Goal: Task Accomplishment & Management: Manage account settings

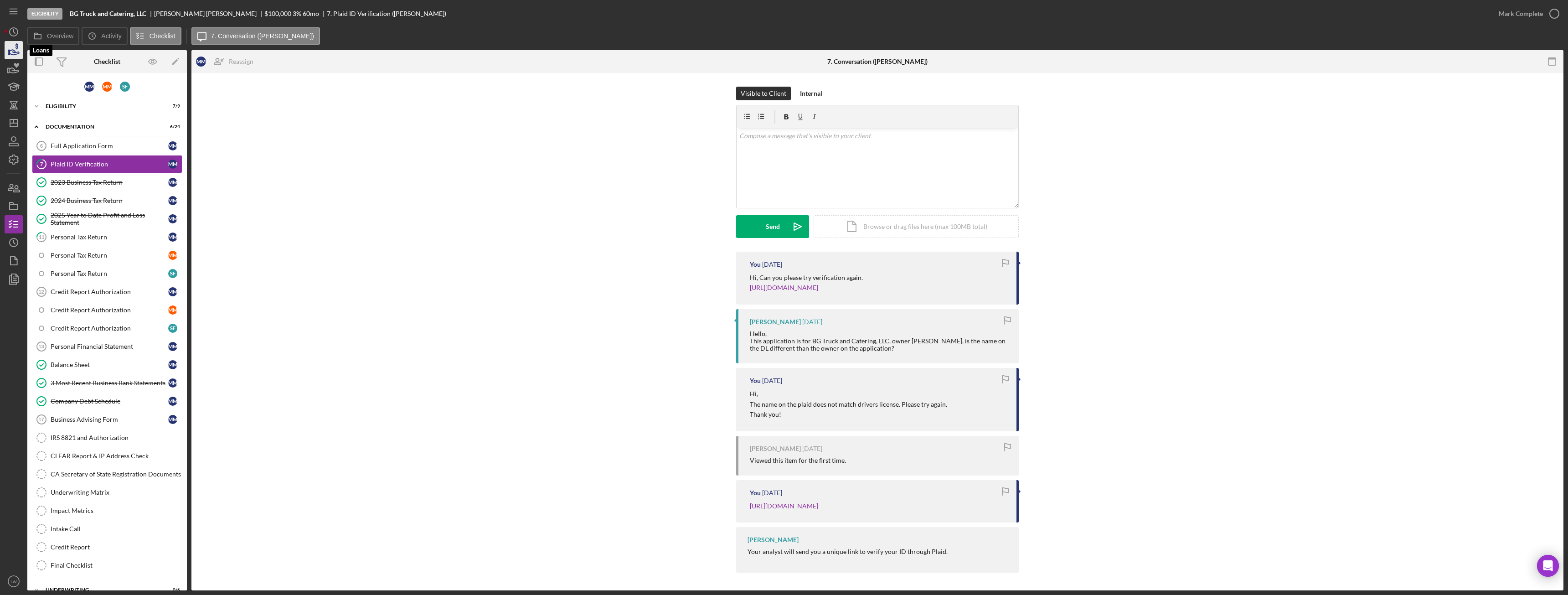
click at [12, 56] on icon "button" at bounding box center [14, 50] width 23 height 23
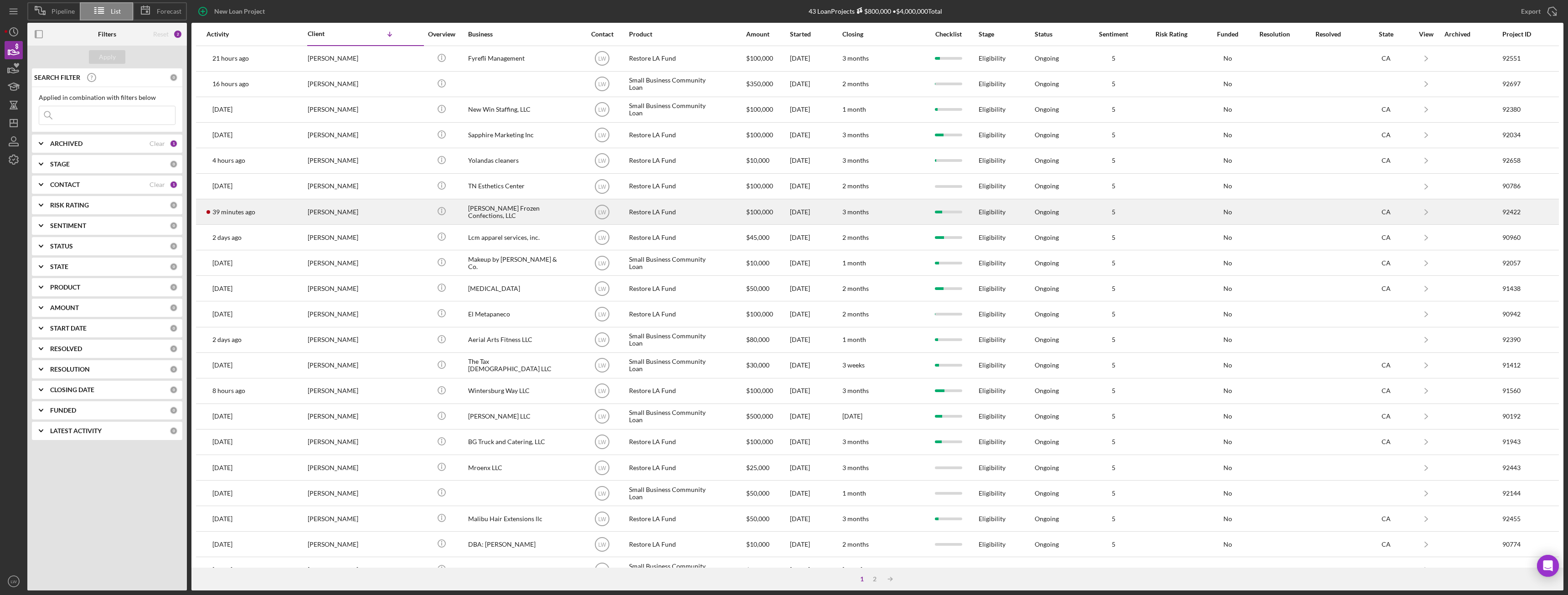
click at [476, 213] on div "Dibblee Frozen Confections, LLC" at bounding box center [514, 211] width 91 height 24
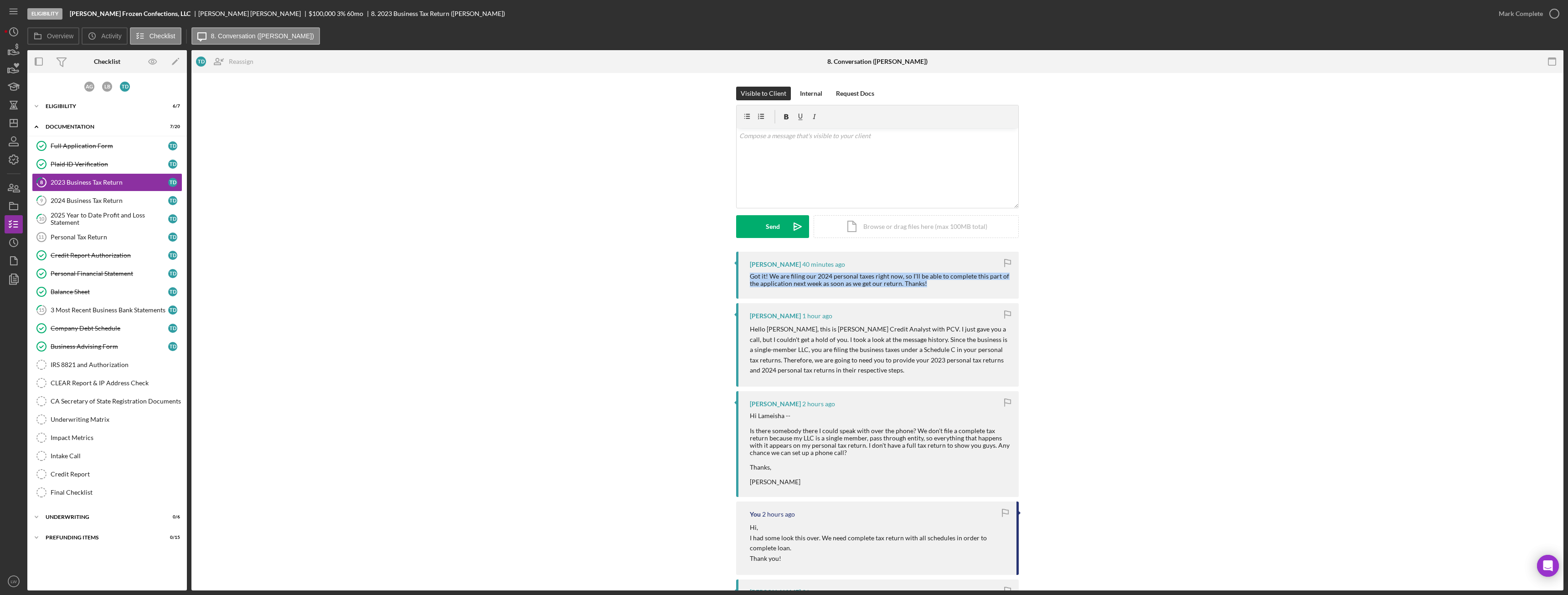
drag, startPoint x: 927, startPoint y: 285, endPoint x: 748, endPoint y: 278, distance: 179.1
click at [748, 278] on div "Thomas Dibblee 40 minutes ago Got it! We are filing our 2024 personal taxes rig…" at bounding box center [877, 275] width 283 height 47
click at [917, 374] on p "Hello Thomas, this is Alberto, Sr. Credit Analyst with PCV. I just gave you a c…" at bounding box center [879, 349] width 260 height 51
click at [887, 146] on div "v Color teal Color pink Remove color Add row above Add row below Add column bef…" at bounding box center [877, 168] width 281 height 80
click at [776, 234] on div "Send" at bounding box center [772, 226] width 14 height 23
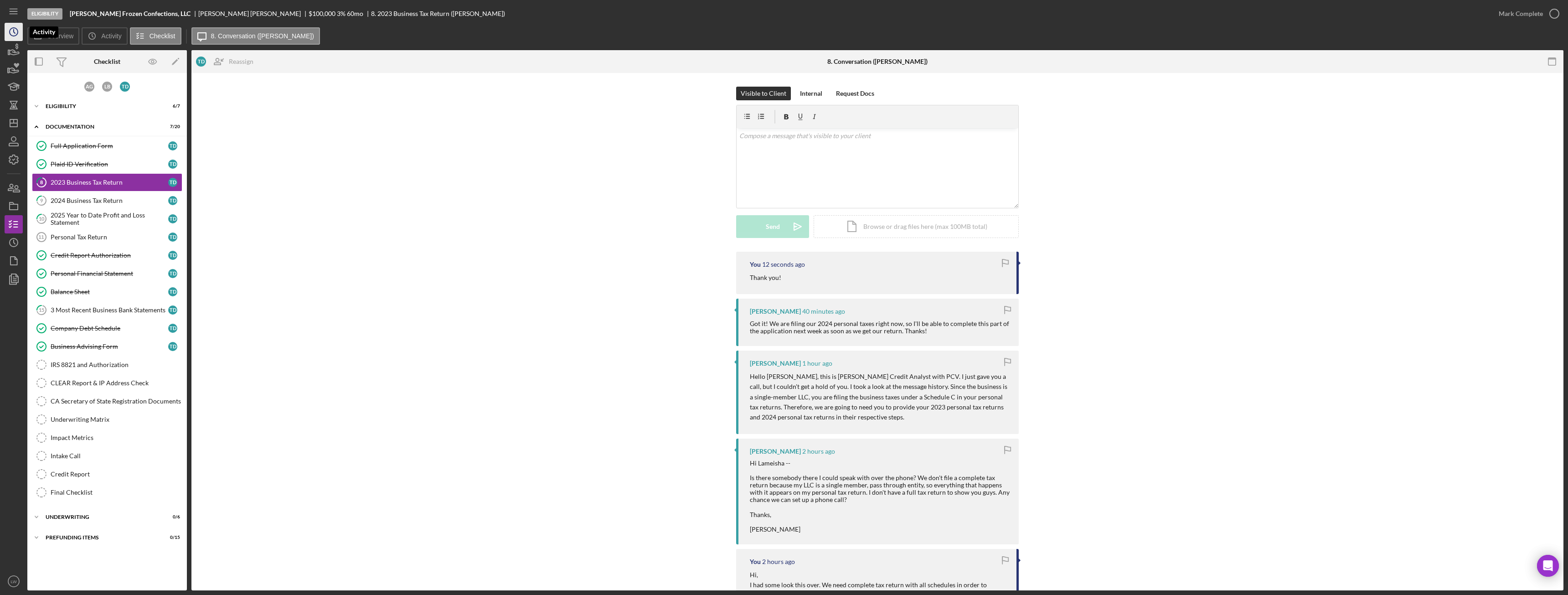
click at [12, 33] on icon "Icon/History" at bounding box center [14, 31] width 23 height 23
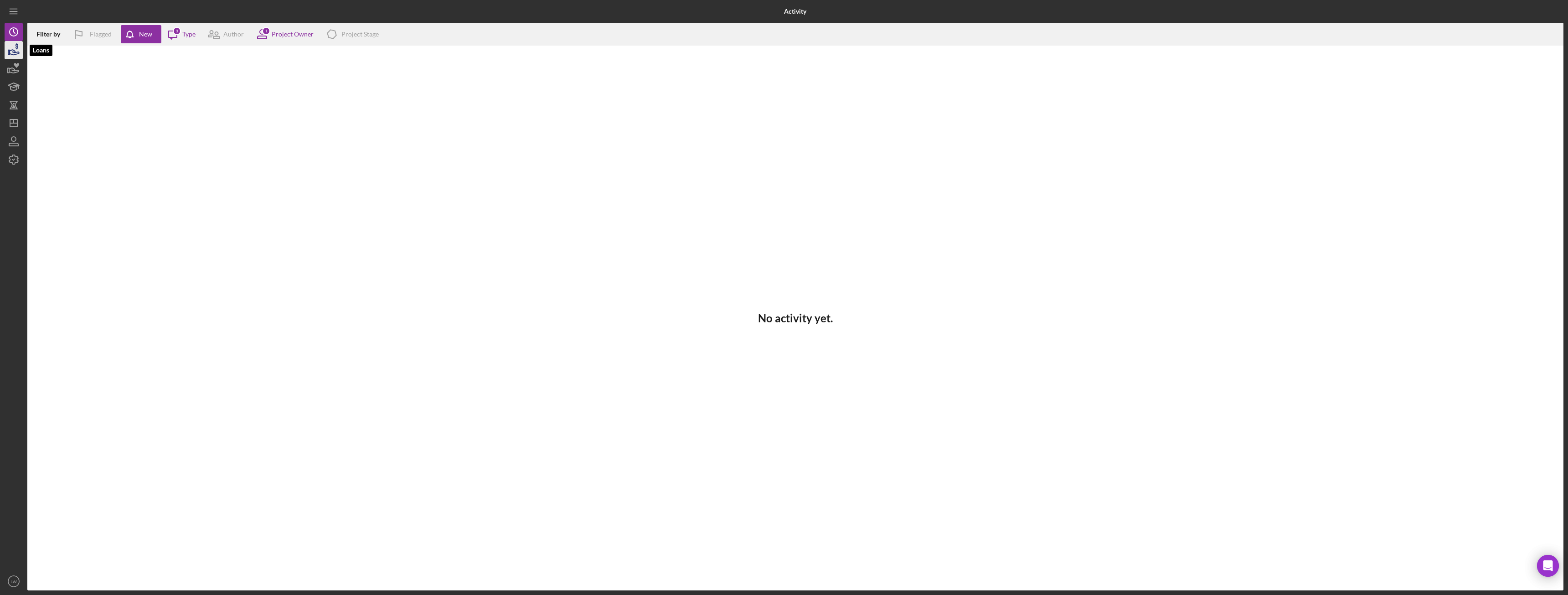
click at [12, 47] on icon "button" at bounding box center [14, 50] width 23 height 23
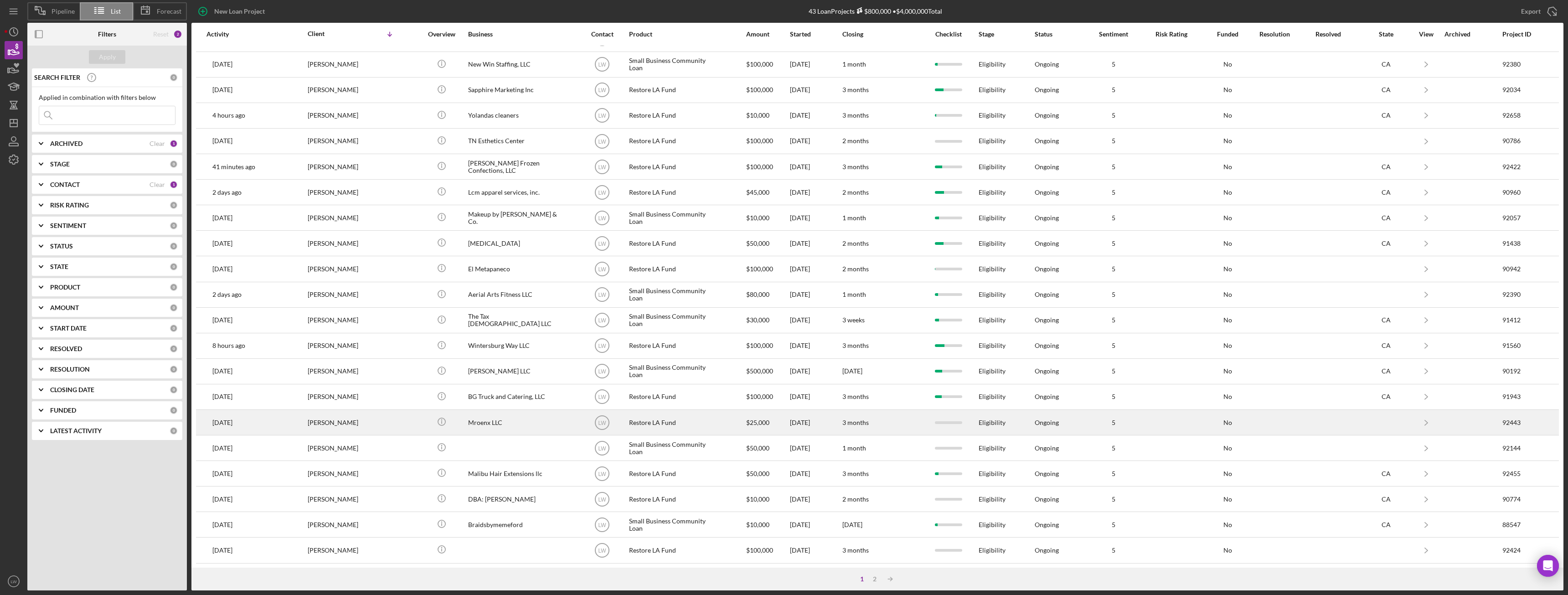
scroll to position [122, 0]
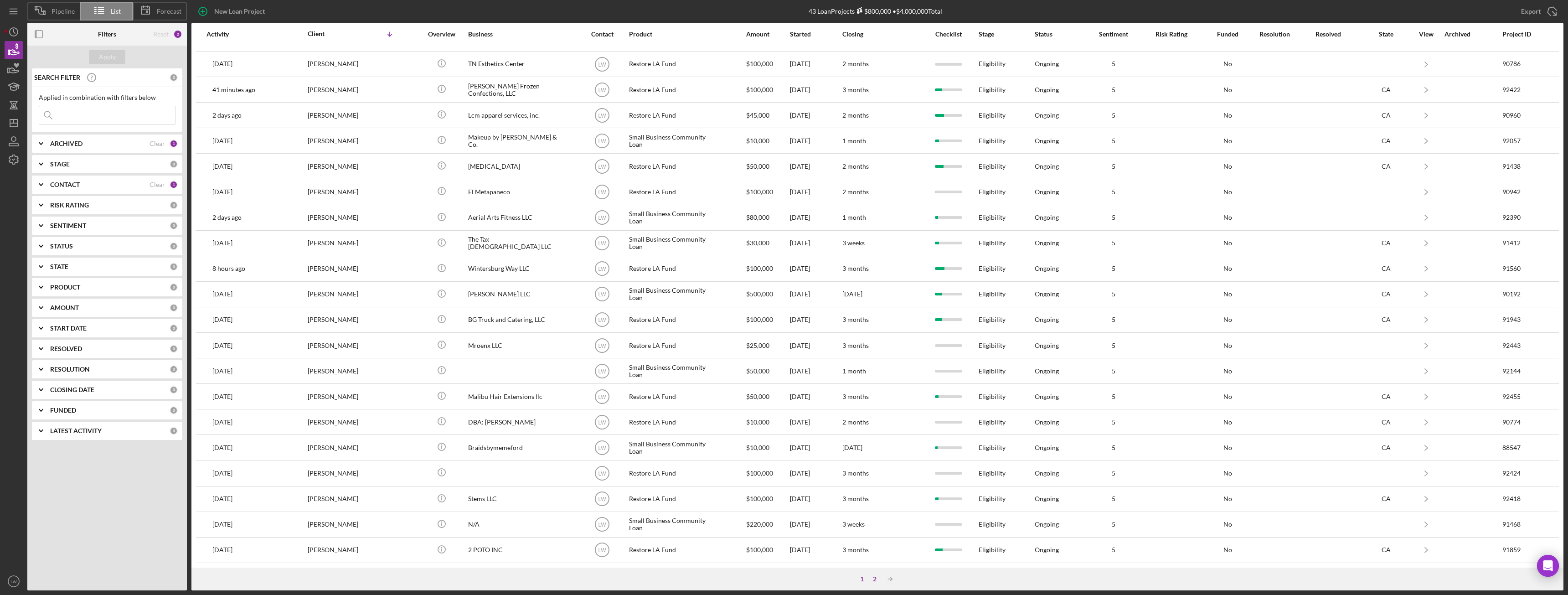
click at [872, 580] on div "2" at bounding box center [874, 579] width 13 height 7
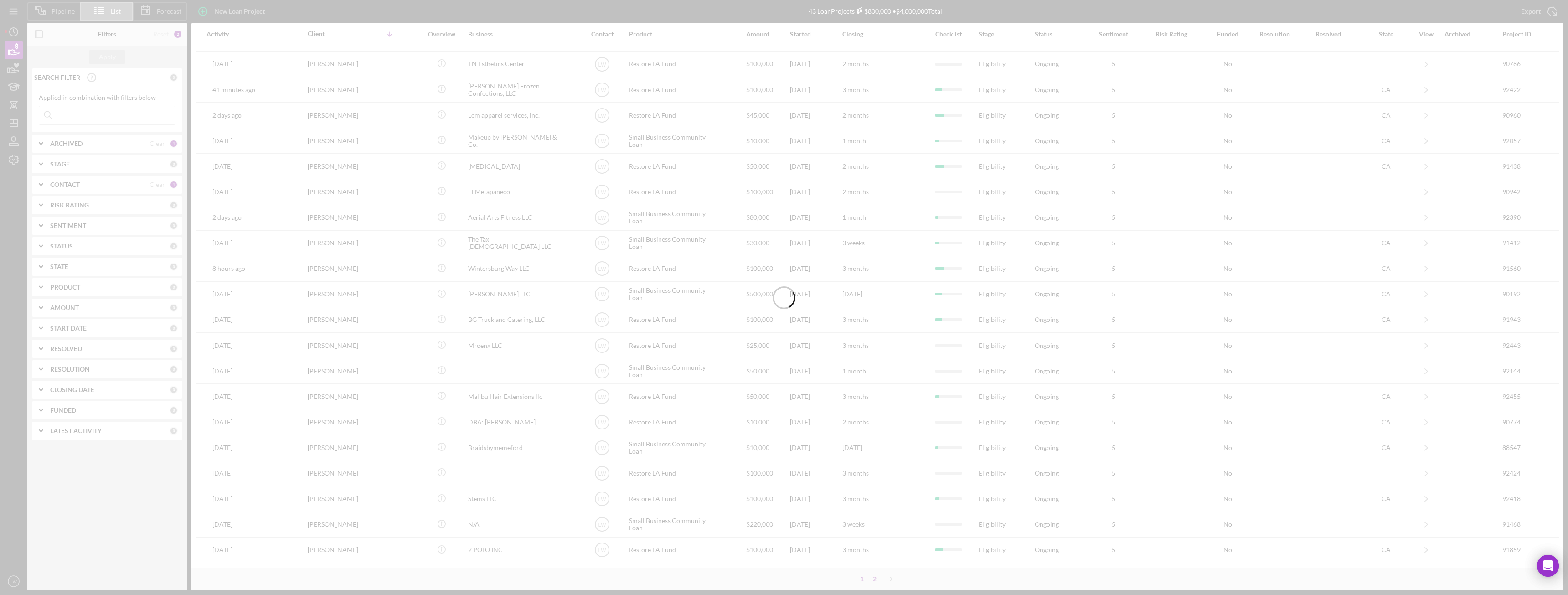
scroll to position [0, 0]
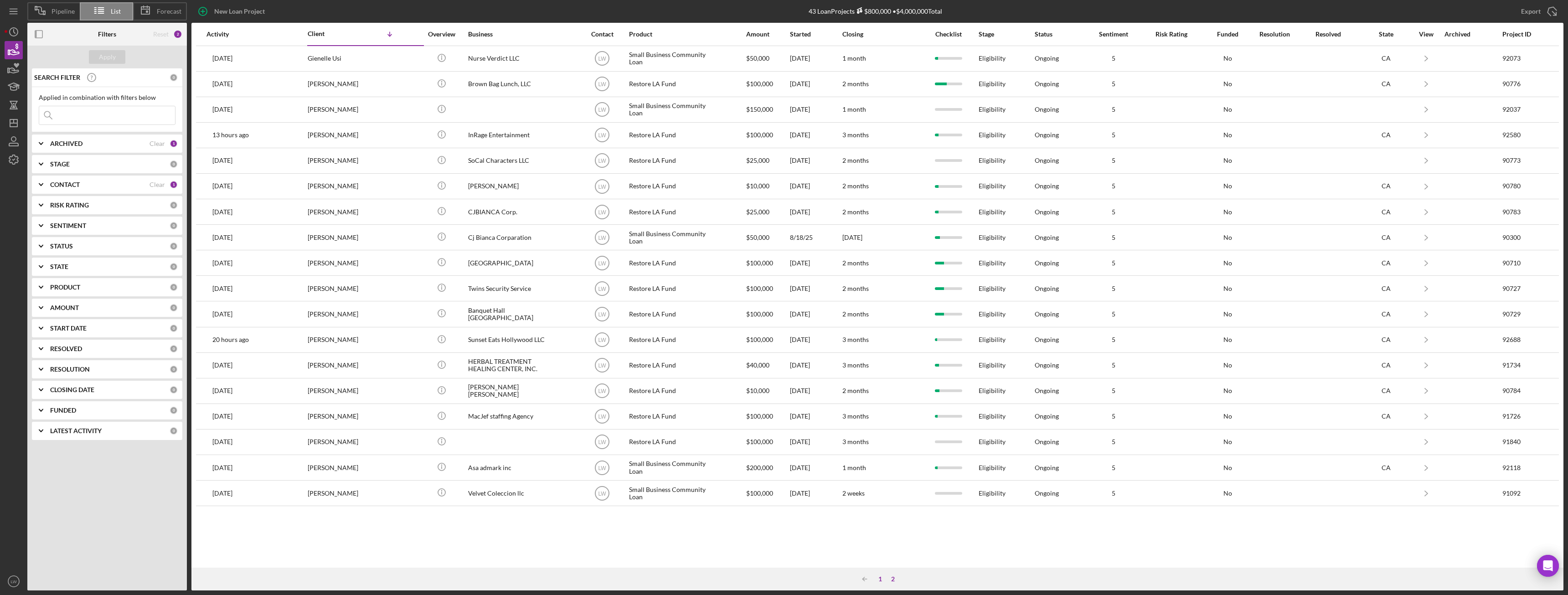
click at [880, 577] on div "1" at bounding box center [880, 579] width 13 height 7
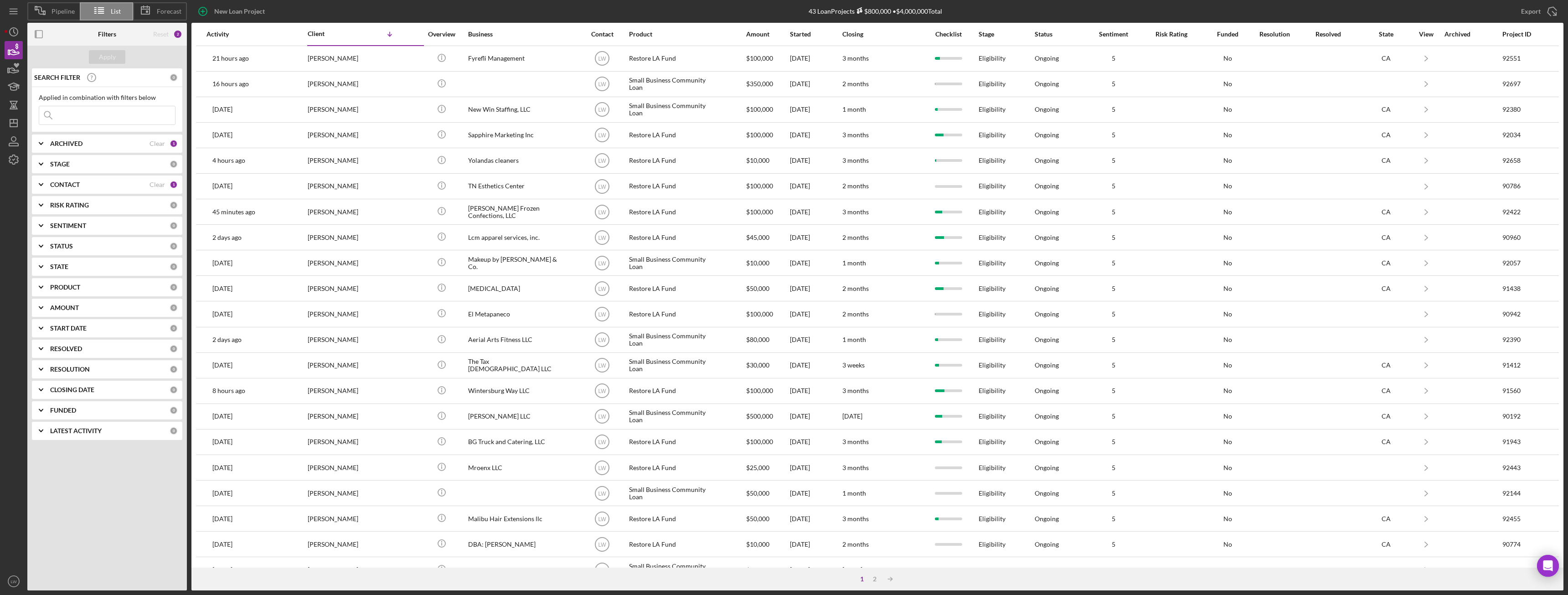
click at [71, 185] on b "CONTACT" at bounding box center [65, 185] width 29 height 7
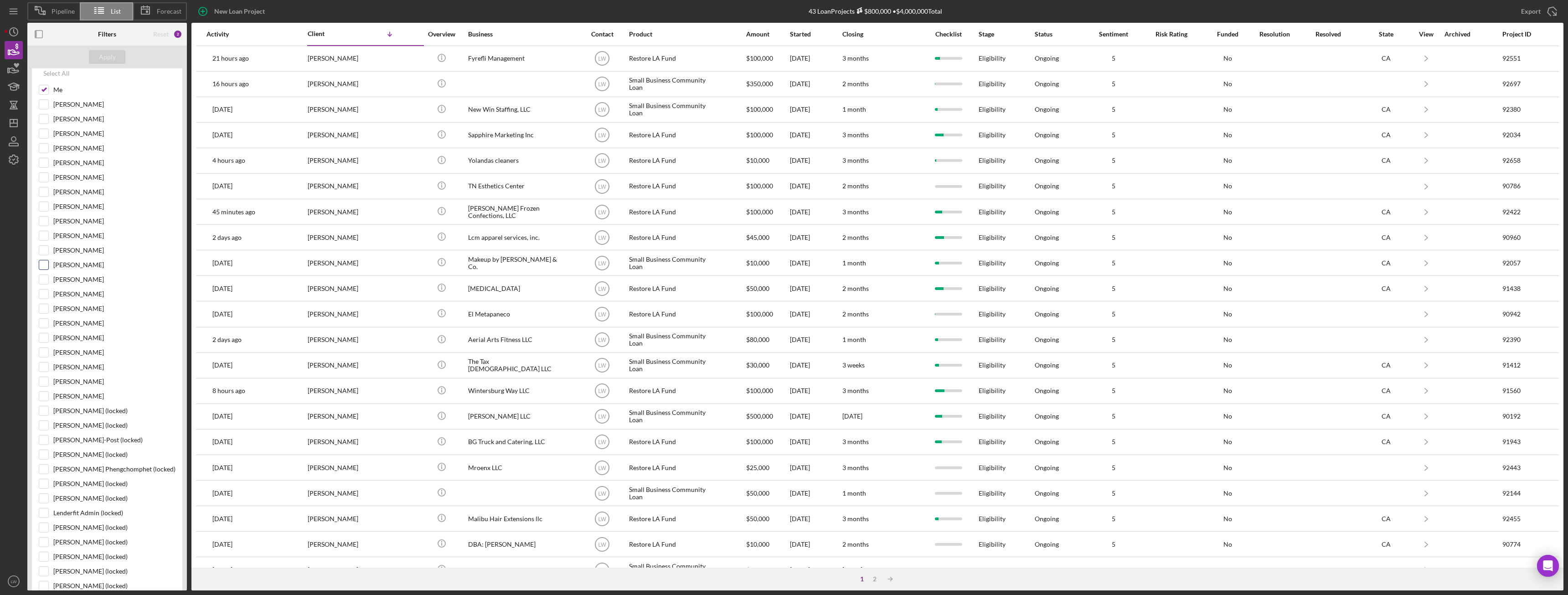
scroll to position [137, 0]
click at [47, 377] on input "Alberto Enriquez" at bounding box center [44, 377] width 9 height 9
checkbox input "true"
click at [49, 84] on div at bounding box center [44, 85] width 10 height 10
click at [47, 84] on input "Me" at bounding box center [44, 85] width 9 height 9
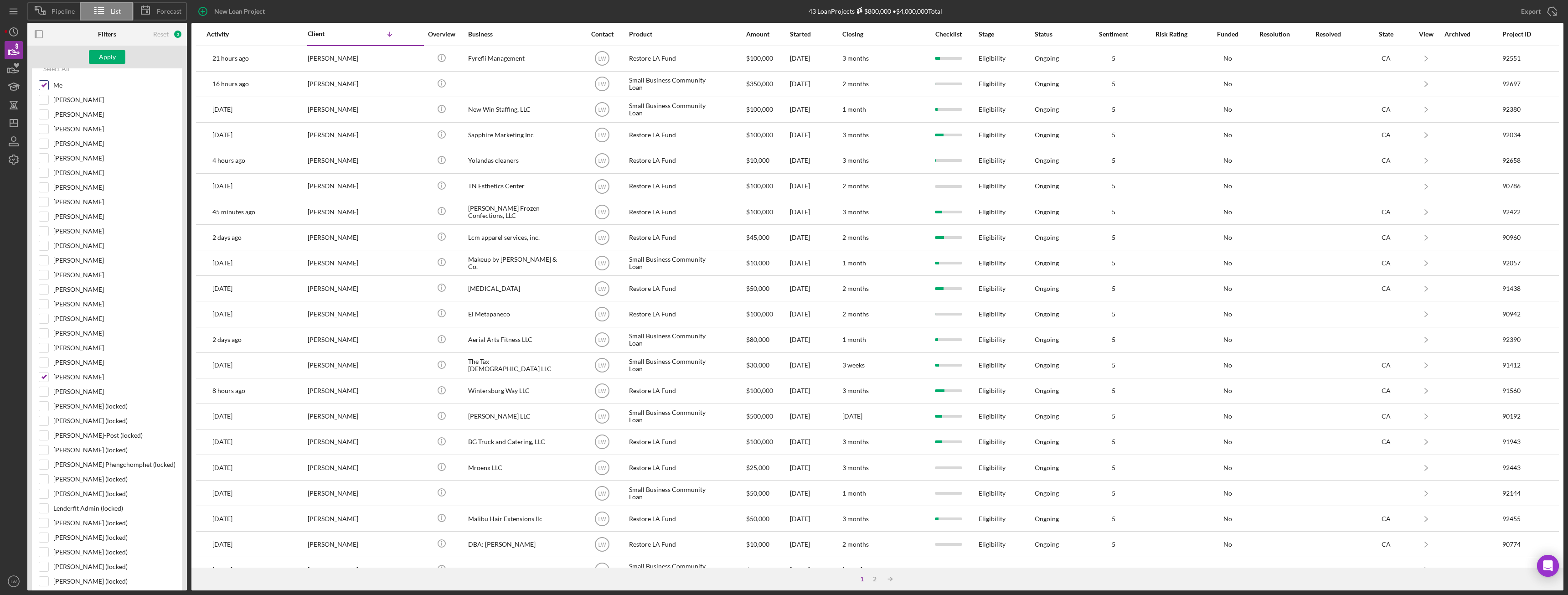
checkbox input "false"
click at [117, 56] on button "Apply" at bounding box center [107, 57] width 36 height 14
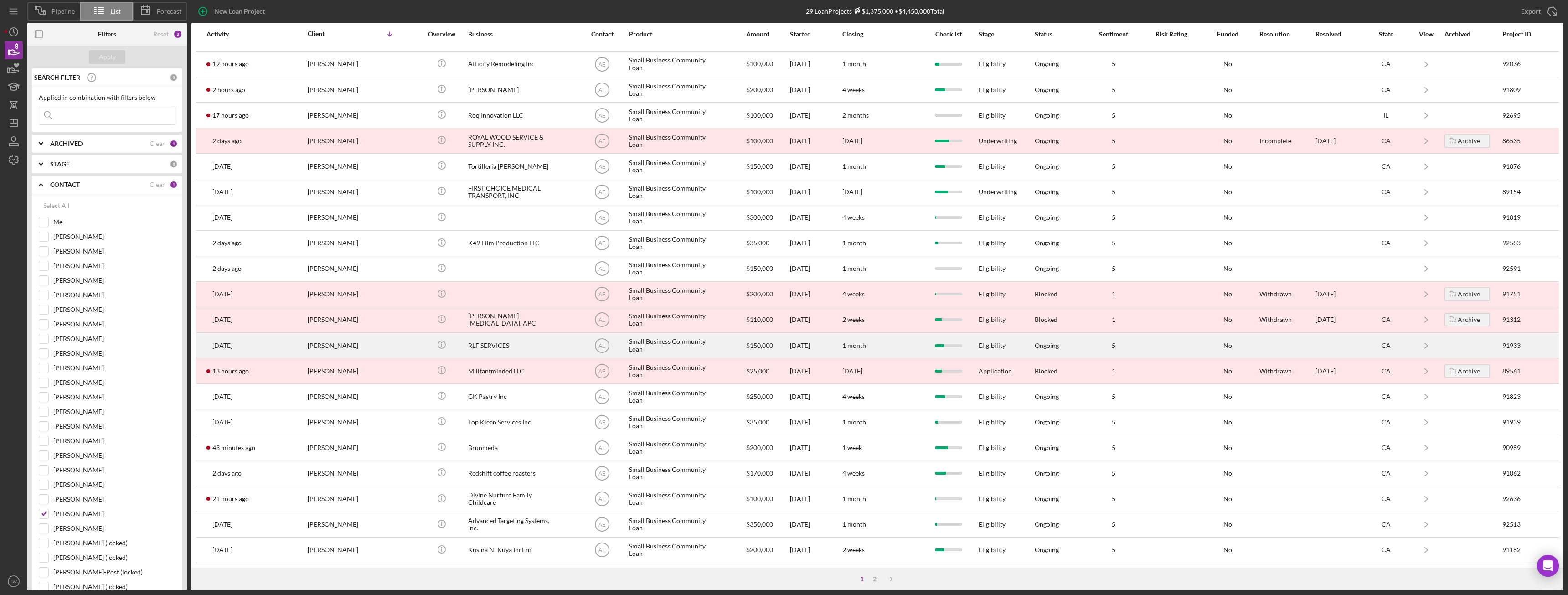
scroll to position [0, 0]
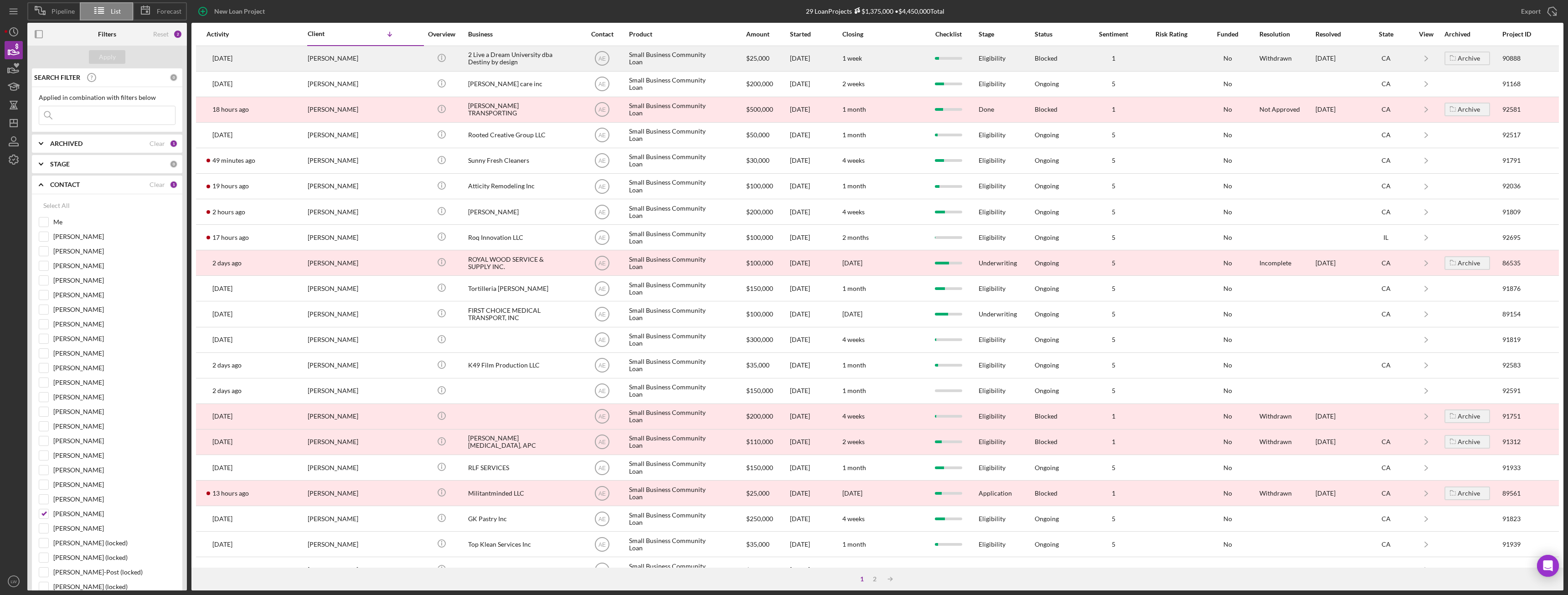
click at [494, 58] on div "2 Live a Dream University dba Destiny by design" at bounding box center [514, 58] width 91 height 24
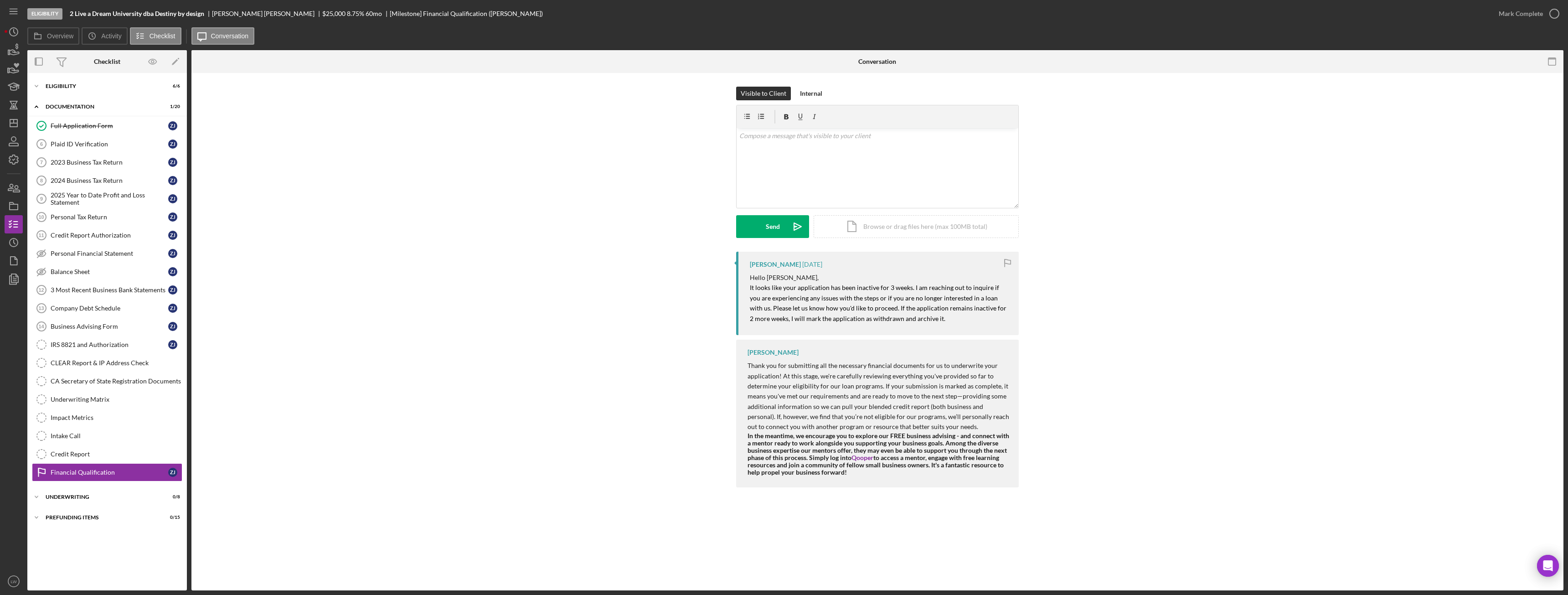
click at [959, 427] on p "Thank you for submitting all the necessary financial documents for us to underw…" at bounding box center [879, 396] width 262 height 71
click at [18, 53] on icon "button" at bounding box center [15, 52] width 10 height 5
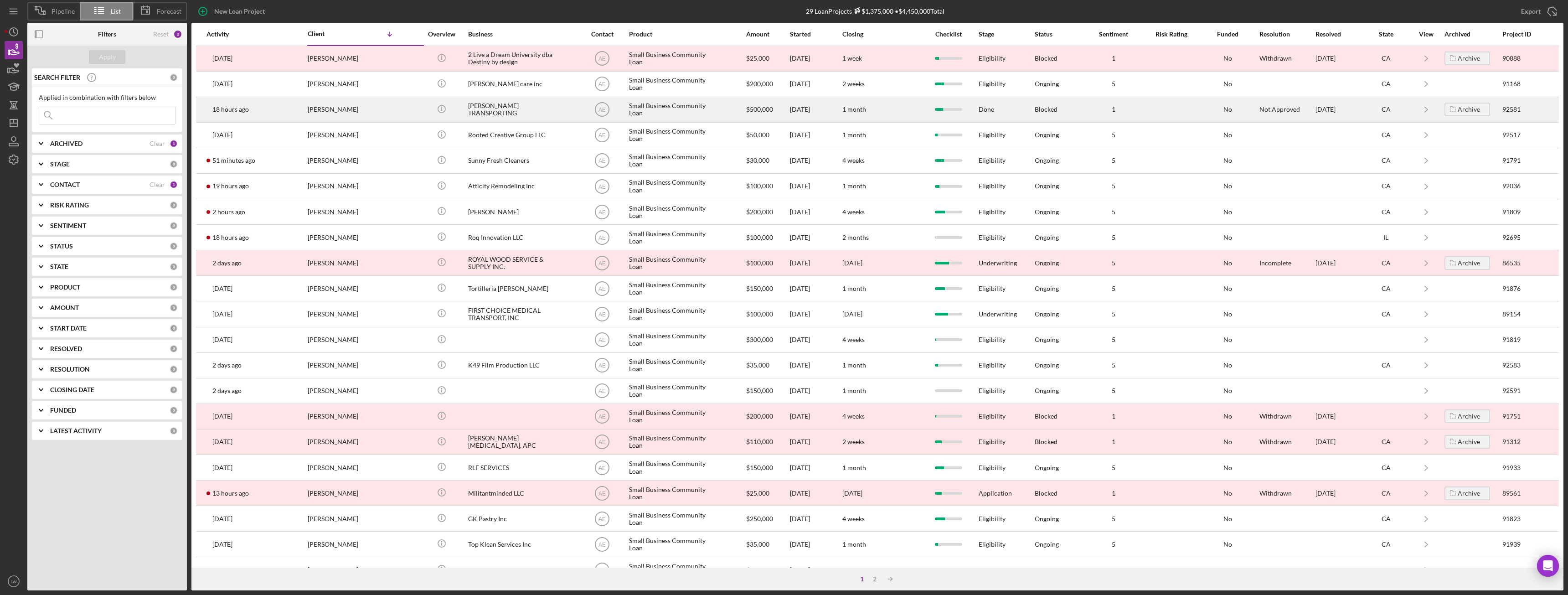
click at [346, 114] on div "Volodya Hakobyan" at bounding box center [353, 109] width 91 height 24
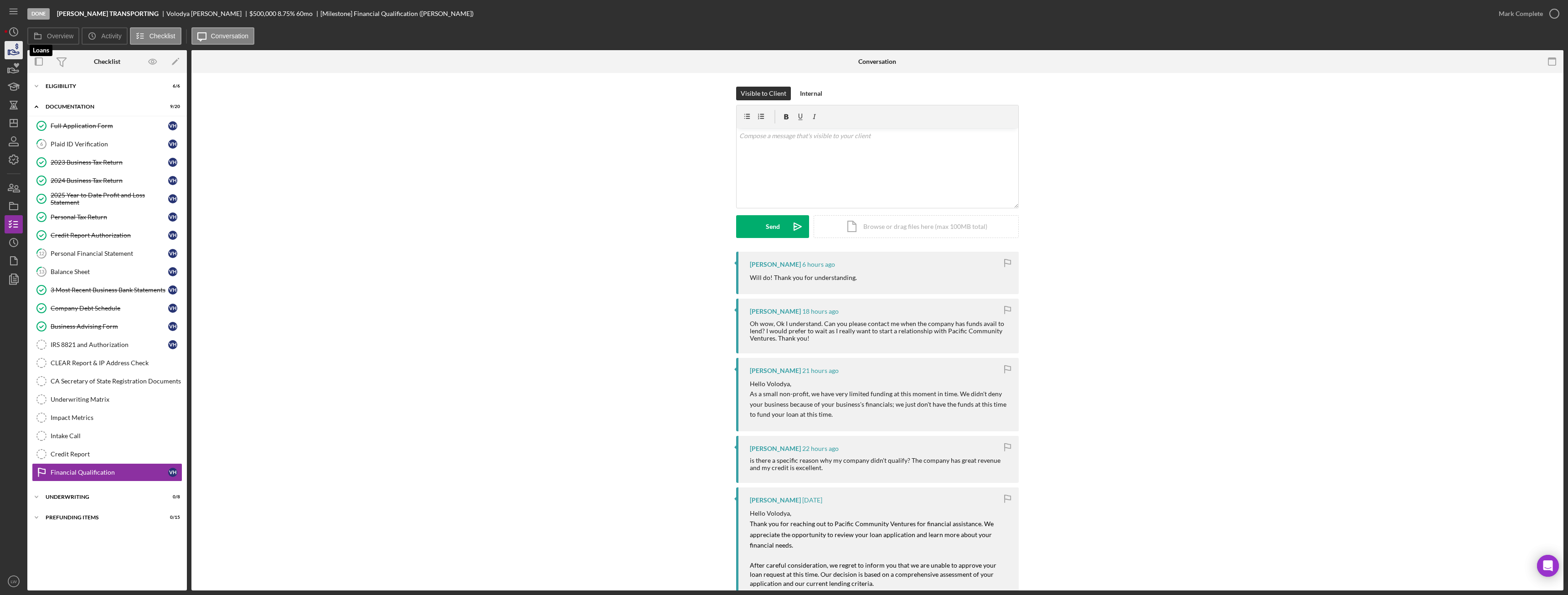
click at [14, 50] on icon "button" at bounding box center [15, 52] width 10 height 5
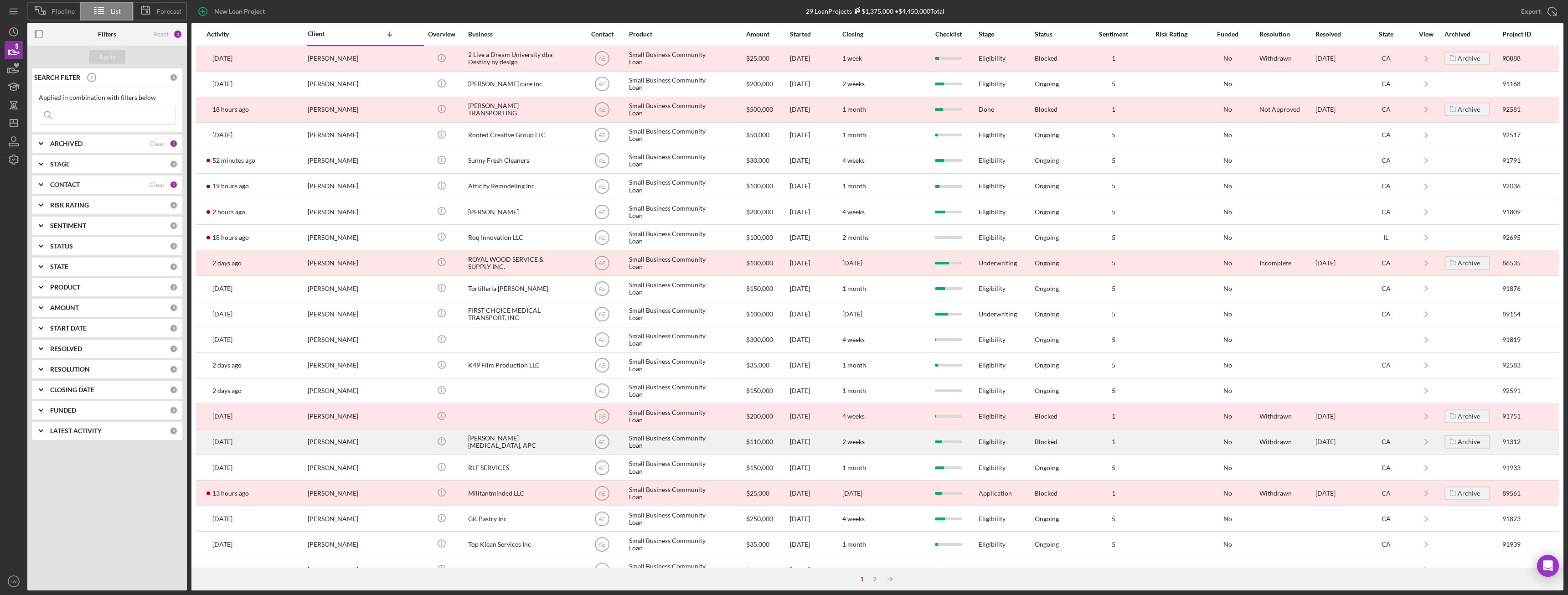
click at [361, 448] on div "JOSE REYES" at bounding box center [353, 442] width 91 height 24
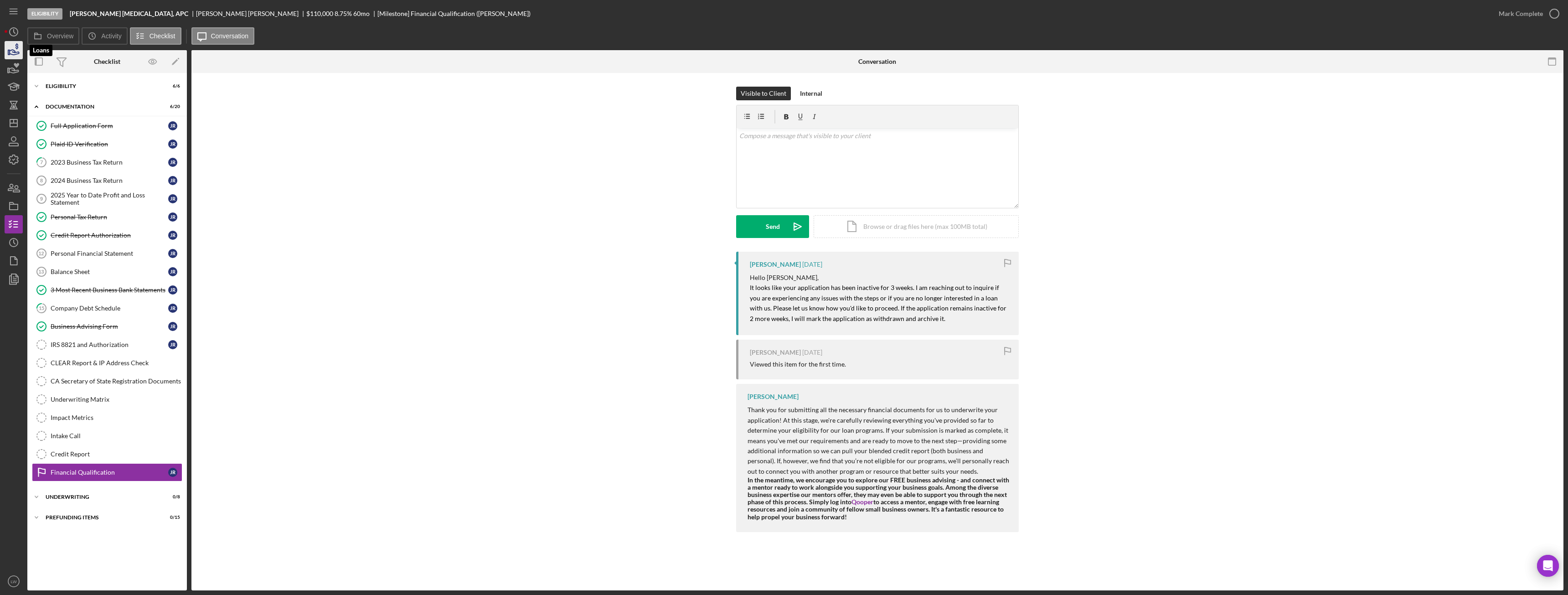
click at [15, 52] on icon "button" at bounding box center [15, 52] width 10 height 5
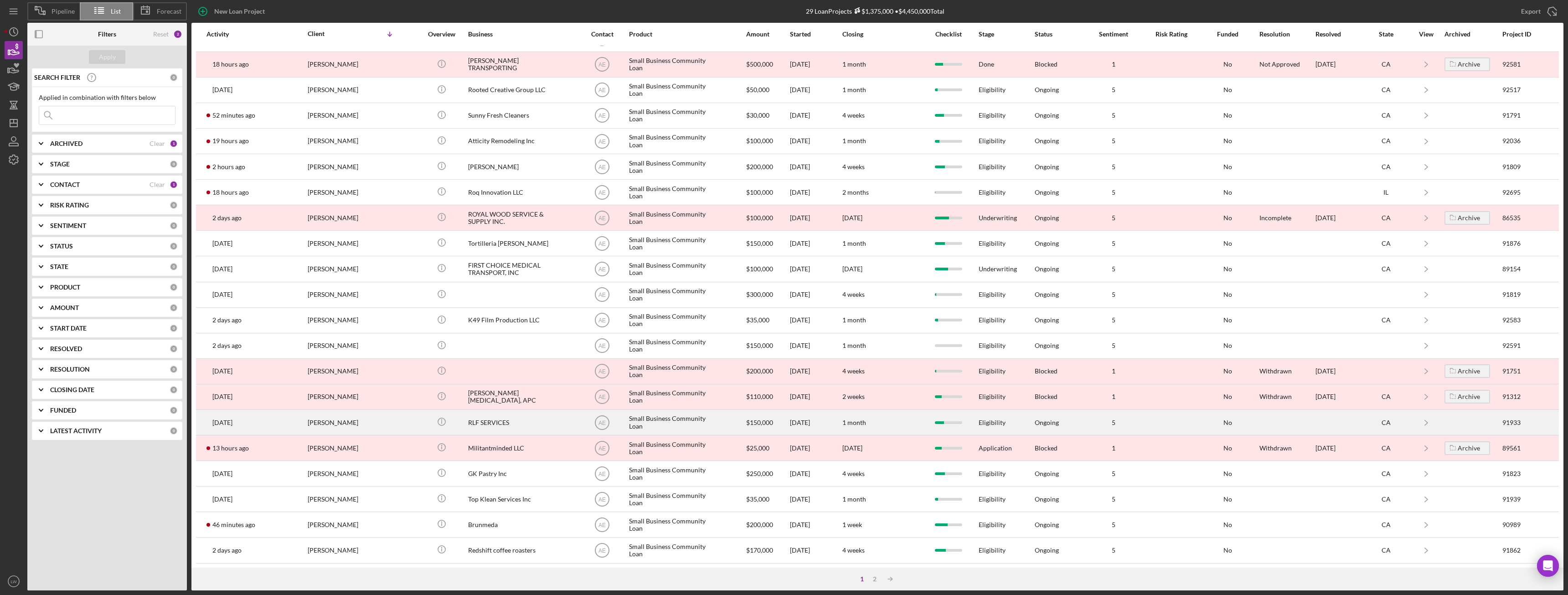
scroll to position [122, 0]
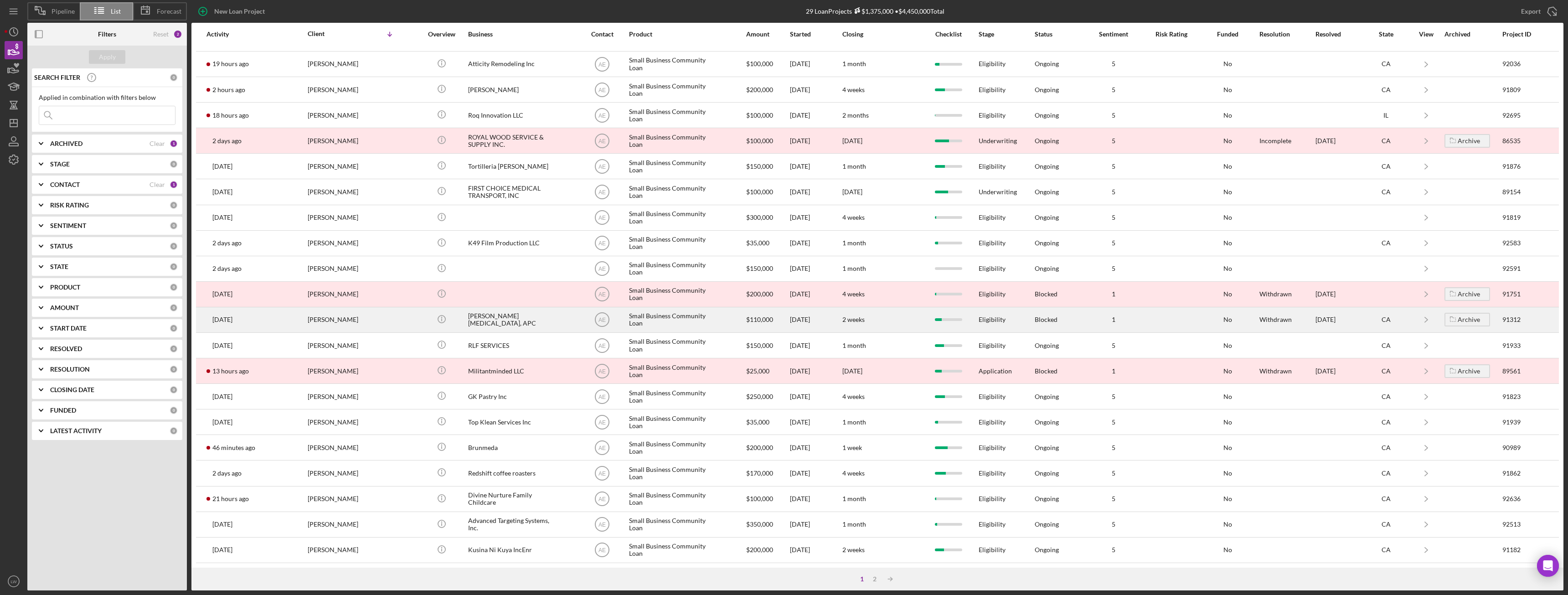
click at [514, 318] on div "REYES CHIROPRACTIC, APC" at bounding box center [514, 320] width 91 height 24
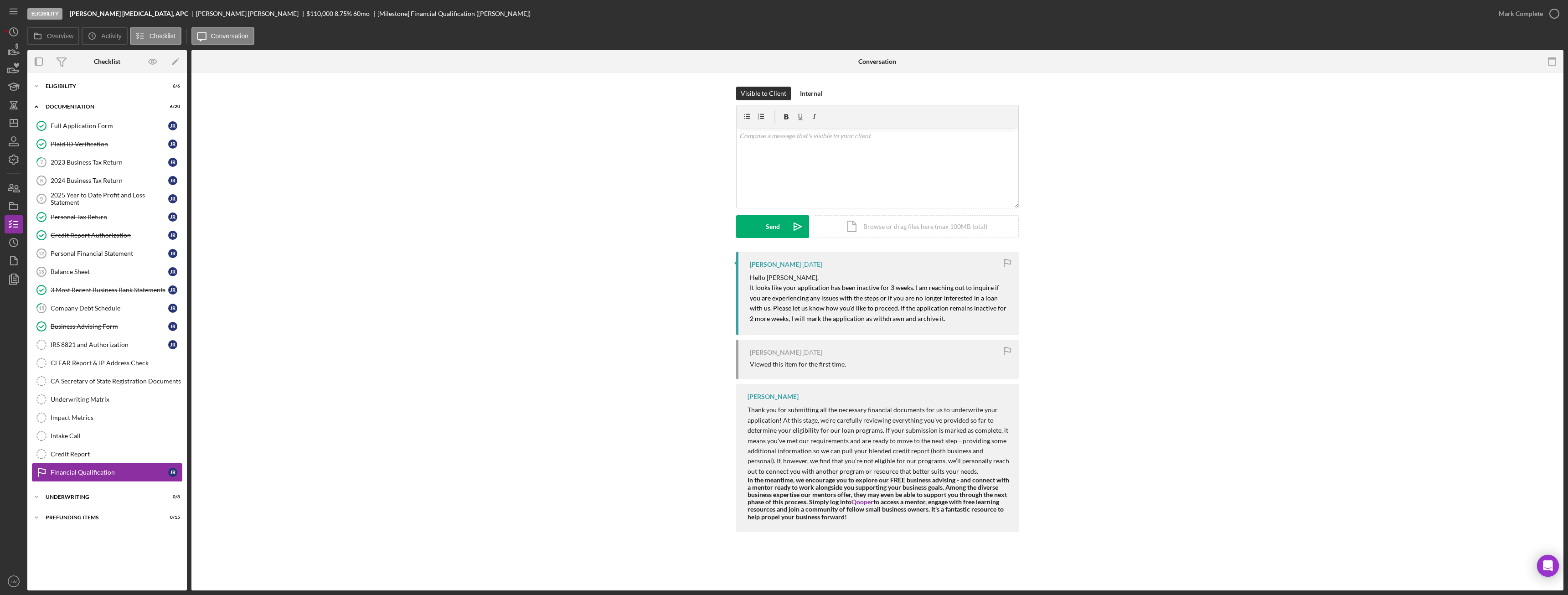
click at [123, 476] on div "Financial Qualification" at bounding box center [109, 473] width 117 height 7
drag, startPoint x: 927, startPoint y: 321, endPoint x: 748, endPoint y: 287, distance: 182.2
click at [748, 287] on div "Alberto Enriquez 3 days ago Hello Jose, It looks like your application has been…" at bounding box center [877, 293] width 283 height 84
copy mark "It looks like your application has been inactive for 3 weeks. I am reaching out…"
click at [1100, 471] on div "Alberto Enriquez 3 days ago Hello Jose, It looks like your application has been…" at bounding box center [877, 394] width 1344 height 285
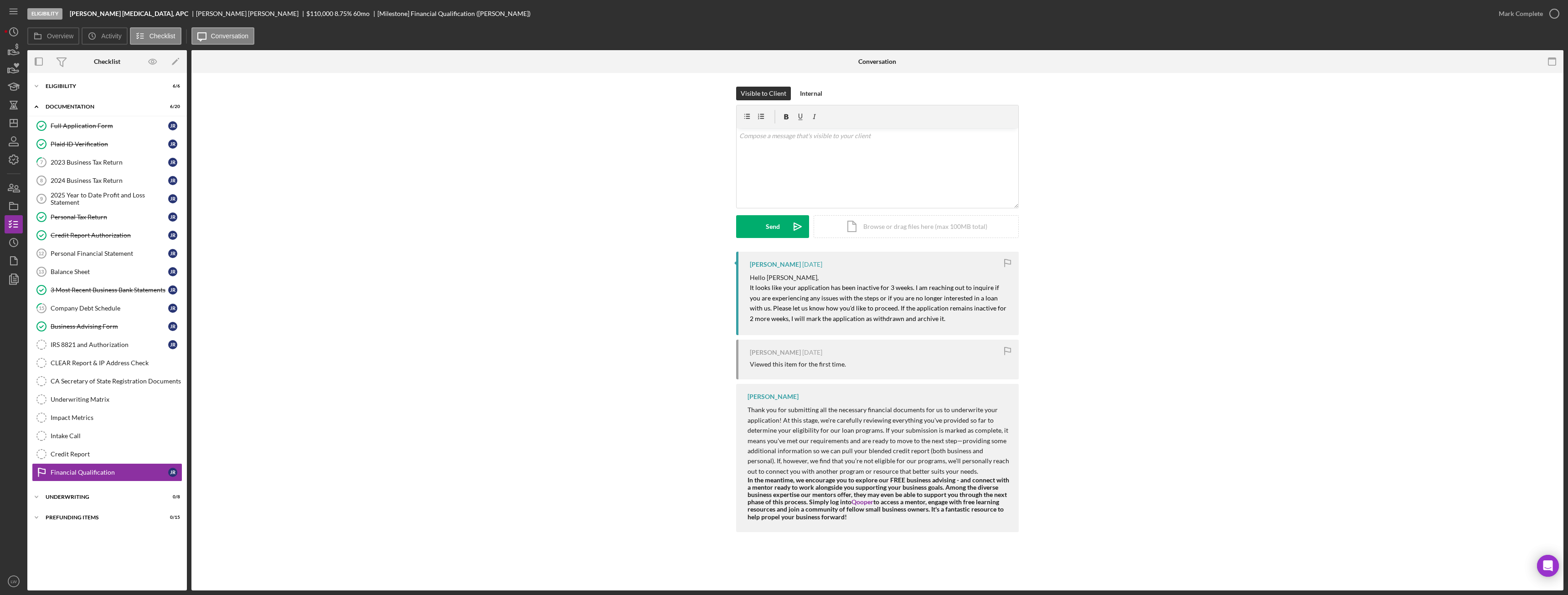
click at [746, 409] on div "Alberto Enriquez Thank you for submitting all the necessary financial documents…" at bounding box center [877, 458] width 283 height 148
drag, startPoint x: 748, startPoint y: 408, endPoint x: 891, endPoint y: 518, distance: 180.4
click at [891, 518] on div "Thank you for submitting all the necessary financial documents for us to underw…" at bounding box center [879, 463] width 262 height 116
copy div "Thank you for submitting all the necessary financial documents for us to underw…"
click at [119, 494] on div "Icon/Expander Underwriting 0 / 8" at bounding box center [108, 497] width 160 height 18
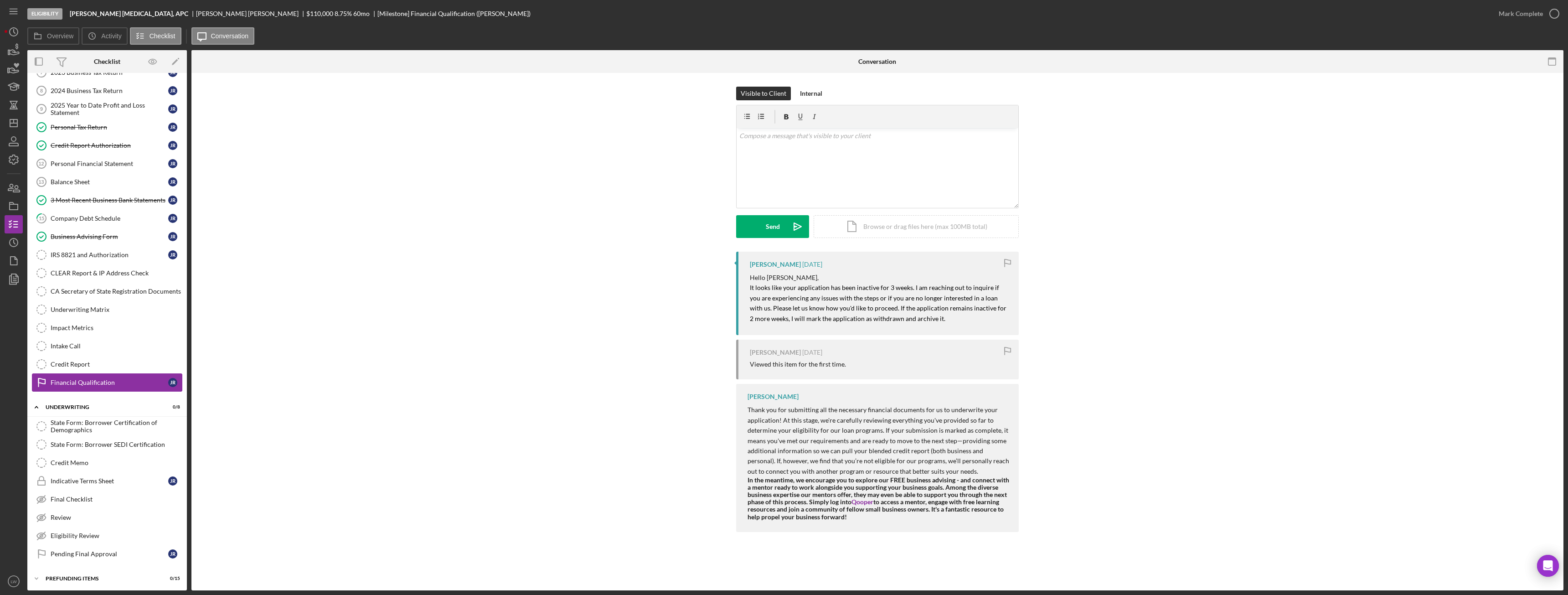
scroll to position [92, 0]
click at [111, 549] on div "Pending Final Approval" at bounding box center [109, 552] width 117 height 7
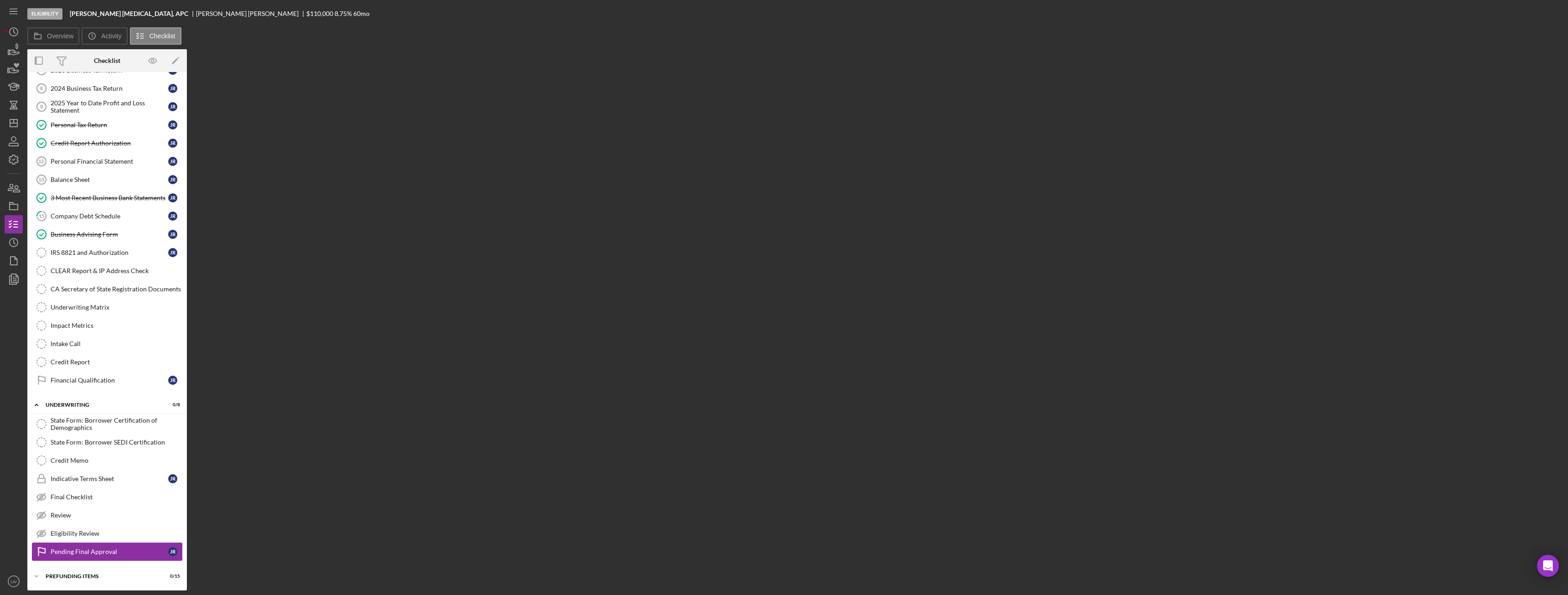
scroll to position [92, 0]
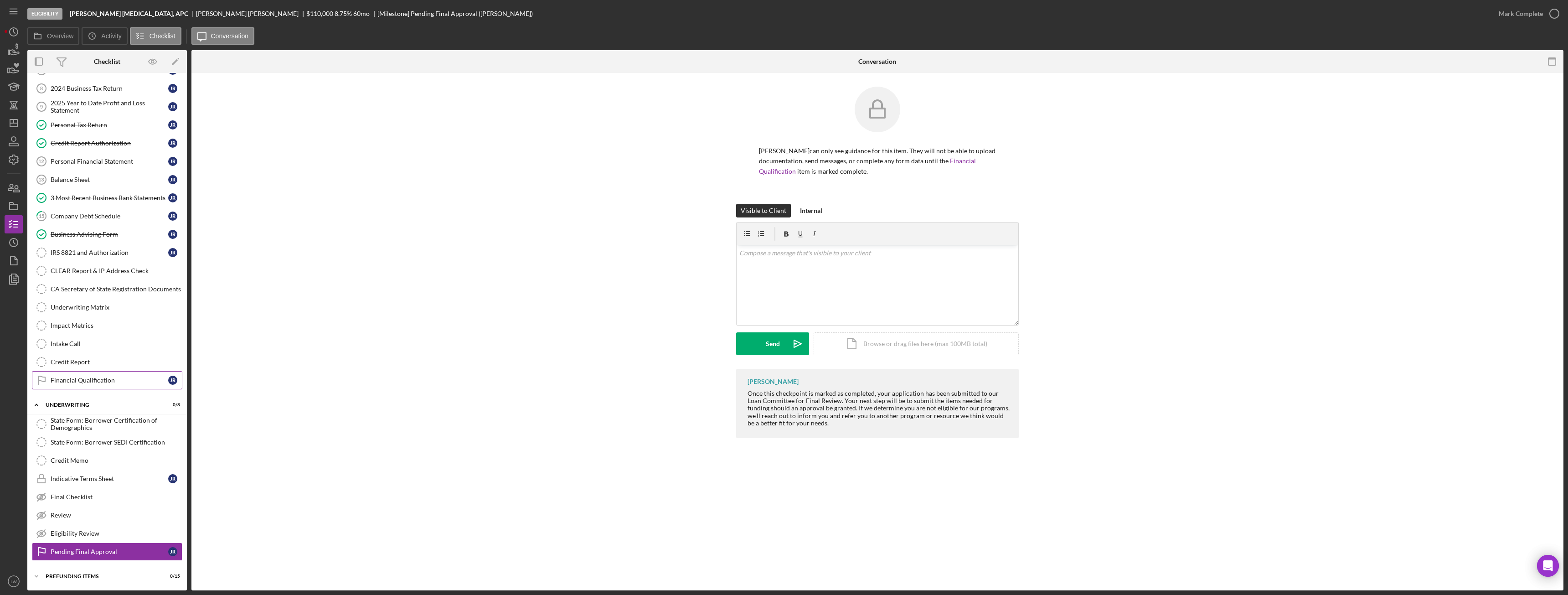
click at [96, 379] on div "Financial Qualification" at bounding box center [109, 380] width 117 height 7
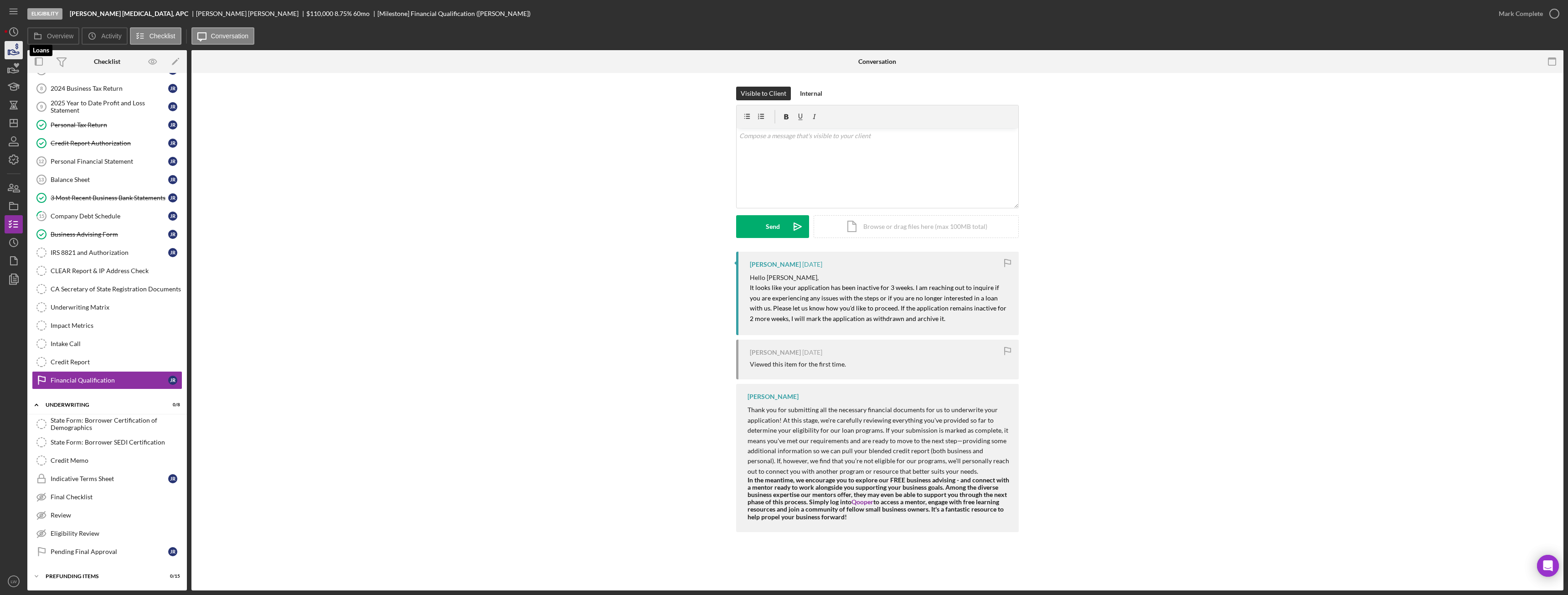
click at [12, 55] on icon "button" at bounding box center [15, 52] width 10 height 5
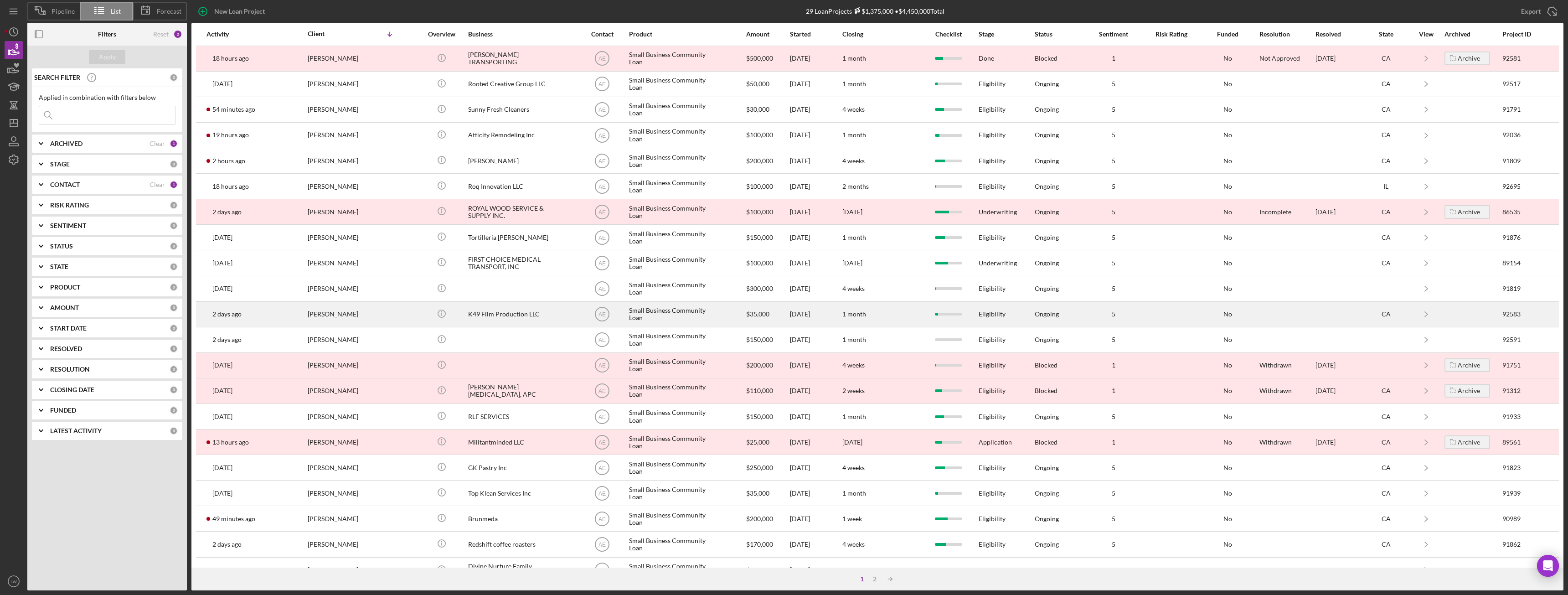
scroll to position [122, 0]
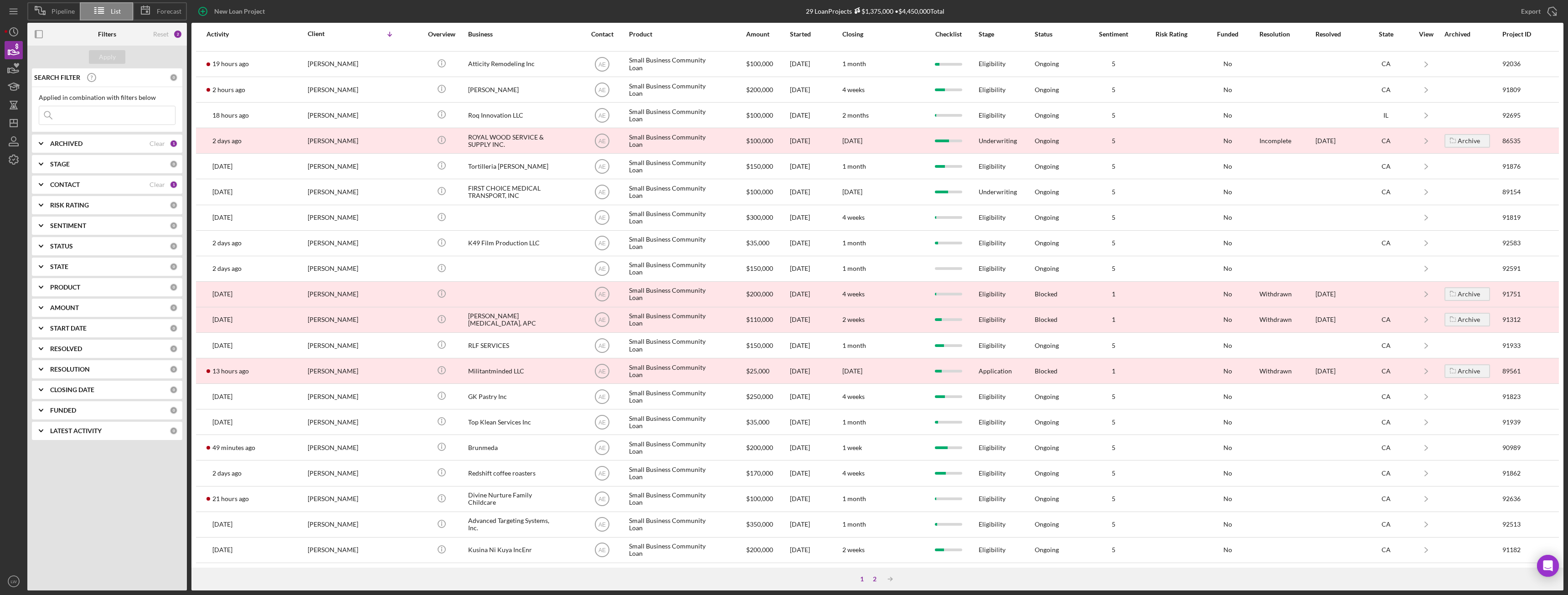
click at [877, 580] on div "2" at bounding box center [874, 579] width 13 height 7
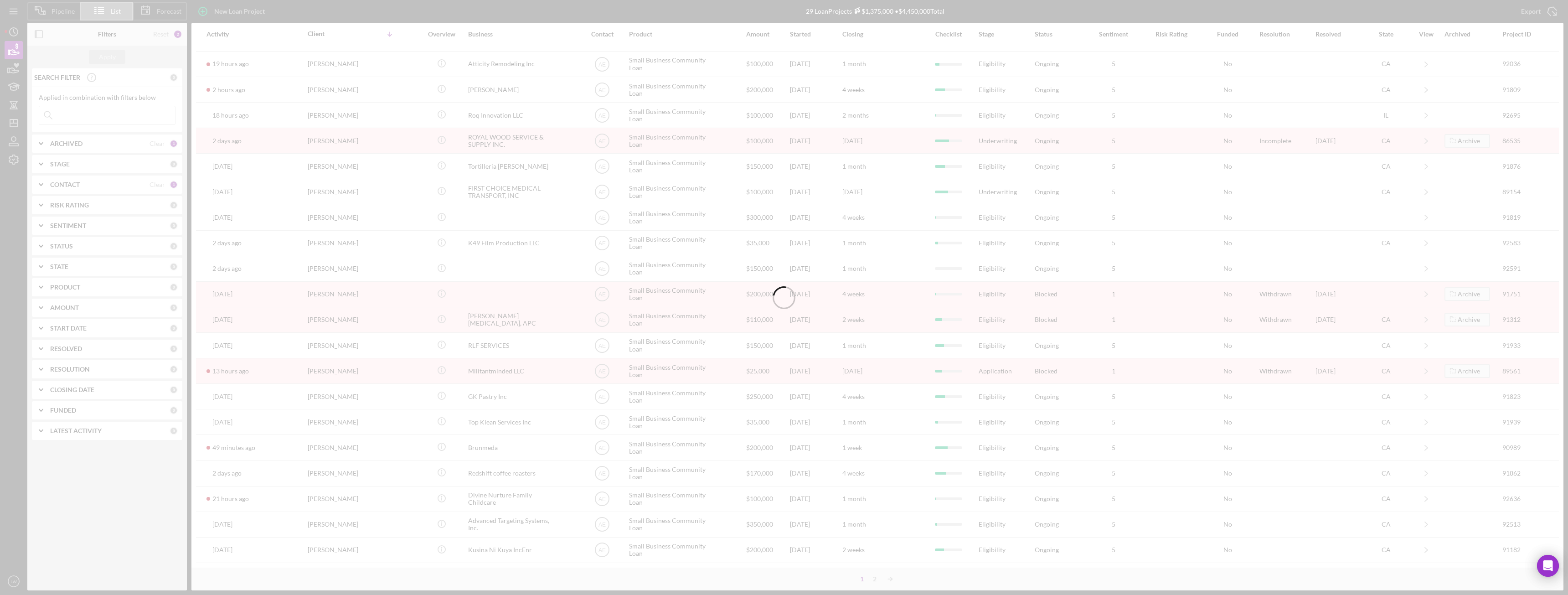
scroll to position [0, 0]
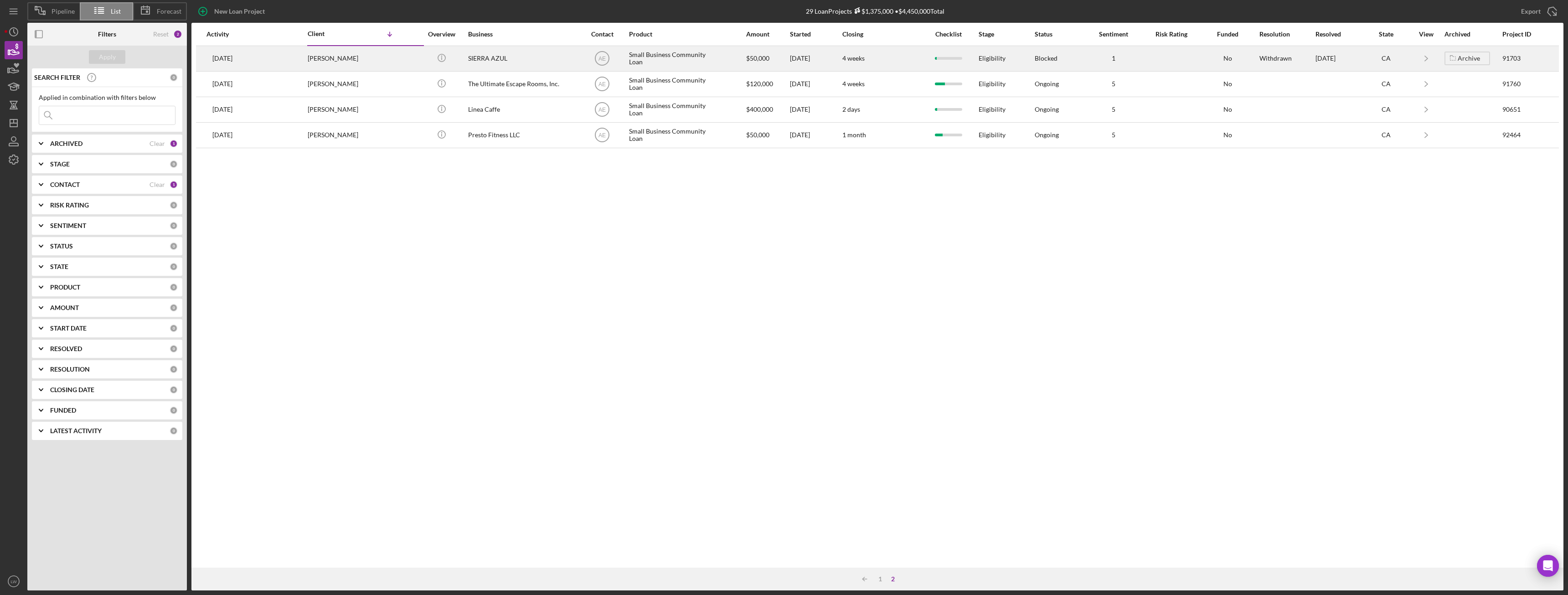
click at [501, 53] on div "SIERRA AZUL" at bounding box center [514, 58] width 91 height 24
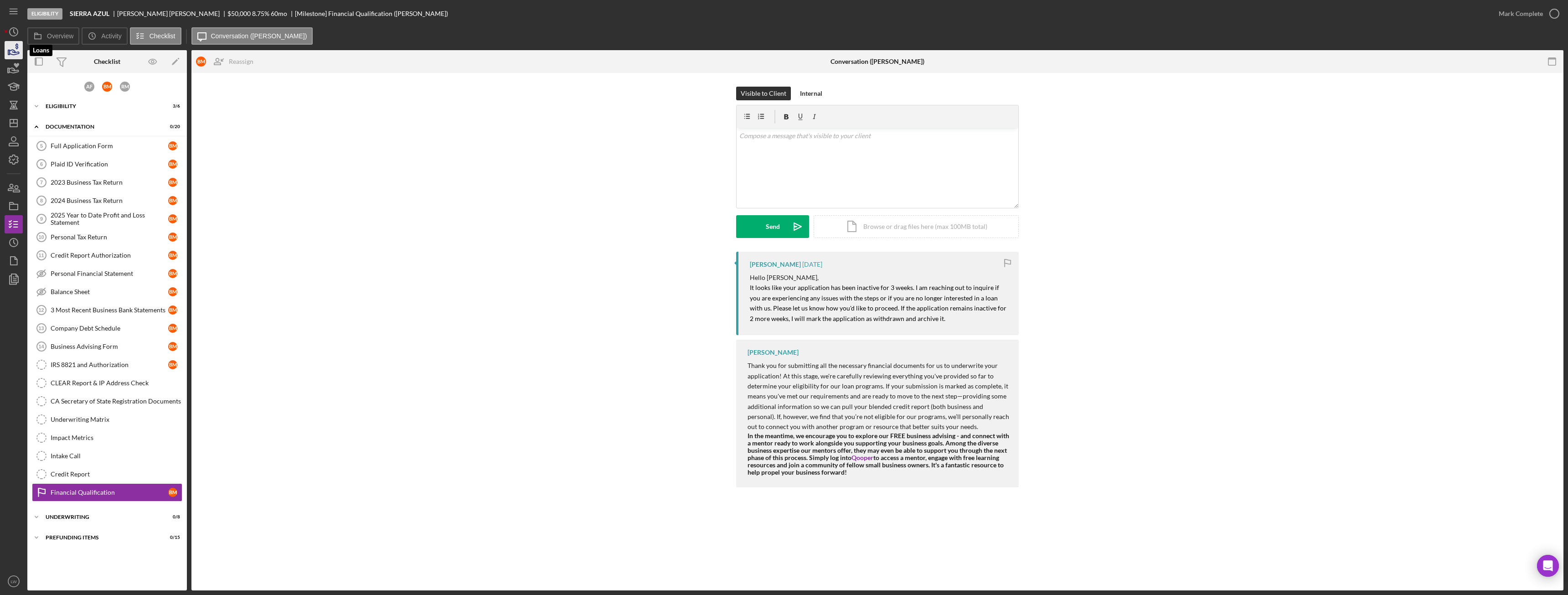
click at [13, 49] on icon "button" at bounding box center [14, 50] width 23 height 23
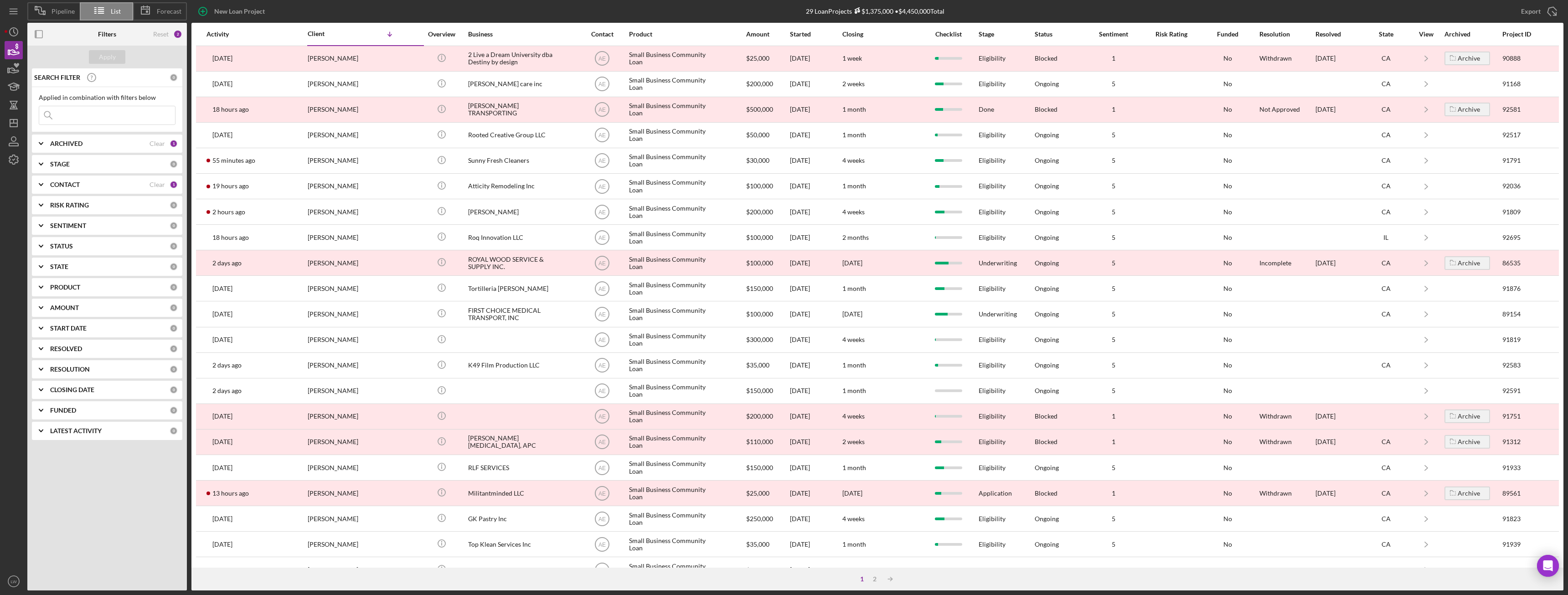
click at [47, 143] on icon "Icon/Expander" at bounding box center [41, 143] width 23 height 23
click at [43, 180] on input "Active" at bounding box center [44, 181] width 9 height 9
checkbox input "true"
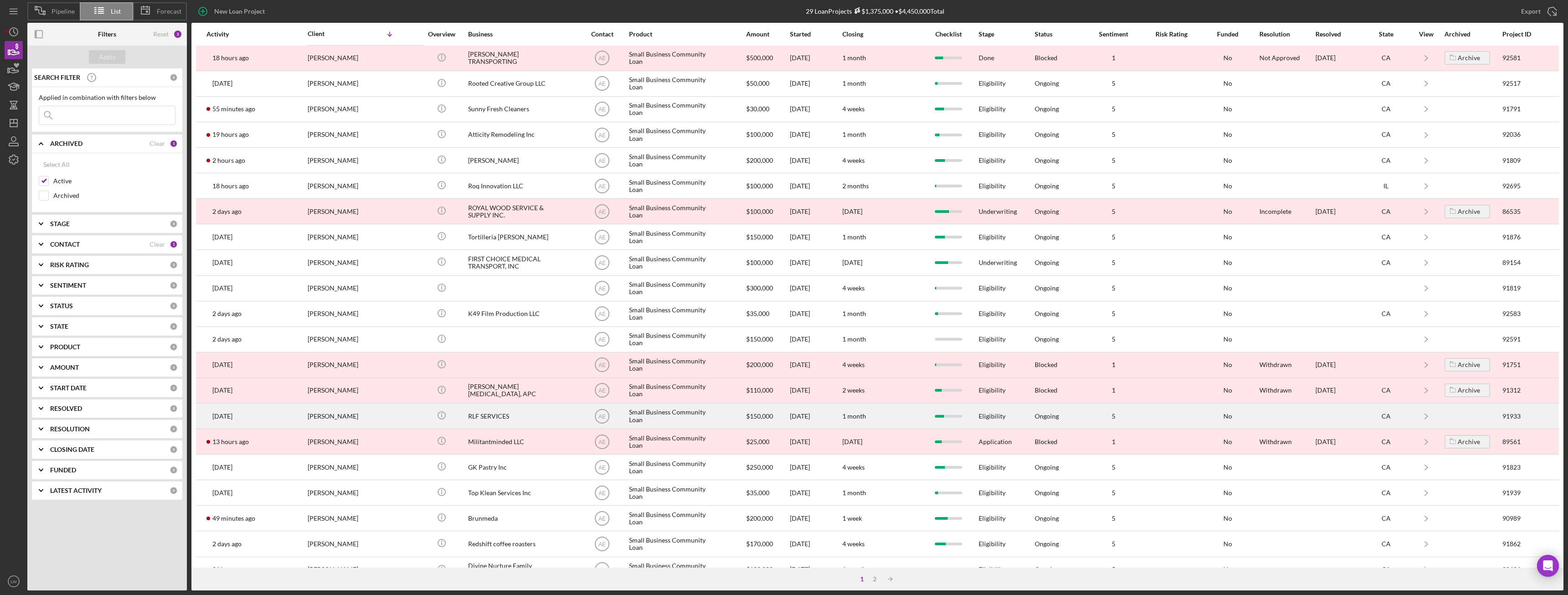
scroll to position [122, 0]
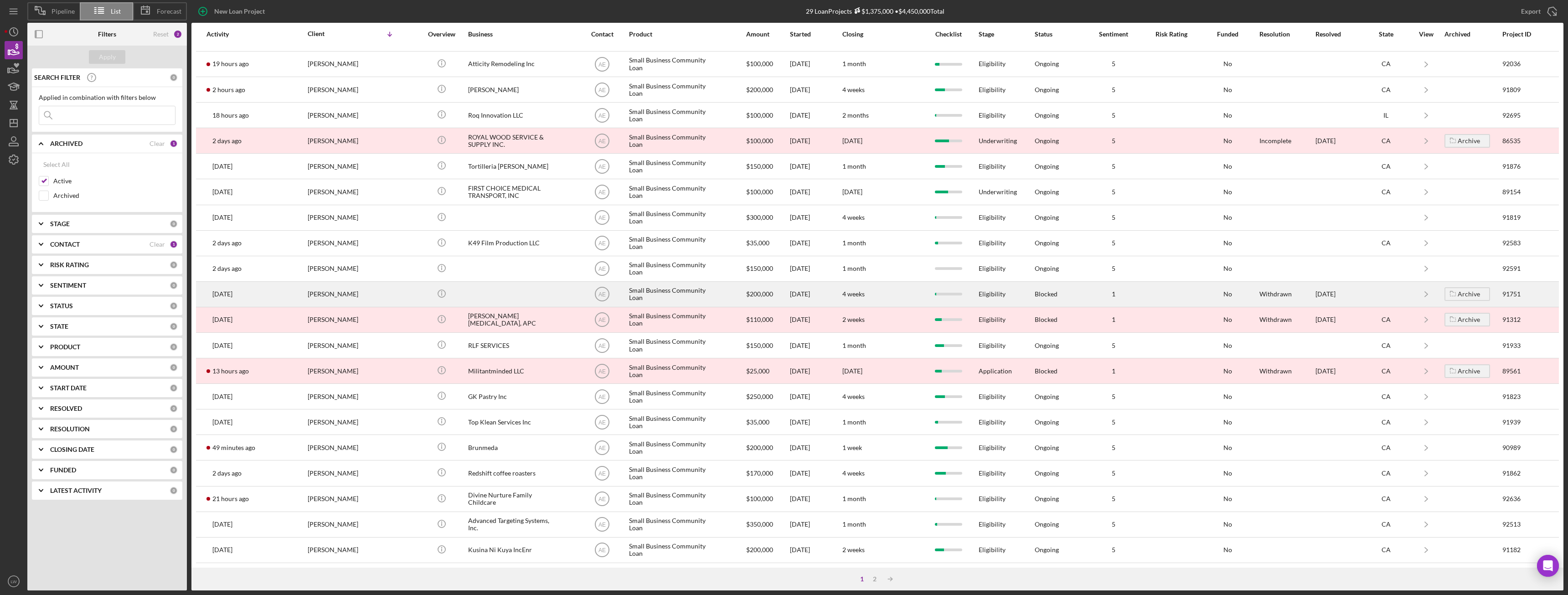
click at [318, 291] on div "Joyce Kwon" at bounding box center [353, 294] width 91 height 24
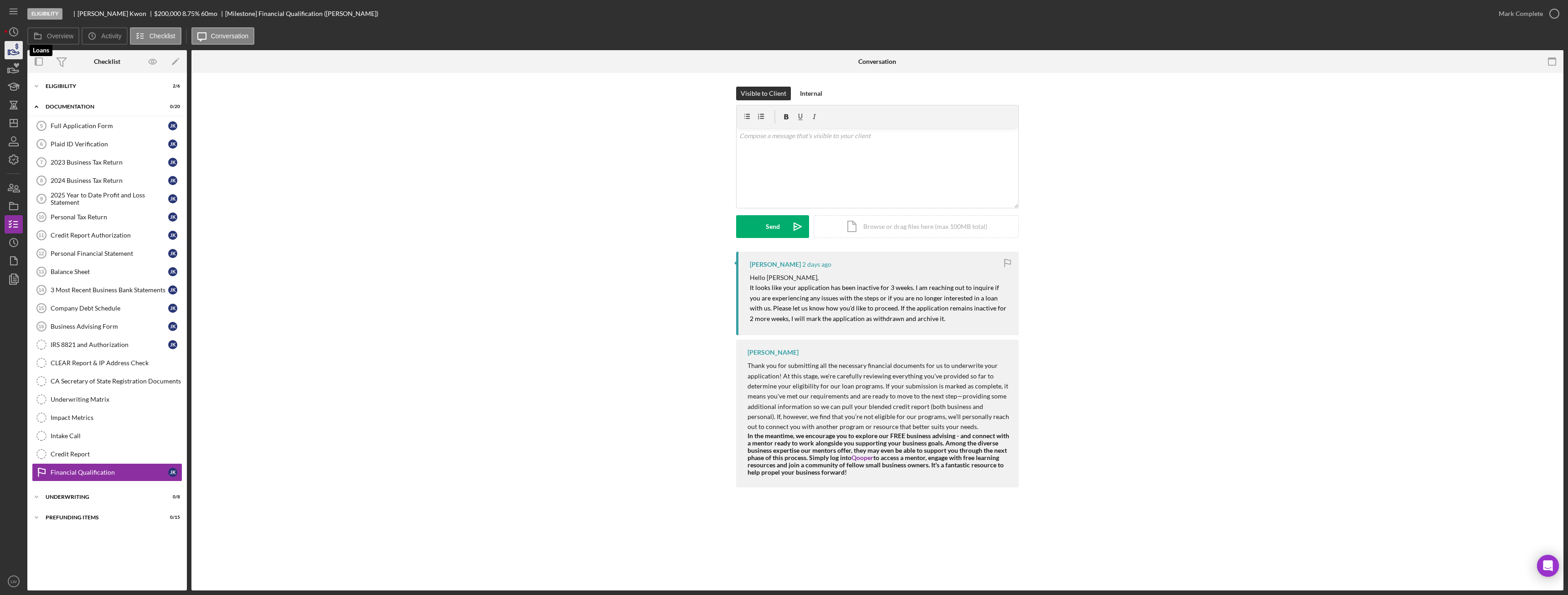
click at [7, 56] on icon "button" at bounding box center [14, 50] width 23 height 23
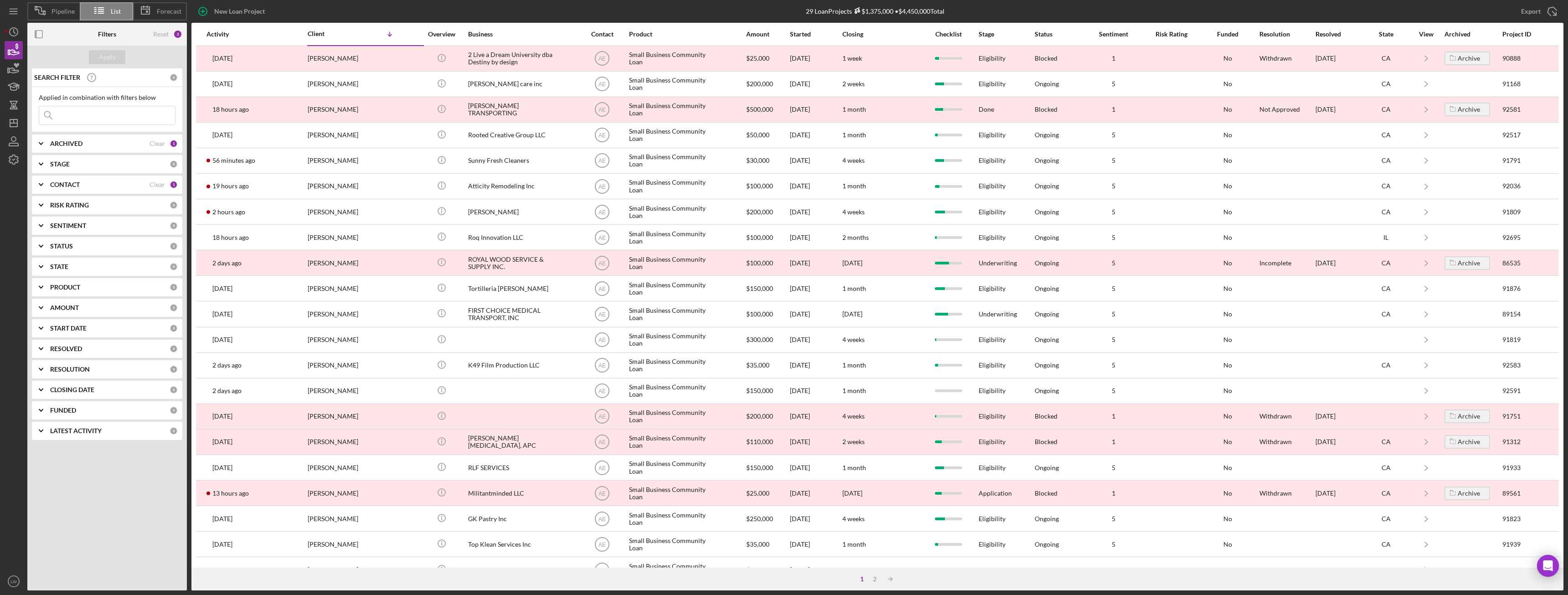
click at [55, 143] on b "ARCHIVED" at bounding box center [66, 144] width 33 height 7
click at [72, 243] on b "CONTACT" at bounding box center [65, 245] width 29 height 7
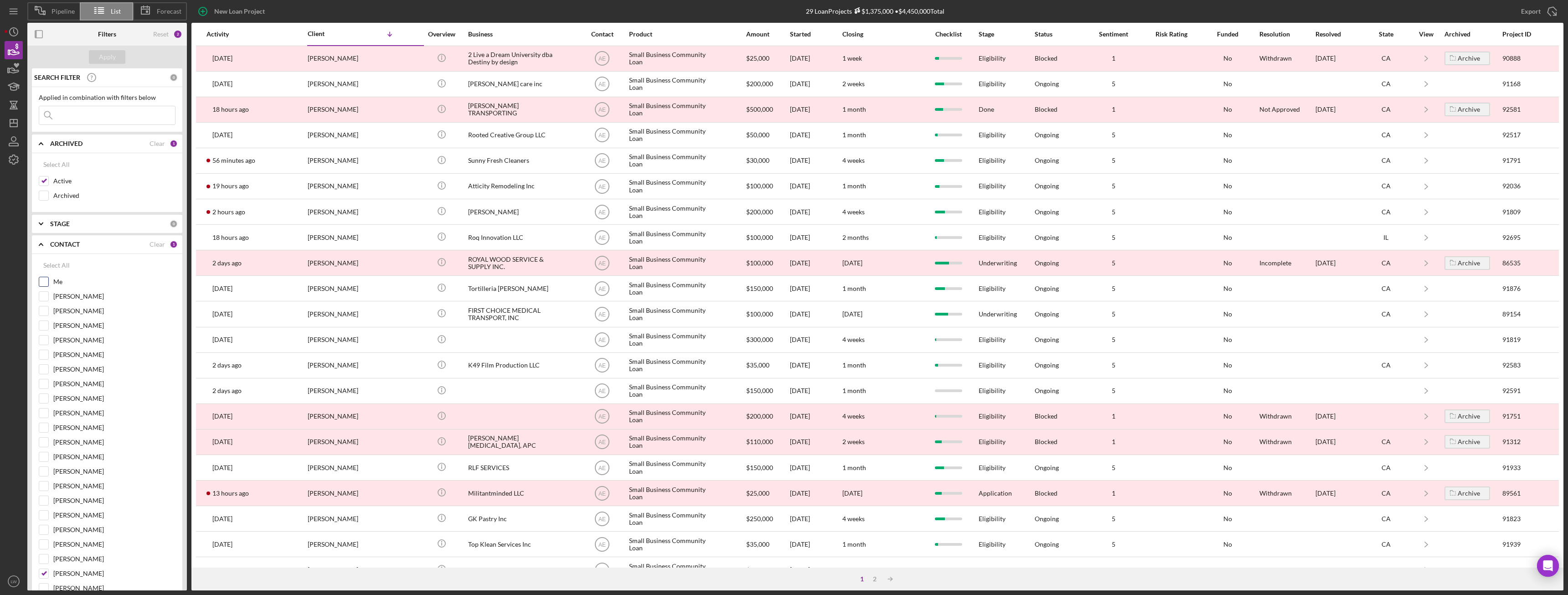
click at [43, 282] on input "Me" at bounding box center [44, 282] width 9 height 9
checkbox input "true"
click at [45, 575] on input "Alberto Enriquez" at bounding box center [44, 573] width 9 height 9
checkbox input "false"
click at [105, 59] on div "Apply" at bounding box center [107, 57] width 17 height 14
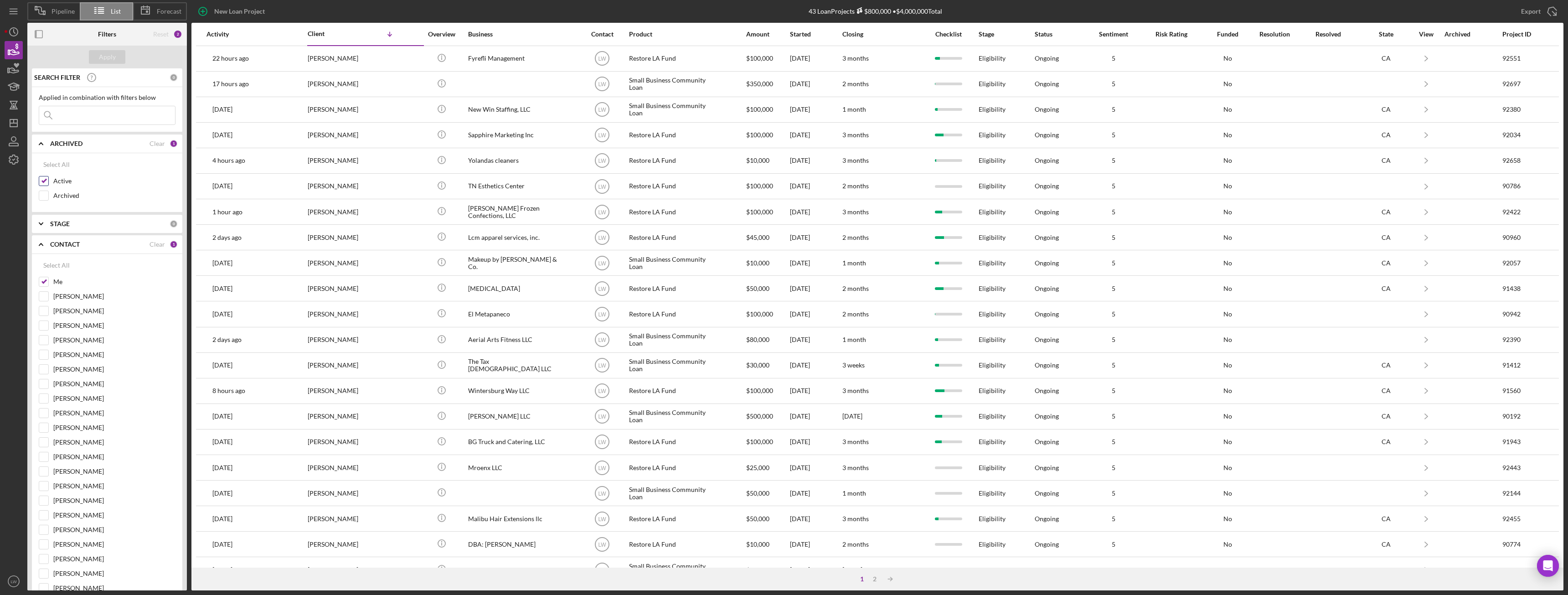
drag, startPoint x: 47, startPoint y: 195, endPoint x: 46, endPoint y: 187, distance: 8.1
click at [46, 195] on input "Archived" at bounding box center [44, 195] width 9 height 9
checkbox input "true"
click at [45, 178] on input "Active" at bounding box center [44, 181] width 9 height 9
checkbox input "false"
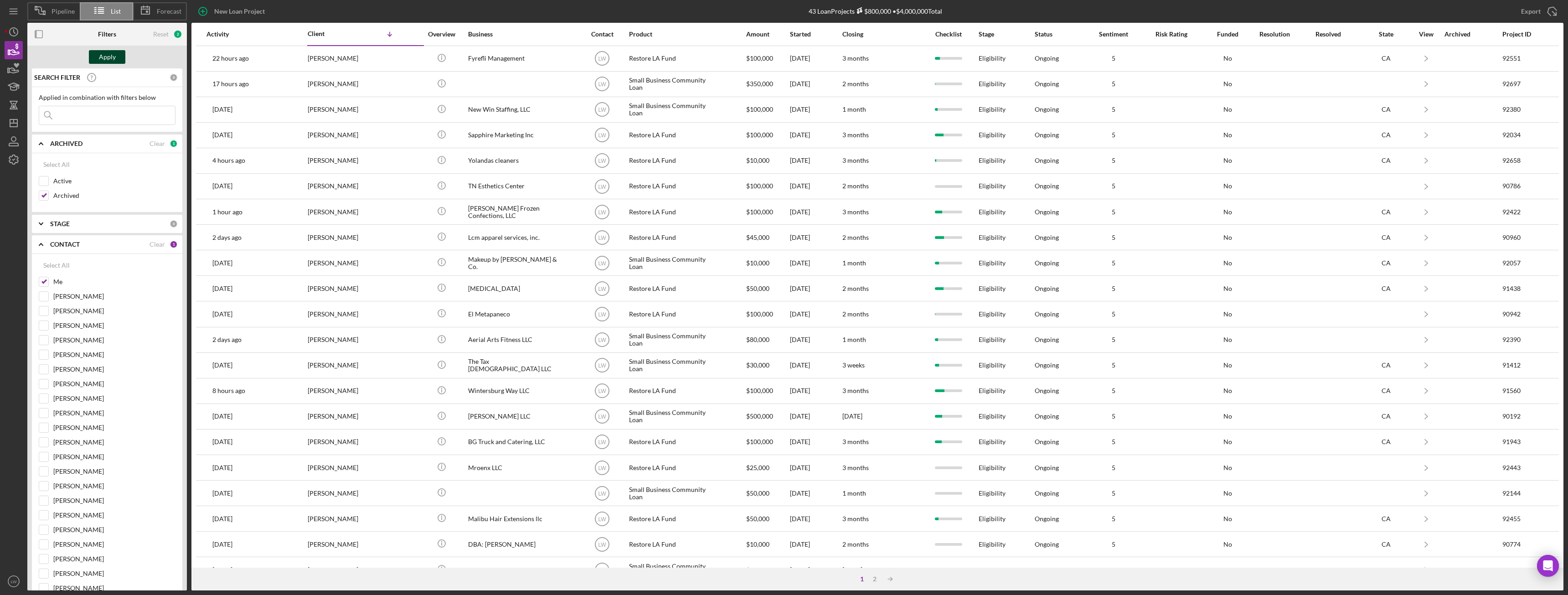
click at [111, 57] on div "Apply" at bounding box center [107, 57] width 17 height 14
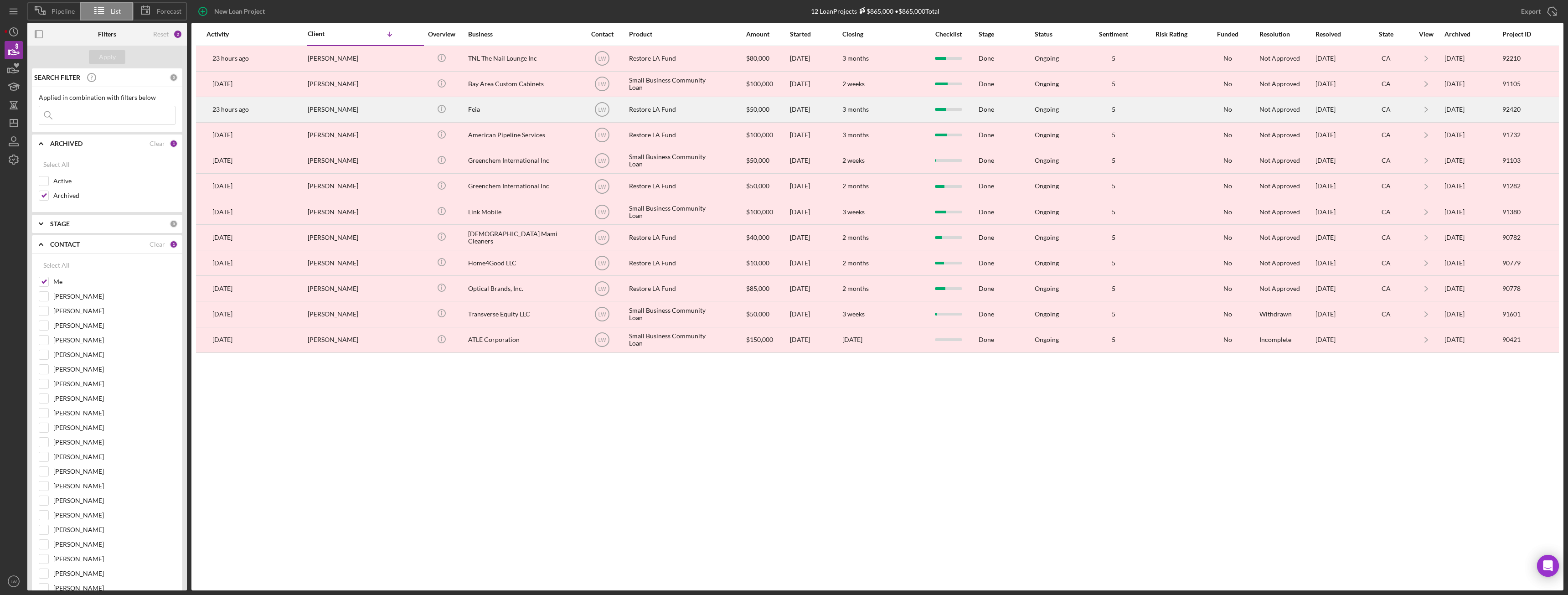
click at [492, 112] on div "Feia" at bounding box center [514, 109] width 91 height 24
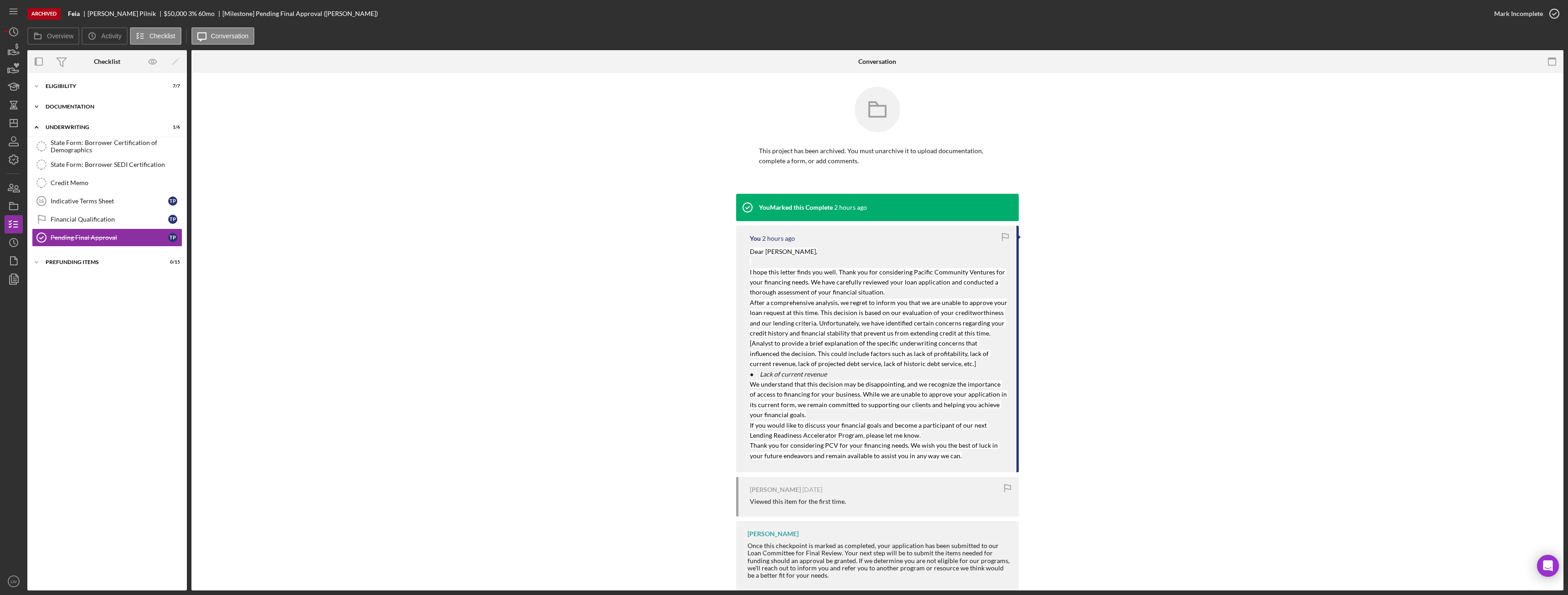
click at [95, 104] on div "Documentation" at bounding box center [110, 106] width 130 height 6
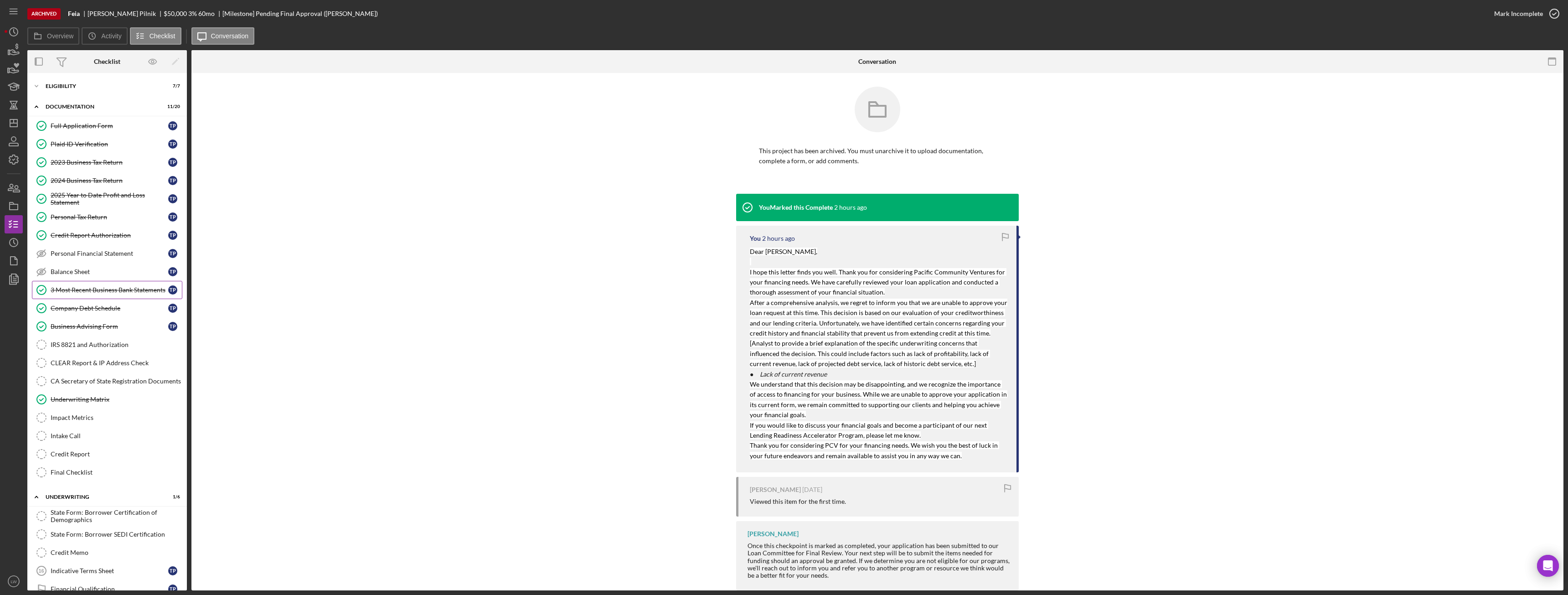
click at [100, 289] on div "3 Most Recent Business Bank Statements" at bounding box center [109, 290] width 117 height 7
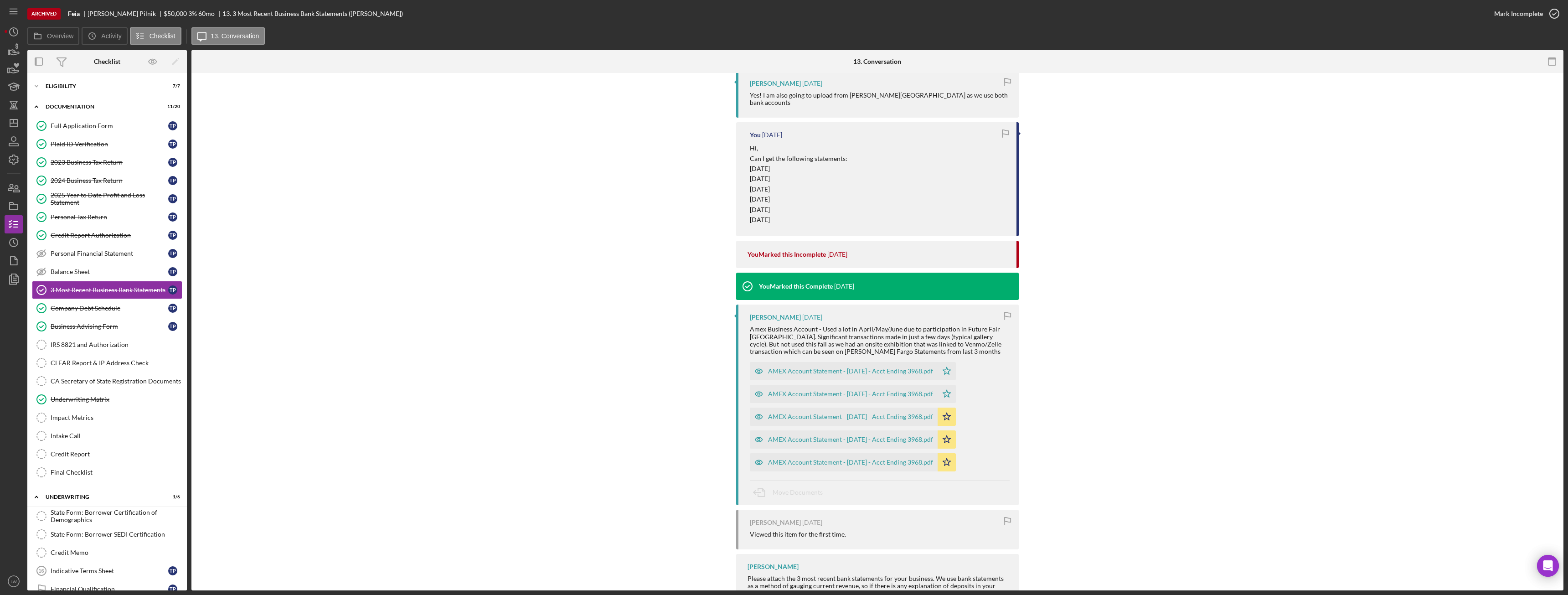
scroll to position [1260, 0]
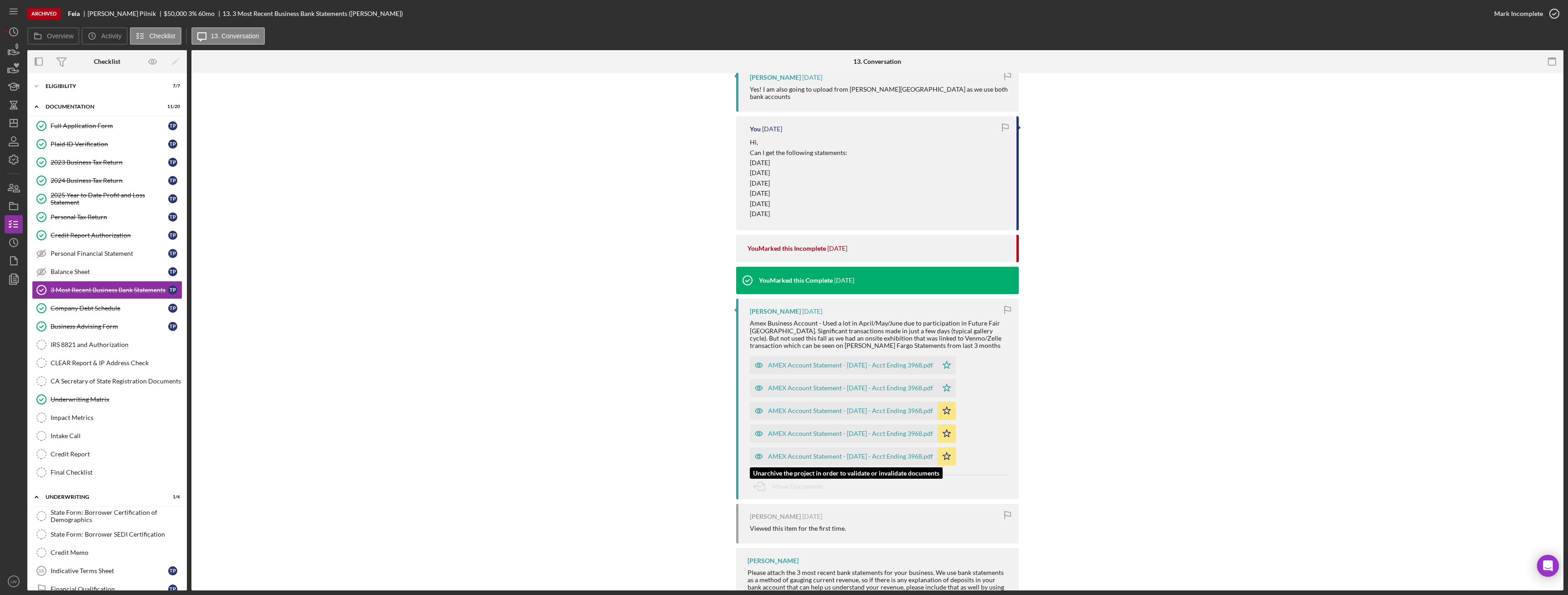
click at [897, 453] on div "AMEX Account Statement - July 2025 - Acct Ending 3968.pdf" at bounding box center [850, 457] width 165 height 7
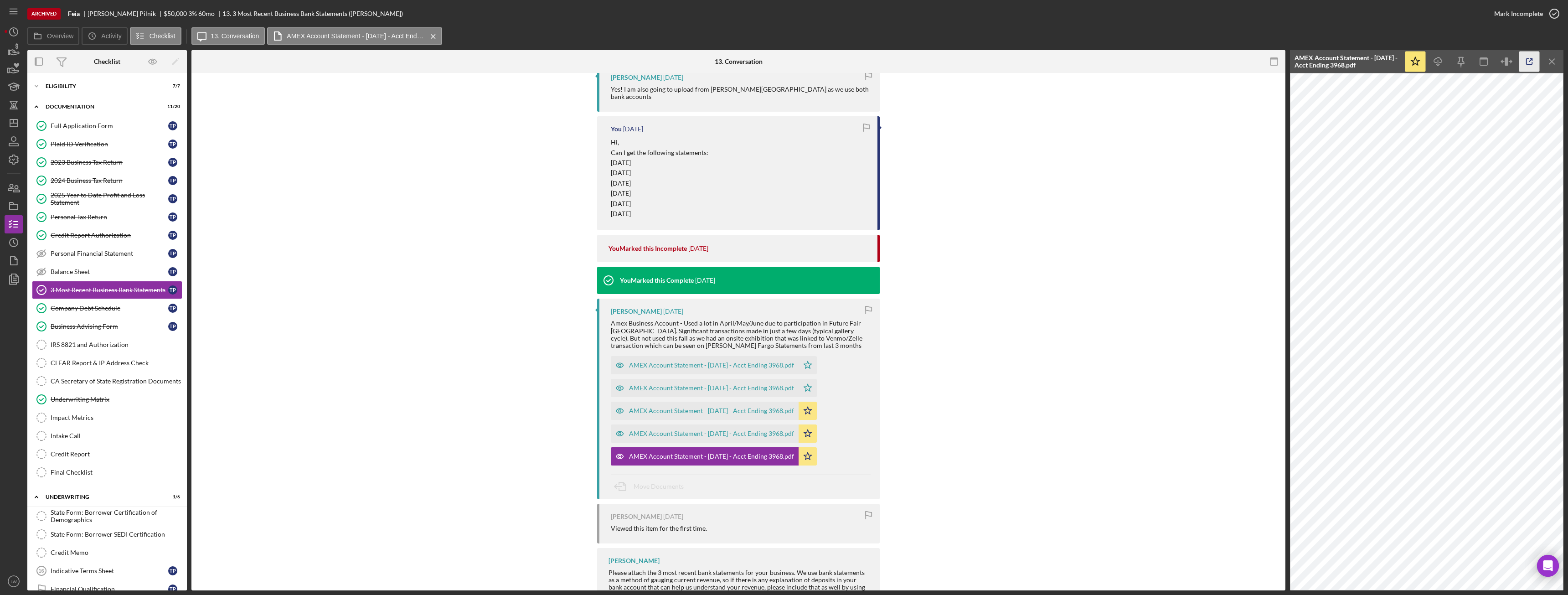
click at [1530, 63] on icon "button" at bounding box center [1529, 61] width 20 height 20
click at [734, 430] on div "AMEX Account Statement - August 2025 - Acct Ending 3968.pdf" at bounding box center [711, 434] width 165 height 7
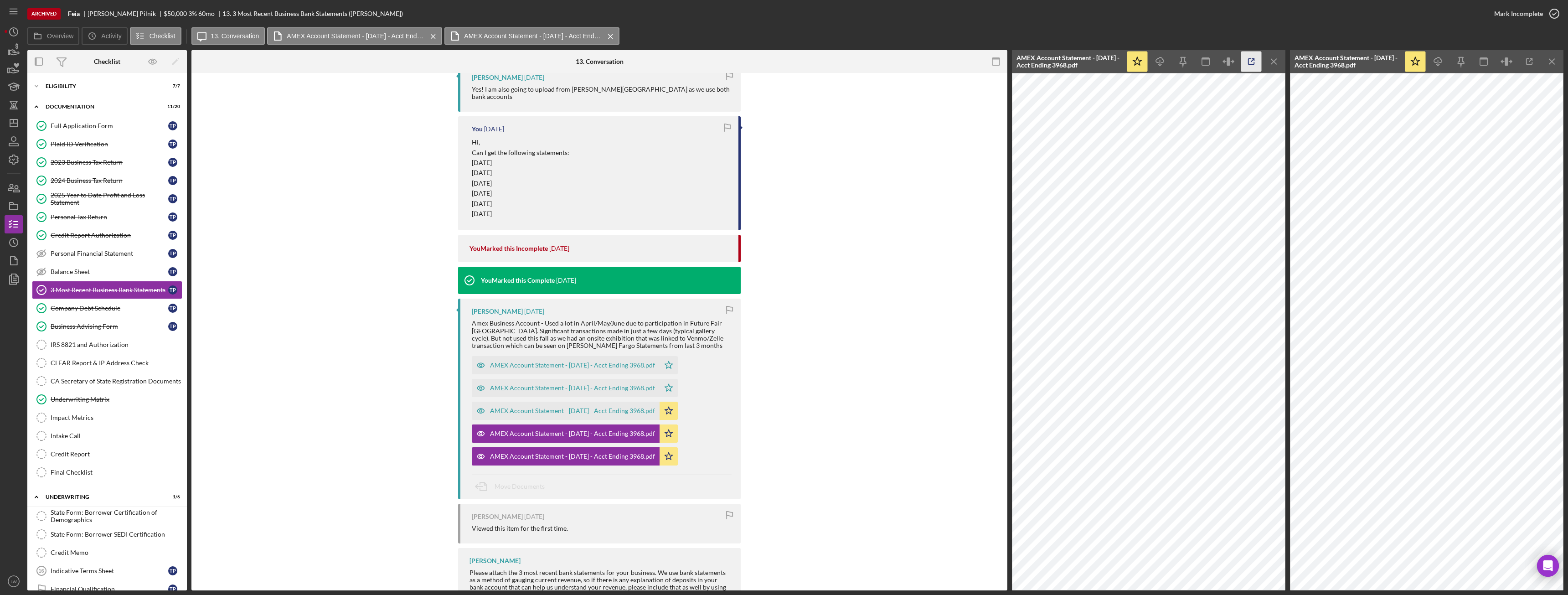
click at [1250, 57] on icon "button" at bounding box center [1251, 61] width 20 height 20
click at [1280, 60] on icon "Icon/Menu Close" at bounding box center [1274, 61] width 20 height 20
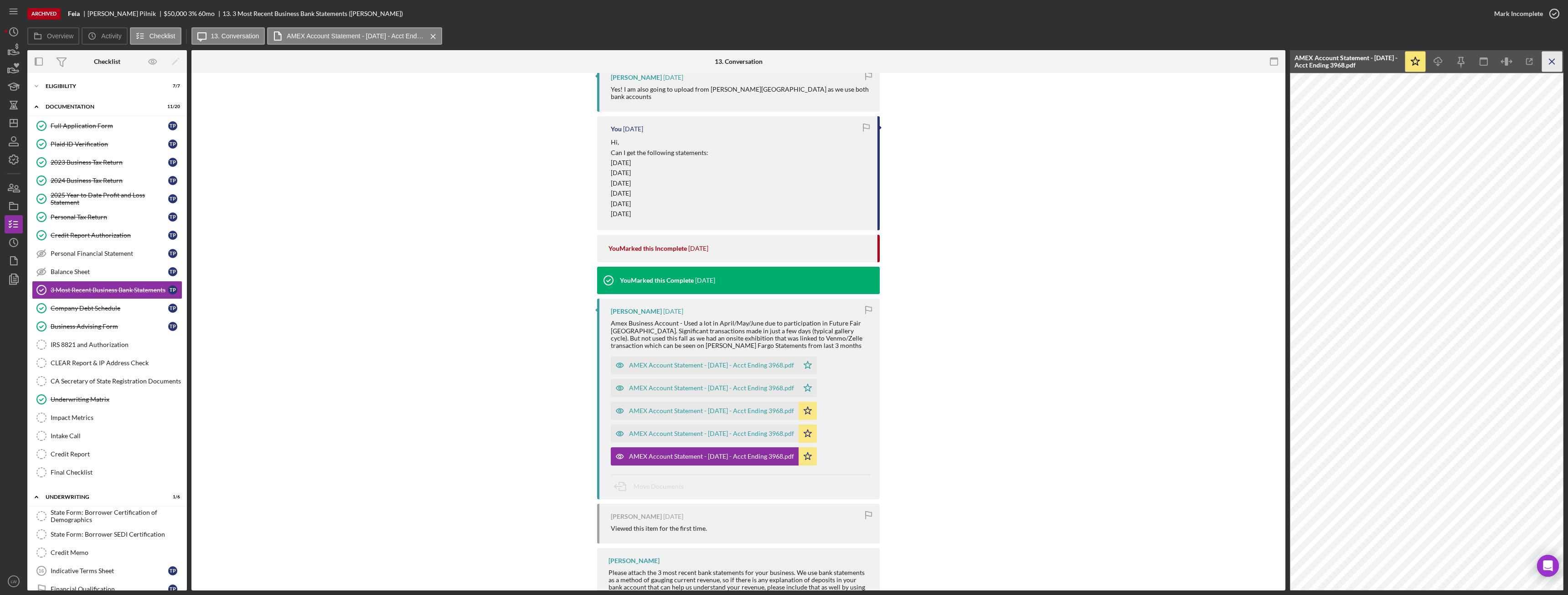
click at [1546, 61] on icon "Icon/Menu Close" at bounding box center [1552, 61] width 20 height 20
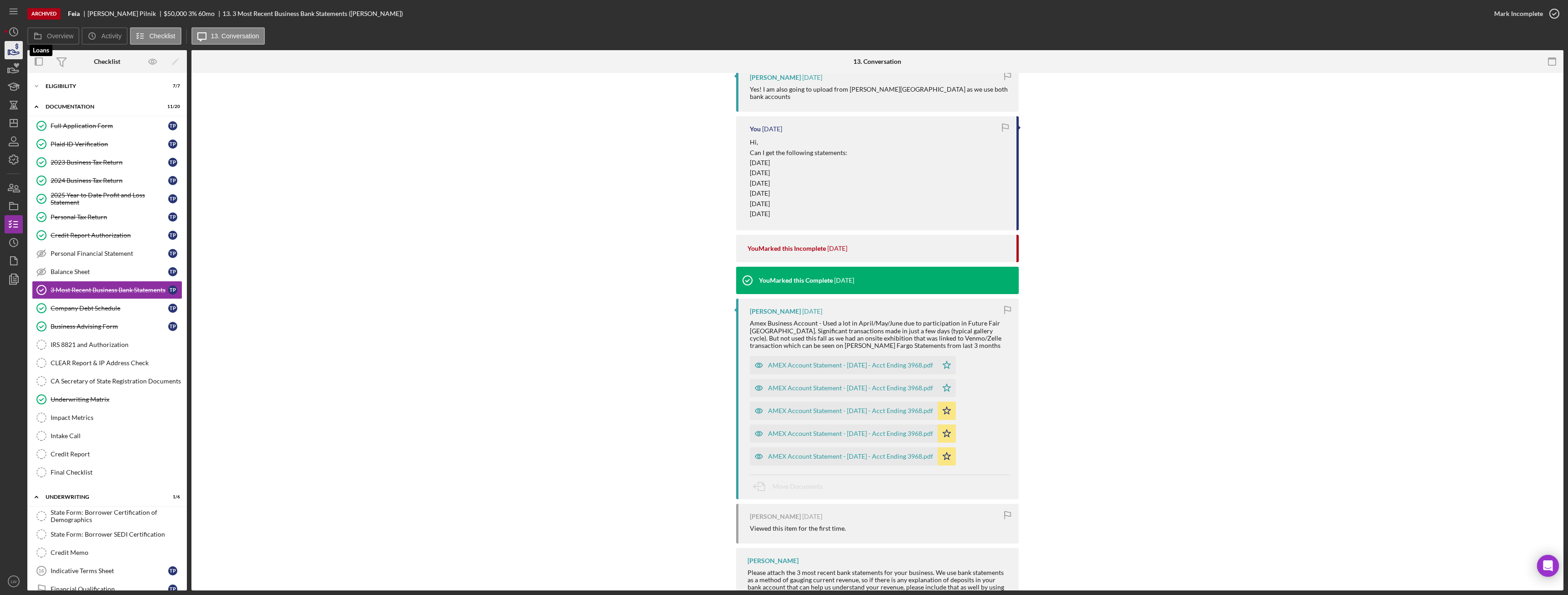
click at [15, 53] on icon "button" at bounding box center [14, 50] width 23 height 23
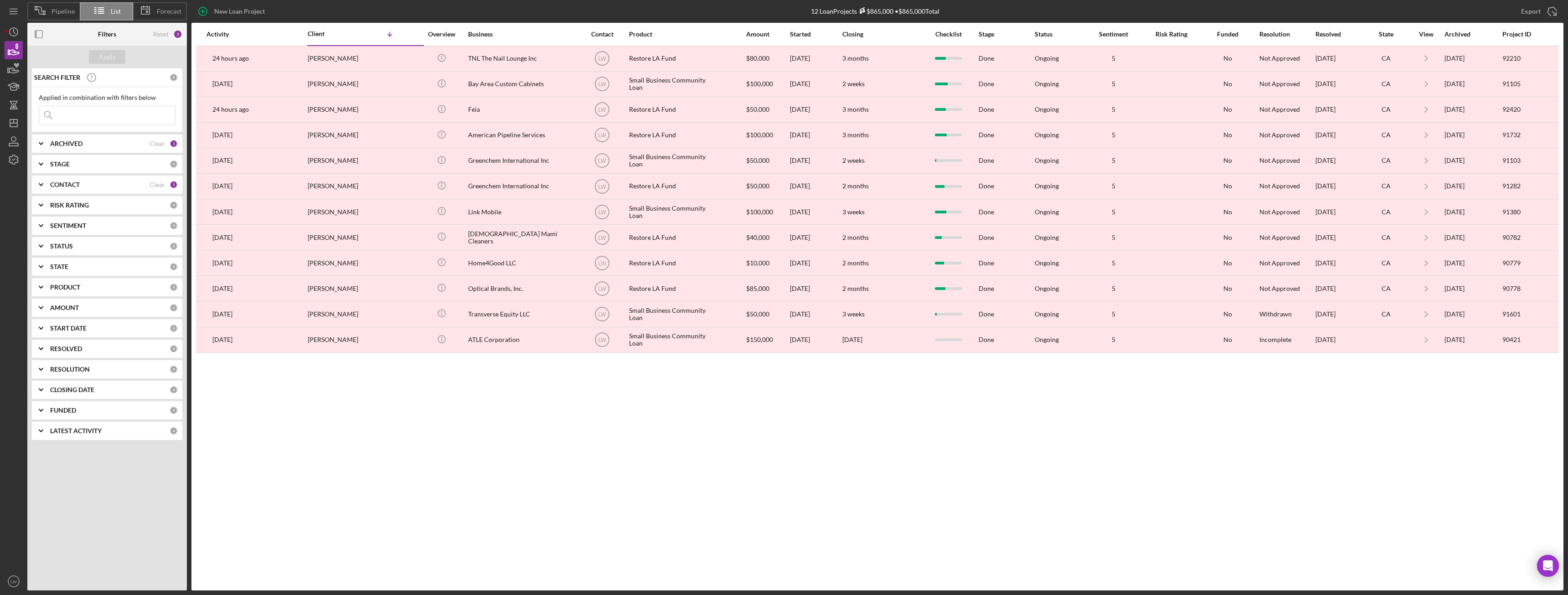
click at [94, 142] on div "ARCHIVED" at bounding box center [100, 144] width 100 height 7
click at [47, 197] on input "Archived" at bounding box center [44, 195] width 9 height 9
checkbox input "false"
click at [43, 181] on input "Active" at bounding box center [44, 181] width 9 height 9
checkbox input "true"
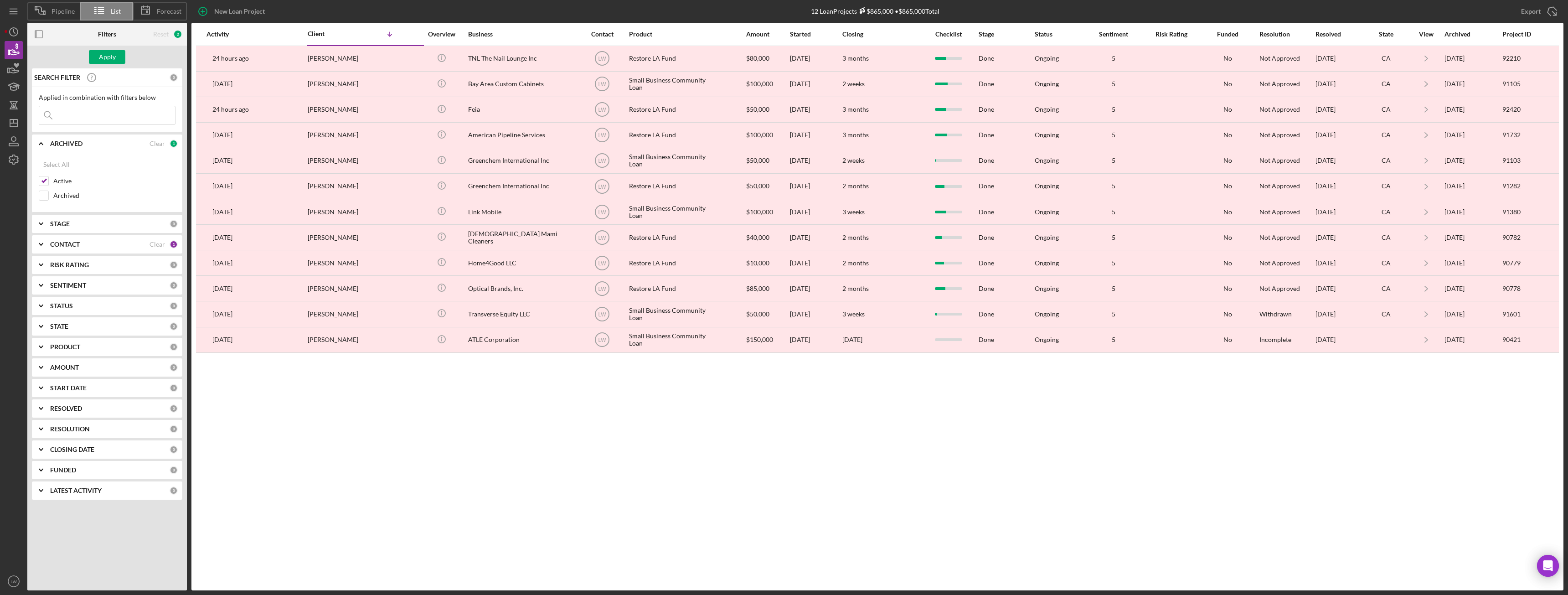
click at [65, 245] on b "CONTACT" at bounding box center [65, 245] width 29 height 7
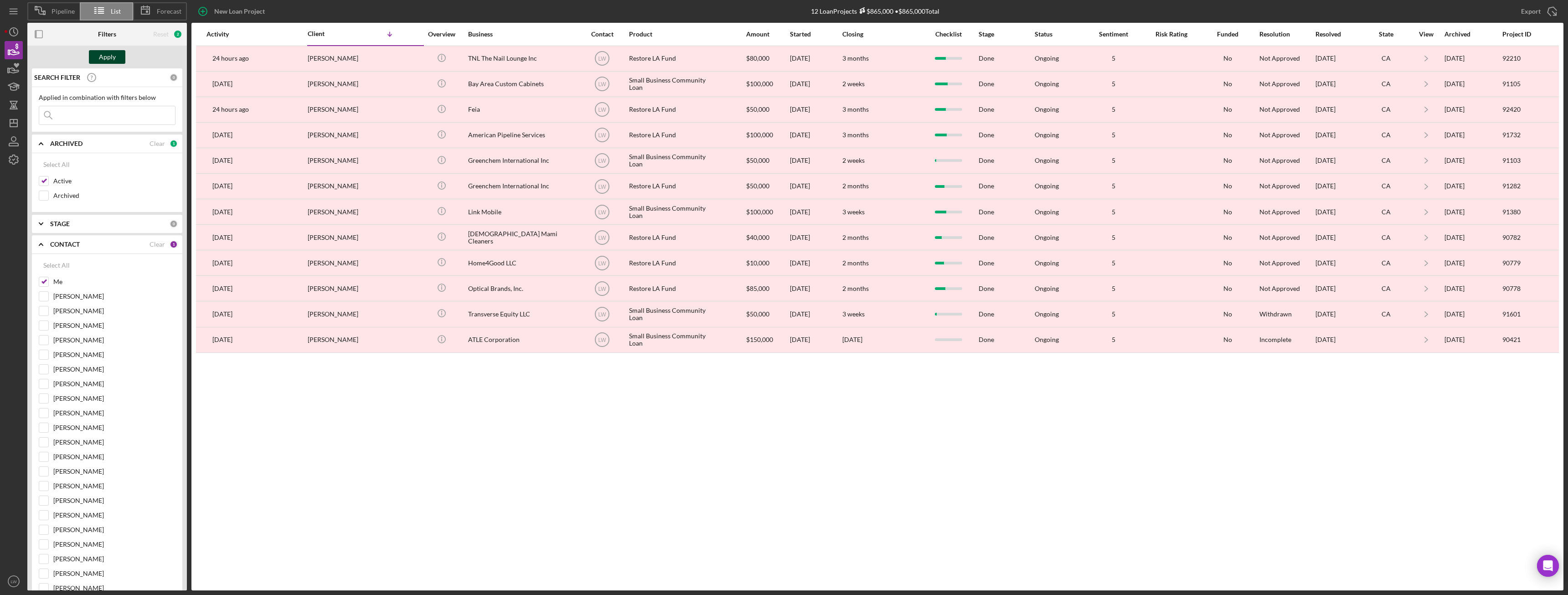
click at [103, 57] on div "Apply" at bounding box center [107, 57] width 17 height 14
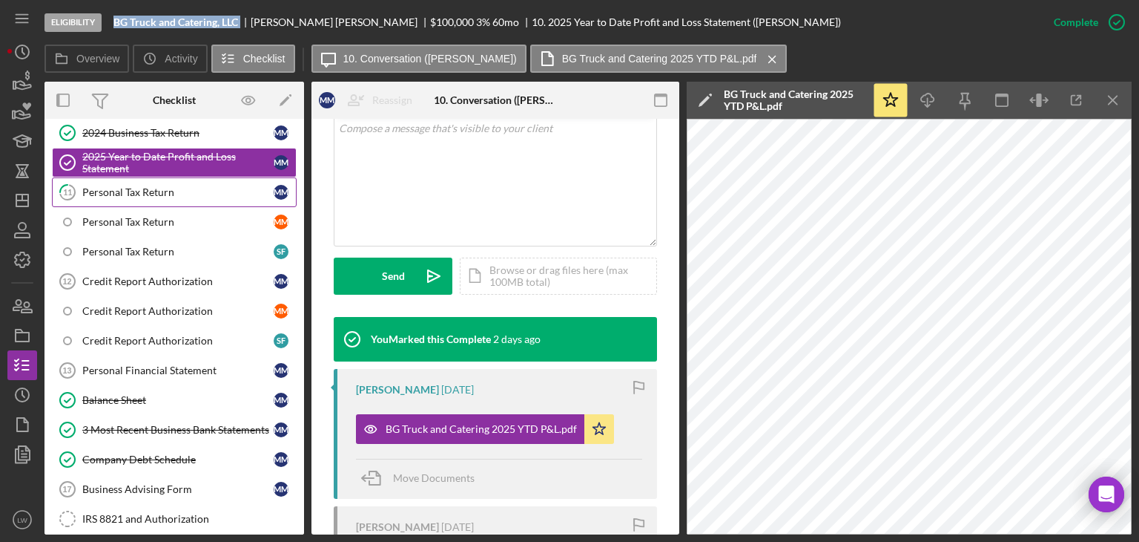
scroll to position [593, 0]
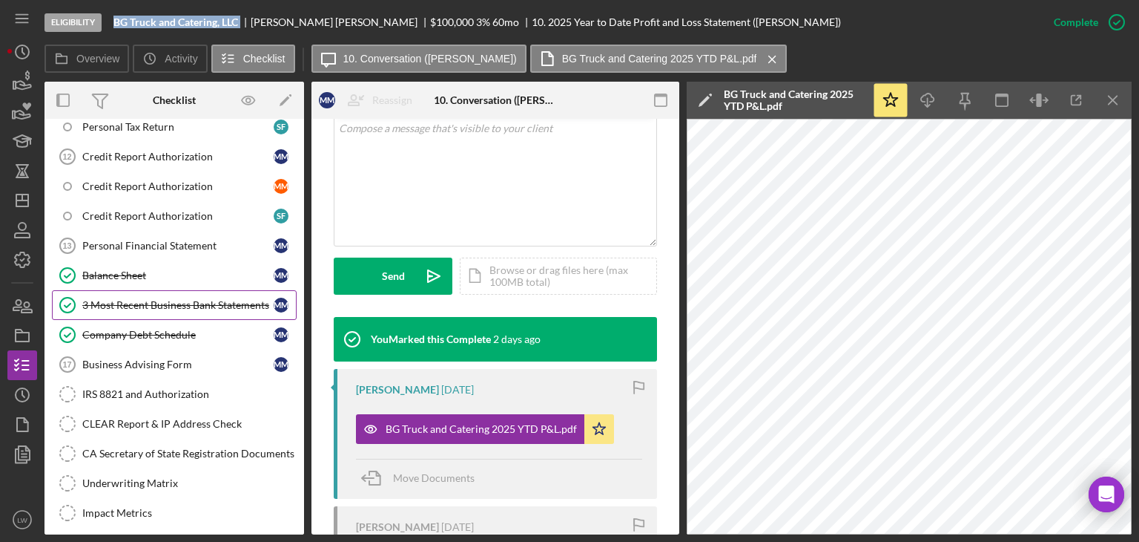
click at [169, 299] on div "3 Most Recent Business Bank Statements" at bounding box center [177, 305] width 191 height 12
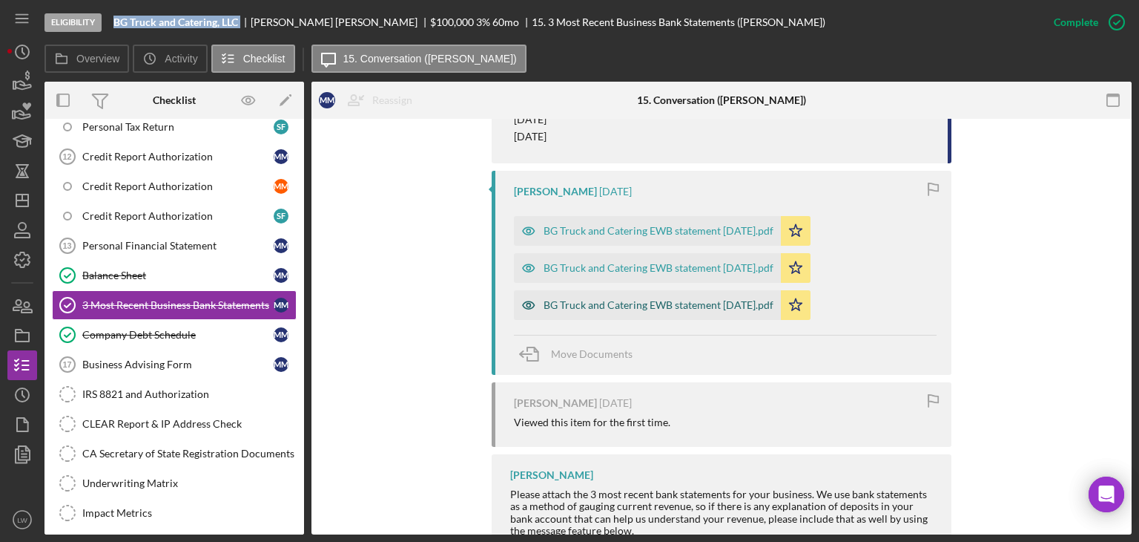
scroll to position [1570, 0]
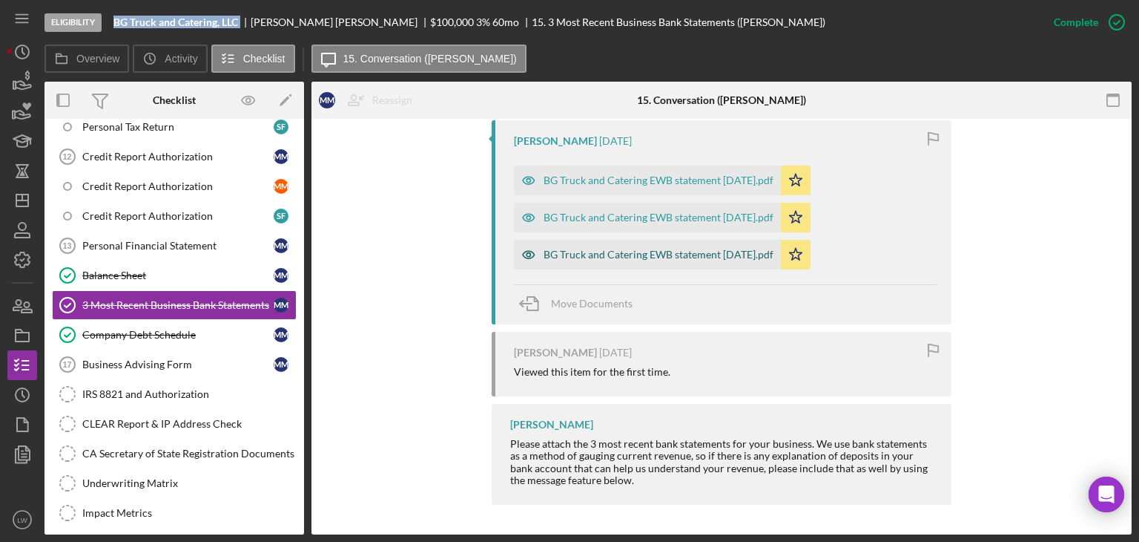
click at [701, 254] on div "BG Truck and Catering EWB statement [DATE].pdf" at bounding box center [659, 255] width 230 height 12
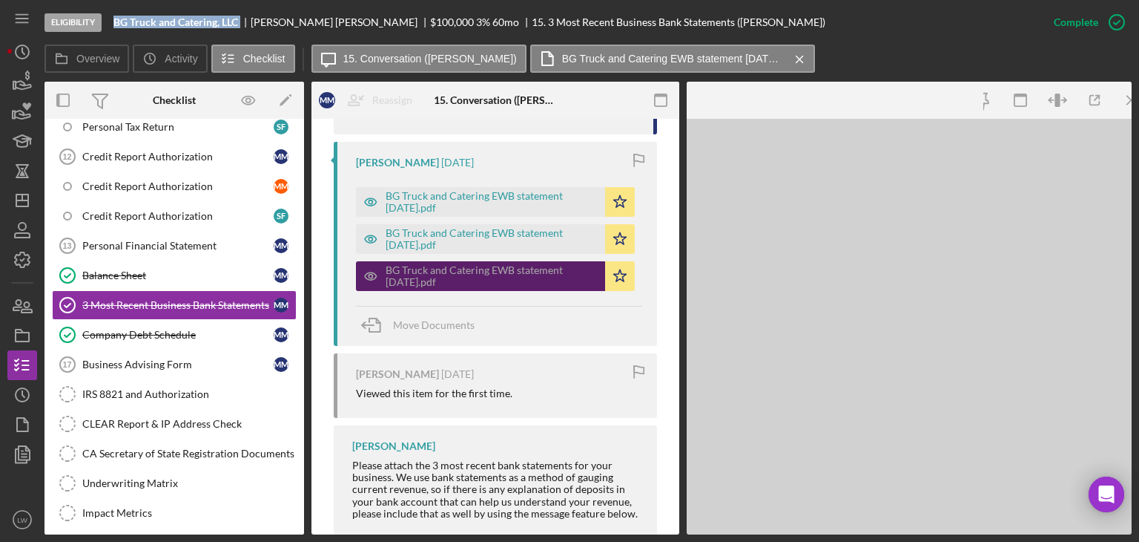
scroll to position [1615, 0]
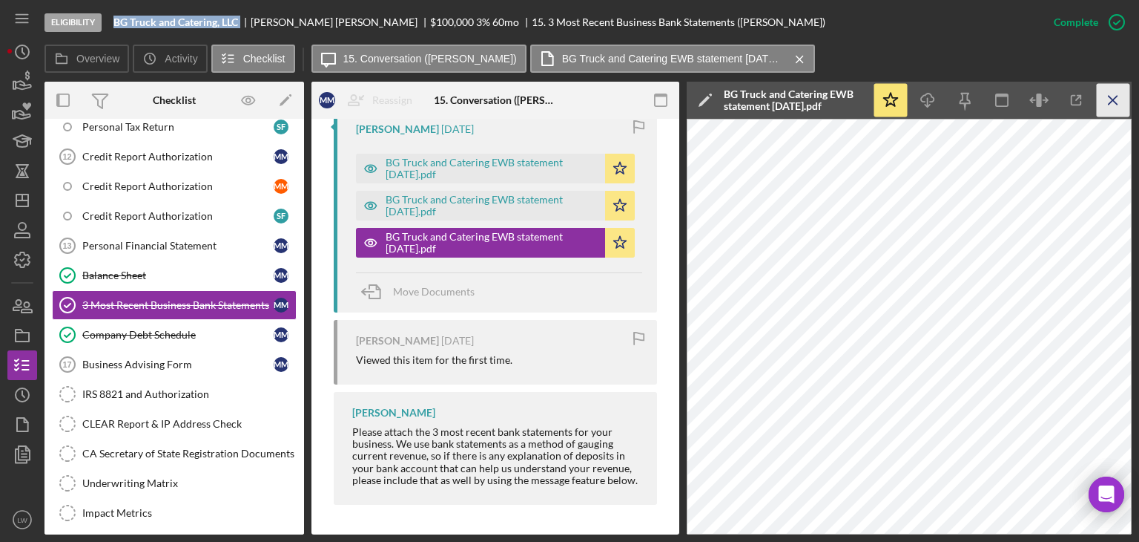
click at [1107, 108] on icon "Icon/Menu Close" at bounding box center [1113, 100] width 33 height 33
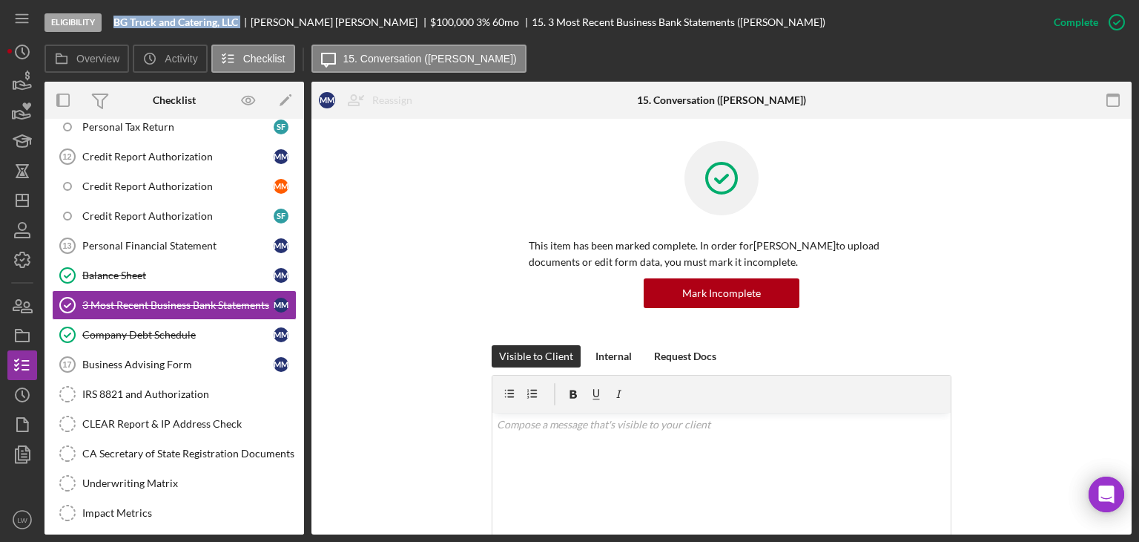
scroll to position [148, 0]
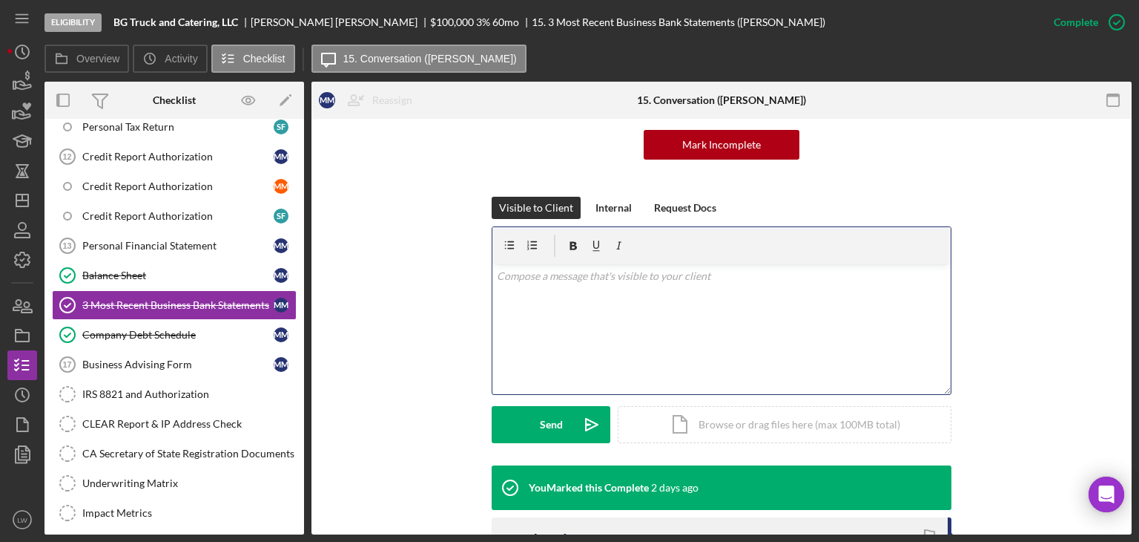
click at [780, 334] on div "v Color teal Color pink Remove color Add row above Add row below Add column bef…" at bounding box center [722, 329] width 458 height 130
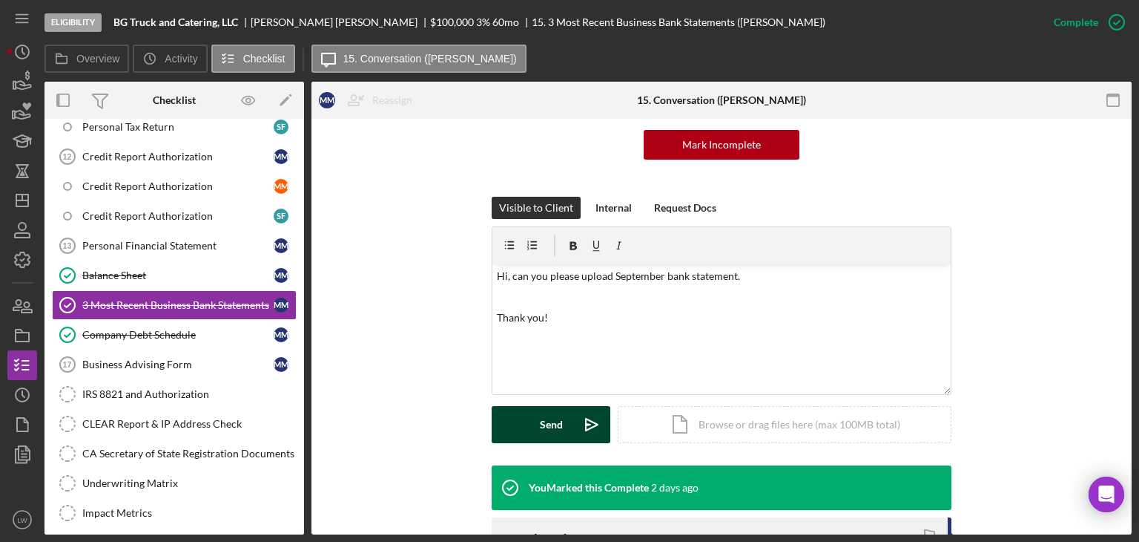
click at [547, 428] on div "Send" at bounding box center [551, 424] width 23 height 37
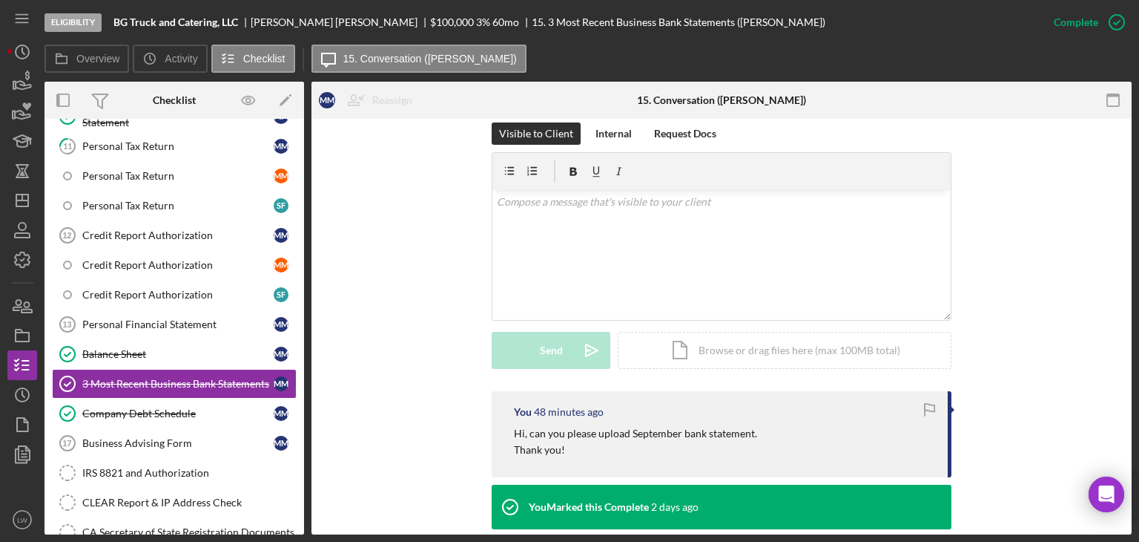
scroll to position [519, 0]
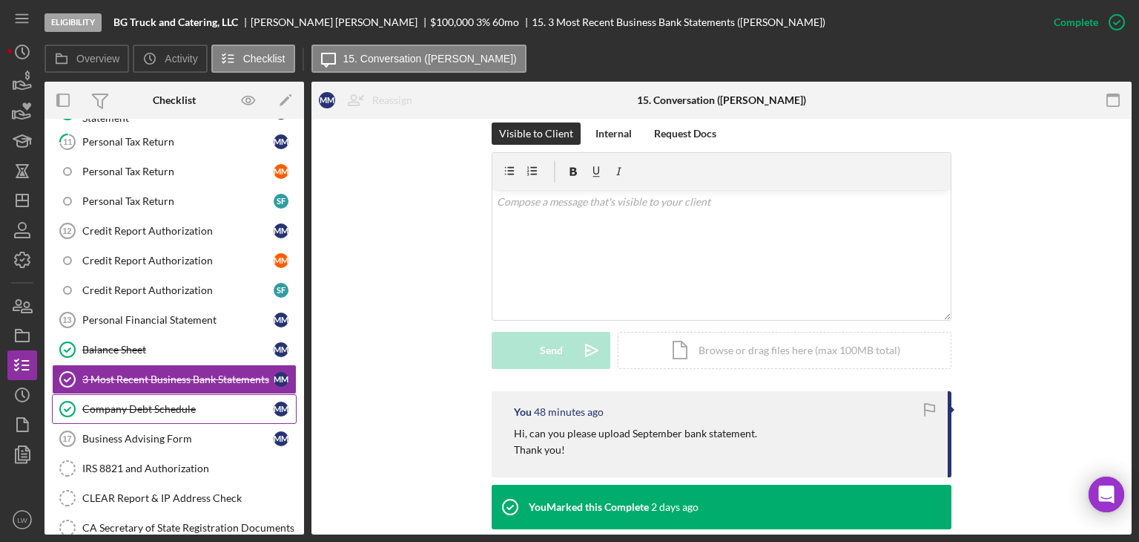
click at [162, 403] on div "Company Debt Schedule" at bounding box center [177, 409] width 191 height 12
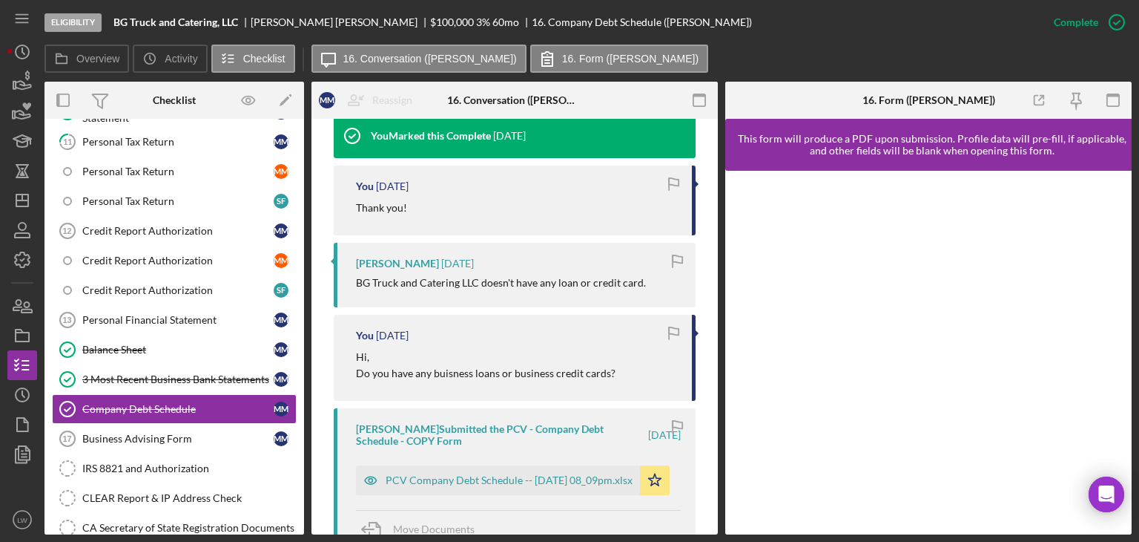
scroll to position [519, 0]
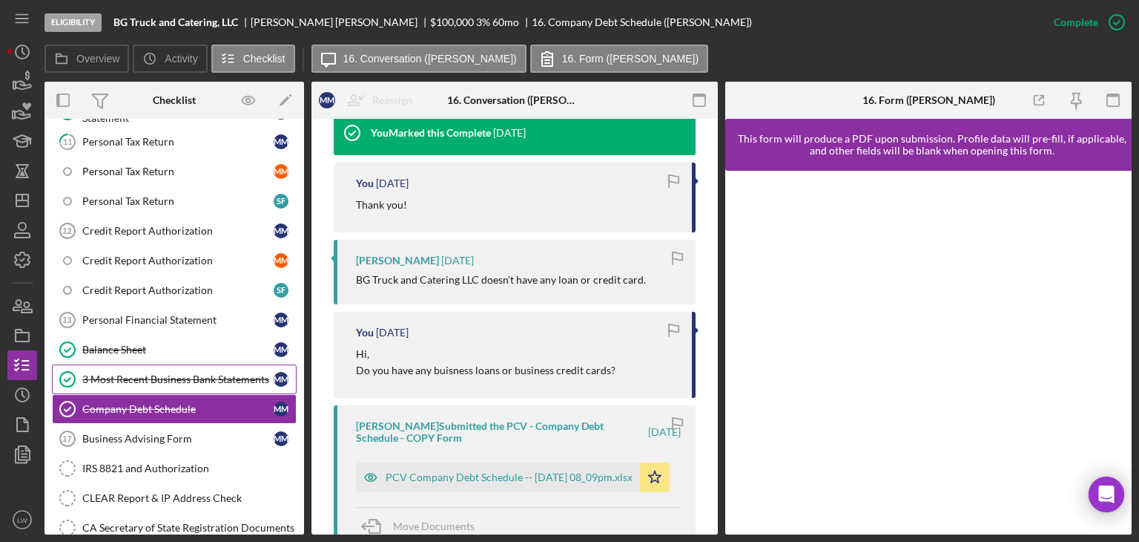
click at [148, 373] on div "3 Most Recent Business Bank Statements" at bounding box center [177, 379] width 191 height 12
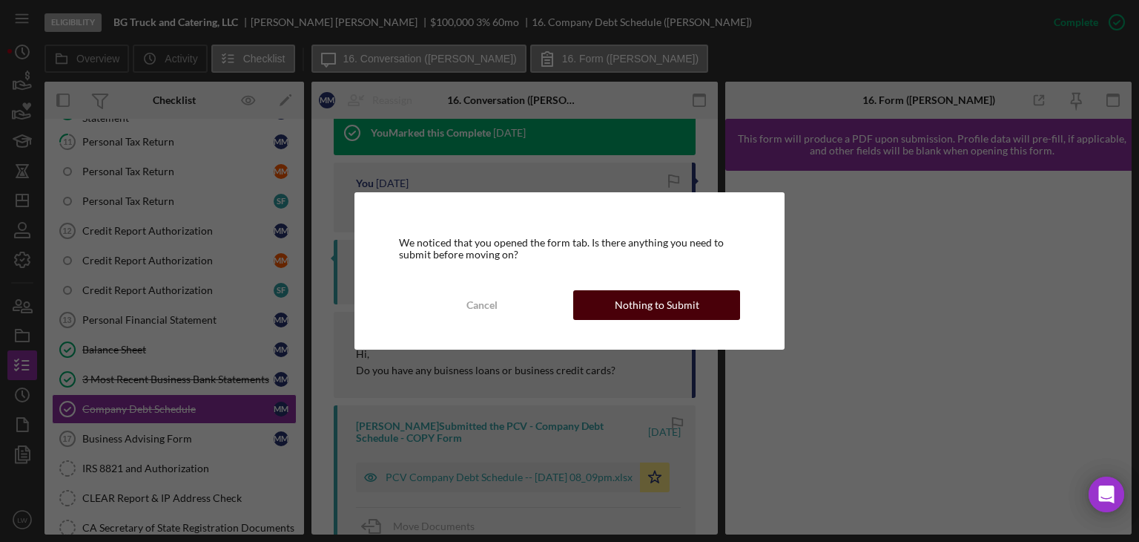
click at [642, 303] on div "Nothing to Submit" at bounding box center [657, 305] width 85 height 30
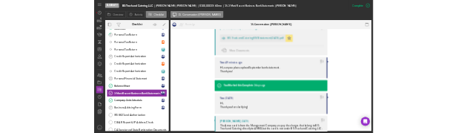
scroll to position [742, 0]
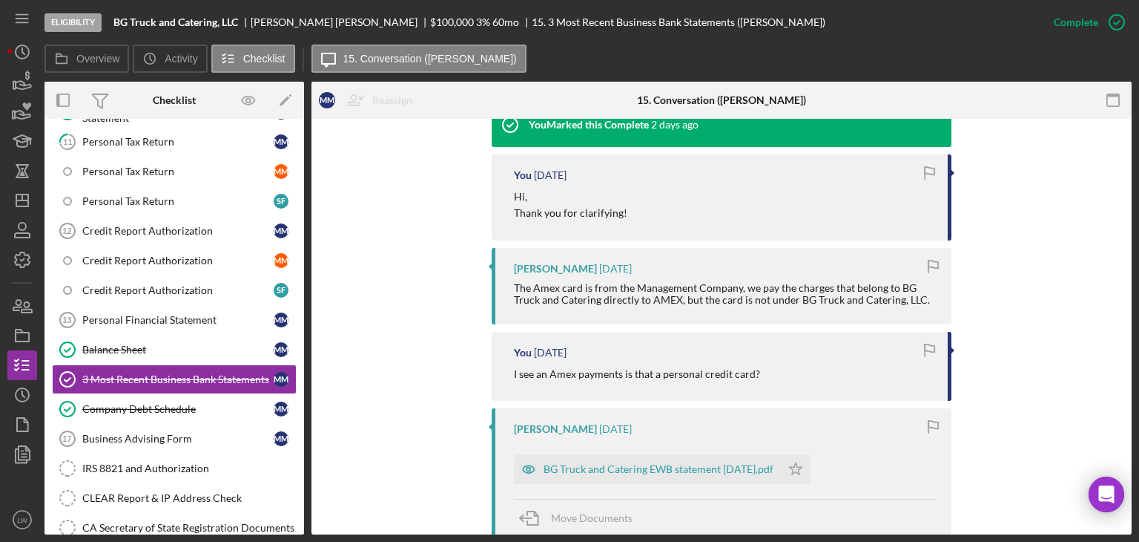
drag, startPoint x: 517, startPoint y: 293, endPoint x: 889, endPoint y: 306, distance: 371.9
click at [929, 306] on div "Mary Milliken 7 days ago The Amex card is from the Management Company, we pay t…" at bounding box center [722, 286] width 460 height 76
copy div "The Amex card is from the Management Company, we pay the charges that belong to…"
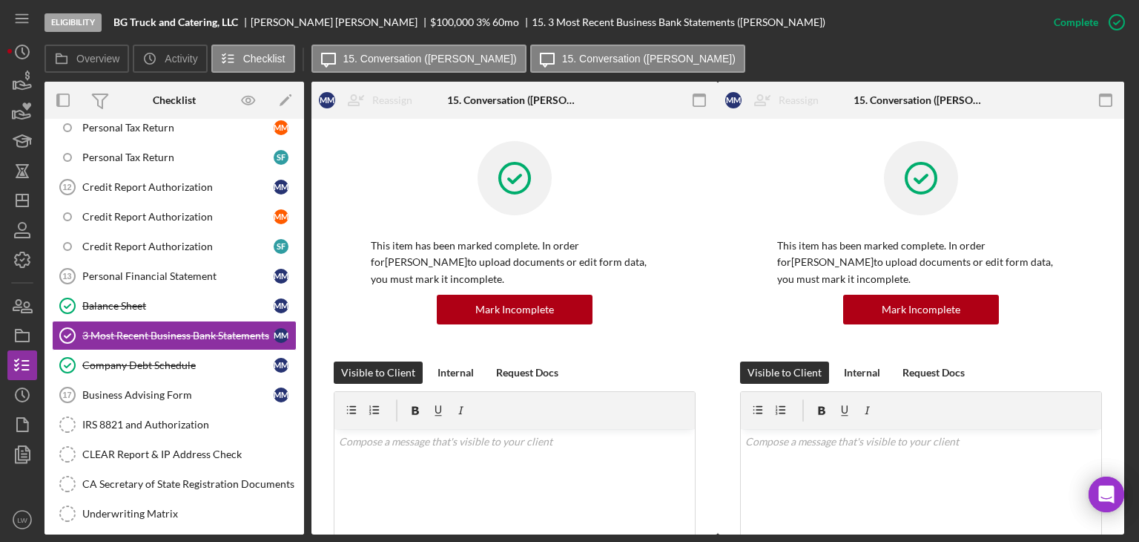
scroll to position [288, 0]
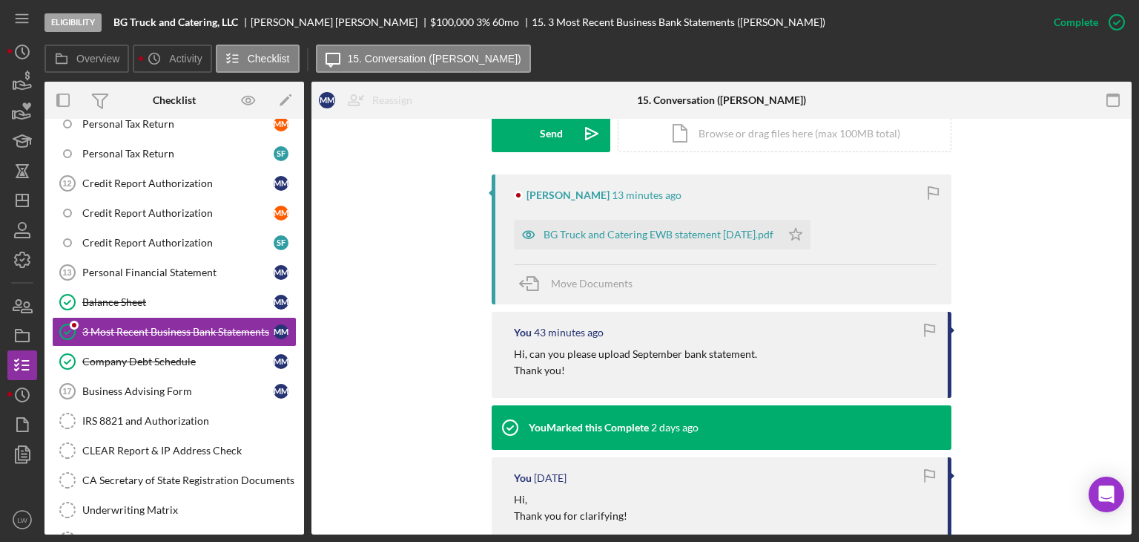
scroll to position [445, 0]
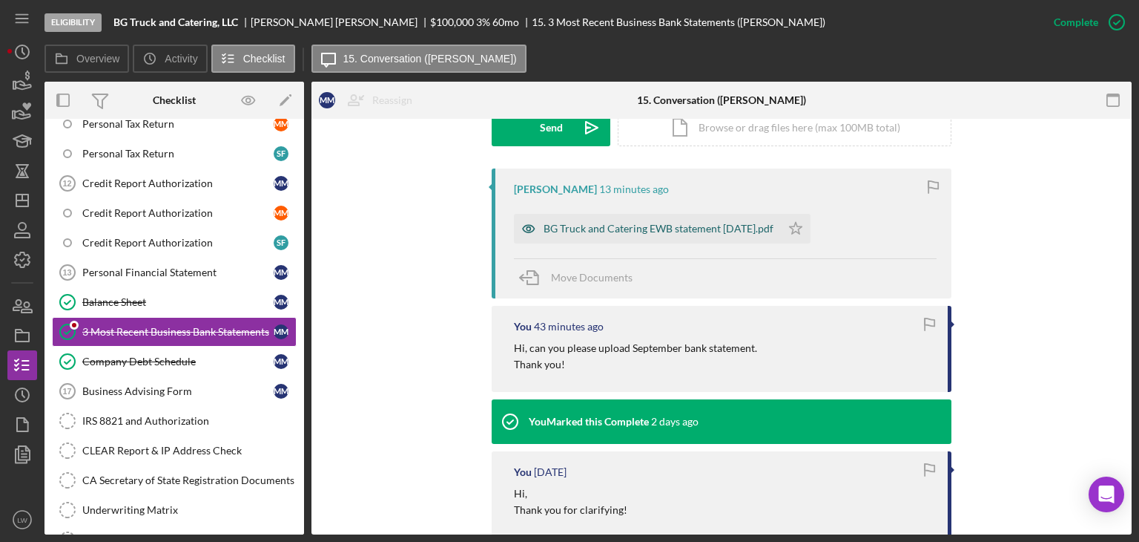
click at [682, 226] on div "BG Truck and Catering EWB statement [DATE].pdf" at bounding box center [659, 229] width 230 height 12
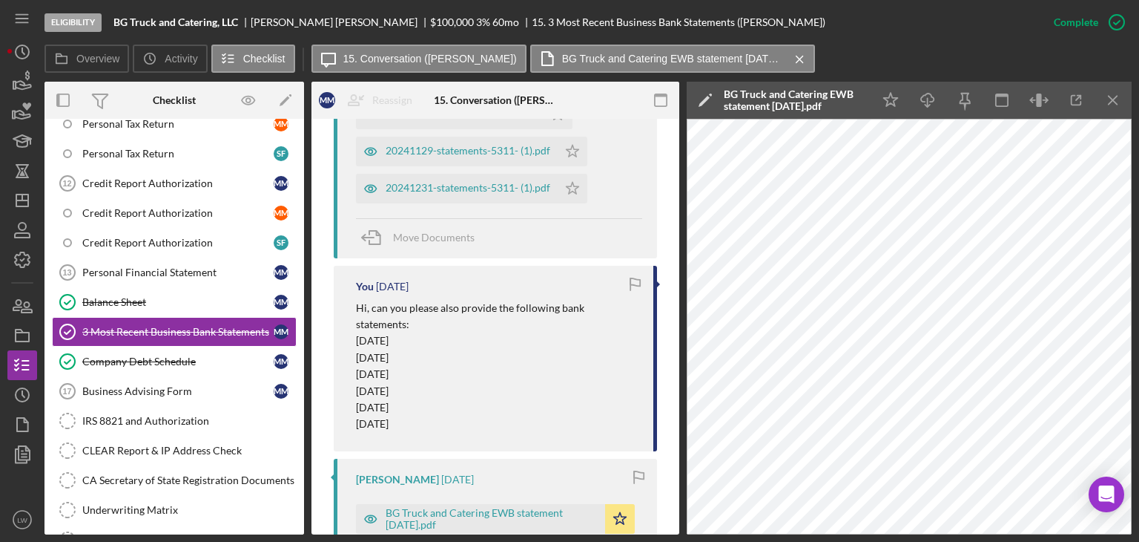
scroll to position [1858, 0]
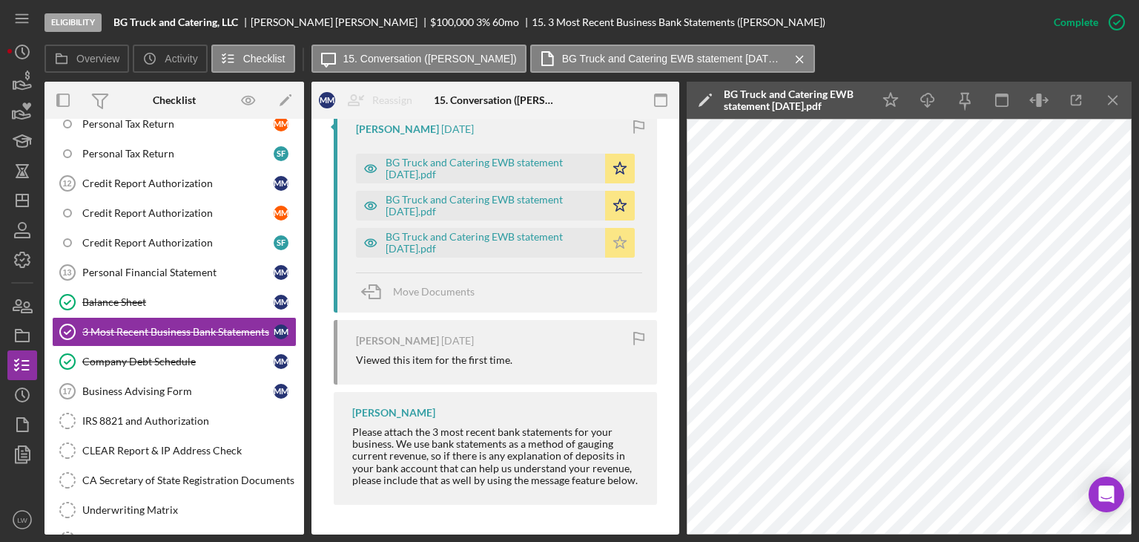
click at [614, 238] on icon "Icon/Star" at bounding box center [620, 243] width 30 height 30
drag, startPoint x: 617, startPoint y: 202, endPoint x: 613, endPoint y: 181, distance: 21.1
click at [617, 200] on polygon "button" at bounding box center [620, 205] width 13 height 12
click at [613, 167] on icon "Icon/Star" at bounding box center [620, 169] width 30 height 30
click at [617, 208] on polygon "button" at bounding box center [620, 205] width 13 height 12
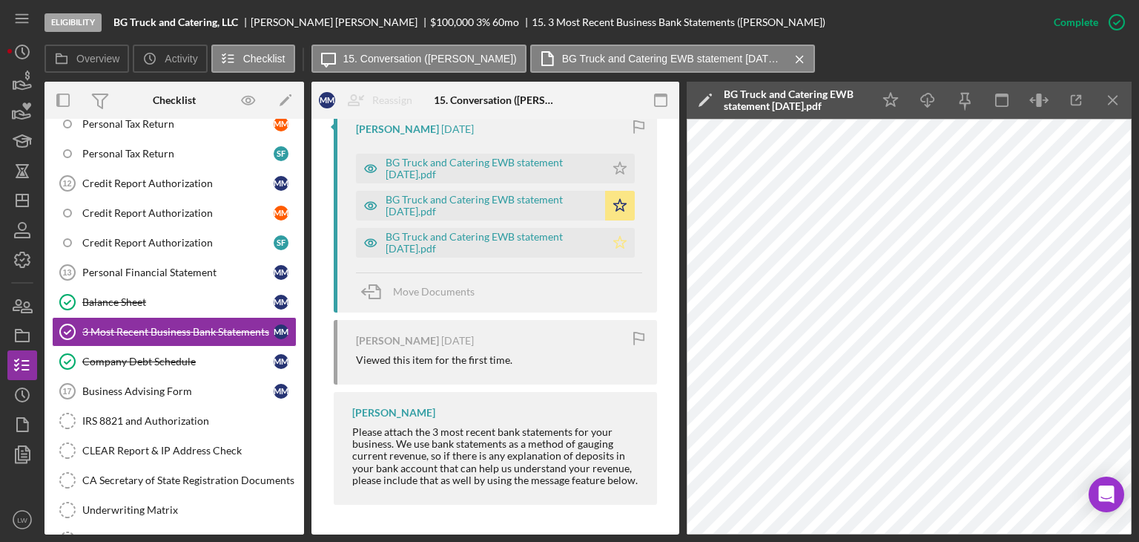
click at [619, 241] on icon "Icon/Star" at bounding box center [620, 243] width 30 height 30
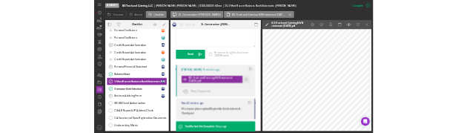
scroll to position [371, 0]
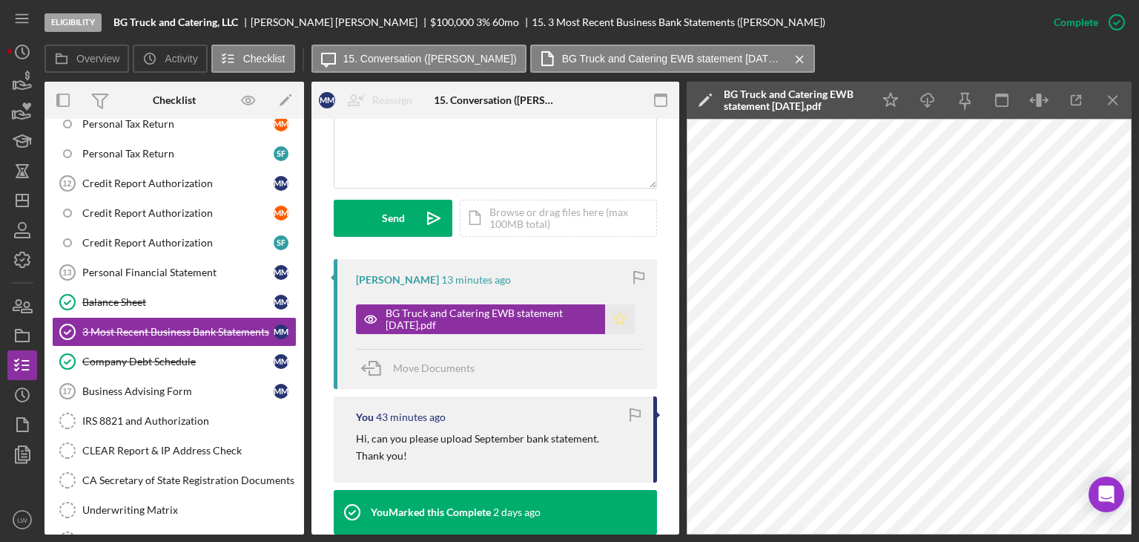
click at [614, 315] on polygon "button" at bounding box center [620, 318] width 13 height 12
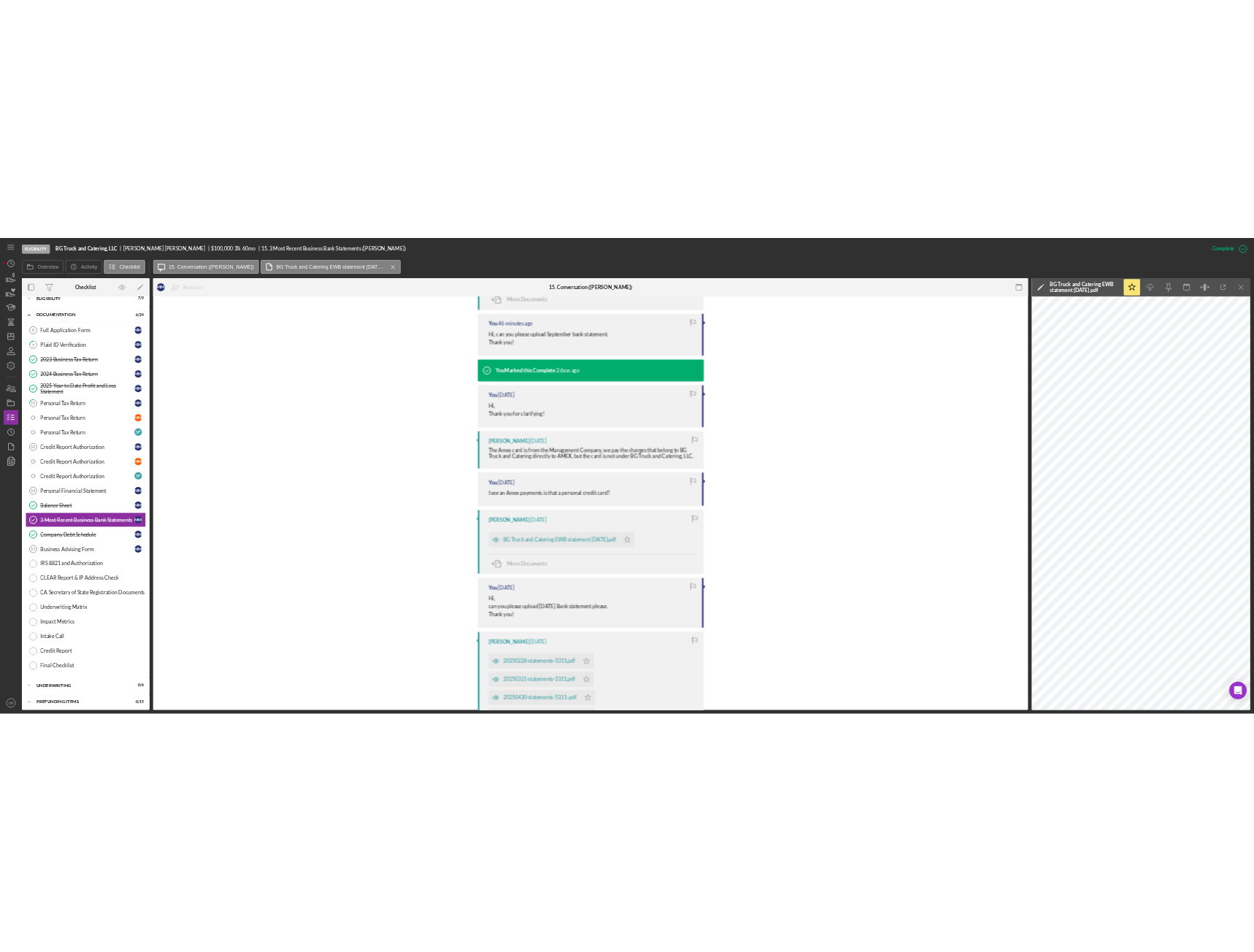
scroll to position [1169, 0]
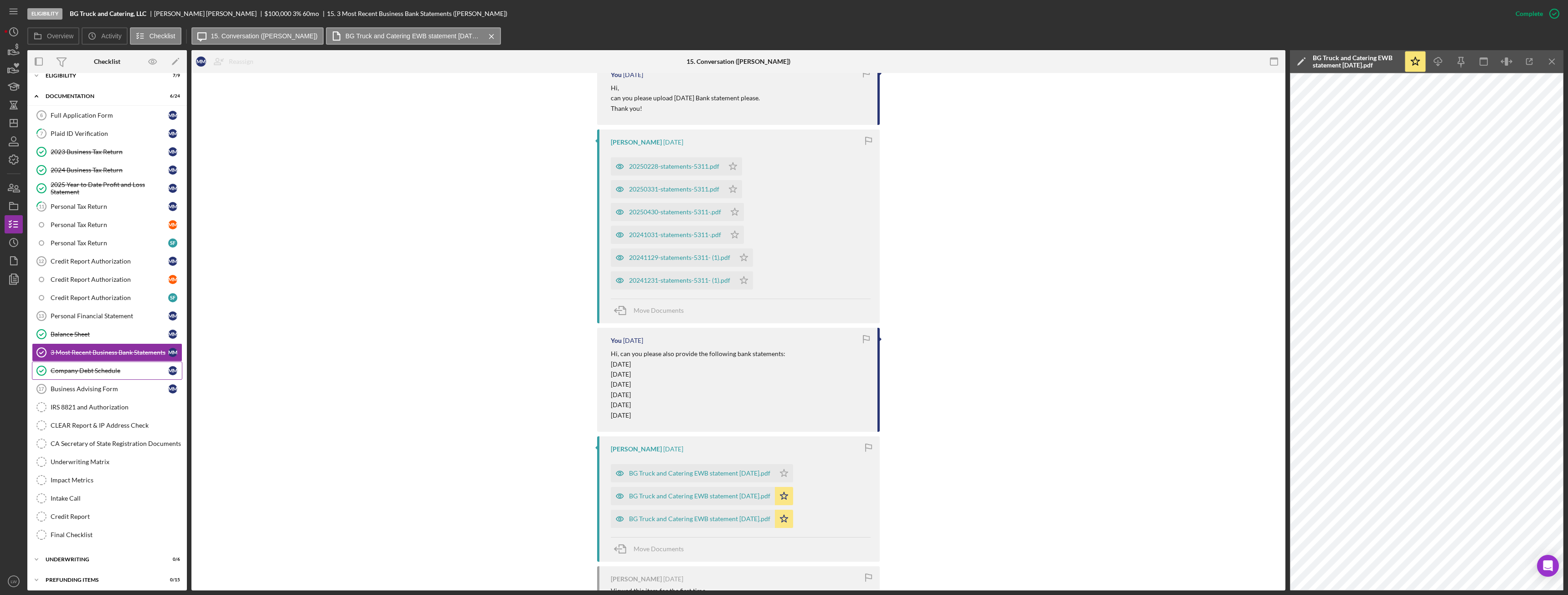
click at [106, 333] on div "Company Debt Schedule" at bounding box center [109, 371] width 117 height 7
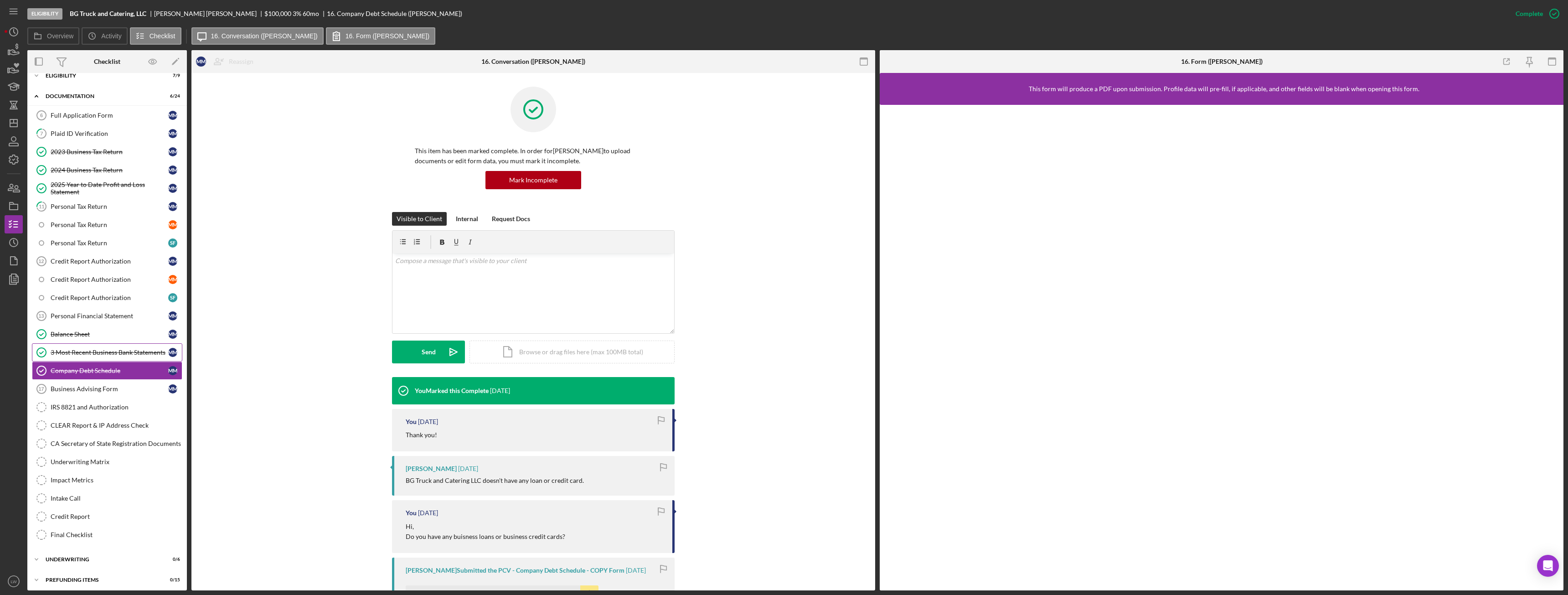
click at [117, 333] on div "3 Most Recent Business Bank Statements" at bounding box center [109, 353] width 117 height 7
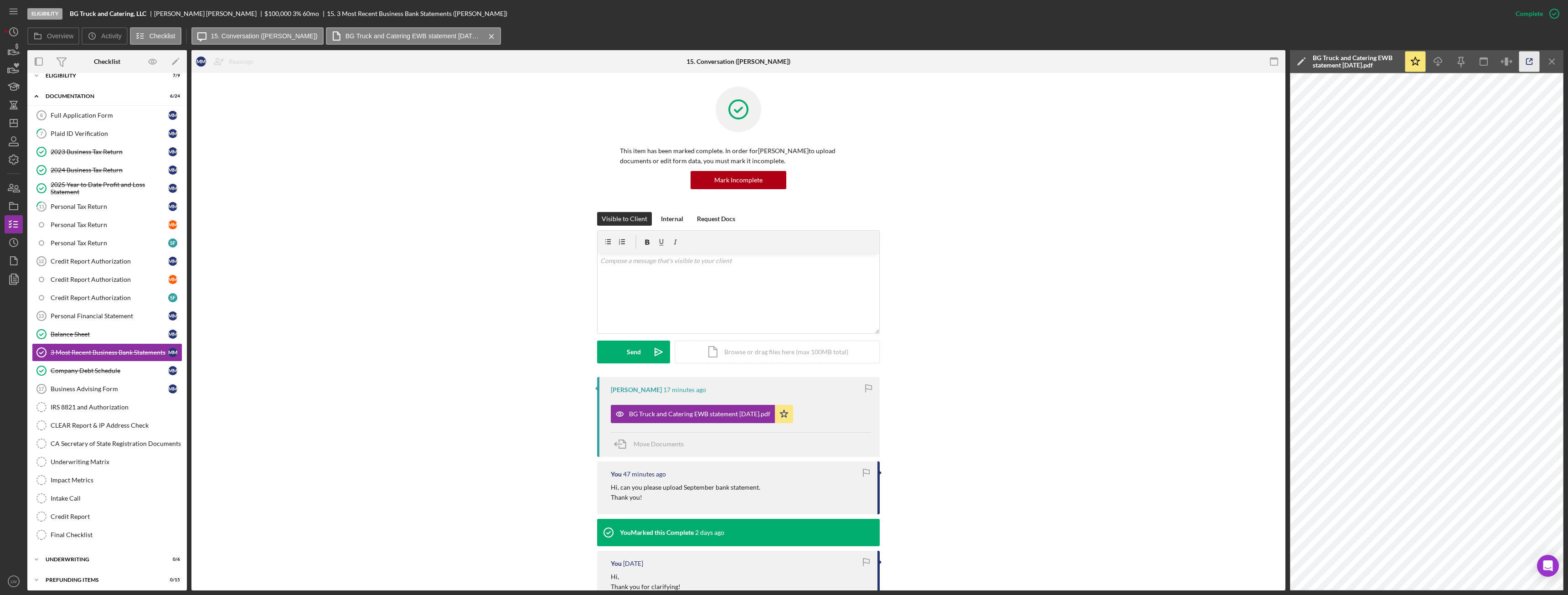
click at [700, 64] on icon "button" at bounding box center [1529, 61] width 20 height 20
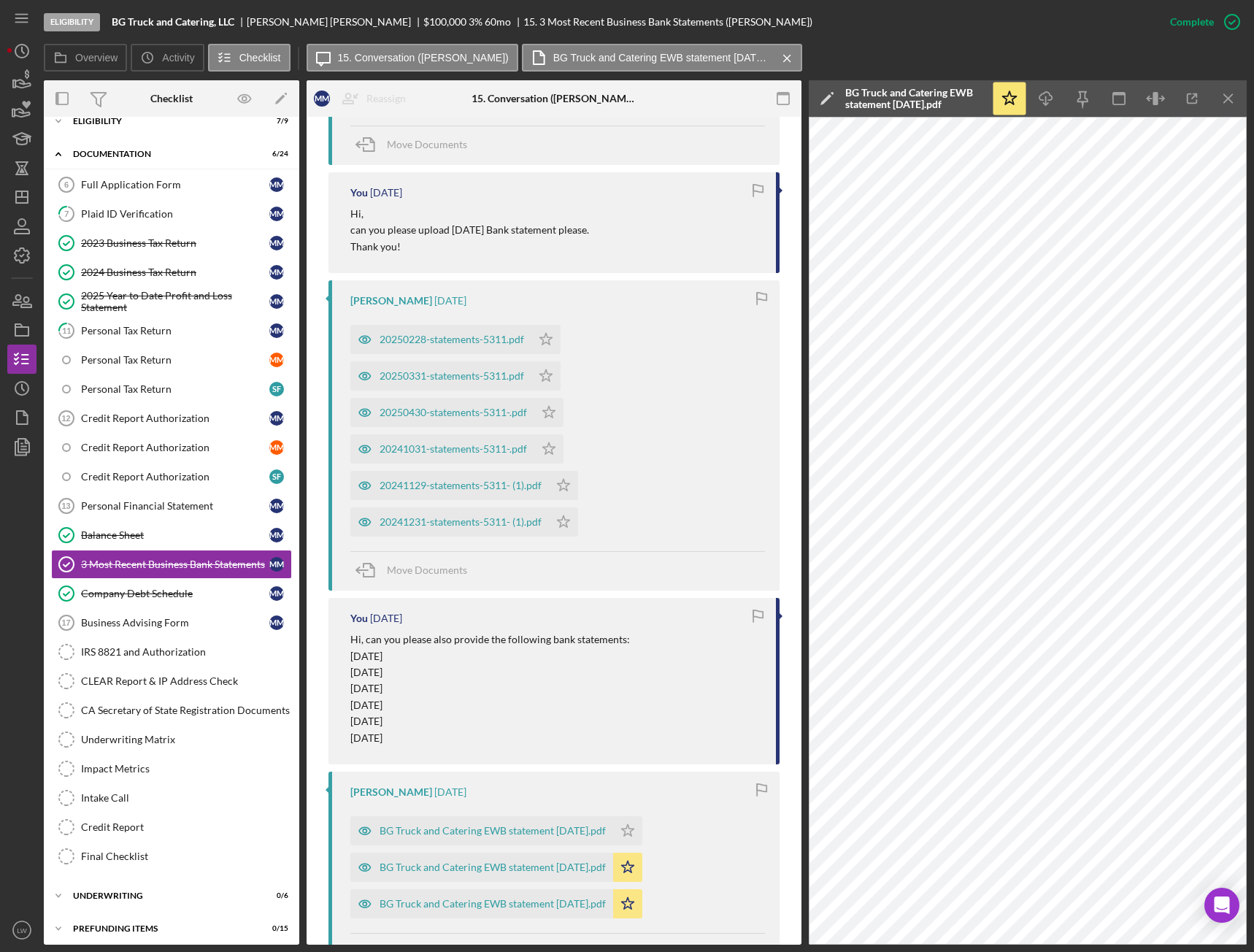
scroll to position [1354, 0]
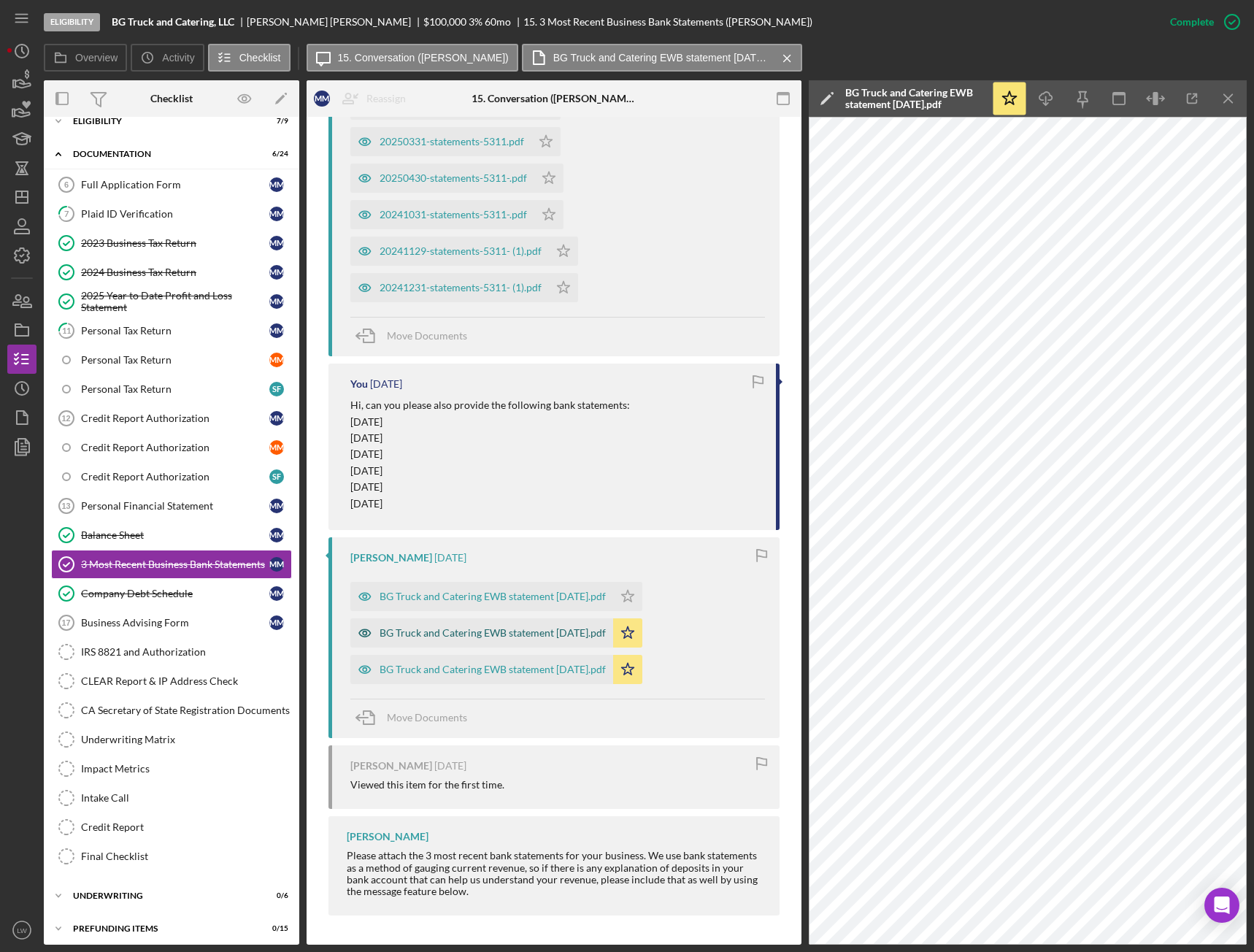
click at [518, 533] on div "BG Truck and Catering EWB statement [DATE].pdf" at bounding box center [493, 633] width 226 height 12
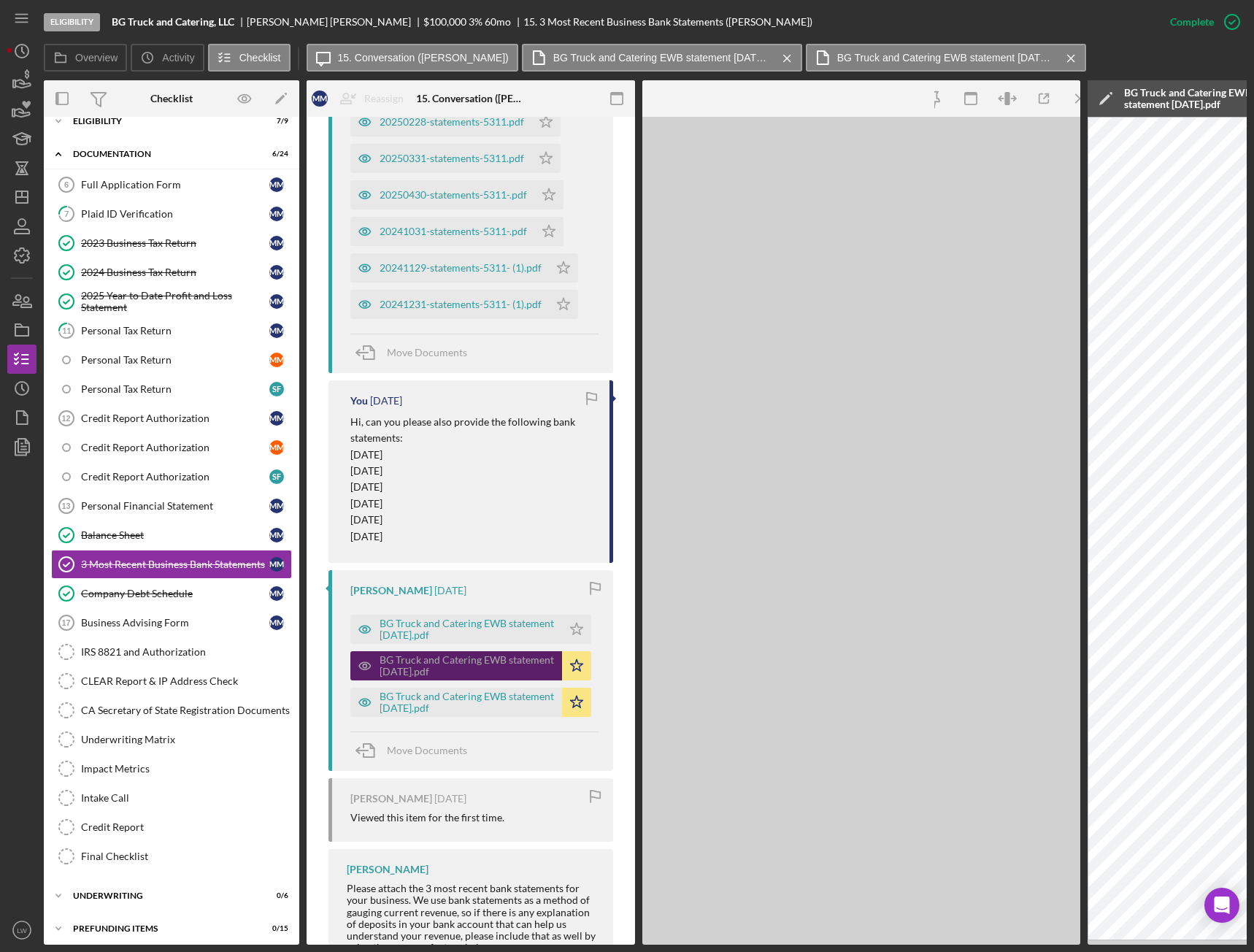
scroll to position [1410, 0]
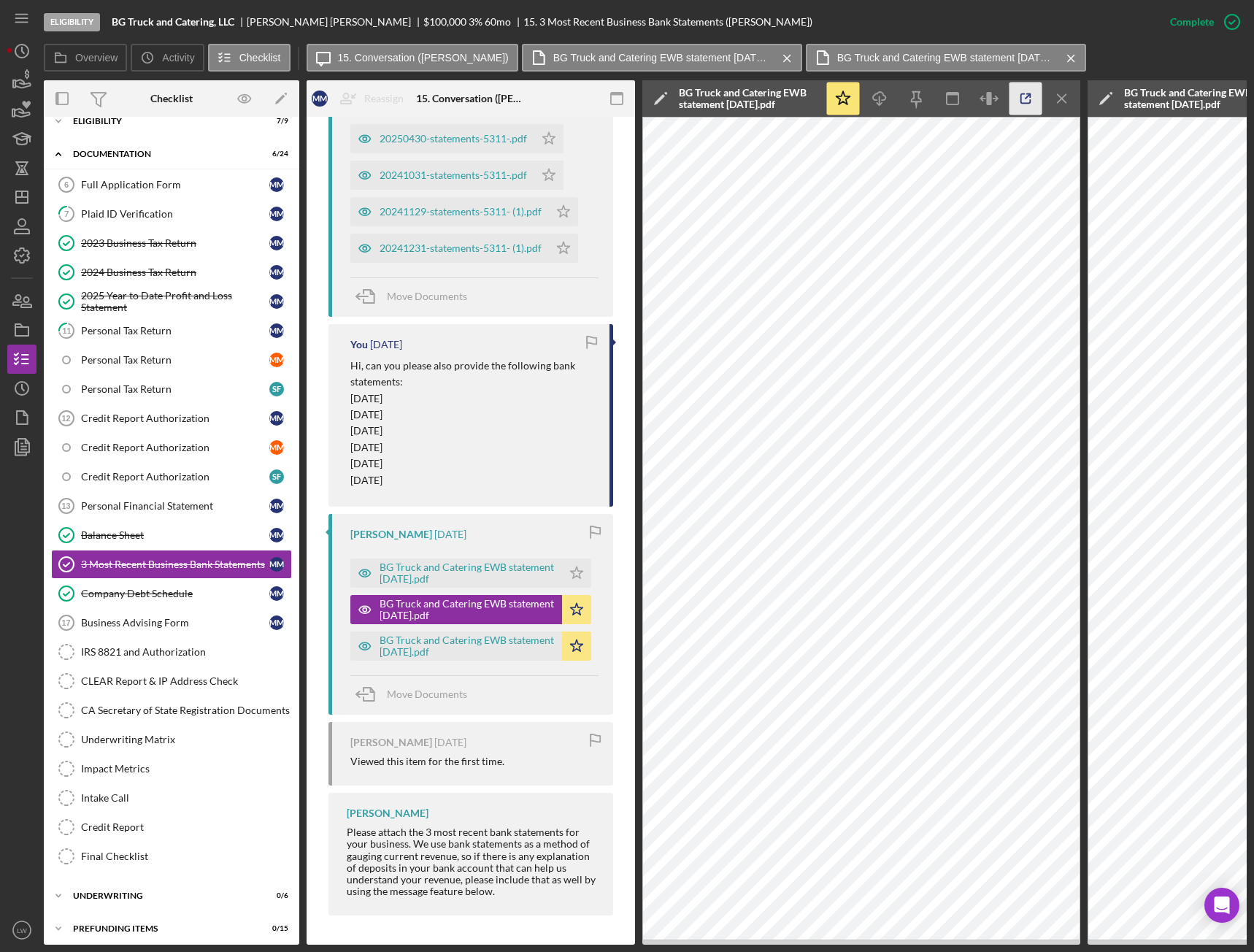
click at [1031, 93] on icon "button" at bounding box center [1026, 98] width 32 height 32
click at [484, 533] on div "BG Truck and Catering EWB statement Aug 2025.pdf" at bounding box center [468, 647] width 175 height 24
click at [1036, 95] on icon "button" at bounding box center [1026, 98] width 32 height 32
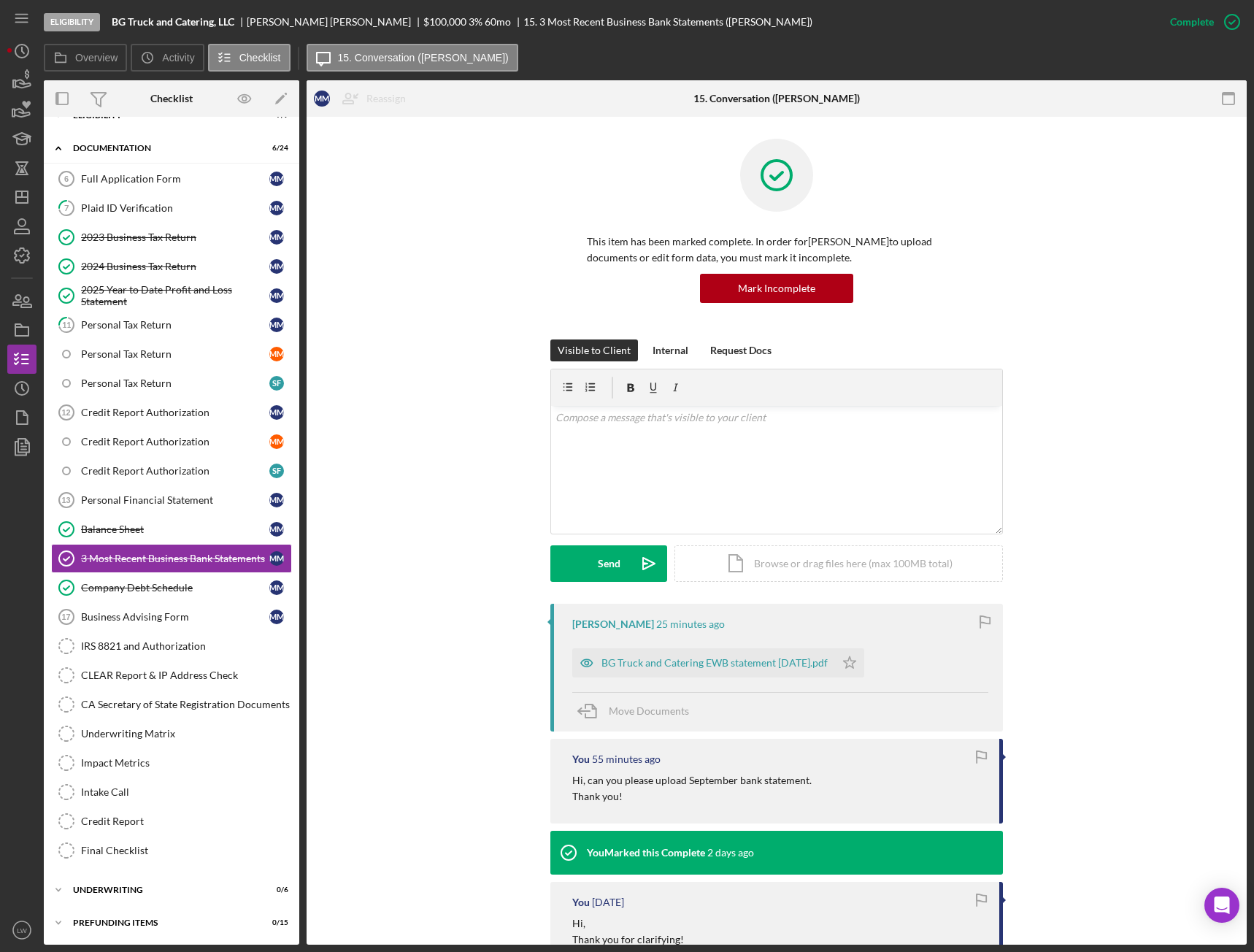
scroll to position [55, 0]
click at [161, 231] on div "2023 Business Tax Return" at bounding box center [174, 236] width 188 height 12
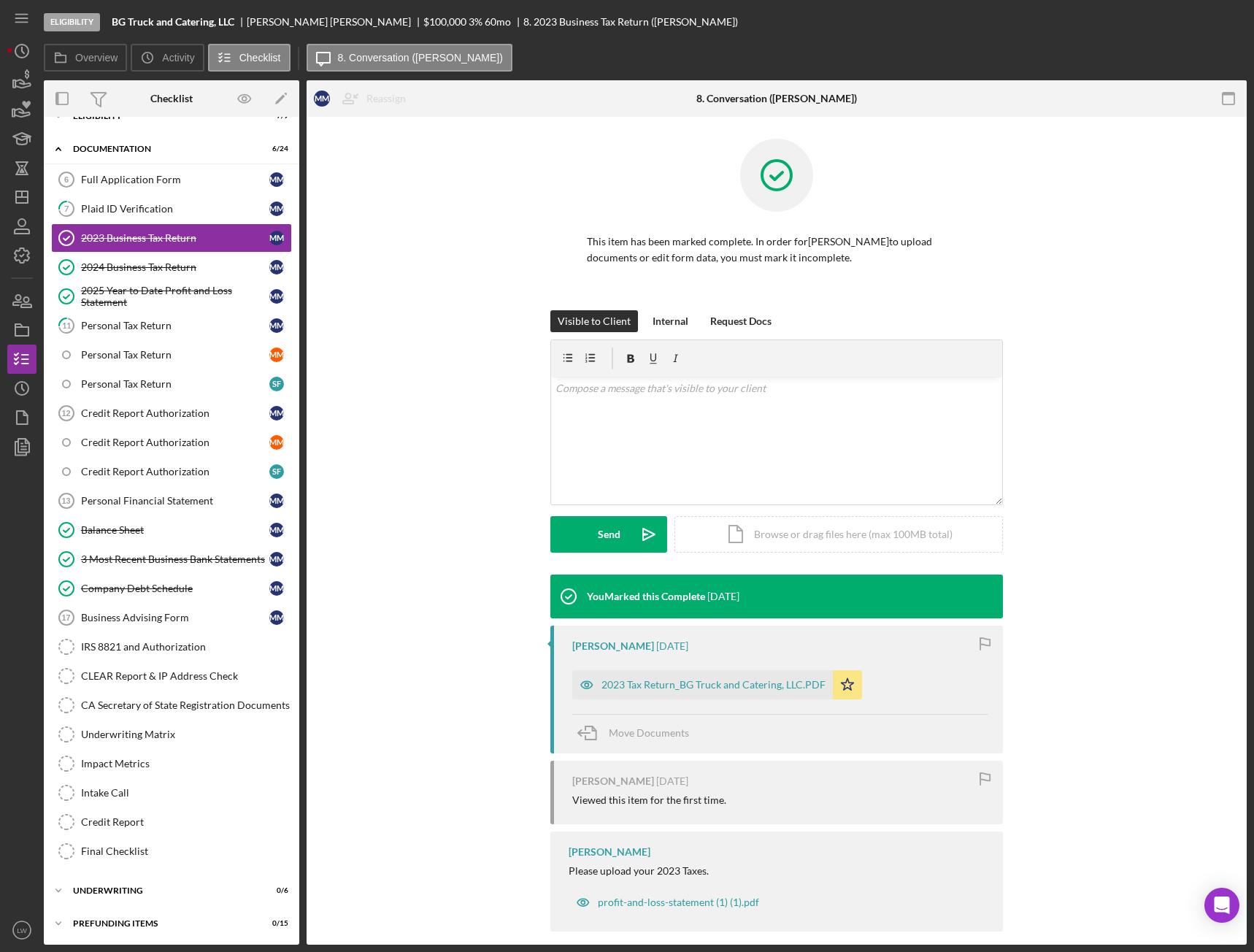
scroll to position [55, 0]
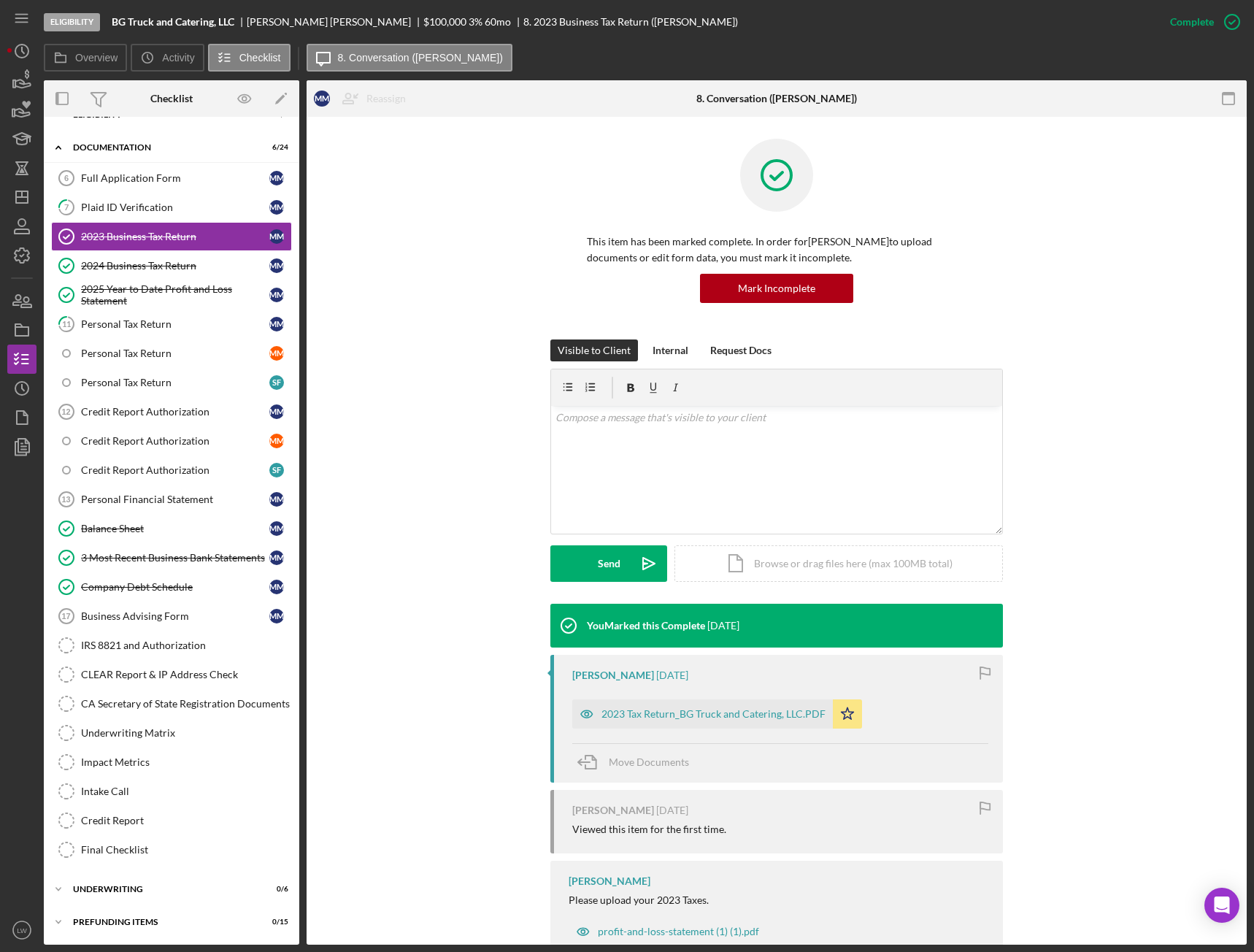
click at [722, 533] on div "[PERSON_NAME] [DATE] 2023 Tax Return_BG Truck and Catering, LLC.PDF Icon/Star M…" at bounding box center [777, 719] width 453 height 128
click at [729, 533] on div "[PERSON_NAME] [DATE] 2023 Tax Return_BG Truck and Catering, LLC.PDF Icon/Star M…" at bounding box center [777, 719] width 453 height 128
click at [731, 533] on div "2023 Tax Return_BG Truck and Catering, LLC.PDF" at bounding box center [714, 715] width 224 height 12
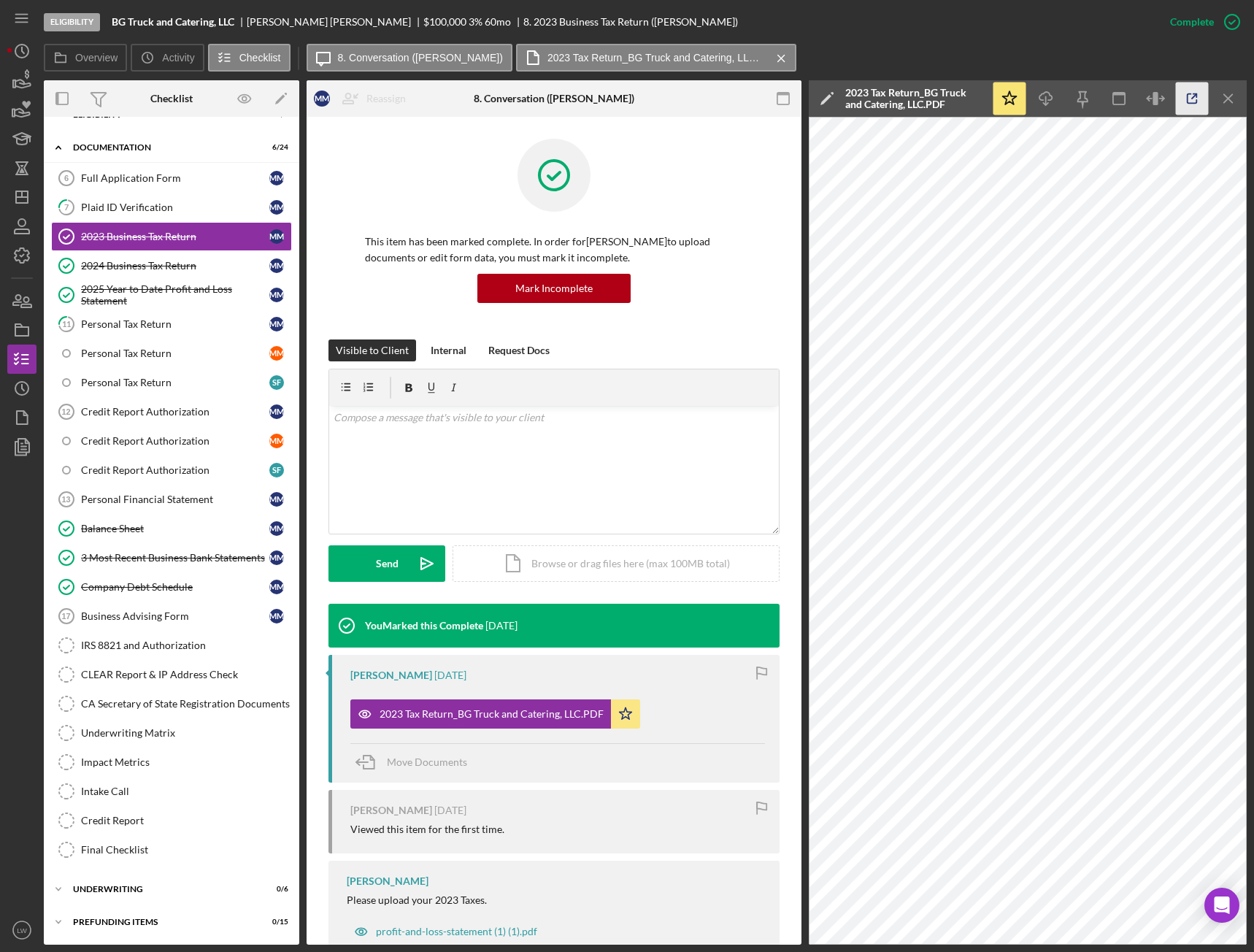
click at [1121, 95] on polyline "button" at bounding box center [1196, 96] width 4 height 4
click at [156, 262] on div "2024 Business Tax Return" at bounding box center [174, 266] width 188 height 12
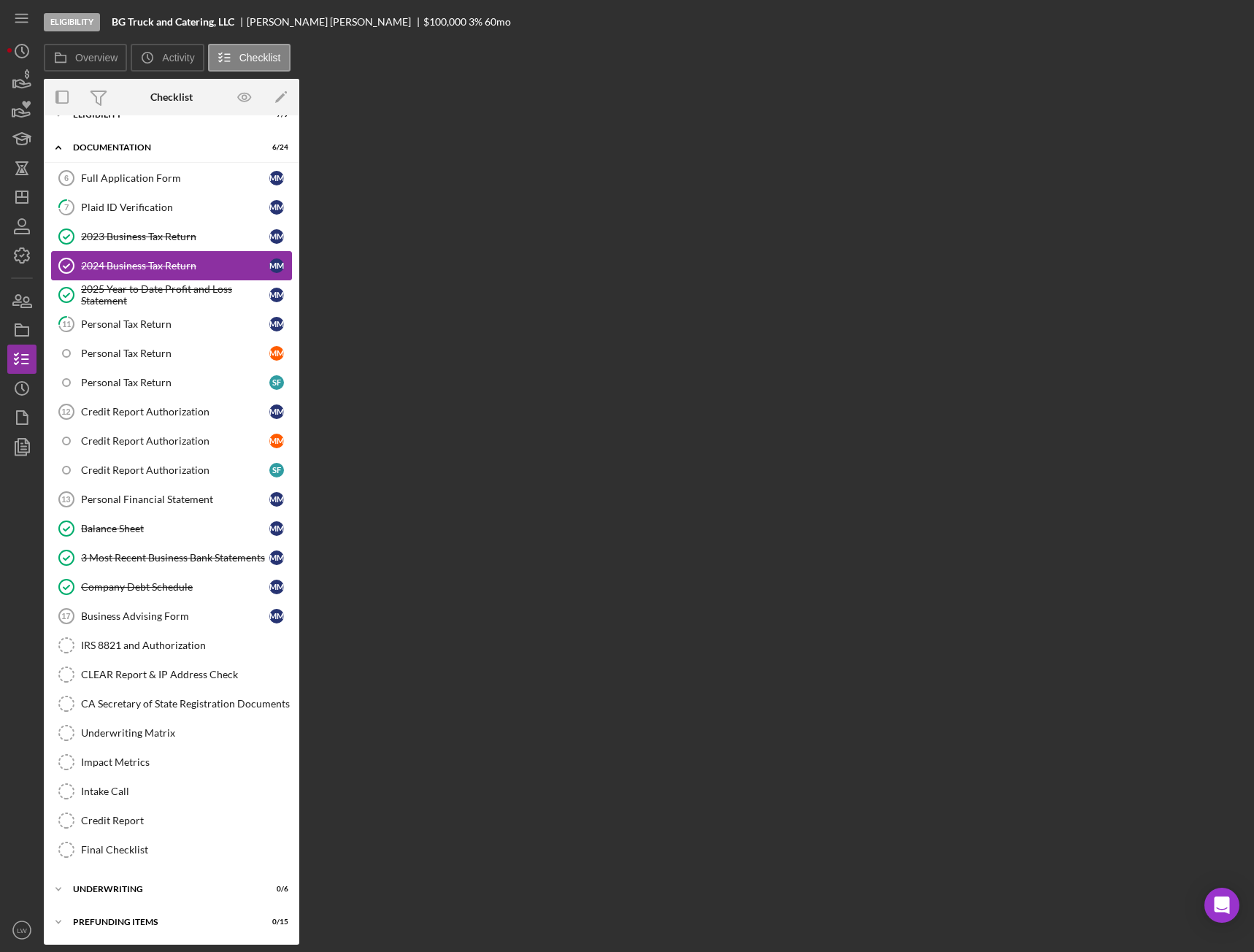
scroll to position [55, 0]
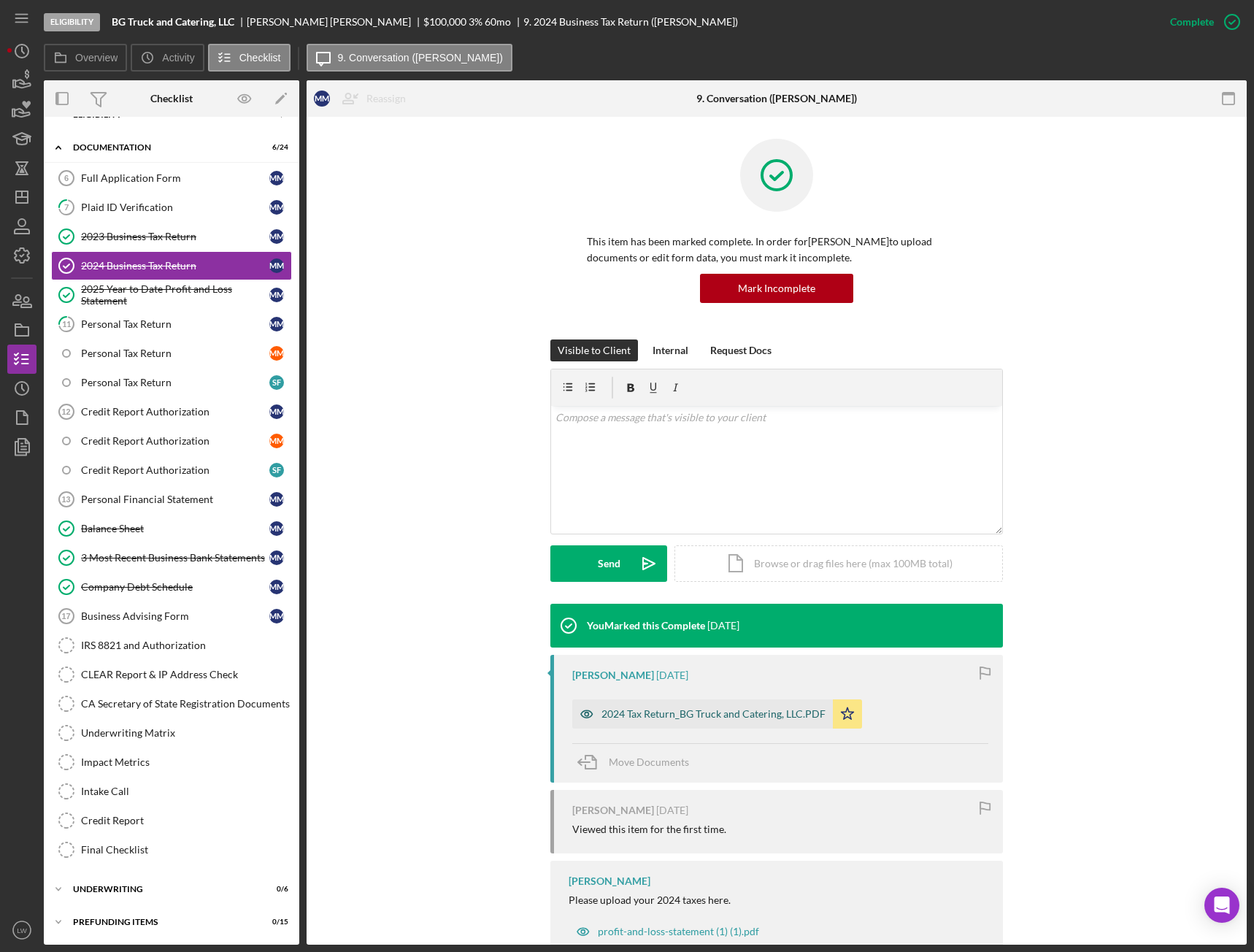
click at [753, 533] on div "2024 Tax Return_BG Truck and Catering, LLC.PDF" at bounding box center [714, 715] width 224 height 12
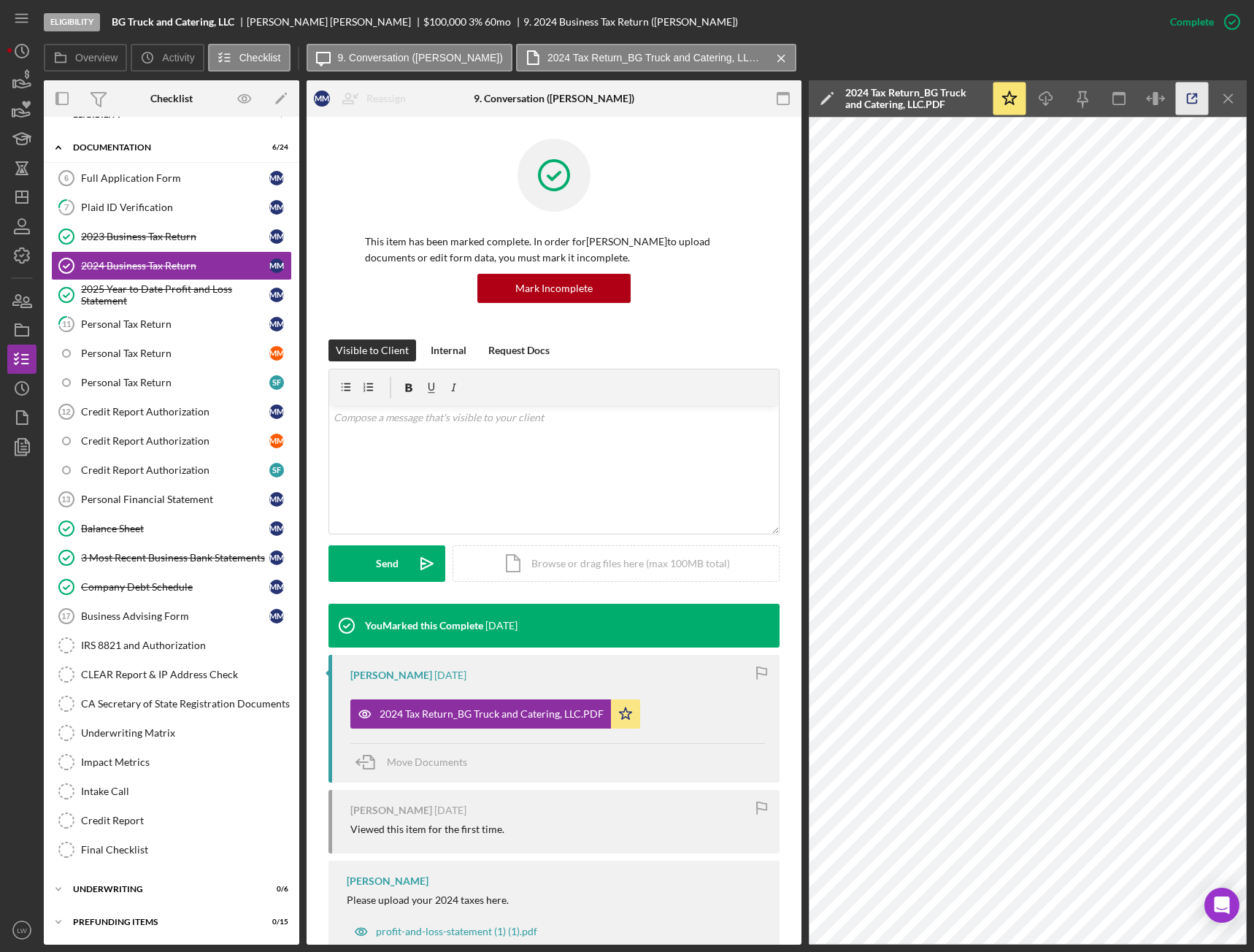
click at [1121, 98] on icon "button" at bounding box center [1192, 98] width 32 height 32
click at [127, 287] on div "2025 Year to Date Profit and Loss Statement" at bounding box center [174, 295] width 188 height 24
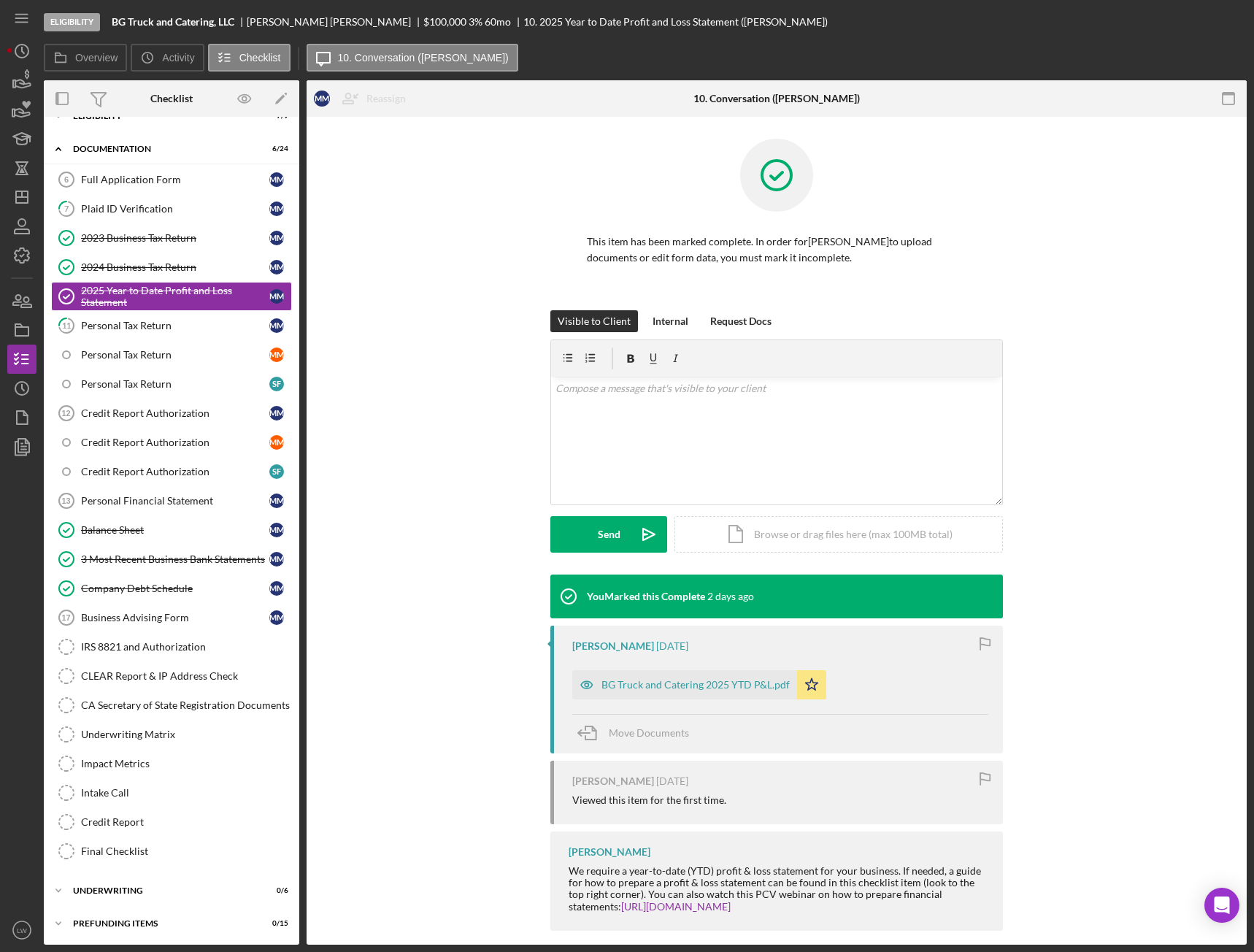
scroll to position [55, 0]
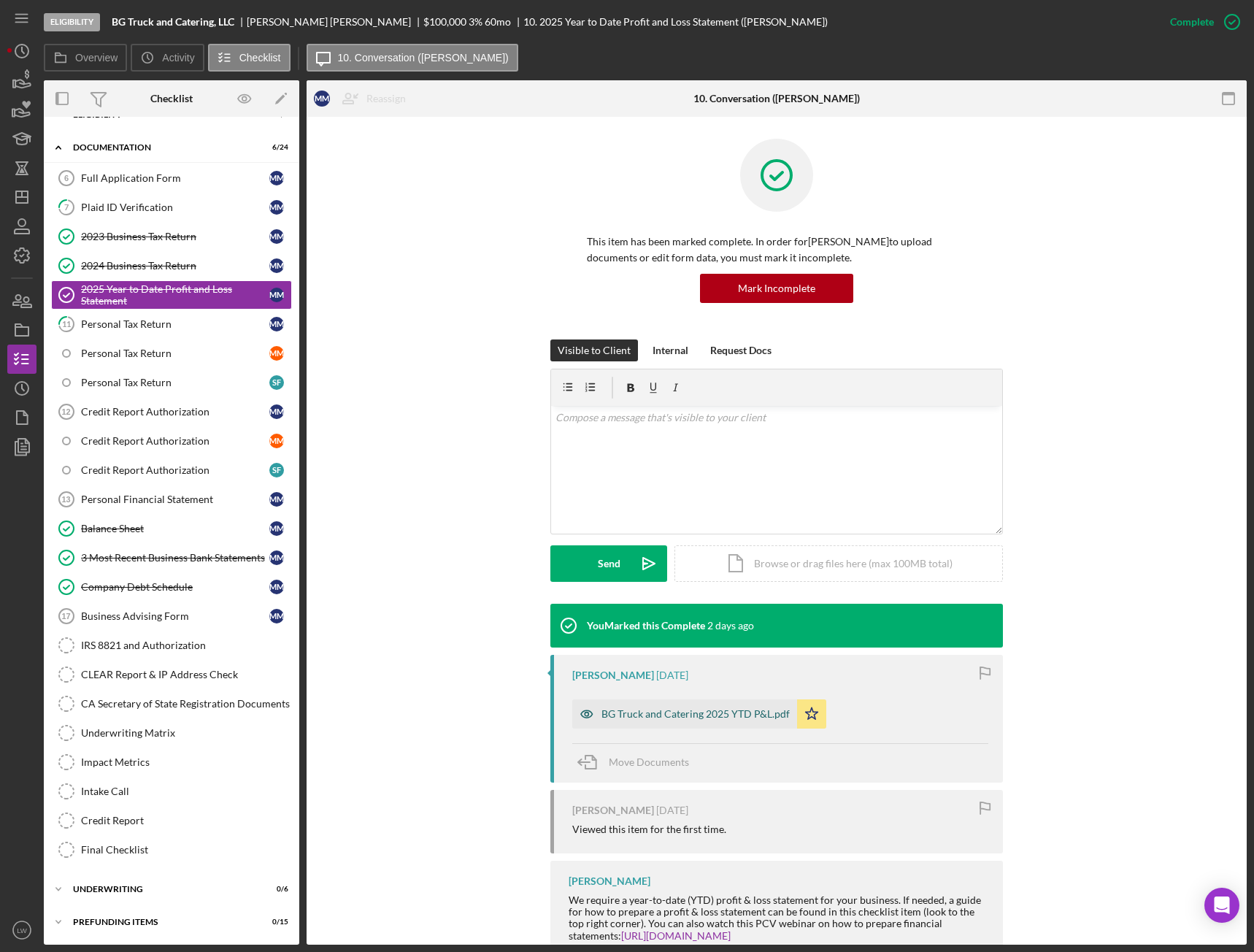
click at [713, 533] on div "BG Truck and Catering 2025 YTD P&L.pdf" at bounding box center [685, 715] width 224 height 30
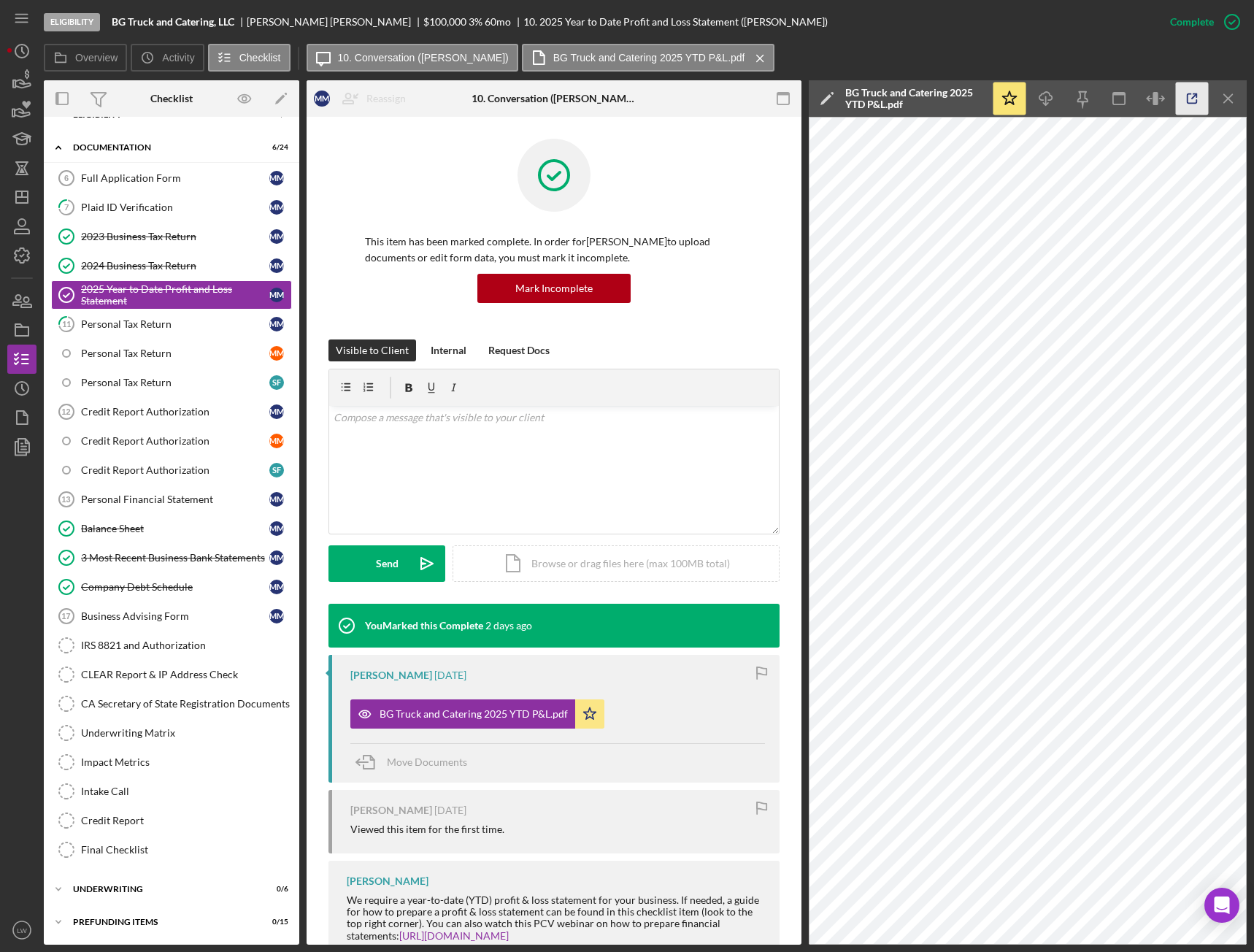
click at [1121, 92] on icon "button" at bounding box center [1192, 98] width 32 height 32
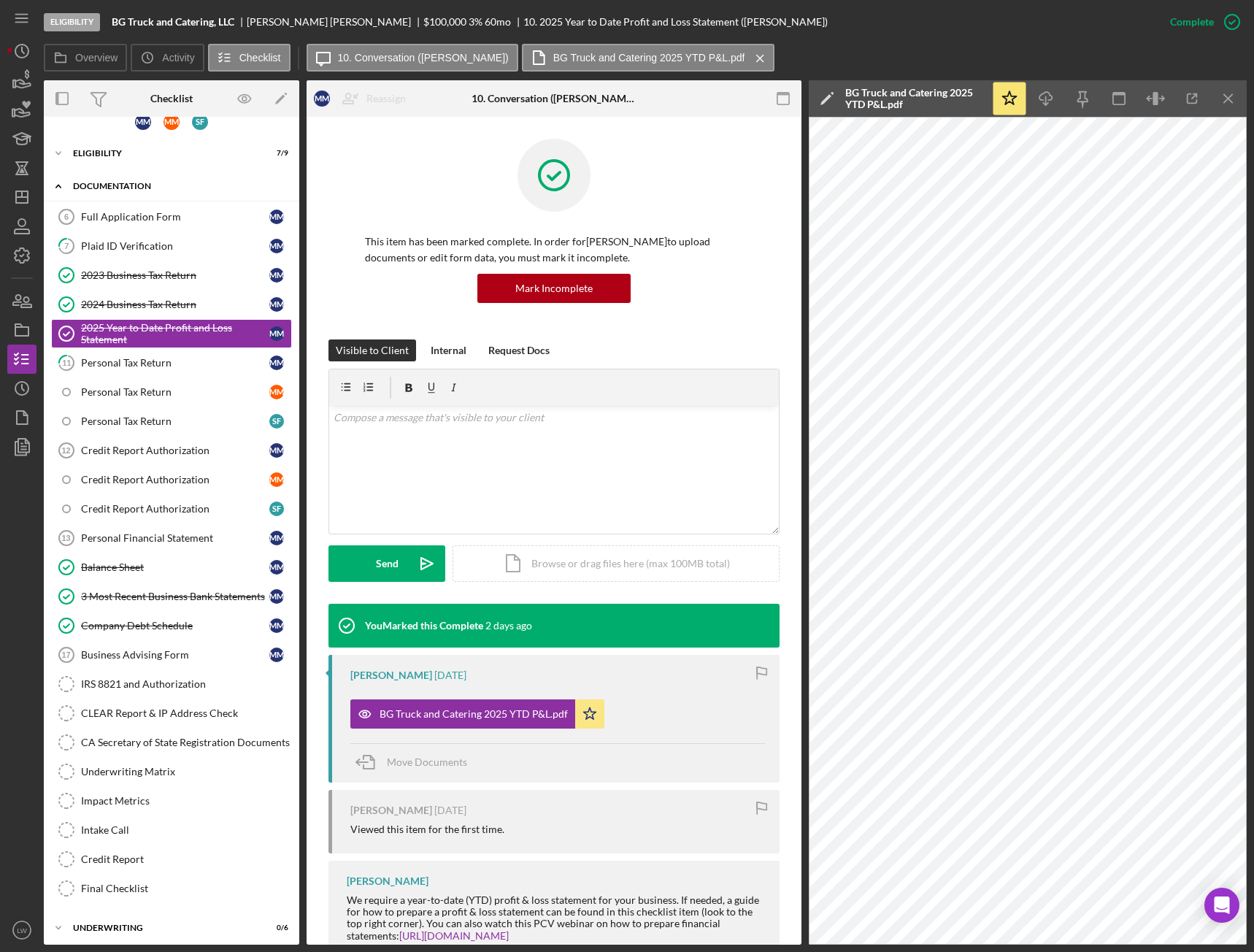
scroll to position [0, 0]
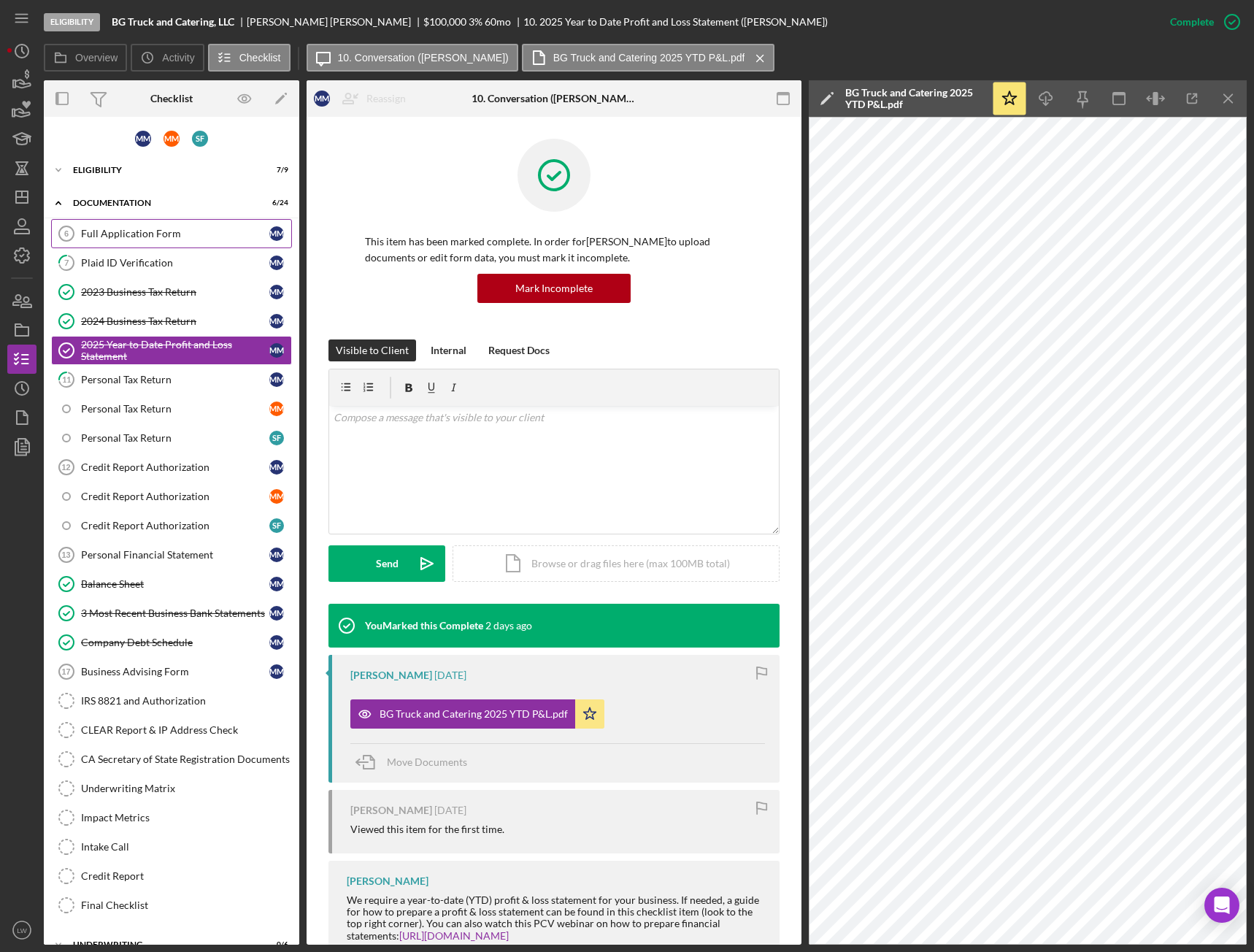
click at [109, 231] on div "Full Application Form" at bounding box center [174, 233] width 188 height 12
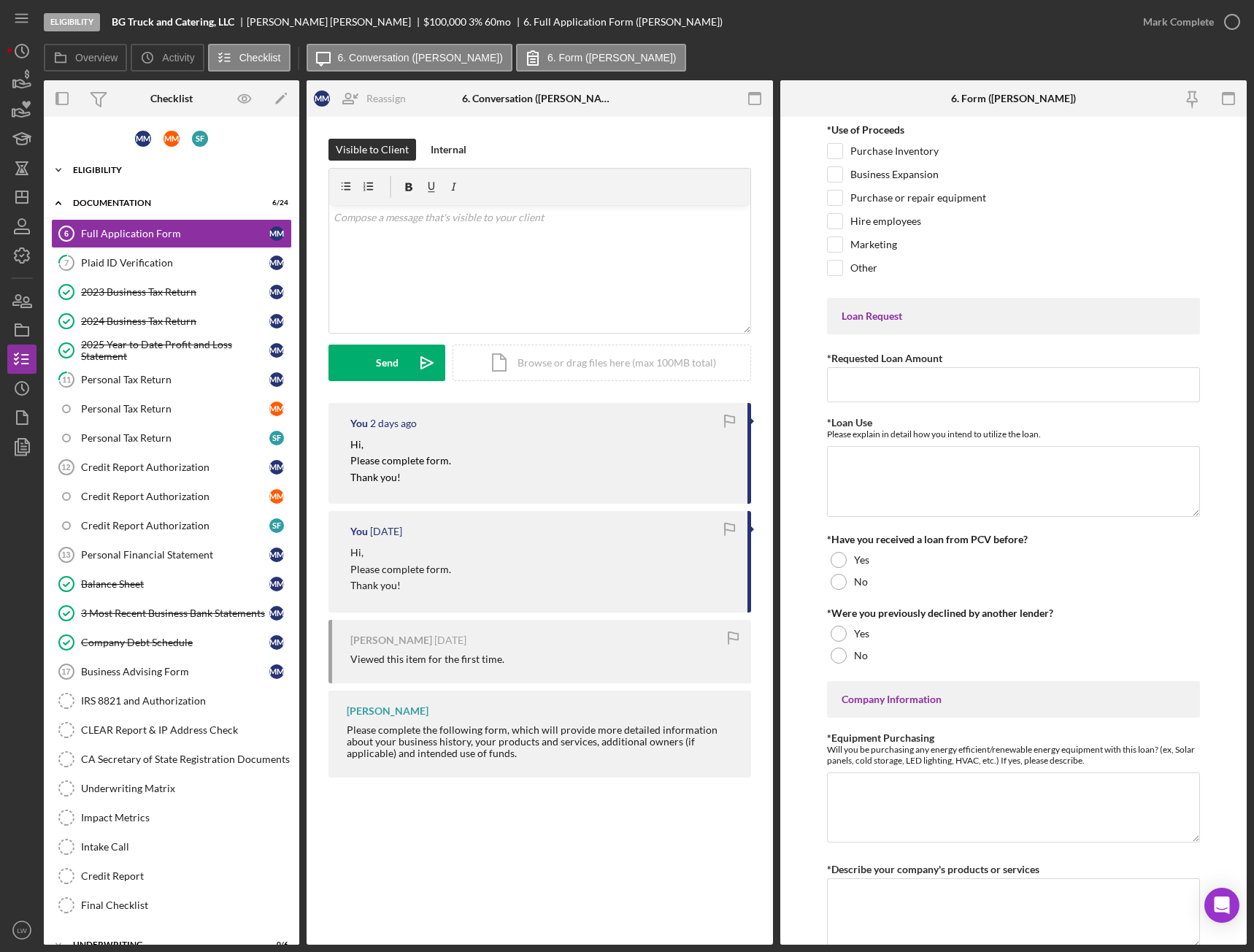
click at [103, 170] on div "Eligibility" at bounding box center [176, 169] width 208 height 9
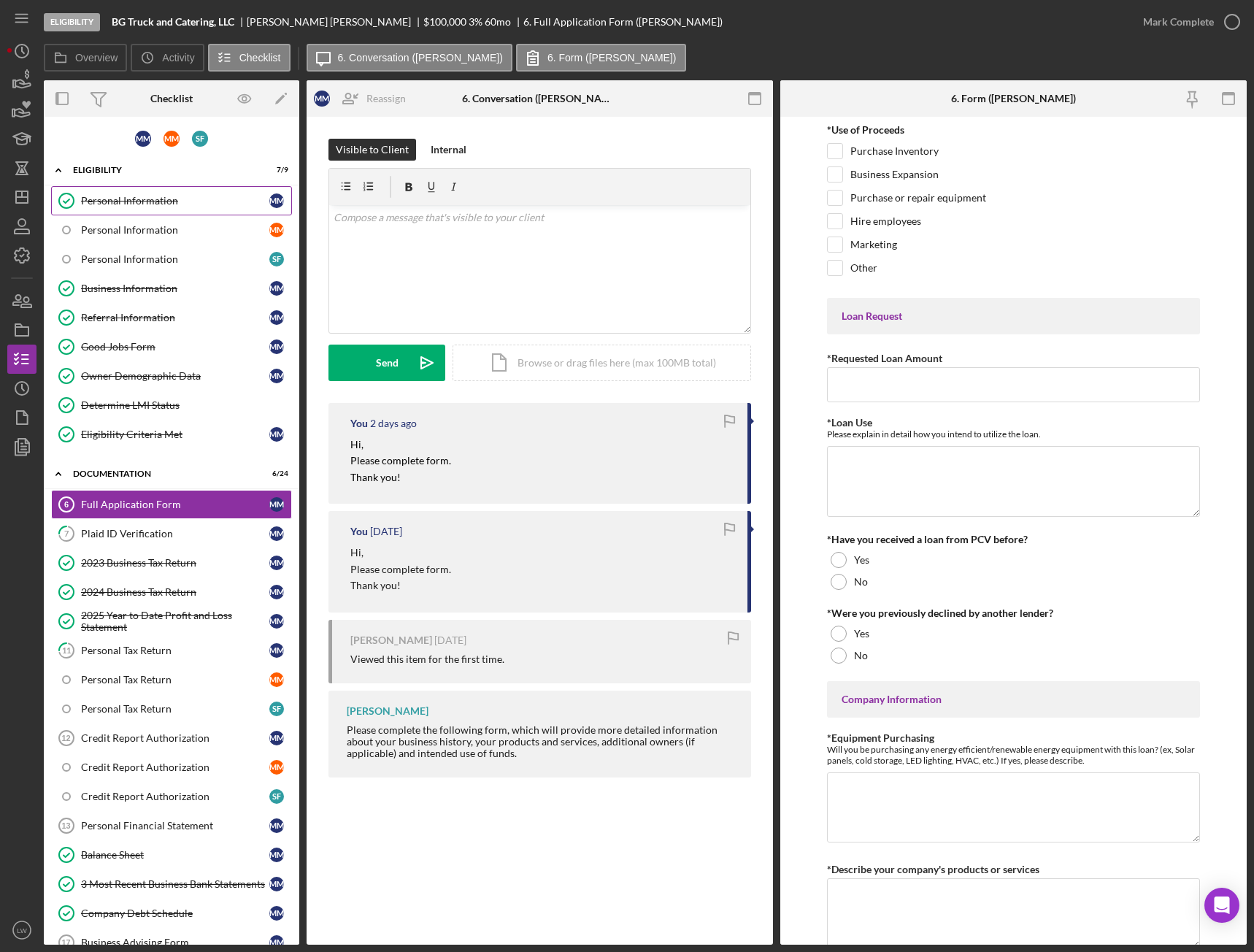
click at [139, 199] on div "Personal Information" at bounding box center [174, 201] width 188 height 12
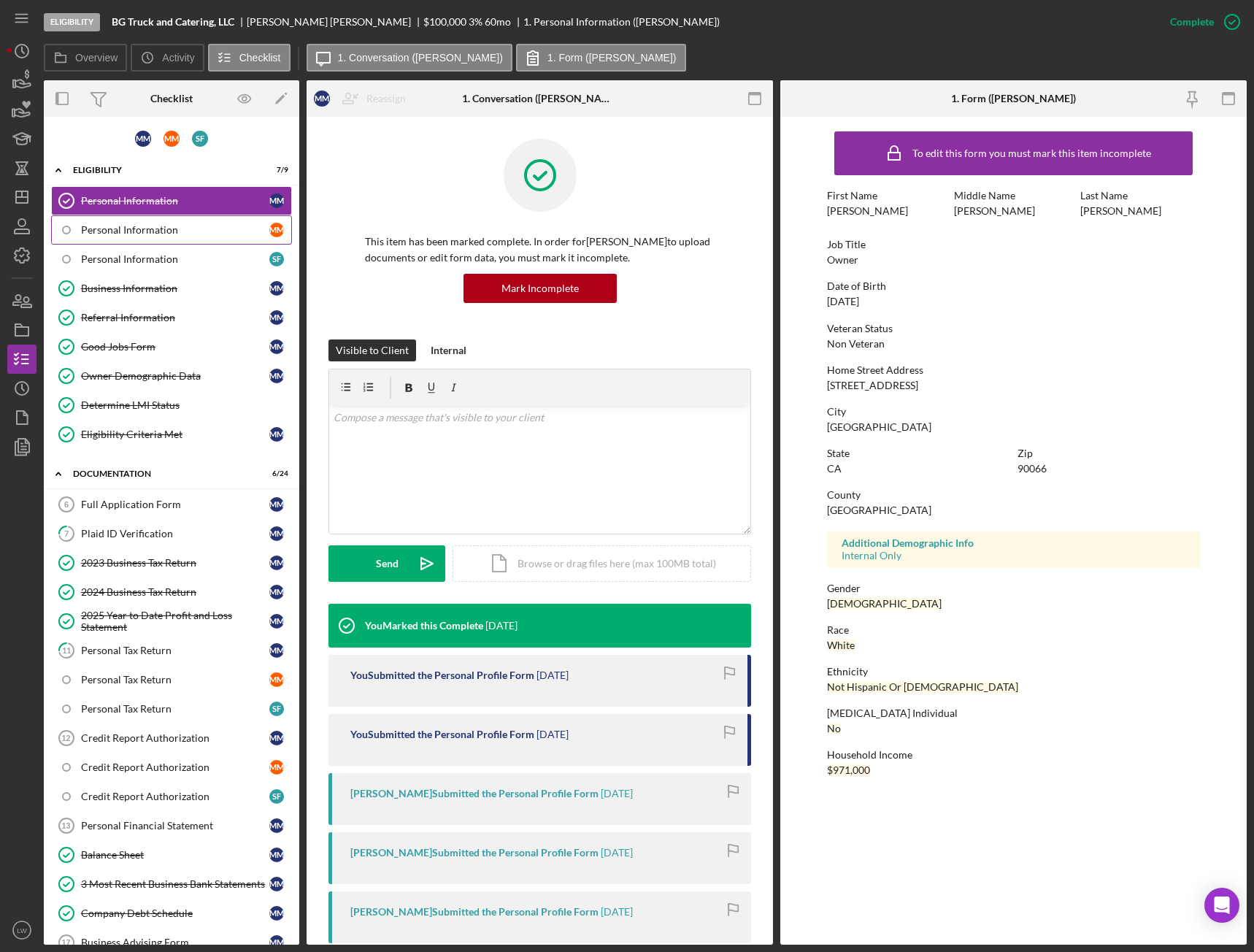
click at [143, 234] on div "Personal Information" at bounding box center [174, 230] width 188 height 12
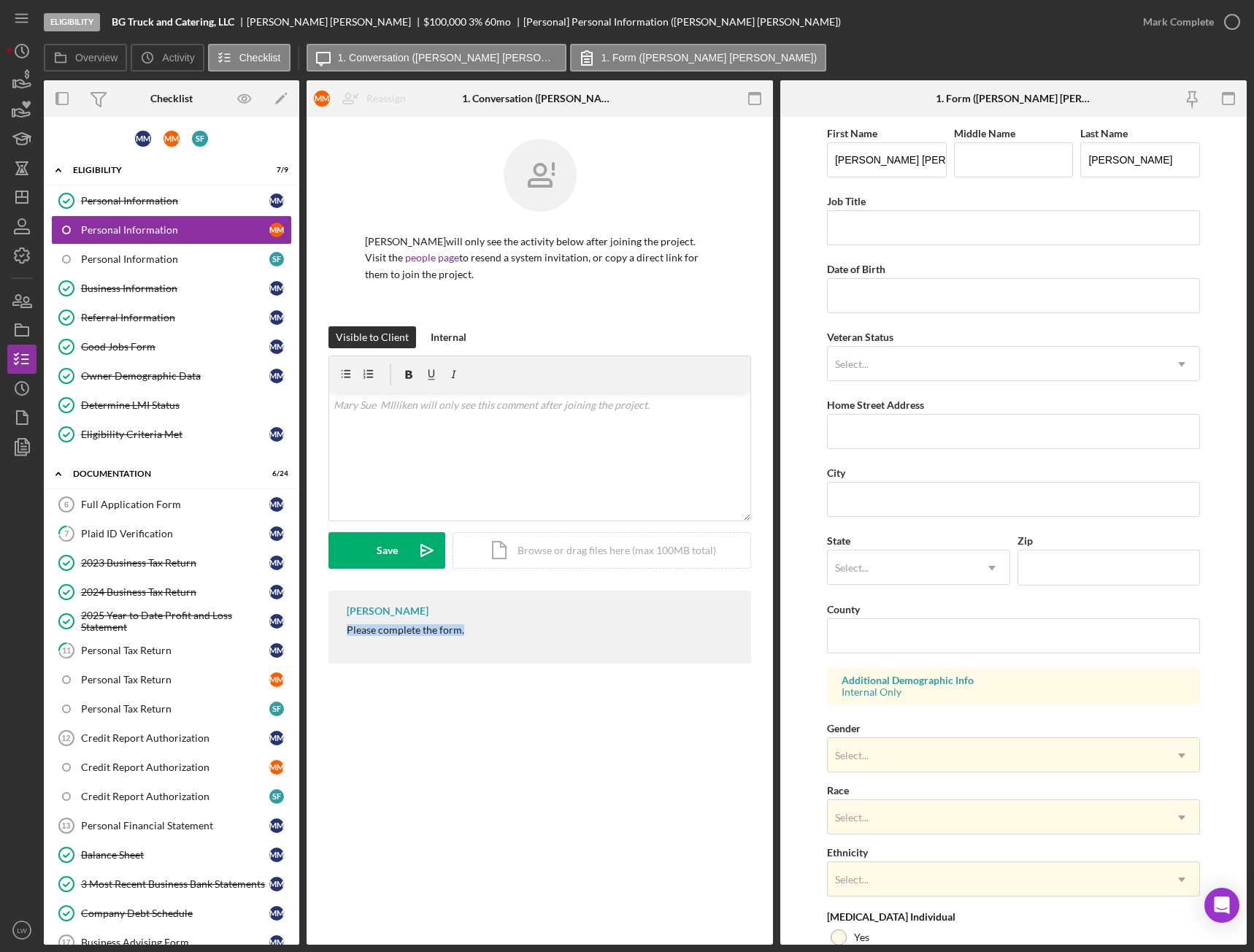
drag, startPoint x: 466, startPoint y: 632, endPoint x: 348, endPoint y: 635, distance: 118.0
click at [348, 533] on div "[PERSON_NAME] Please complete the form." at bounding box center [540, 627] width 423 height 73
copy div "Please complete the form."
click at [389, 454] on div "v Color teal Color pink Remove color Add row above Add row below Add column bef…" at bounding box center [540, 457] width 421 height 128
click at [394, 533] on div "Save" at bounding box center [388, 550] width 22 height 36
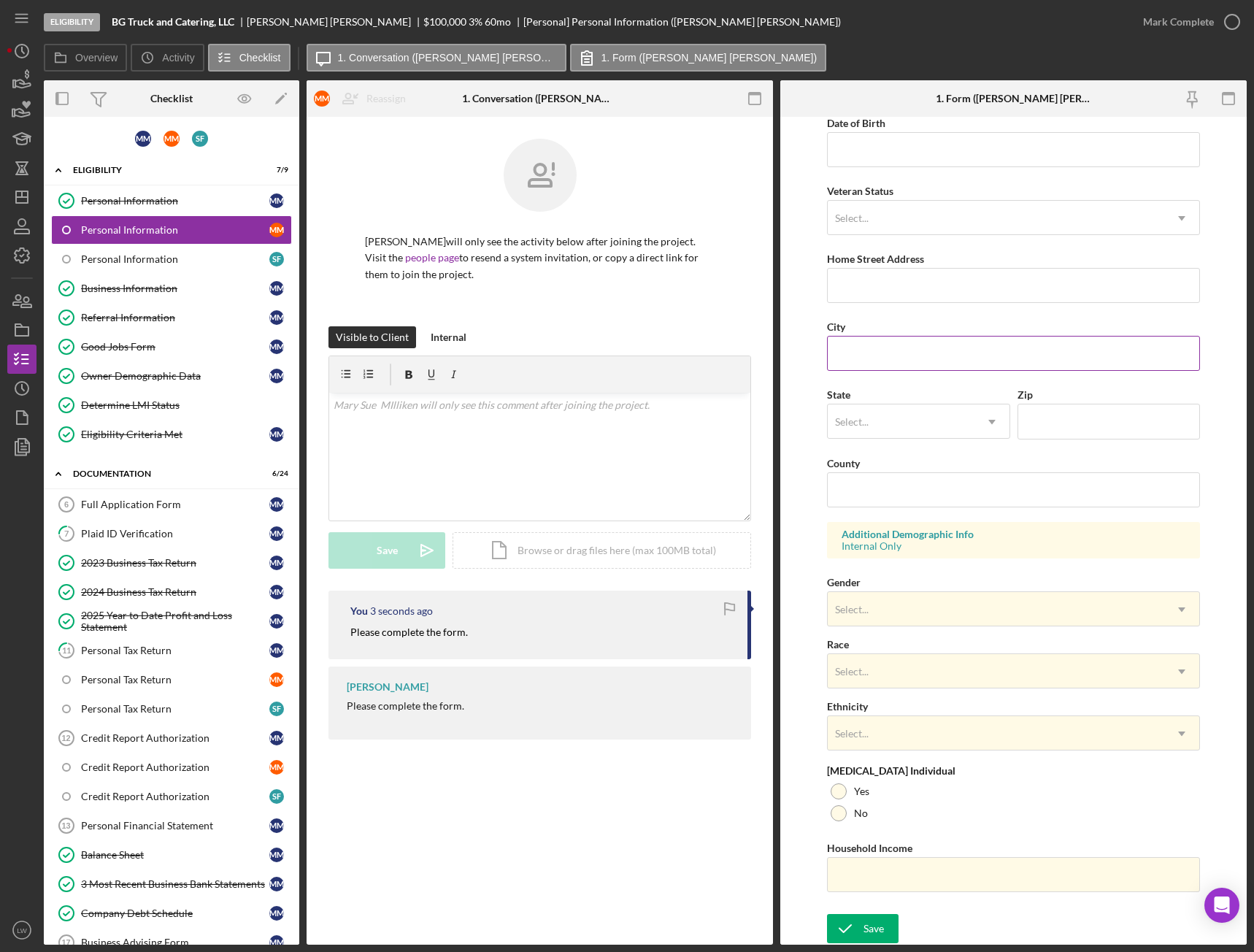
scroll to position [147, 0]
click at [138, 261] on div "Personal Information" at bounding box center [174, 259] width 188 height 12
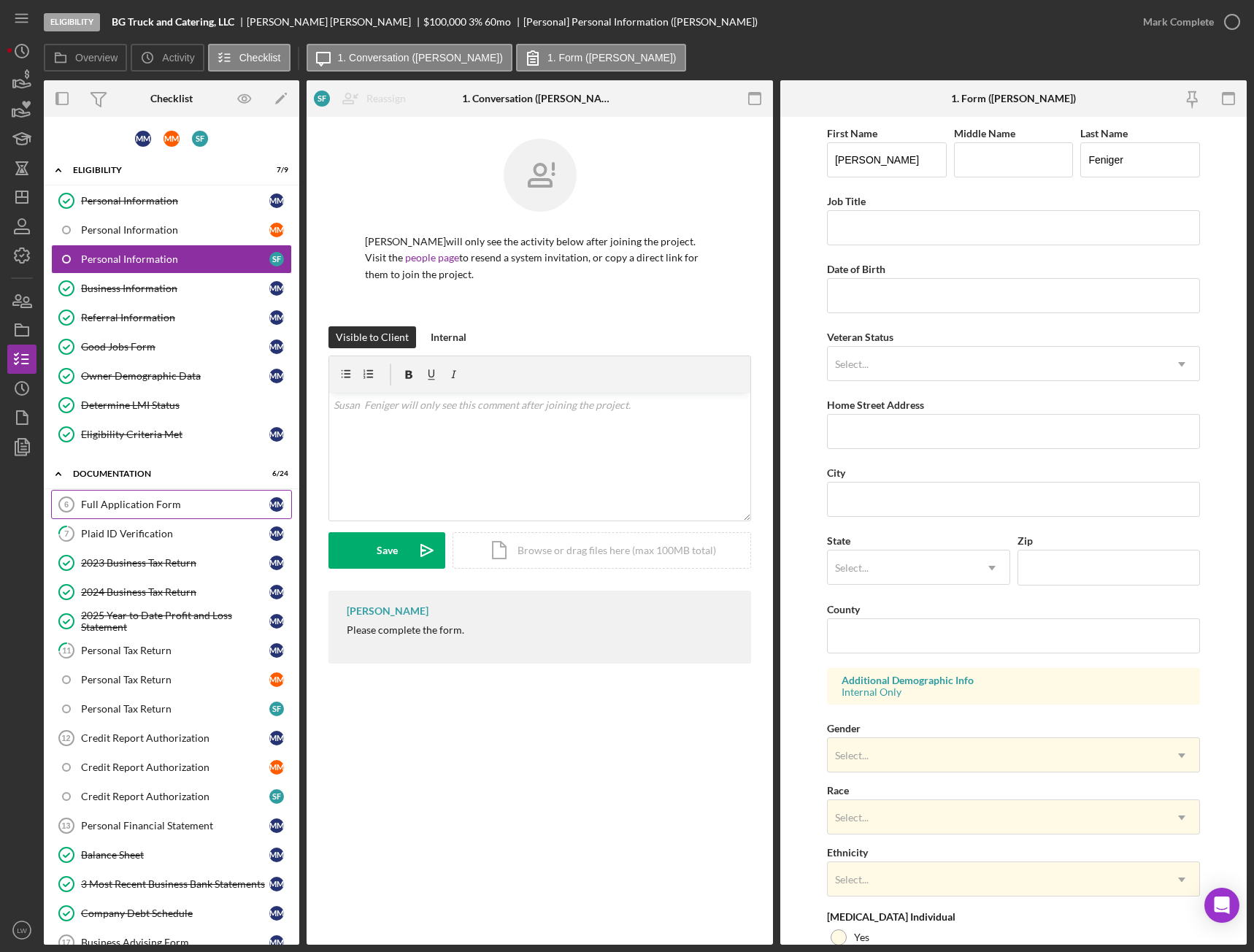
click at [135, 502] on div "Full Application Form" at bounding box center [174, 505] width 188 height 12
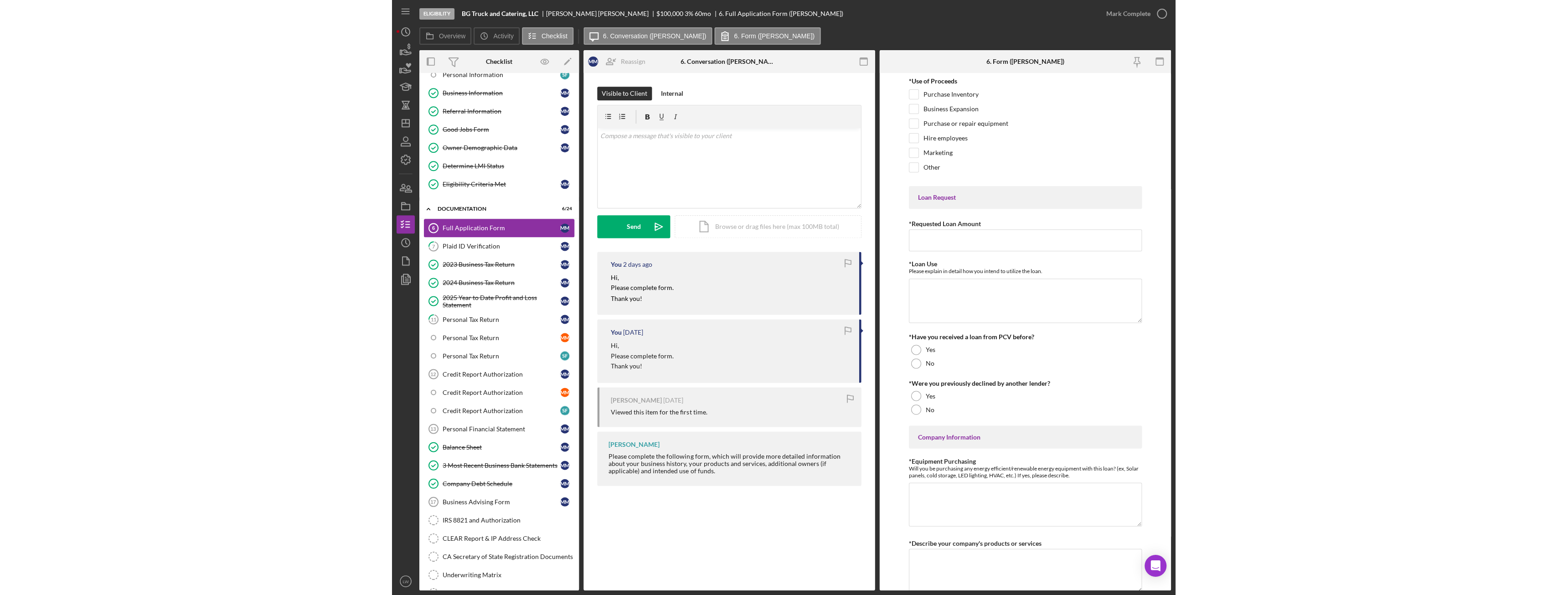
scroll to position [91, 0]
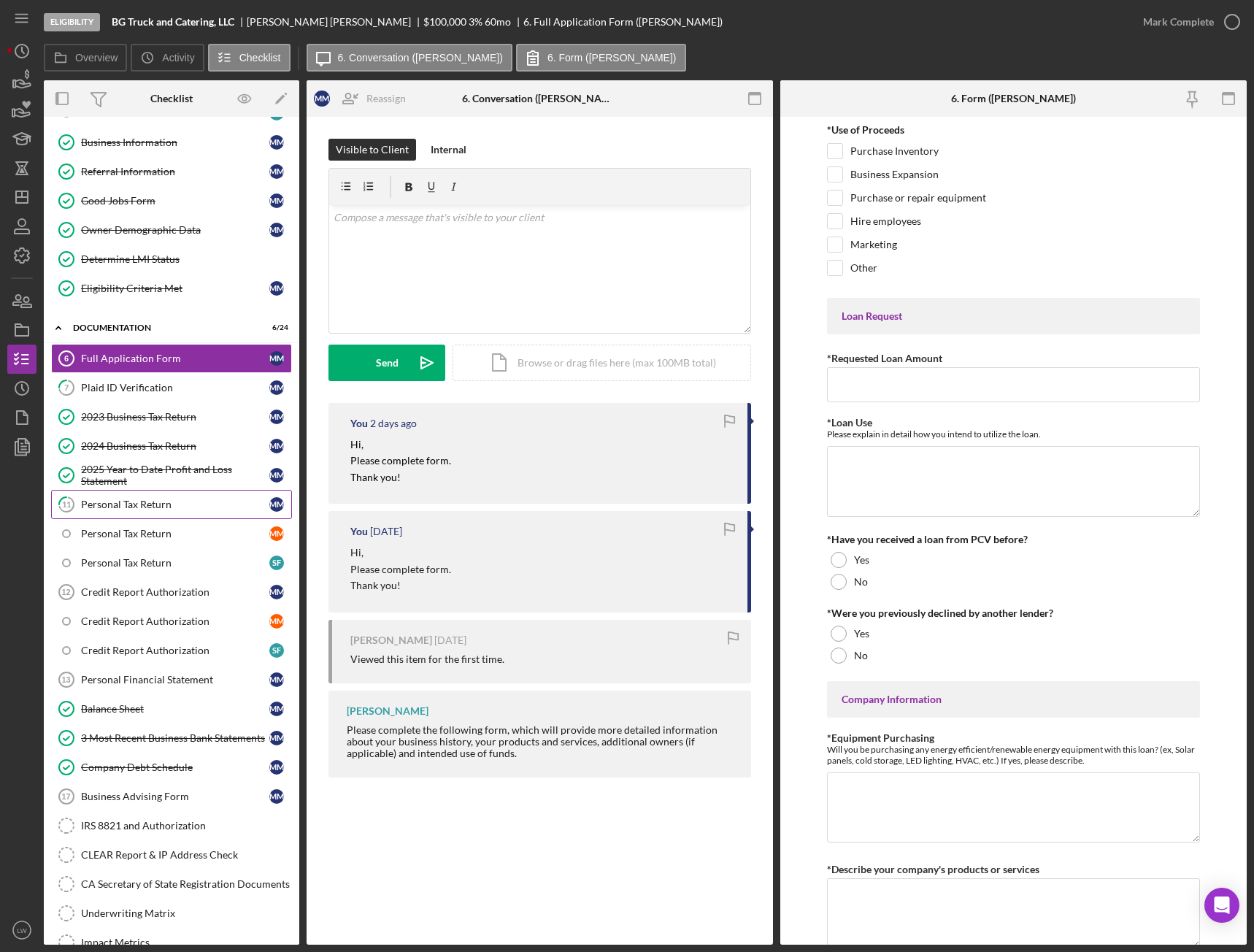
click at [137, 502] on div "Personal Tax Return" at bounding box center [174, 505] width 188 height 12
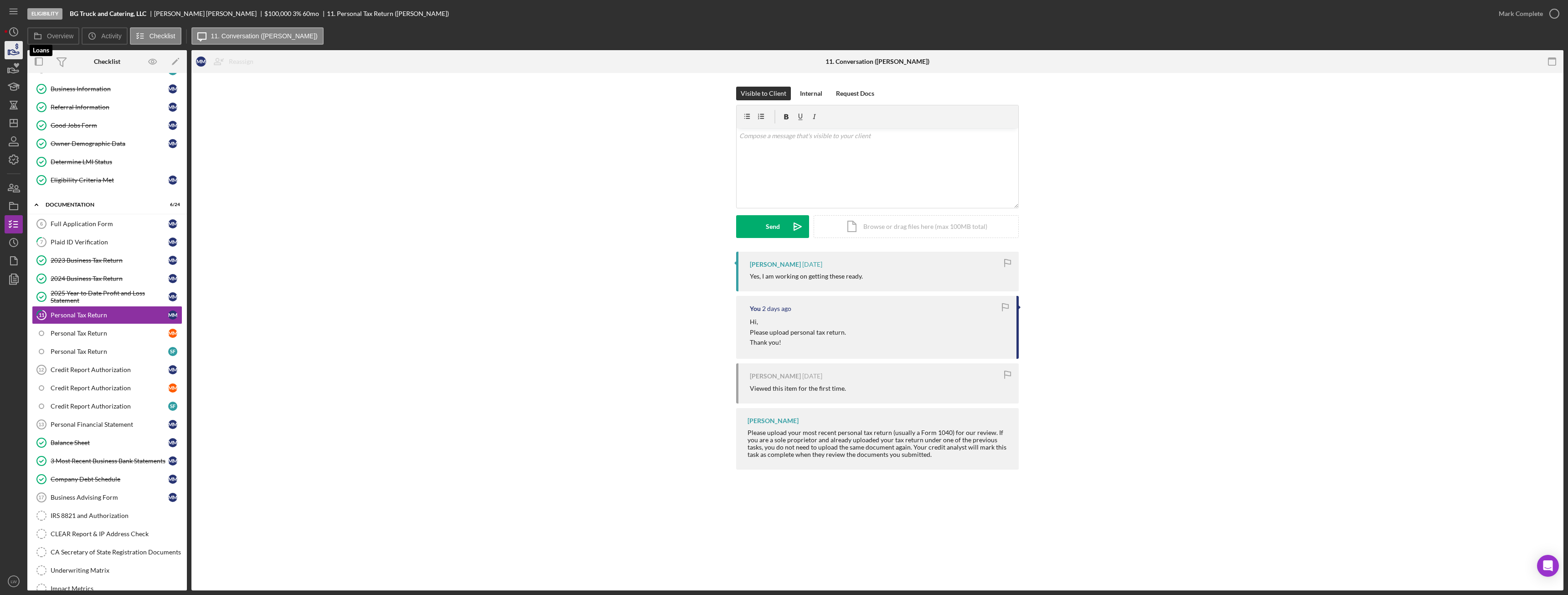
click at [16, 49] on icon "button" at bounding box center [17, 46] width 2 height 6
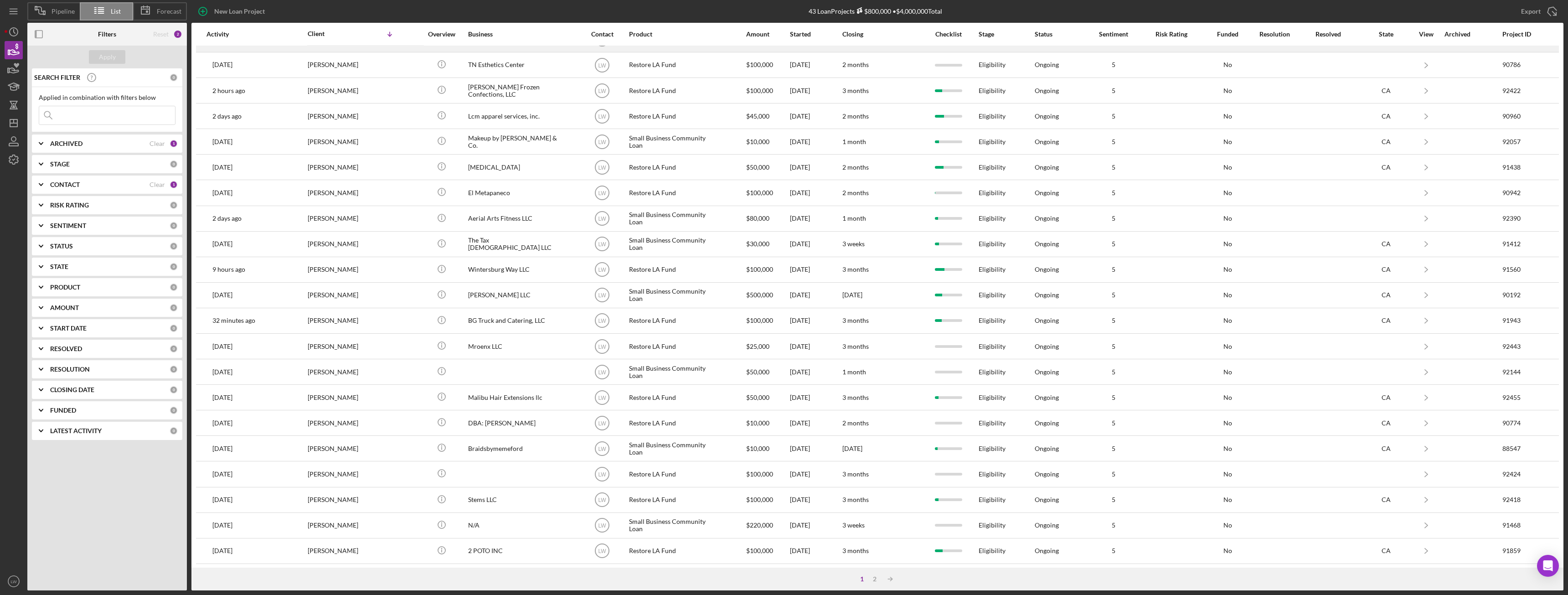
scroll to position [122, 0]
click at [700, 333] on div "2" at bounding box center [874, 579] width 13 height 7
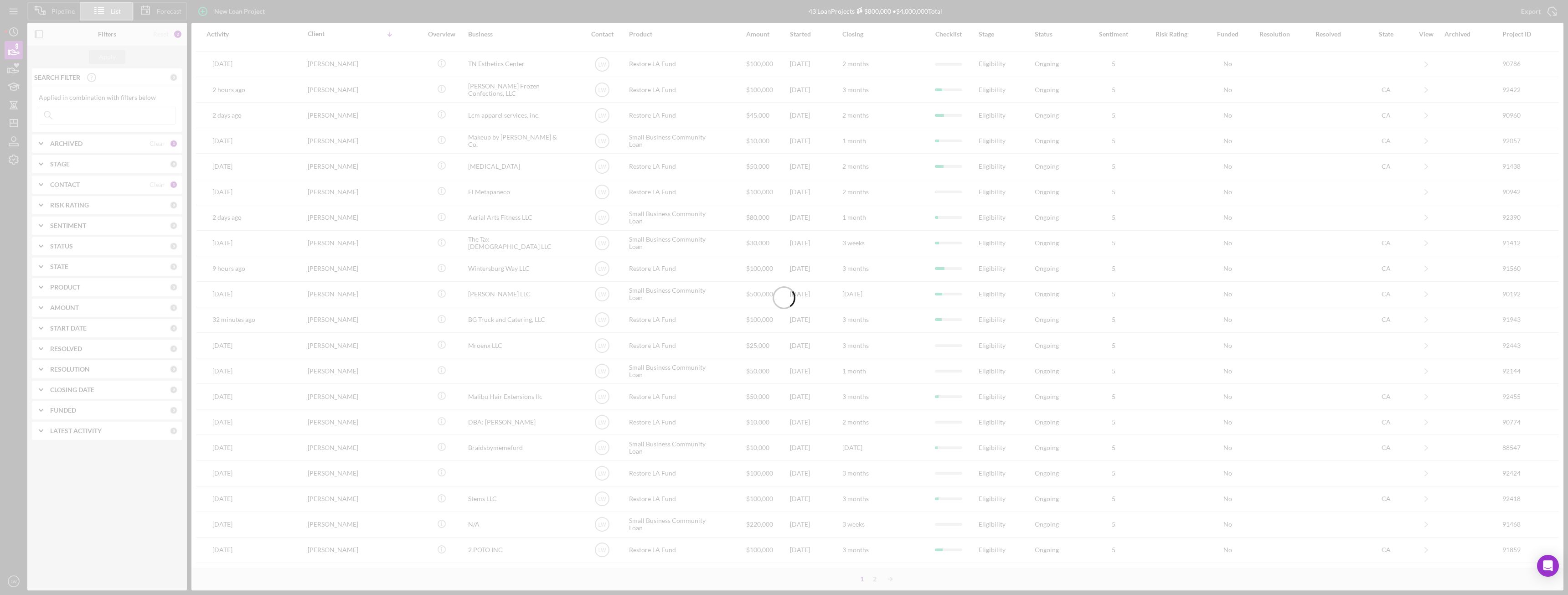
scroll to position [0, 0]
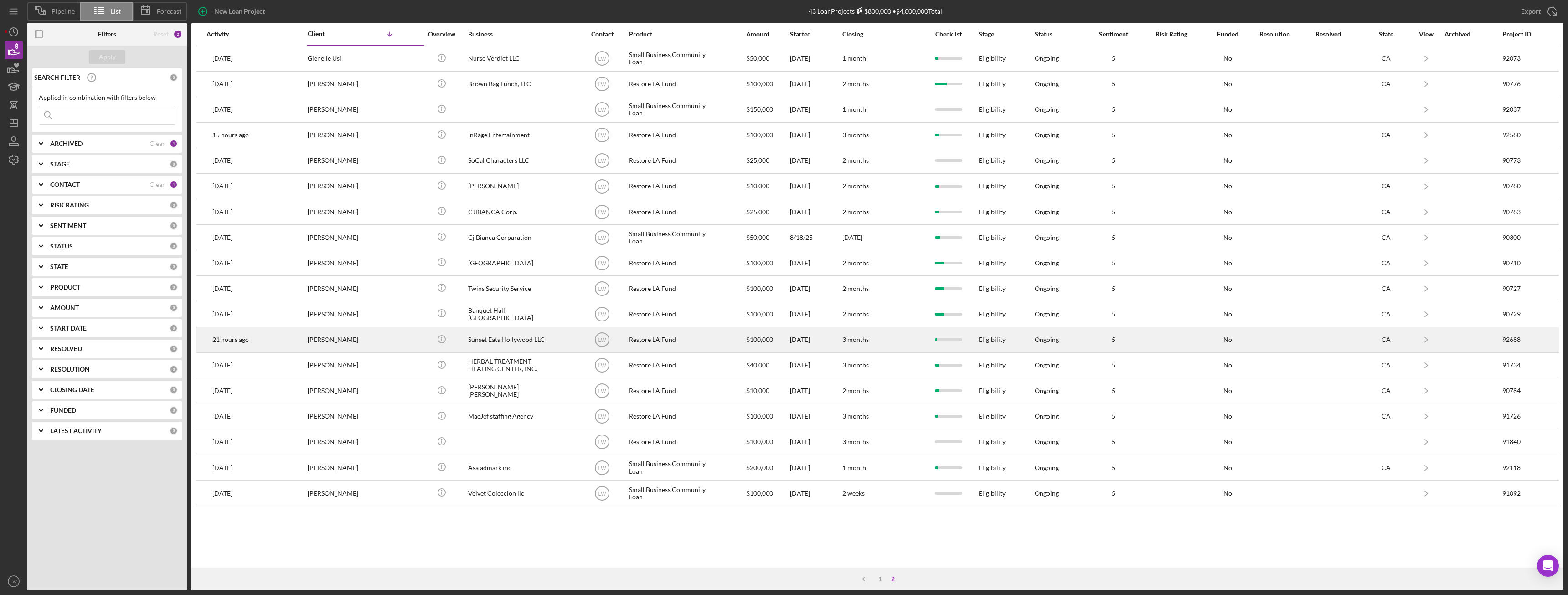
click at [511, 333] on div "Sunset Eats Hollywood LLC" at bounding box center [514, 339] width 91 height 24
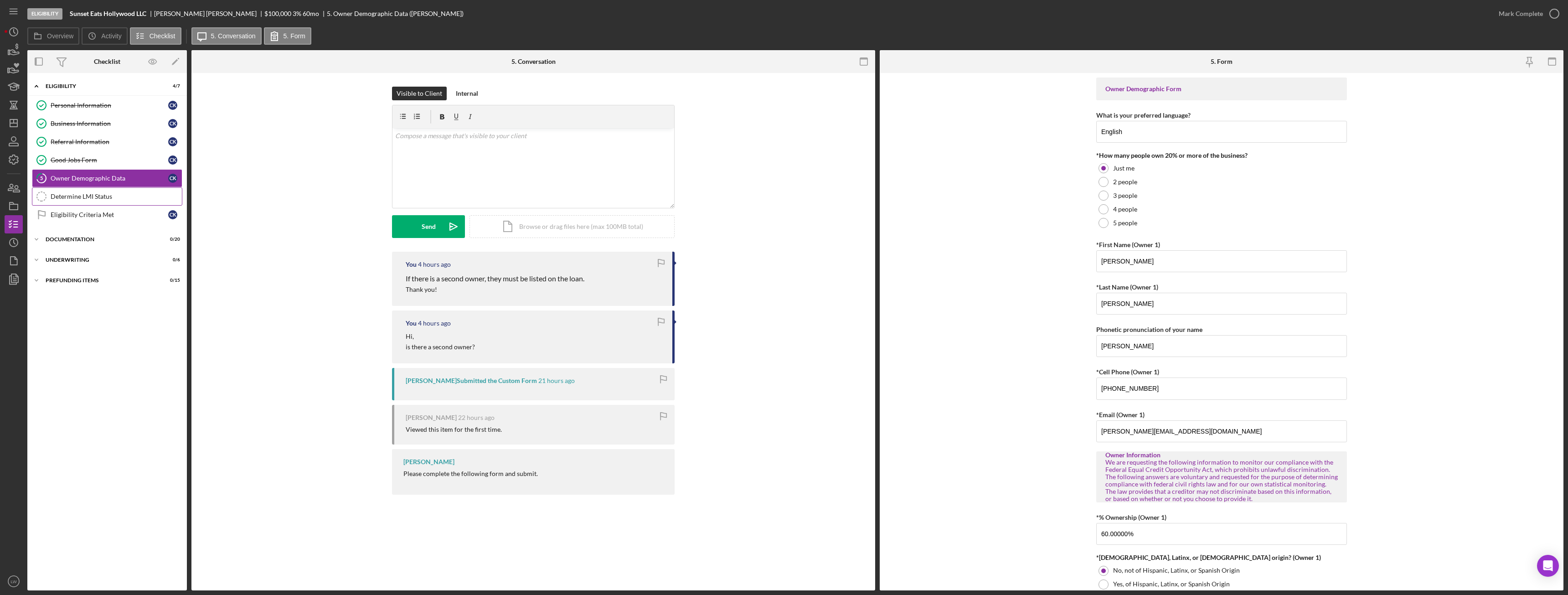
click at [142, 199] on div "Determine LMI Status" at bounding box center [116, 197] width 131 height 7
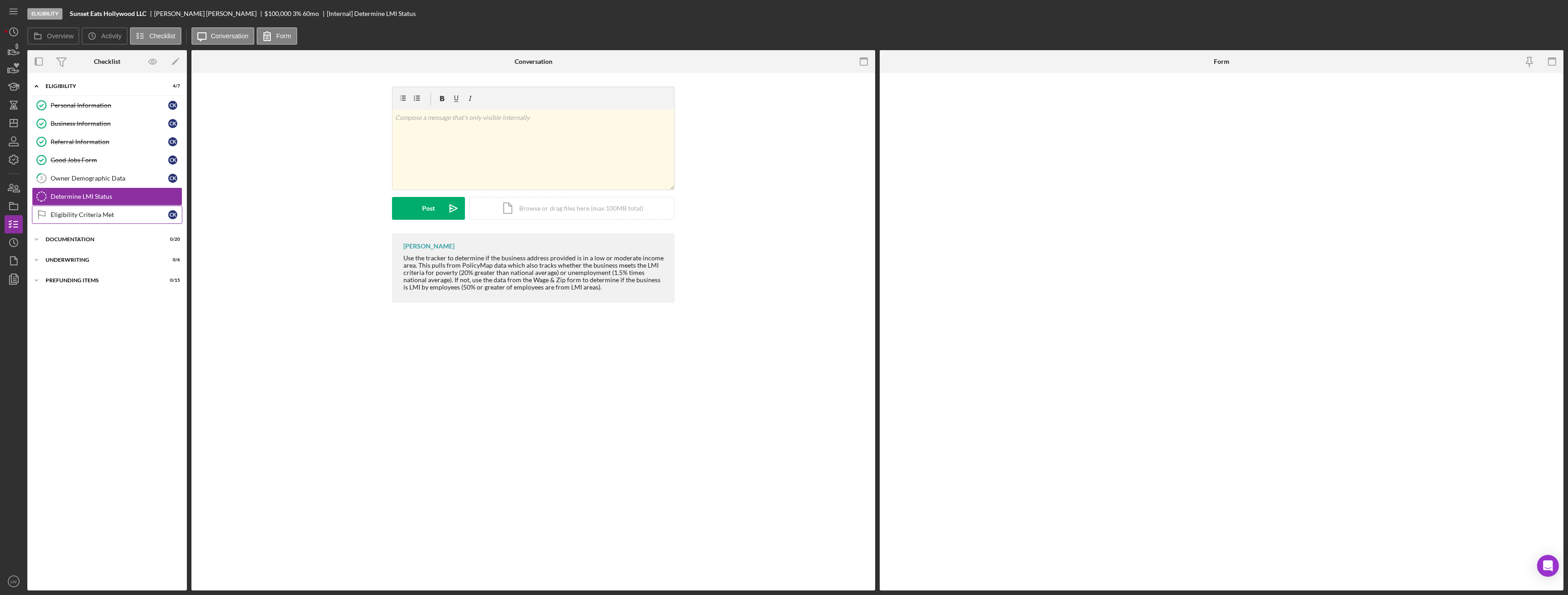
click at [139, 215] on div "Eligibility Criteria Met" at bounding box center [109, 215] width 117 height 7
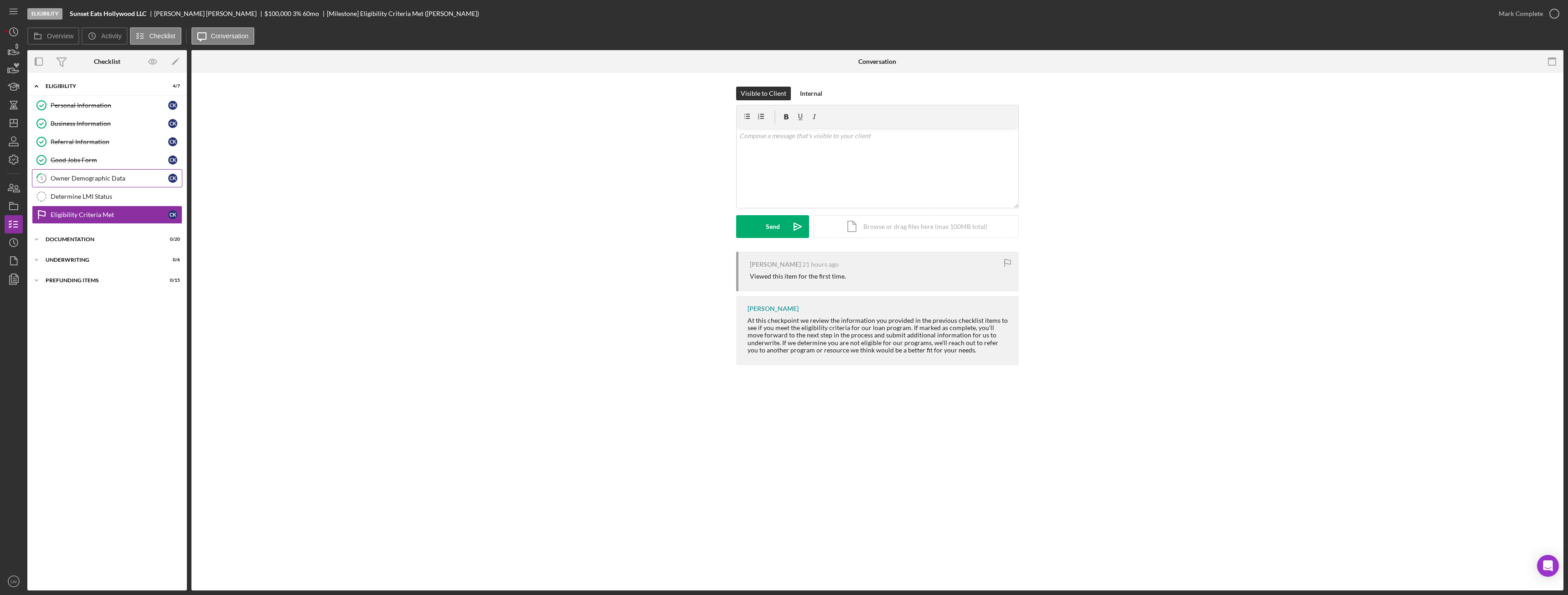
click at [123, 179] on div "Owner Demographic Data" at bounding box center [109, 178] width 117 height 7
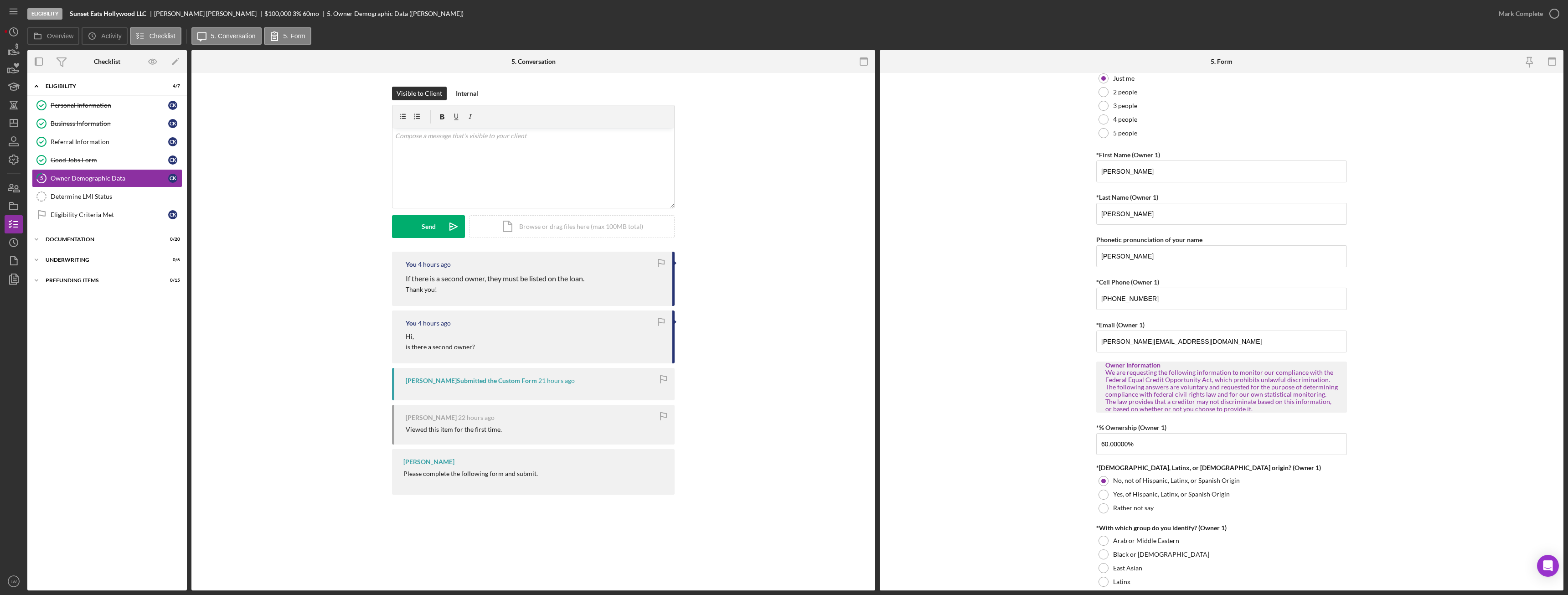
scroll to position [364, 0]
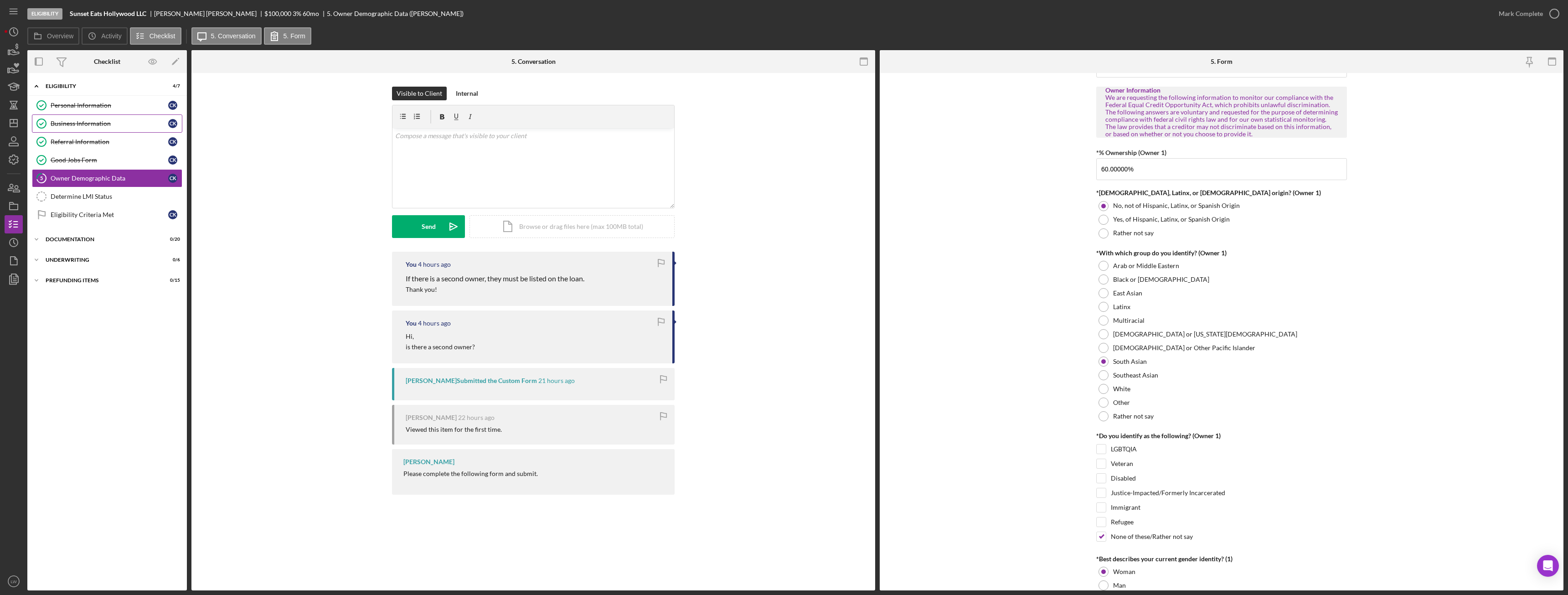
click at [70, 125] on div "Business Information" at bounding box center [109, 124] width 117 height 7
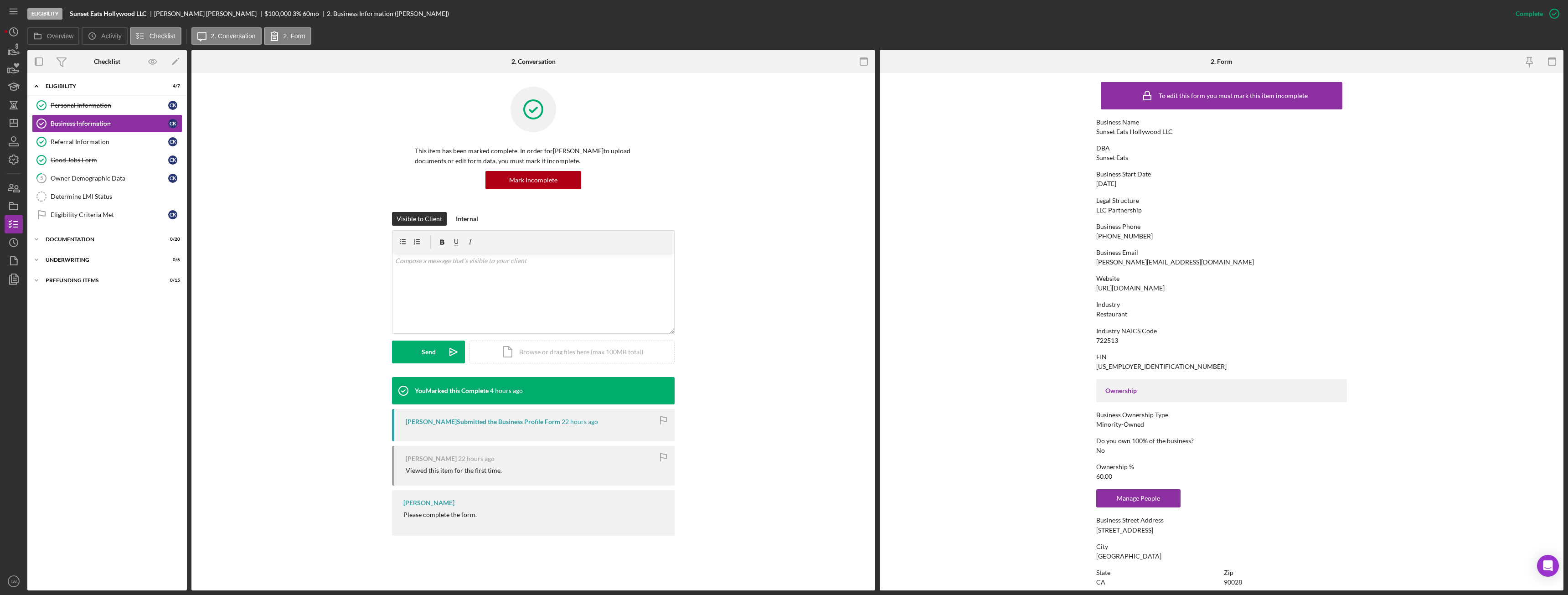
scroll to position [223, 0]
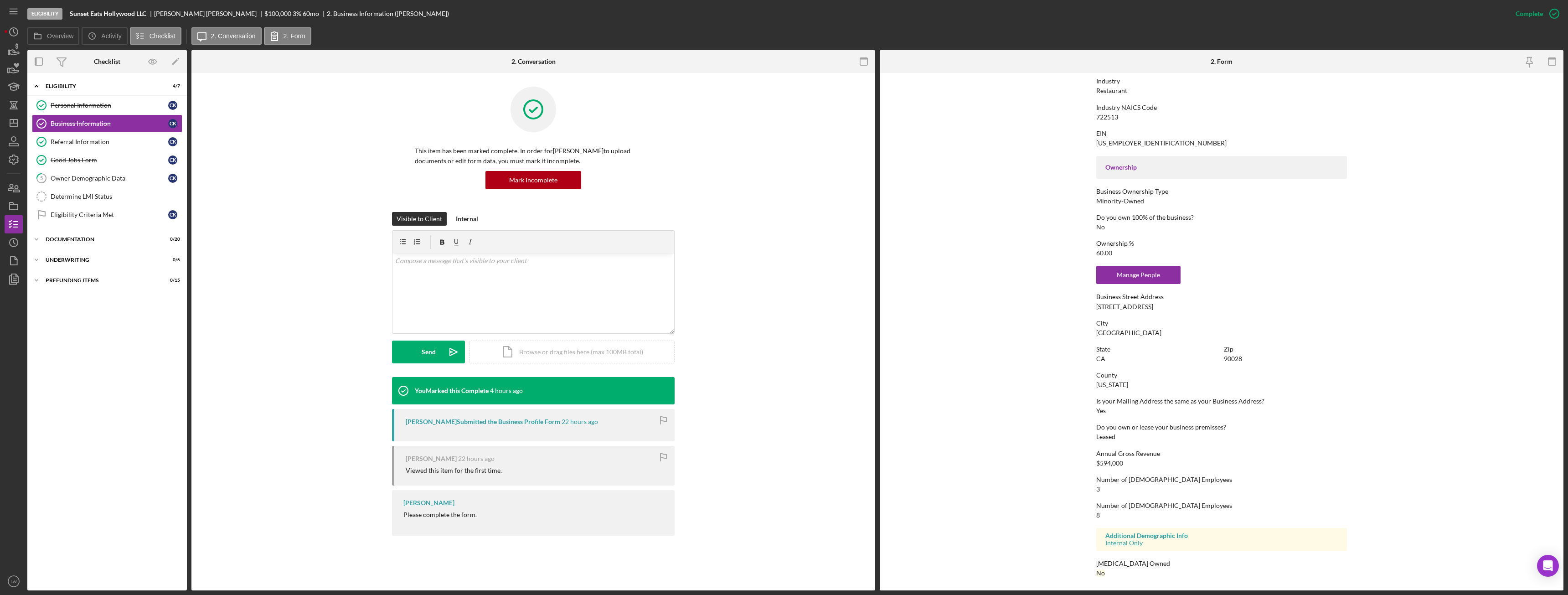
click at [700, 333] on div "$594,000" at bounding box center [1110, 463] width 27 height 7
copy div "594,000"
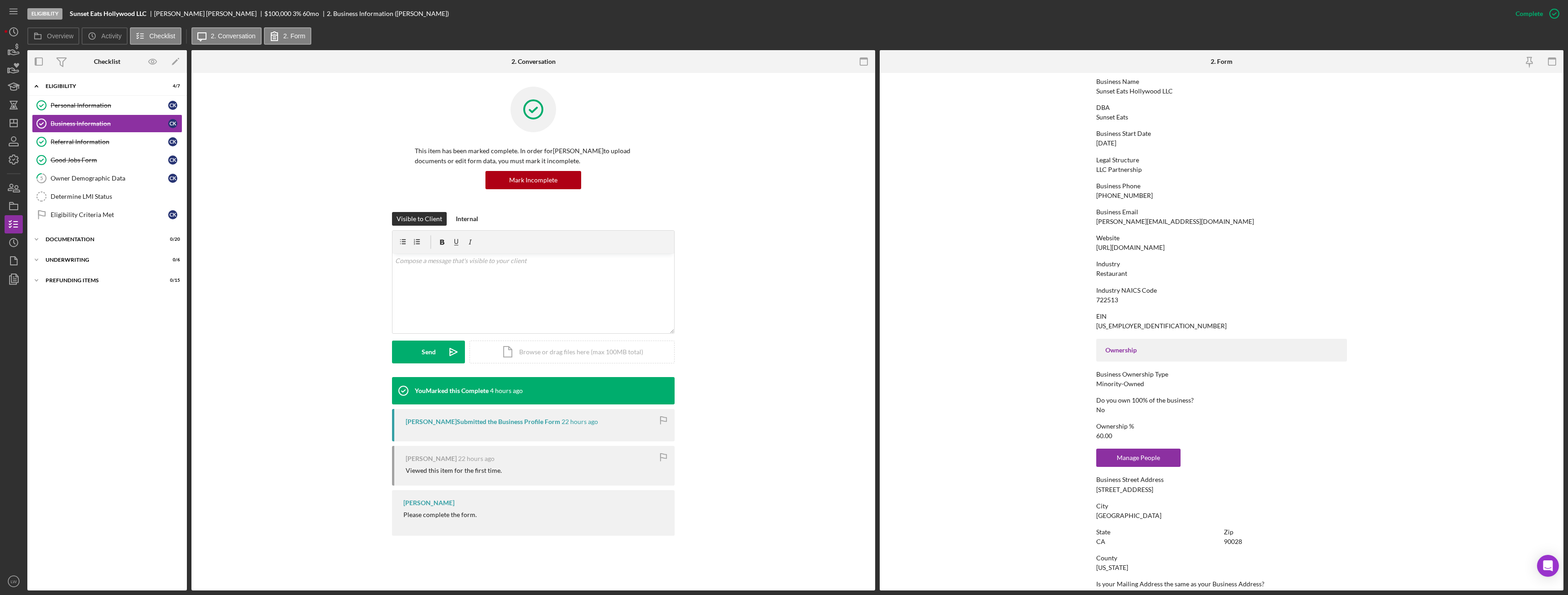
scroll to position [0, 0]
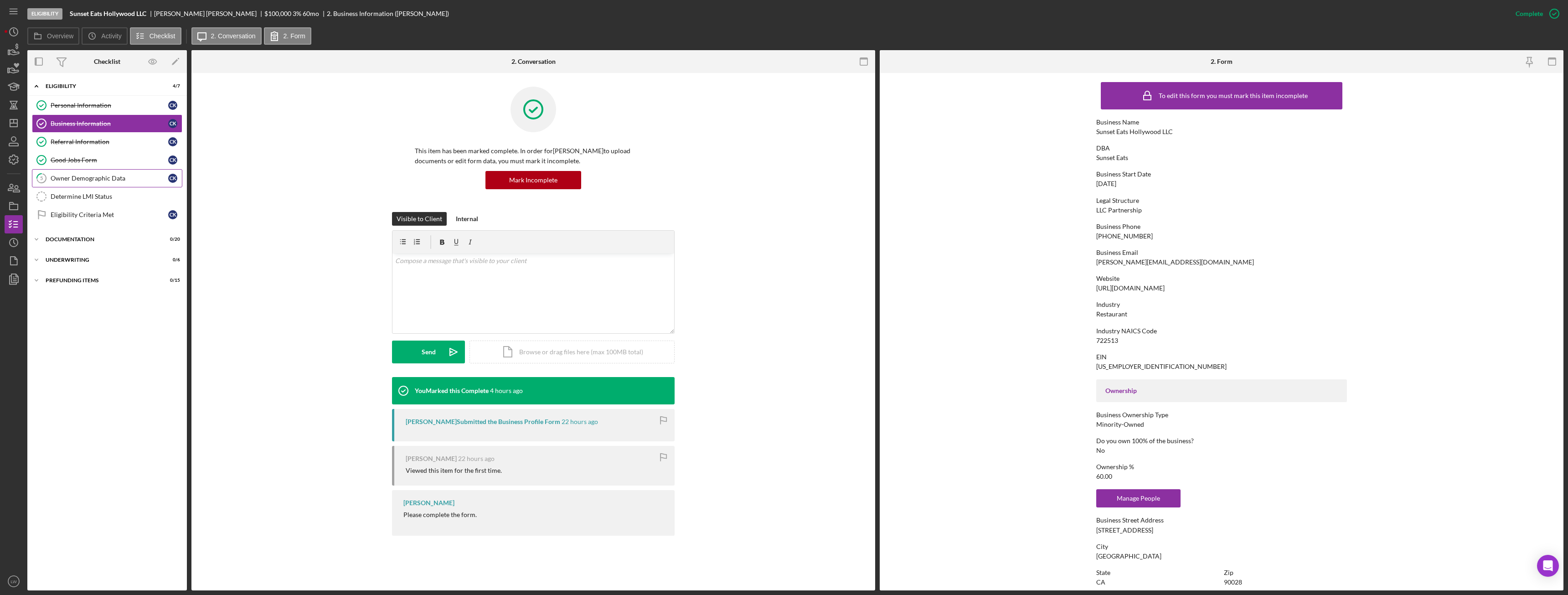
click at [96, 174] on link "5 Owner Demographic Data C K" at bounding box center [107, 178] width 151 height 18
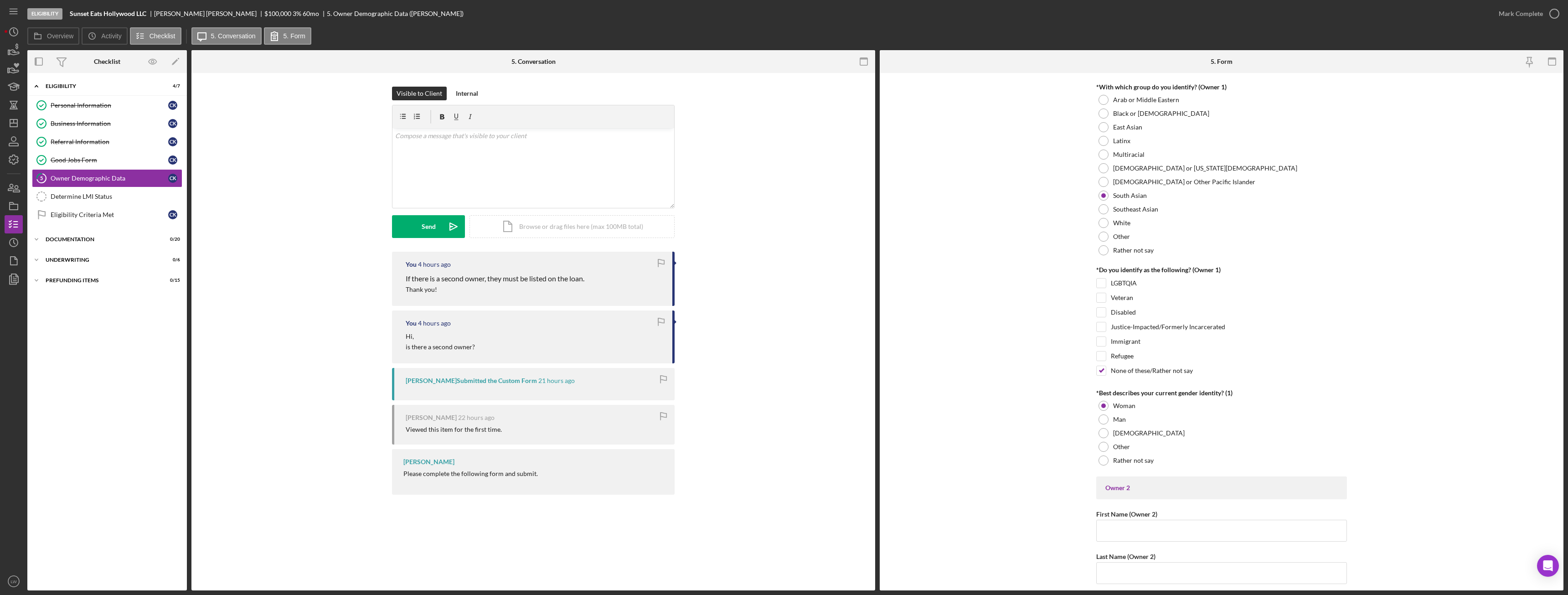
scroll to position [547, 0]
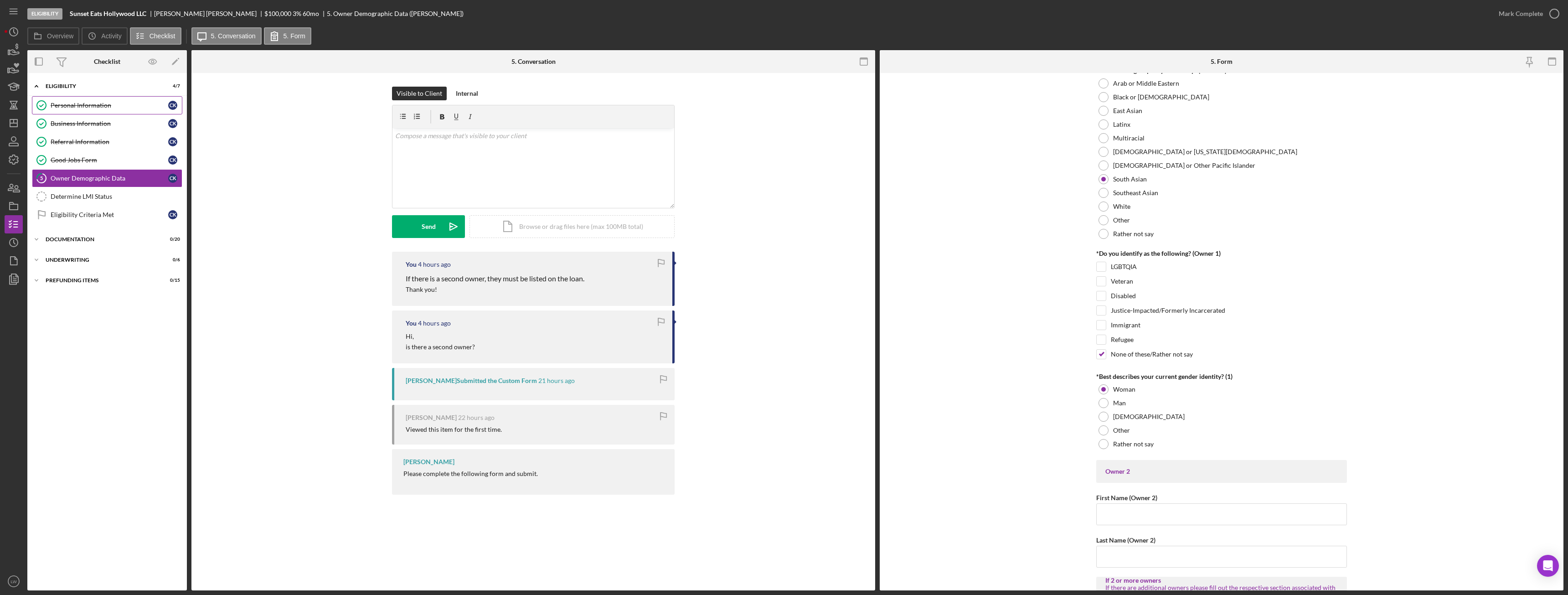
click at [57, 105] on div "Personal Information" at bounding box center [109, 105] width 117 height 7
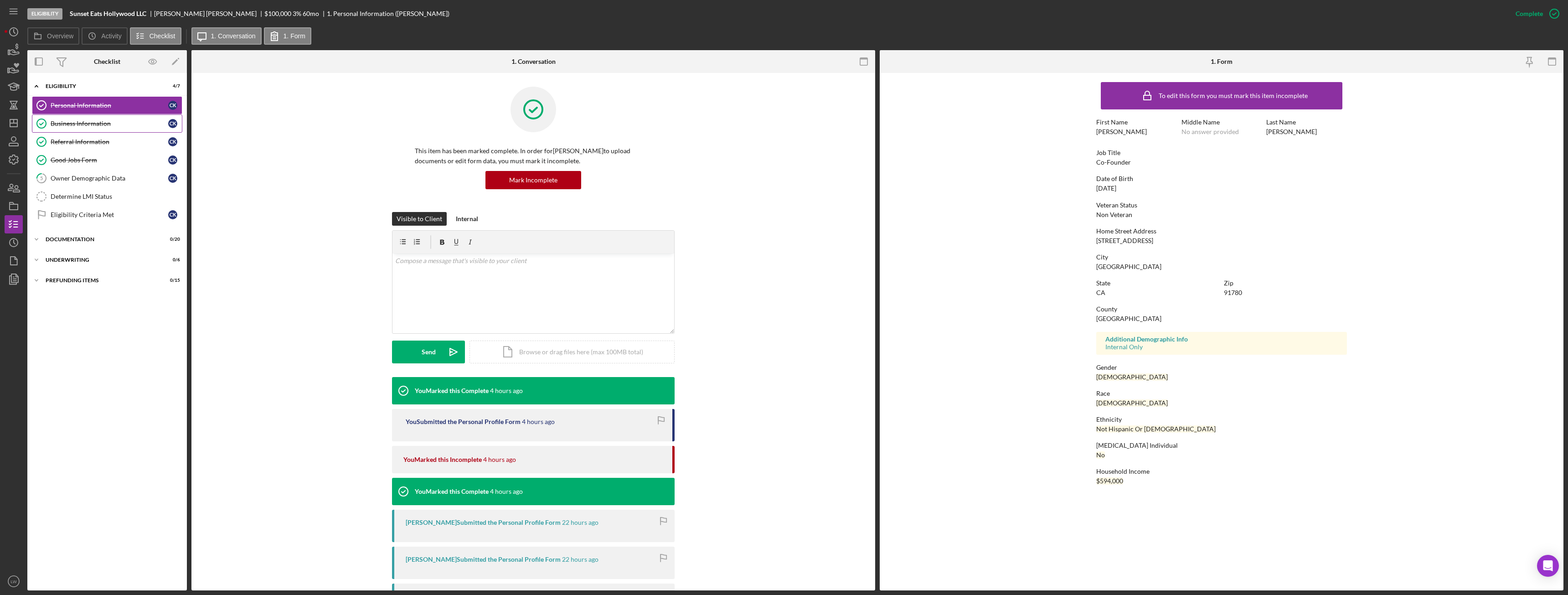
click at [89, 125] on div "Business Information" at bounding box center [109, 124] width 117 height 7
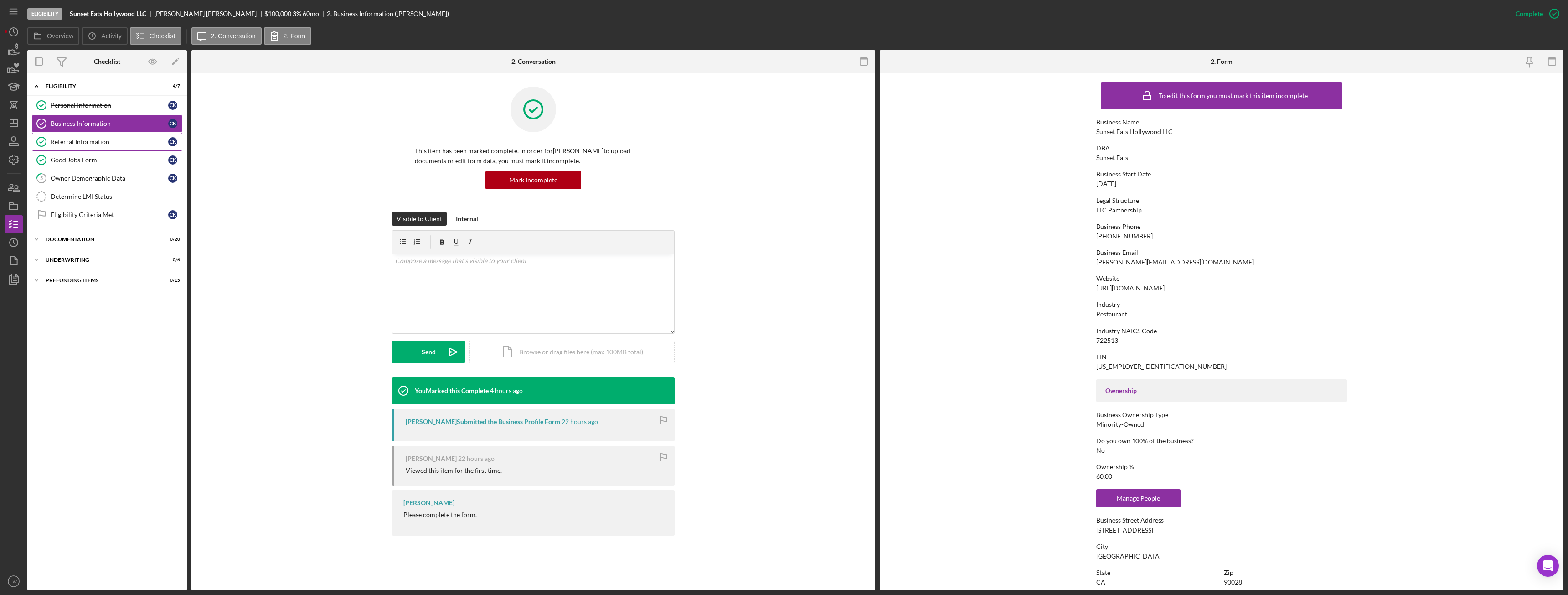
click at [90, 138] on div "Referral Information" at bounding box center [109, 142] width 117 height 7
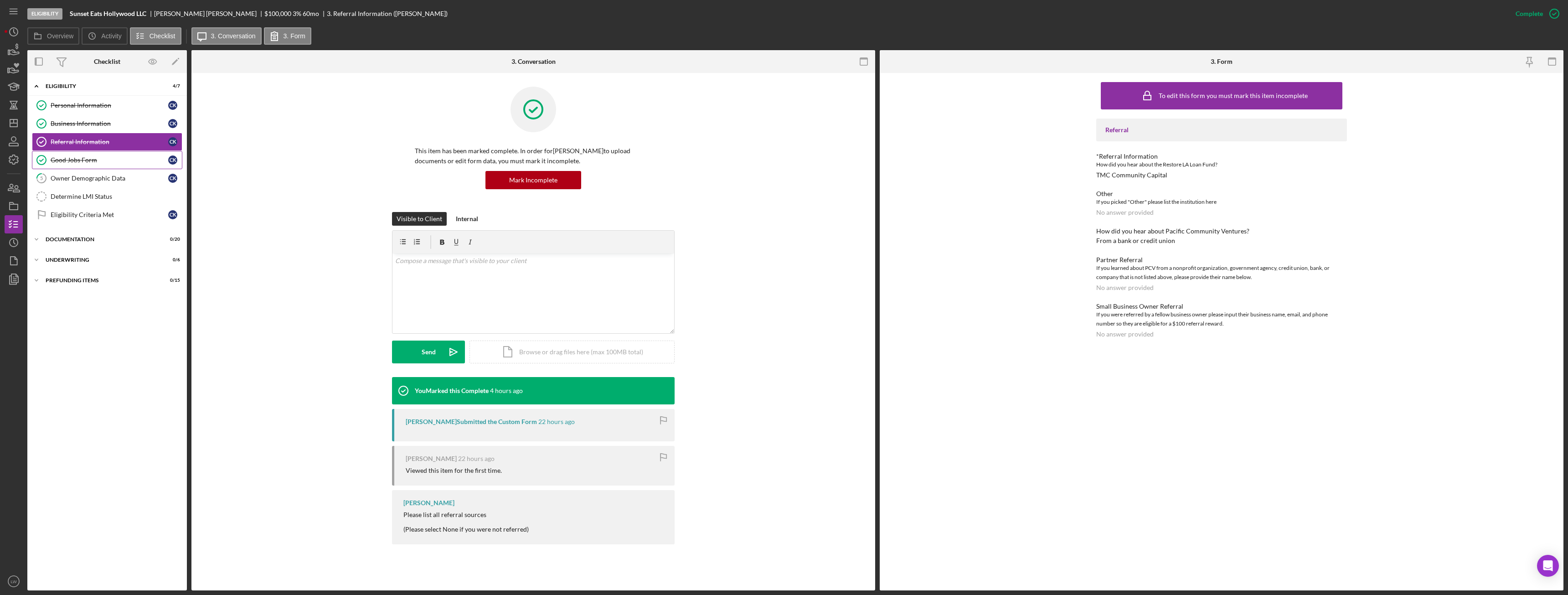
click at [93, 157] on div "Good Jobs Form" at bounding box center [109, 160] width 117 height 7
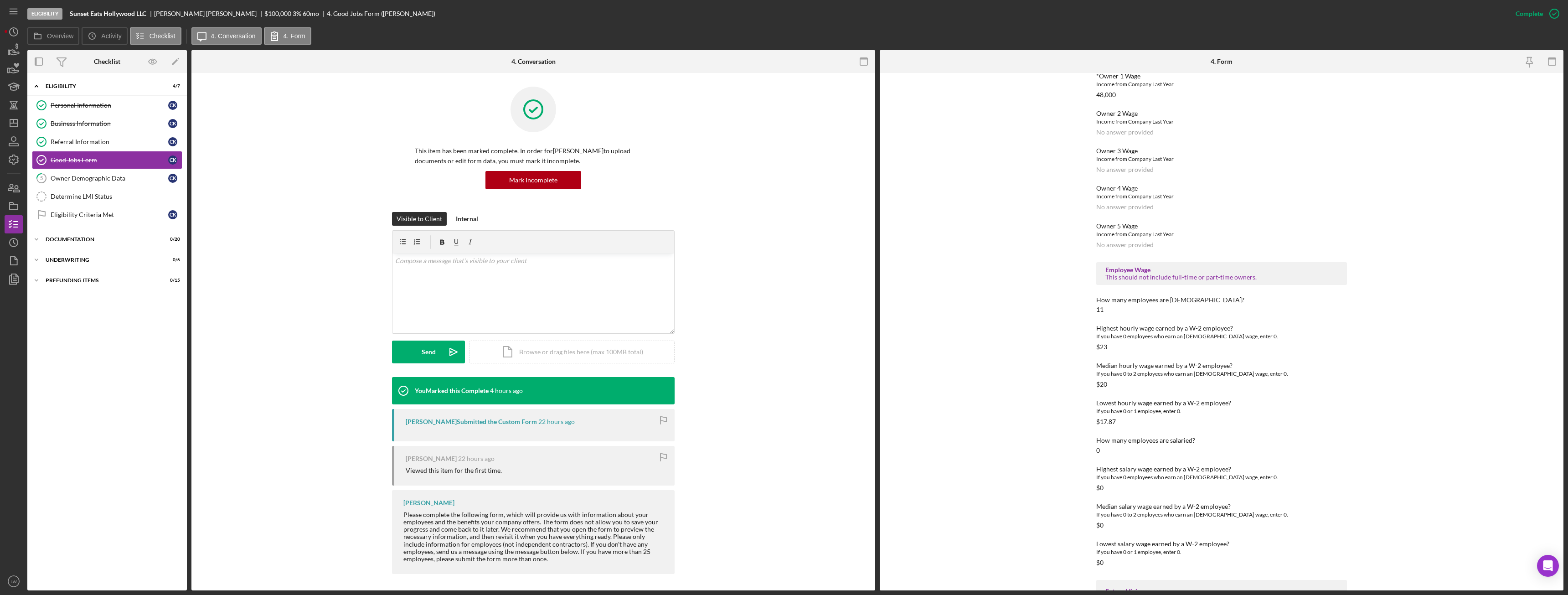
scroll to position [986, 0]
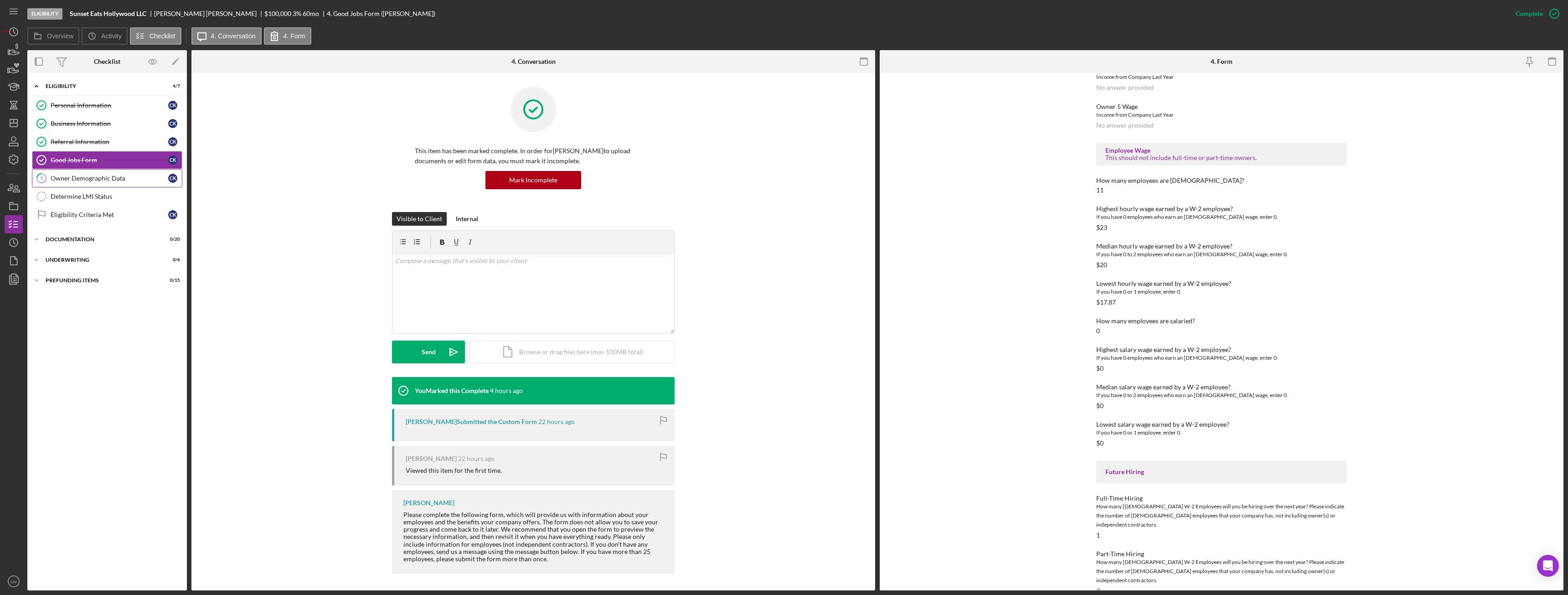
click at [128, 181] on div "Owner Demographic Data" at bounding box center [109, 178] width 117 height 7
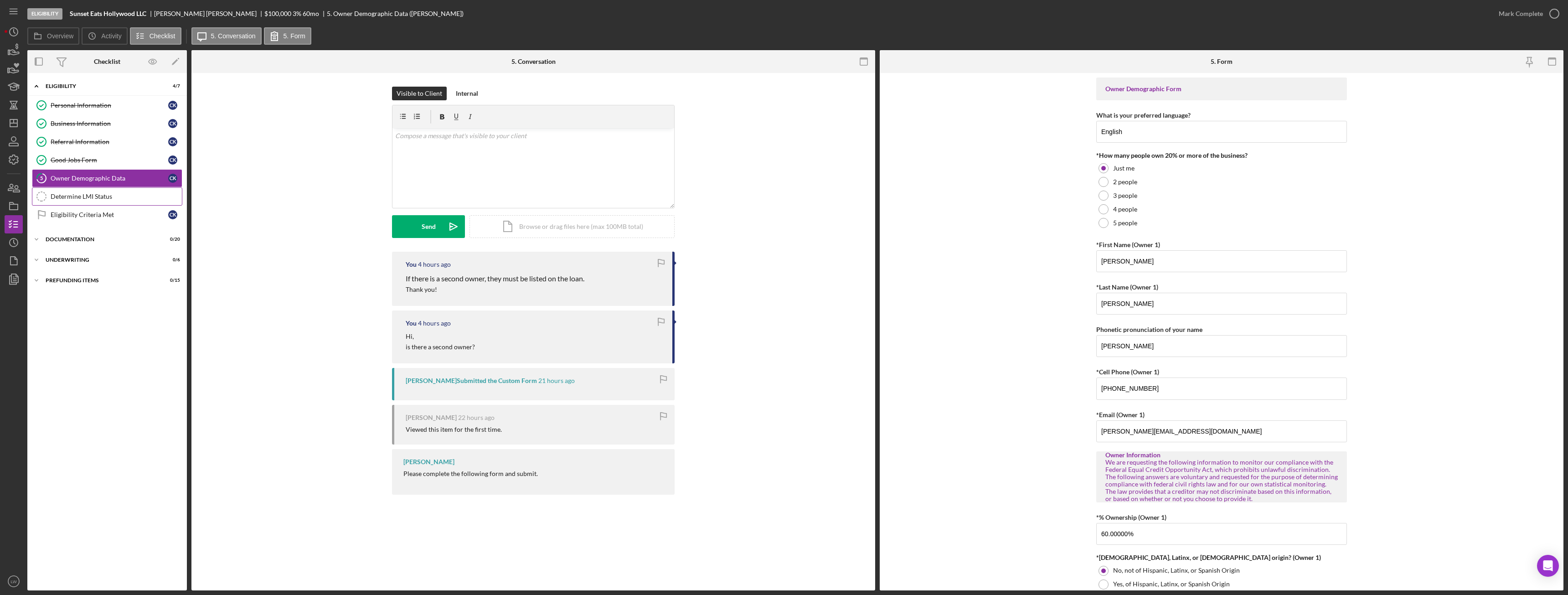
click at [104, 197] on div "Determine LMI Status" at bounding box center [116, 197] width 131 height 7
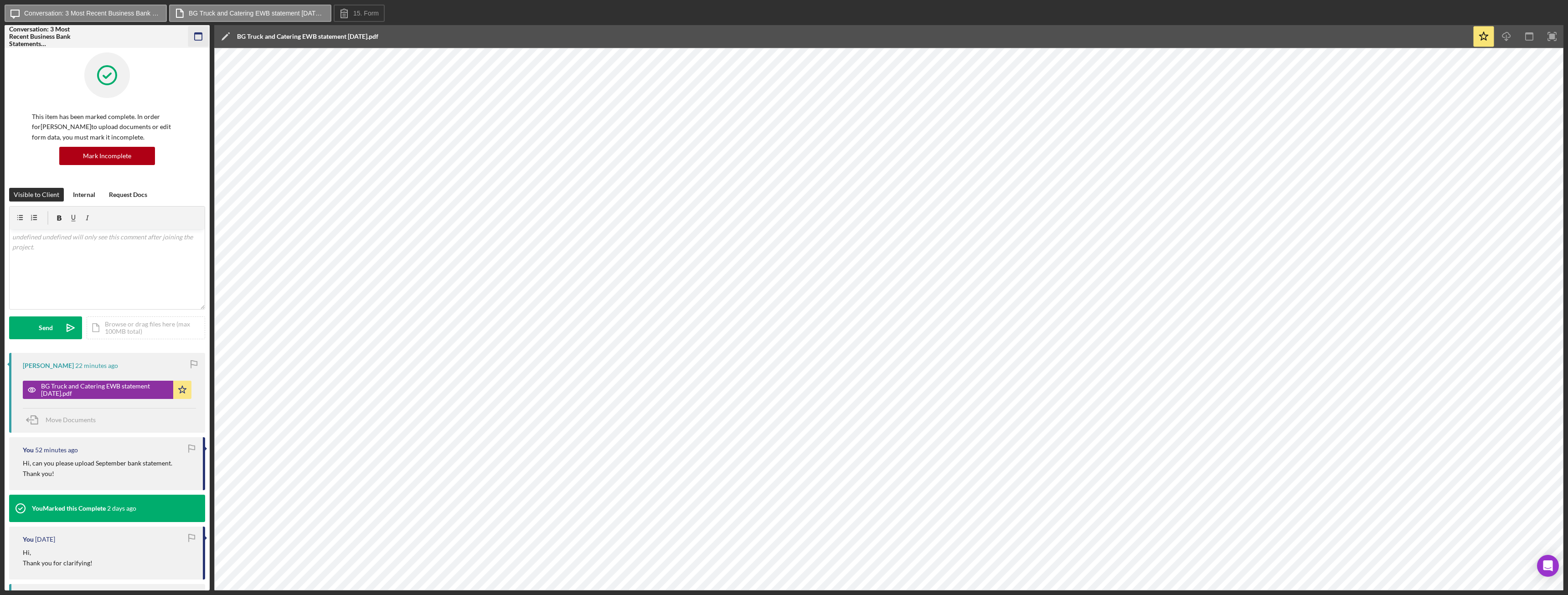
click at [195, 32] on icon "button" at bounding box center [198, 36] width 20 height 20
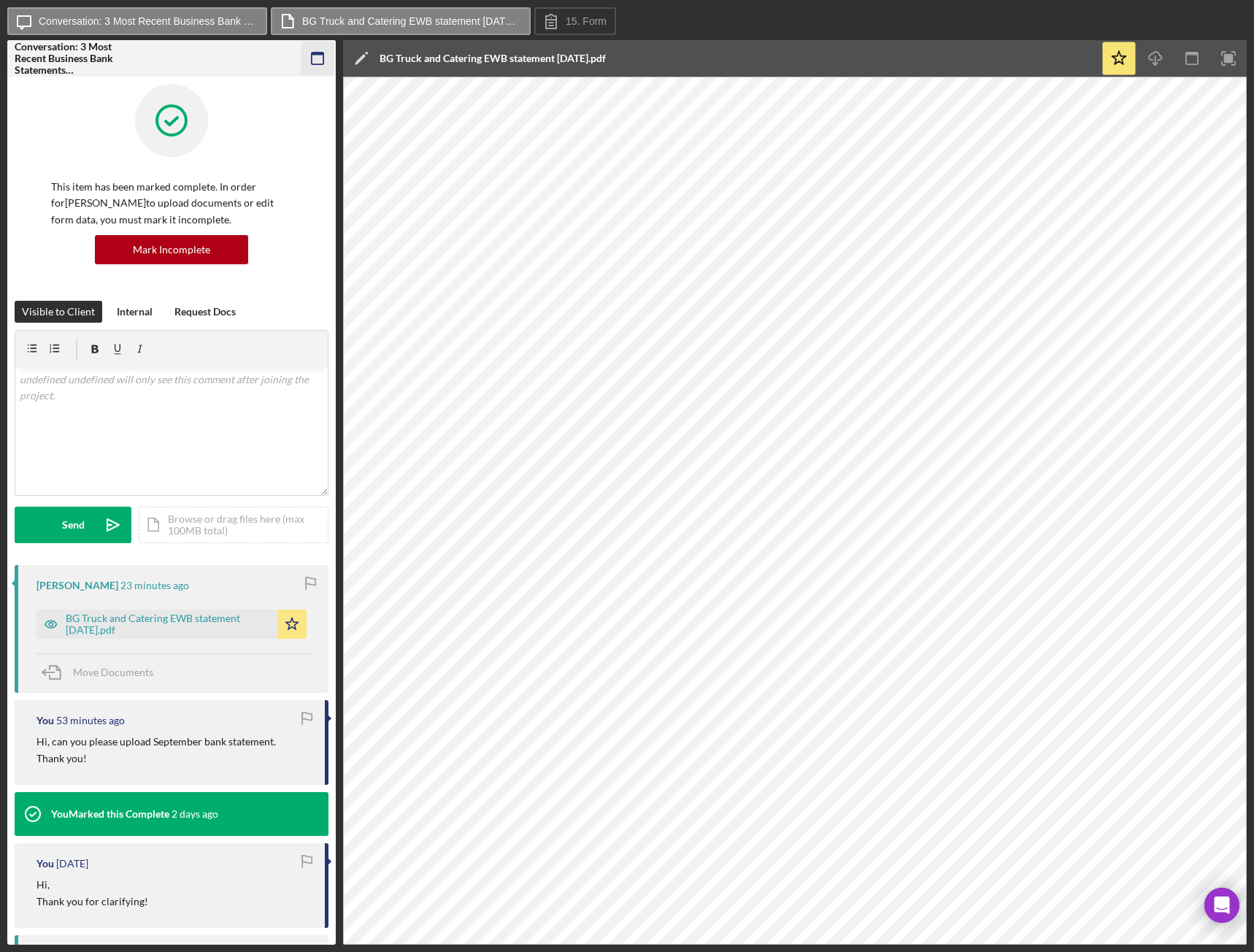
click at [318, 51] on icon "button" at bounding box center [317, 58] width 32 height 32
click at [321, 55] on icon "button" at bounding box center [317, 58] width 32 height 32
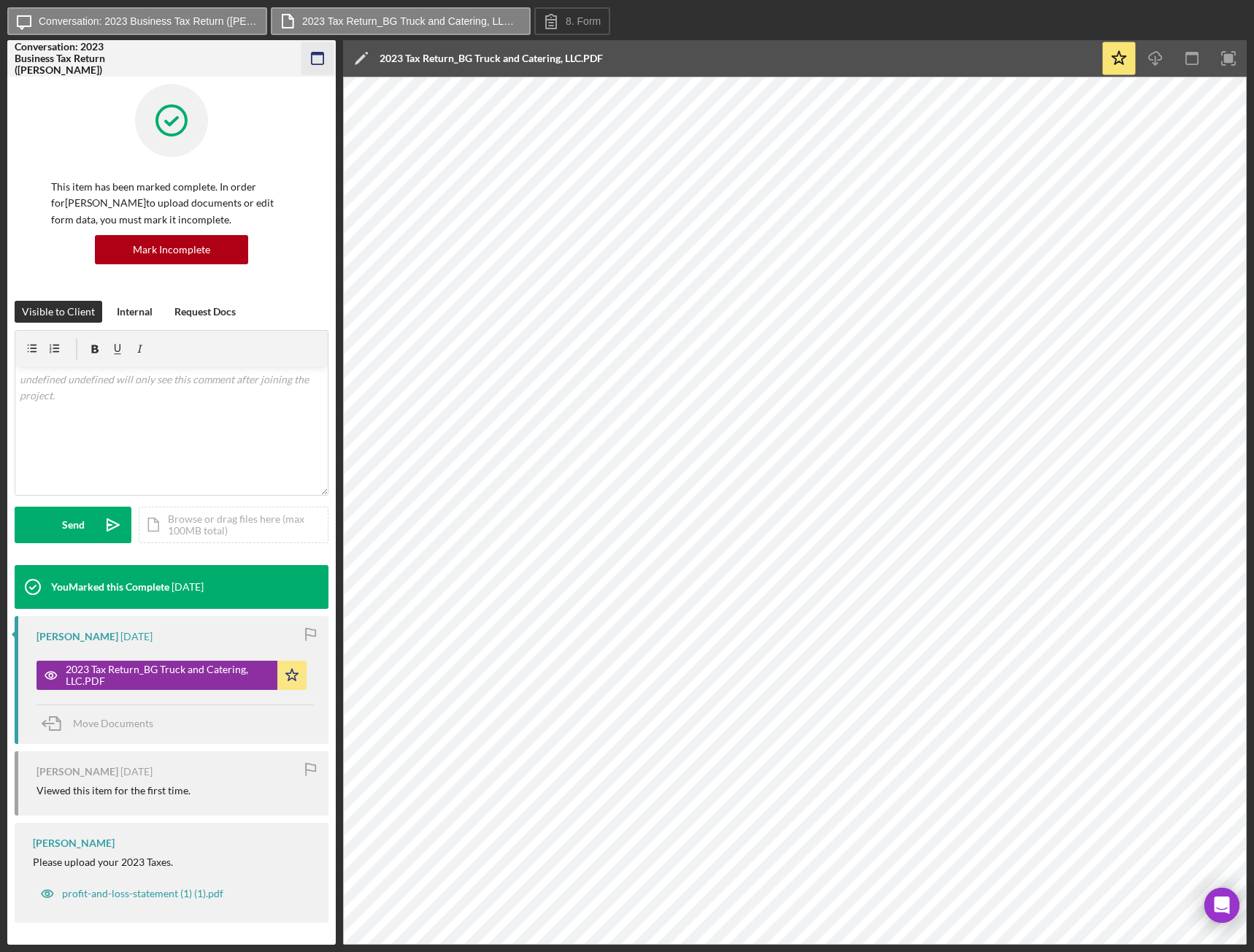
click at [325, 61] on icon "button" at bounding box center [317, 58] width 32 height 32
click at [313, 53] on rect "button" at bounding box center [318, 53] width 12 height 3
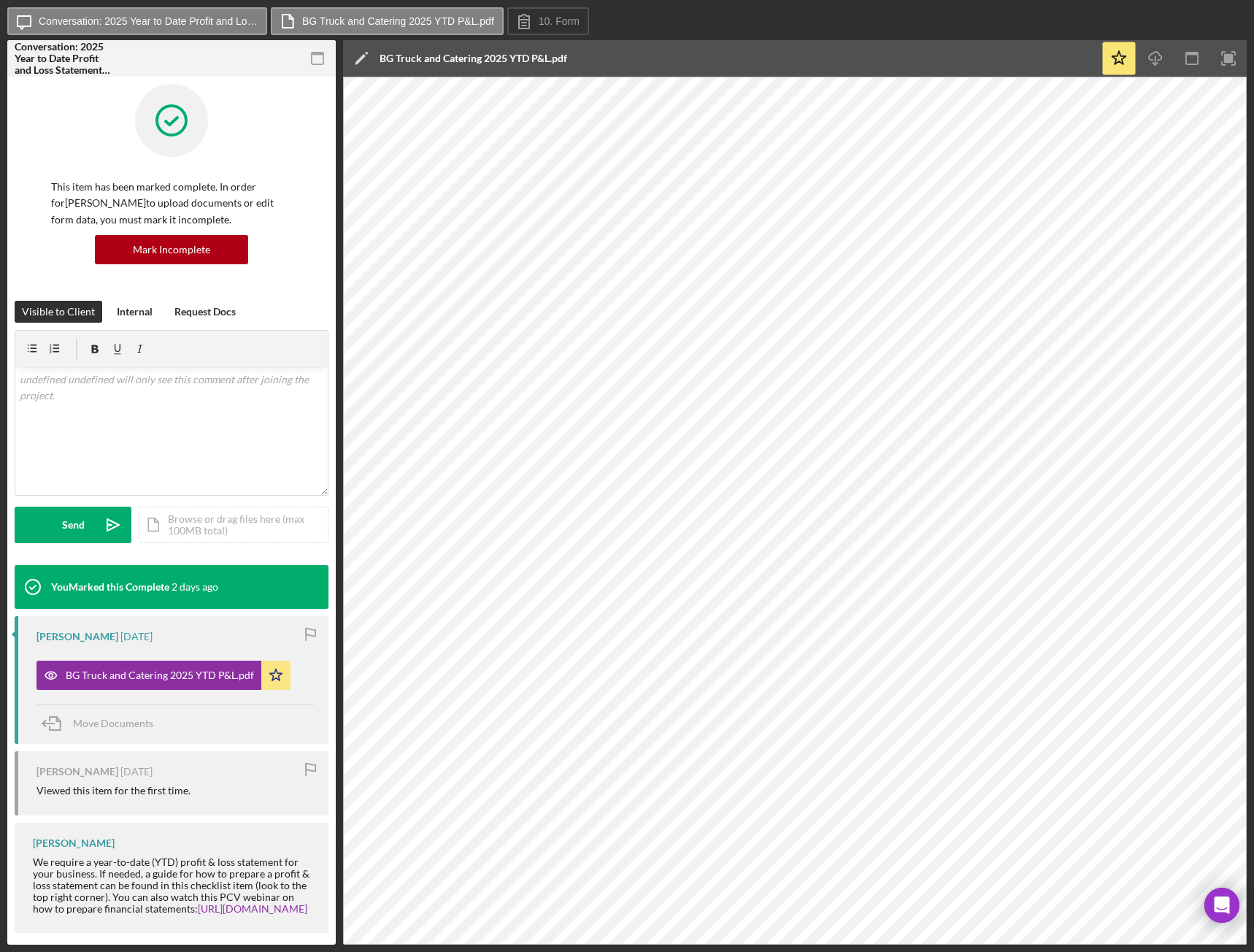
click at [323, 57] on icon "button" at bounding box center [317, 58] width 32 height 32
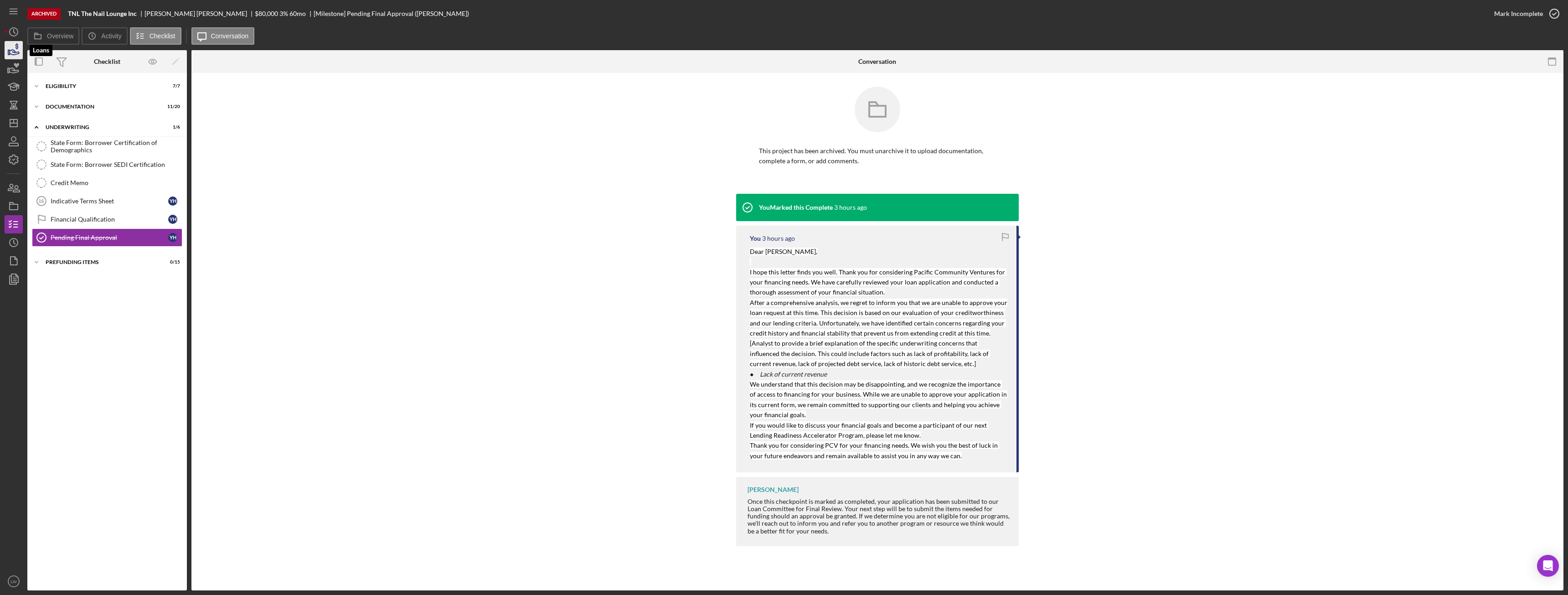
click at [10, 45] on icon "button" at bounding box center [14, 50] width 23 height 23
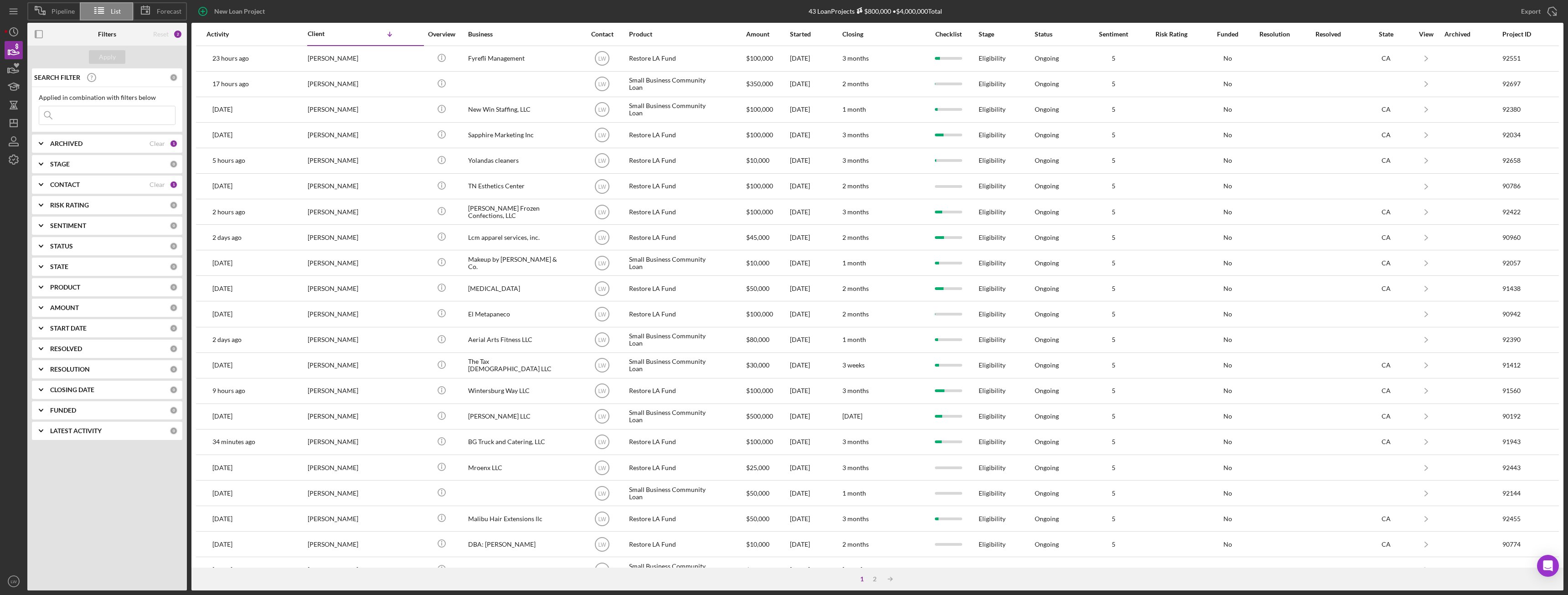
click at [58, 144] on b "ARCHIVED" at bounding box center [66, 144] width 33 height 7
click at [45, 195] on input "Archived" at bounding box center [44, 195] width 9 height 9
checkbox input "true"
click at [45, 181] on input "Active" at bounding box center [44, 181] width 9 height 9
checkbox input "false"
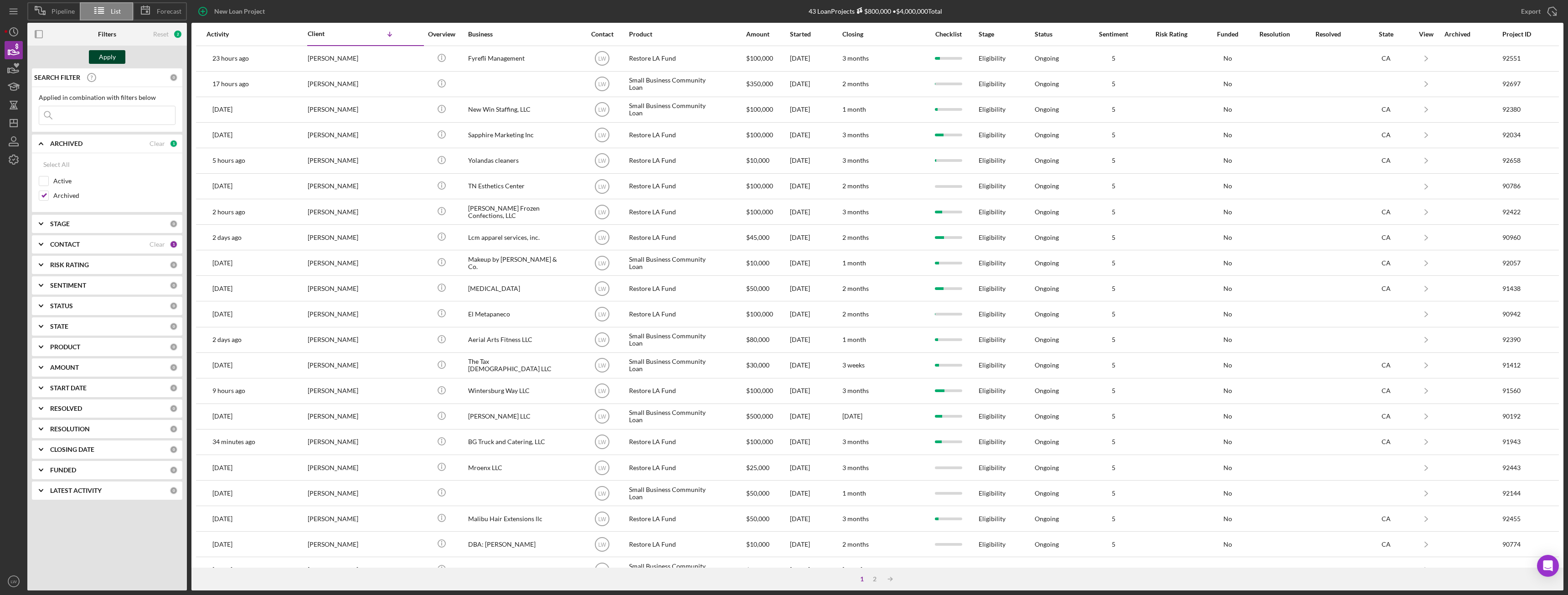
click at [105, 57] on div "Apply" at bounding box center [107, 57] width 17 height 14
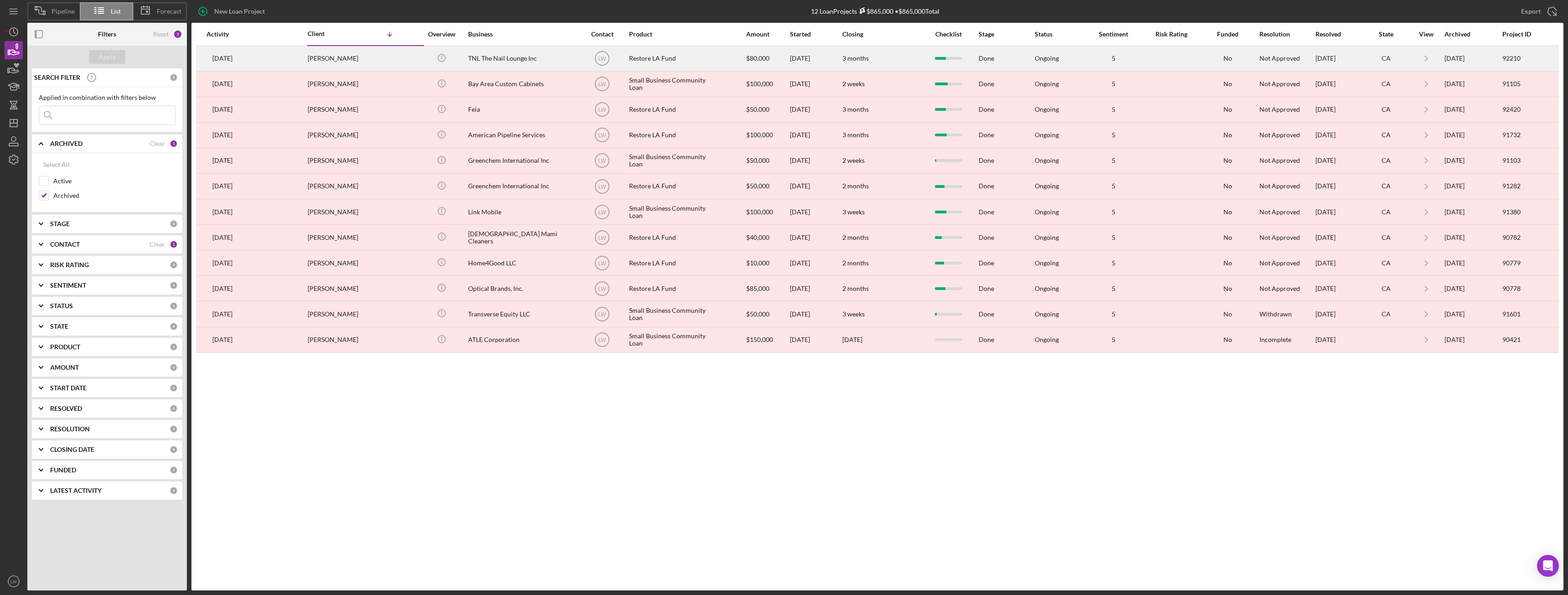
click at [359, 58] on div "Yvonne Huynh" at bounding box center [353, 58] width 91 height 24
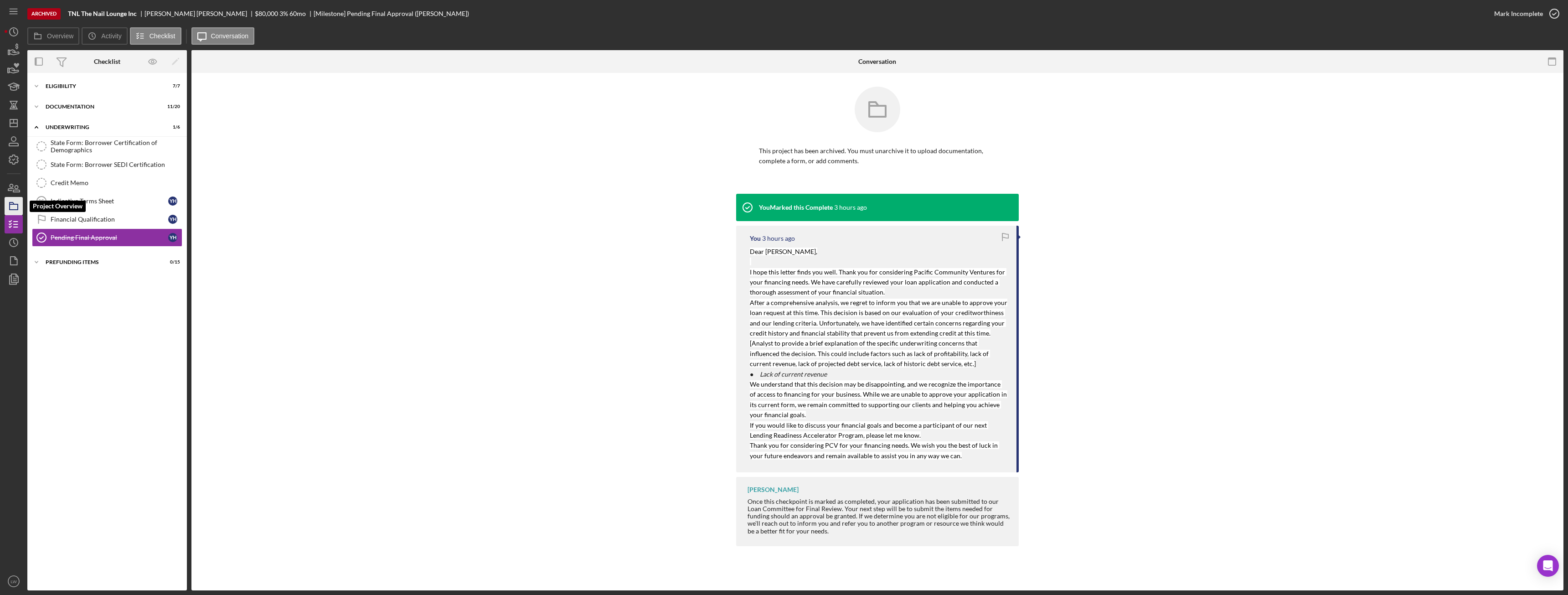
click at [10, 200] on icon "button" at bounding box center [14, 206] width 23 height 23
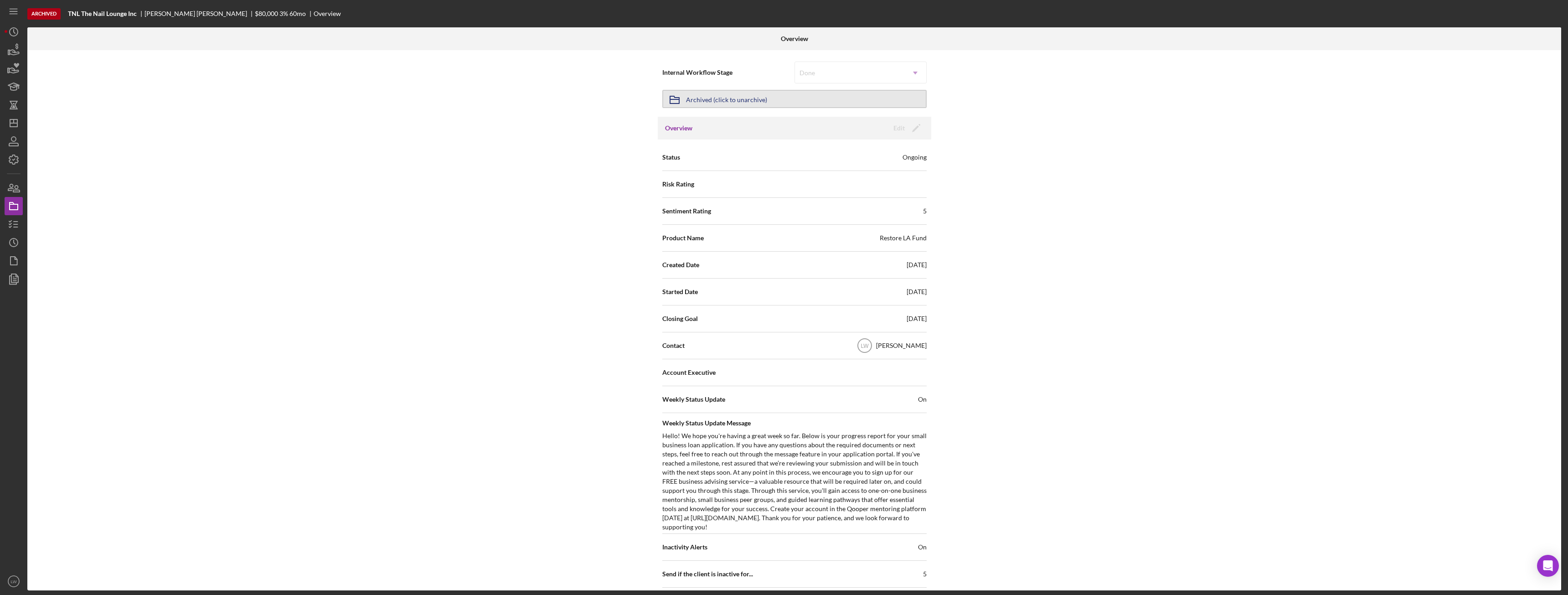
click at [721, 101] on div "Archived (click to unarchive)" at bounding box center [726, 99] width 81 height 17
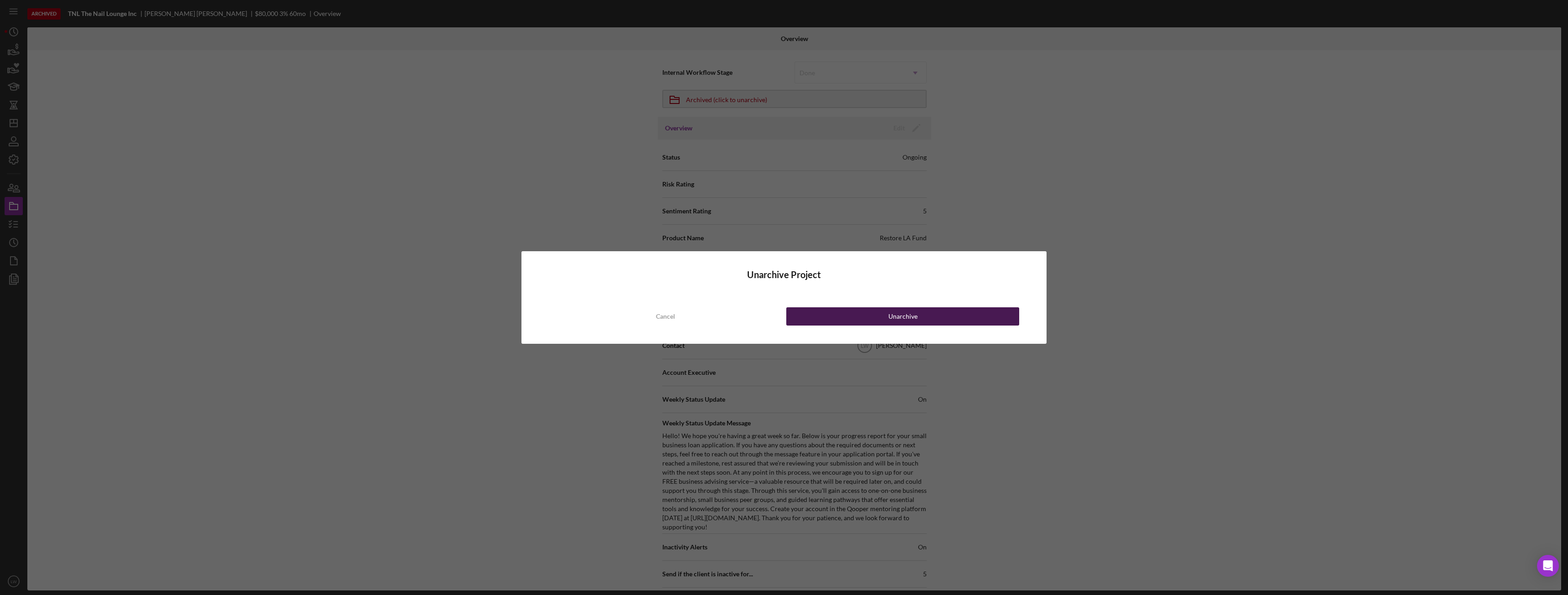
click at [871, 315] on button "Unarchive" at bounding box center [903, 317] width 233 height 18
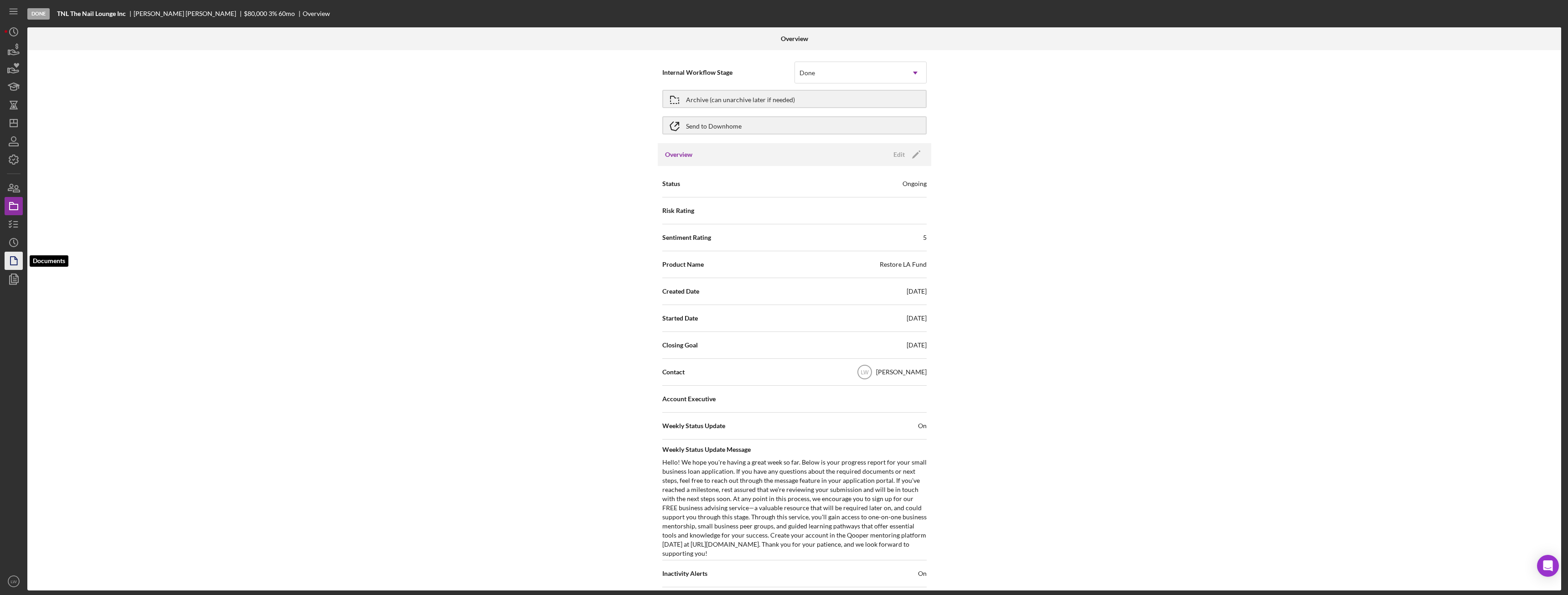
click at [14, 259] on icon "button" at bounding box center [14, 261] width 23 height 23
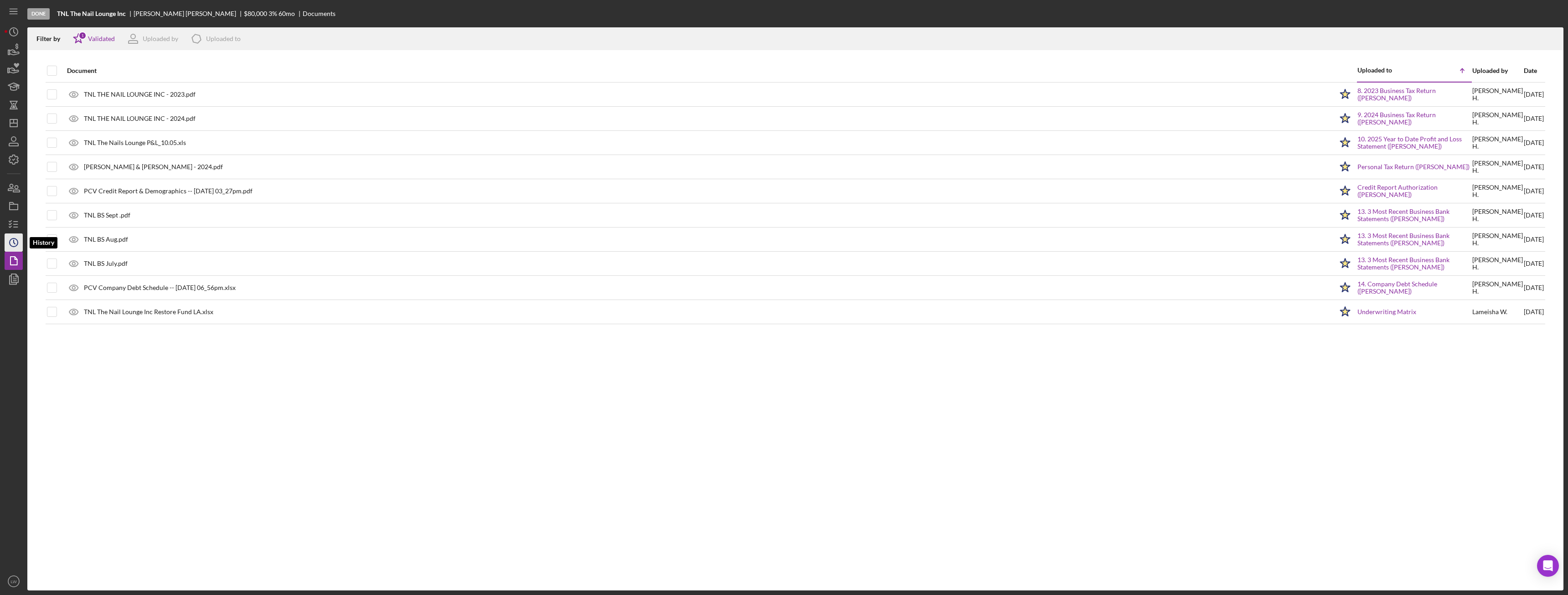
click at [15, 243] on icon "Icon/History" at bounding box center [14, 242] width 23 height 23
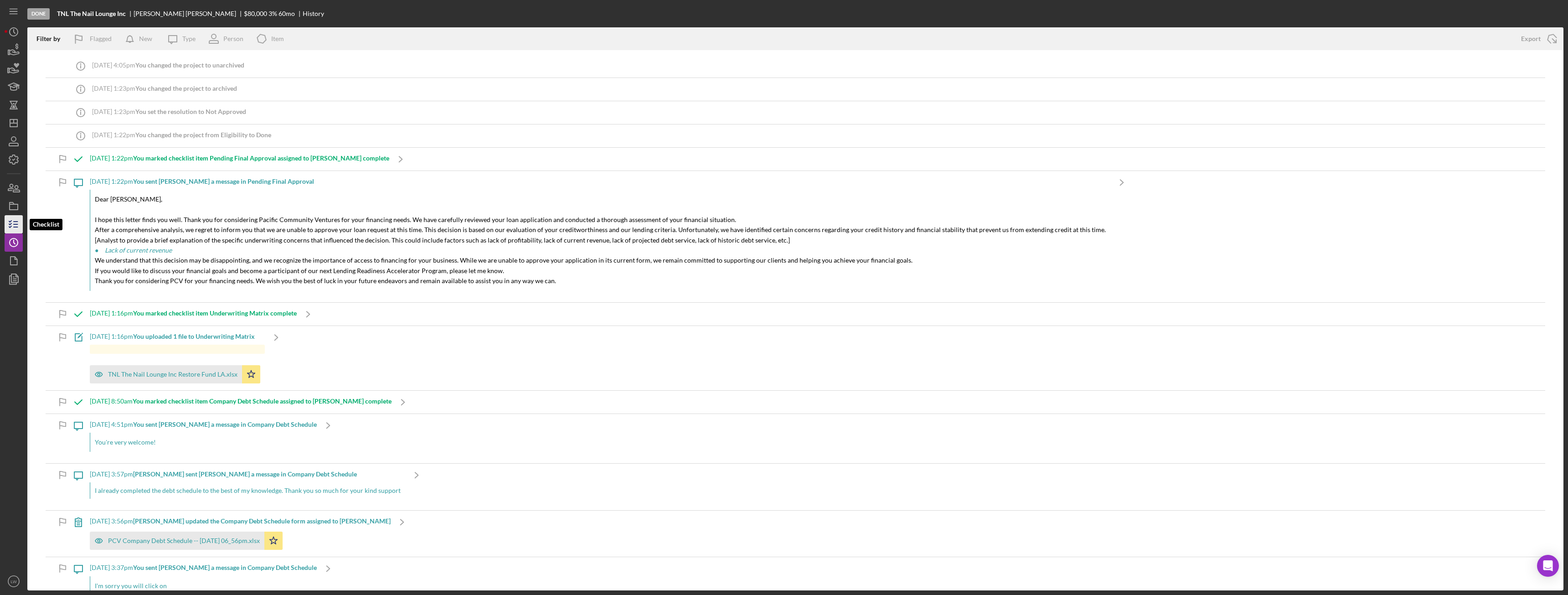
click at [15, 227] on line "button" at bounding box center [15, 227] width 4 height 0
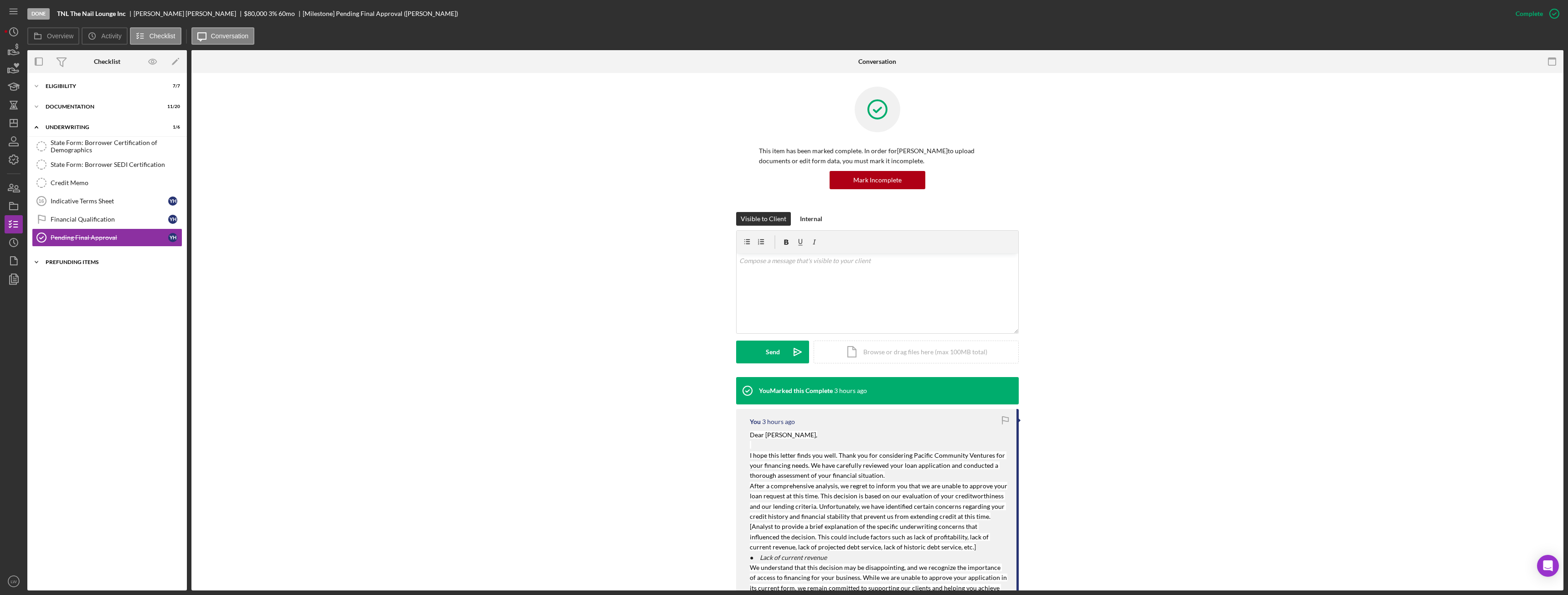
click at [66, 264] on div "Prefunding Items" at bounding box center [110, 262] width 130 height 6
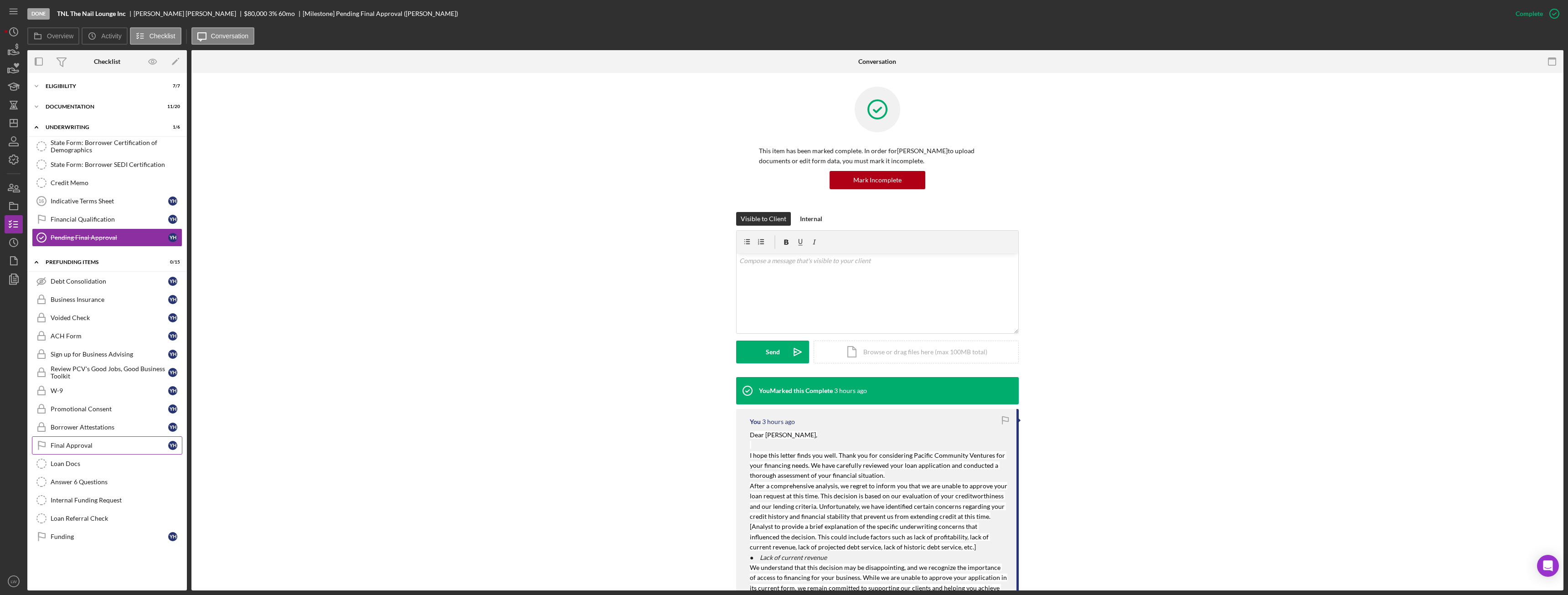
click at [90, 442] on div "Final Approval" at bounding box center [109, 446] width 117 height 7
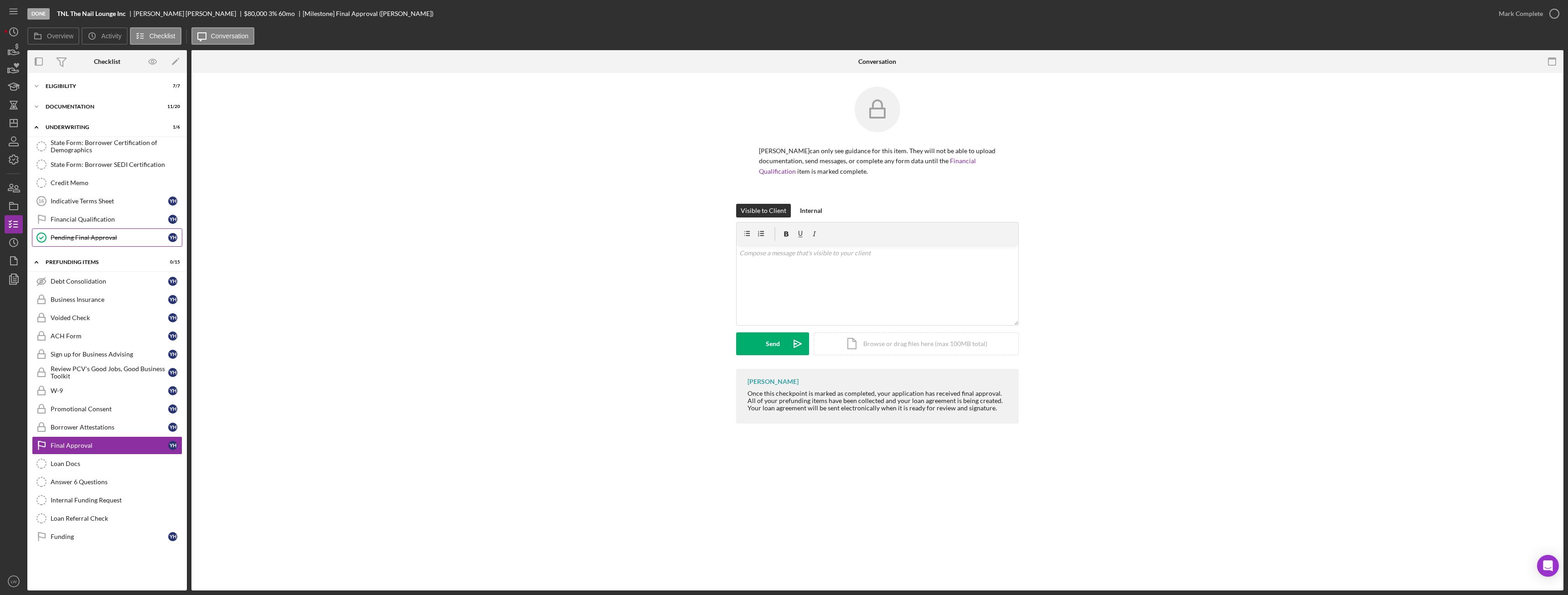
click at [123, 242] on link "Pending Final Approval Pending Final Approval Y H" at bounding box center [107, 238] width 151 height 18
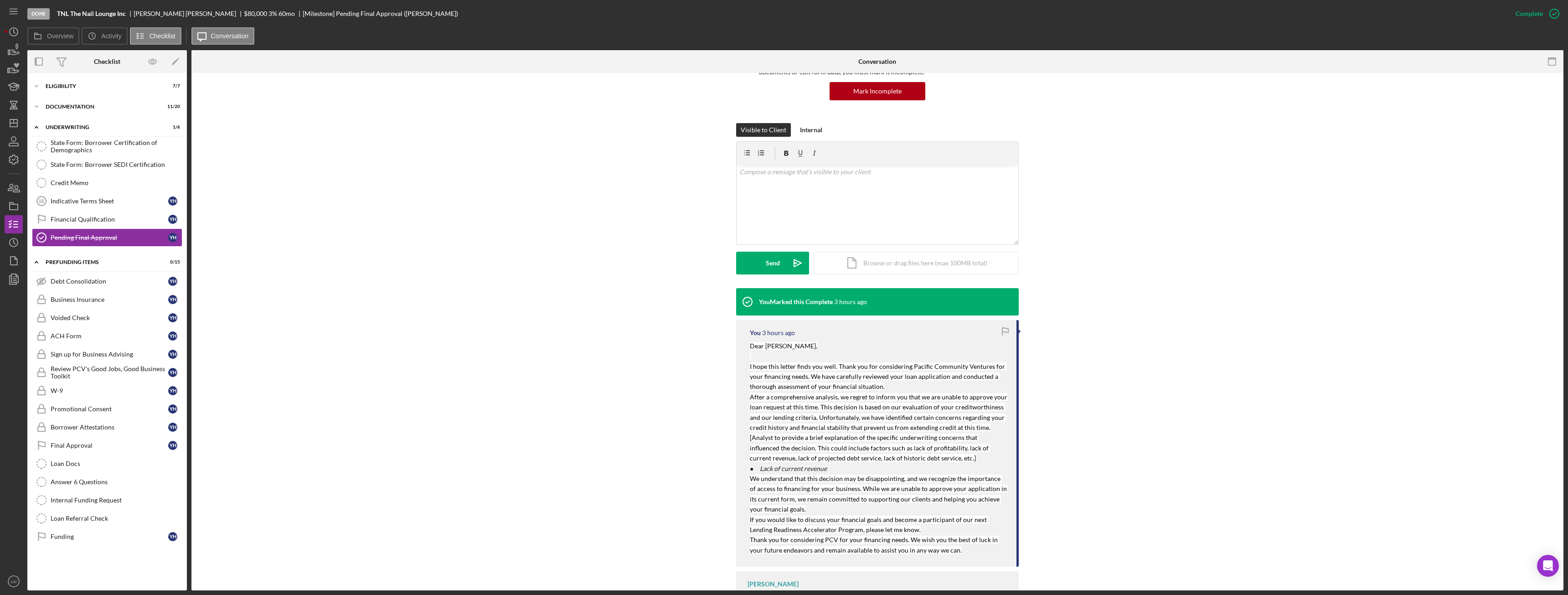
scroll to position [91, 0]
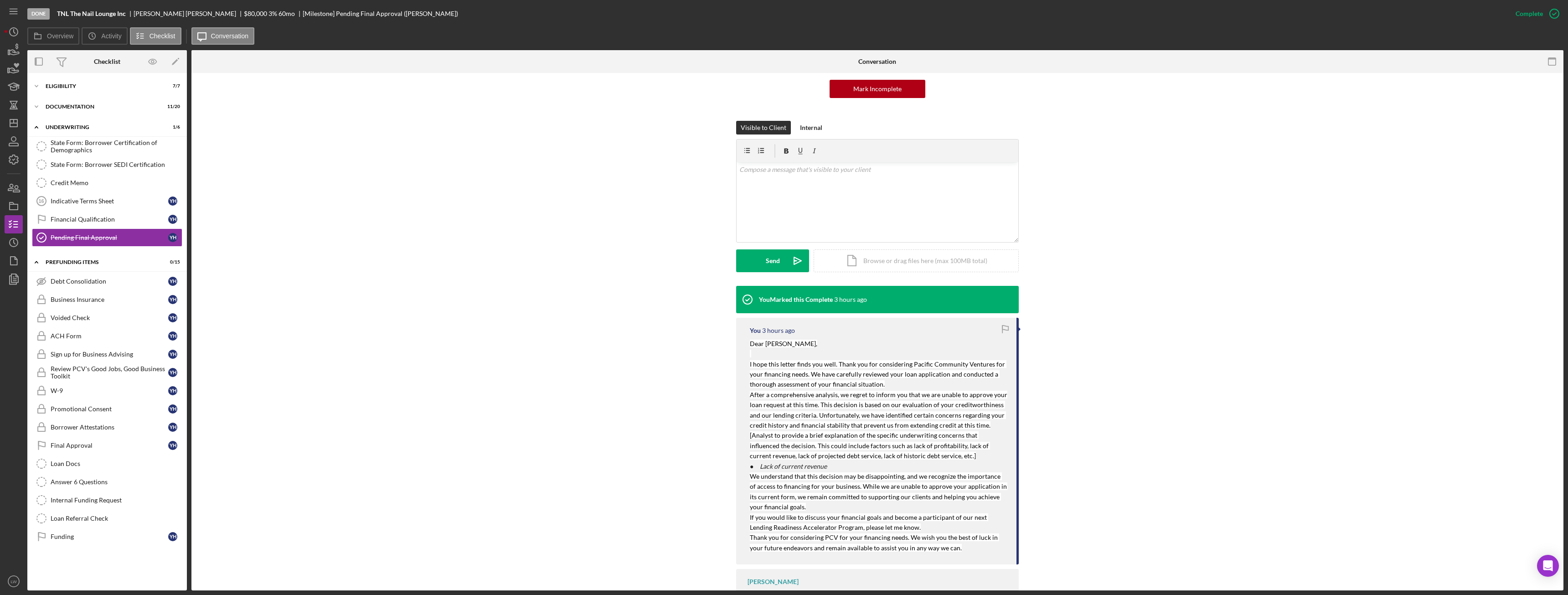
click at [925, 458] on p "[Analyst to provide a brief explanation of the specific underwriting concerns t…" at bounding box center [878, 446] width 257 height 31
click at [925, 457] on p "[Analyst to provide a brief explanation of the specific underwriting concerns t…" at bounding box center [878, 446] width 257 height 31
click at [922, 457] on mark "[Analyst to provide a brief explanation of the specific underwriting concerns t…" at bounding box center [869, 446] width 240 height 28
click at [926, 457] on p "[Analyst to provide a brief explanation of the specific underwriting concerns t…" at bounding box center [878, 446] width 257 height 31
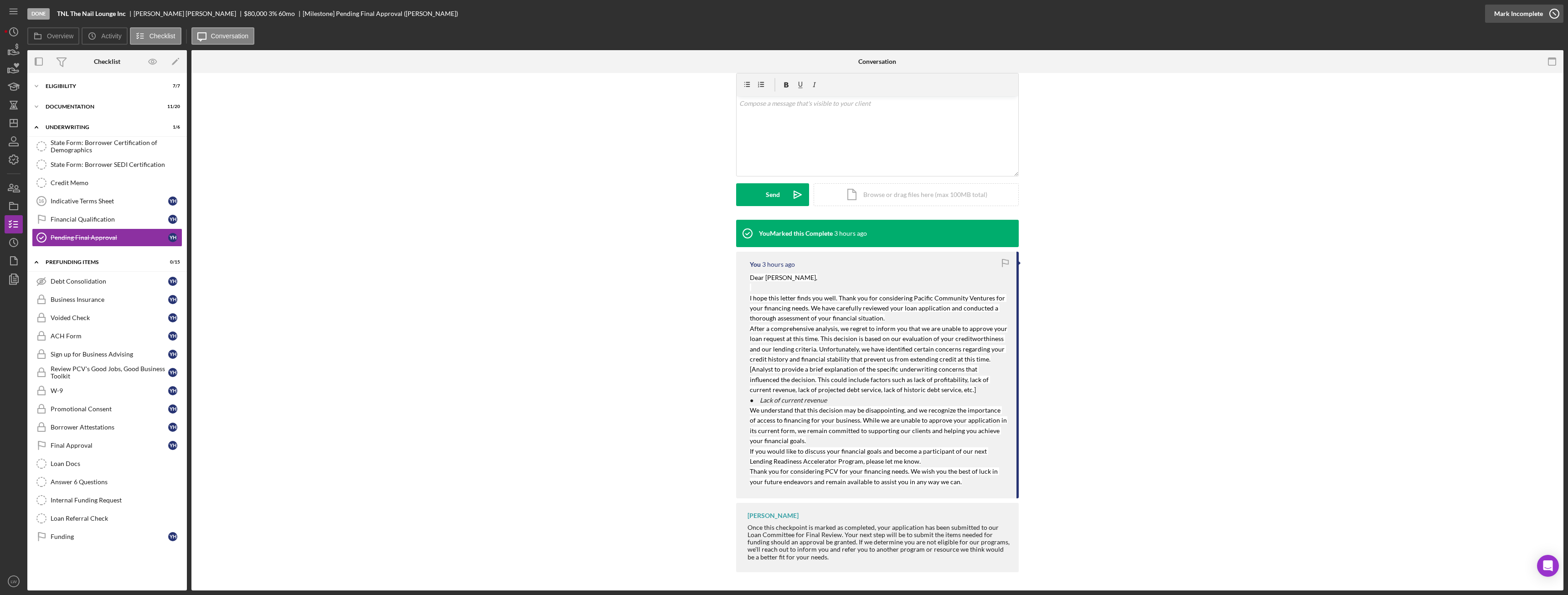
click at [1544, 13] on icon "button" at bounding box center [1554, 14] width 23 height 23
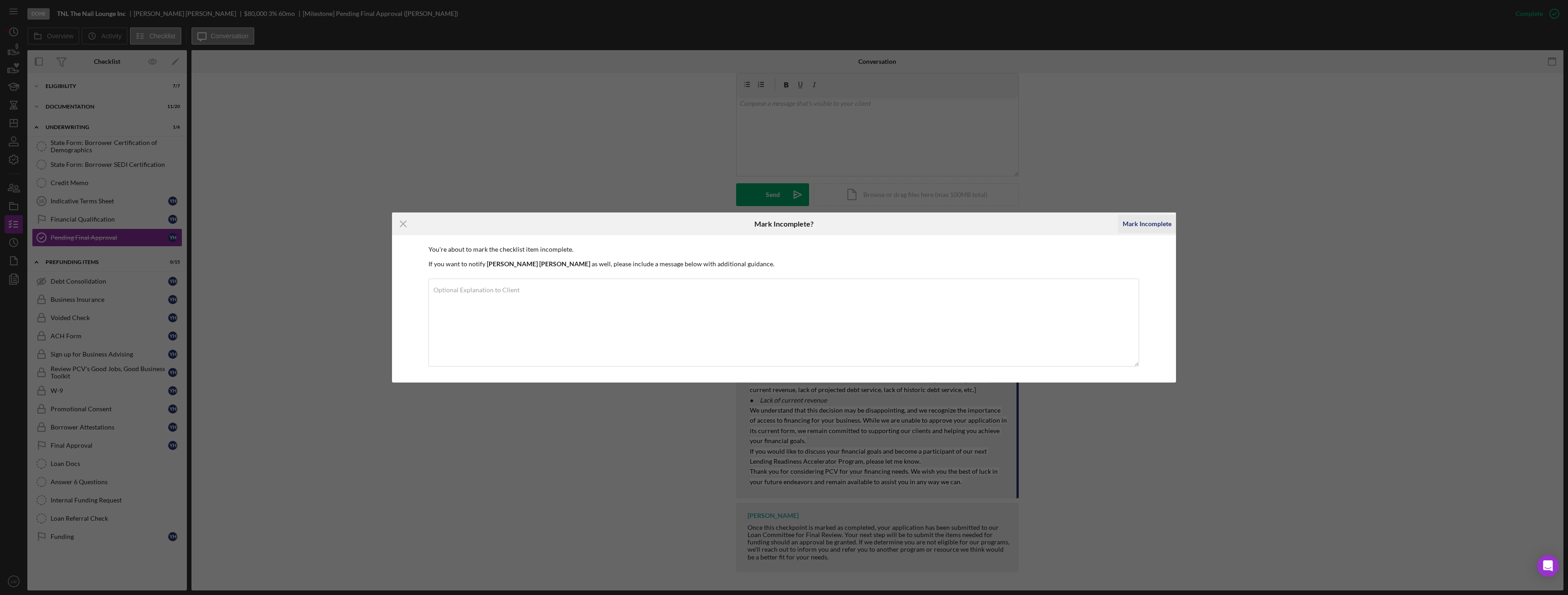
click at [1142, 223] on div "Mark Incomplete" at bounding box center [1147, 224] width 49 height 18
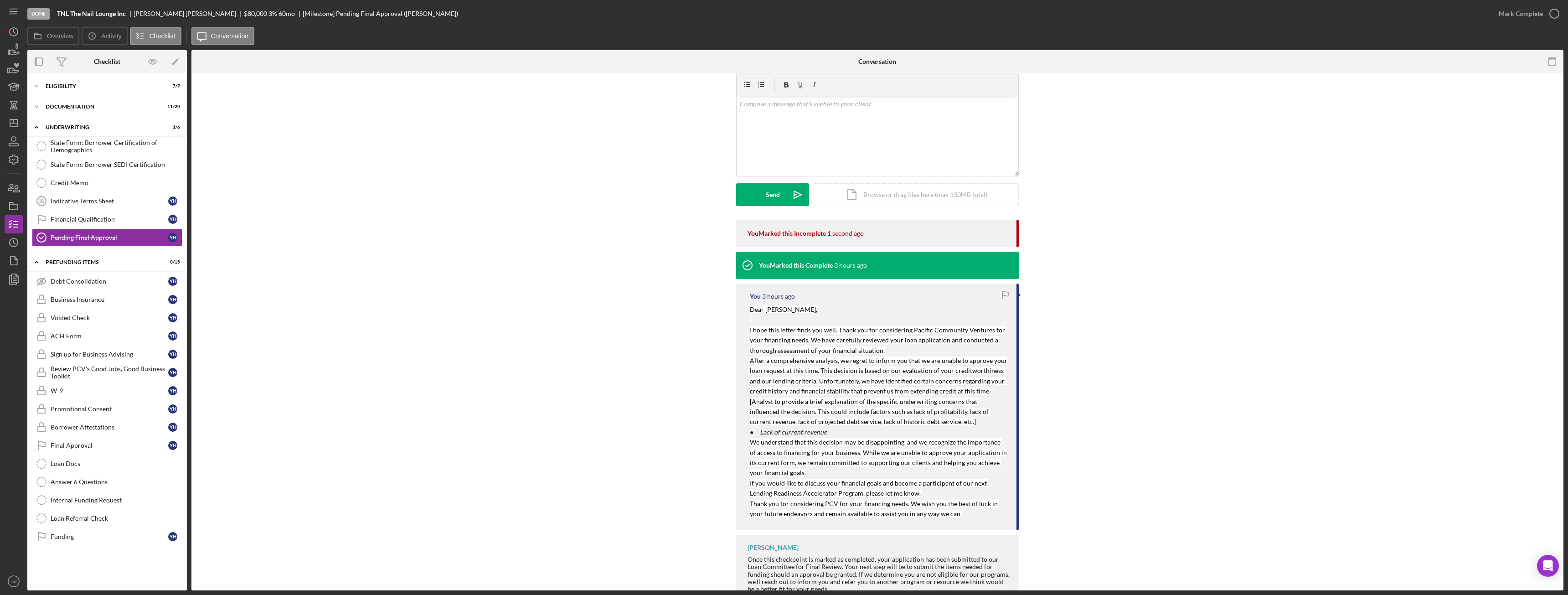
scroll to position [149, 0]
click at [926, 425] on p "[Analyst to provide a brief explanation of the specific underwriting concerns t…" at bounding box center [878, 412] width 257 height 31
drag, startPoint x: 926, startPoint y: 422, endPoint x: 750, endPoint y: 405, distance: 176.8
click at [750, 405] on p "[Analyst to provide a brief explanation of the specific underwriting concerns t…" at bounding box center [878, 412] width 257 height 31
click at [927, 422] on p "[Analyst to provide a brief explanation of the specific underwriting concerns t…" at bounding box center [878, 412] width 257 height 31
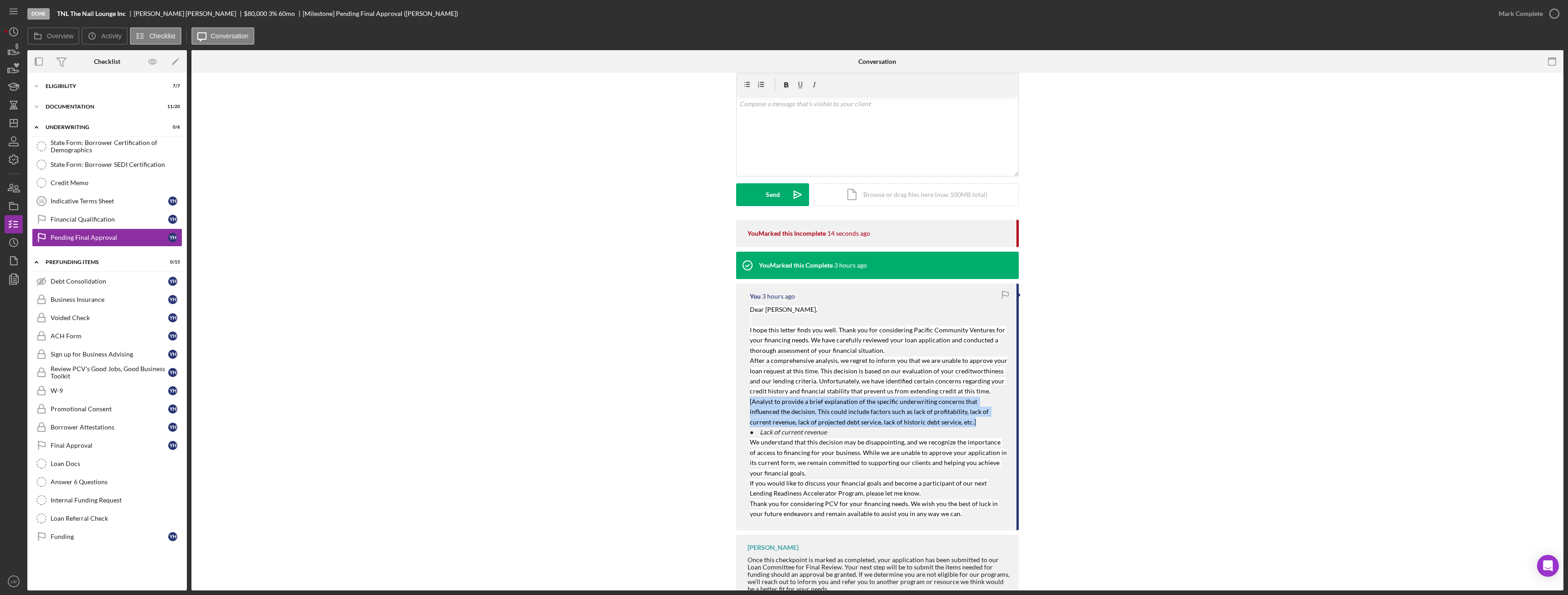
drag, startPoint x: 924, startPoint y: 423, endPoint x: 742, endPoint y: 400, distance: 183.4
click at [742, 400] on div "You 3 hours ago Dear Yvonne Huynh, I hope this letter finds you well. Thank you…" at bounding box center [877, 406] width 283 height 246
click at [941, 423] on p "[Analyst to provide a brief explanation of the specific underwriting concerns t…" at bounding box center [878, 412] width 257 height 31
click at [965, 430] on p "● Lack of current revenue" at bounding box center [878, 432] width 257 height 10
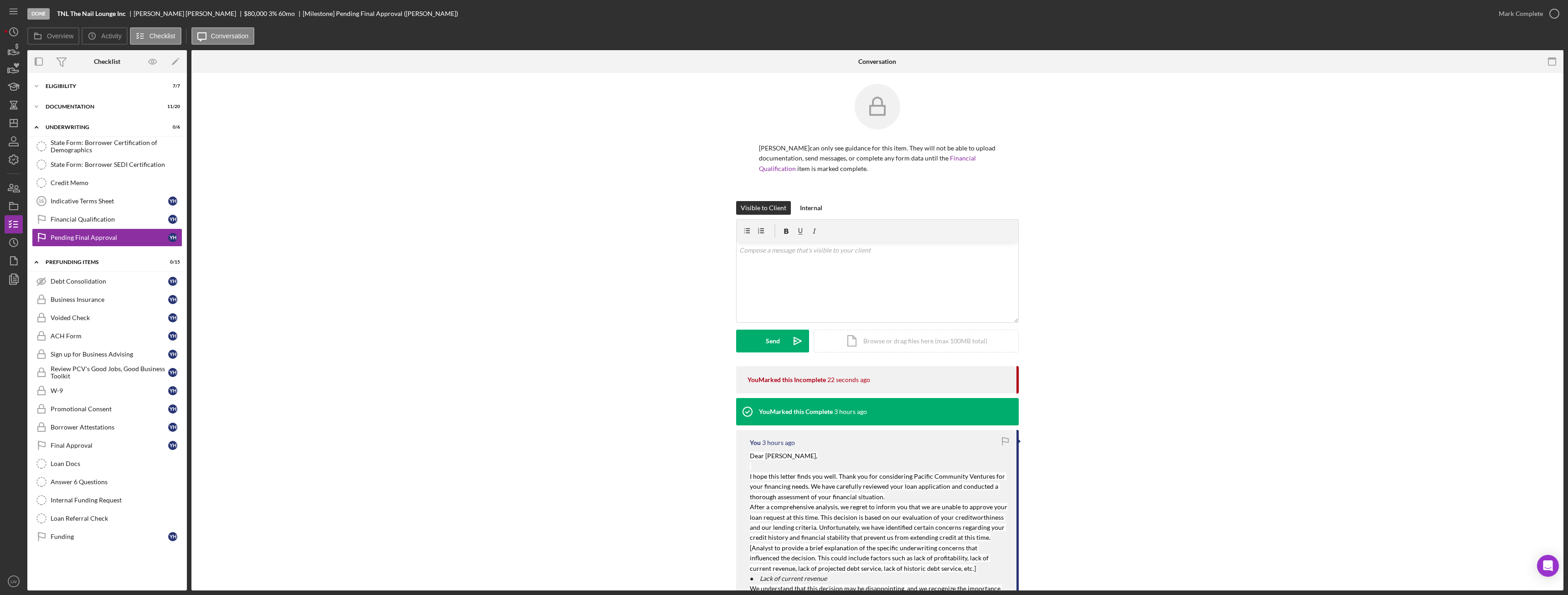
scroll to position [0, 0]
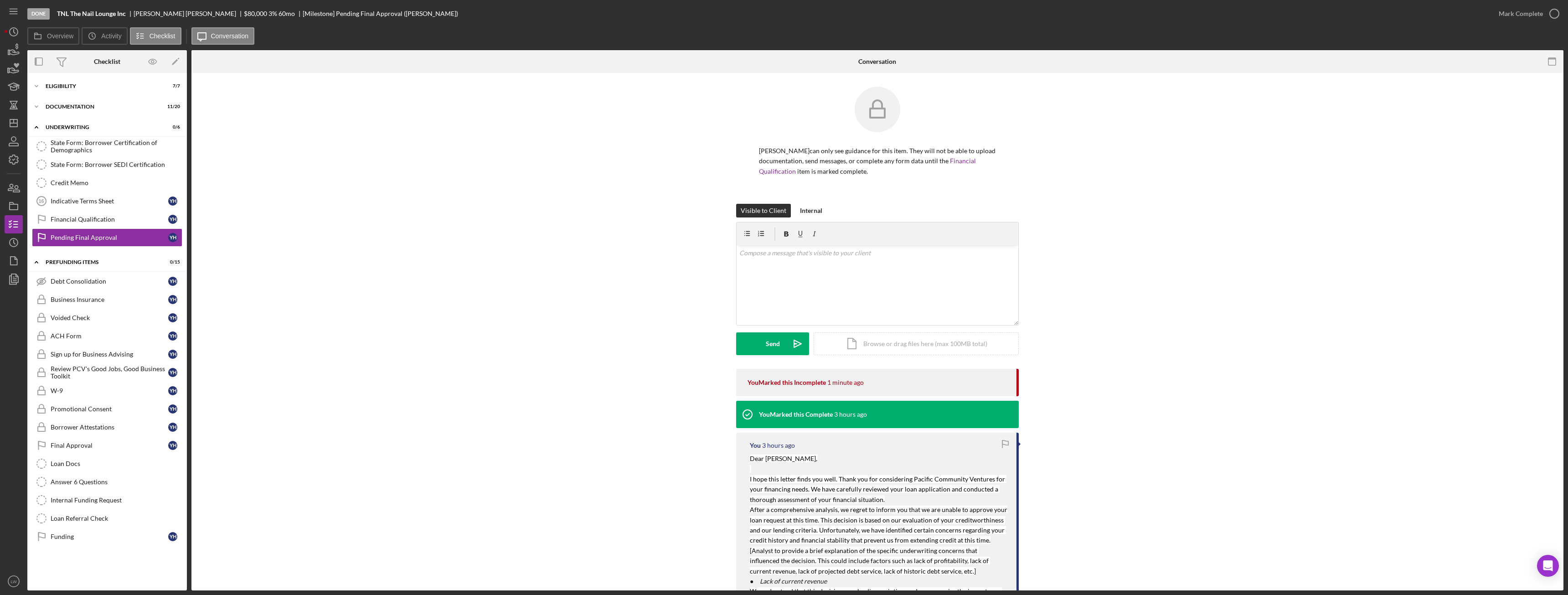
click at [1212, 390] on div "You Marked this Incomplete 1 minute ago You Marked this Complete 3 hours ago Yo…" at bounding box center [877, 563] width 1344 height 389
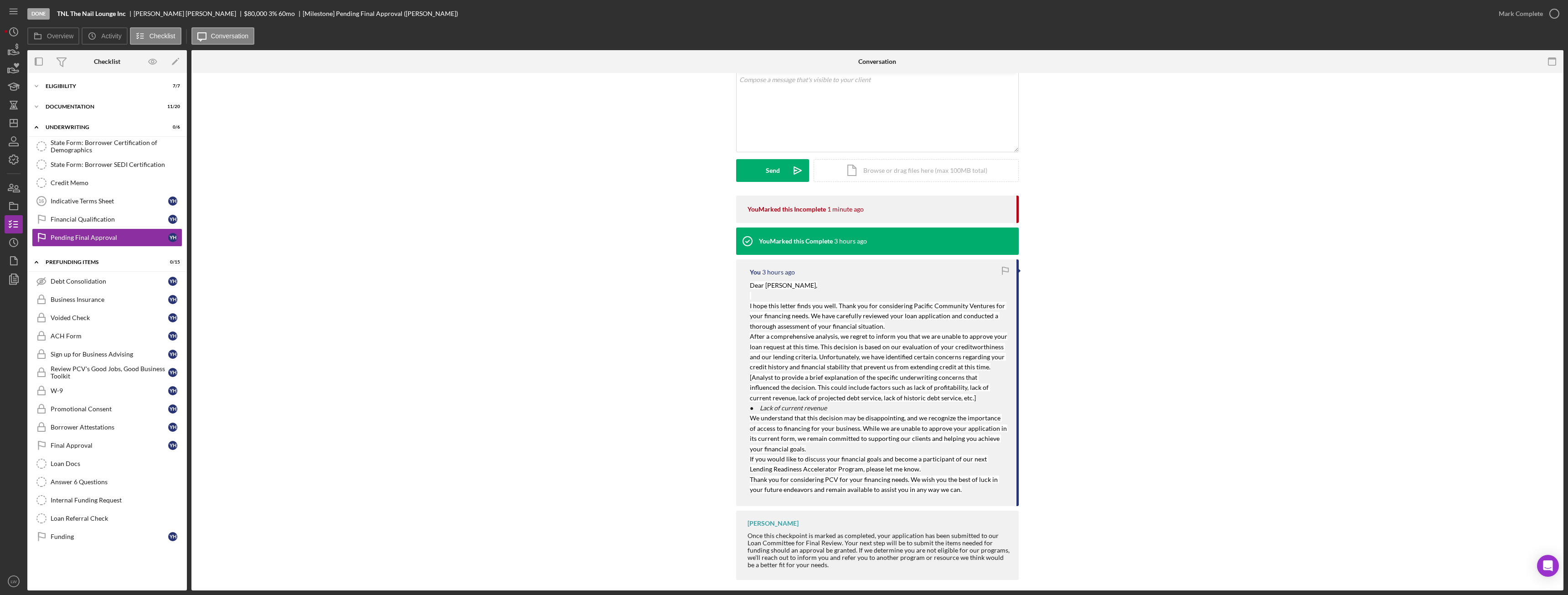
scroll to position [181, 0]
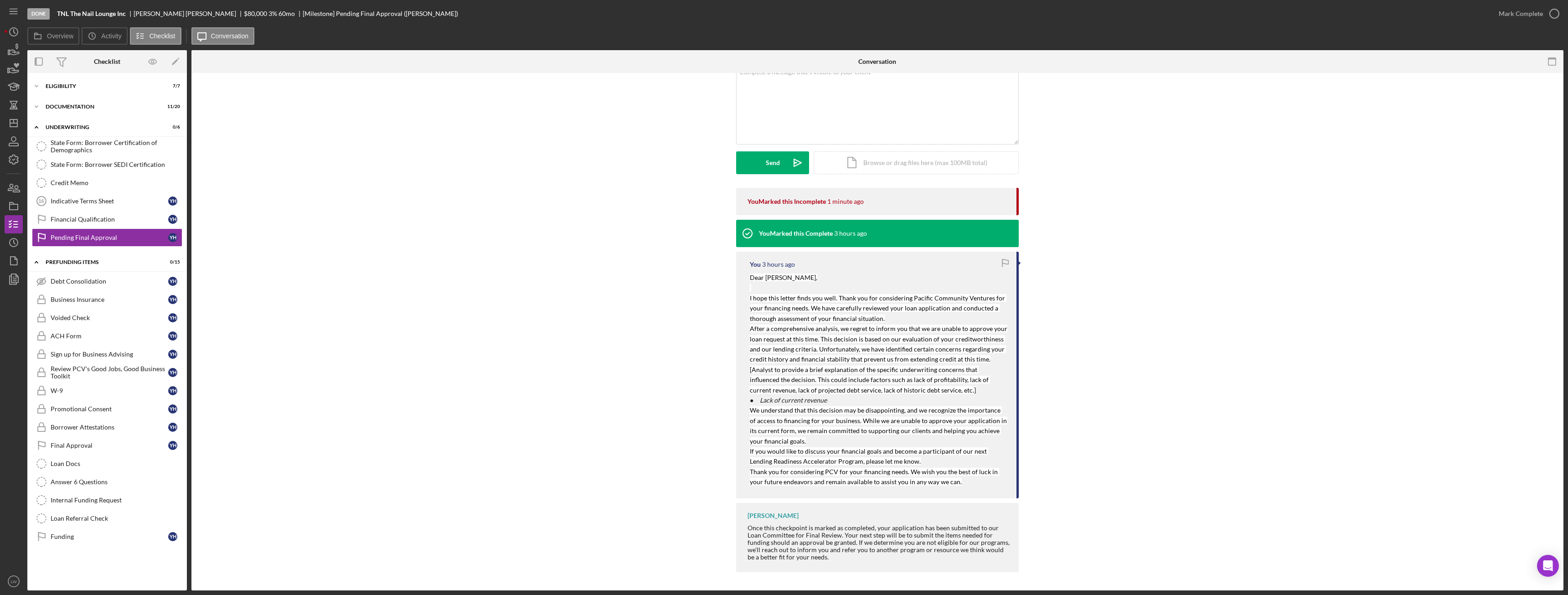
click at [908, 386] on mark "[Analyst to provide a brief explanation of the specific underwriting concerns t…" at bounding box center [869, 380] width 240 height 28
click at [944, 395] on p "● Lack of current revenue" at bounding box center [878, 400] width 257 height 10
drag, startPoint x: 934, startPoint y: 391, endPoint x: 747, endPoint y: 370, distance: 188.2
click at [747, 370] on div "You 3 hours ago Dear Yvonne Huynh, I hope this letter finds you well. Thank you…" at bounding box center [877, 374] width 283 height 246
drag, startPoint x: 780, startPoint y: 375, endPoint x: 875, endPoint y: 343, distance: 100.2
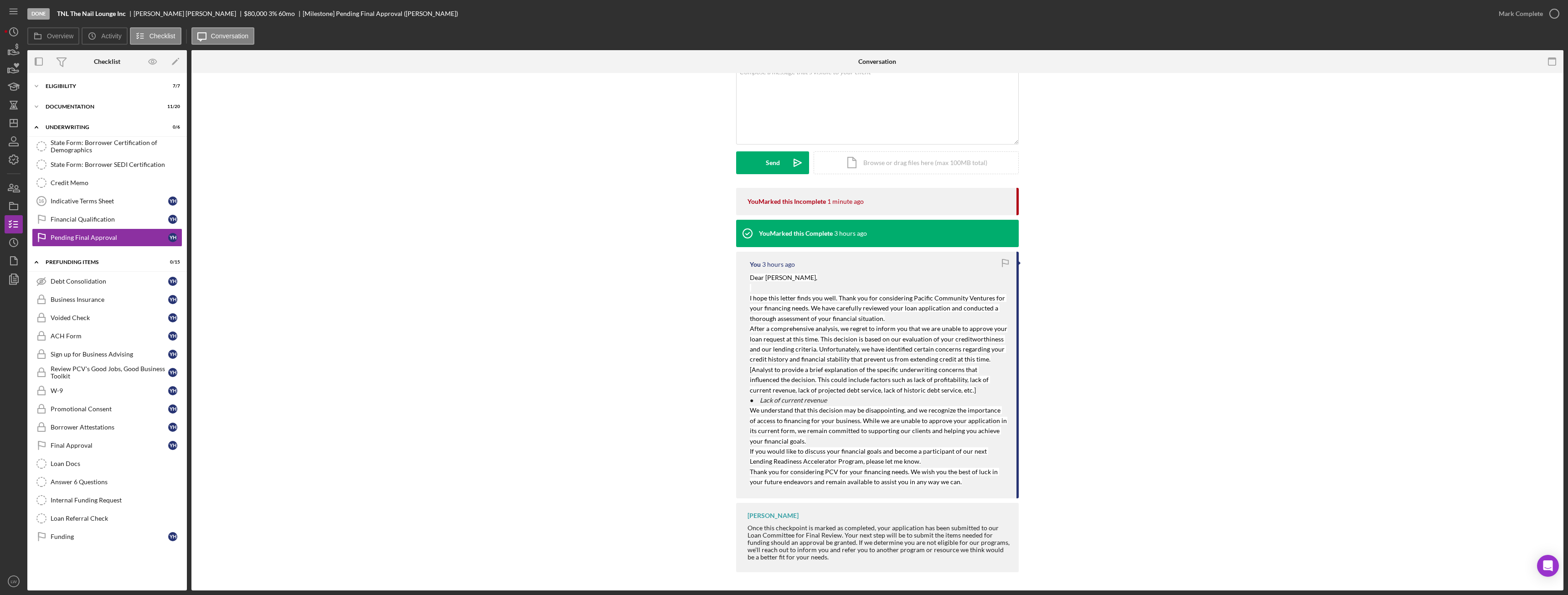
click at [875, 343] on p "After a comprehensive analysis, we regret to inform you that we are unable to a…" at bounding box center [878, 344] width 257 height 41
drag, startPoint x: 909, startPoint y: 390, endPoint x: 743, endPoint y: 368, distance: 167.5
click at [743, 368] on div "You 3 hours ago Dear Yvonne Huynh, I hope this letter finds you well. Thank you…" at bounding box center [877, 374] width 283 height 246
click at [868, 440] on p "We understand that this decision may be disappointing, and we recognize the imp…" at bounding box center [878, 425] width 257 height 41
click at [828, 403] on p "● Lack of current revenue" at bounding box center [878, 400] width 257 height 10
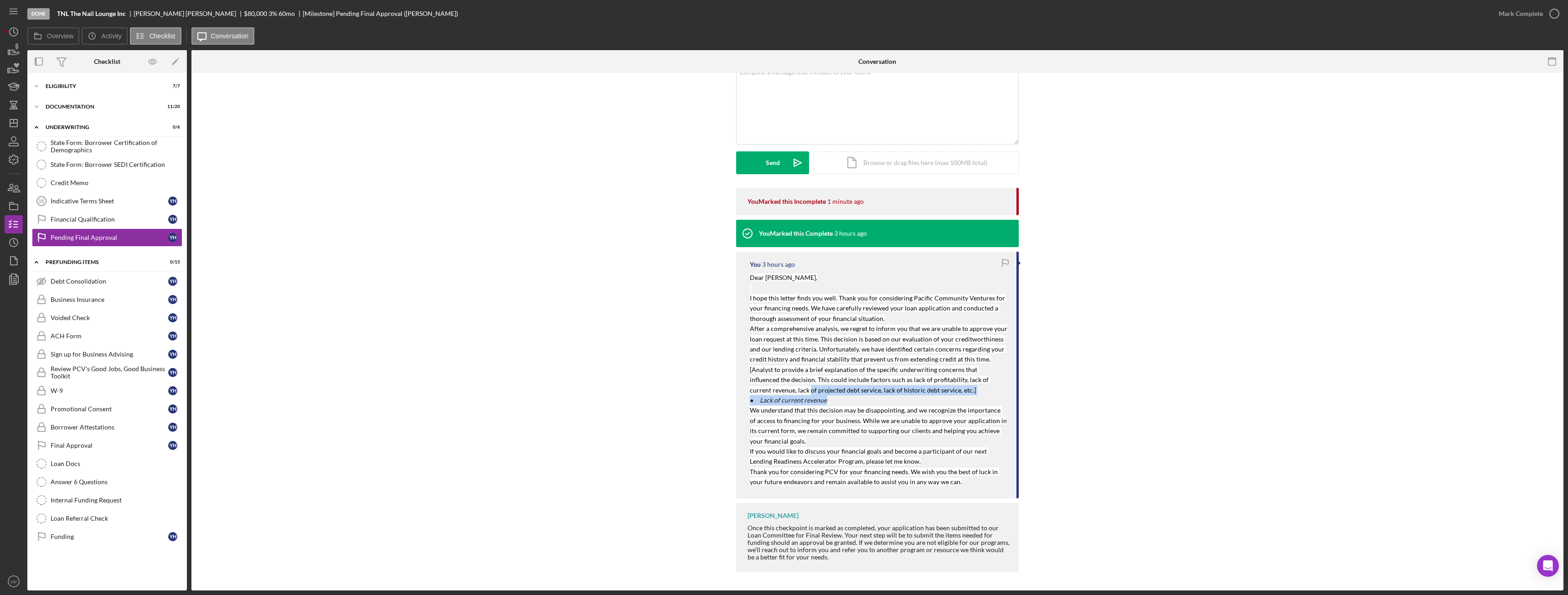
drag, startPoint x: 831, startPoint y: 400, endPoint x: 773, endPoint y: 396, distance: 58.1
click at [764, 393] on div "Dear Yvonne Huynh, I hope this letter finds you well. Thank you for considering…" at bounding box center [878, 380] width 257 height 215
click at [859, 424] on mark "We understand that this decision may be disappointing, and we recognize the imp…" at bounding box center [879, 425] width 259 height 38
click at [931, 388] on p "[Analyst to provide a brief explanation of the specific underwriting concerns t…" at bounding box center [878, 380] width 257 height 31
click at [934, 388] on p "[Analyst to provide a brief explanation of the specific underwriting concerns t…" at bounding box center [878, 380] width 257 height 31
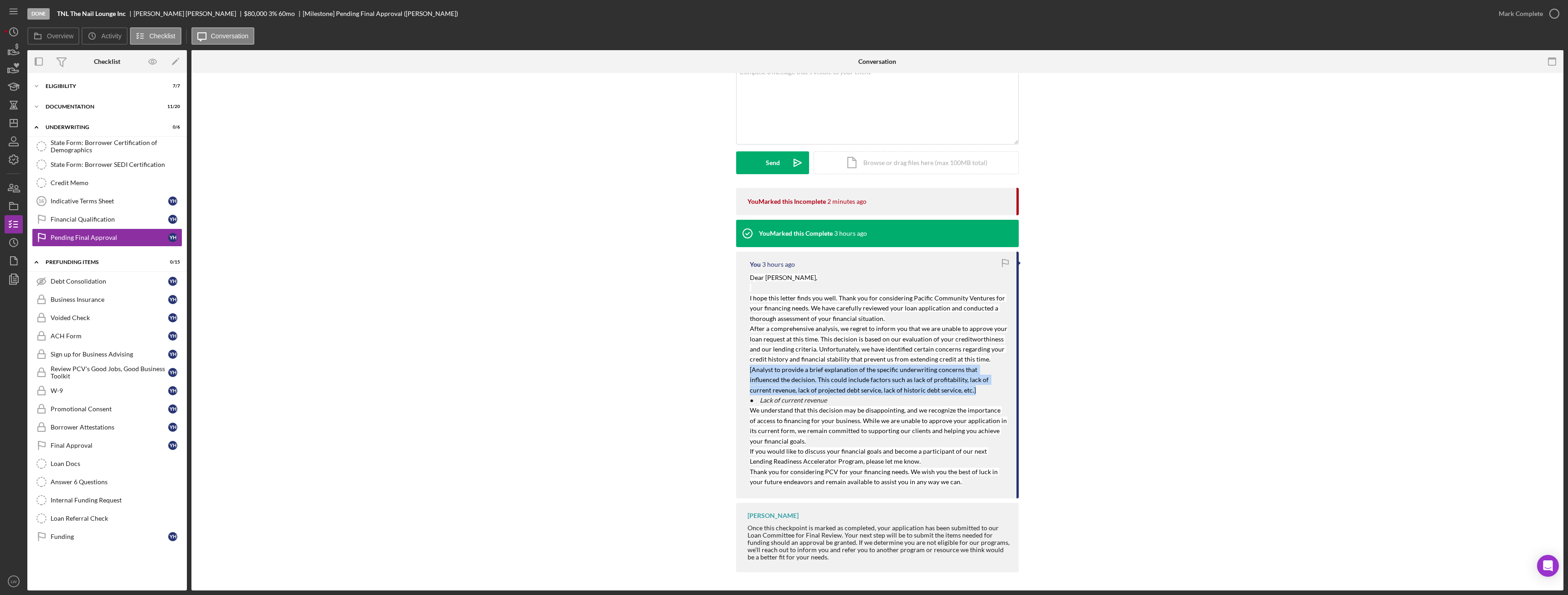
drag, startPoint x: 923, startPoint y: 391, endPoint x: 748, endPoint y: 368, distance: 176.5
click at [748, 368] on div "You 3 hours ago Dear Yvonne Huynh, I hope this letter finds you well. Thank you…" at bounding box center [877, 374] width 283 height 246
click at [935, 395] on p "[Analyst to provide a brief explanation of the specific underwriting concerns t…" at bounding box center [878, 380] width 257 height 31
drag, startPoint x: 926, startPoint y: 393, endPoint x: 746, endPoint y: 369, distance: 181.6
click at [746, 369] on div "You 3 hours ago Dear Yvonne Huynh, I hope this letter finds you well. Thank you…" at bounding box center [877, 374] width 283 height 246
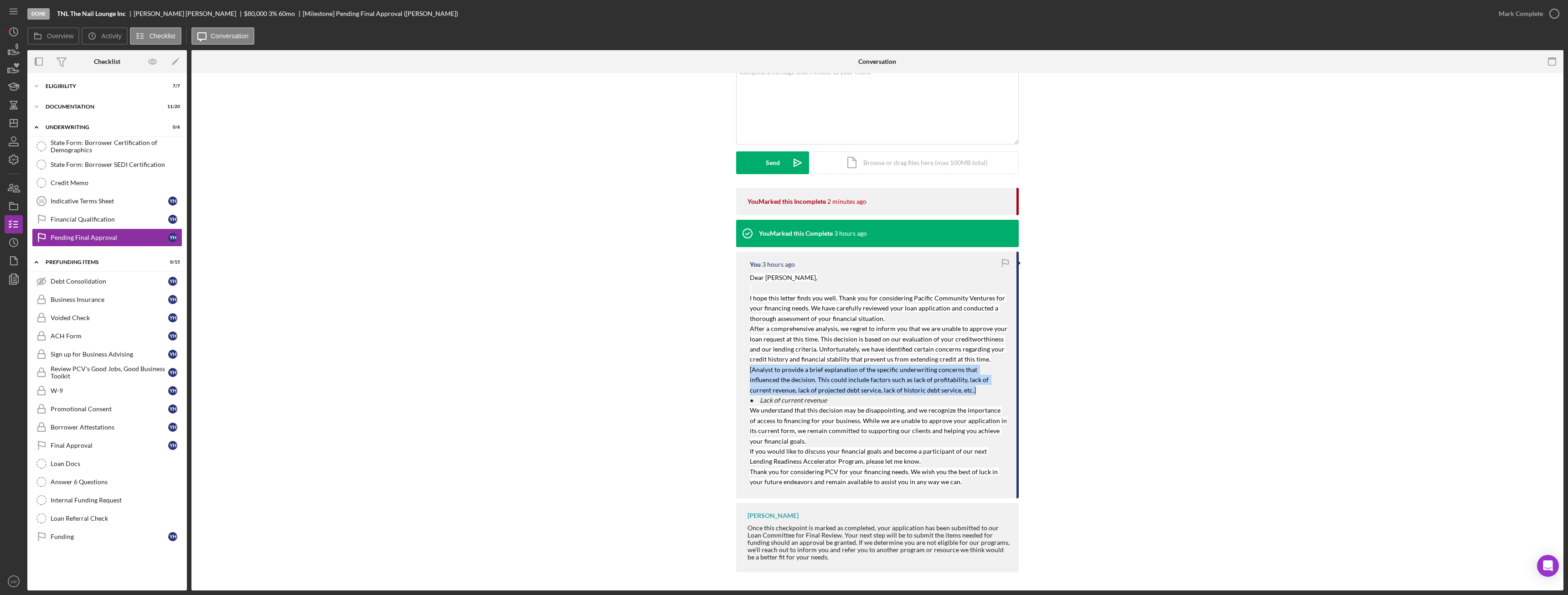
scroll to position [179, 0]
click at [958, 425] on p "We understand that this decision may be disappointing, and we recognize the imp…" at bounding box center [878, 425] width 257 height 41
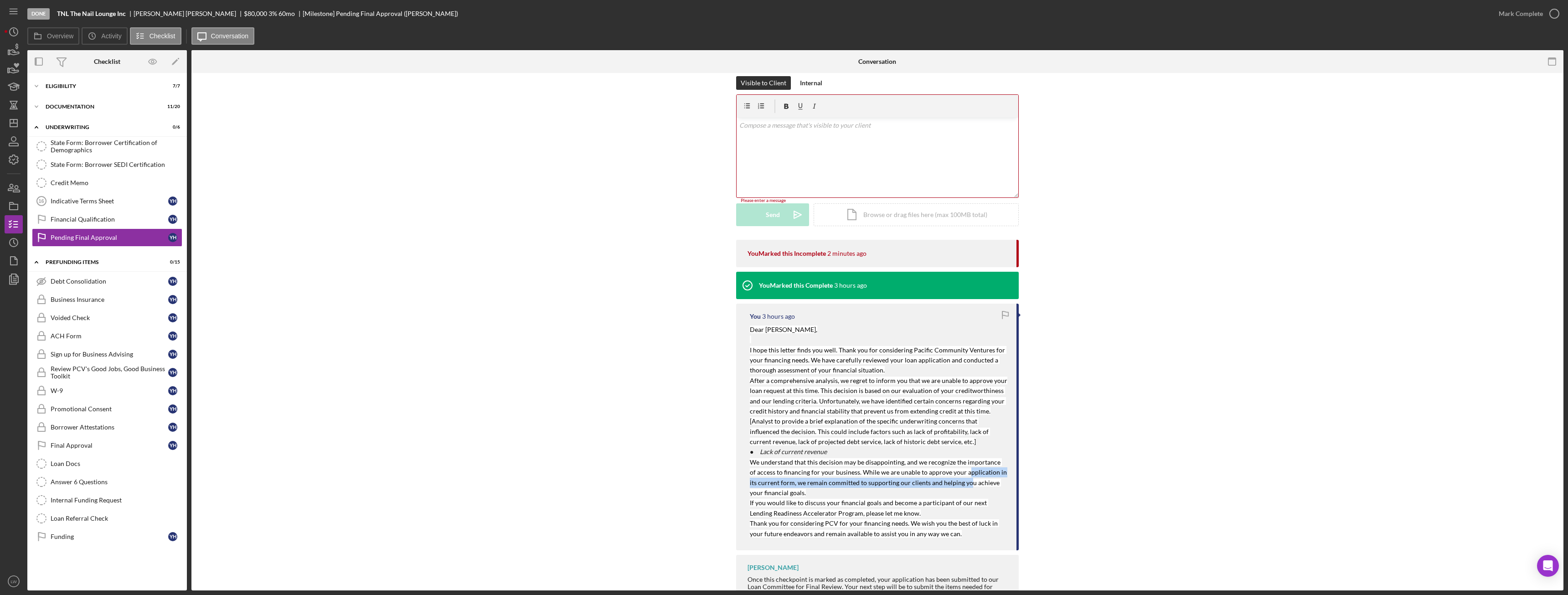
scroll to position [0, 0]
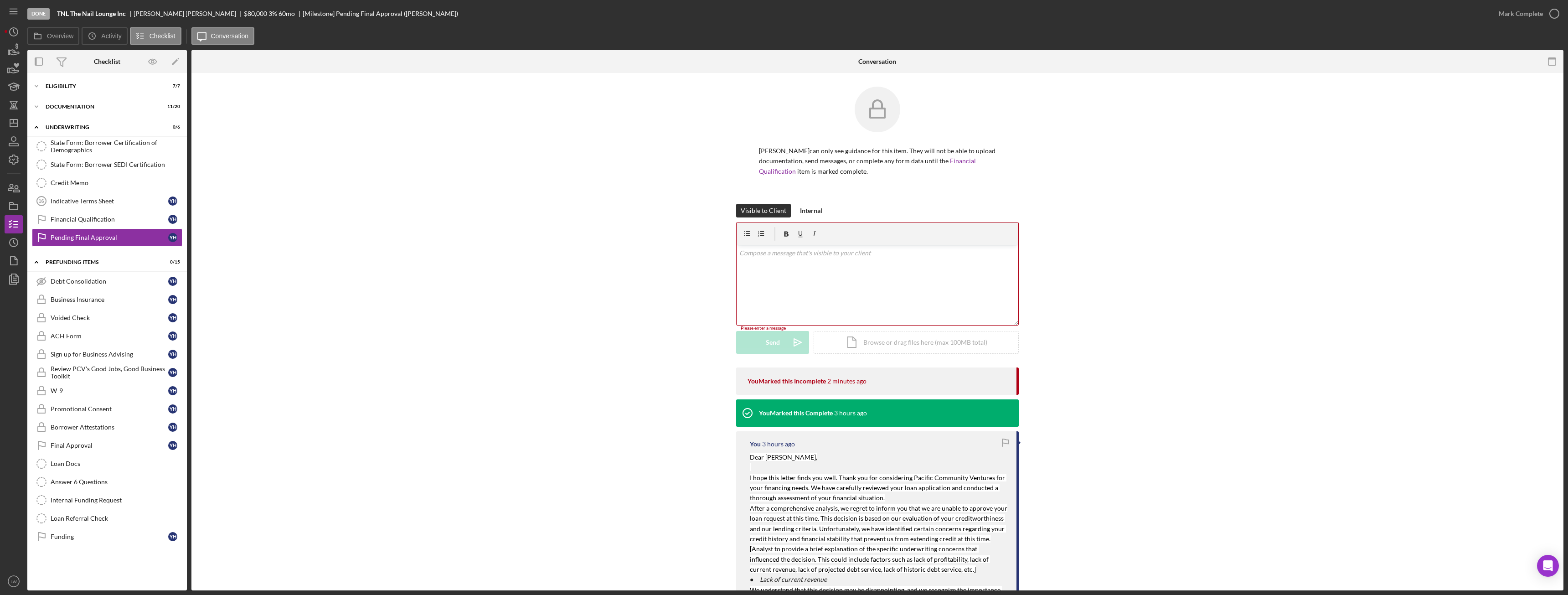
click at [882, 259] on div "v Color teal Color pink Remove color Add row above Add row below Add column bef…" at bounding box center [877, 285] width 281 height 80
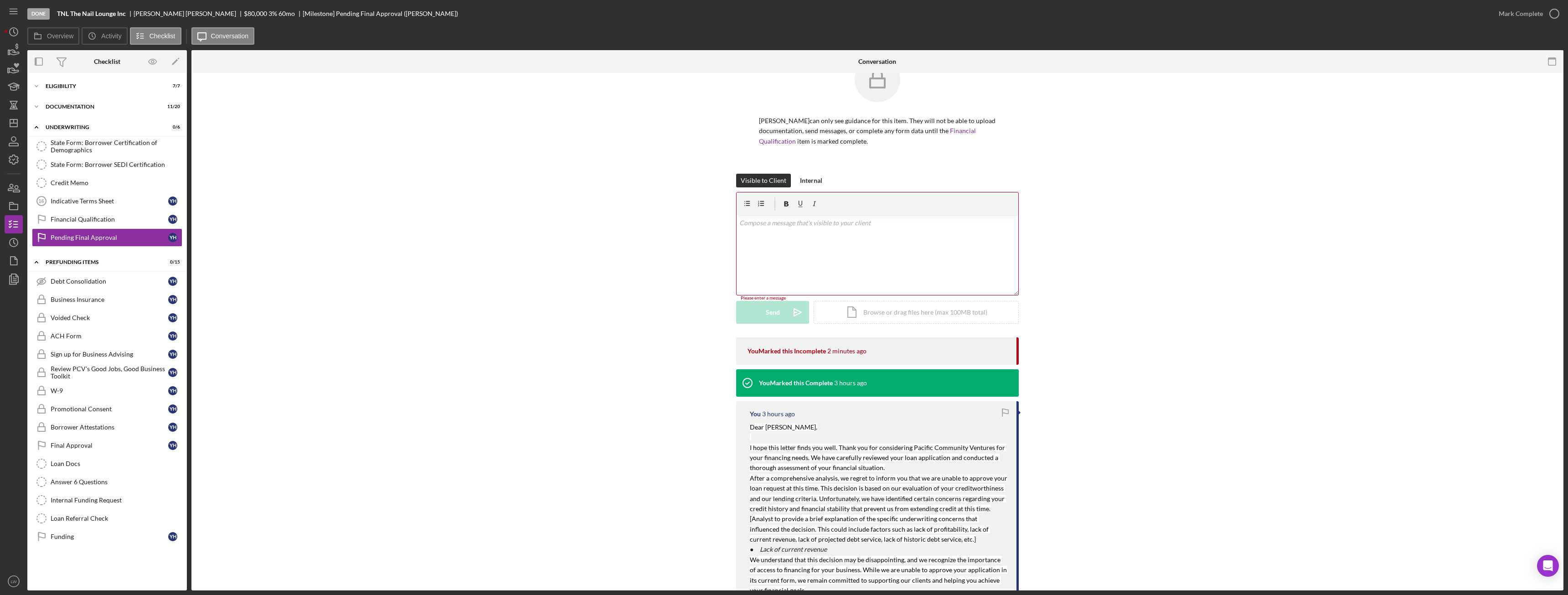
scroll to position [45, 0]
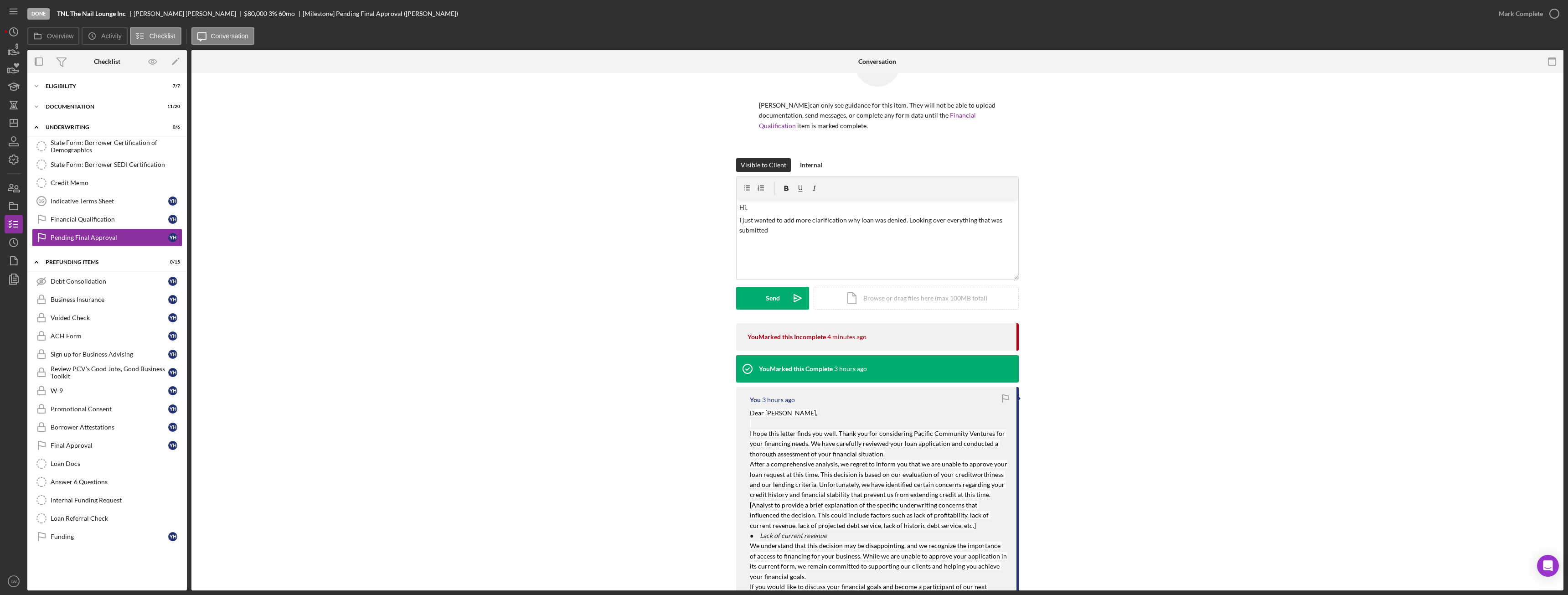
click at [694, 452] on div "You Marked this Incomplete 4 minutes ago You Marked this Complete 3 hours ago Y…" at bounding box center [877, 518] width 1344 height 389
click at [963, 251] on div "v Color teal Color pink Remove color Add row above Add row below Add column bef…" at bounding box center [877, 240] width 281 height 80
click at [772, 231] on p "I just wanted to add more clarification why loan was denied. Looking over every…" at bounding box center [877, 225] width 276 height 20
click at [841, 232] on p "I just wanted to add more clarification why loan was denied. Looking over every…" at bounding box center [877, 225] width 276 height 20
drag, startPoint x: 842, startPoint y: 229, endPoint x: 850, endPoint y: 232, distance: 8.5
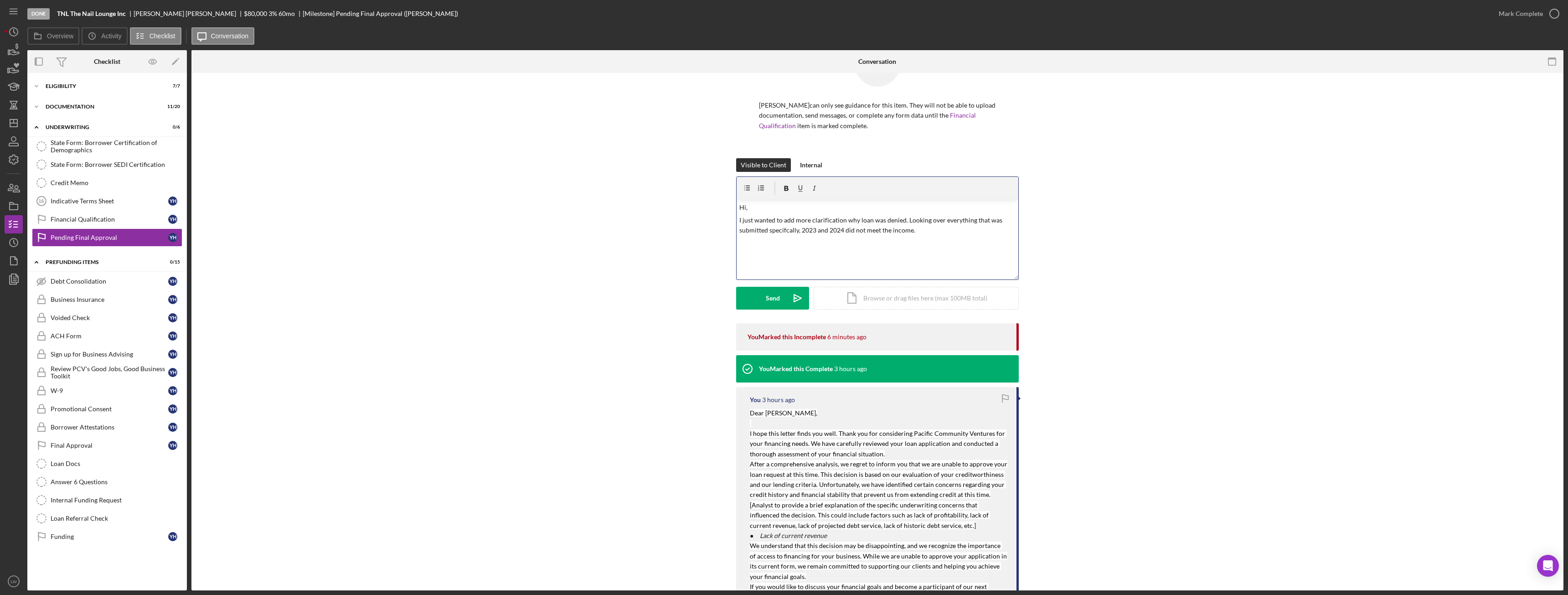
click at [842, 229] on p "I just wanted to add more clarification why loan was denied. Looking over every…" at bounding box center [877, 225] width 276 height 20
click at [954, 232] on p "I just wanted to add more clarification why loan was denied. Looking over every…" at bounding box center [877, 225] width 276 height 20
click at [960, 234] on p "I just wanted to add more clarification why loan was denied. Looking over every…" at bounding box center [877, 225] width 276 height 20
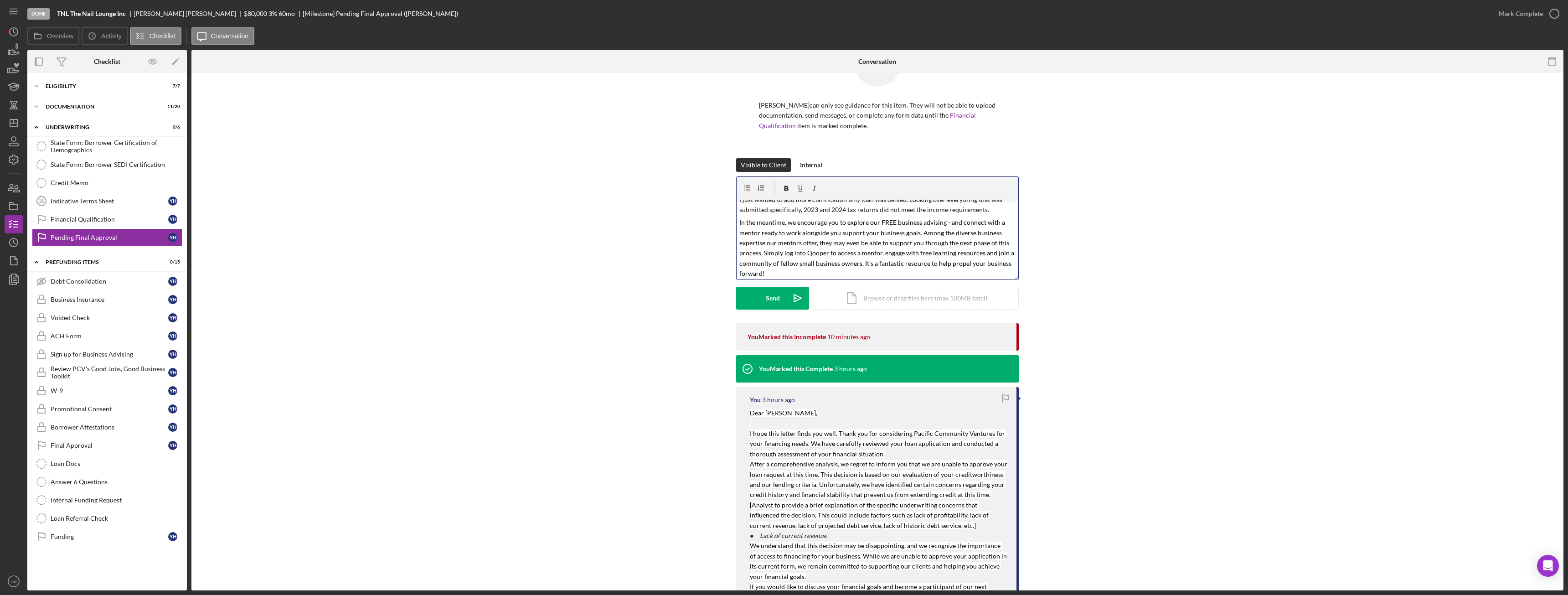
drag, startPoint x: 810, startPoint y: 255, endPoint x: 950, endPoint y: 243, distance: 140.5
click at [950, 243] on span "In the meantime, we encourage you to explore our FREE business advising - and c…" at bounding box center [877, 248] width 276 height 59
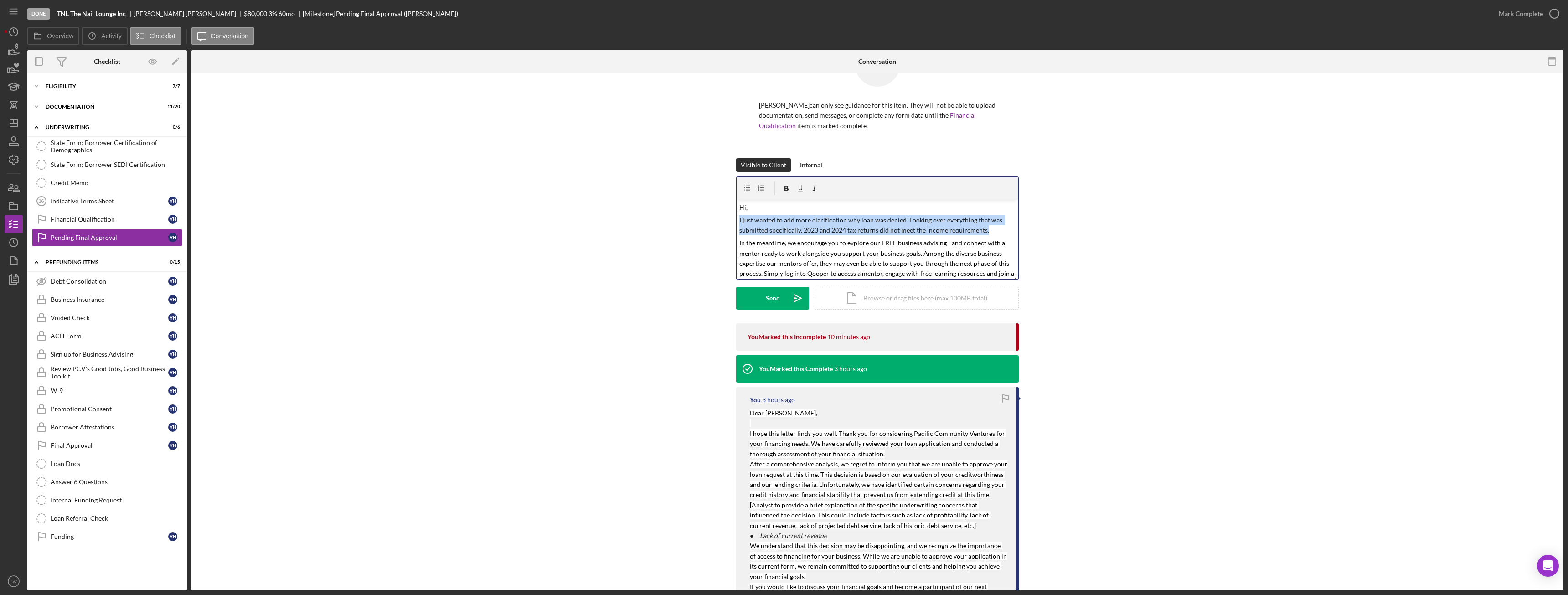
drag, startPoint x: 982, startPoint y: 231, endPoint x: 746, endPoint y: 221, distance: 236.2
click at [734, 220] on div "Visible to Client Internal v Color teal Color pink Remove color Add row above A…" at bounding box center [877, 240] width 1344 height 165
copy p "I just wanted to add more clarification why loan was denied. Looking over every…"
drag, startPoint x: 985, startPoint y: 229, endPoint x: 747, endPoint y: 222, distance: 238.1
click at [742, 220] on p "I just wanted to add more clarification why loan was denied. Looking over every…" at bounding box center [877, 225] width 276 height 20
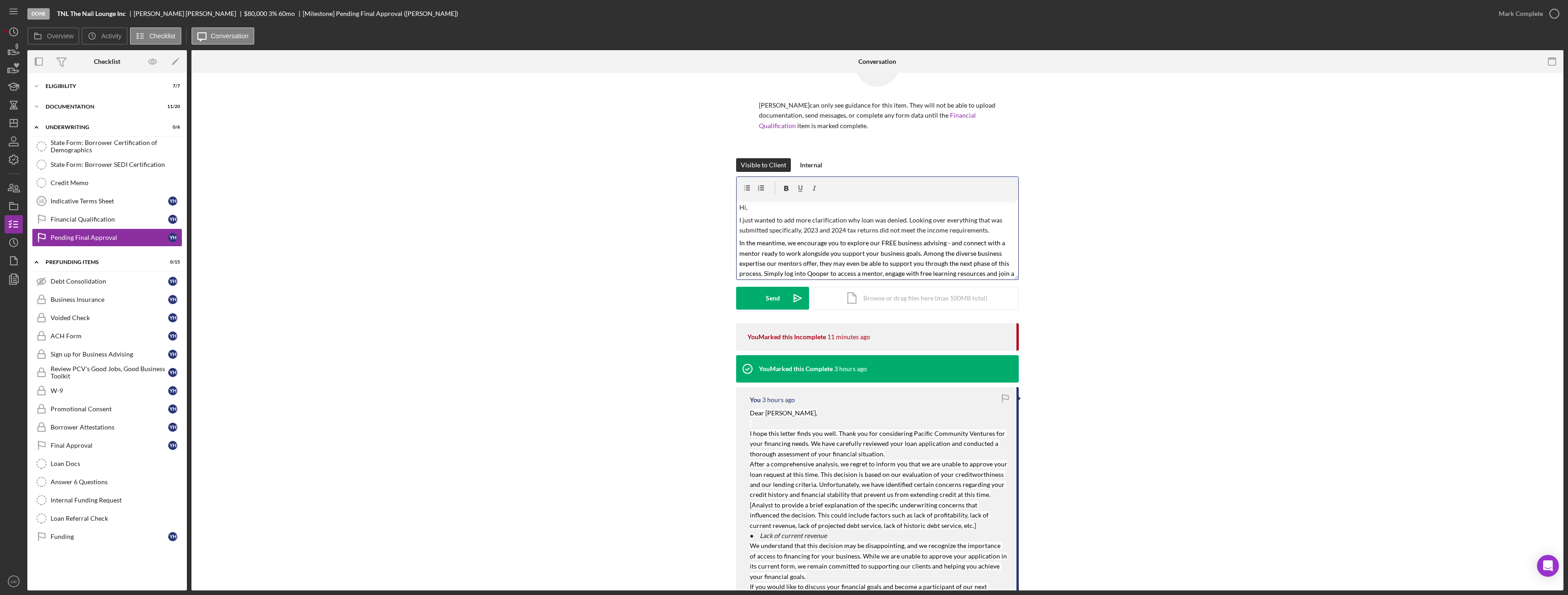
drag, startPoint x: 747, startPoint y: 222, endPoint x: 740, endPoint y: 221, distance: 7.1
click at [740, 221] on p "I just wanted to add more clarification why loan was denied. Looking over every…" at bounding box center [877, 225] width 276 height 20
drag, startPoint x: 984, startPoint y: 230, endPoint x: 738, endPoint y: 222, distance: 246.1
click at [739, 222] on p "I just wanted to add more clarification why loan was denied. Looking over every…" at bounding box center [877, 225] width 276 height 20
click at [758, 207] on p "Hi," at bounding box center [877, 207] width 276 height 10
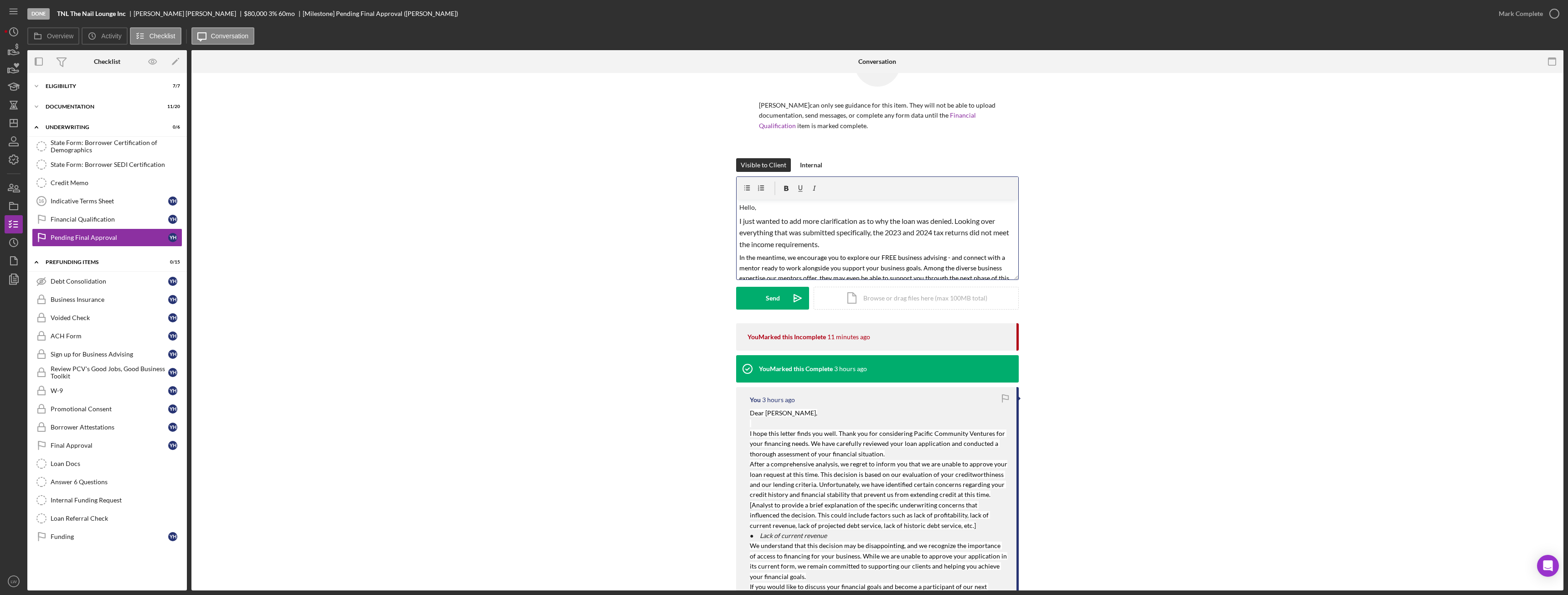
click at [845, 245] on p "I just wanted to add more clarification as to why the loan was denied. Looking …" at bounding box center [877, 232] width 276 height 35
click at [753, 206] on p "Hello," at bounding box center [877, 207] width 276 height 10
click at [931, 233] on span "I just wanted to add more clarification as to why the loan was denied. Looking …" at bounding box center [874, 232] width 271 height 32
click at [931, 232] on span "I just wanted to add more clarification as to why the loan was denied. Looking …" at bounding box center [874, 232] width 271 height 32
click at [939, 232] on span "I just wanted to add more clarification as to why the loan was denied. Looking …" at bounding box center [877, 232] width 276 height 32
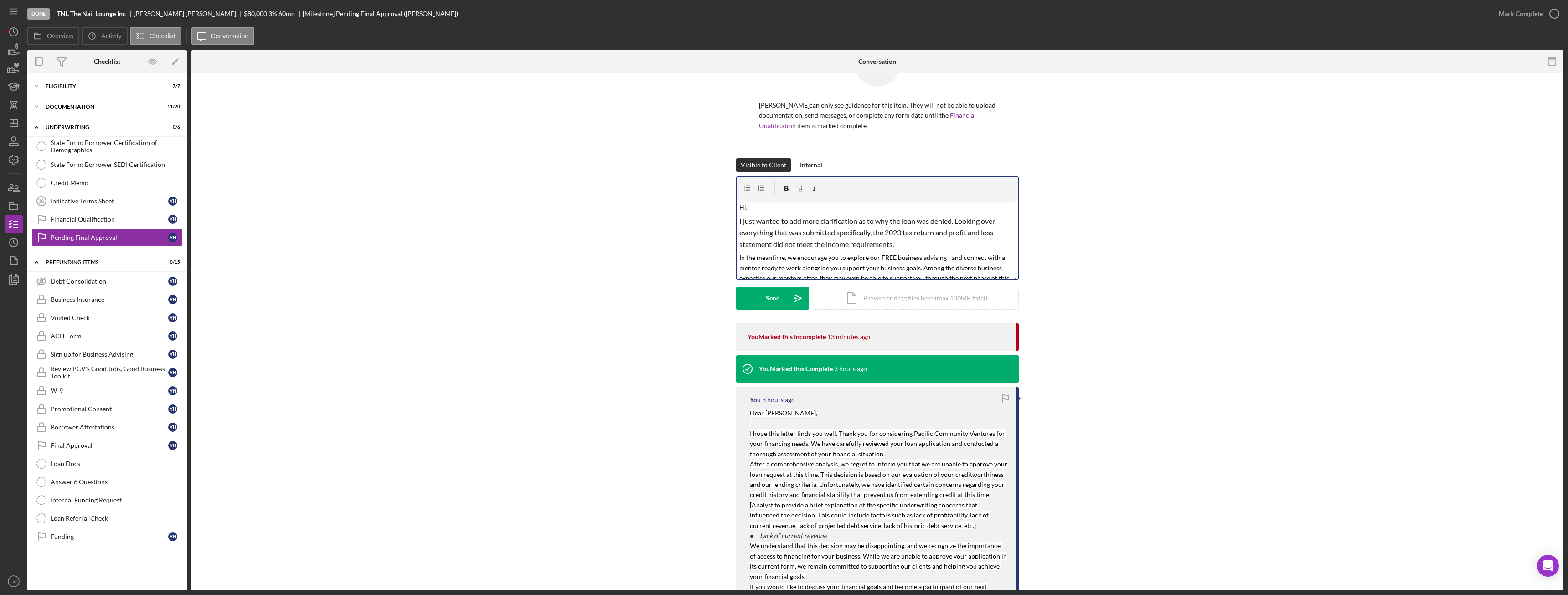
click at [912, 245] on p "I just wanted to add more clarification as to why the loan was denied. Looking …" at bounding box center [877, 232] width 276 height 35
click at [949, 232] on span "I just wanted to add more clarification as to why the loan was denied. Looking …" at bounding box center [868, 232] width 257 height 32
click at [914, 246] on p "I just wanted to add more clarification as to why the loan was denied. Looking …" at bounding box center [877, 232] width 276 height 35
drag, startPoint x: 900, startPoint y: 246, endPoint x: 738, endPoint y: 223, distance: 163.6
click at [739, 223] on p "I just wanted to add more clarification as to why the loan was denied. Looking …" at bounding box center [877, 232] width 276 height 35
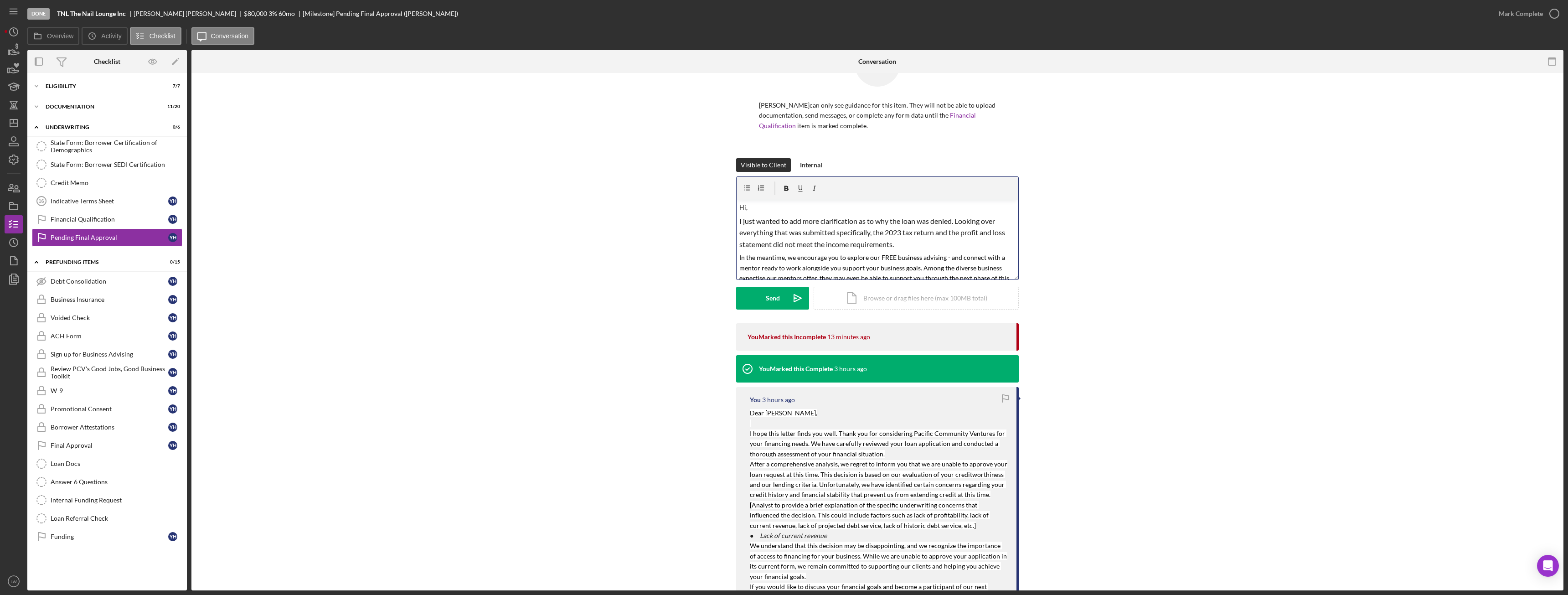
copy span "I just wanted to add more clarification as to why the loan was denied. Looking …"
click at [957, 253] on p "In the meantime, we encourage you to explore our FREE business advising - and c…" at bounding box center [877, 283] width 276 height 61
click at [790, 297] on icon "Icon/icon-invite-send" at bounding box center [798, 298] width 23 height 23
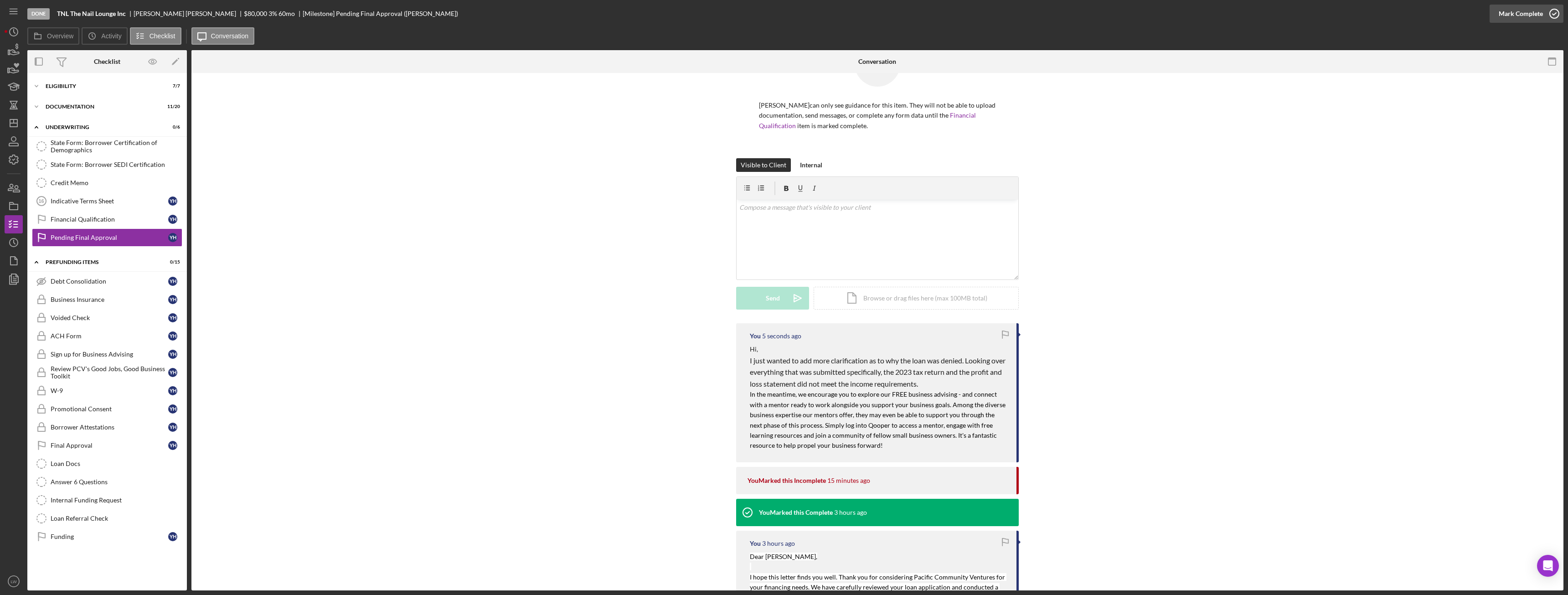
click at [1534, 14] on div "Mark Complete" at bounding box center [1521, 14] width 44 height 18
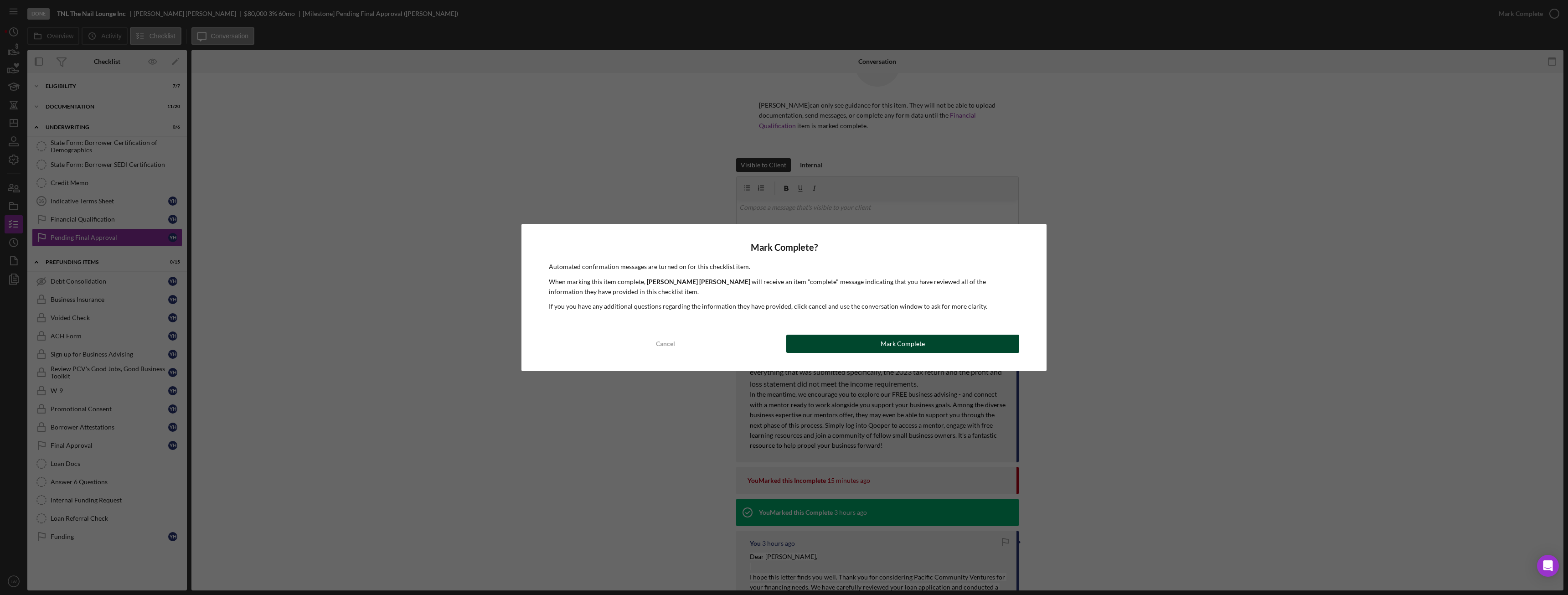
click at [942, 345] on button "Mark Complete" at bounding box center [903, 344] width 233 height 18
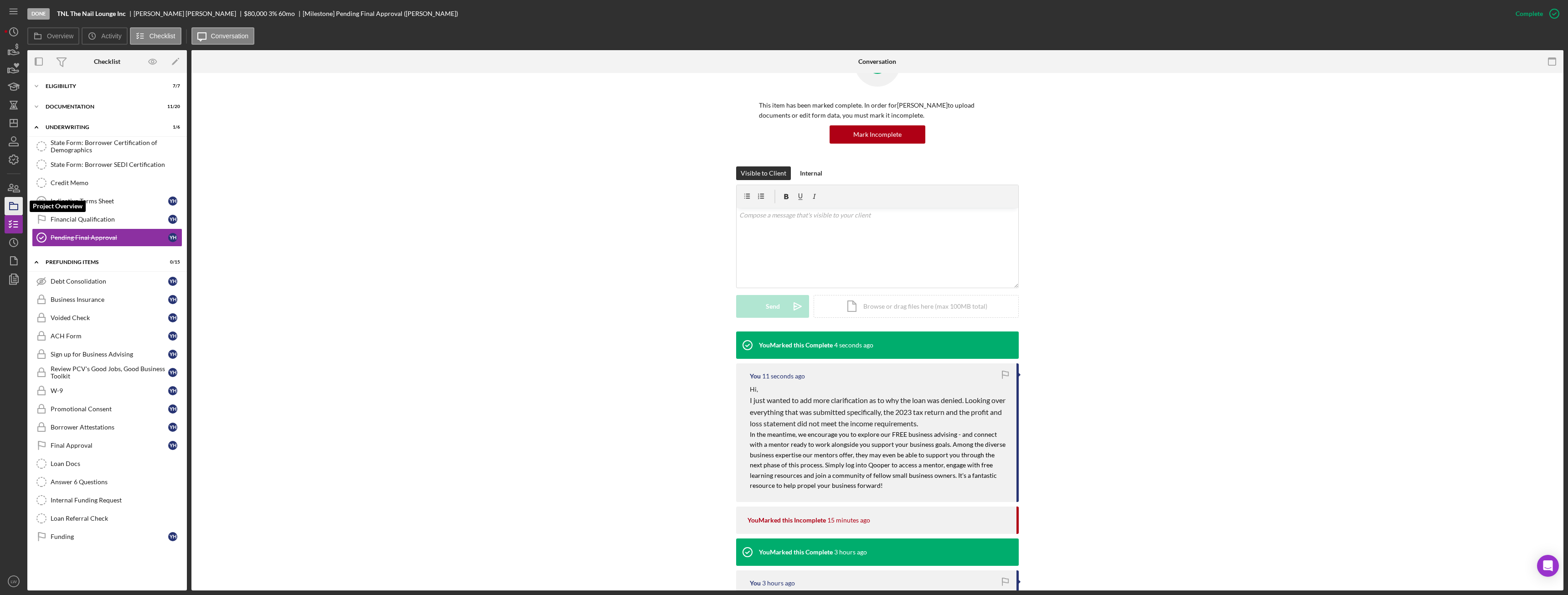
click at [19, 205] on icon "button" at bounding box center [14, 206] width 23 height 23
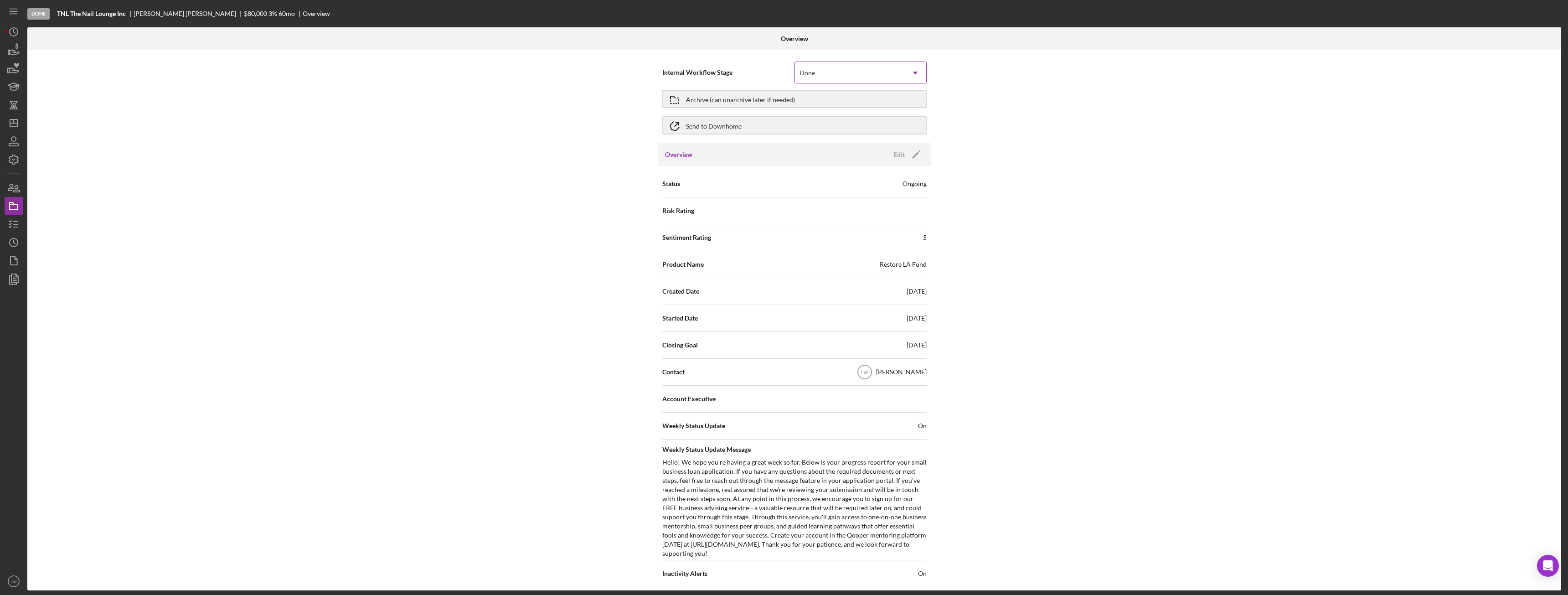
click at [842, 76] on div "Done" at bounding box center [850, 73] width 109 height 21
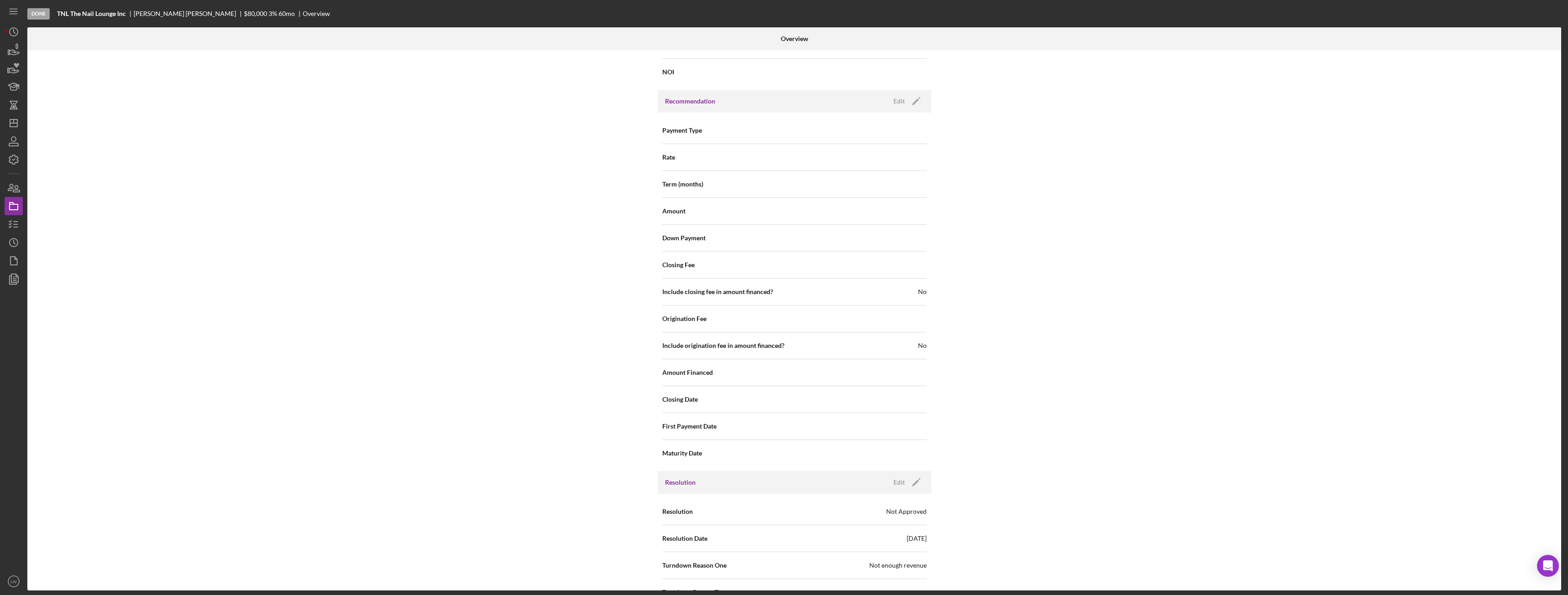
scroll to position [959, 0]
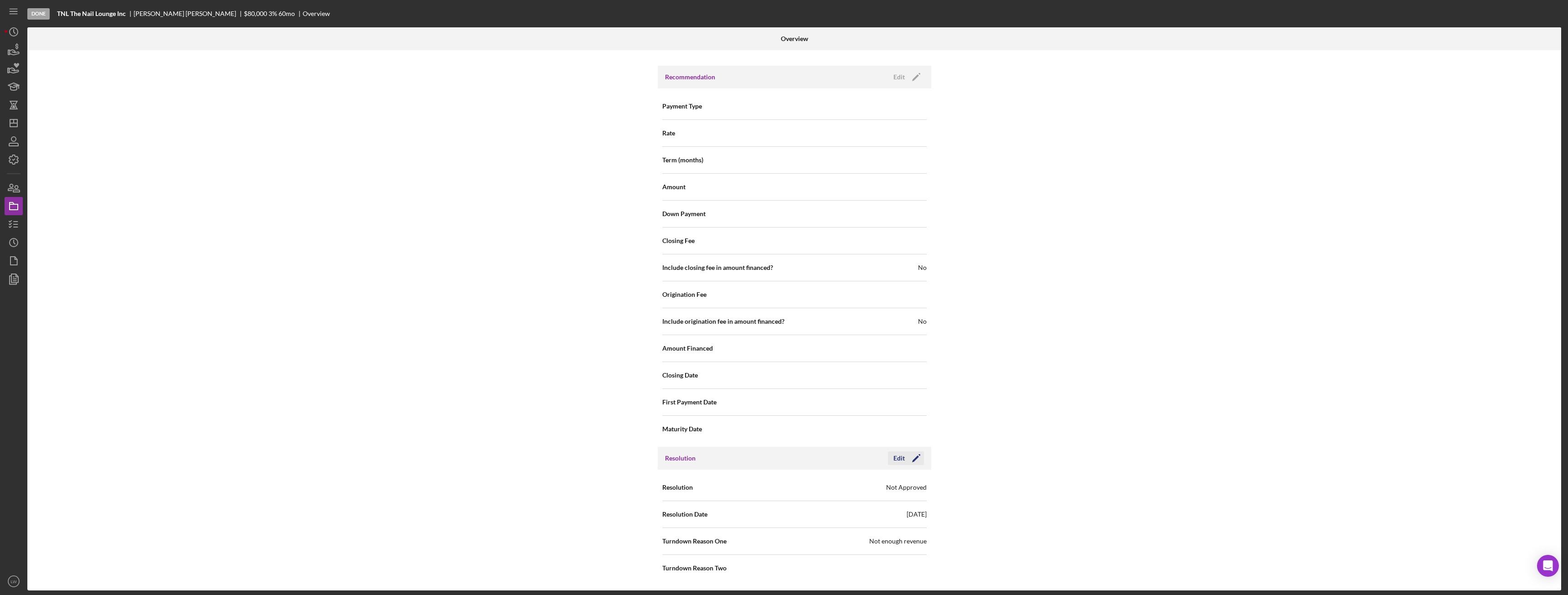
click at [911, 455] on icon "Icon/Edit" at bounding box center [916, 458] width 23 height 23
click at [890, 543] on div "Not enough revenue" at bounding box center [850, 542] width 109 height 21
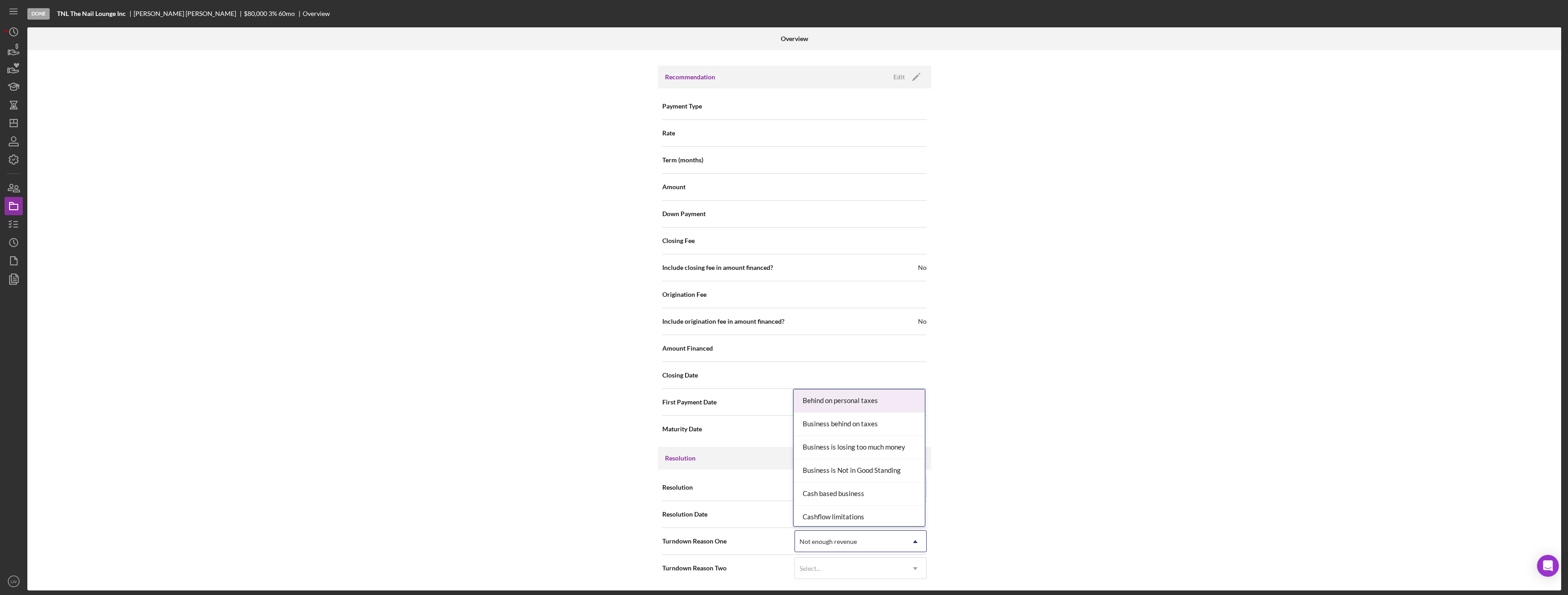
click at [1055, 522] on div "Internal Workflow Stage Done Icon/Dropdown Arrow Archive (can unarchive later i…" at bounding box center [794, 320] width 1534 height 540
click at [903, 462] on div "Save" at bounding box center [908, 458] width 13 height 14
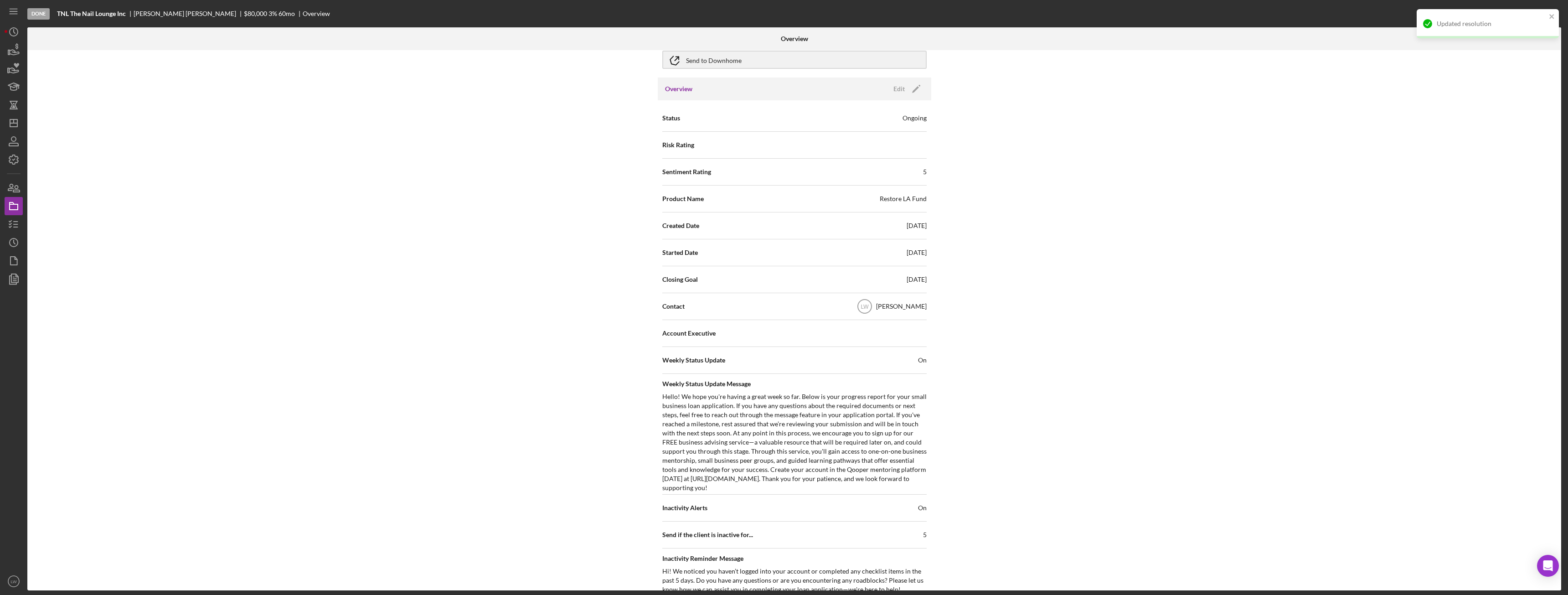
scroll to position [0, 0]
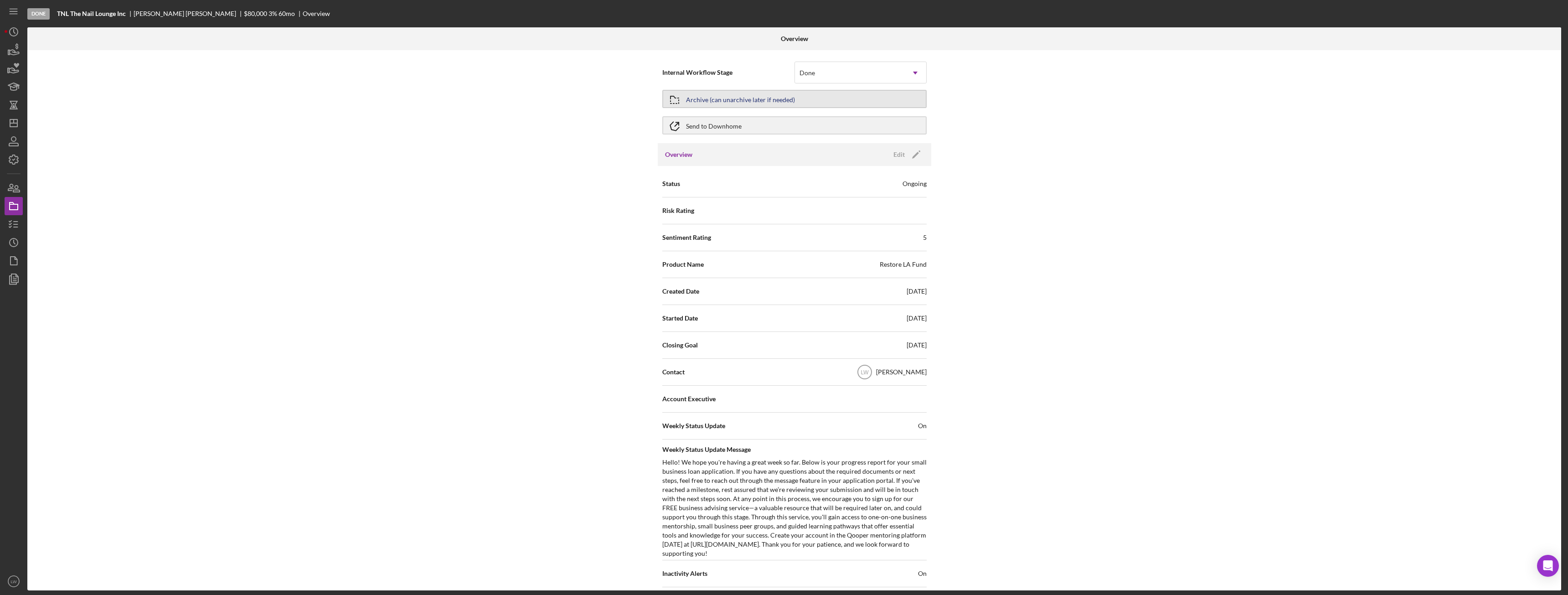
click at [737, 101] on div "Archive (can unarchive later if needed)" at bounding box center [740, 99] width 109 height 17
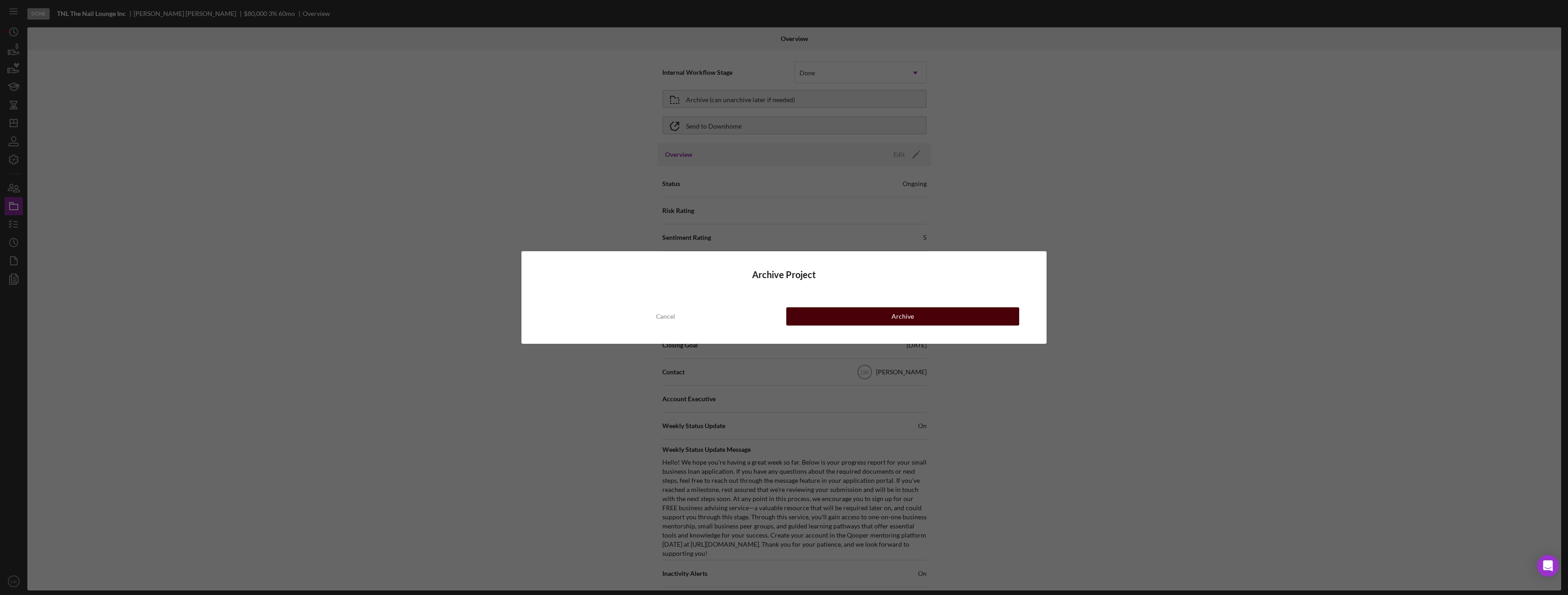
click at [898, 319] on div "Archive" at bounding box center [903, 317] width 22 height 18
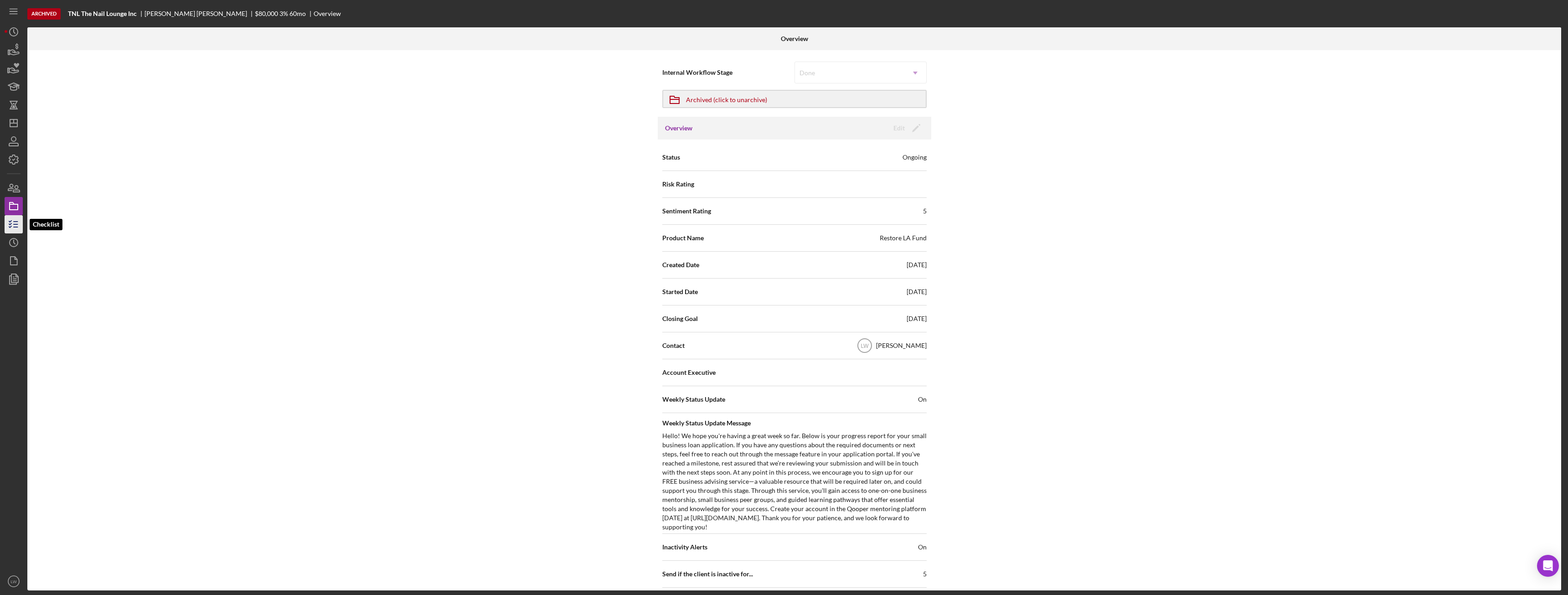
click at [8, 220] on icon "button" at bounding box center [14, 224] width 23 height 23
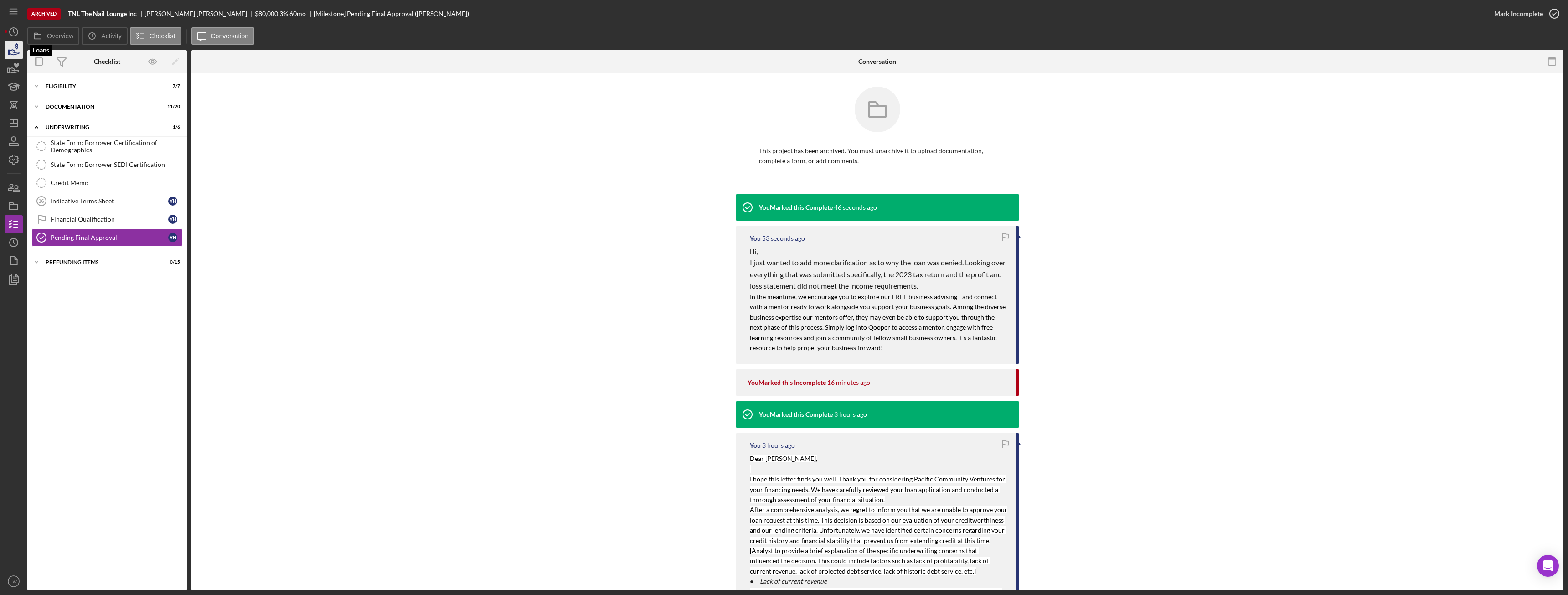
click at [18, 52] on icon "button" at bounding box center [14, 50] width 23 height 23
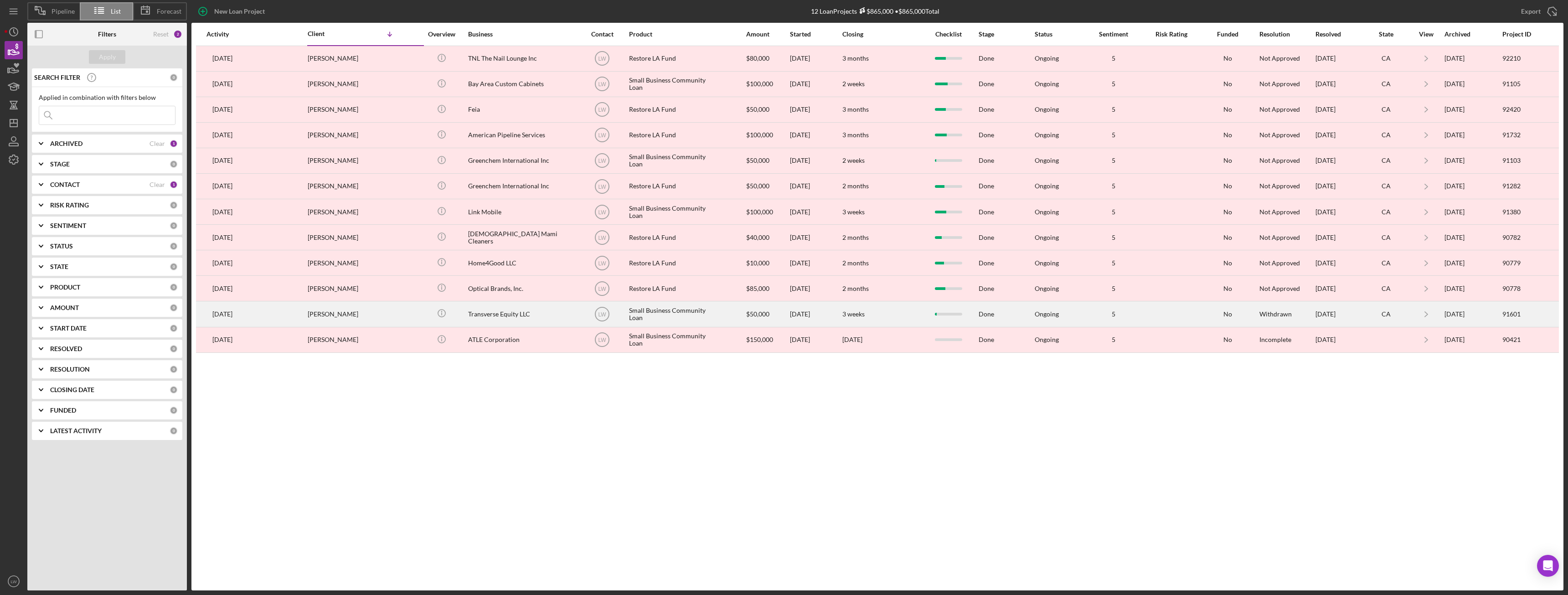
click at [498, 315] on div "Transverse Equity LLC" at bounding box center [514, 313] width 91 height 24
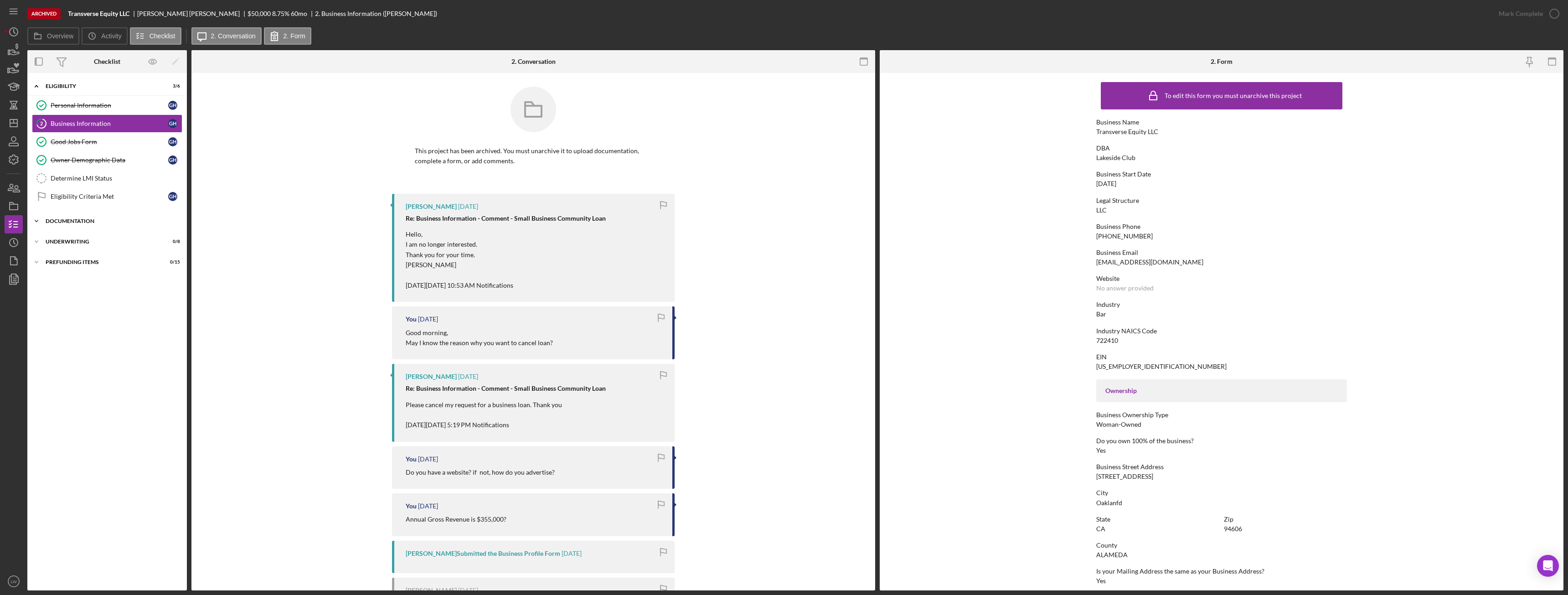
click at [65, 220] on div "Documentation" at bounding box center [110, 221] width 130 height 6
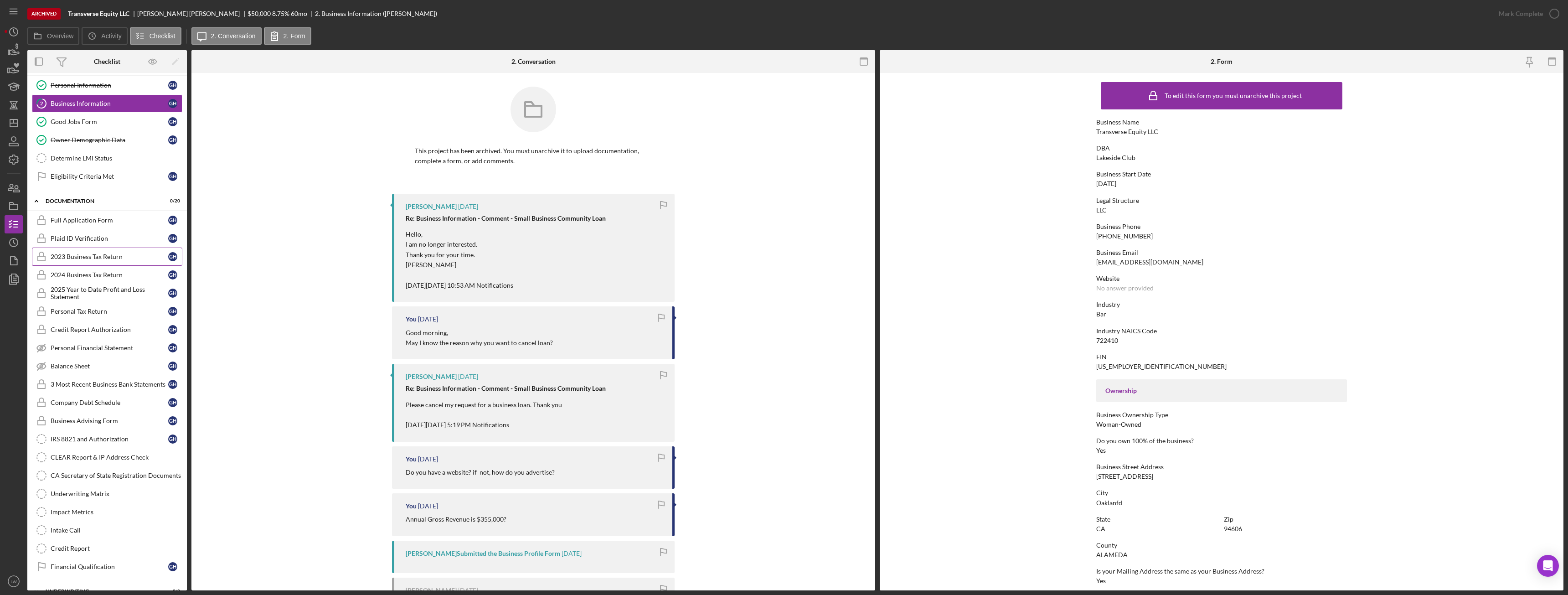
scroll to position [56, 0]
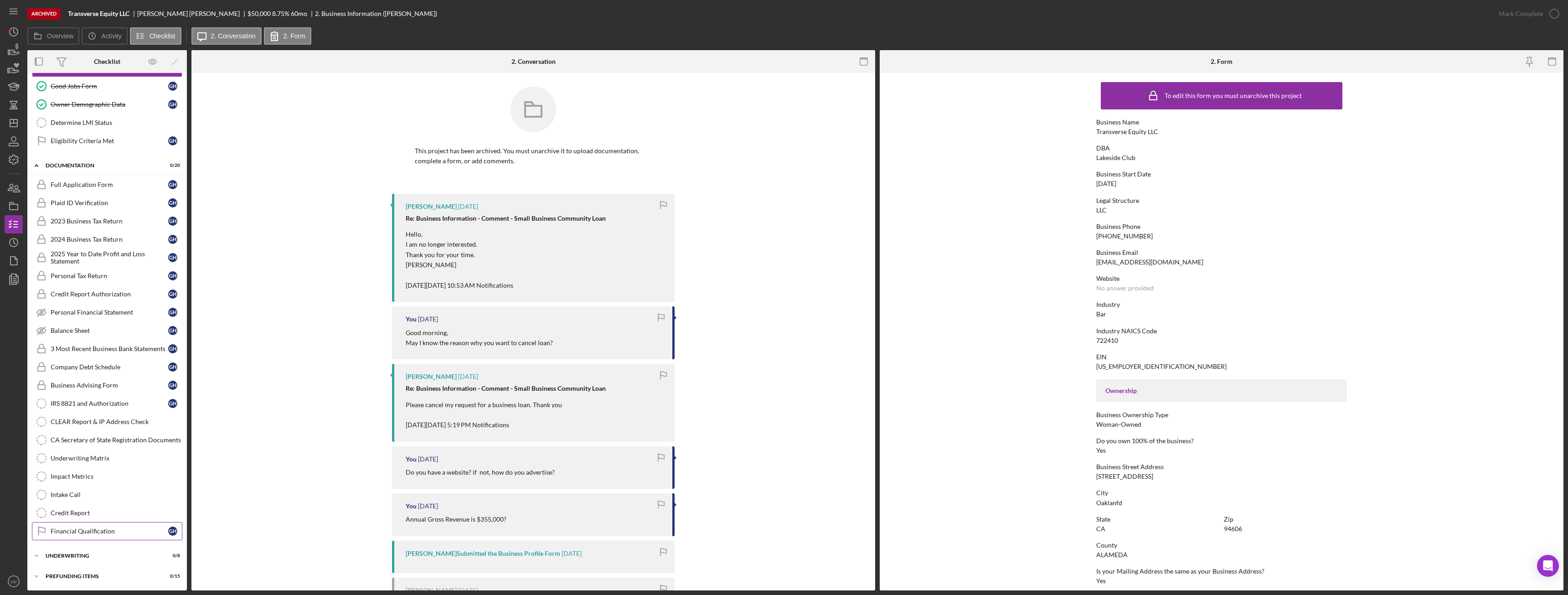
click at [103, 529] on div "Financial Qualification" at bounding box center [109, 531] width 117 height 7
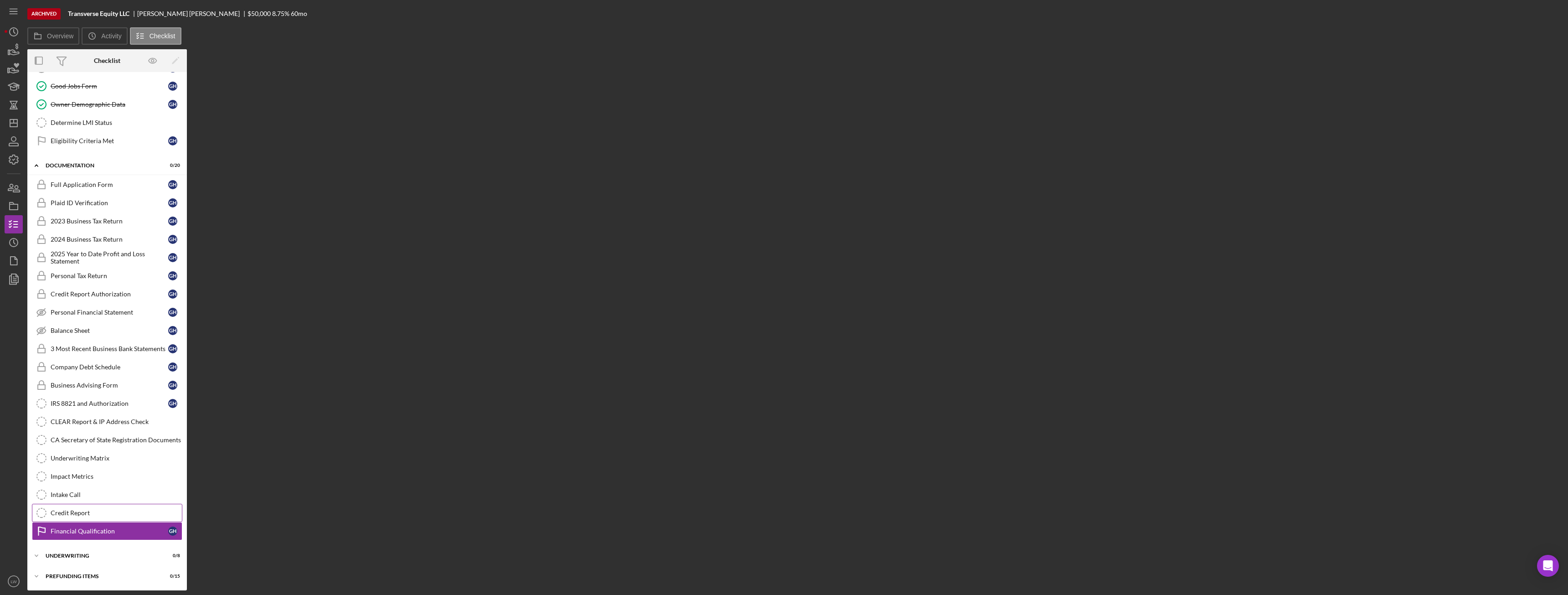
scroll to position [56, 0]
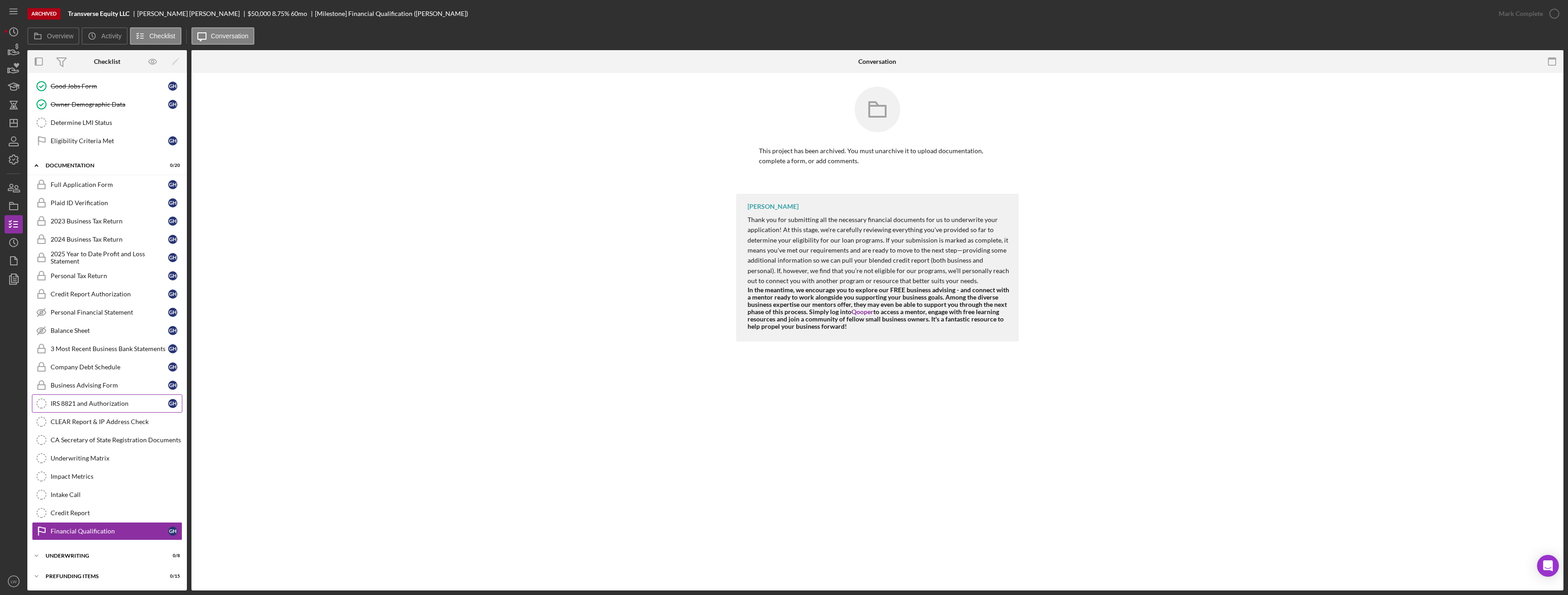
click at [111, 402] on div "IRS 8821 and Authorization" at bounding box center [109, 404] width 117 height 7
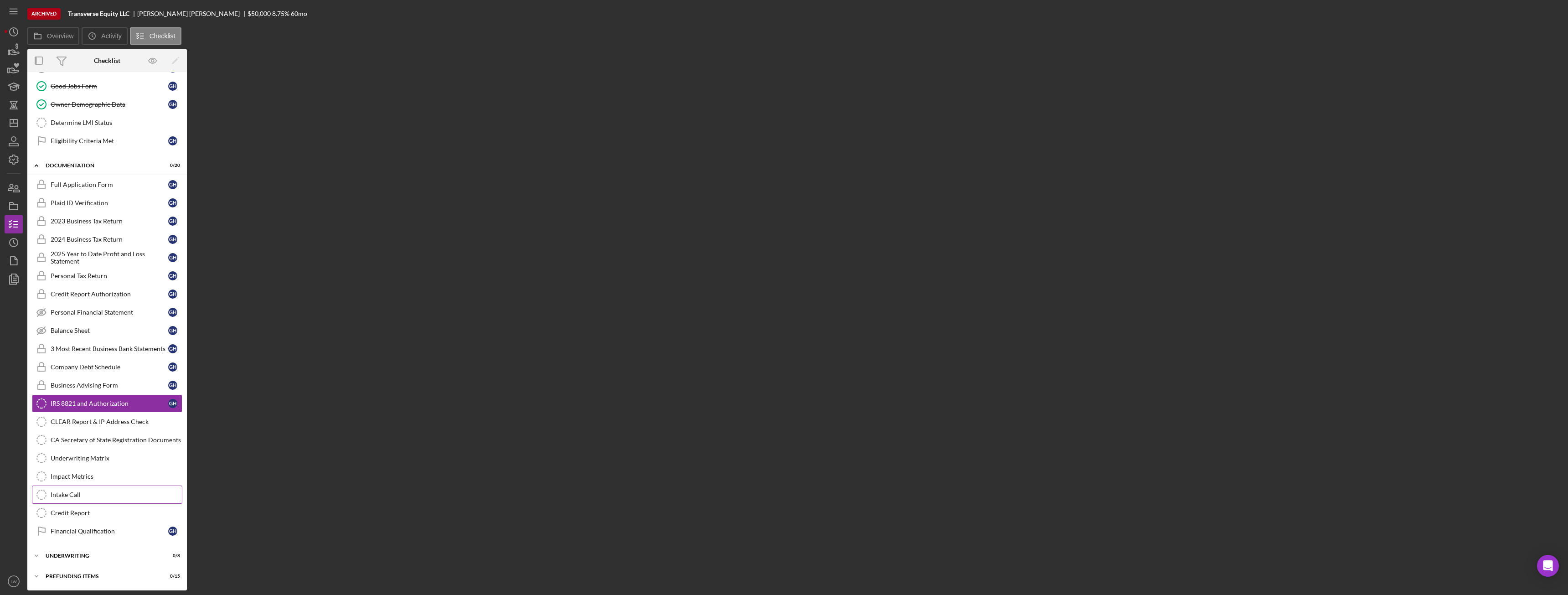
scroll to position [56, 0]
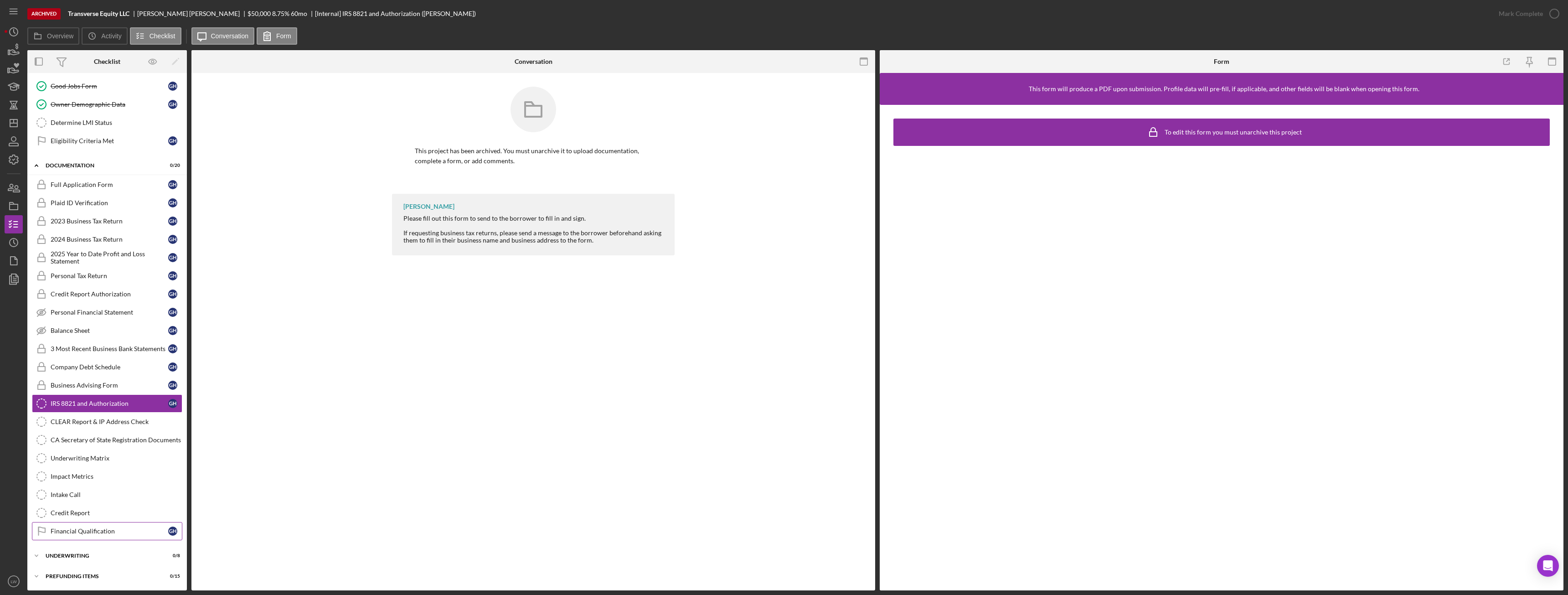
click at [126, 530] on div "Financial Qualification" at bounding box center [109, 531] width 117 height 7
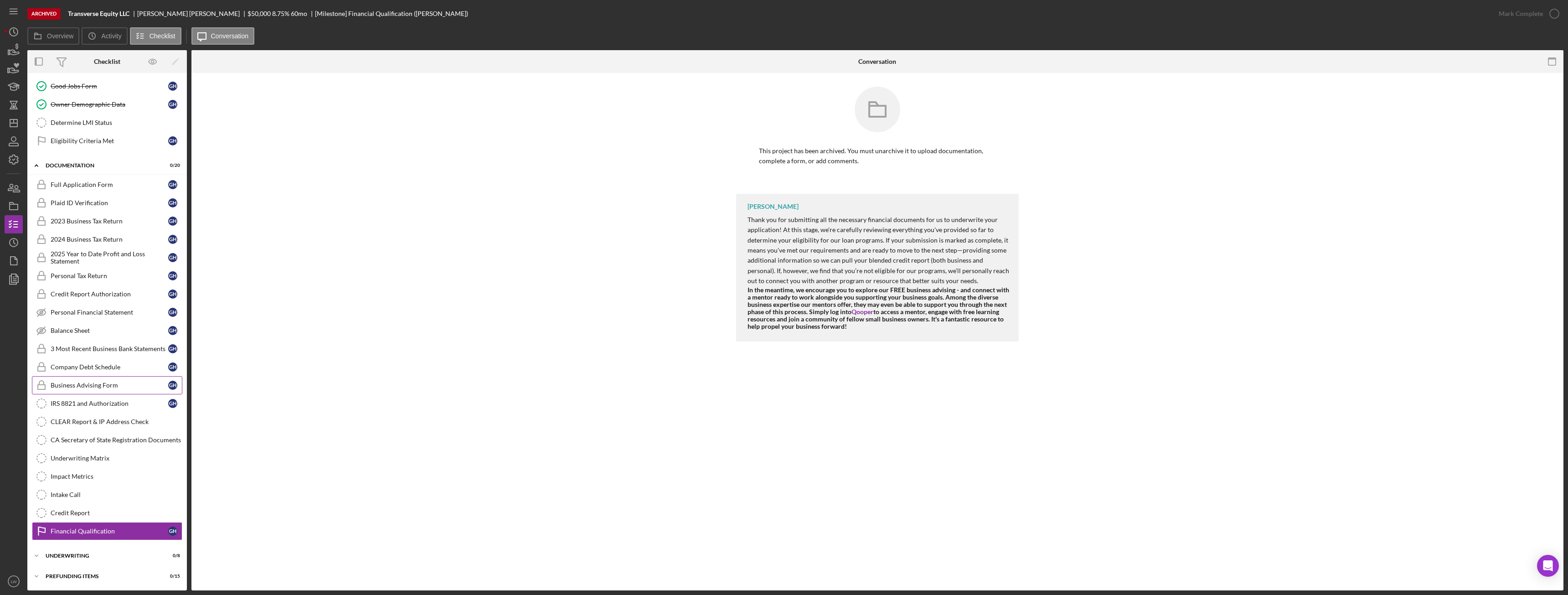
click at [116, 385] on div "Business Advising Form" at bounding box center [109, 385] width 117 height 7
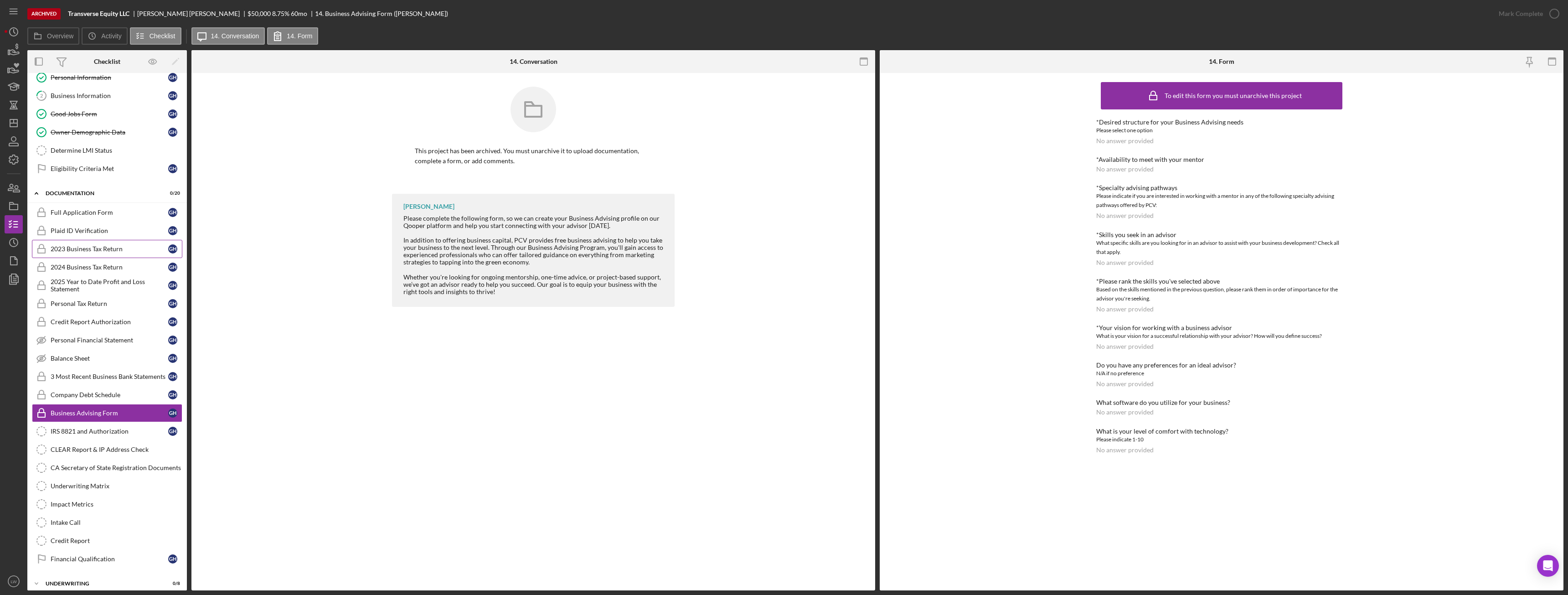
scroll to position [56, 0]
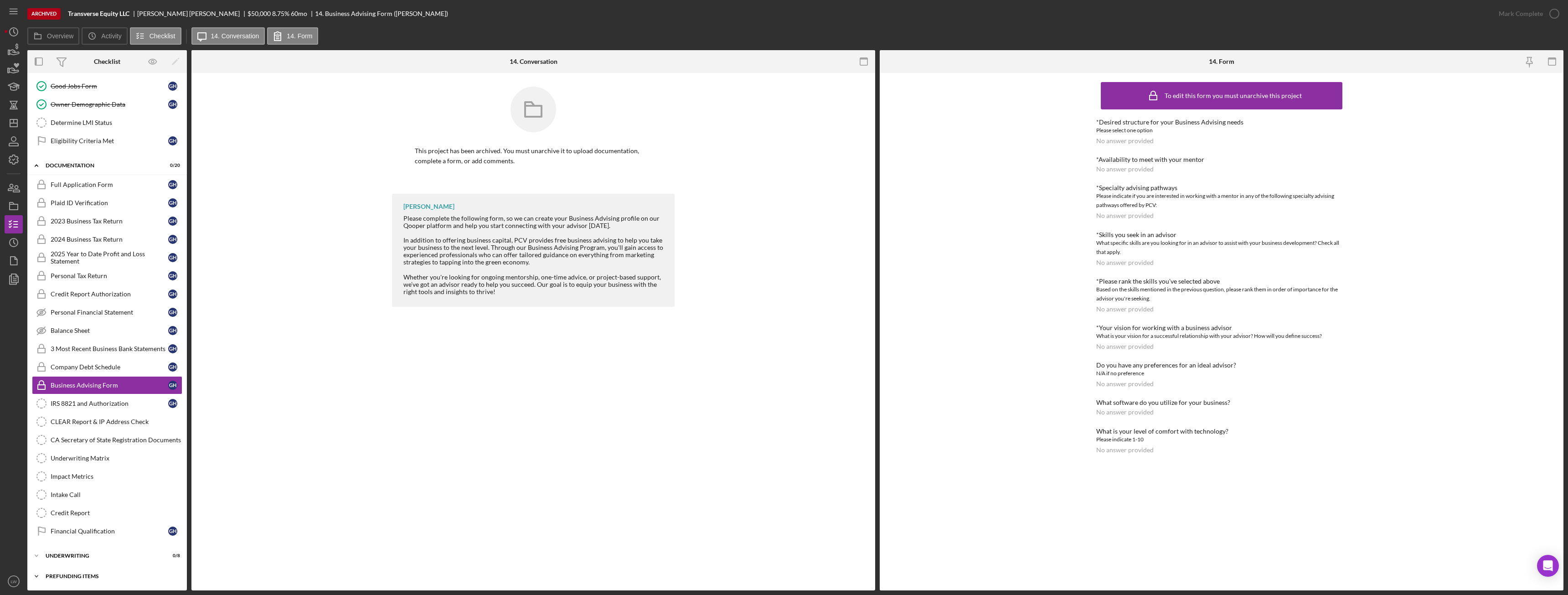
click at [94, 569] on div "Icon/Expander Prefunding Items 0 / 15" at bounding box center [108, 577] width 160 height 18
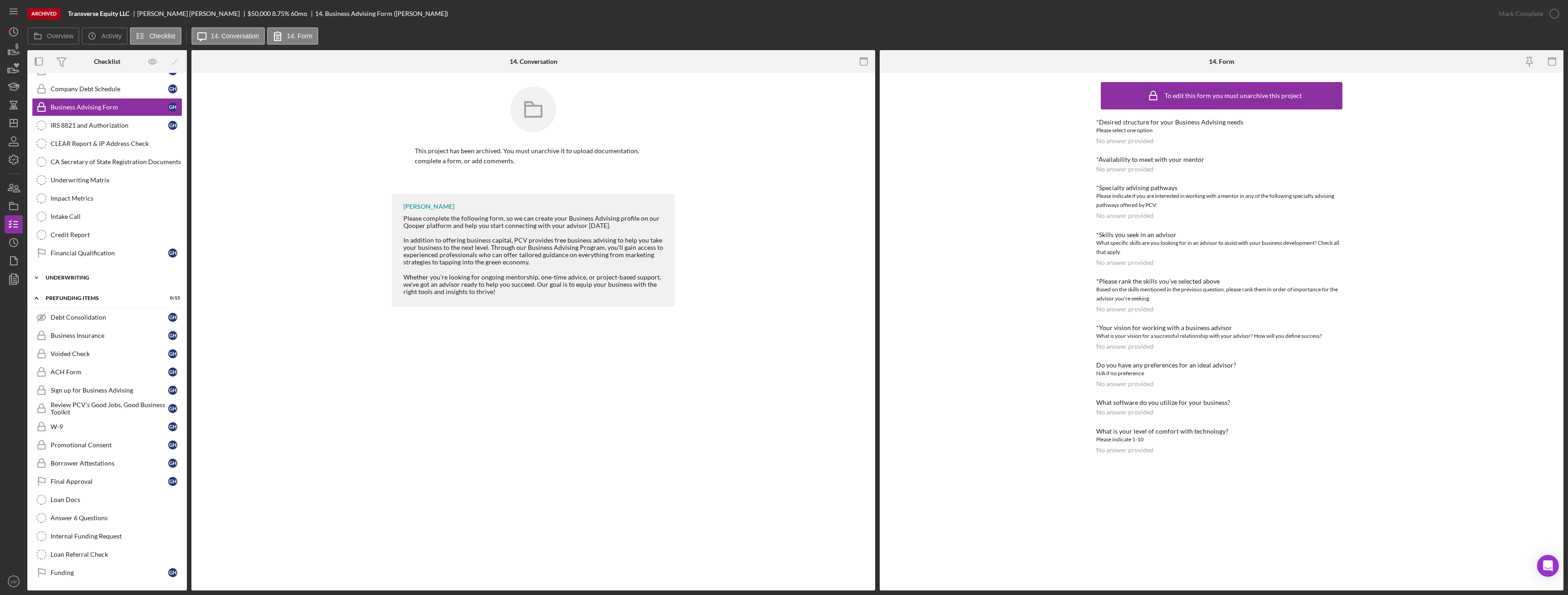
scroll to position [334, 0]
click at [103, 566] on link "Funding Funding G H" at bounding box center [107, 572] width 151 height 18
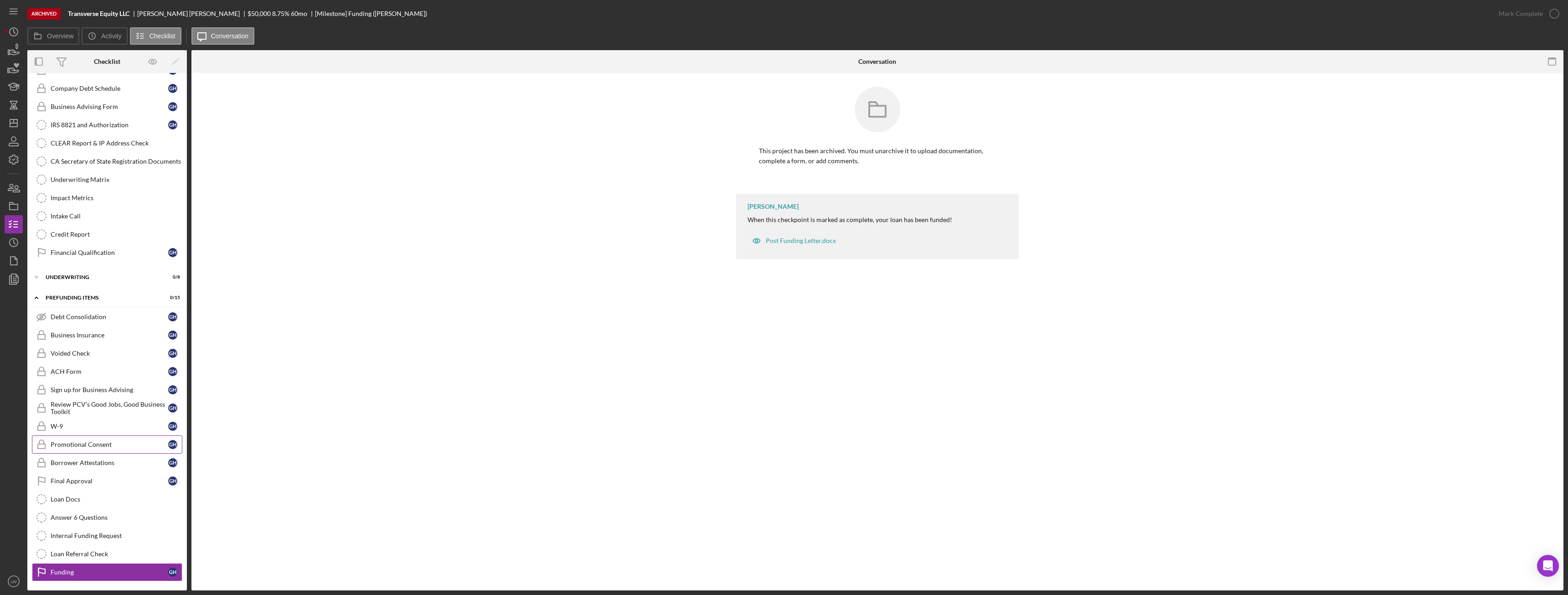
scroll to position [289, 0]
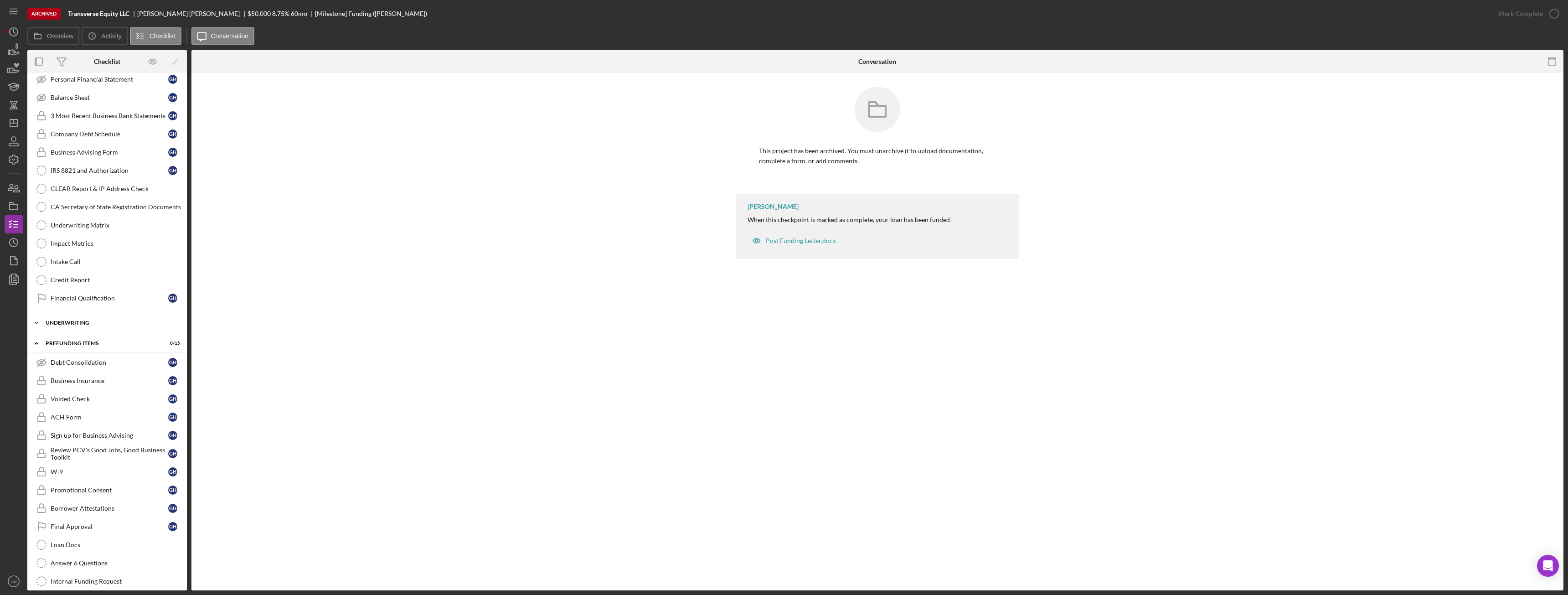
click at [75, 318] on div "Icon/Expander Underwriting 0 / 8" at bounding box center [108, 323] width 160 height 18
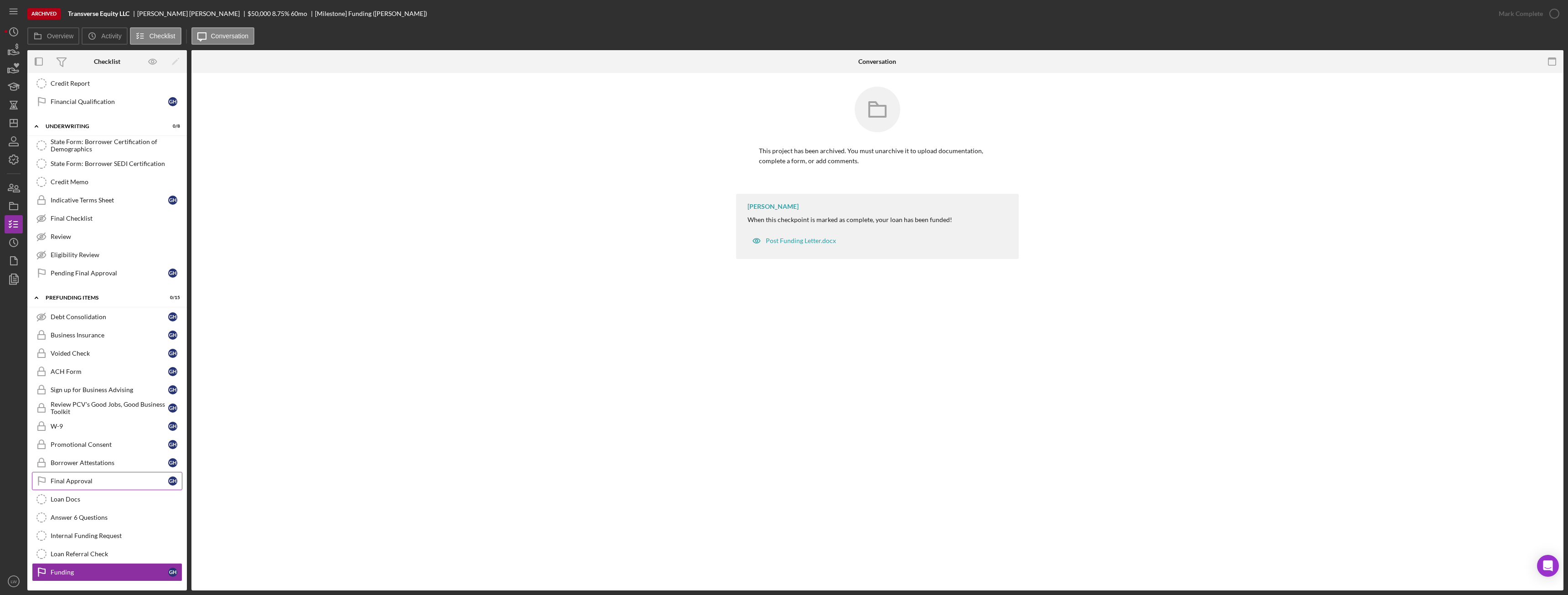
click at [101, 476] on link "Final Approval Final Approval G H" at bounding box center [107, 481] width 151 height 18
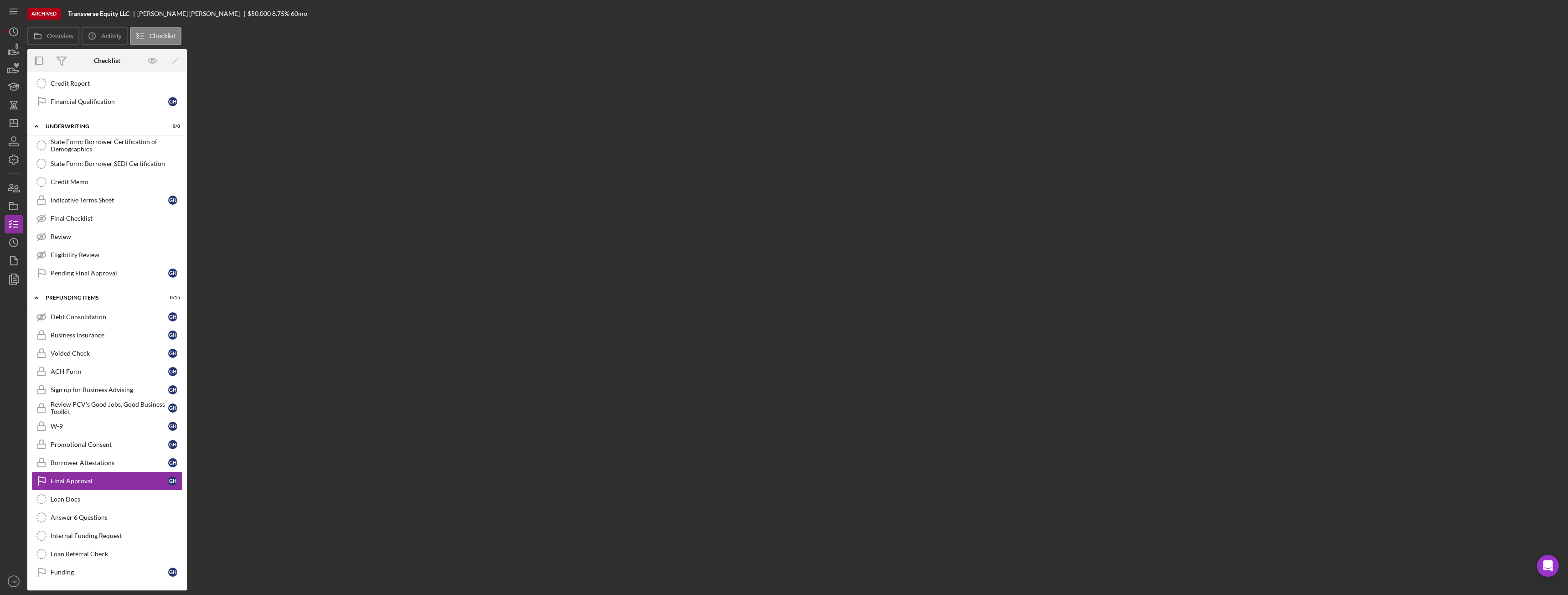
scroll to position [485, 0]
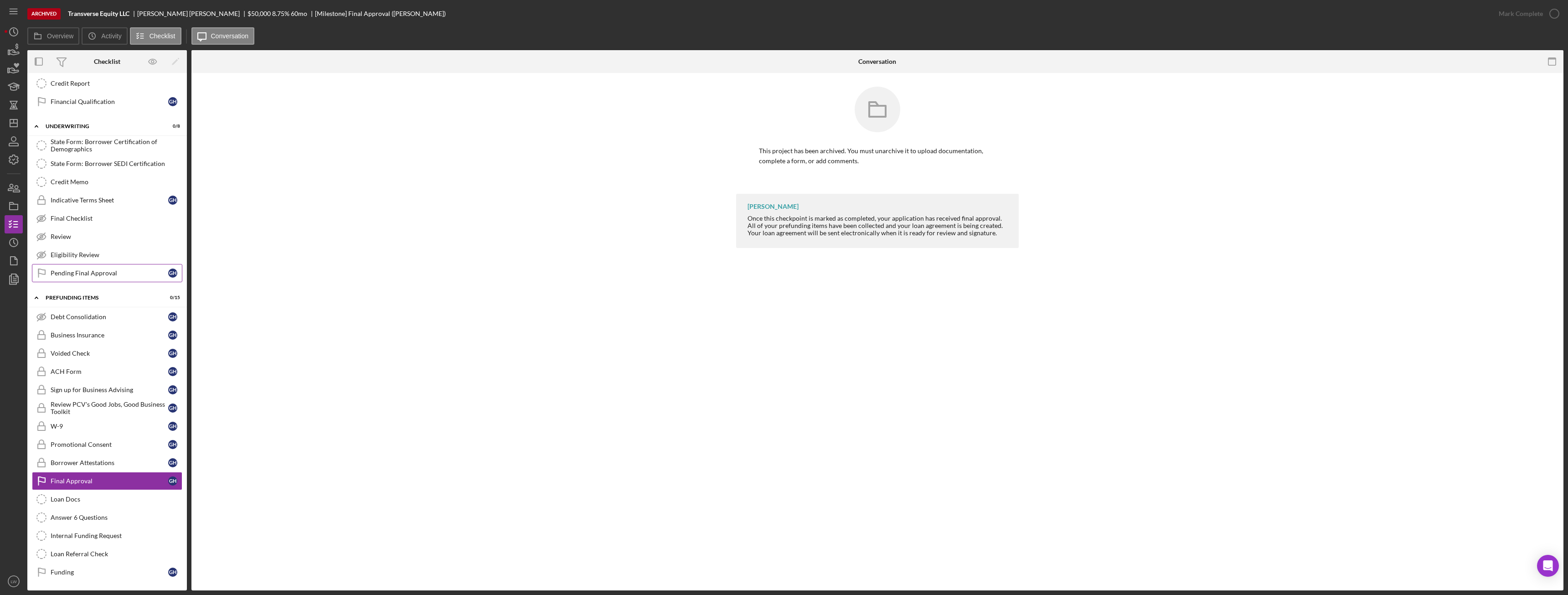
click at [109, 274] on div "Pending Final Approval" at bounding box center [109, 273] width 117 height 7
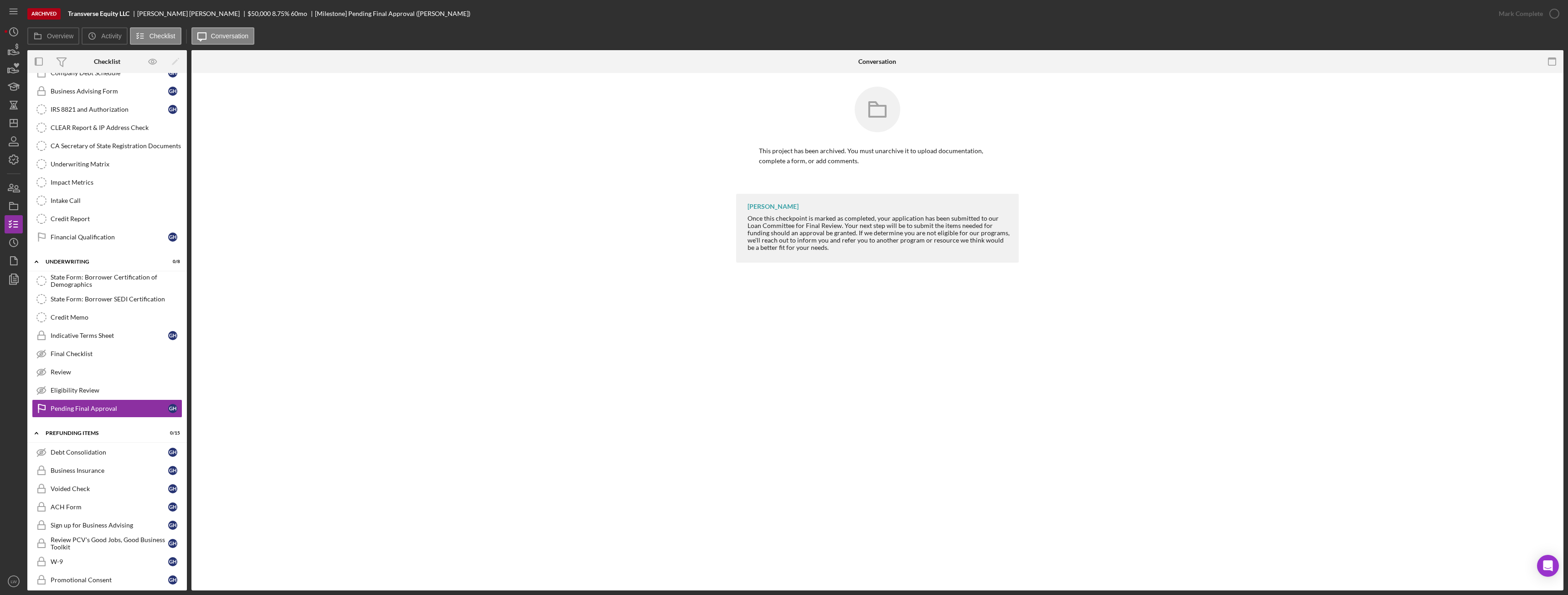
scroll to position [303, 0]
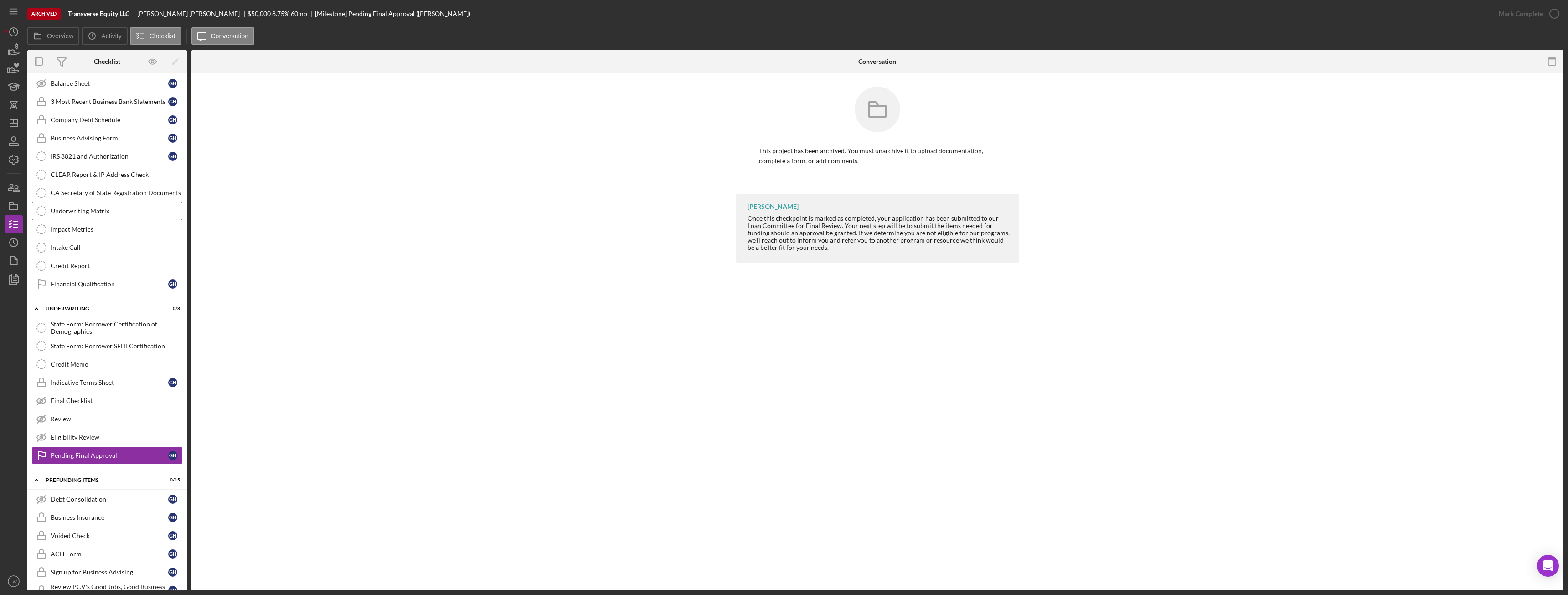
click at [90, 210] on div "Underwriting Matrix" at bounding box center [116, 211] width 131 height 7
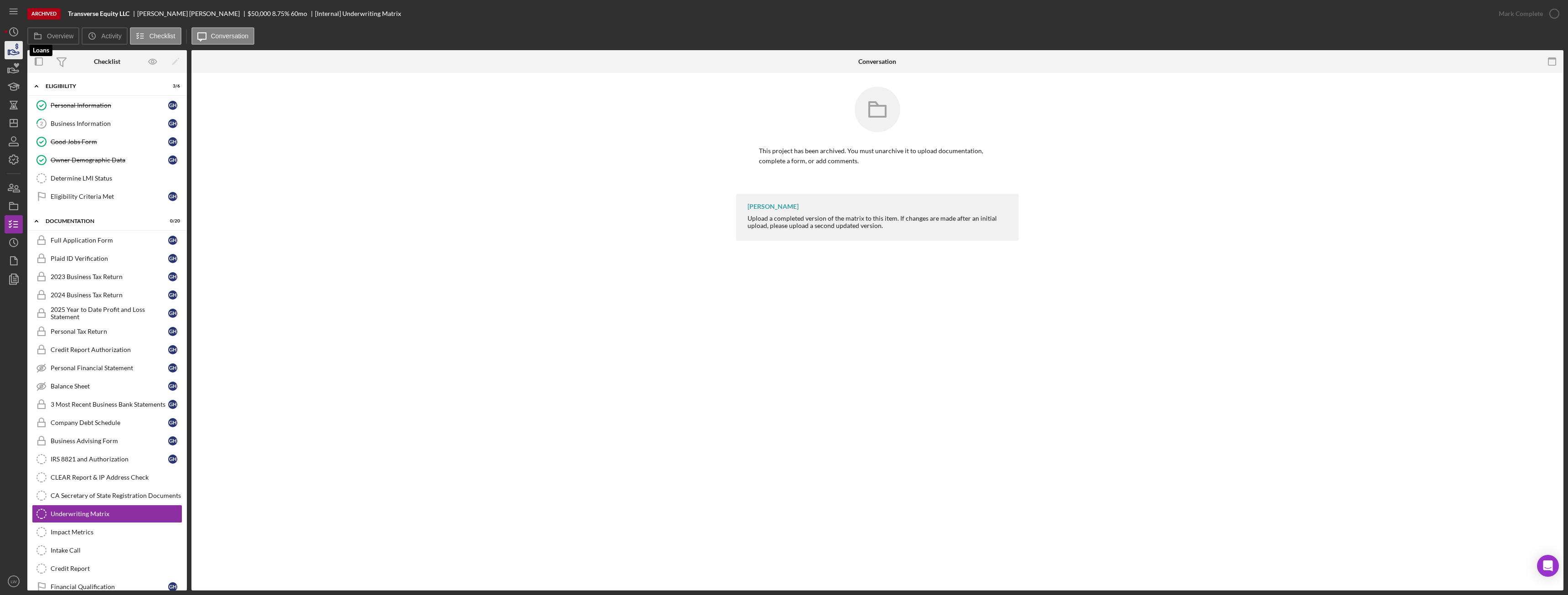
click at [16, 48] on icon "button" at bounding box center [17, 46] width 2 height 6
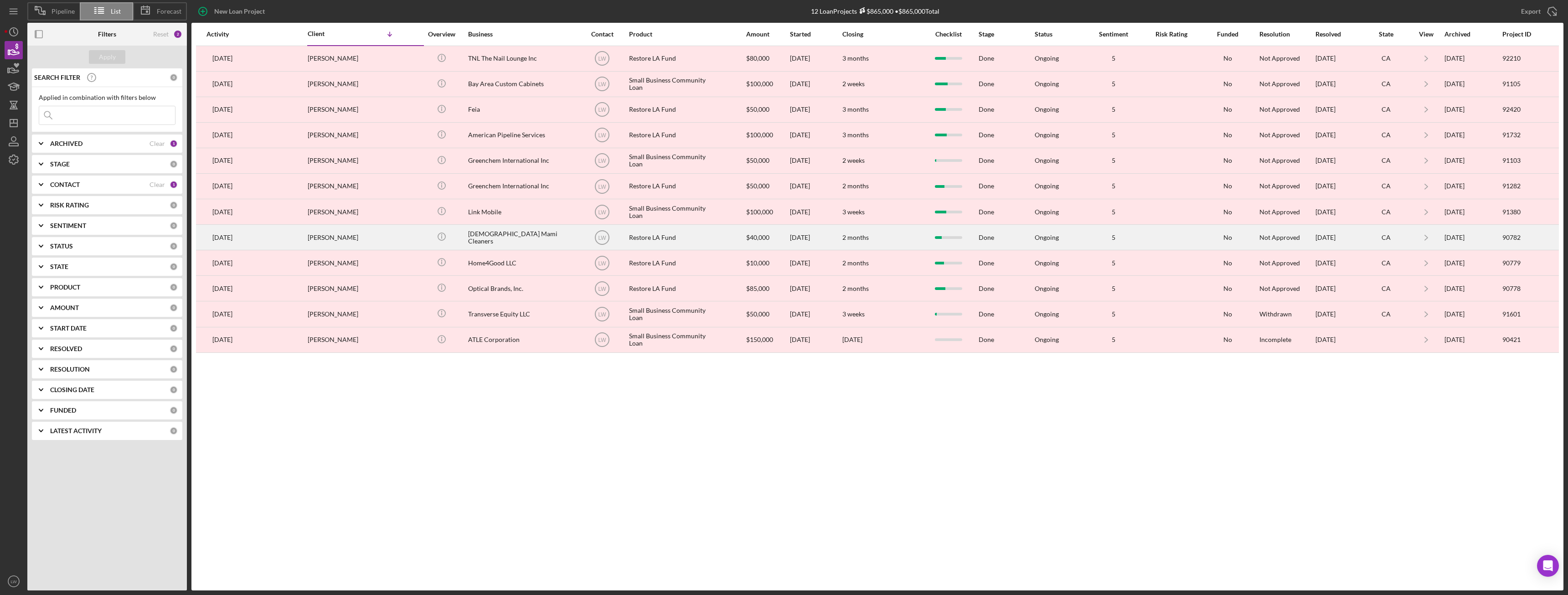
click at [400, 238] on td "Kali Batista" at bounding box center [366, 238] width 117 height 26
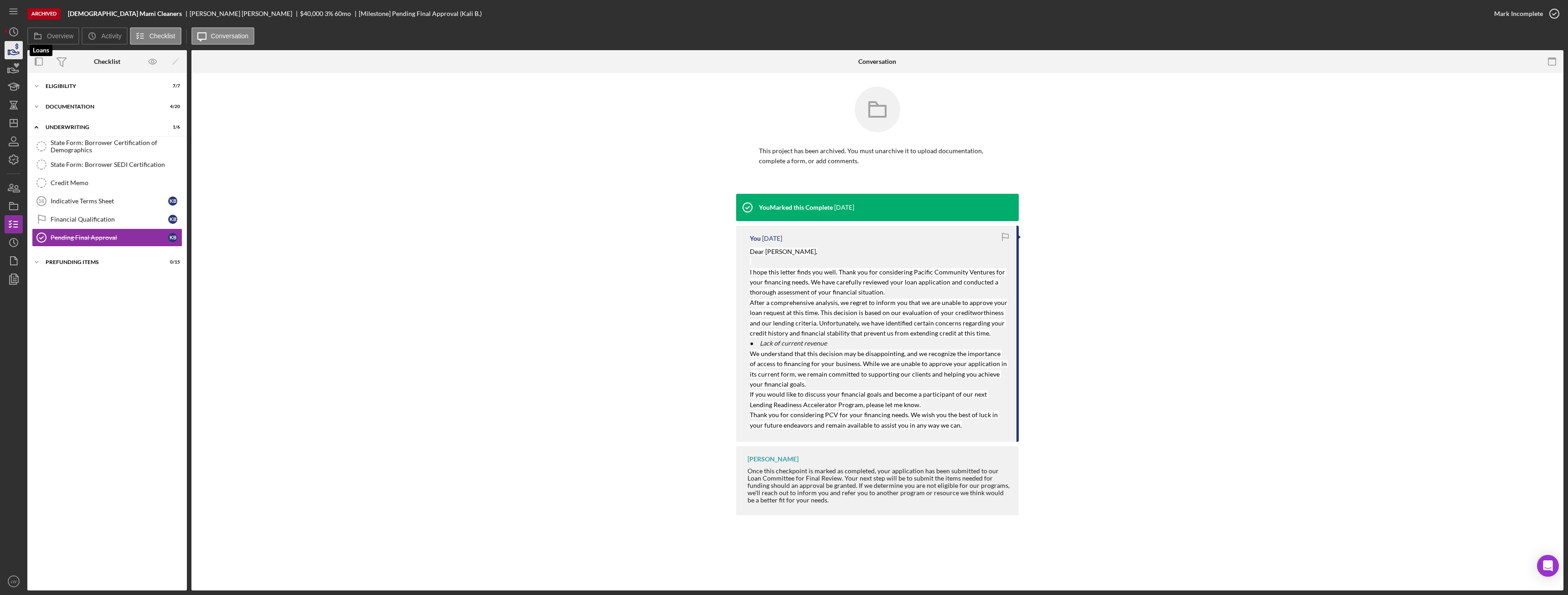
click at [18, 51] on icon "button" at bounding box center [14, 50] width 23 height 23
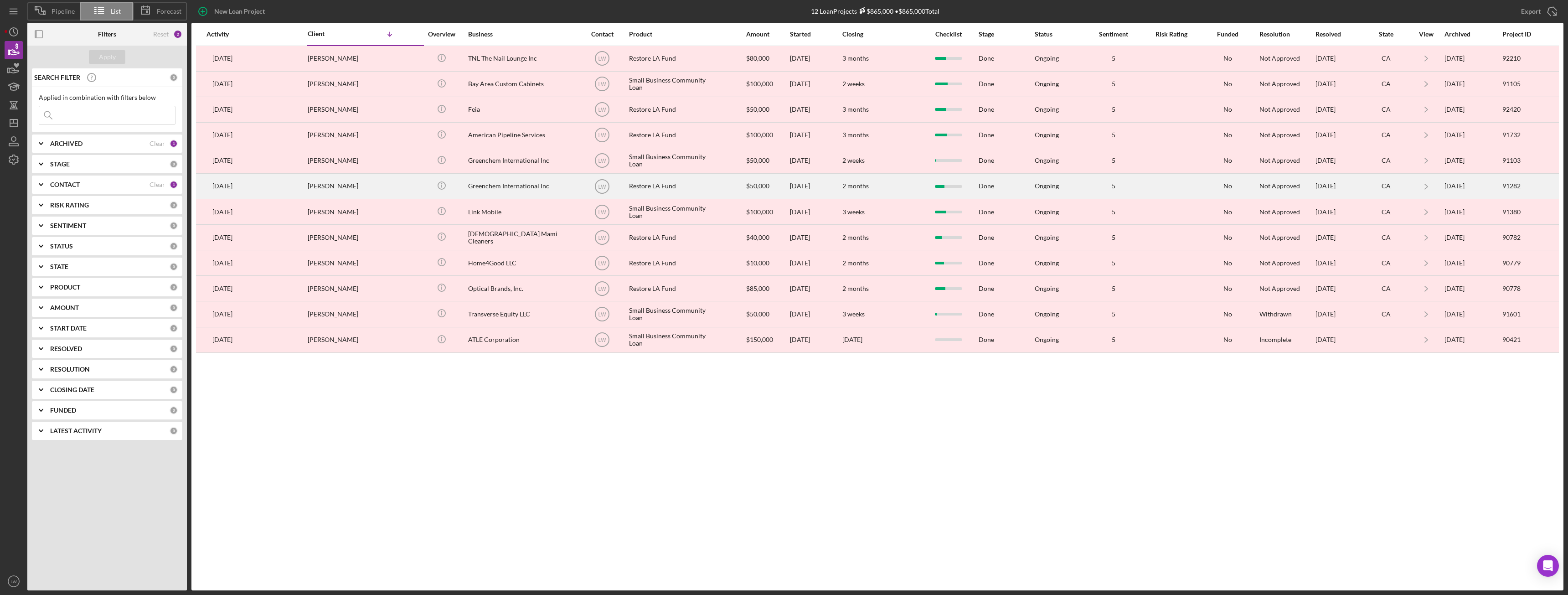
click at [508, 187] on div "Greenchem International Inc" at bounding box center [514, 186] width 91 height 24
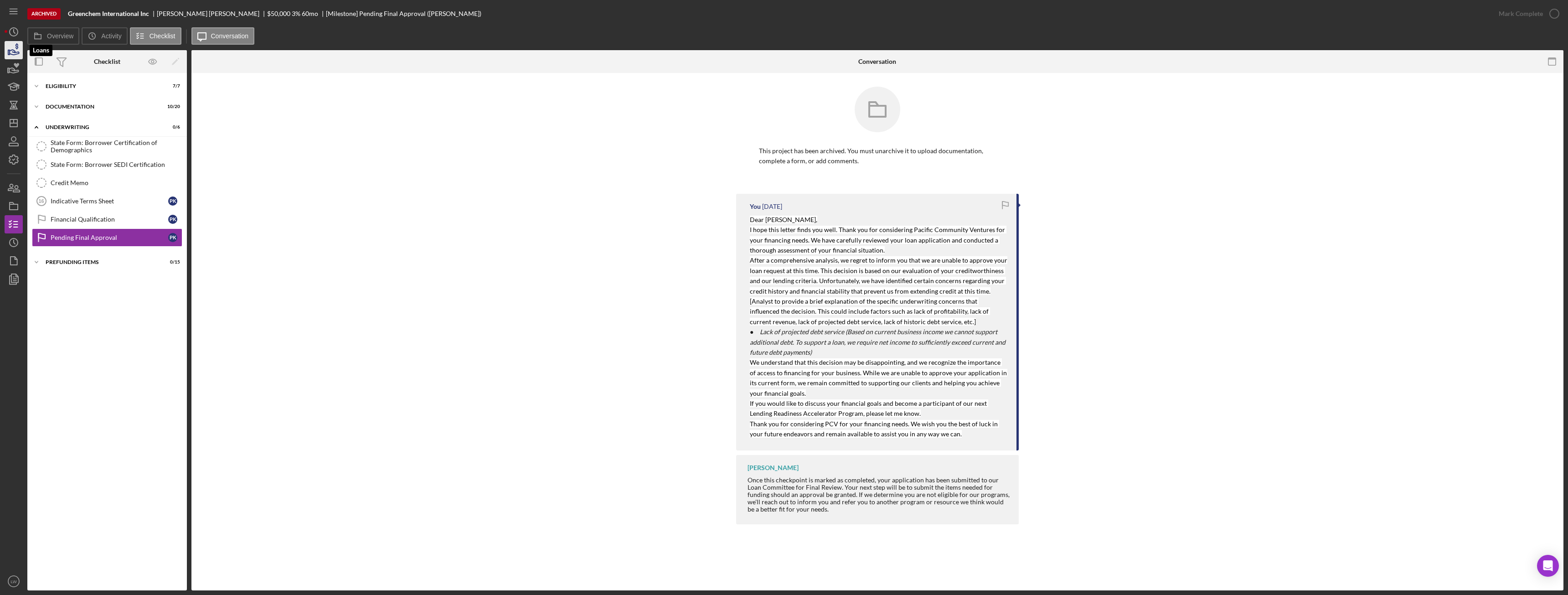
click at [15, 54] on icon "button" at bounding box center [14, 50] width 23 height 23
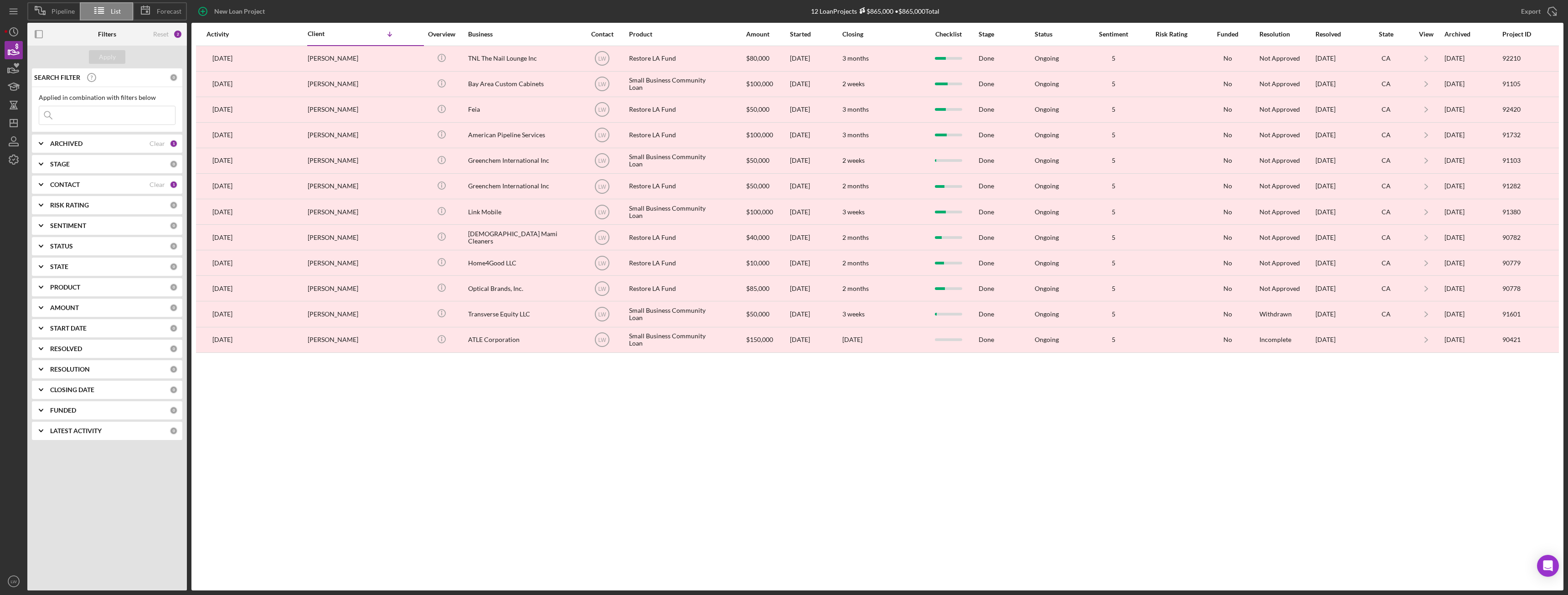
click at [86, 144] on div "ARCHIVED" at bounding box center [100, 144] width 100 height 7
click at [47, 181] on input "Active" at bounding box center [44, 181] width 9 height 9
checkbox input "true"
click at [46, 194] on input "Archived" at bounding box center [44, 195] width 9 height 9
click at [117, 61] on button "Apply" at bounding box center [107, 57] width 36 height 14
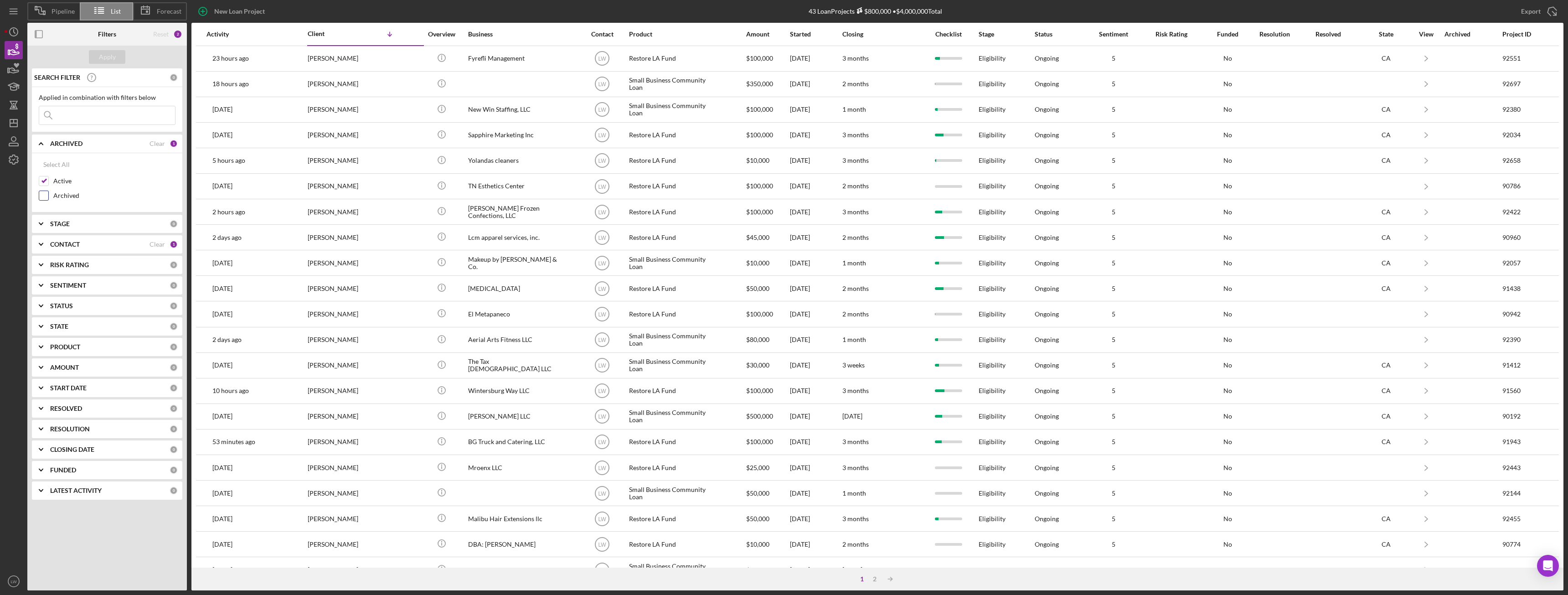
click at [42, 195] on input "Archived" at bounding box center [44, 195] width 9 height 9
checkbox input "true"
click at [44, 182] on input "Active" at bounding box center [44, 181] width 9 height 9
checkbox input "false"
click at [93, 51] on button "Apply" at bounding box center [107, 57] width 36 height 14
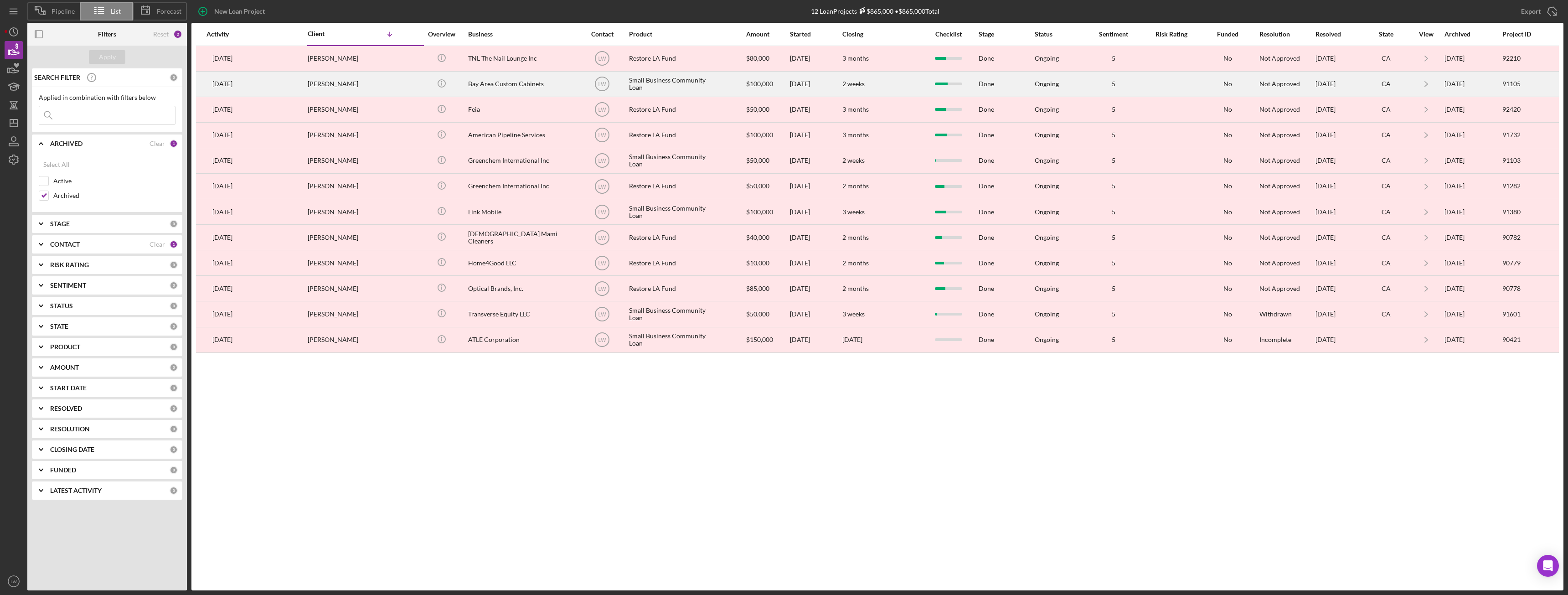
click at [527, 81] on div "Bay Area Custom Cabinets" at bounding box center [514, 84] width 91 height 24
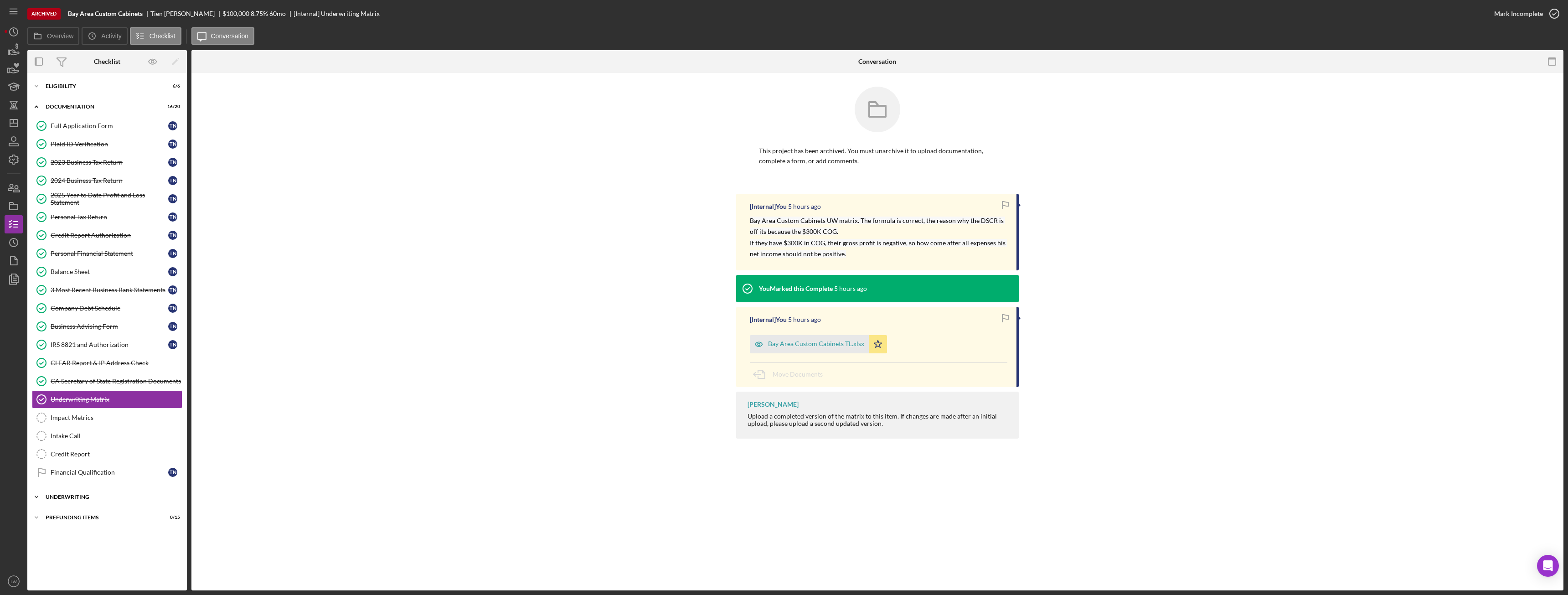
click at [102, 494] on div "Icon/Expander Underwriting 1 / 8" at bounding box center [108, 497] width 160 height 18
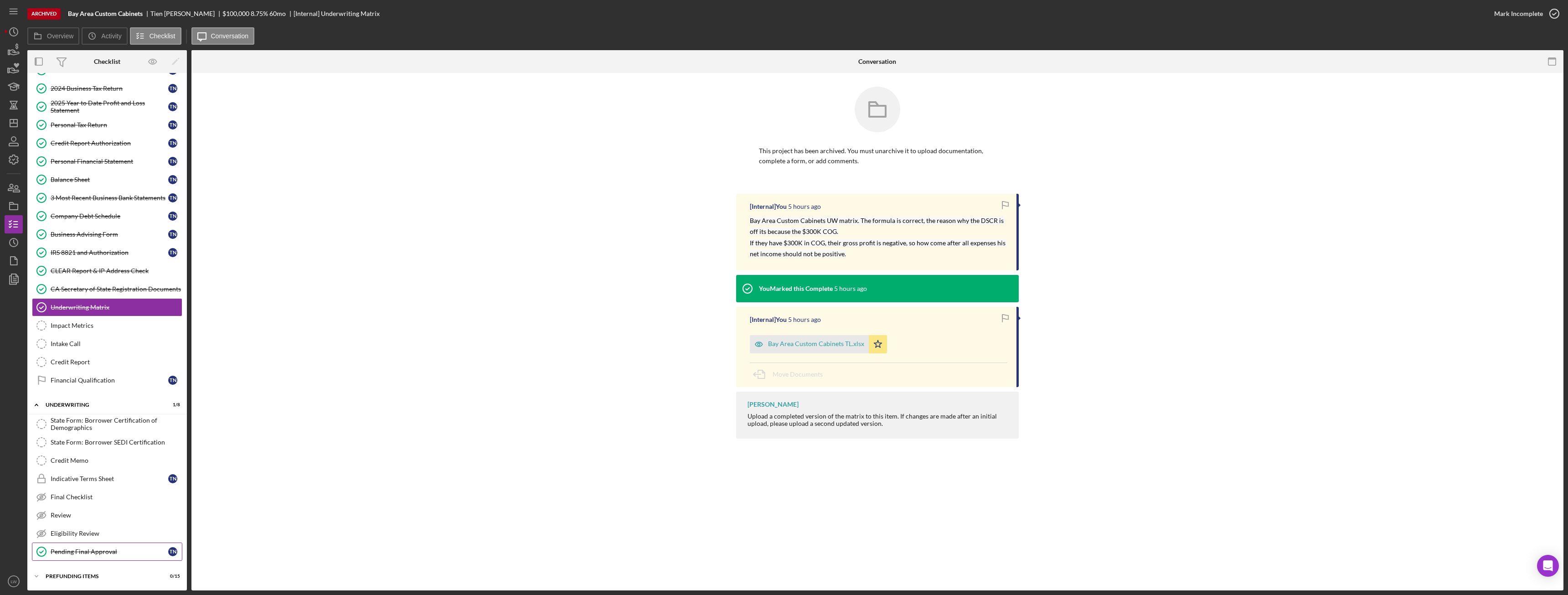
click at [111, 552] on div "Pending Final Approval" at bounding box center [109, 552] width 117 height 7
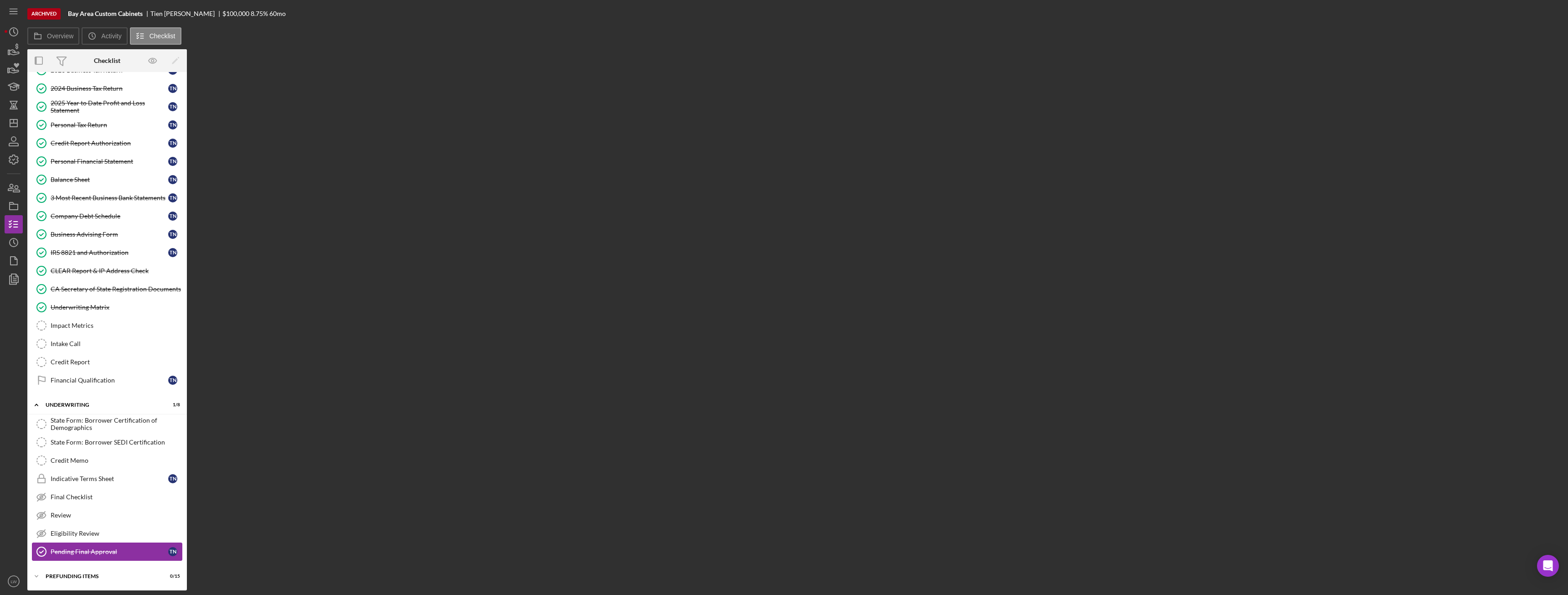
scroll to position [92, 0]
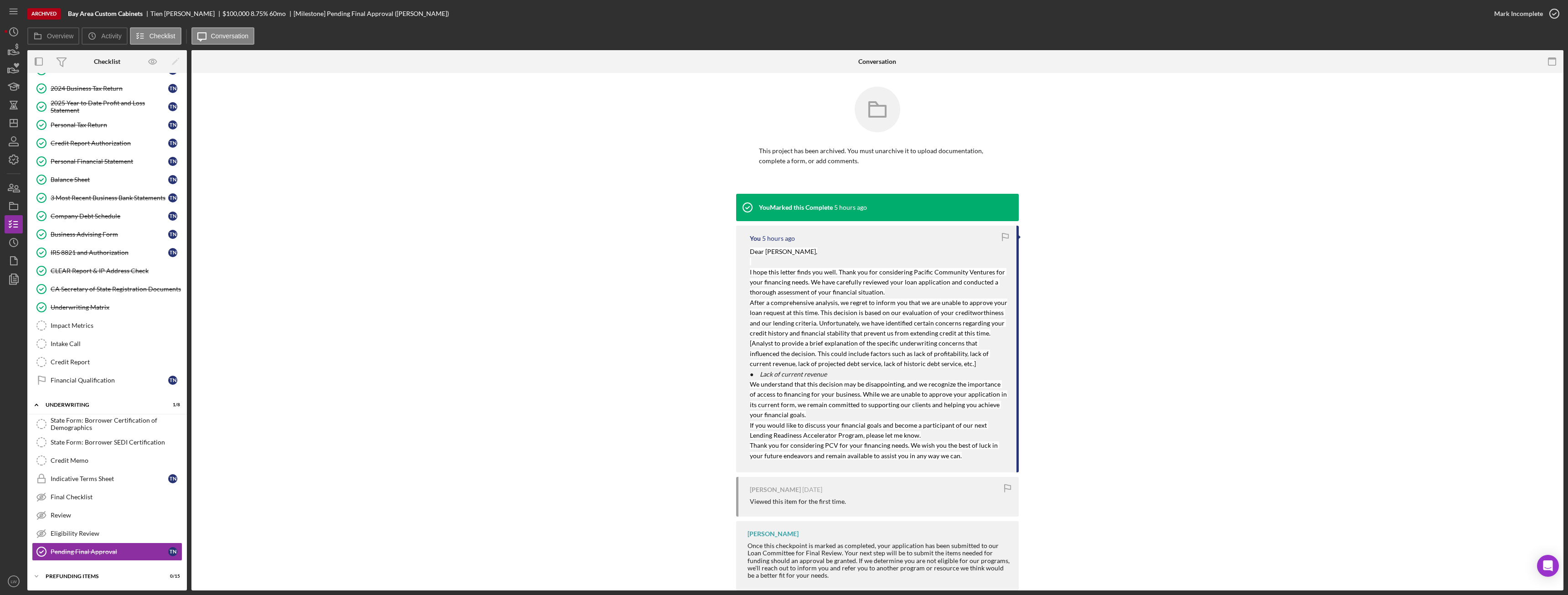
click at [688, 354] on div "You Marked this Complete 5 hours ago You 5 hours ago Dear Tien Nguyen, I hope t…" at bounding box center [877, 394] width 1344 height 401
click at [16, 202] on icon "button" at bounding box center [14, 206] width 23 height 23
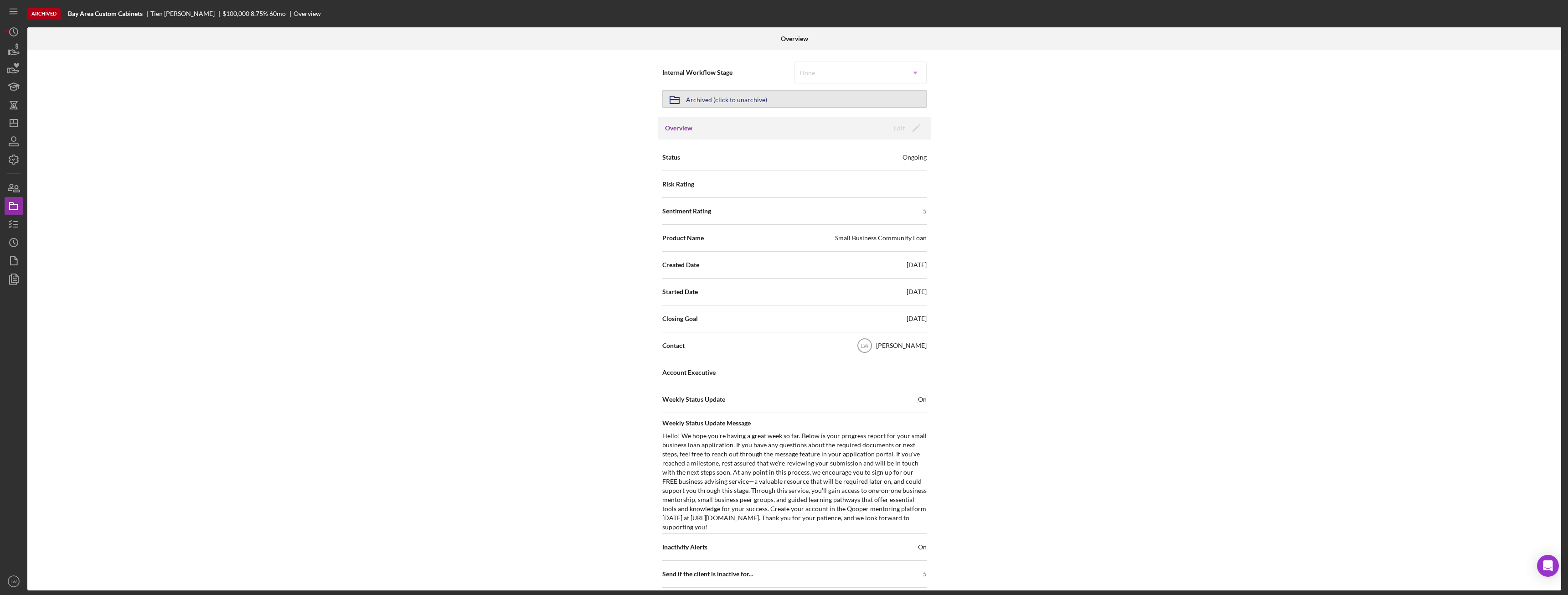
click at [719, 104] on div "Archived (click to unarchive)" at bounding box center [726, 99] width 81 height 17
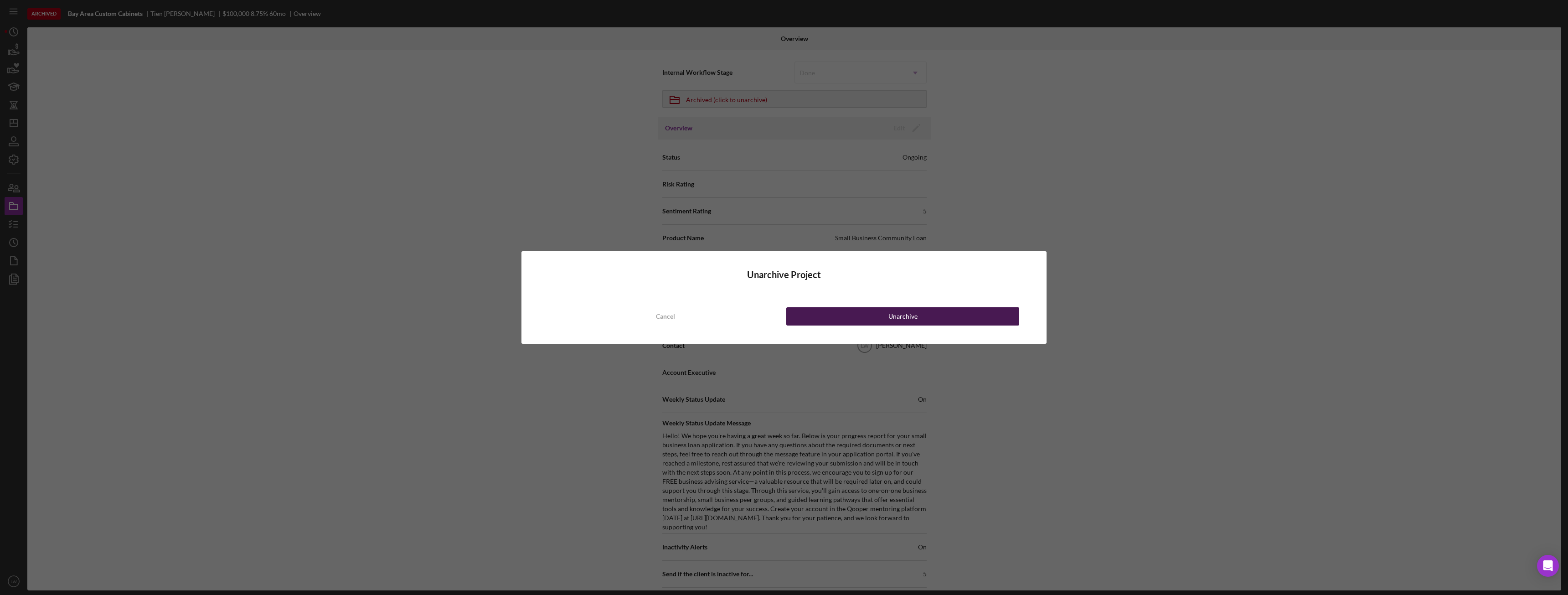
click at [903, 317] on div "Unarchive" at bounding box center [903, 317] width 29 height 18
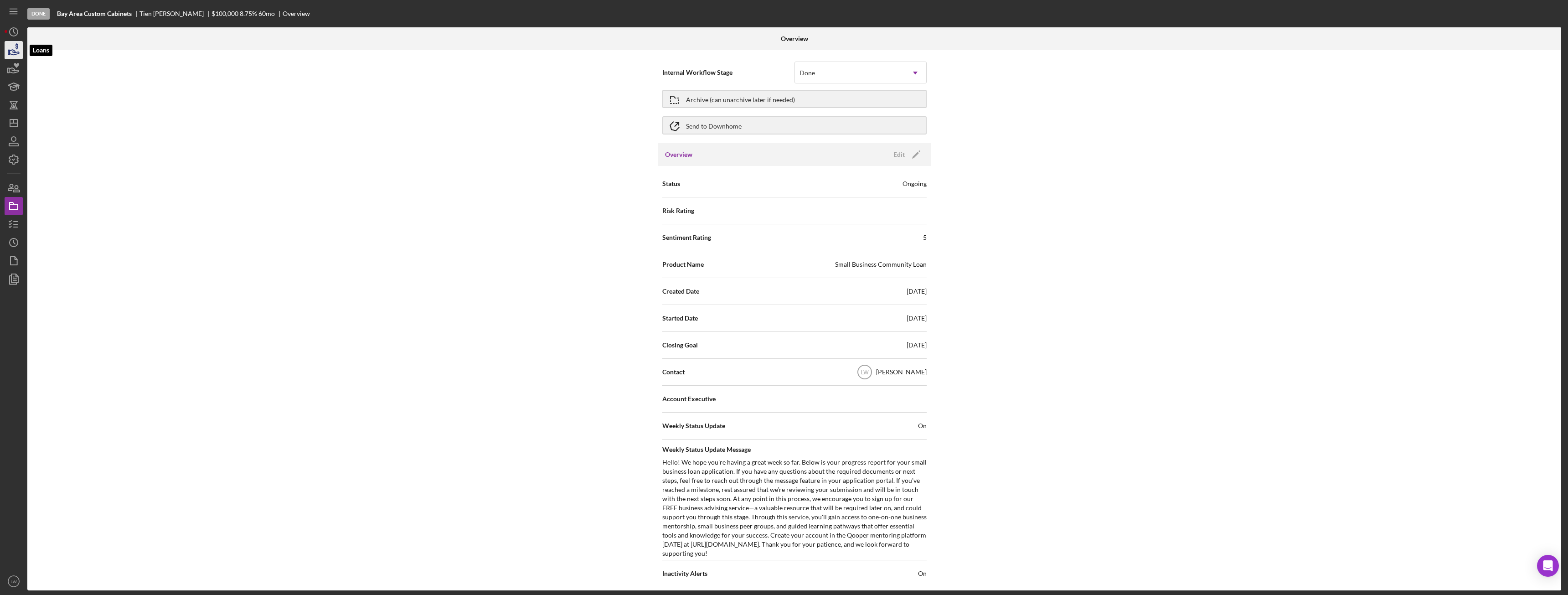
click at [14, 49] on icon "button" at bounding box center [14, 50] width 23 height 23
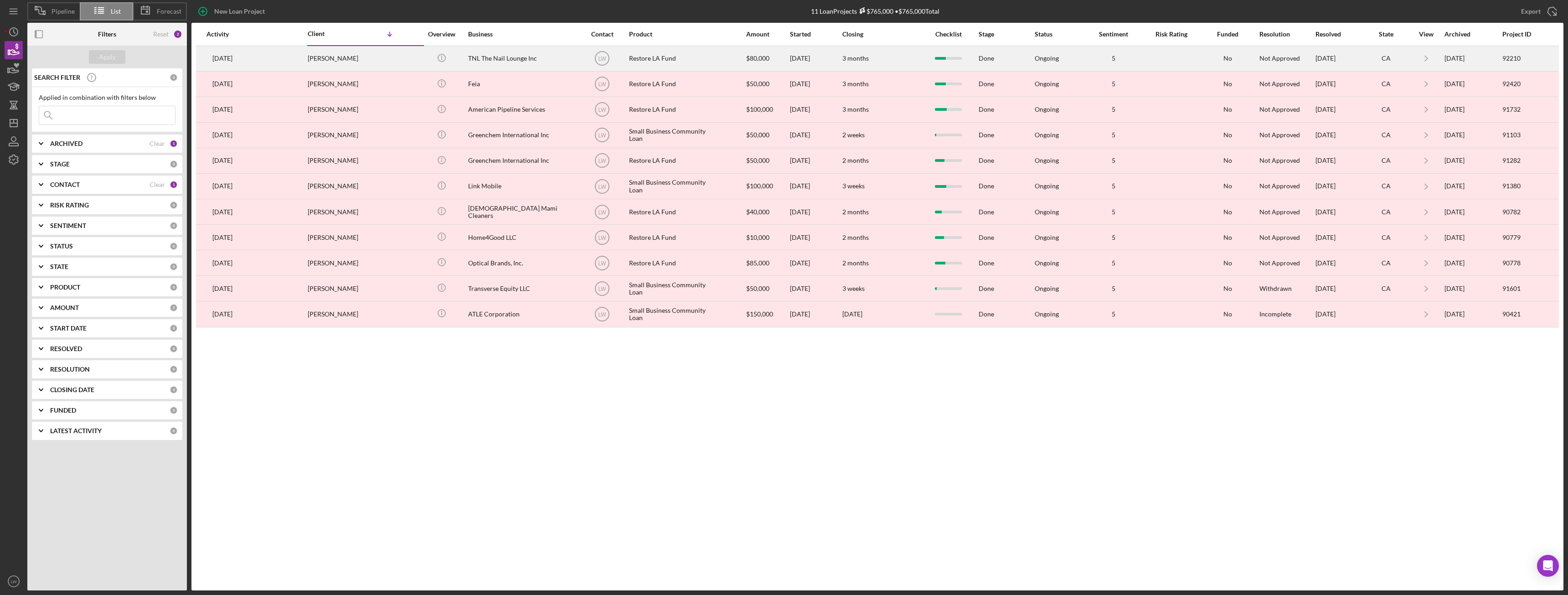
click at [508, 53] on div "TNL The Nail Lounge Inc" at bounding box center [514, 58] width 91 height 24
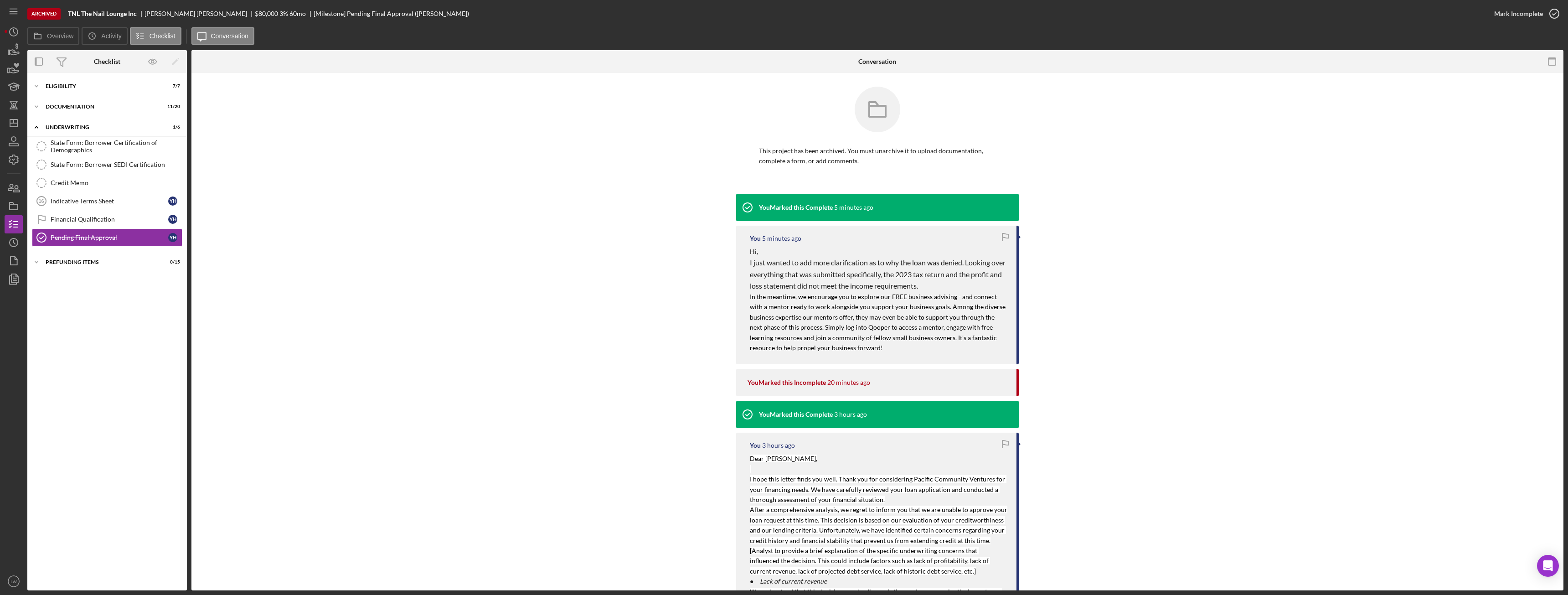
drag, startPoint x: 954, startPoint y: 283, endPoint x: 943, endPoint y: 293, distance: 14.9
click at [954, 282] on p "I just wanted to add more clarification as to why the loan was denied. Looking …" at bounding box center [878, 274] width 257 height 35
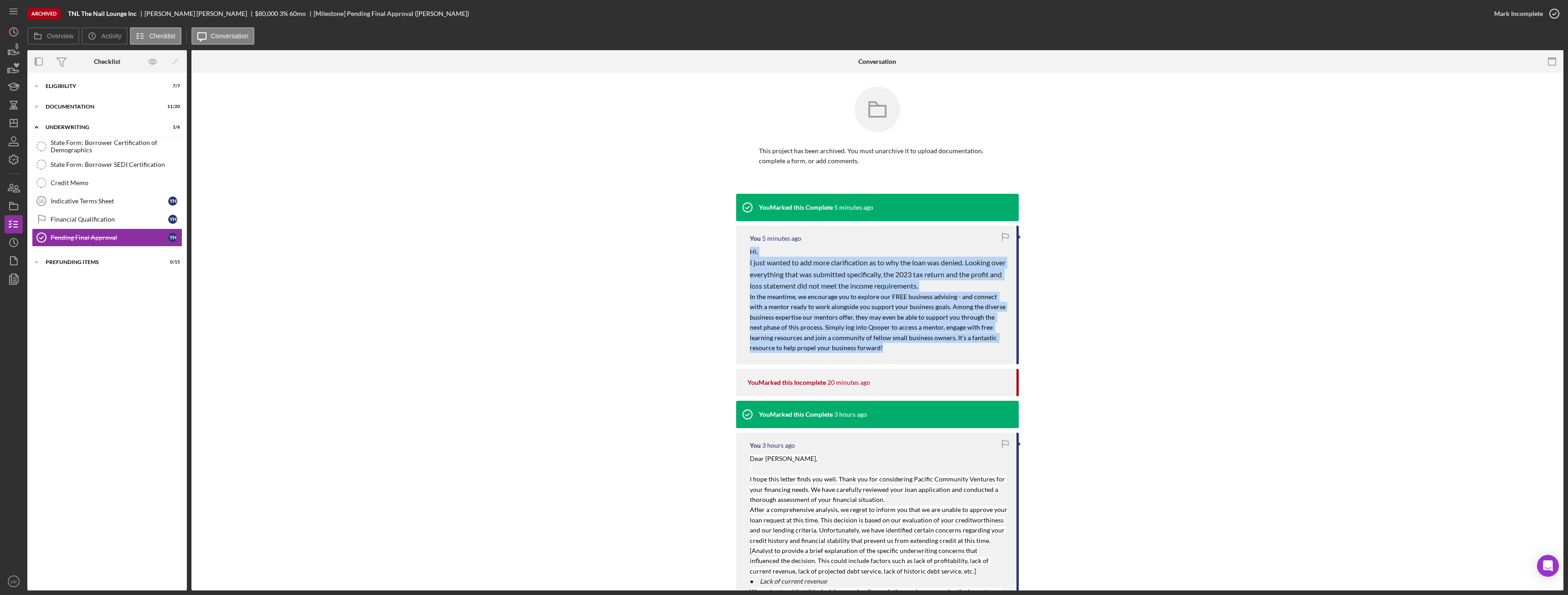
drag, startPoint x: 847, startPoint y: 349, endPoint x: 790, endPoint y: 286, distance: 85.0
click at [743, 253] on div "You 5 minutes ago Hi, I just wanted to add more clarification as to why the loa…" at bounding box center [877, 295] width 283 height 139
copy div "Hi, I just wanted to add more clarification as to why the loan was denied. Look…"
click at [4, 45] on icon "button" at bounding box center [14, 50] width 23 height 23
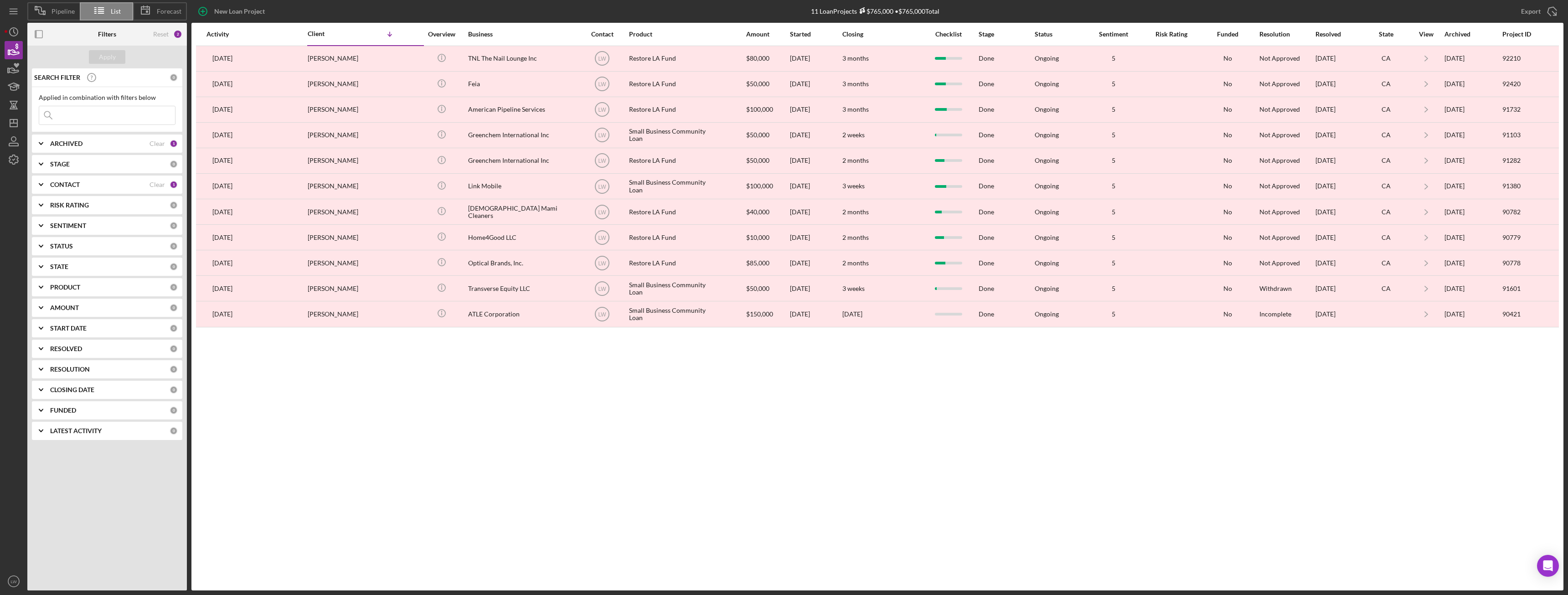
click at [46, 142] on icon "Icon/Expander" at bounding box center [41, 143] width 23 height 23
click at [42, 194] on input "Archived" at bounding box center [44, 195] width 9 height 9
checkbox input "false"
click at [45, 181] on input "Active" at bounding box center [44, 181] width 9 height 9
checkbox input "true"
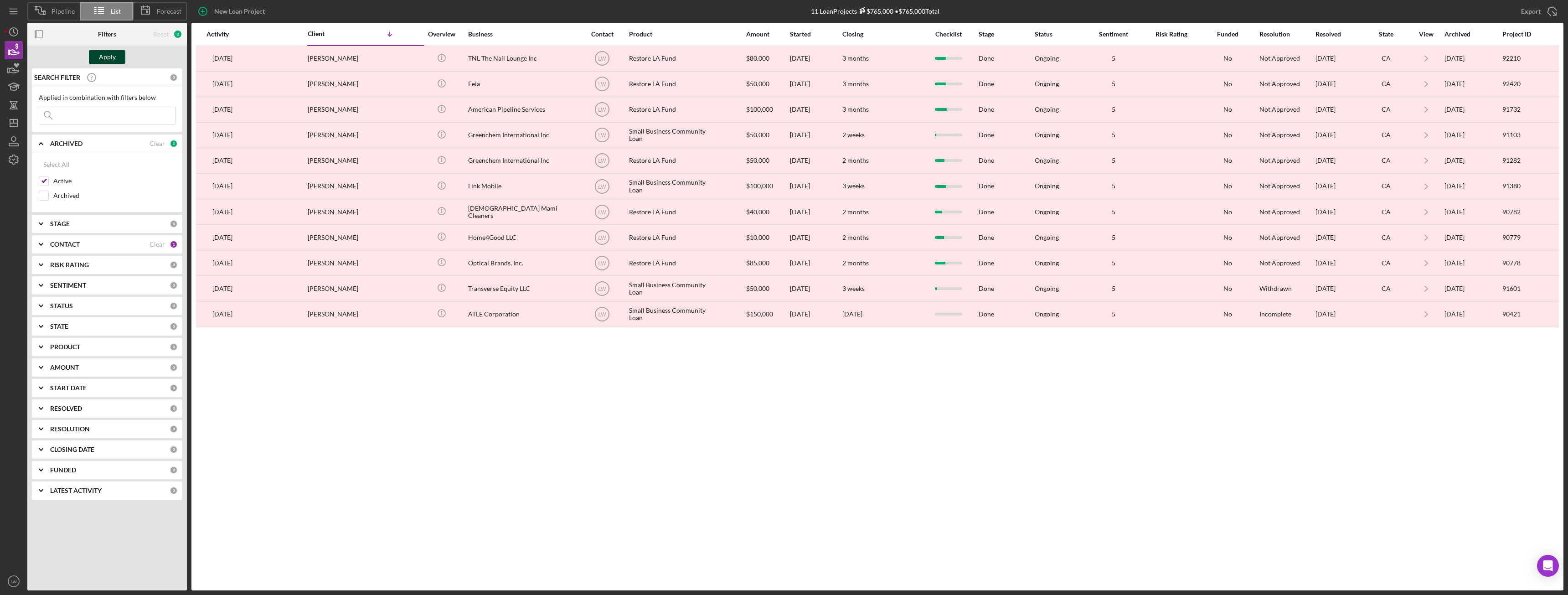
click at [109, 51] on div "Apply" at bounding box center [107, 57] width 17 height 14
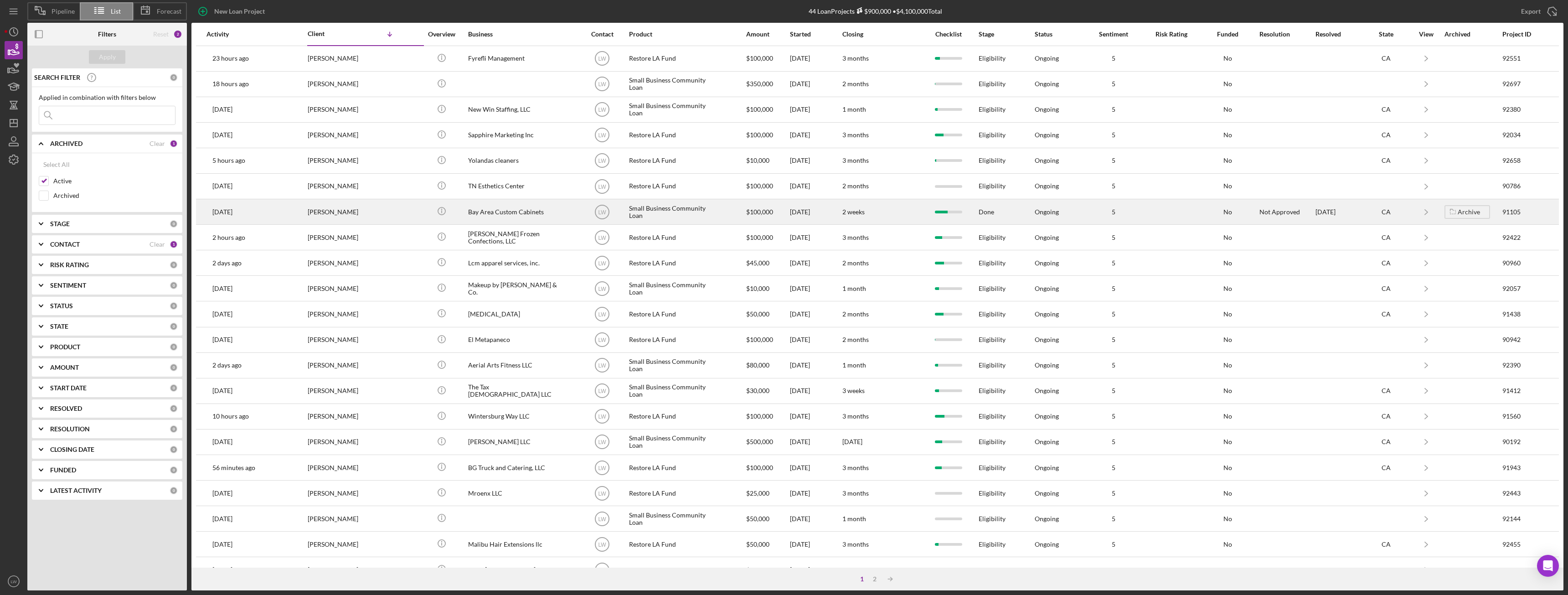
click at [522, 213] on div "Bay Area Custom Cabinets" at bounding box center [514, 211] width 91 height 24
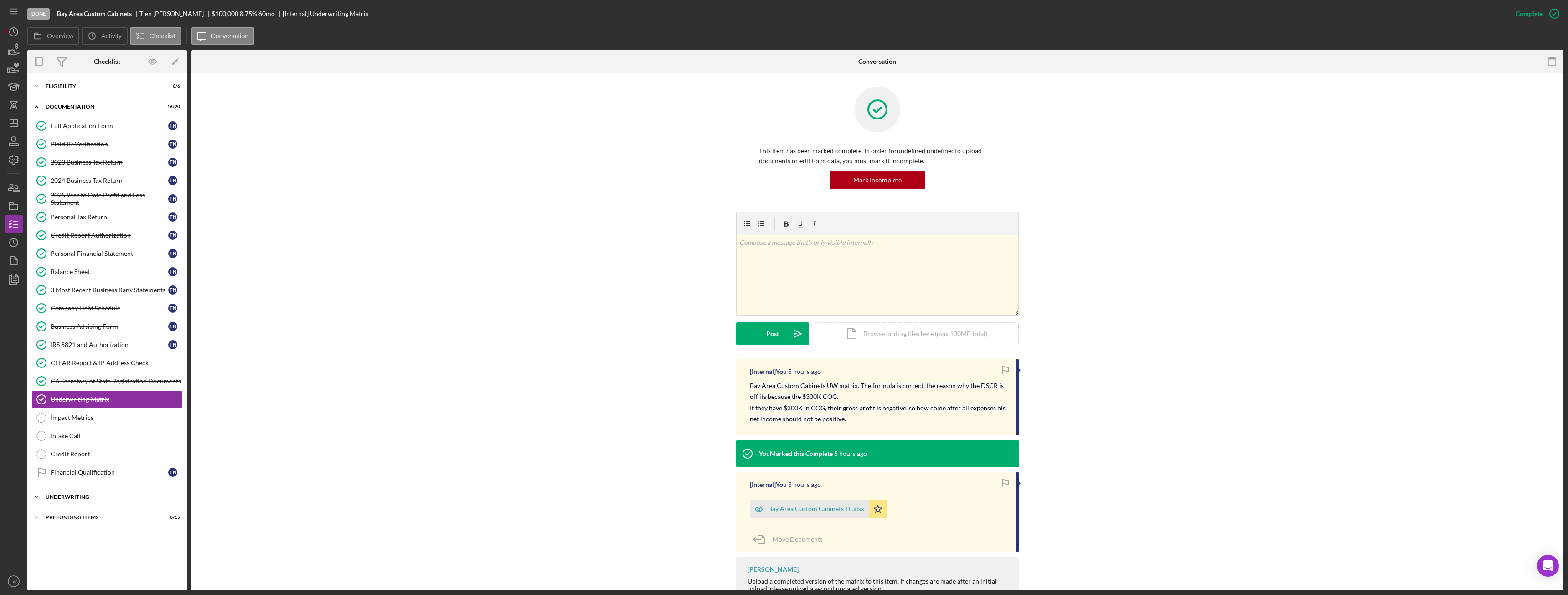
click at [85, 497] on div "Underwriting" at bounding box center [110, 497] width 130 height 6
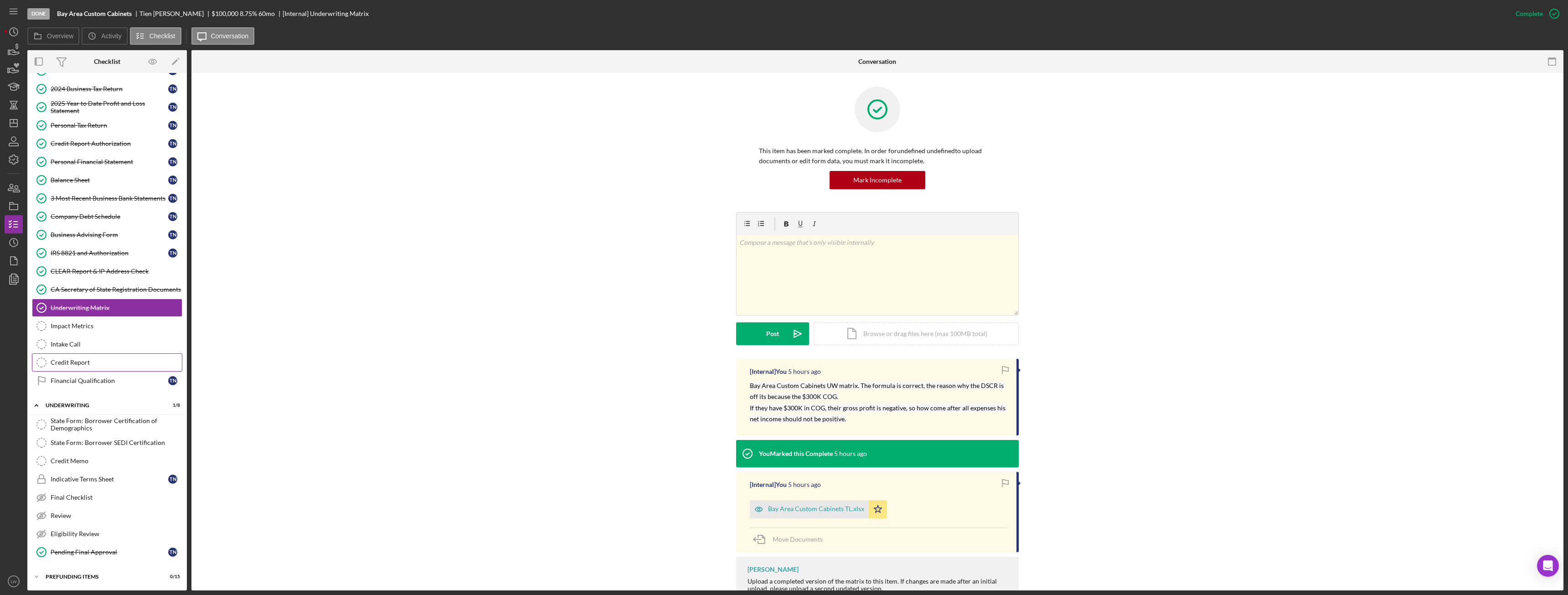
scroll to position [92, 0]
click at [86, 381] on div "Financial Qualification" at bounding box center [109, 380] width 117 height 7
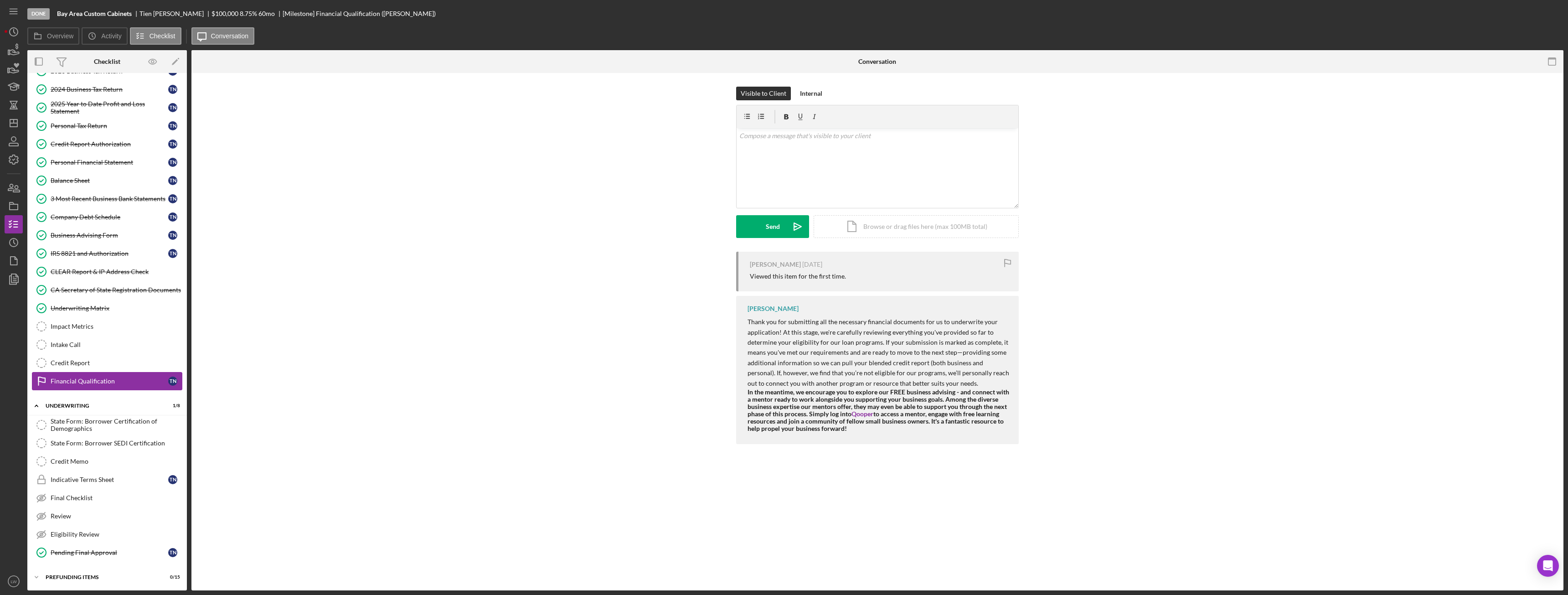
scroll to position [92, 0]
click at [121, 550] on div "Pending Final Approval" at bounding box center [109, 552] width 117 height 7
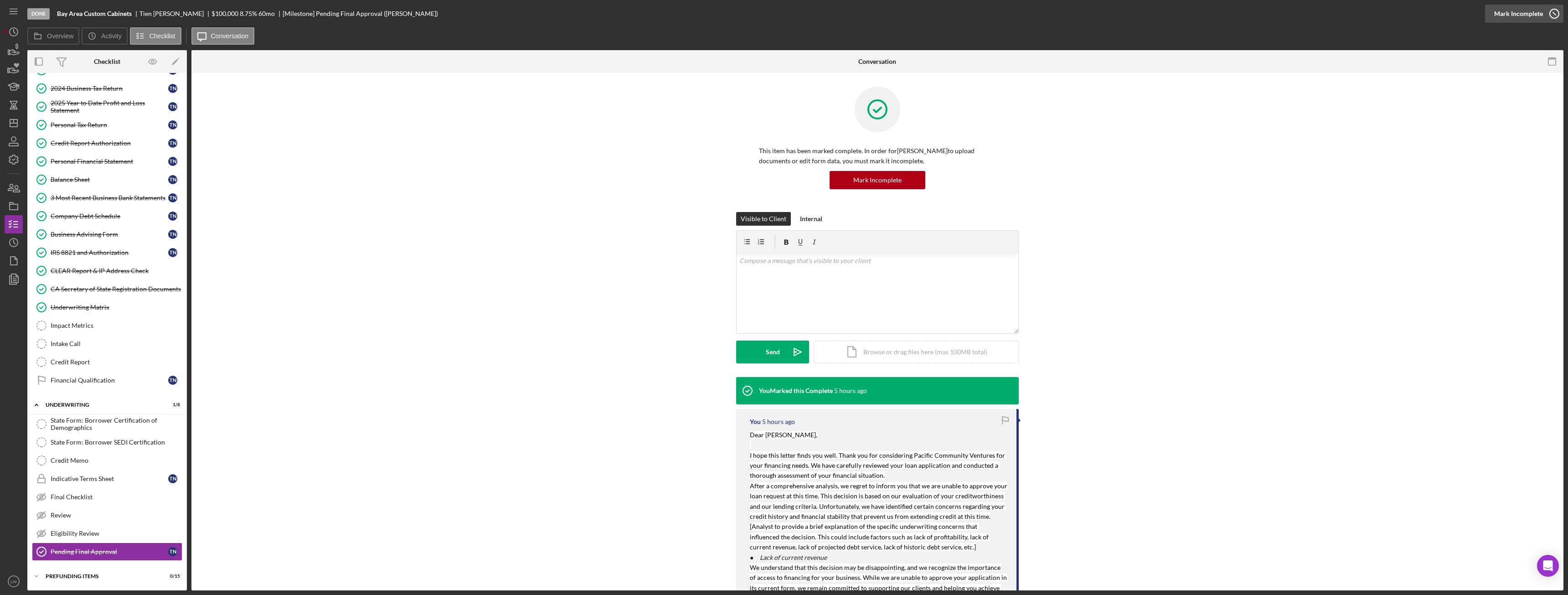
click at [1532, 13] on div "Mark Incomplete" at bounding box center [1518, 14] width 49 height 18
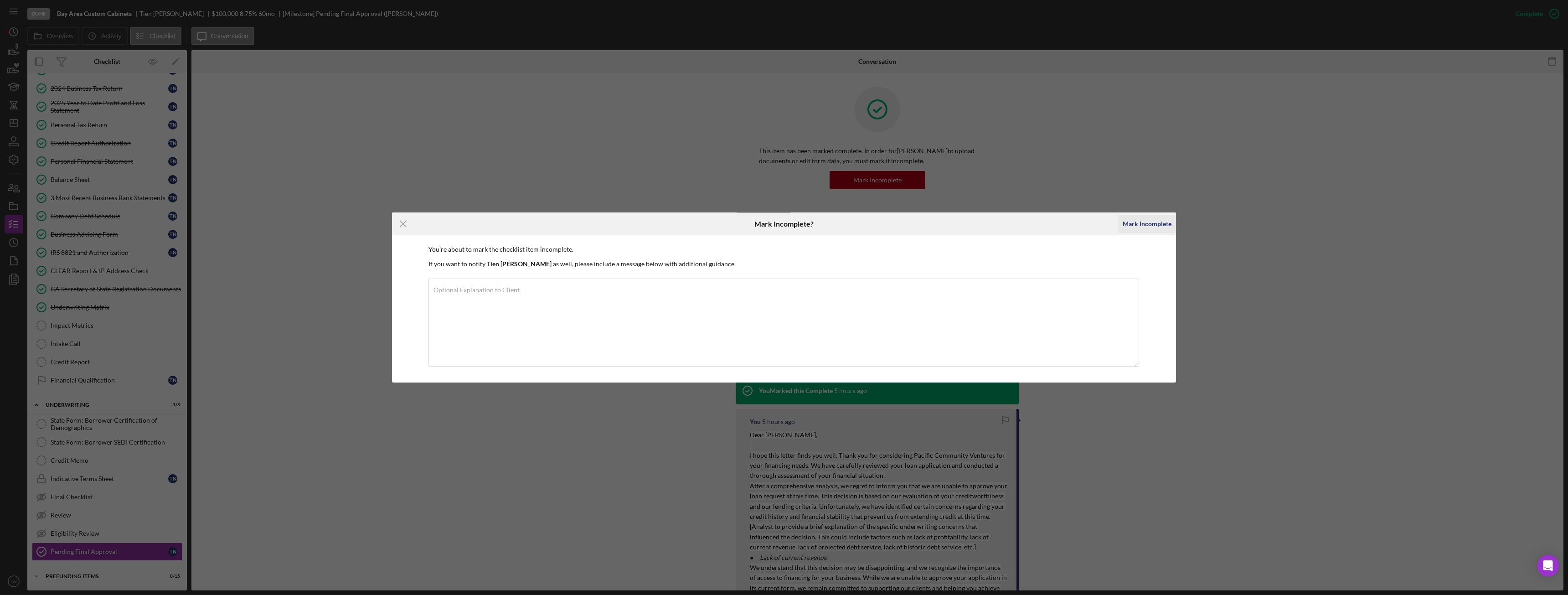
click at [1134, 223] on div "Mark Incomplete" at bounding box center [1147, 224] width 49 height 18
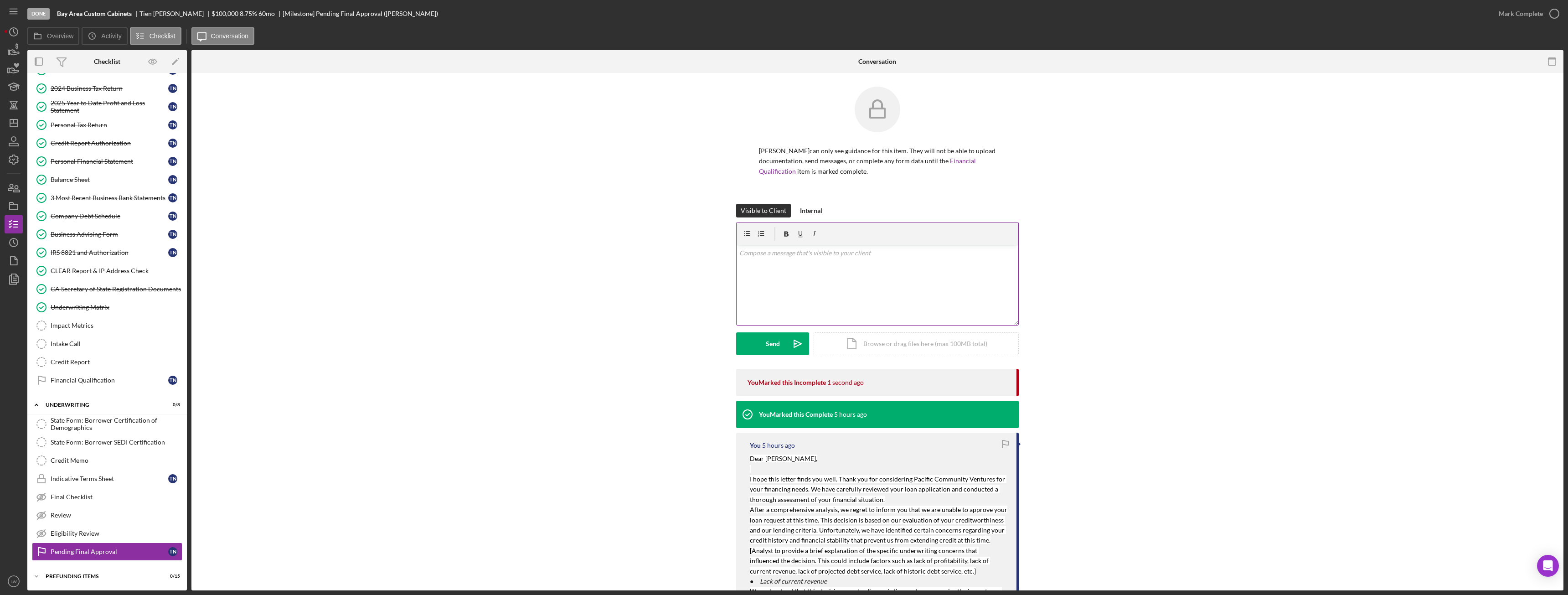
click at [847, 285] on div "v Color teal Color pink Remove color Add row above Add row below Add column bef…" at bounding box center [877, 285] width 281 height 80
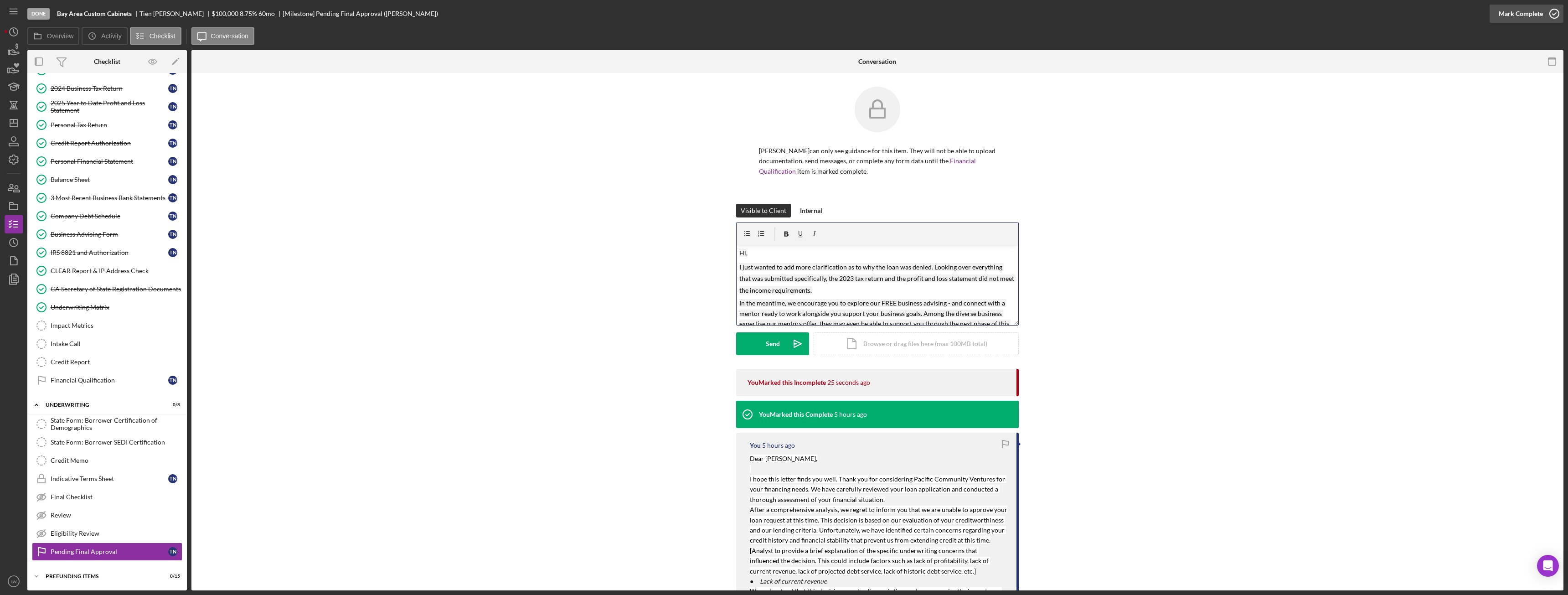
click at [1539, 16] on div "Mark Complete" at bounding box center [1521, 14] width 44 height 18
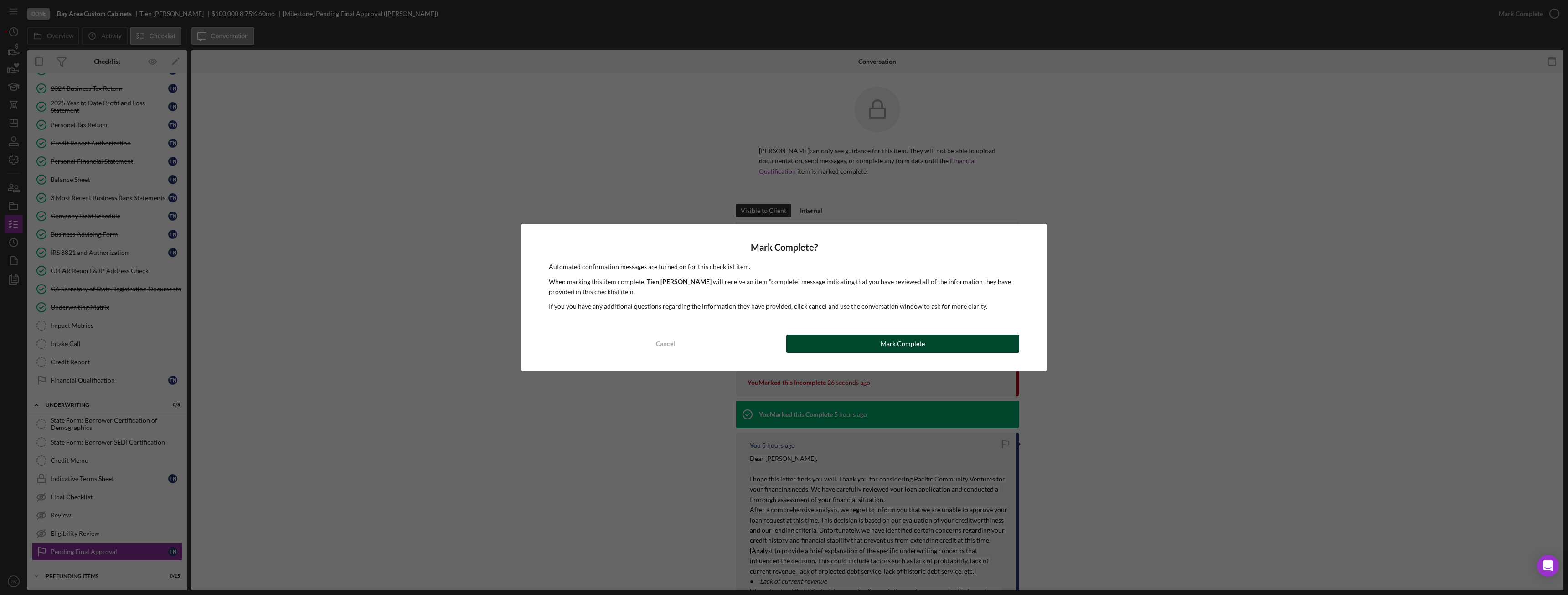
click at [1006, 346] on button "Mark Complete" at bounding box center [903, 344] width 233 height 18
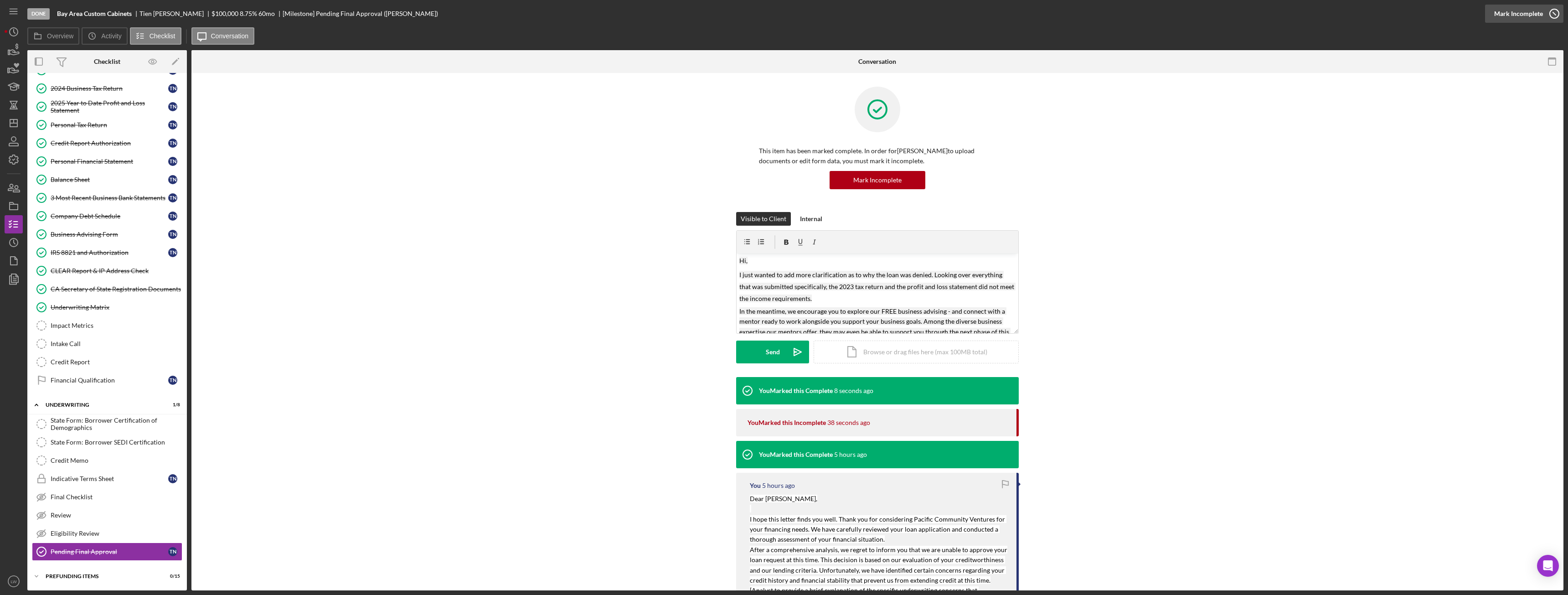
click at [1529, 15] on div "Mark Incomplete" at bounding box center [1518, 14] width 49 height 18
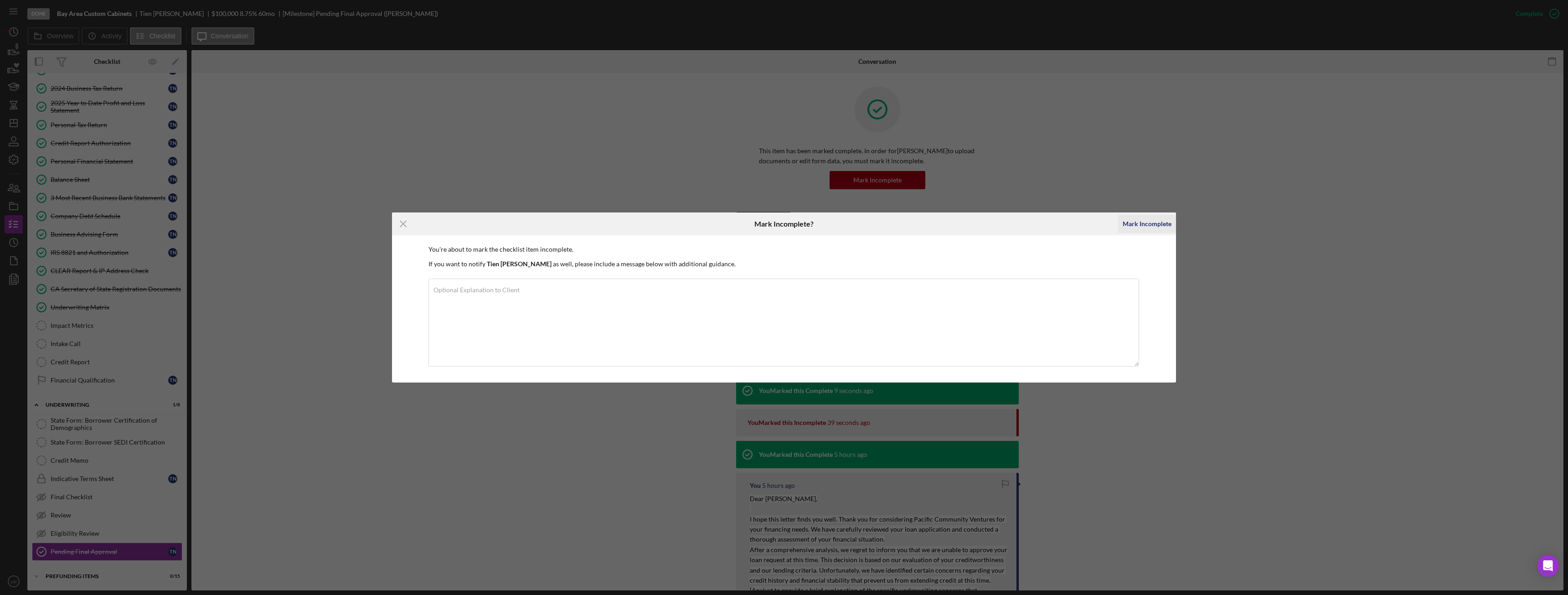
click at [1152, 225] on div "Mark Incomplete" at bounding box center [1147, 224] width 49 height 18
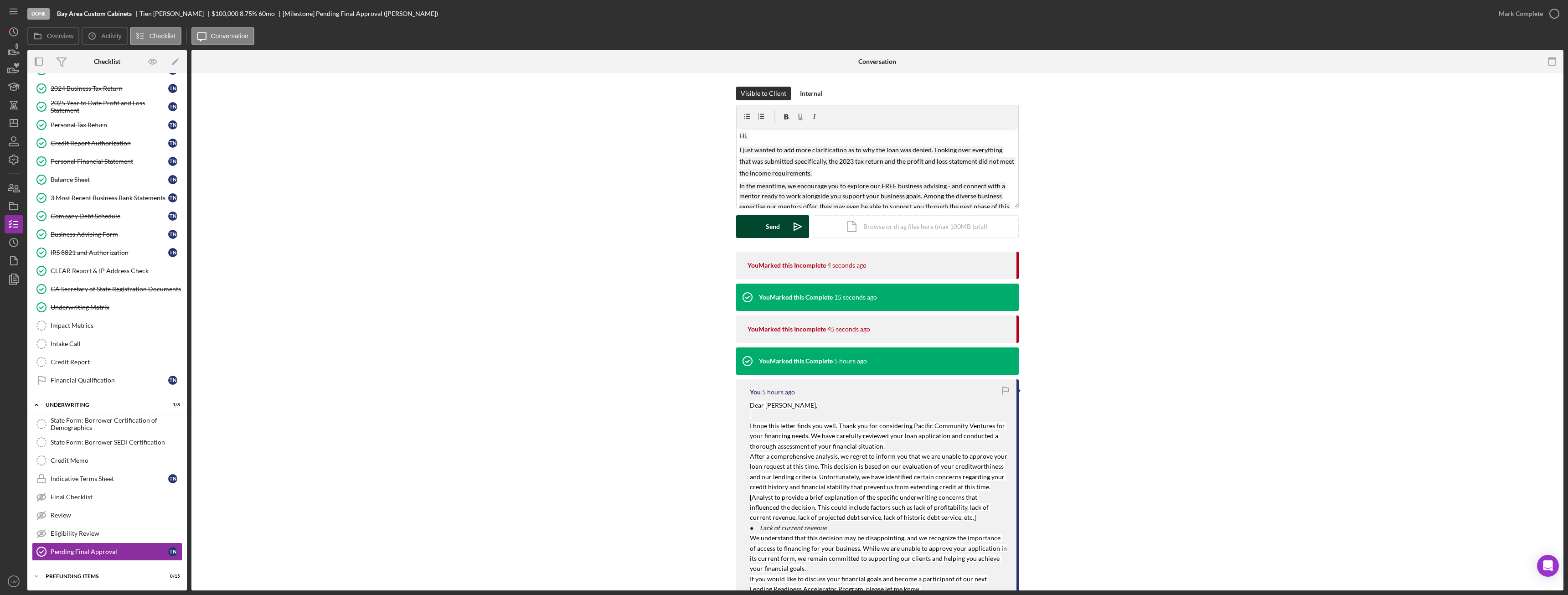
click at [786, 230] on icon "Icon/icon-invite-send" at bounding box center [798, 226] width 23 height 23
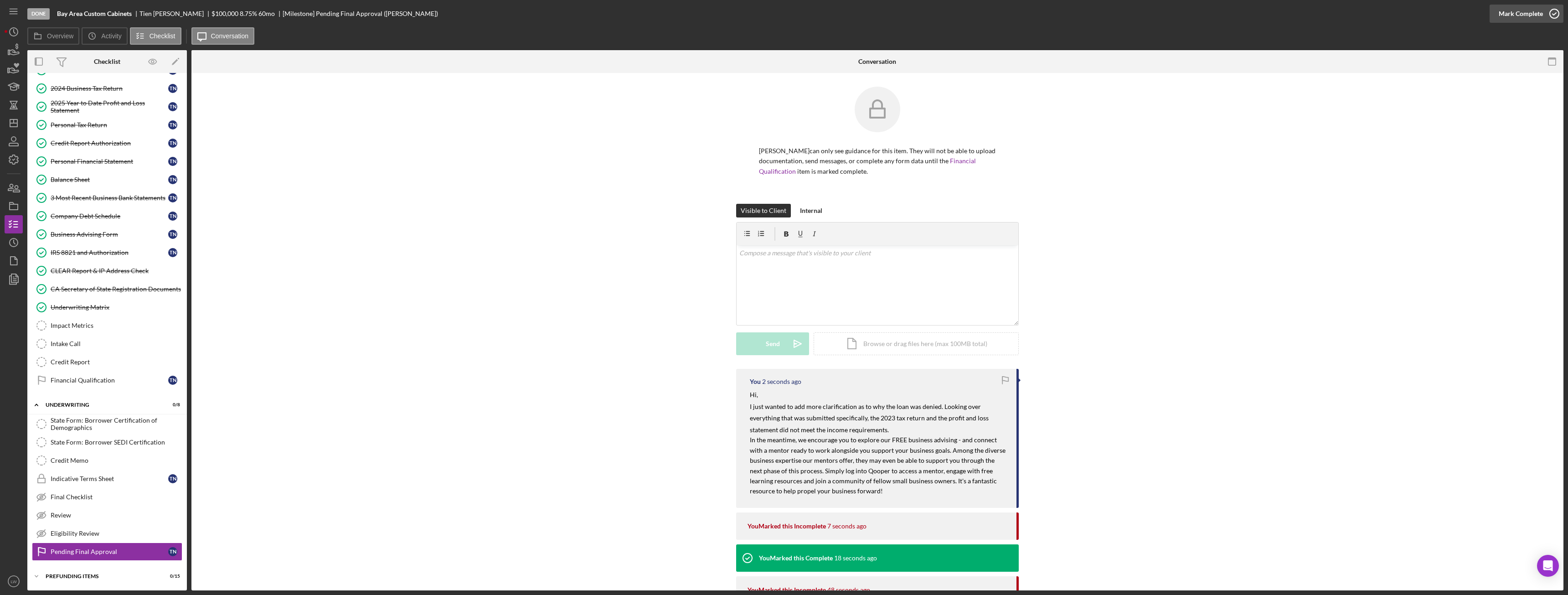
click at [1534, 18] on div "Mark Complete" at bounding box center [1521, 14] width 44 height 18
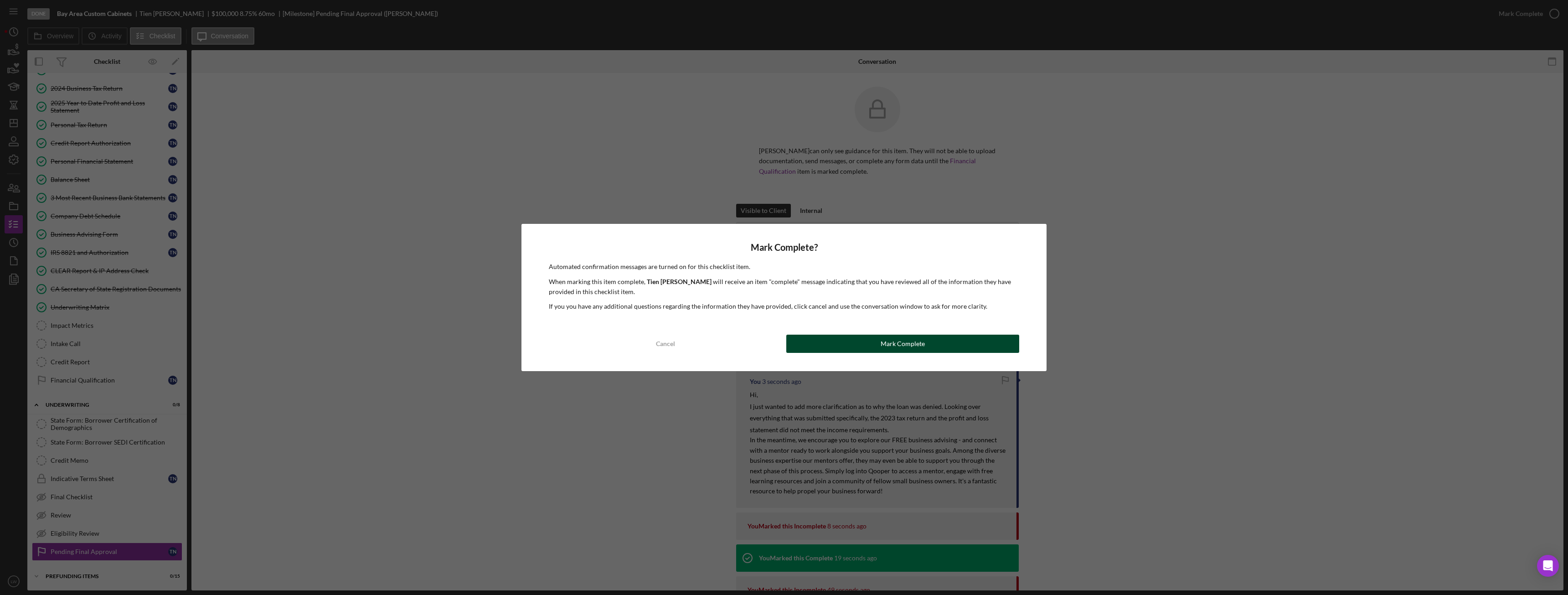
click at [999, 343] on button "Mark Complete" at bounding box center [903, 344] width 233 height 18
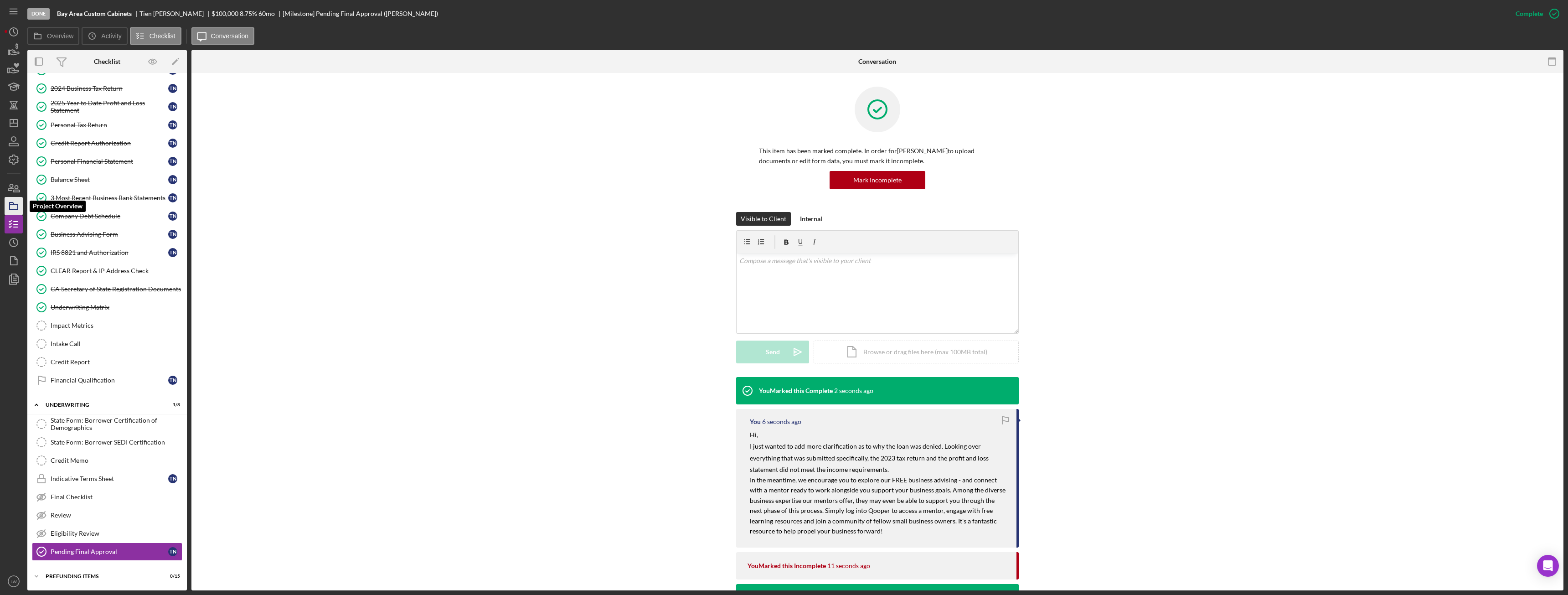
click at [12, 204] on polygon "button" at bounding box center [12, 203] width 4 height 2
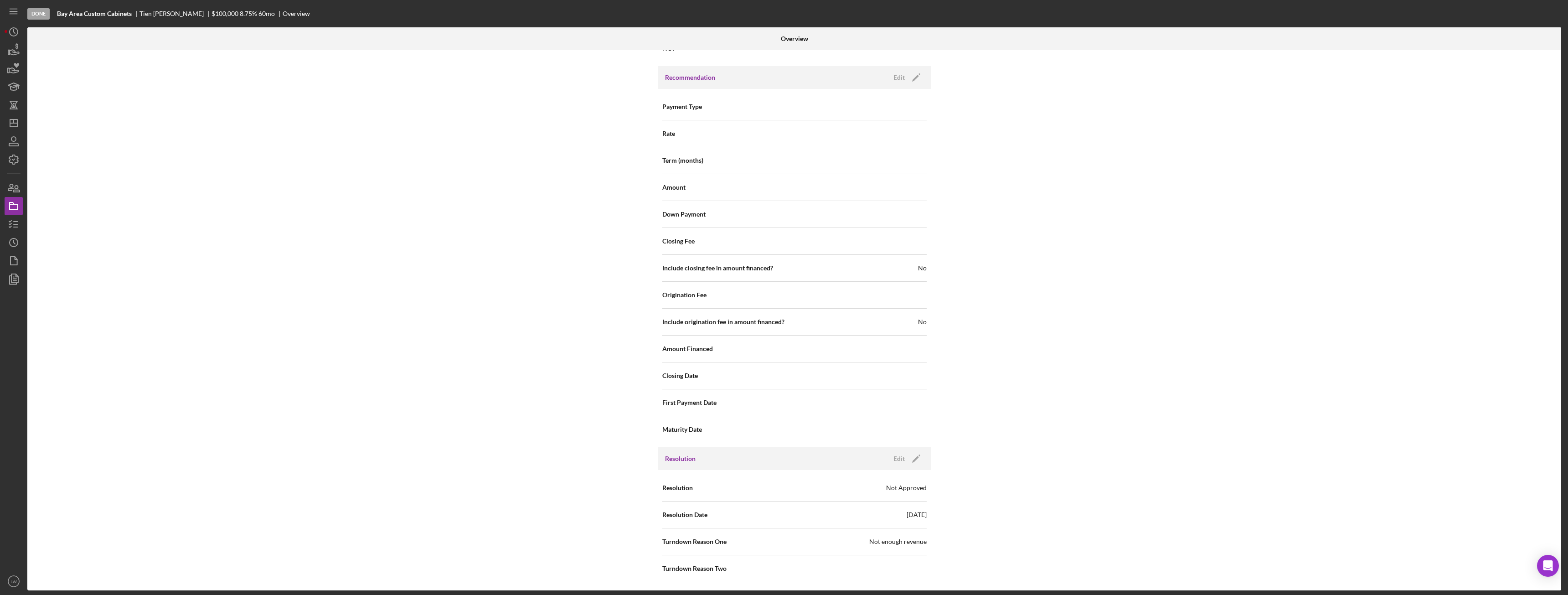
scroll to position [959, 0]
click at [898, 459] on div "Edit" at bounding box center [899, 458] width 12 height 14
click at [914, 459] on button "Save" at bounding box center [901, 458] width 45 height 14
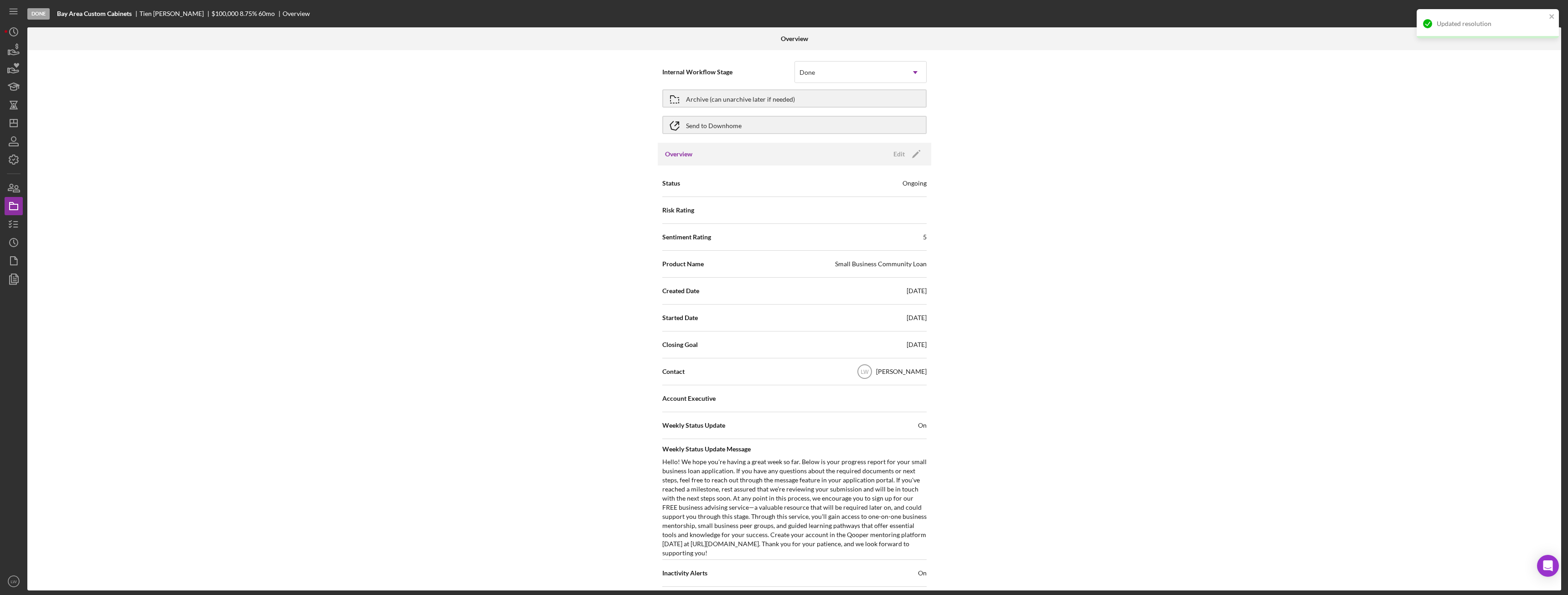
scroll to position [0, 0]
click at [758, 98] on div "Archive (can unarchive later if needed)" at bounding box center [740, 99] width 109 height 17
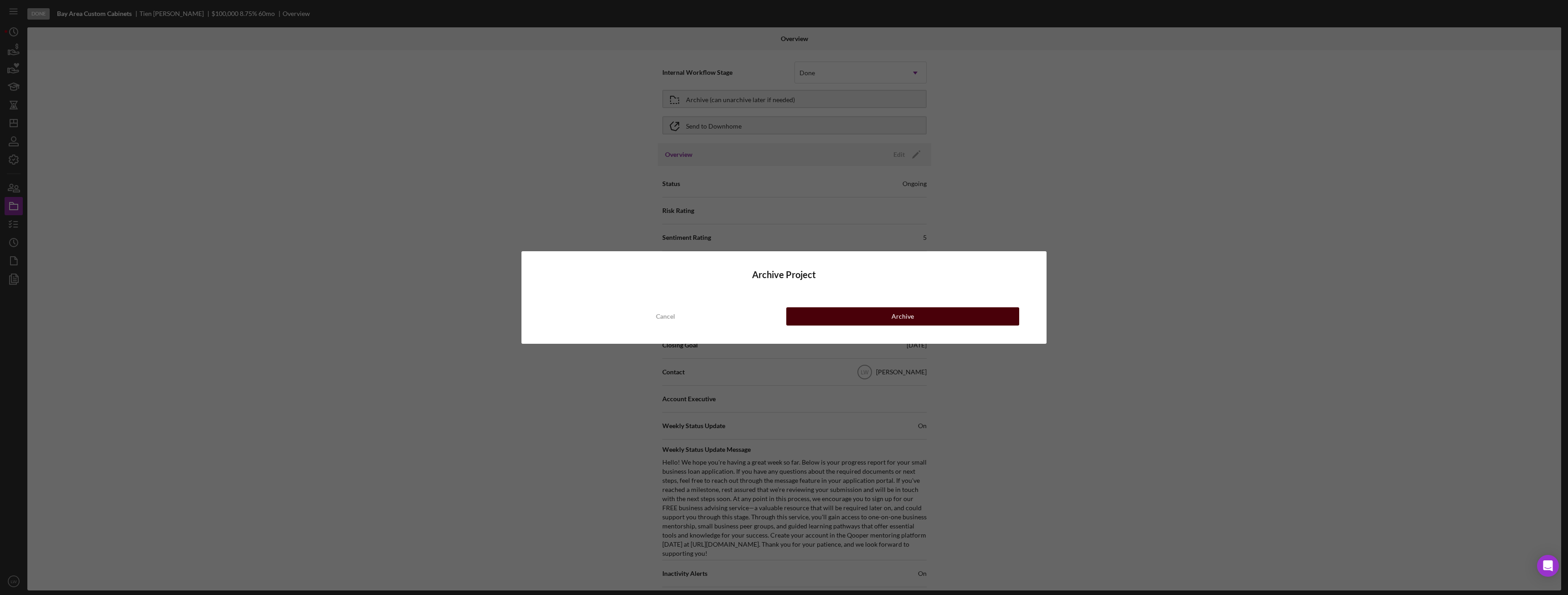
click at [868, 317] on button "Archive" at bounding box center [903, 317] width 233 height 18
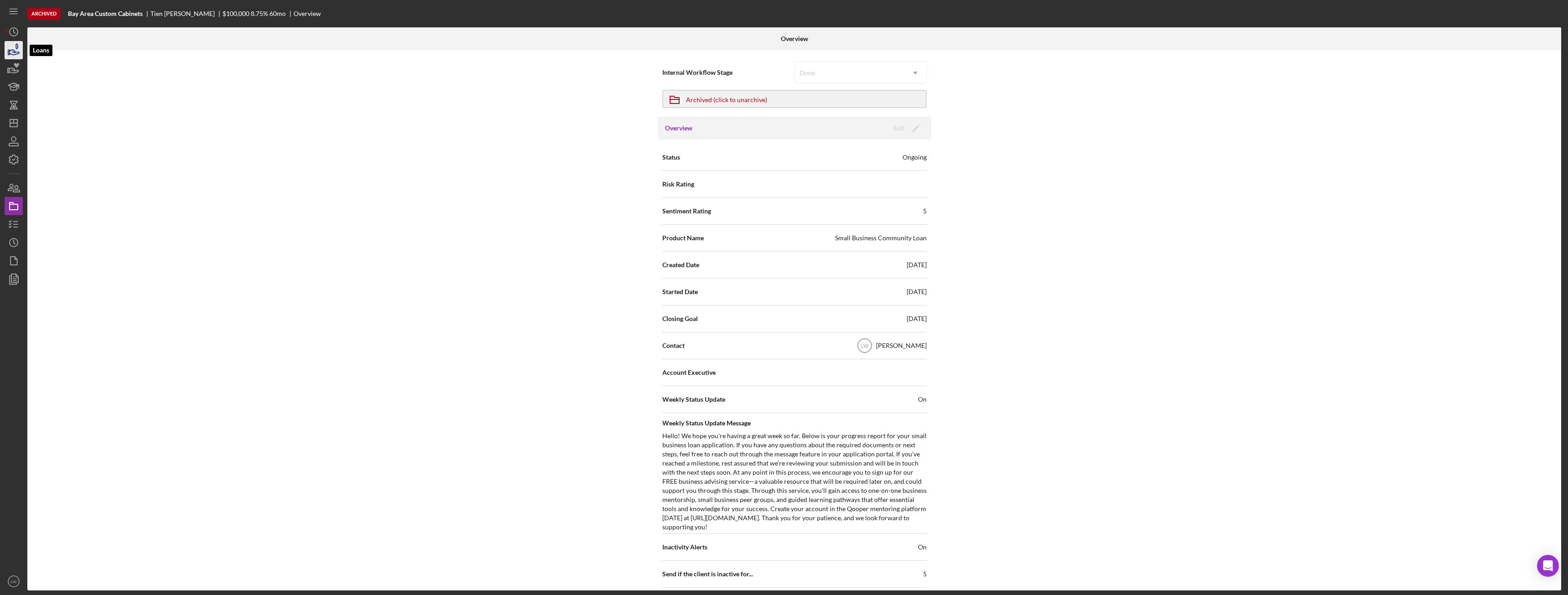
click at [17, 50] on icon "button" at bounding box center [14, 50] width 23 height 23
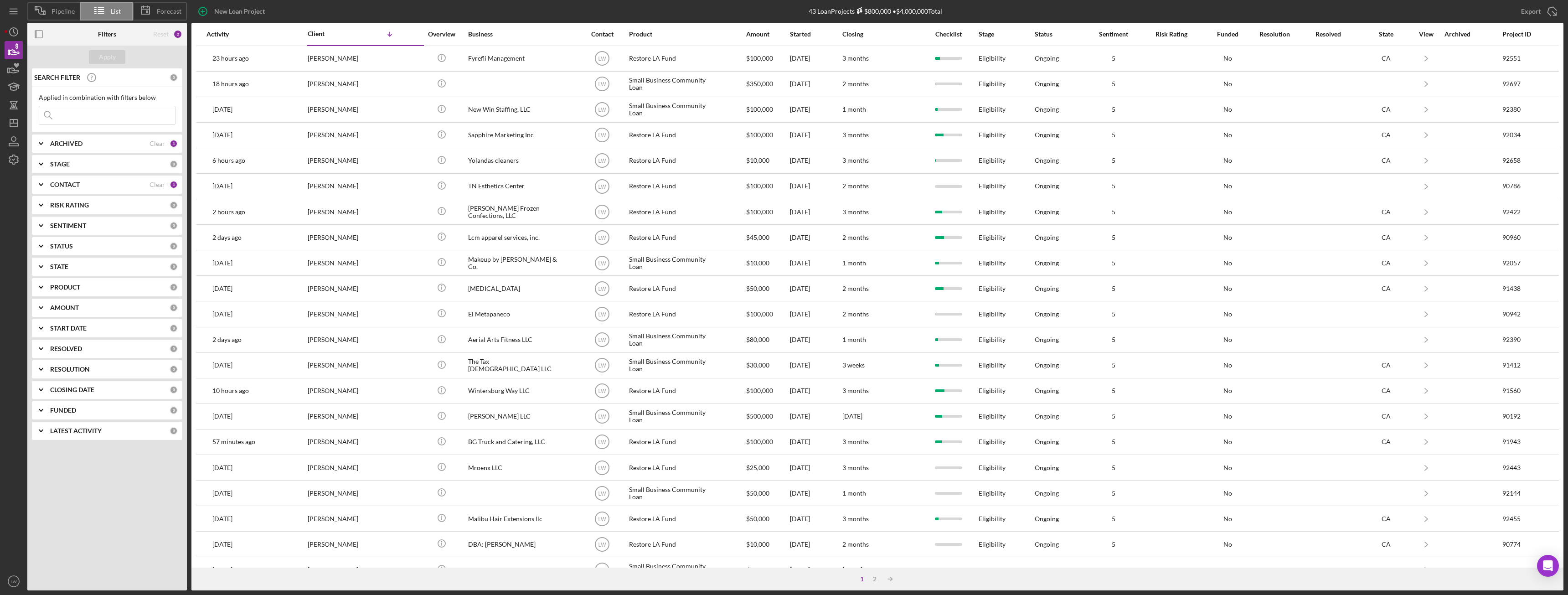
click at [68, 183] on b "CONTACT" at bounding box center [65, 185] width 29 height 7
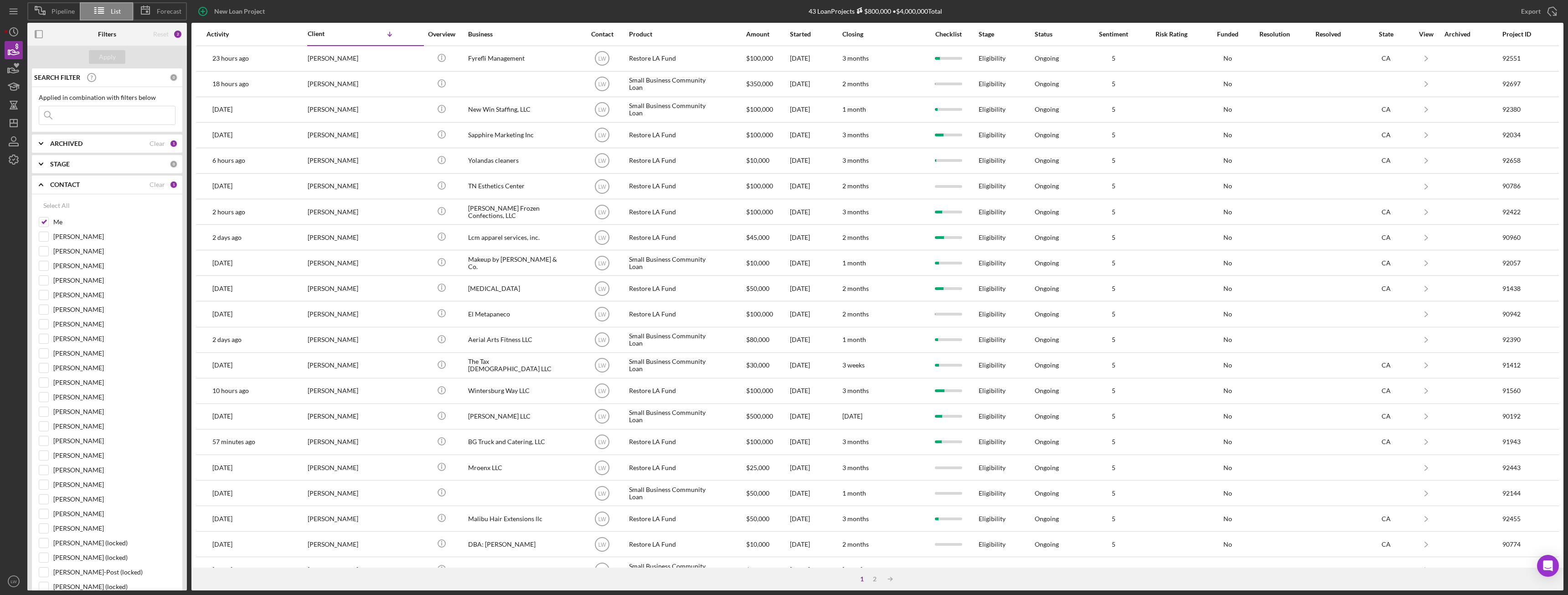
click at [68, 183] on b "CONTACT" at bounding box center [65, 185] width 29 height 7
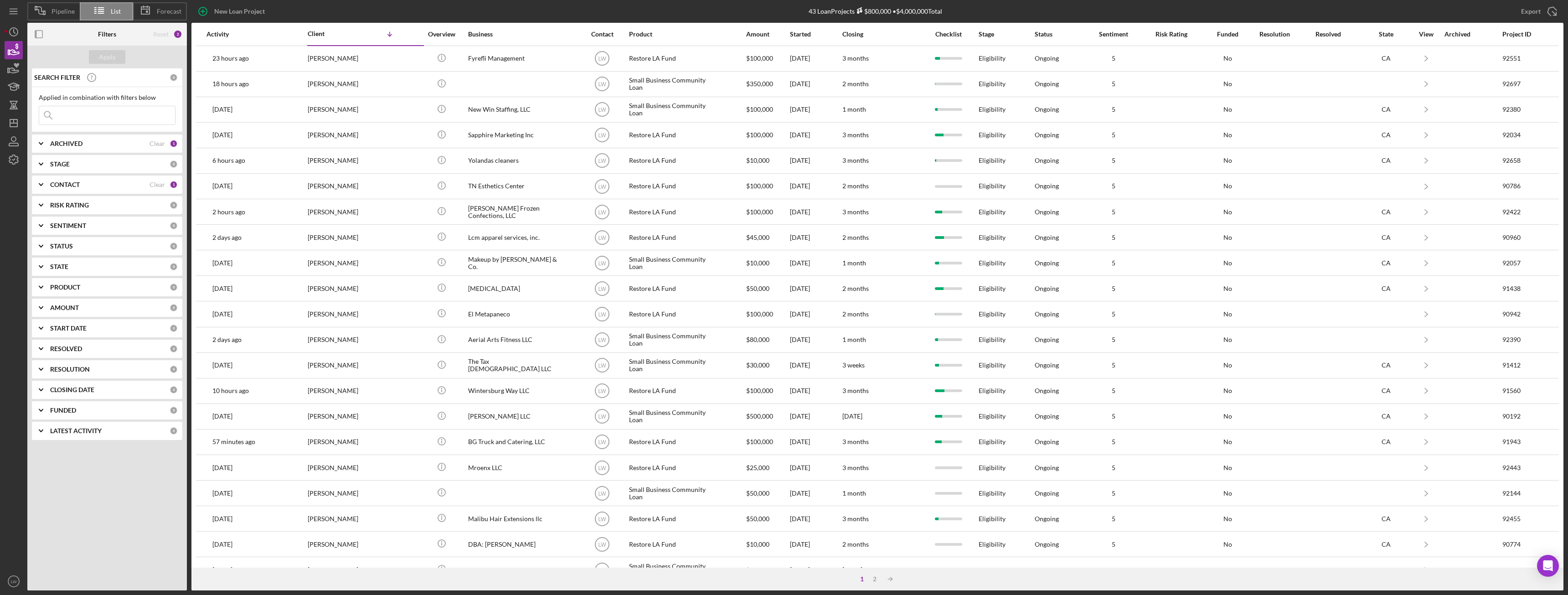
click at [73, 146] on b "ARCHIVED" at bounding box center [66, 144] width 33 height 7
click at [72, 143] on b "ARCHIVED" at bounding box center [66, 144] width 33 height 7
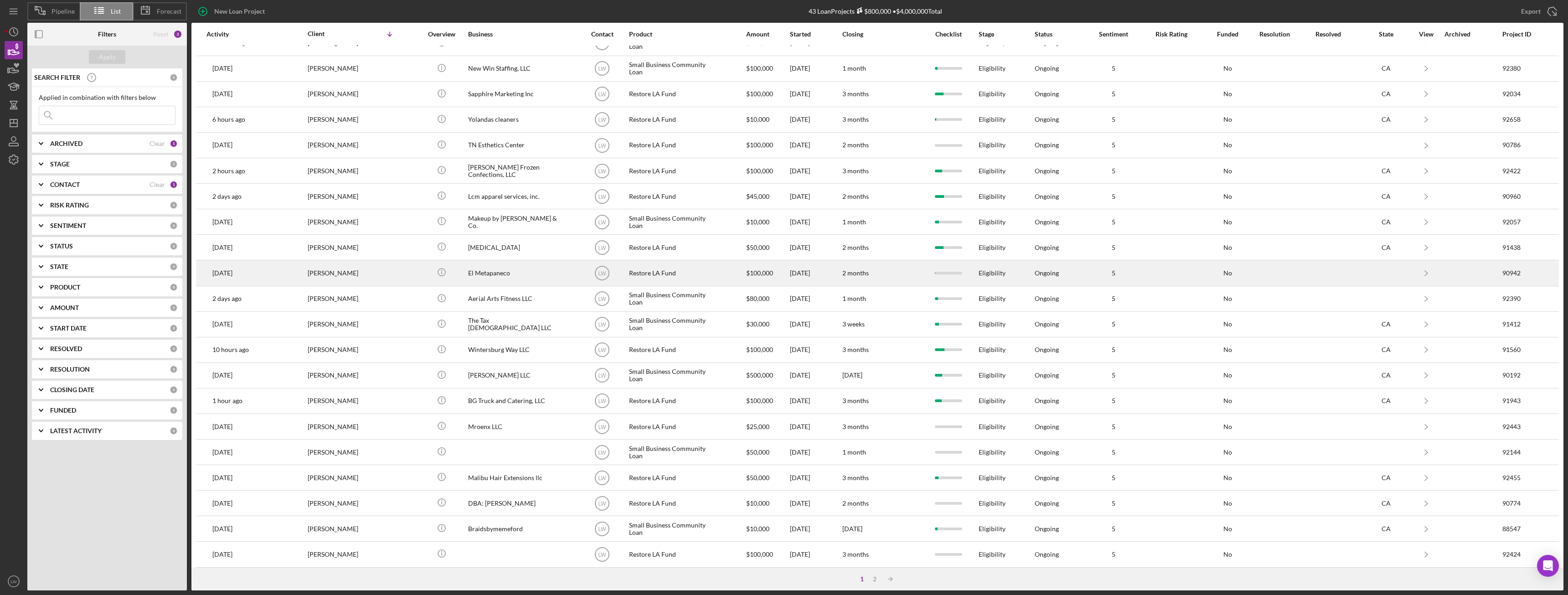
scroll to position [122, 0]
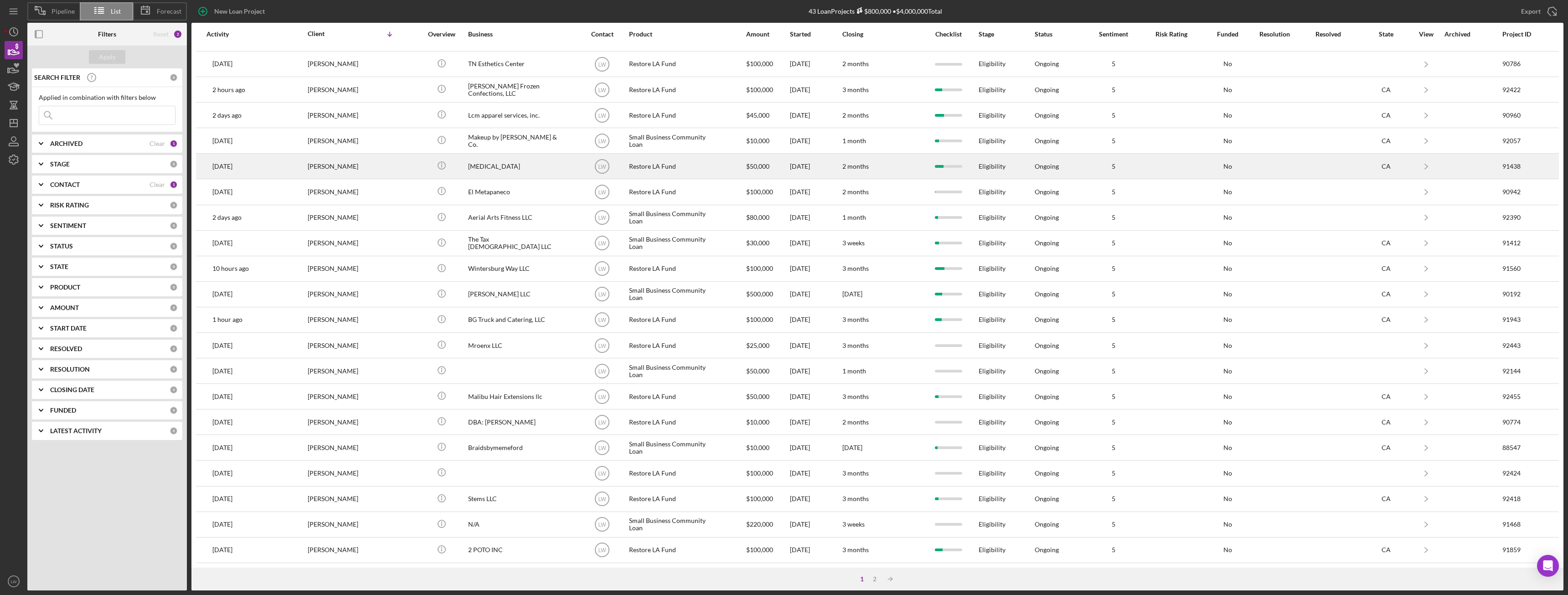
click at [526, 171] on div "Hydrotherapy" at bounding box center [514, 166] width 91 height 24
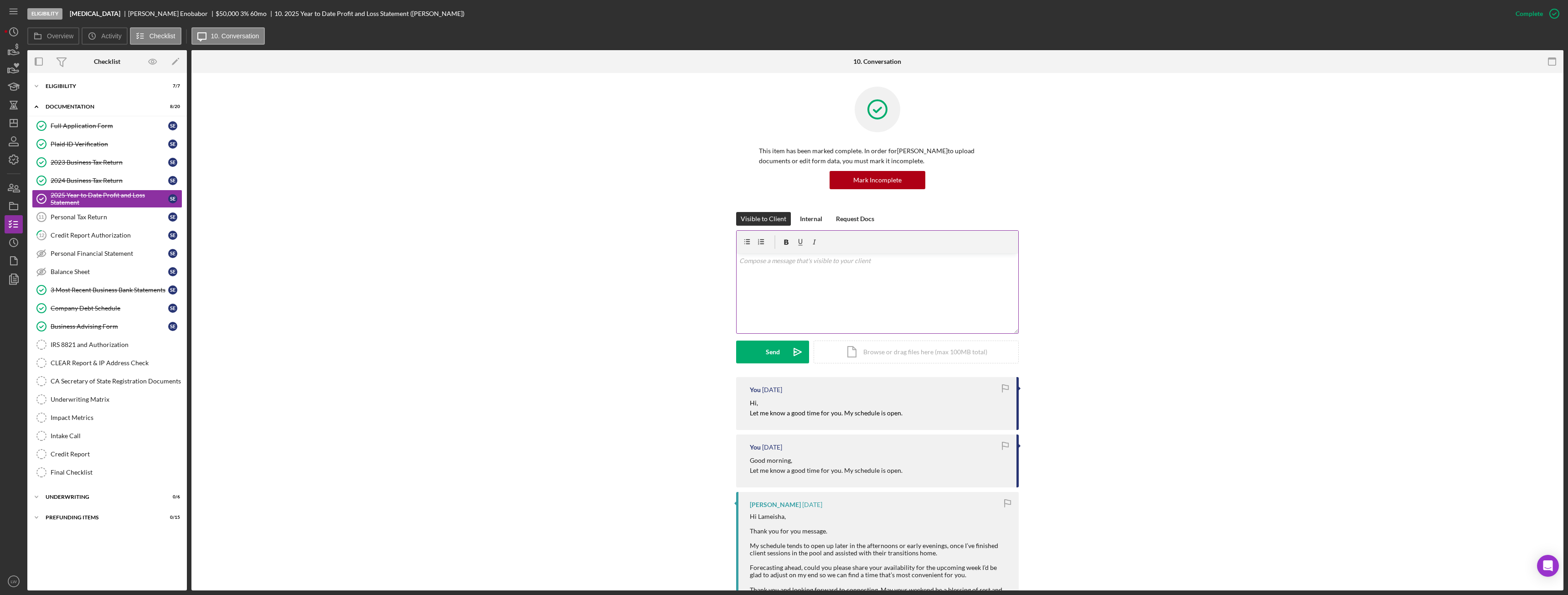
click at [776, 302] on div "v Color teal Color pink Remove color Add row above Add row below Add column bef…" at bounding box center [877, 293] width 281 height 80
click at [815, 288] on div "v Color teal Color pink Remove color Add row above Add row below Add column bef…" at bounding box center [877, 293] width 281 height 80
click at [761, 273] on p "Do you want to proceed with the loan?" at bounding box center [877, 274] width 276 height 10
click at [788, 351] on icon "Icon/icon-invite-send" at bounding box center [798, 352] width 23 height 23
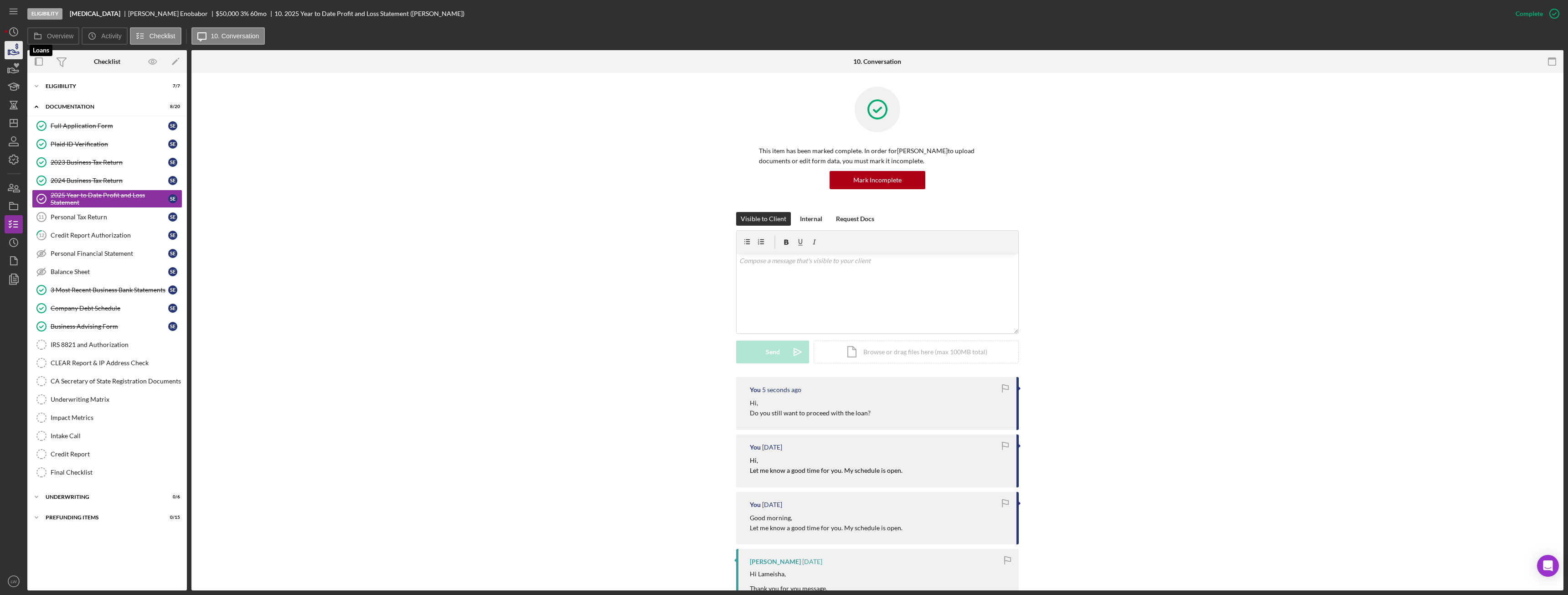
click at [15, 49] on icon "button" at bounding box center [14, 50] width 23 height 23
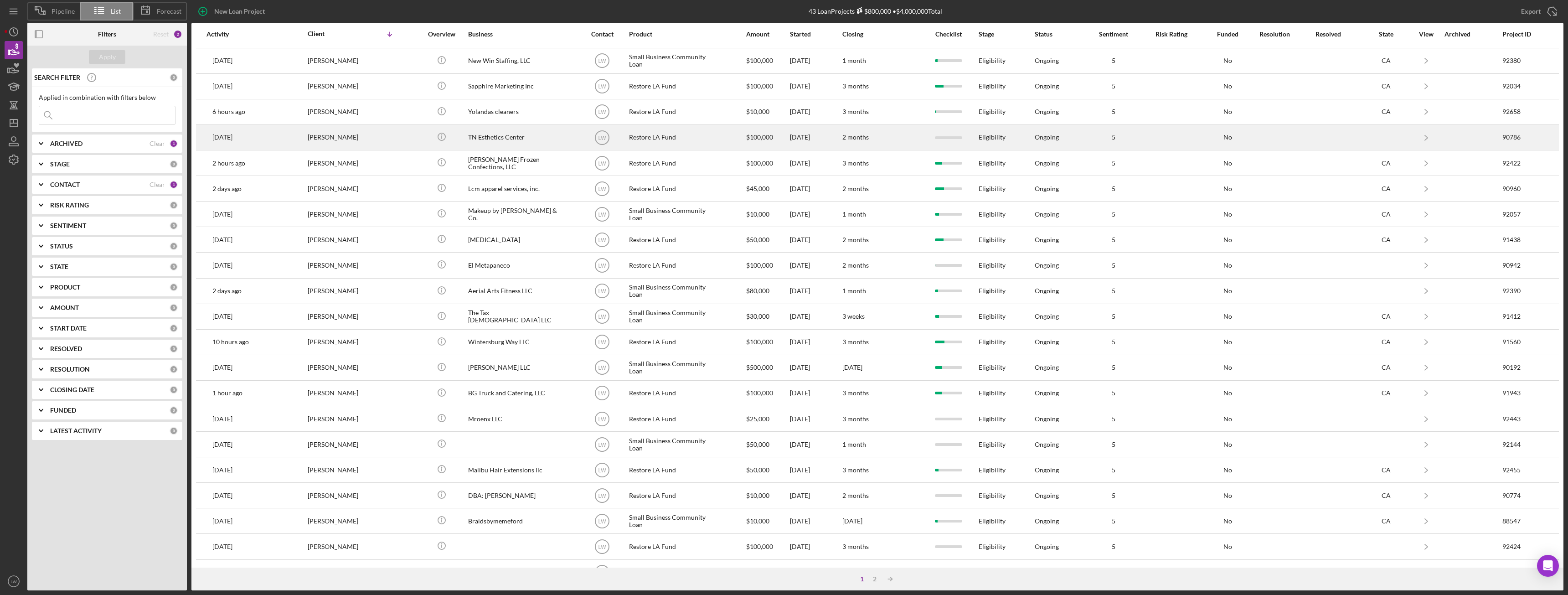
scroll to position [122, 0]
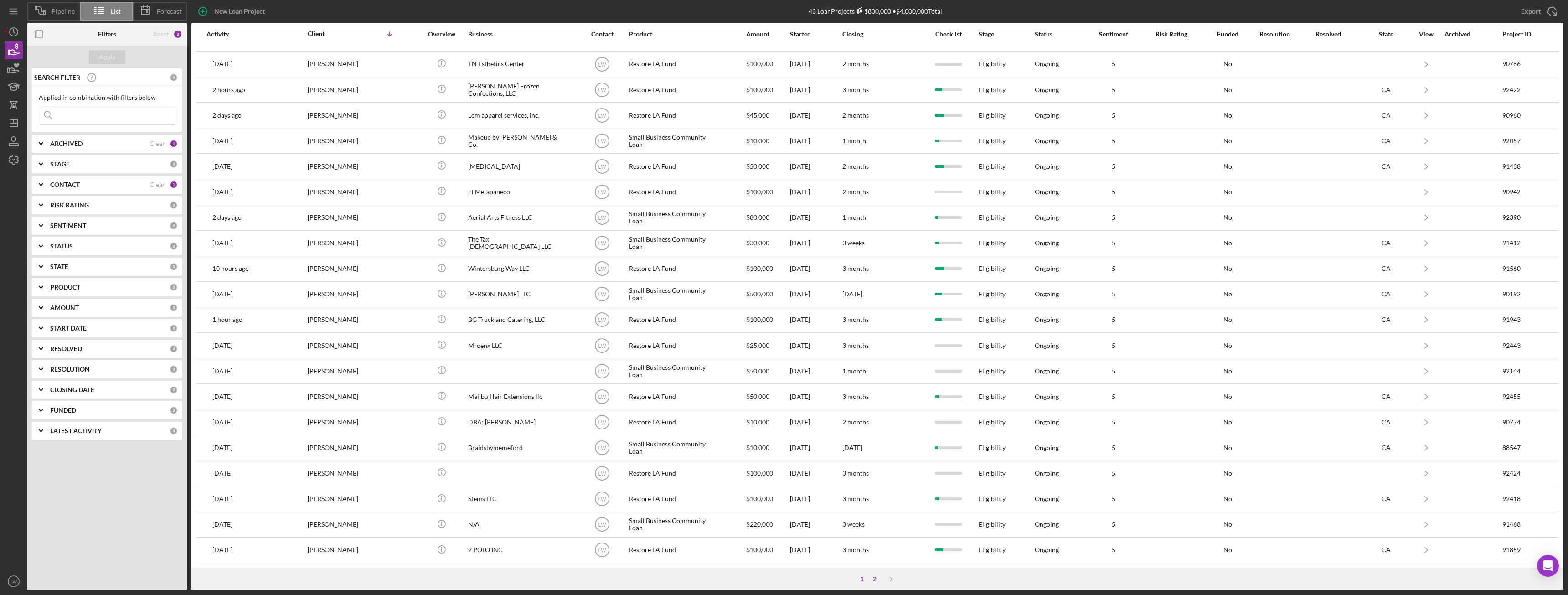
click at [873, 577] on div "2" at bounding box center [874, 579] width 13 height 7
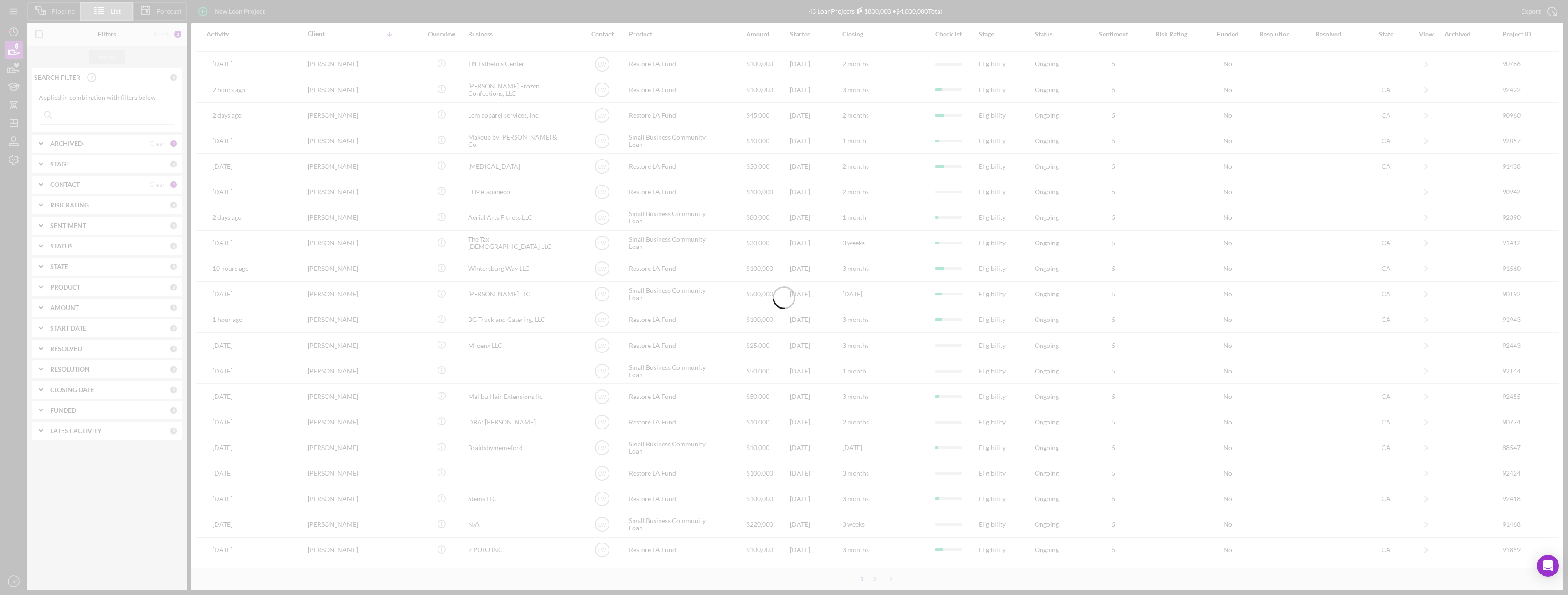
scroll to position [0, 0]
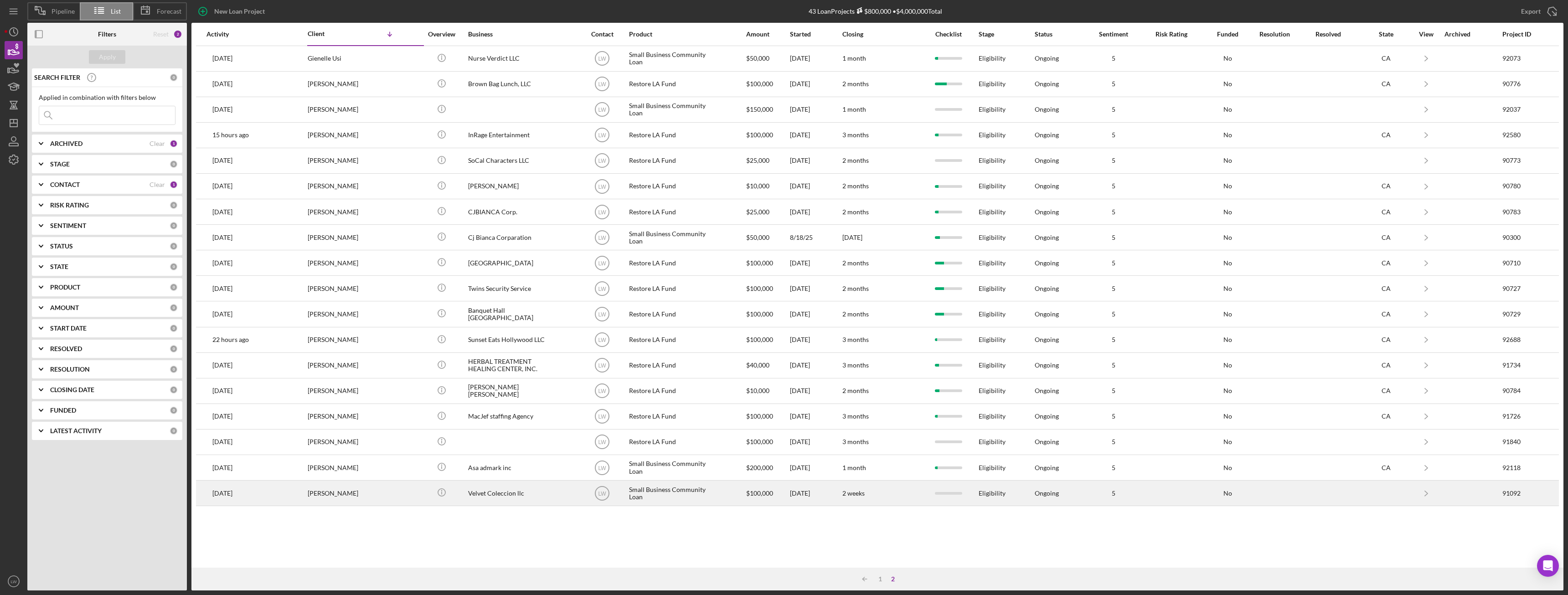
click at [381, 497] on div "Adriana Roberson" at bounding box center [353, 493] width 91 height 24
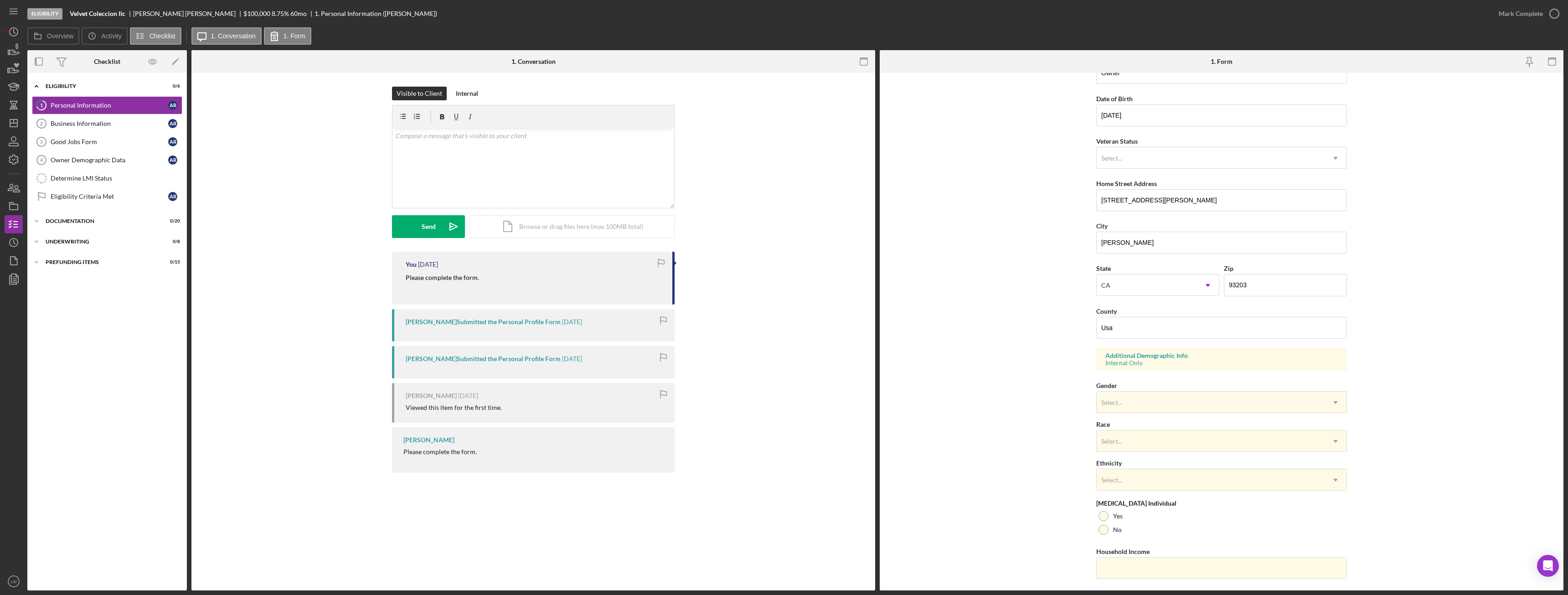
scroll to position [91, 0]
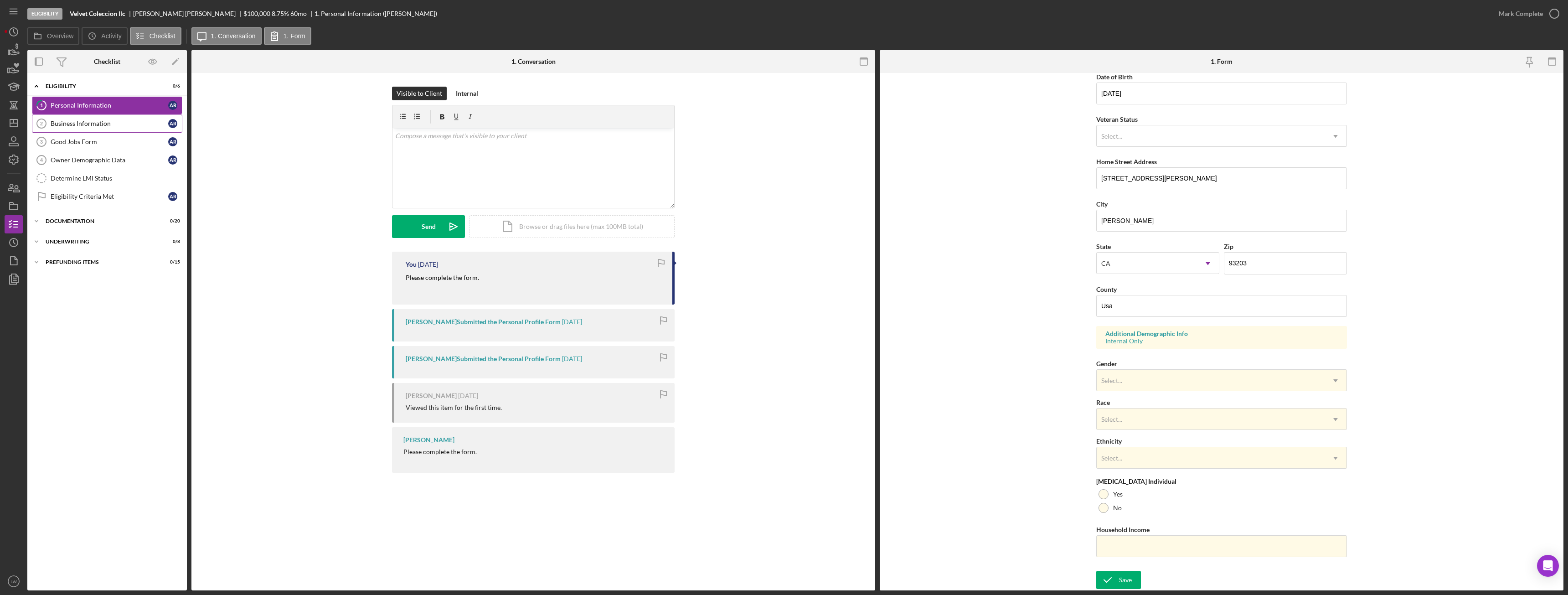
click at [122, 125] on div "Business Information" at bounding box center [109, 124] width 117 height 7
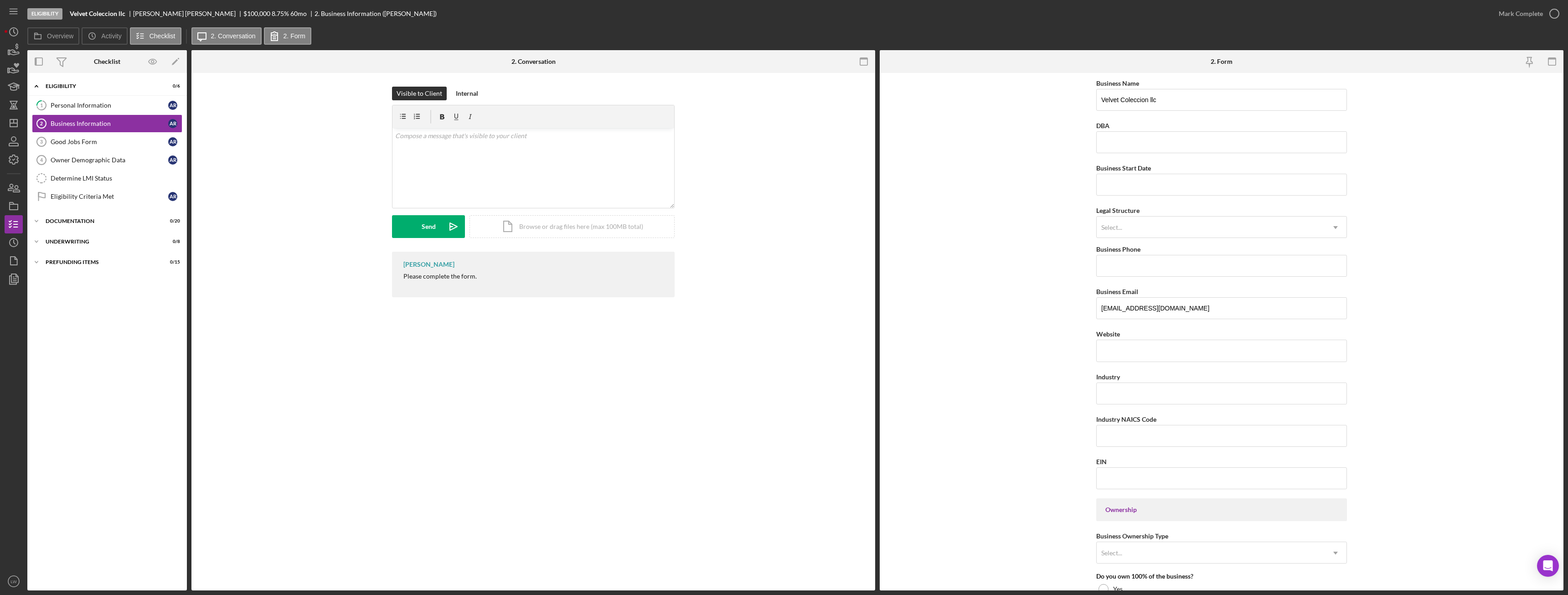
click at [455, 275] on div "Please complete the form." at bounding box center [440, 277] width 73 height 7
copy div "Please complete the form."
click at [499, 177] on div "v Color teal Color pink Remove color Add row above Add row below Add column bef…" at bounding box center [533, 168] width 281 height 80
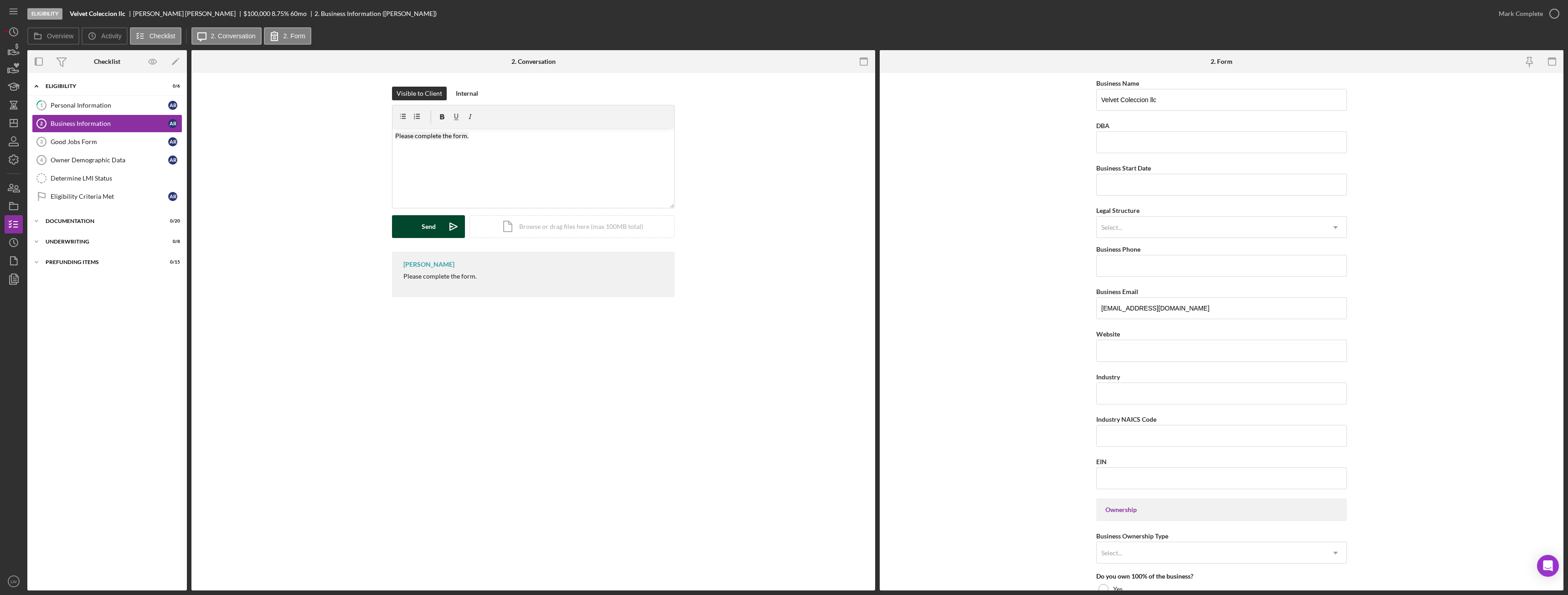
click at [437, 222] on button "Send Icon/icon-invite-send" at bounding box center [428, 226] width 73 height 23
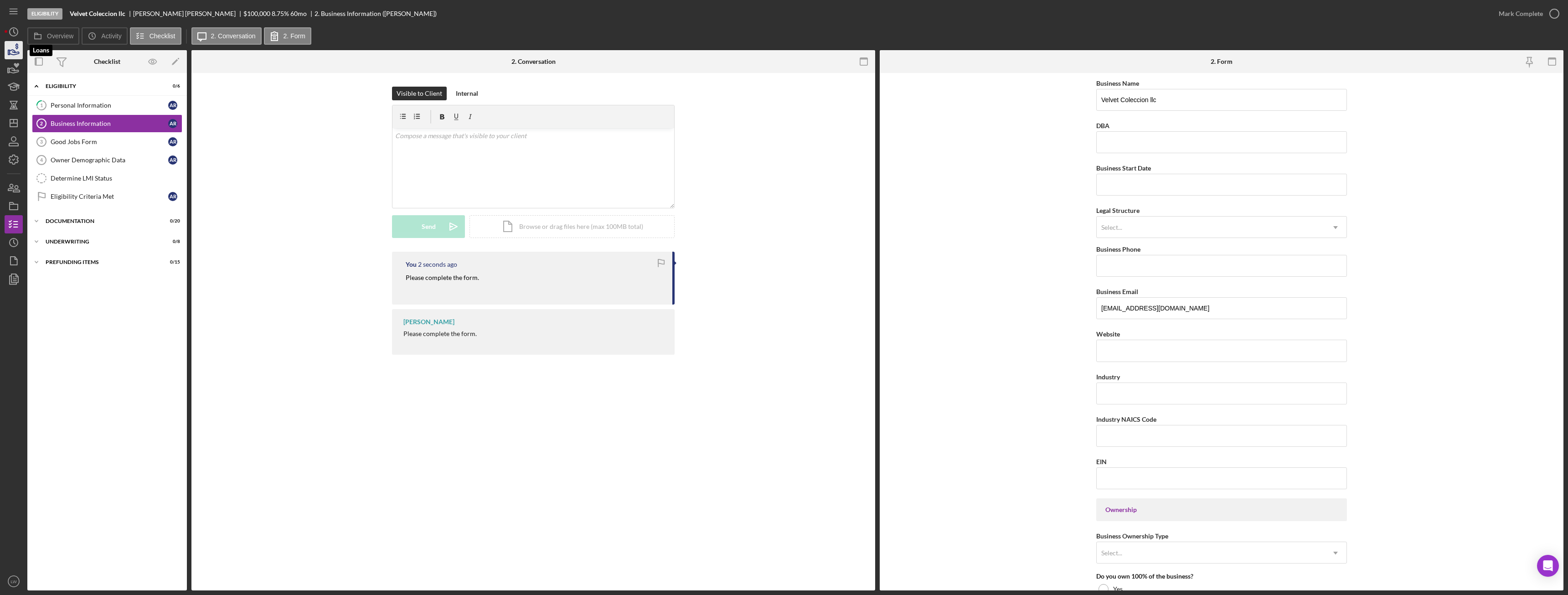
click at [17, 54] on icon "button" at bounding box center [15, 52] width 10 height 5
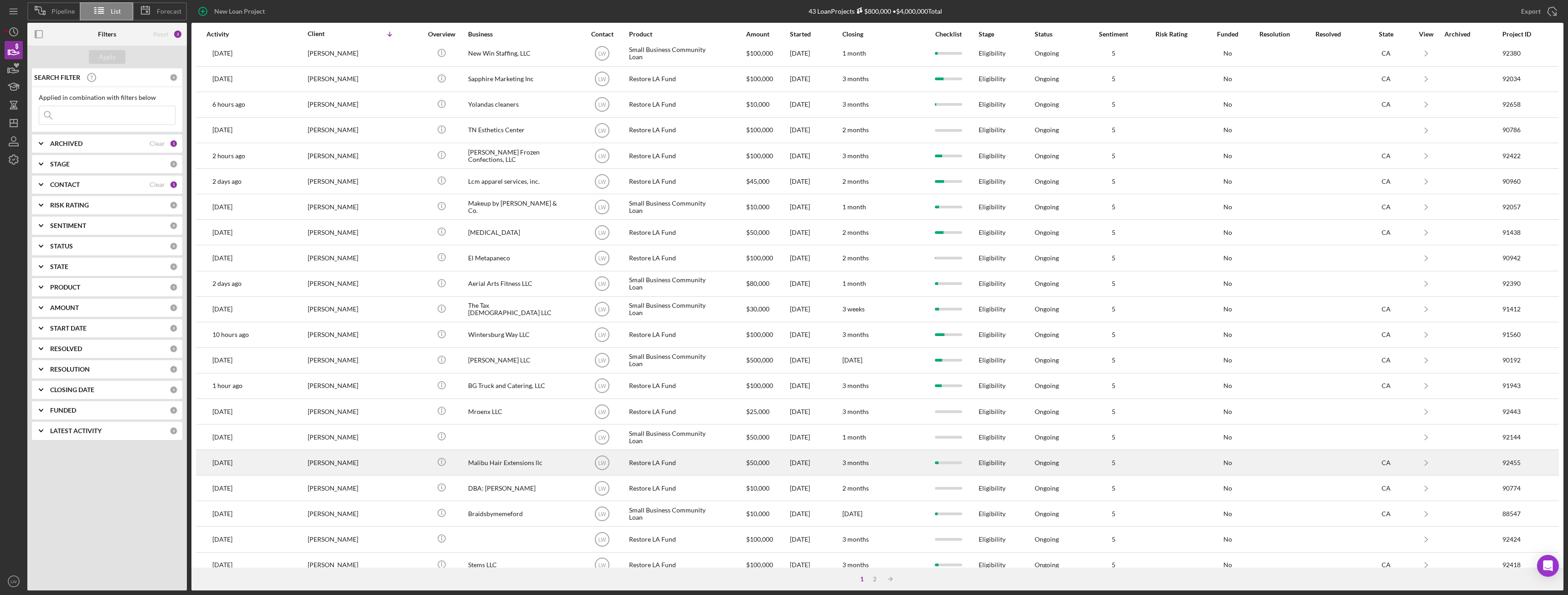
scroll to position [122, 0]
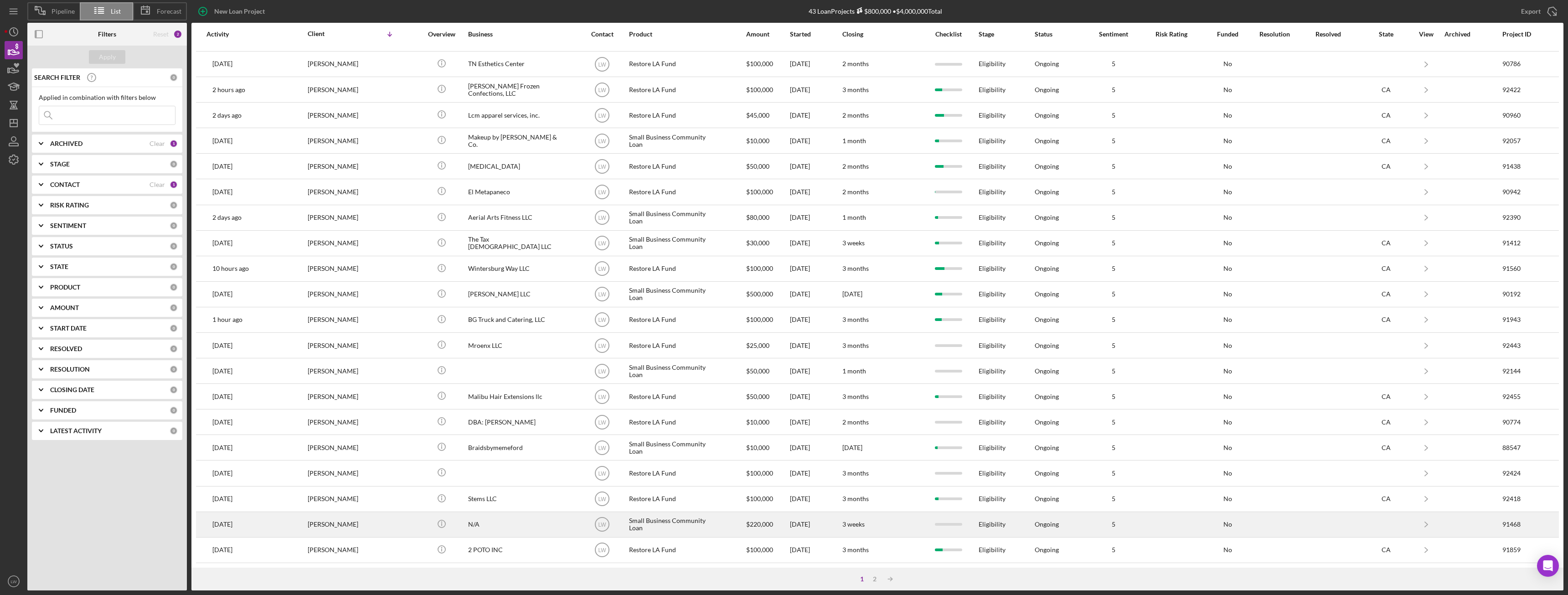
click at [402, 527] on td "KAREN AVAGYAN" at bounding box center [366, 524] width 117 height 26
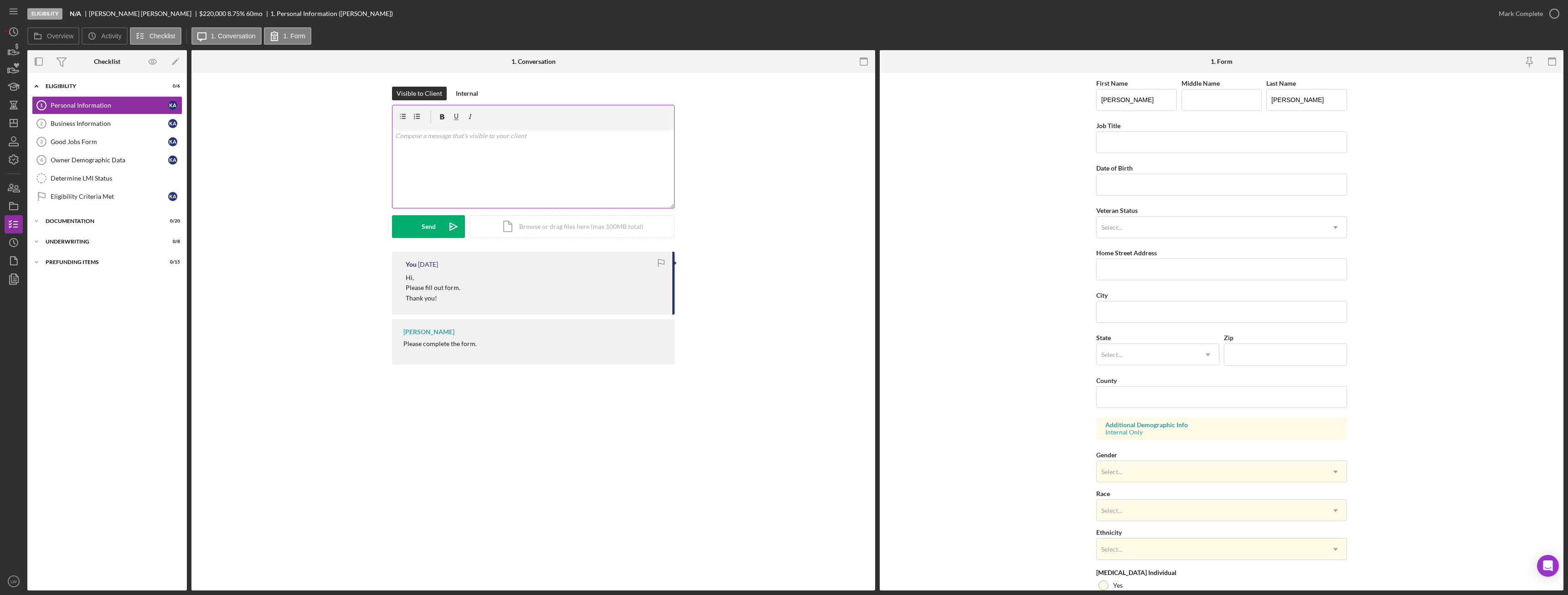
click at [555, 162] on div "v Color teal Color pink Remove color Add row above Add row below Add column bef…" at bounding box center [533, 168] width 281 height 80
click at [449, 229] on icon "Icon/icon-invite-send" at bounding box center [453, 226] width 23 height 23
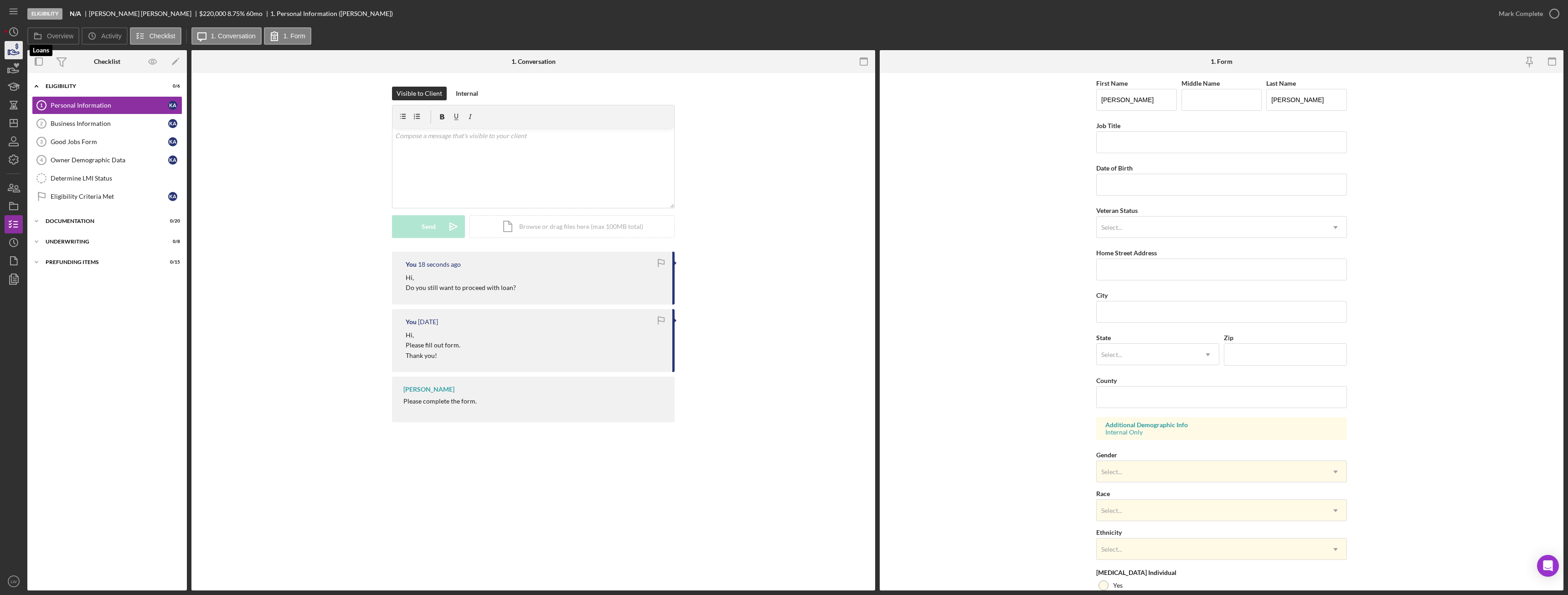
click at [12, 47] on icon "button" at bounding box center [14, 50] width 23 height 23
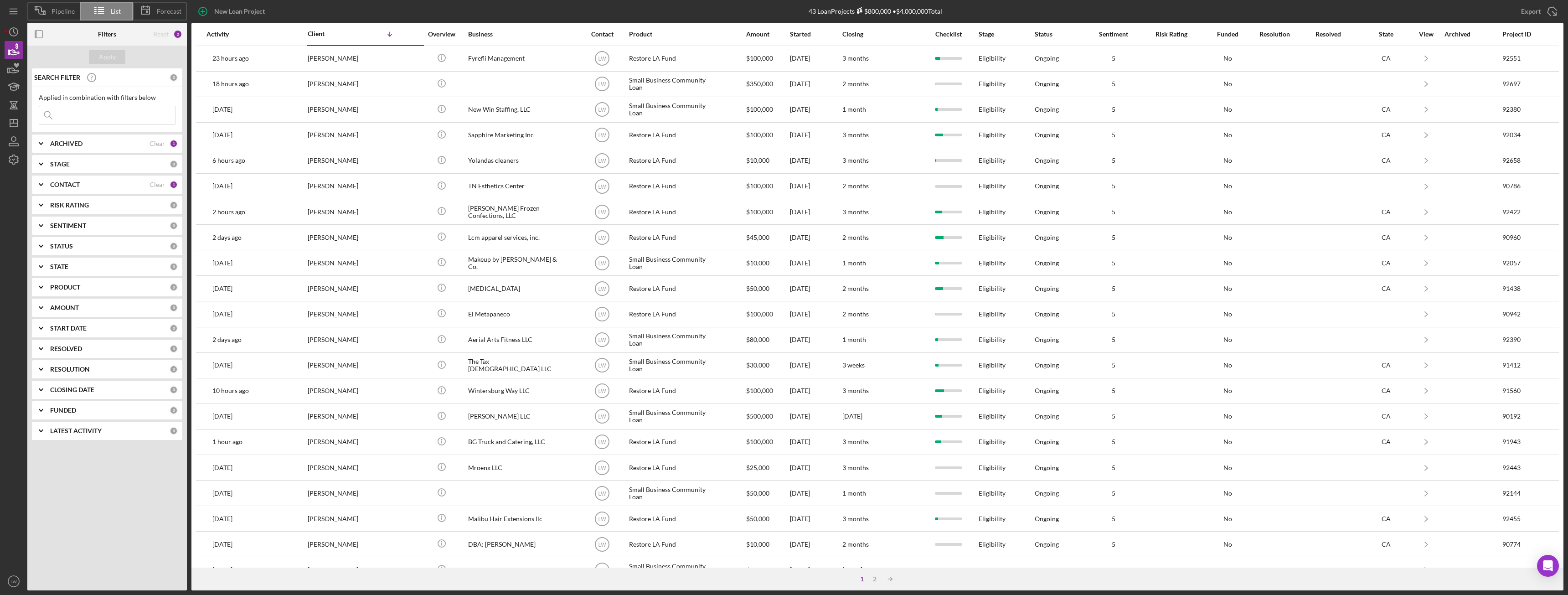
click at [71, 144] on b "ARCHIVED" at bounding box center [66, 144] width 33 height 7
click at [43, 197] on input "Archived" at bounding box center [44, 195] width 9 height 9
click at [43, 195] on input "Archived" at bounding box center [44, 195] width 9 height 9
checkbox input "false"
click at [75, 244] on b "CONTACT" at bounding box center [65, 245] width 29 height 7
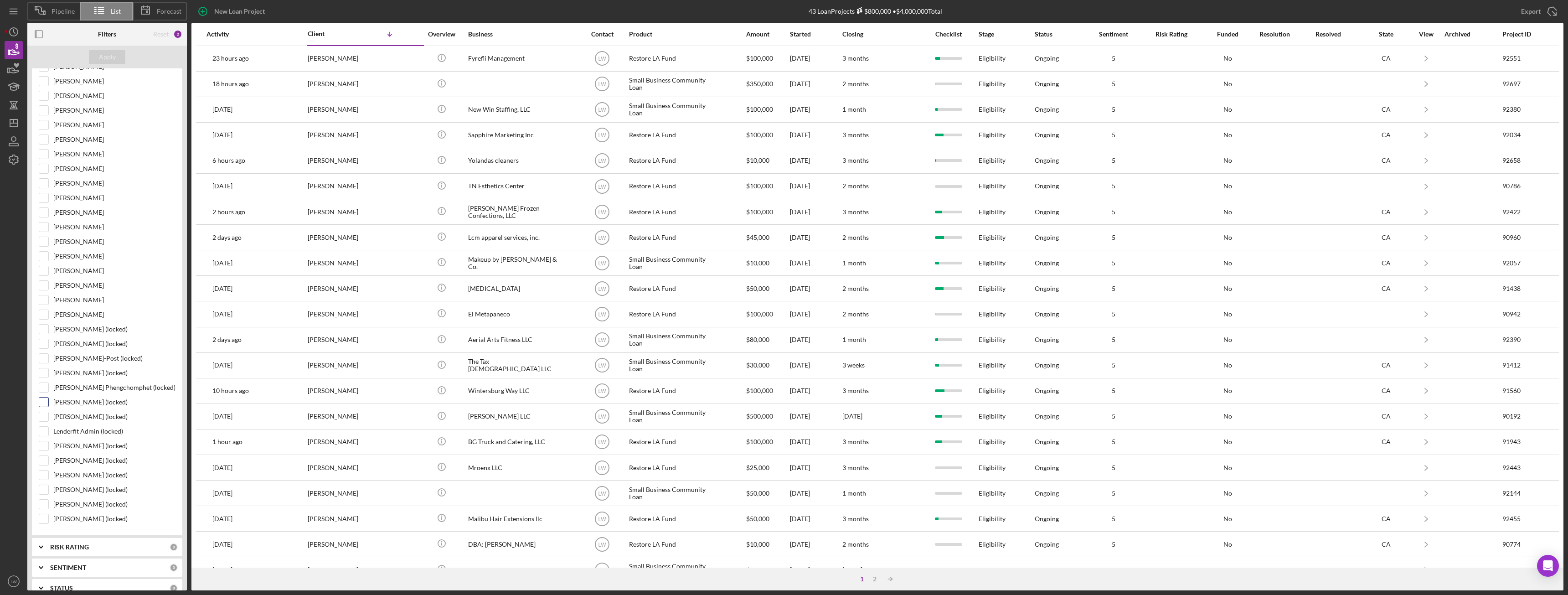
scroll to position [228, 0]
click at [47, 142] on input "Raymond Ko" at bounding box center [44, 141] width 9 height 9
checkbox input "true"
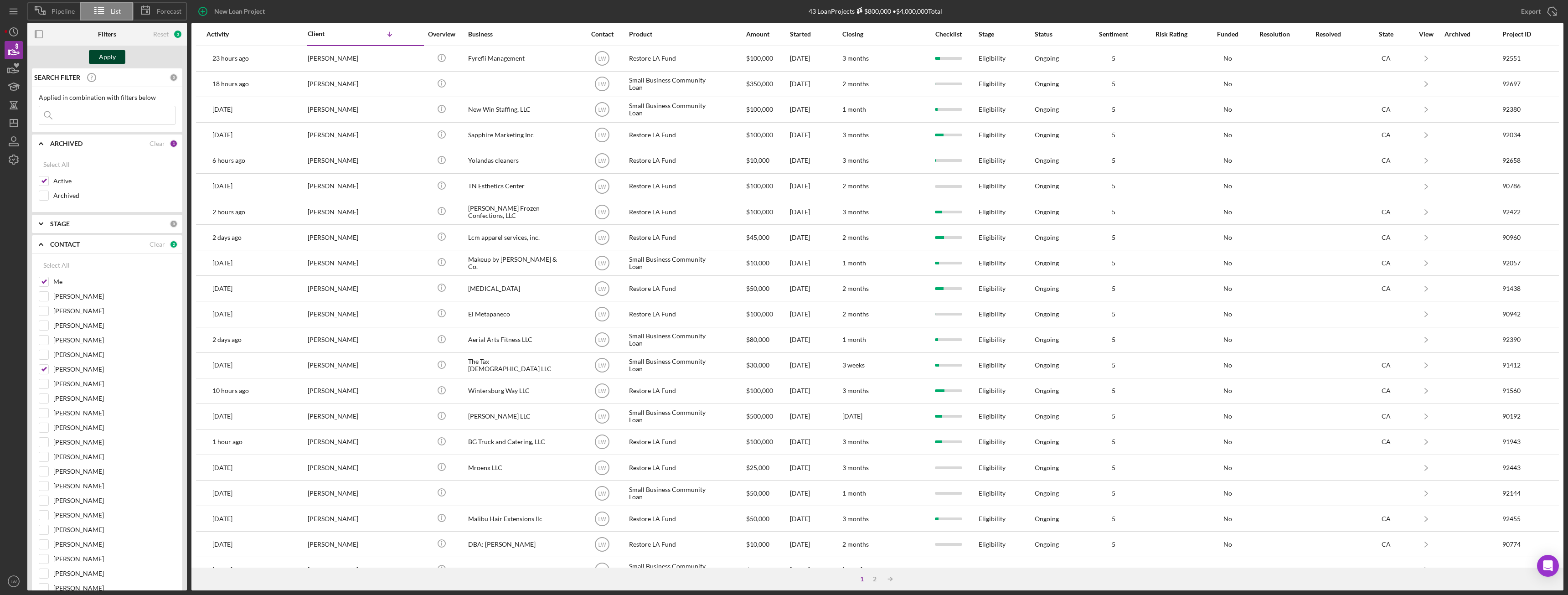
click at [111, 60] on div "Apply" at bounding box center [107, 57] width 17 height 14
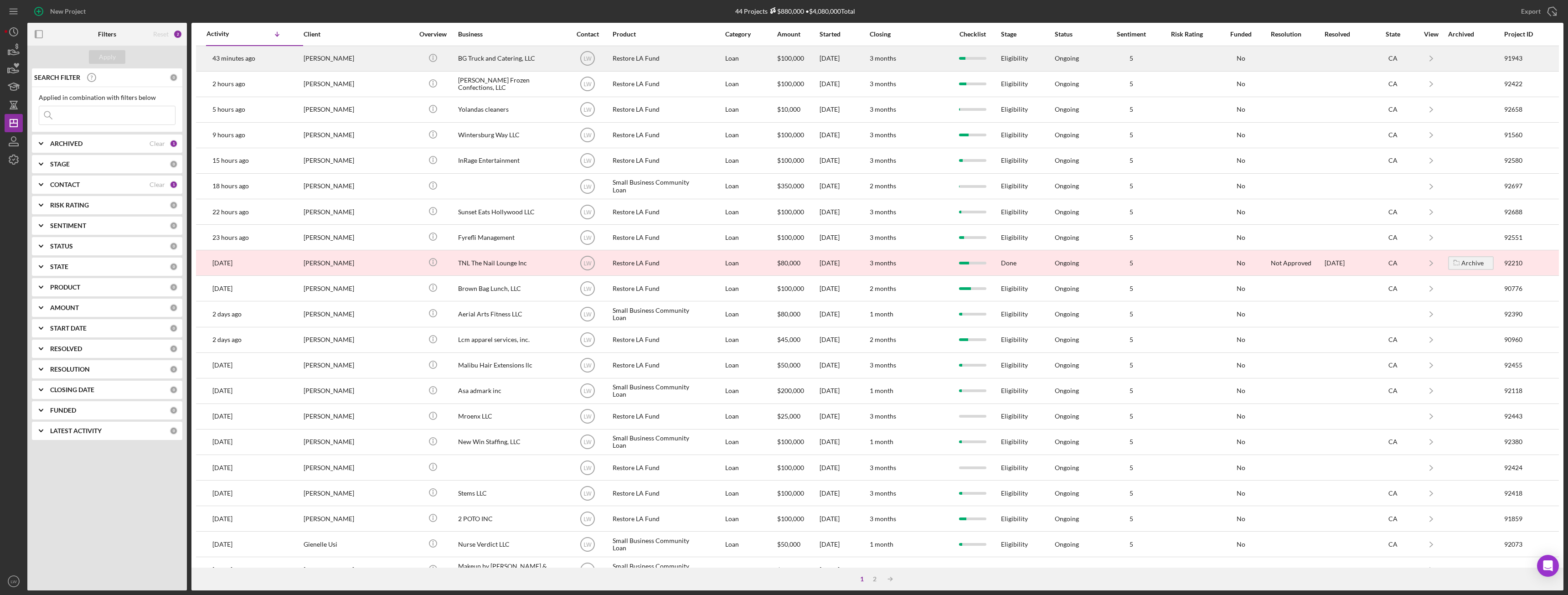
click at [492, 61] on div "BG Truck and Catering, LLC" at bounding box center [504, 58] width 91 height 24
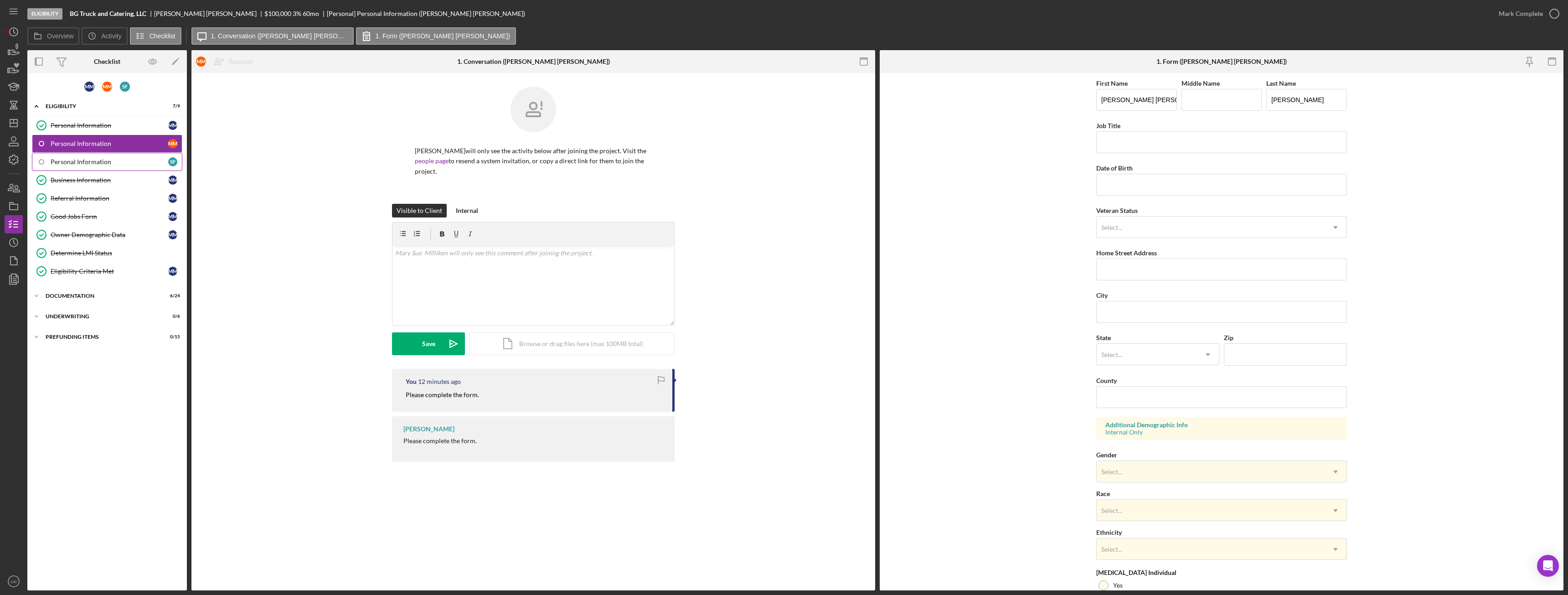
click at [71, 160] on div "Personal Information" at bounding box center [109, 162] width 117 height 7
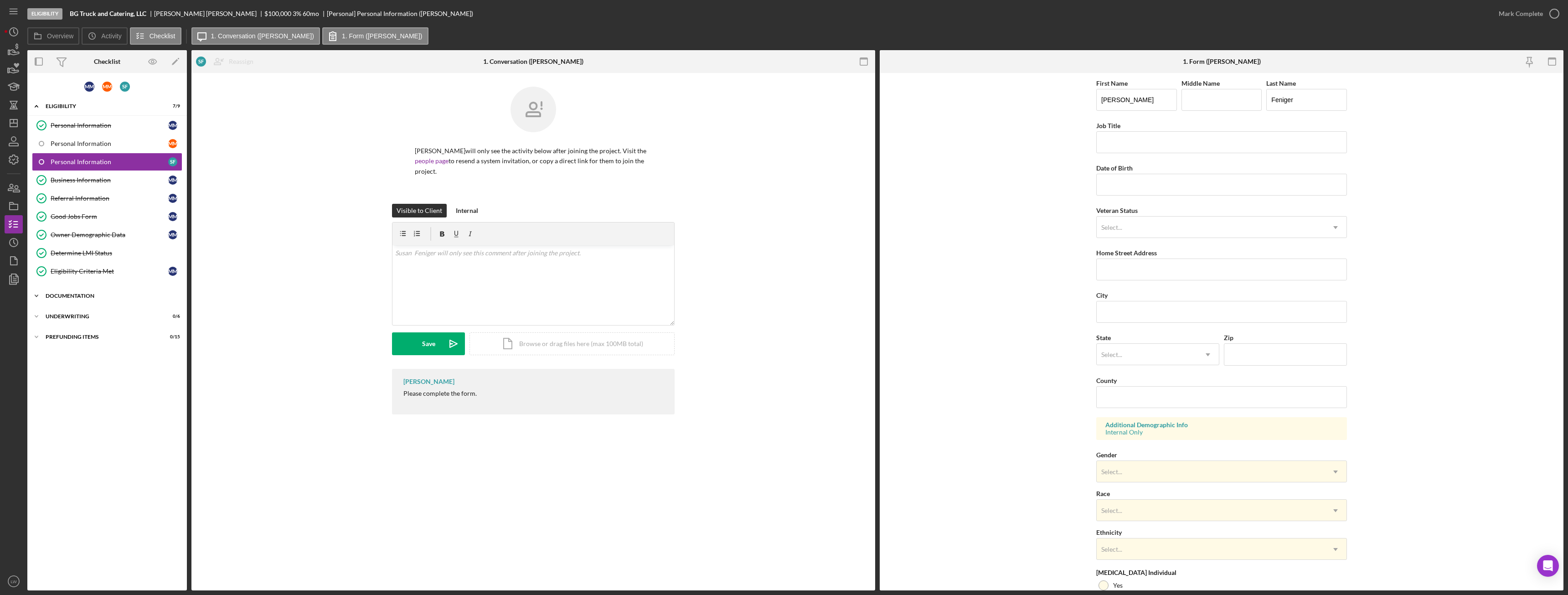
click at [54, 293] on div "Icon/Expander Documentation 6 / 24" at bounding box center [108, 296] width 160 height 18
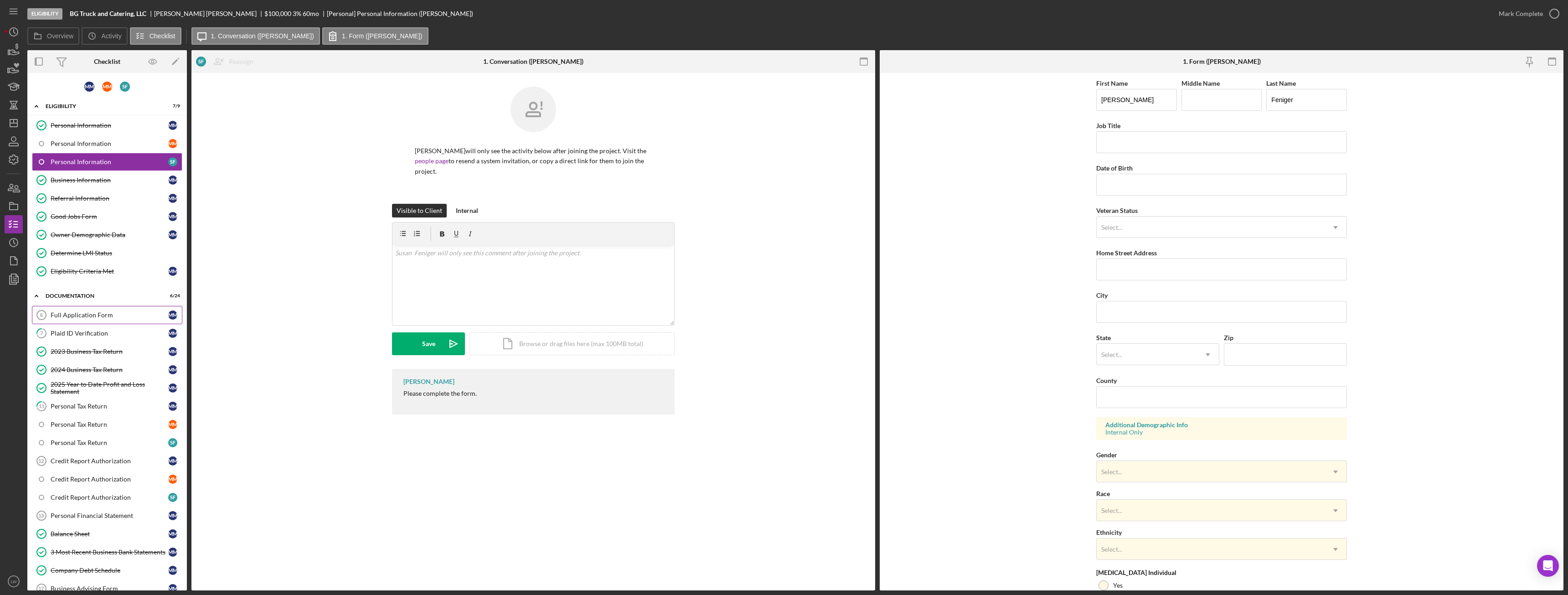
click at [71, 313] on div "Full Application Form" at bounding box center [109, 315] width 117 height 7
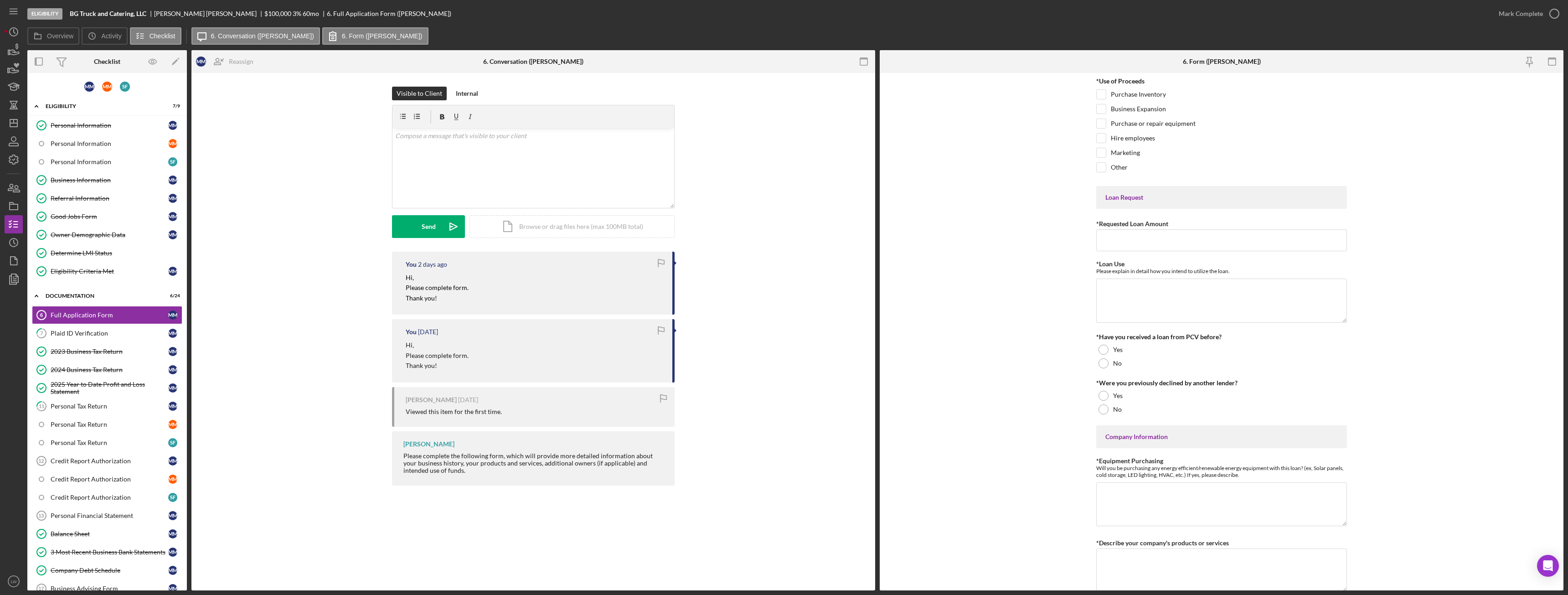
click at [23, 50] on nav "Icon/Menu Icon/Dashboard Dashboard Navigation Divider Mobile Checklist Navigati…" at bounding box center [15, 295] width 23 height 591
click at [12, 55] on icon "button" at bounding box center [15, 52] width 10 height 5
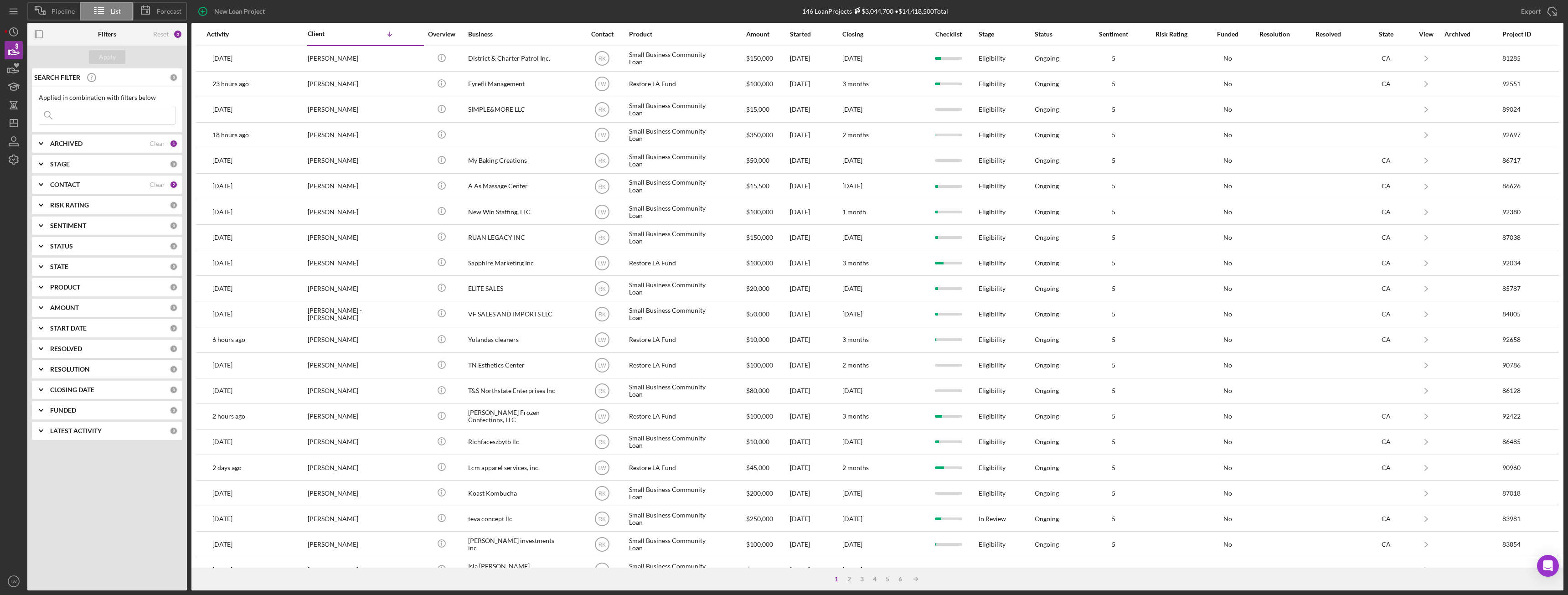
click at [68, 184] on b "CONTACT" at bounding box center [65, 185] width 29 height 7
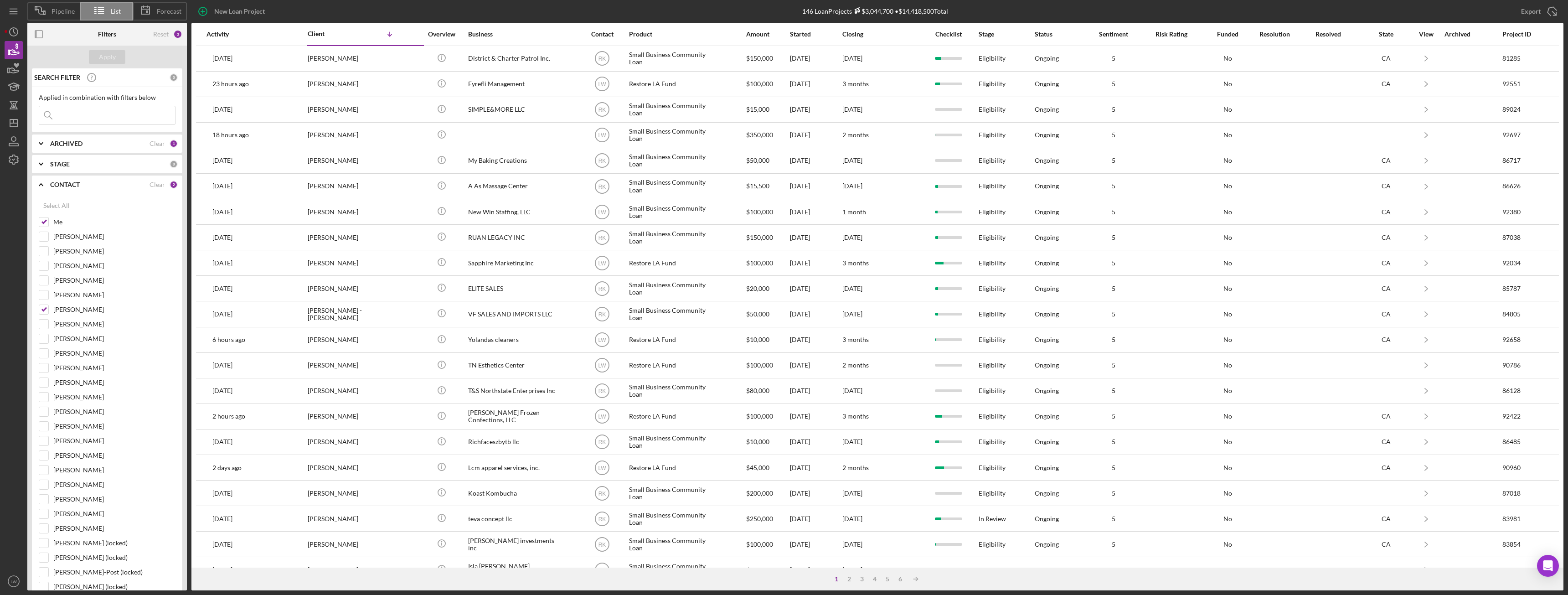
click at [68, 184] on b "CONTACT" at bounding box center [65, 185] width 29 height 7
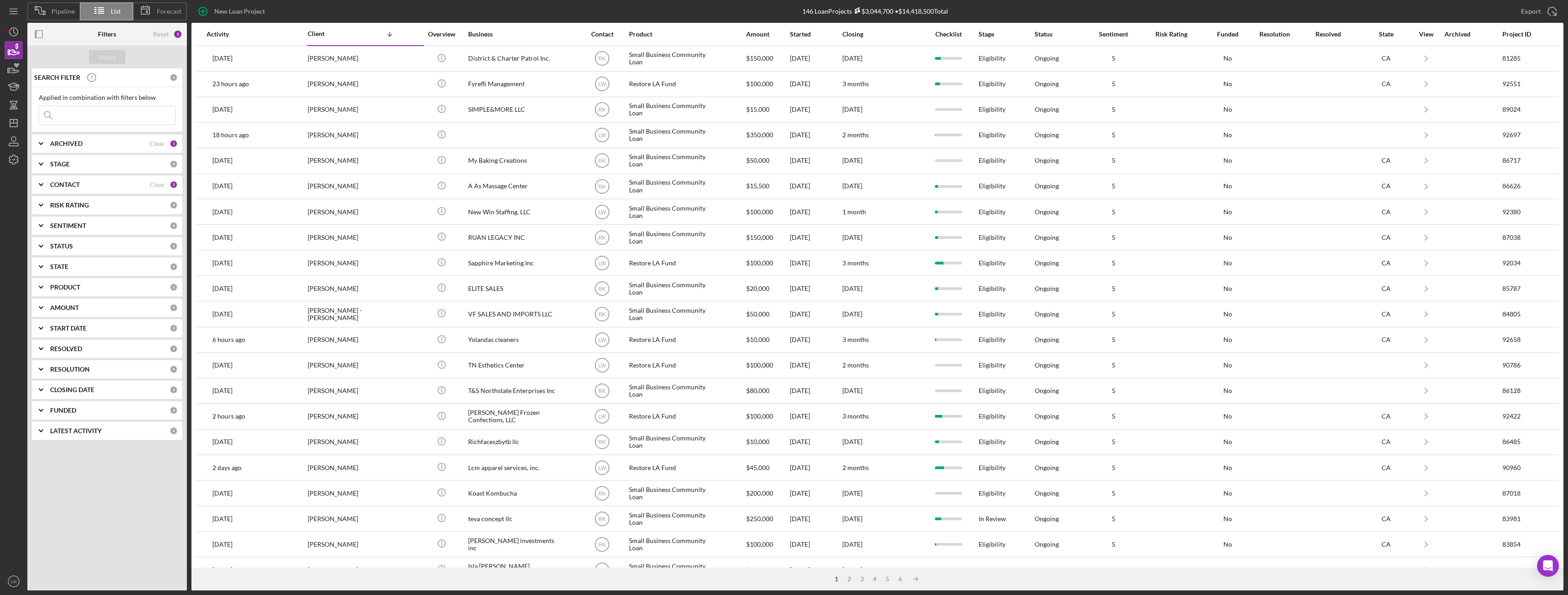
click at [71, 148] on div "ARCHIVED Clear 1" at bounding box center [114, 143] width 128 height 8
click at [41, 198] on input "Archived" at bounding box center [44, 195] width 9 height 9
checkbox input "true"
click at [43, 183] on input "Active" at bounding box center [44, 181] width 9 height 9
checkbox input "false"
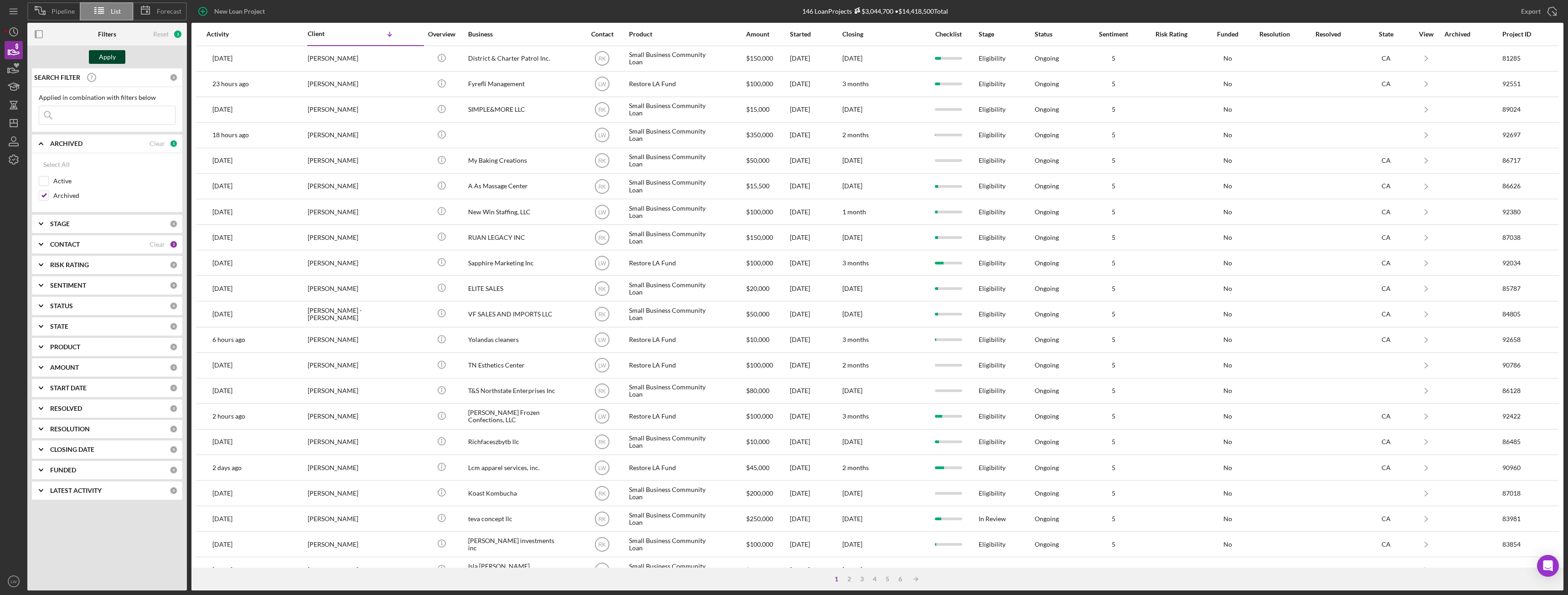
click at [112, 57] on div "Apply" at bounding box center [107, 57] width 17 height 14
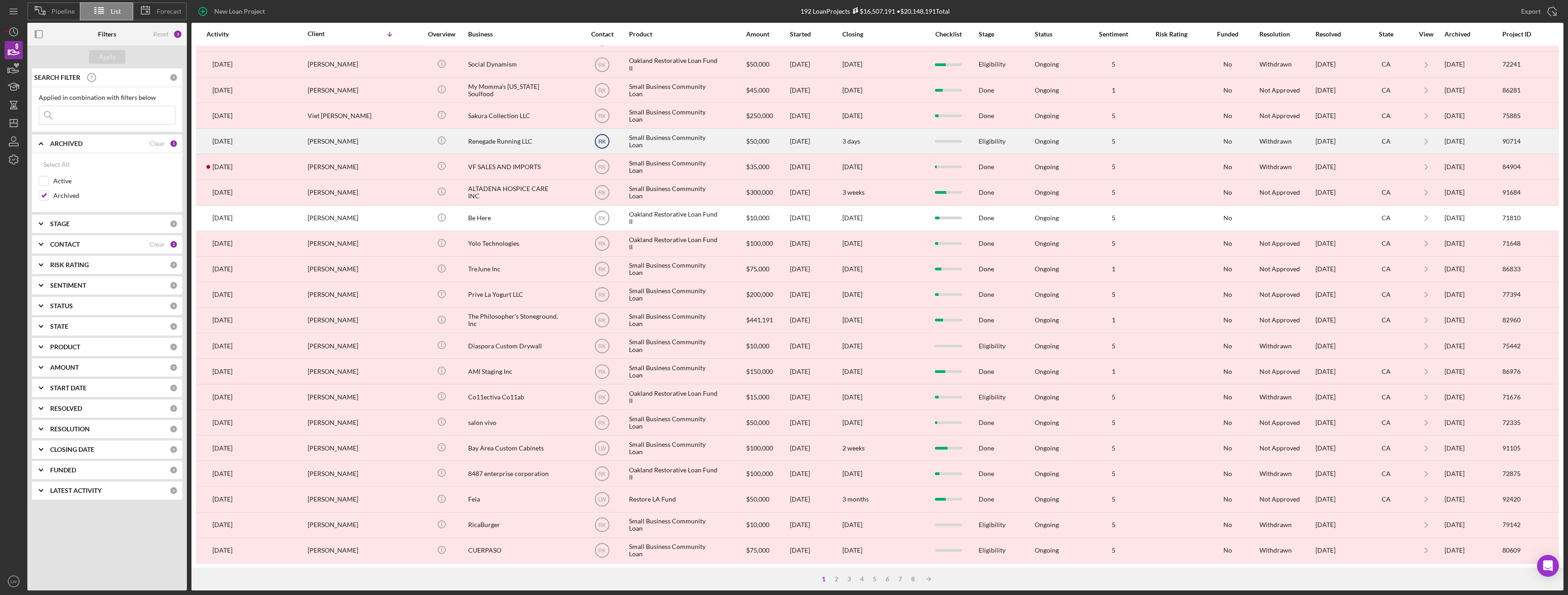
scroll to position [122, 0]
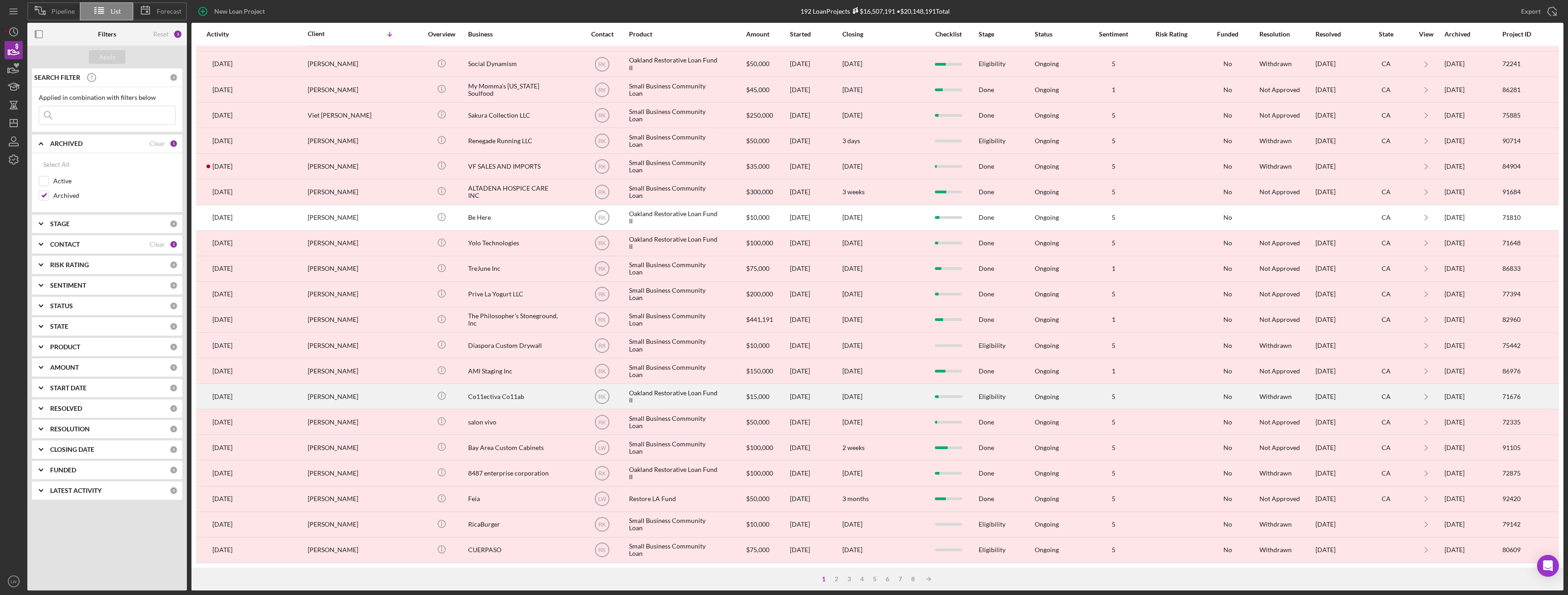
click at [354, 395] on div "Tiffany Threets" at bounding box center [353, 396] width 91 height 24
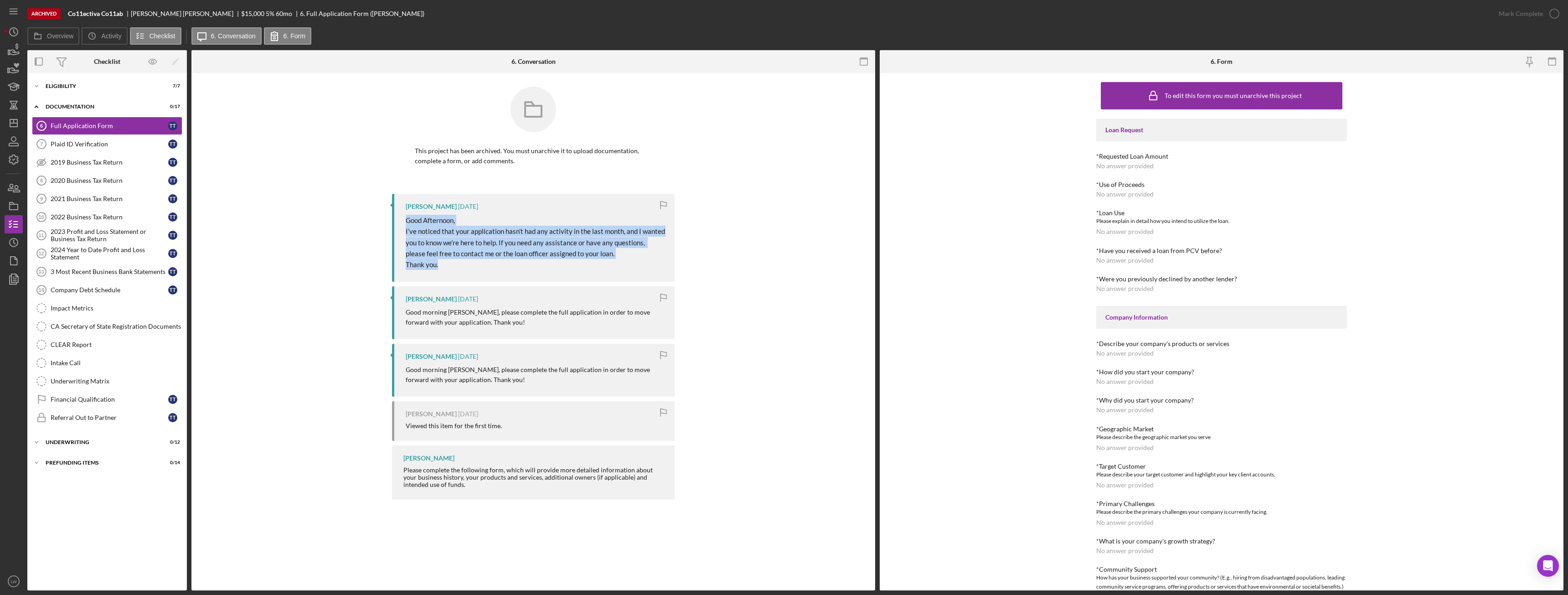
drag, startPoint x: 450, startPoint y: 263, endPoint x: 407, endPoint y: 221, distance: 60.1
click at [407, 221] on p "Good Afternoon, I’ve noticed that your application hasn’t had any activity in t…" at bounding box center [535, 242] width 260 height 56
copy span "Good Afternoon, I’ve noticed that your application hasn’t had any activity in t…"
click at [109, 445] on div "Icon/Expander Underwriting 0 / 12" at bounding box center [108, 443] width 160 height 18
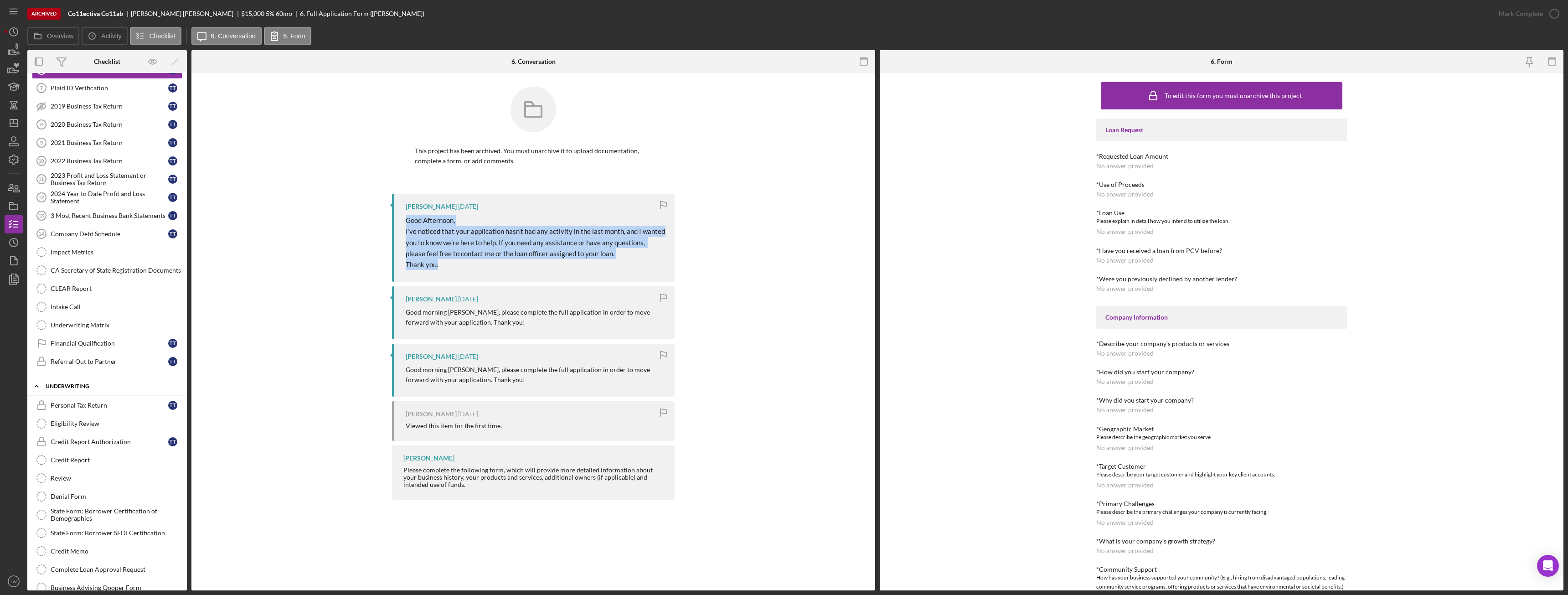
scroll to position [111, 0]
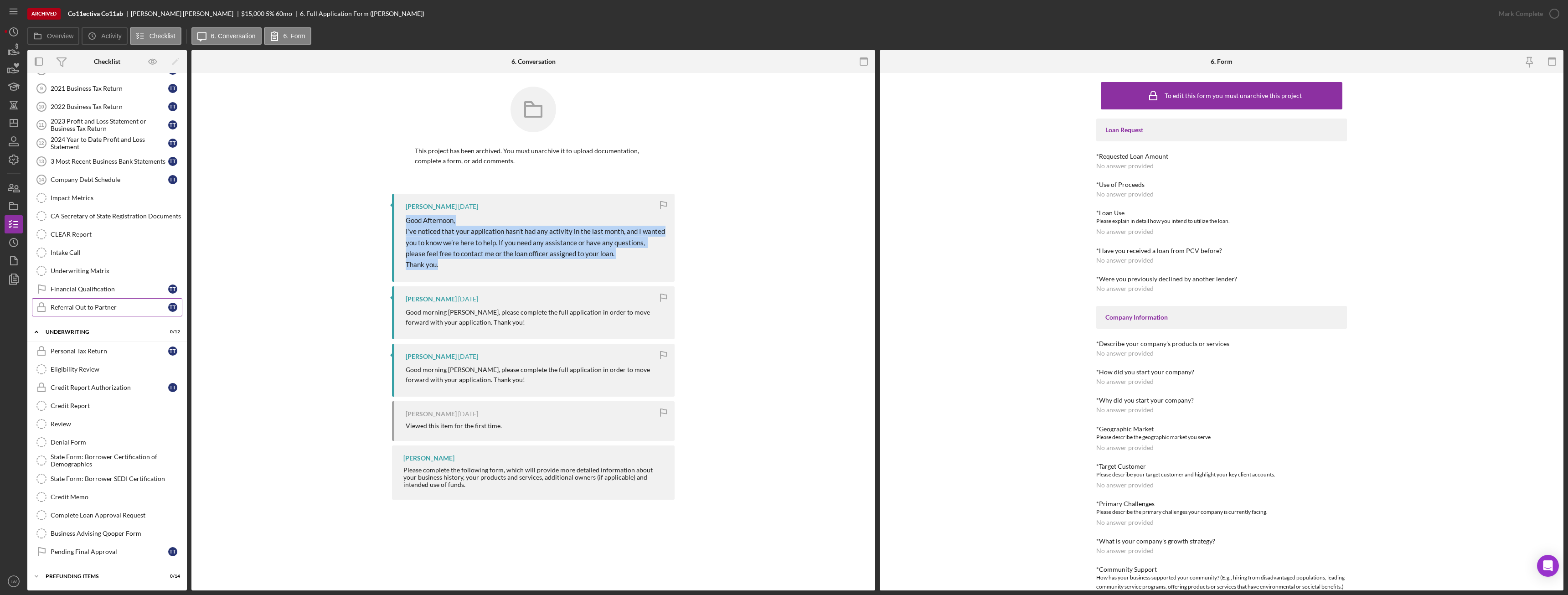
click at [89, 311] on div "Referral Out to Partner" at bounding box center [109, 307] width 117 height 7
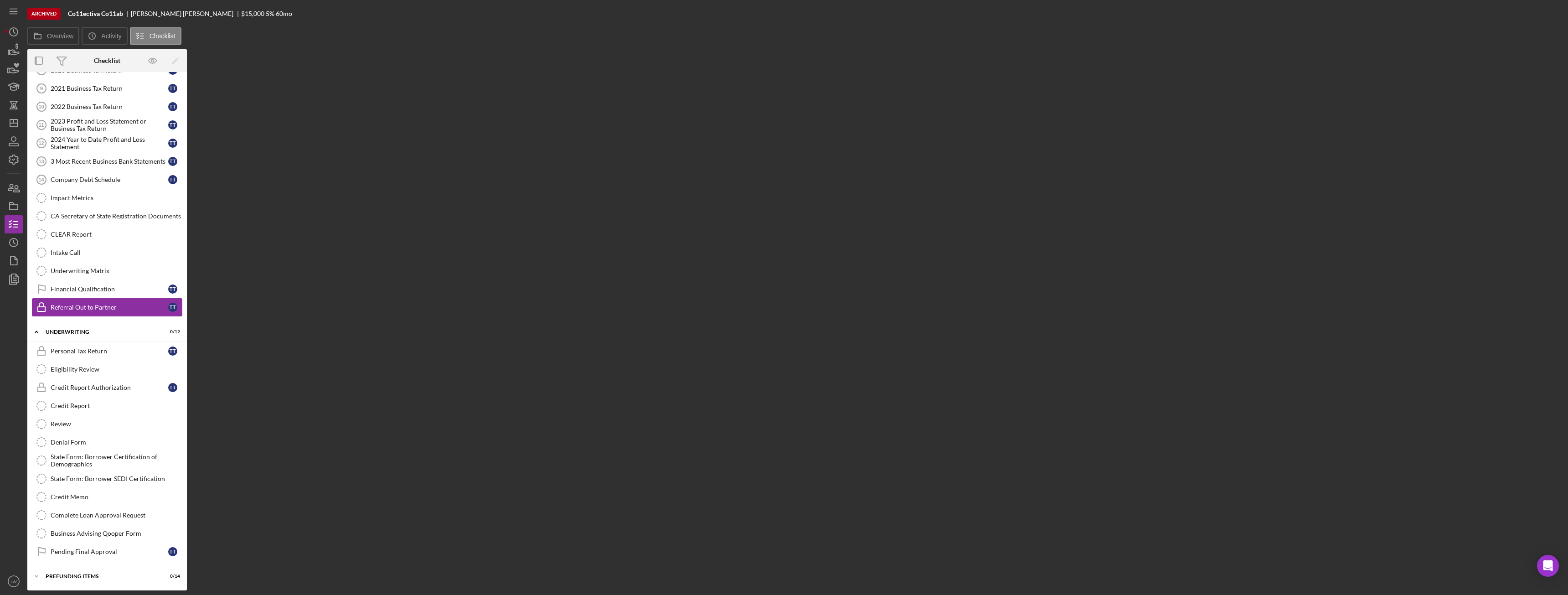
scroll to position [111, 0]
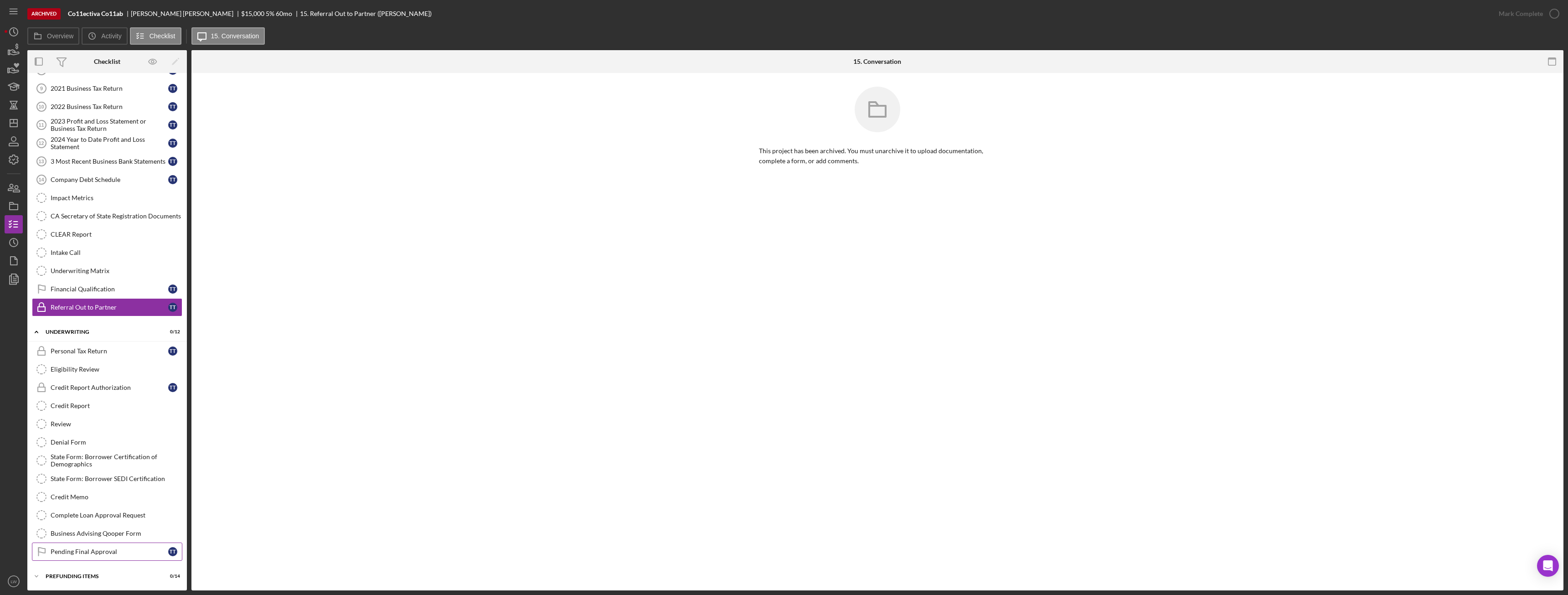
click at [101, 554] on div "Pending Final Approval" at bounding box center [109, 552] width 117 height 7
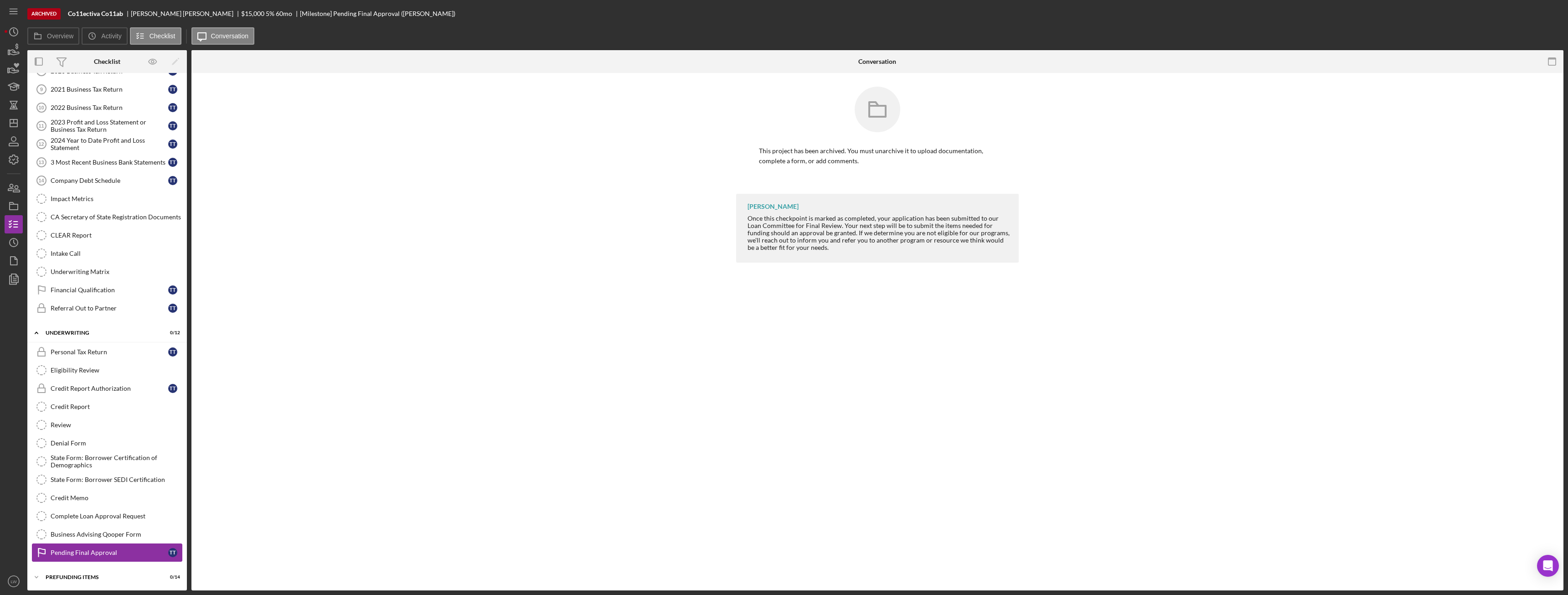
scroll to position [111, 0]
click at [123, 572] on div "Icon/Expander Prefunding Items 0 / 14" at bounding box center [108, 577] width 160 height 18
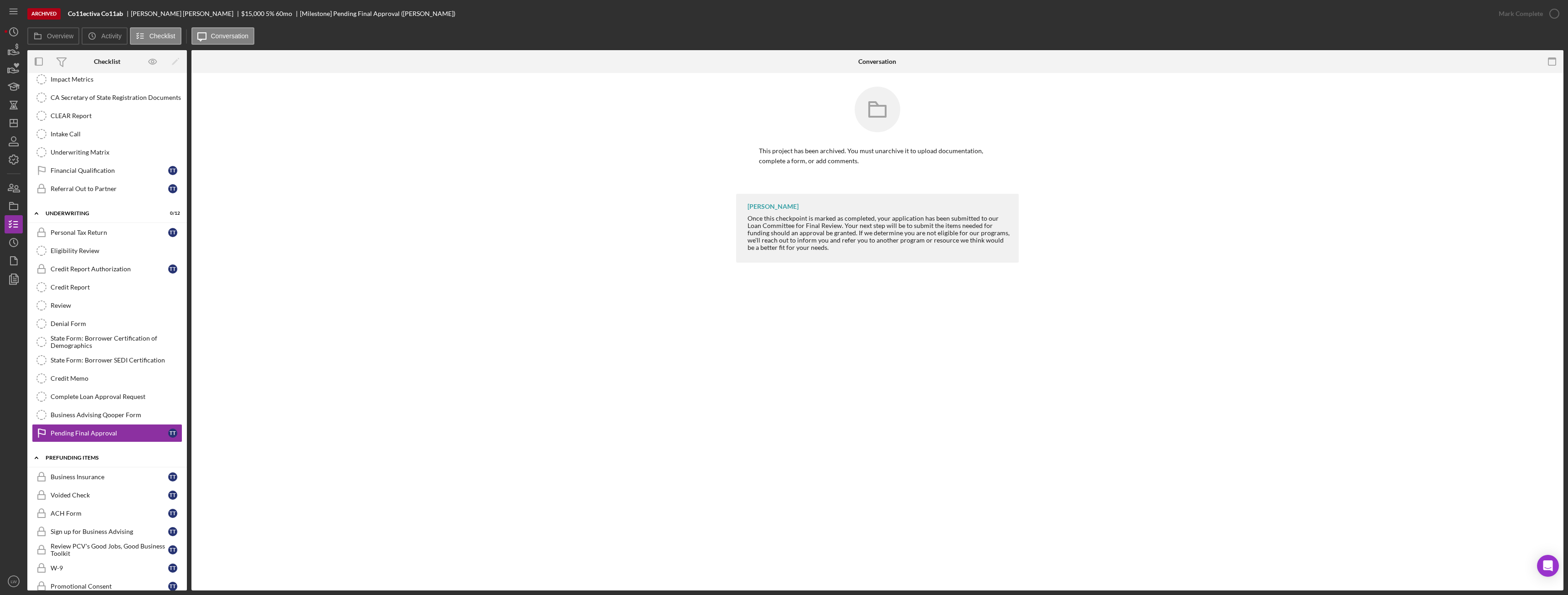
scroll to position [371, 0]
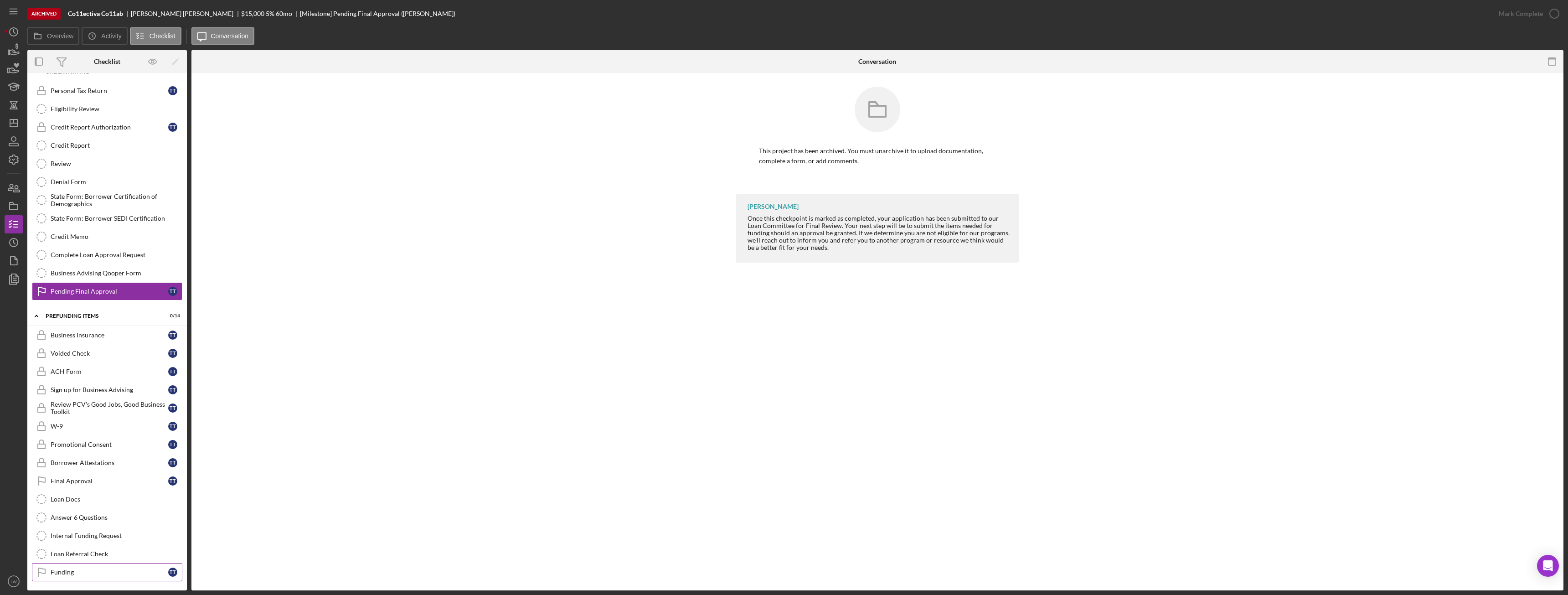
click at [94, 569] on div "Funding" at bounding box center [109, 572] width 117 height 7
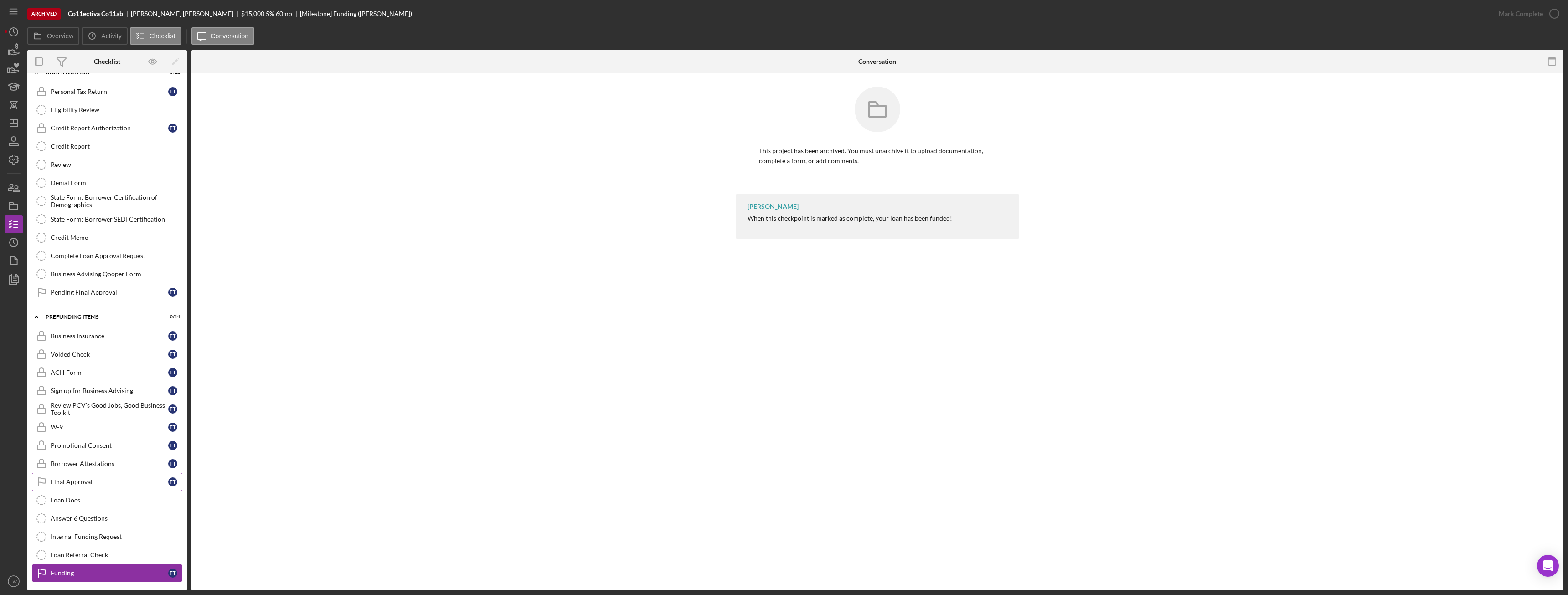
click at [111, 478] on div "Final Approval" at bounding box center [109, 482] width 117 height 7
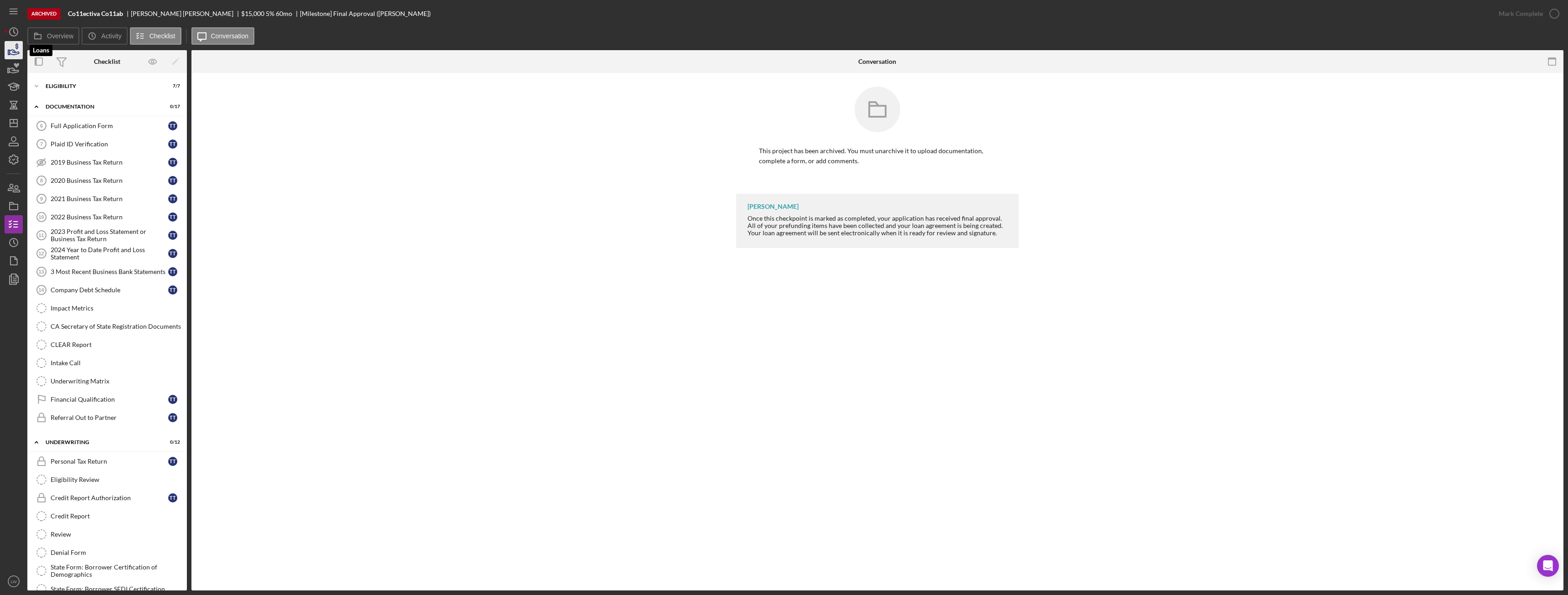
click at [16, 50] on icon "button" at bounding box center [14, 50] width 23 height 23
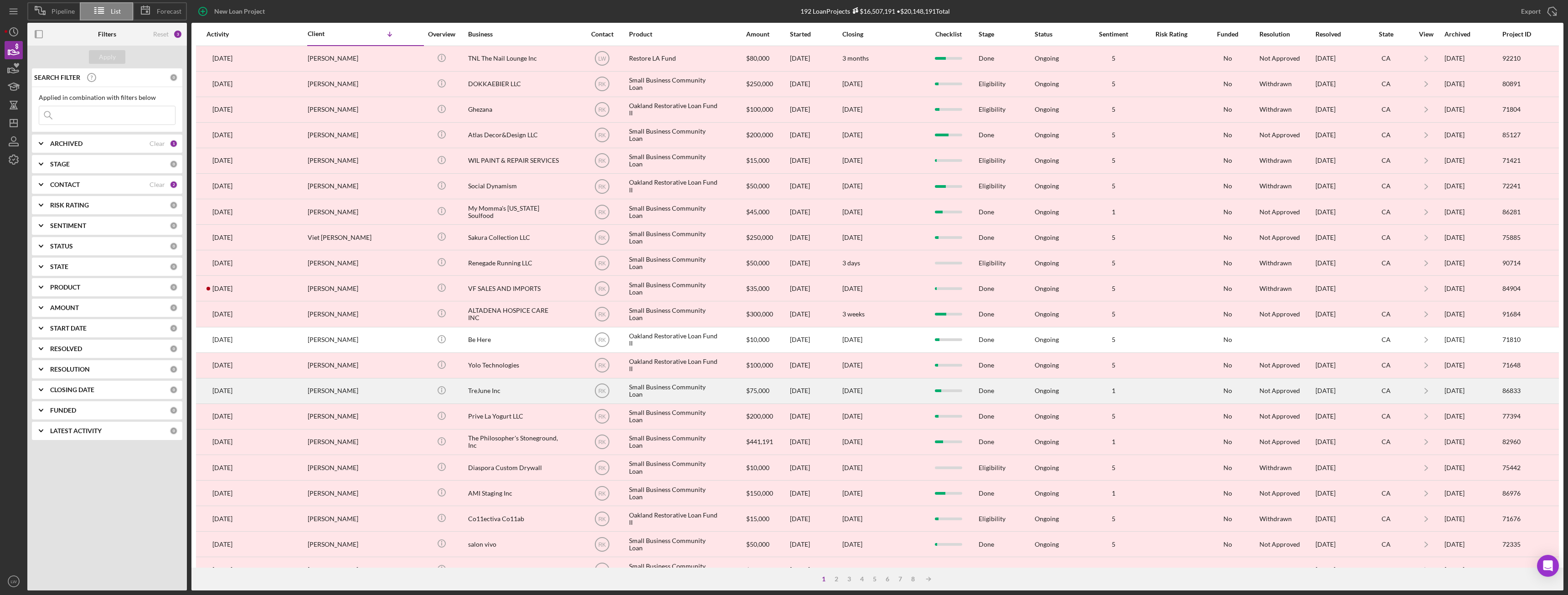
click at [385, 390] on div "Tracy KIrkland" at bounding box center [353, 390] width 91 height 24
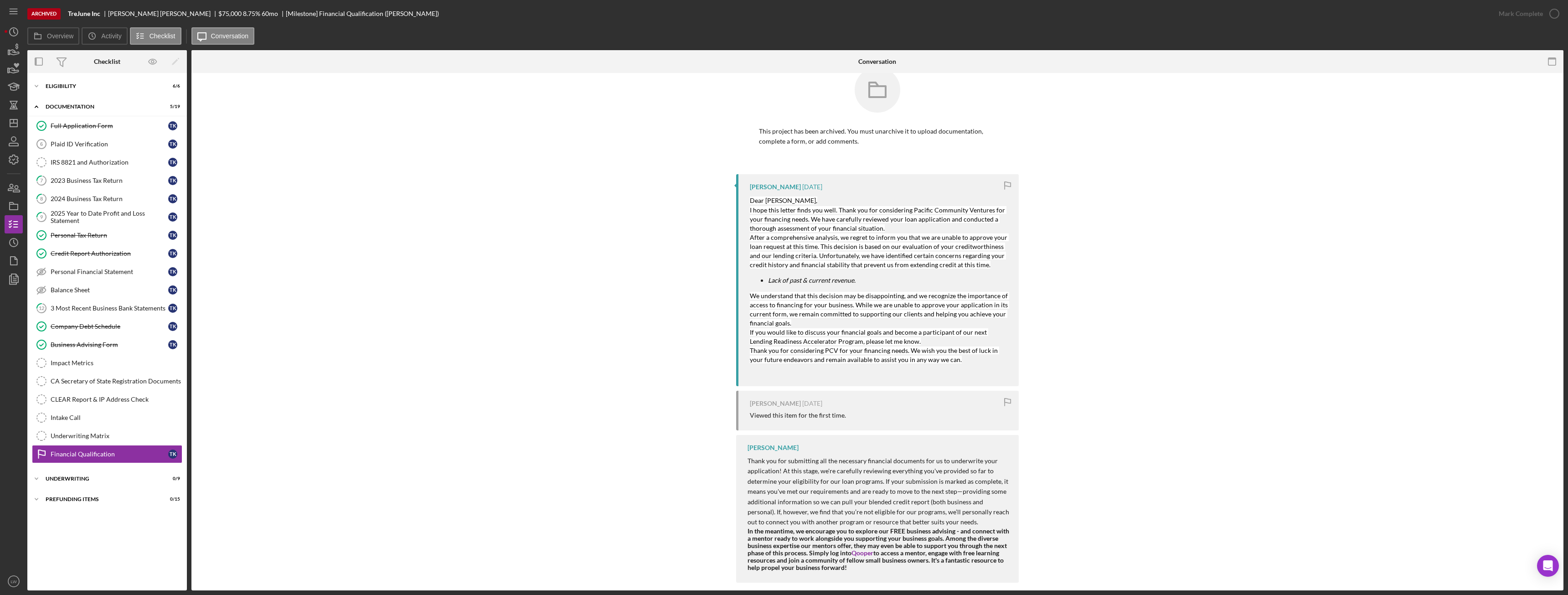
scroll to position [30, 0]
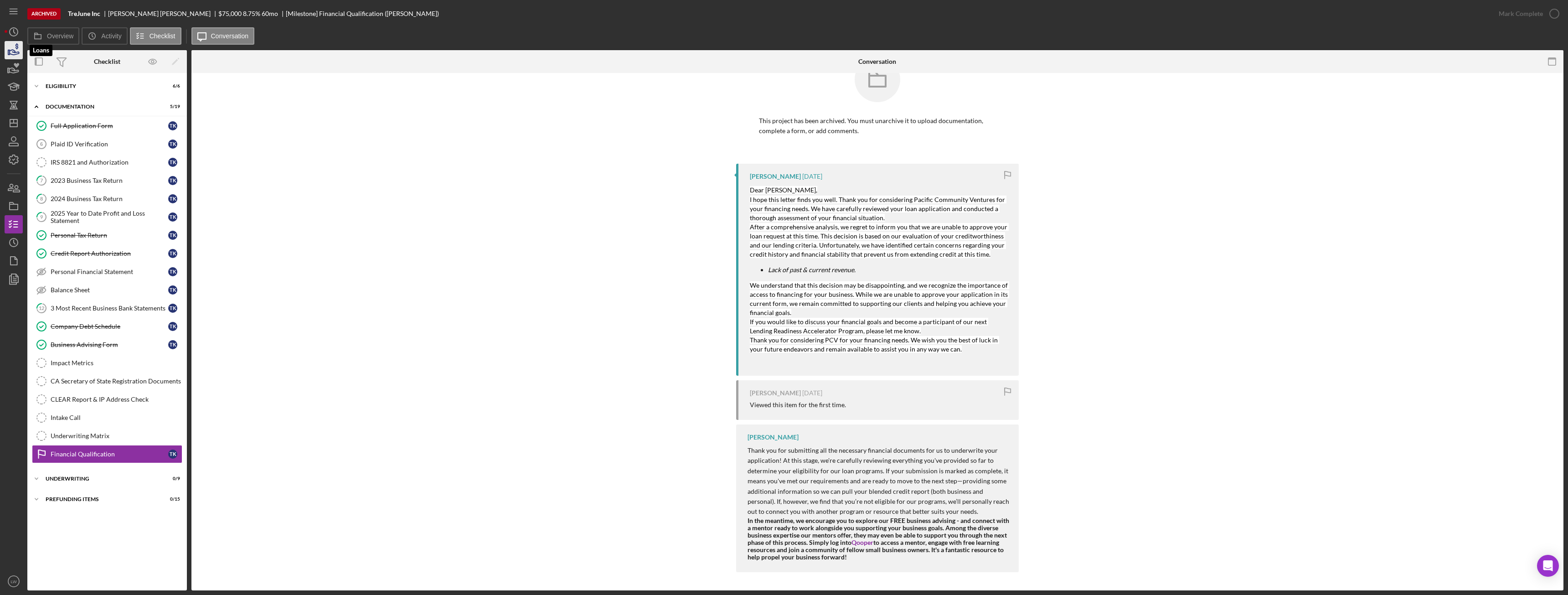
click at [10, 51] on icon "button" at bounding box center [14, 50] width 23 height 23
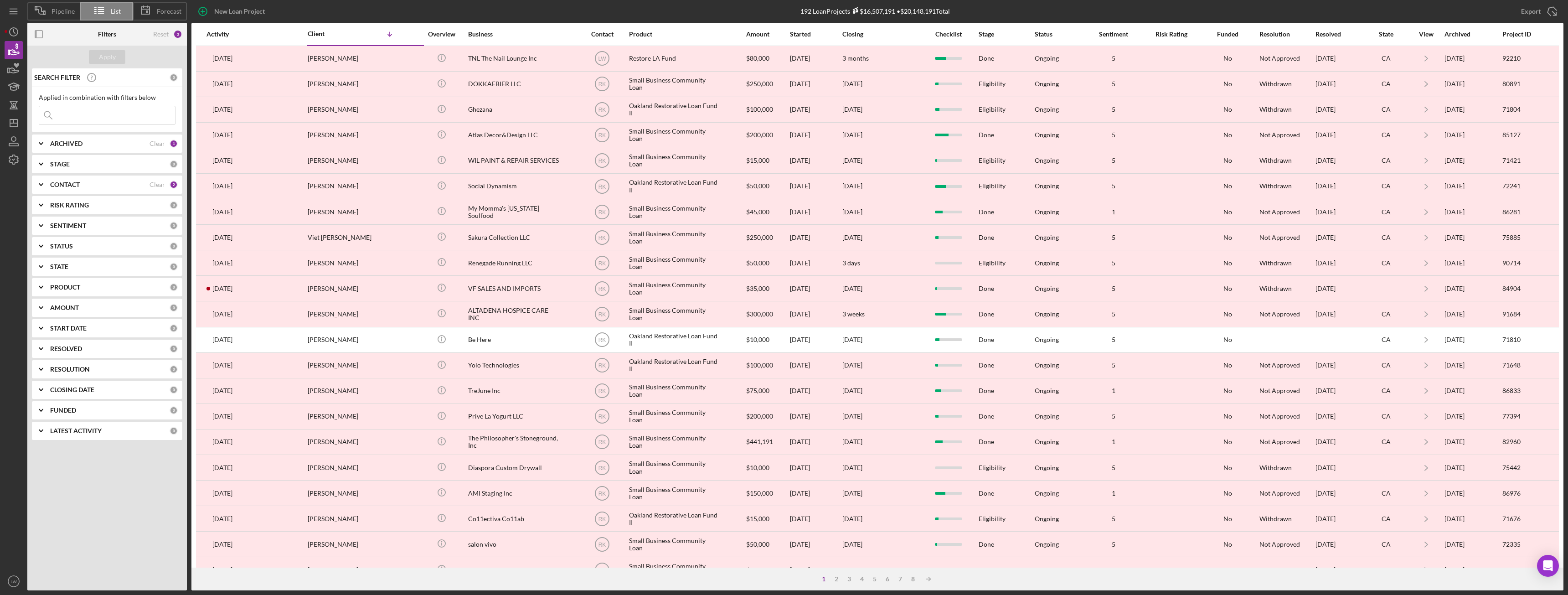
click at [84, 146] on div "ARCHIVED" at bounding box center [100, 144] width 100 height 7
click at [44, 195] on input "Archived" at bounding box center [44, 195] width 9 height 9
checkbox input "false"
click at [45, 183] on input "Active" at bounding box center [44, 181] width 9 height 9
checkbox input "true"
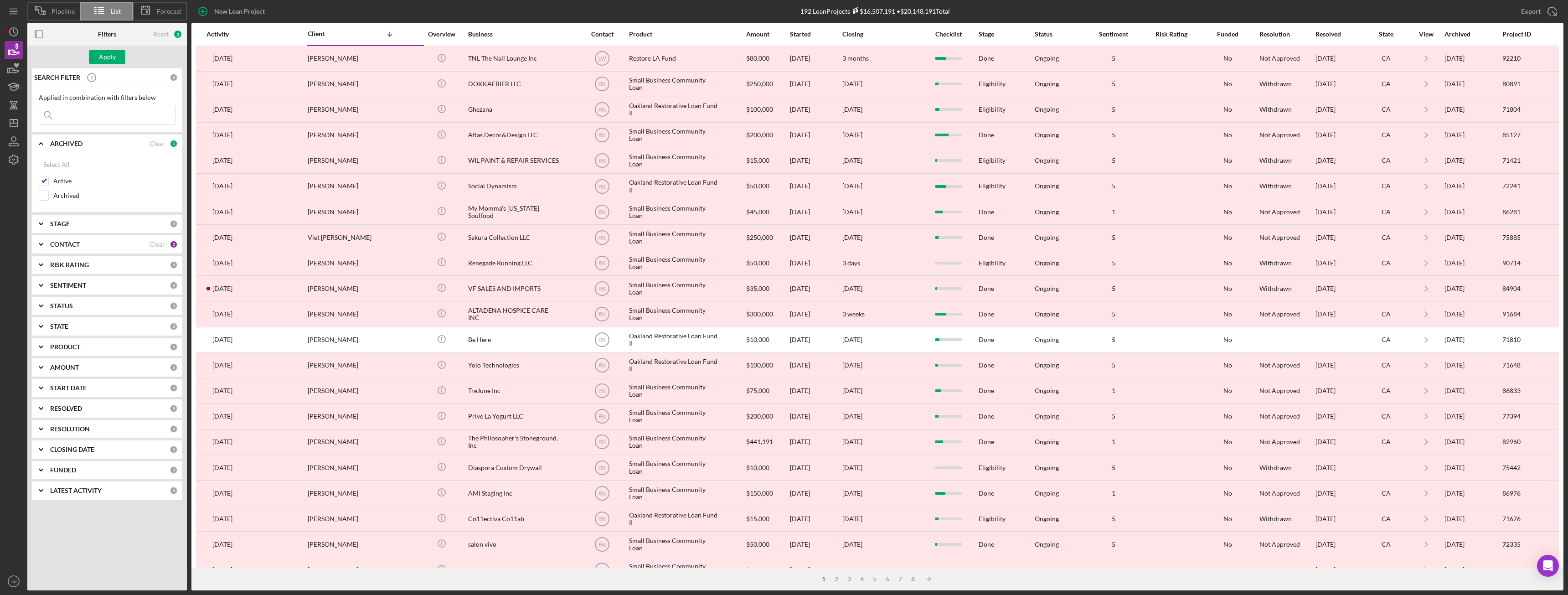
click at [59, 241] on b "CONTACT" at bounding box center [65, 245] width 29 height 7
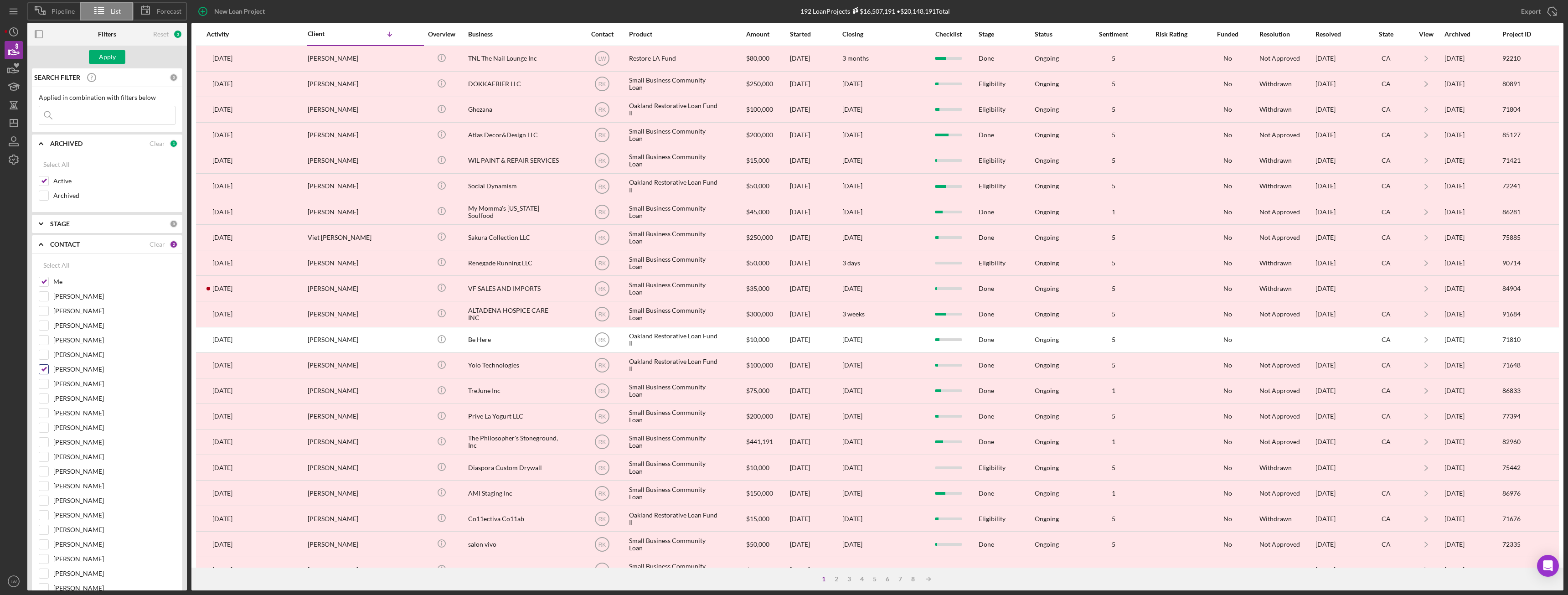
click at [42, 371] on input "Raymond Ko" at bounding box center [44, 369] width 9 height 9
checkbox input "false"
click at [115, 56] on div "Apply" at bounding box center [107, 57] width 17 height 14
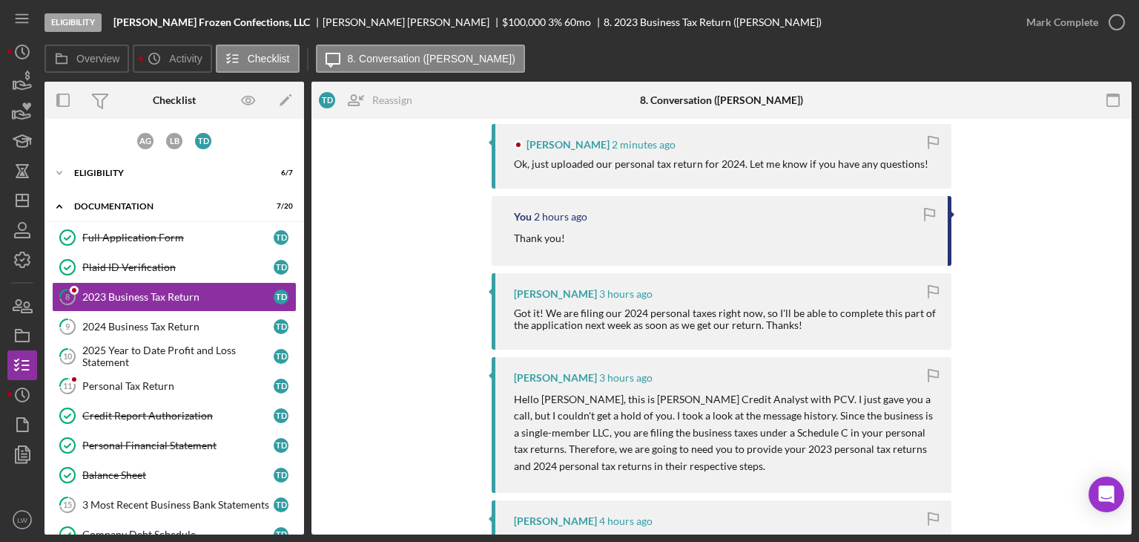
scroll to position [297, 0]
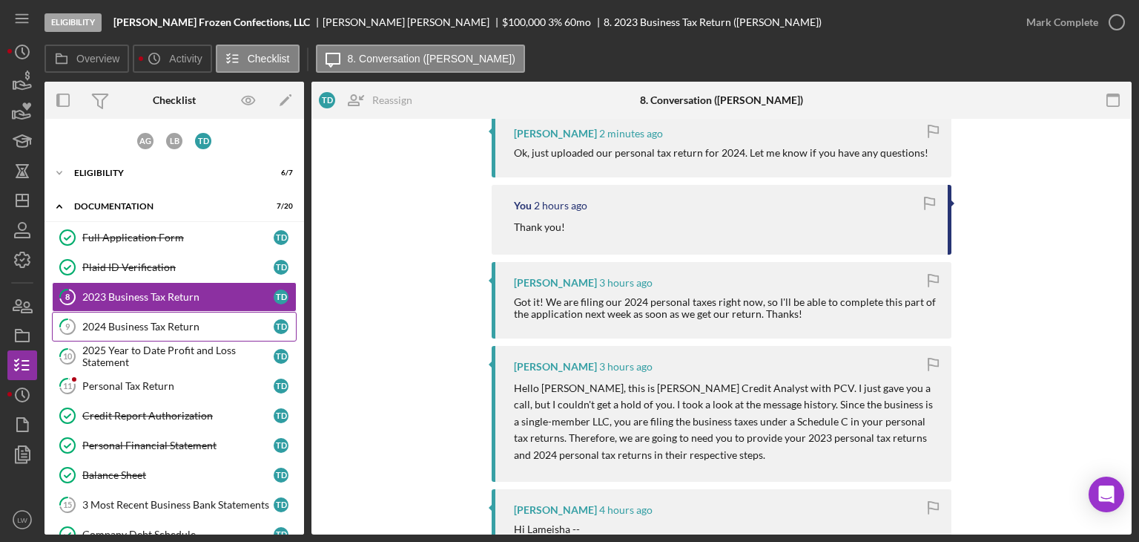
click at [132, 320] on div "2024 Business Tax Return" at bounding box center [177, 326] width 191 height 12
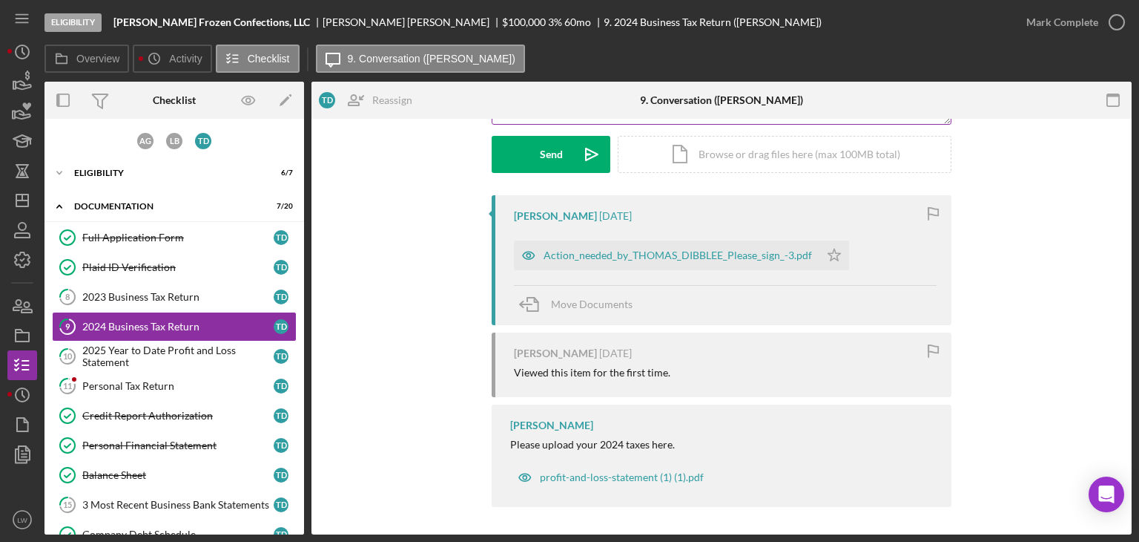
scroll to position [216, 0]
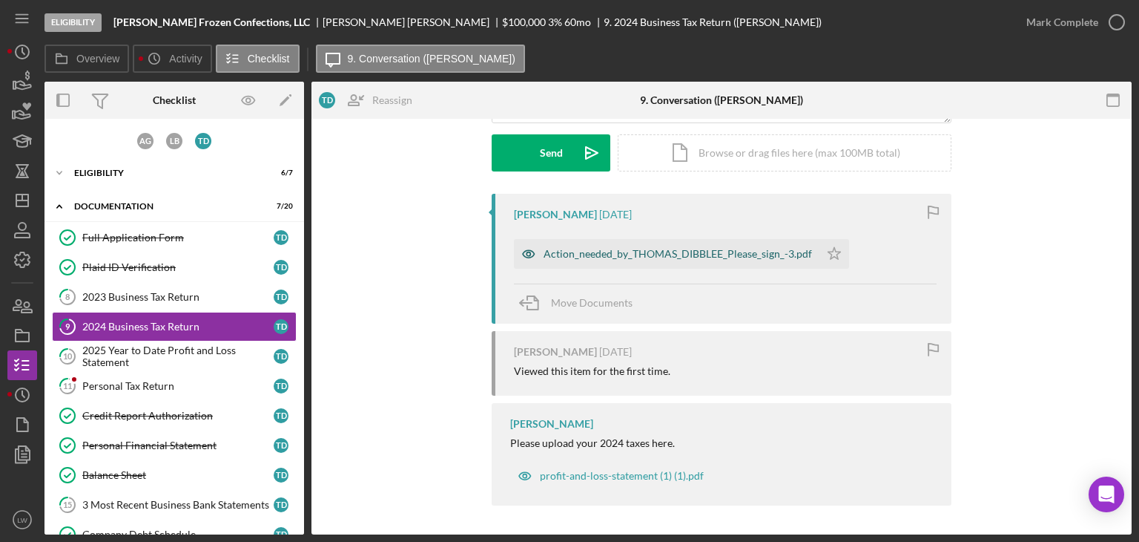
click at [605, 252] on div "Action_needed_by_THOMAS_DIBBLEE_Please_sign_-3.pdf" at bounding box center [678, 254] width 269 height 12
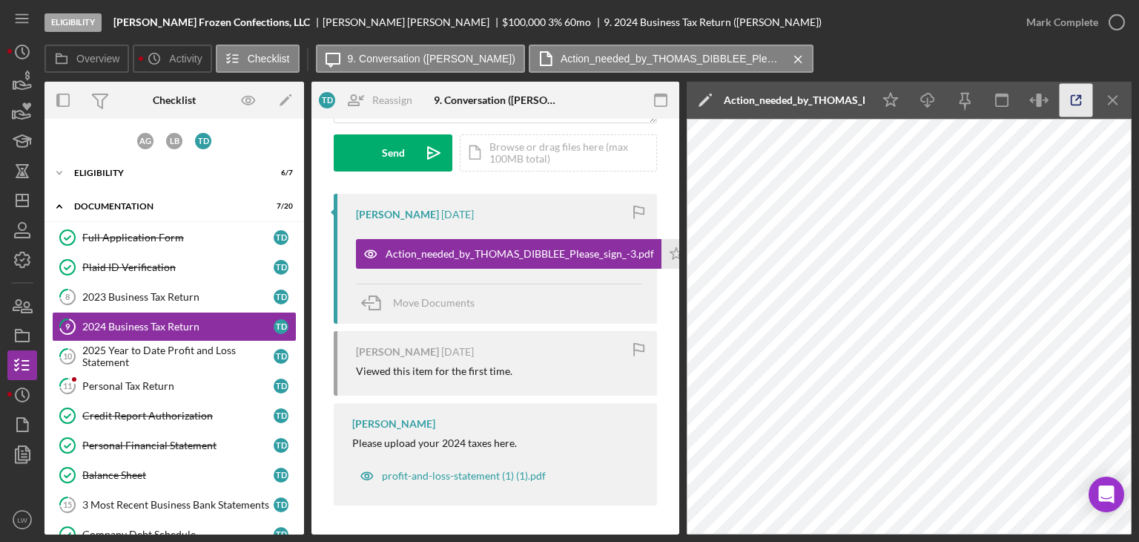
click at [1073, 101] on icon "button" at bounding box center [1076, 100] width 33 height 33
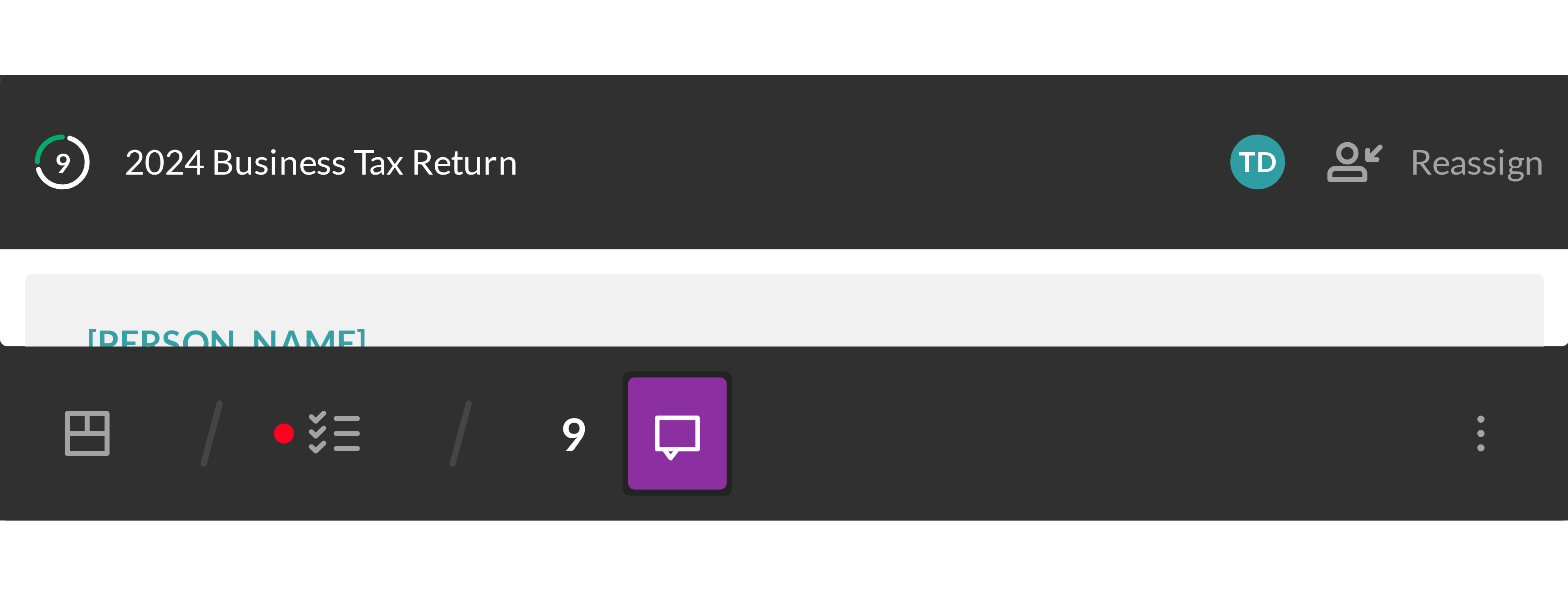
scroll to position [176, 0]
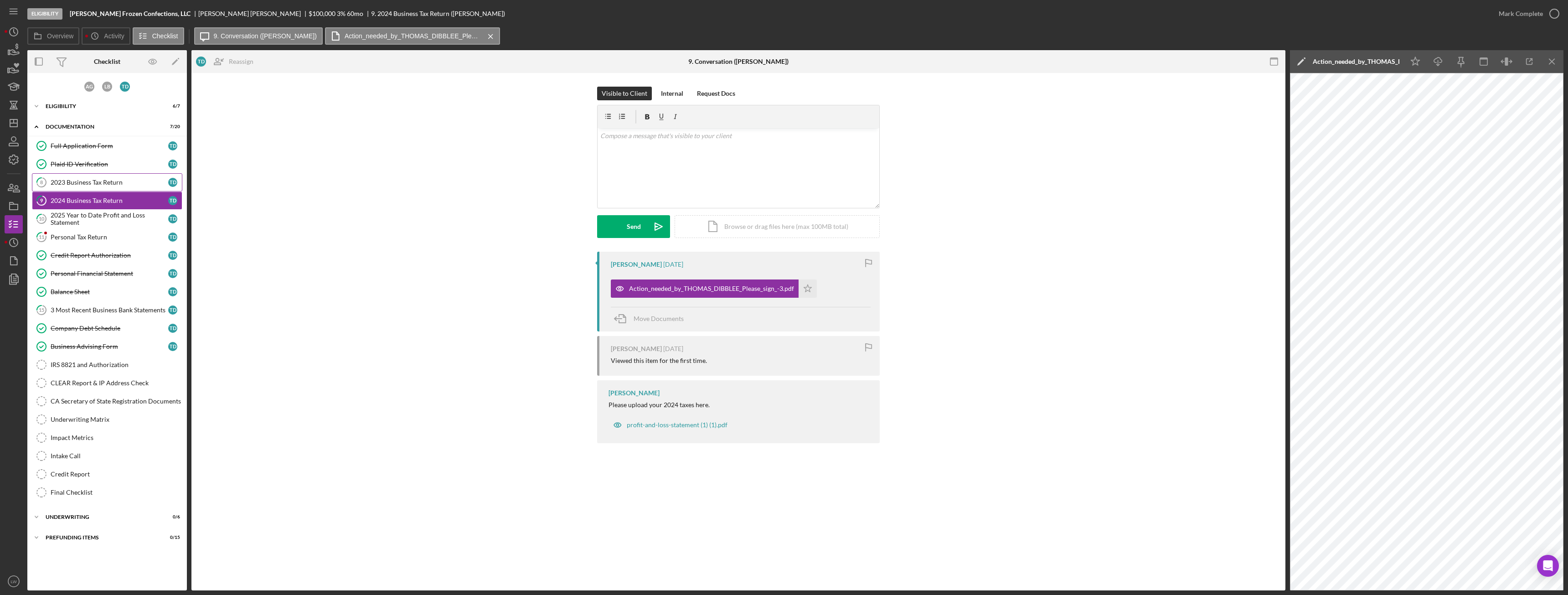
click at [93, 182] on div "2023 Business Tax Return" at bounding box center [109, 183] width 117 height 7
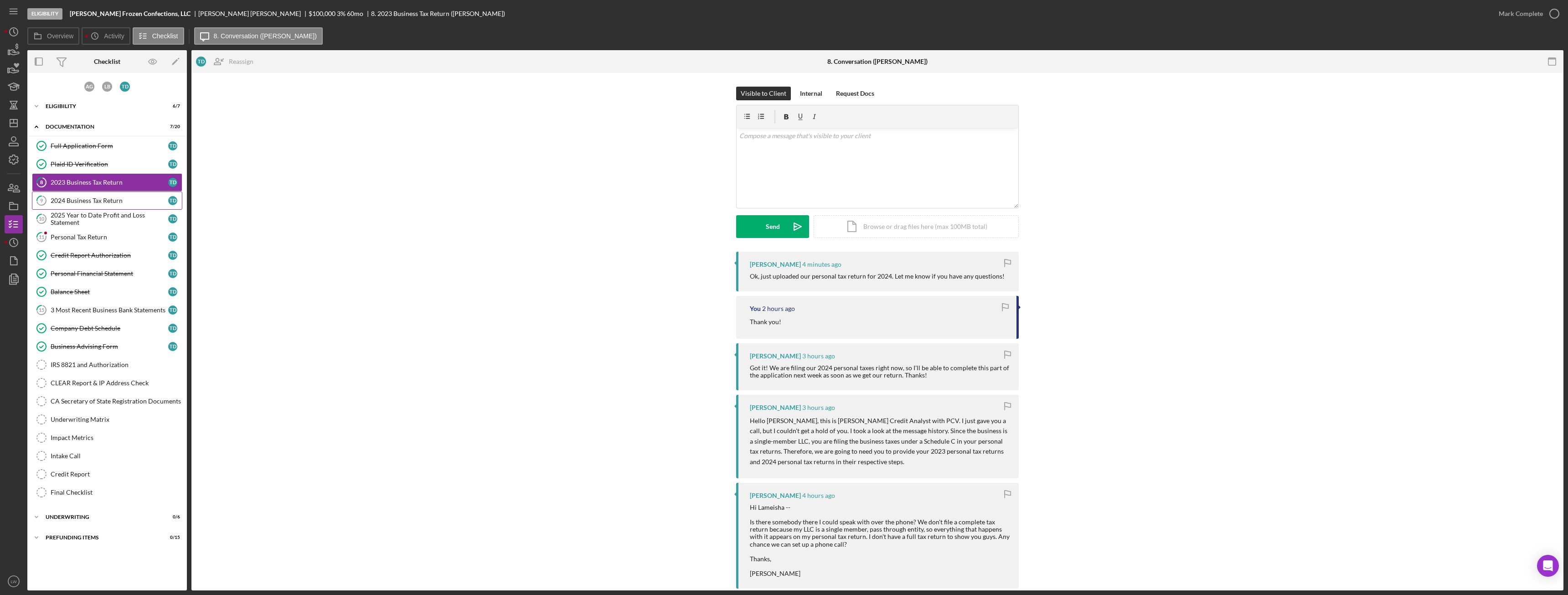
click at [84, 200] on div "2024 Business Tax Return" at bounding box center [109, 200] width 117 height 7
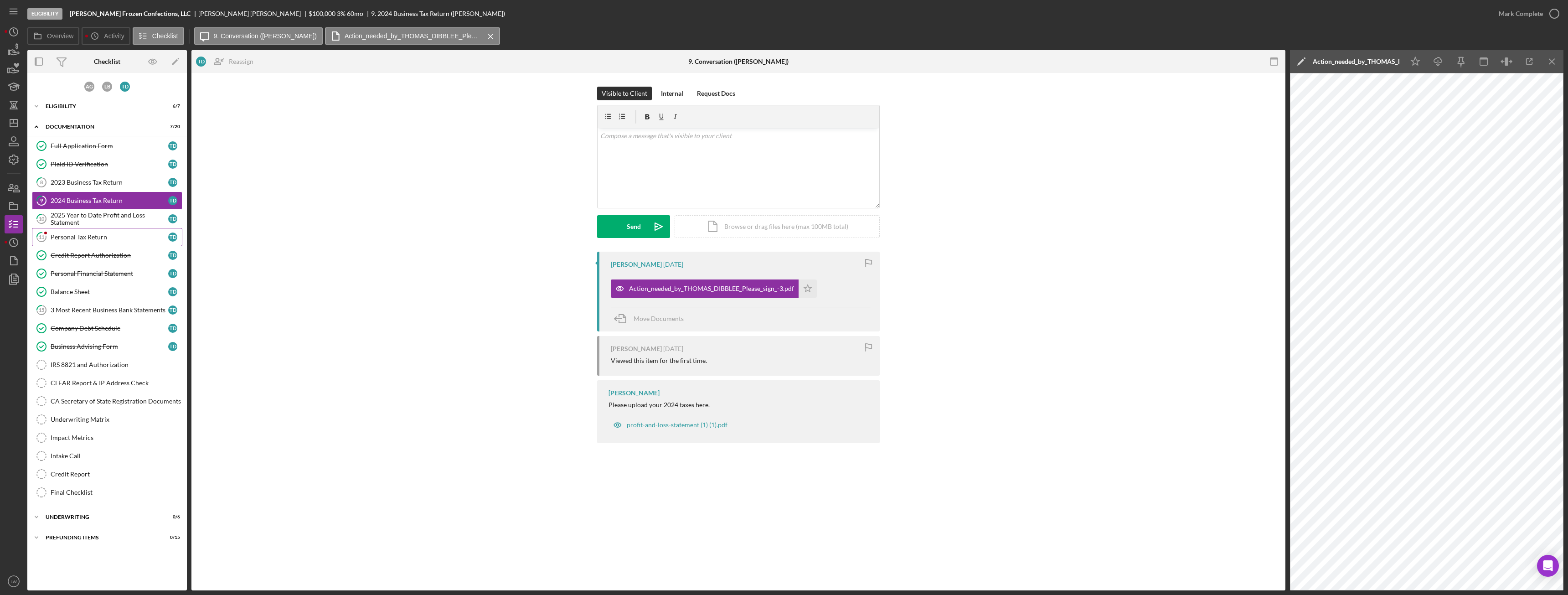
click at [92, 237] on div "Personal Tax Return" at bounding box center [109, 237] width 117 height 7
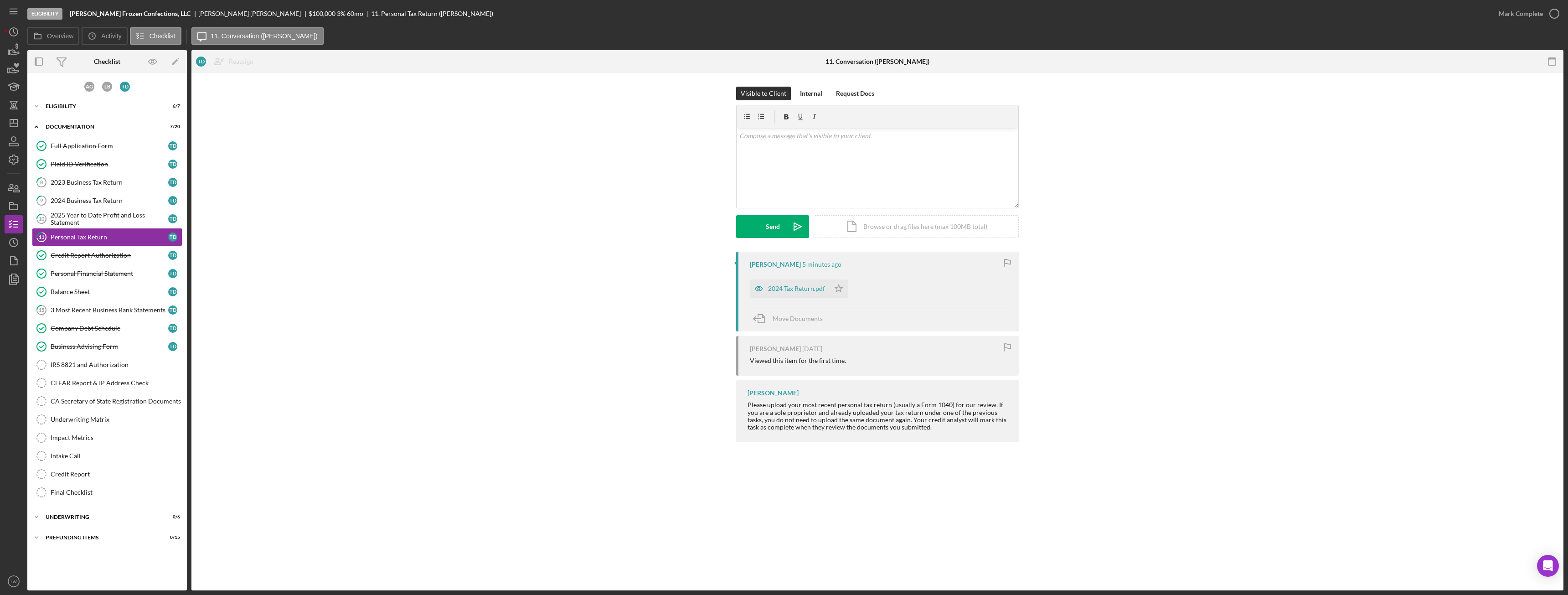
click at [700, 286] on div "2024 Tax Return.pdf" at bounding box center [796, 289] width 57 height 7
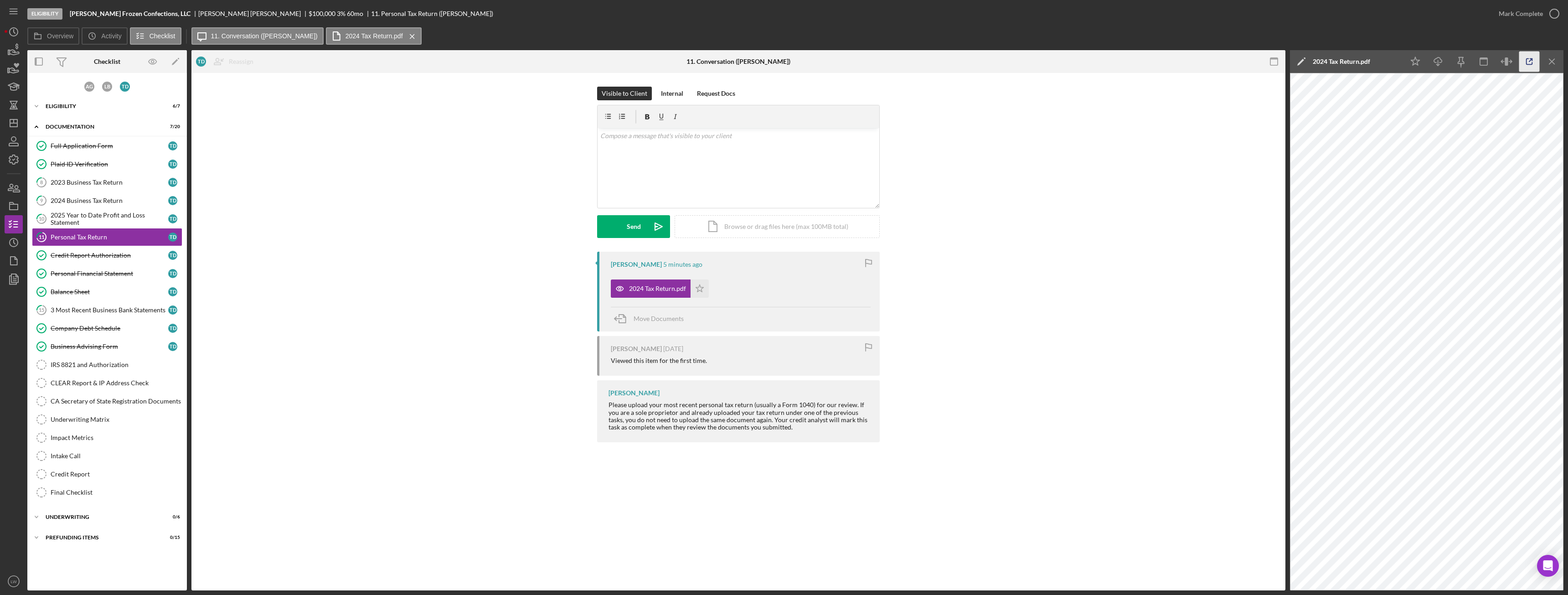
click at [700, 60] on icon "button" at bounding box center [1529, 61] width 20 height 20
click at [695, 180] on div "v Color teal Color pink Remove color Add row above Add row below Add column bef…" at bounding box center [739, 168] width 281 height 80
click at [645, 225] on button "Send Icon/icon-invite-send" at bounding box center [633, 226] width 73 height 23
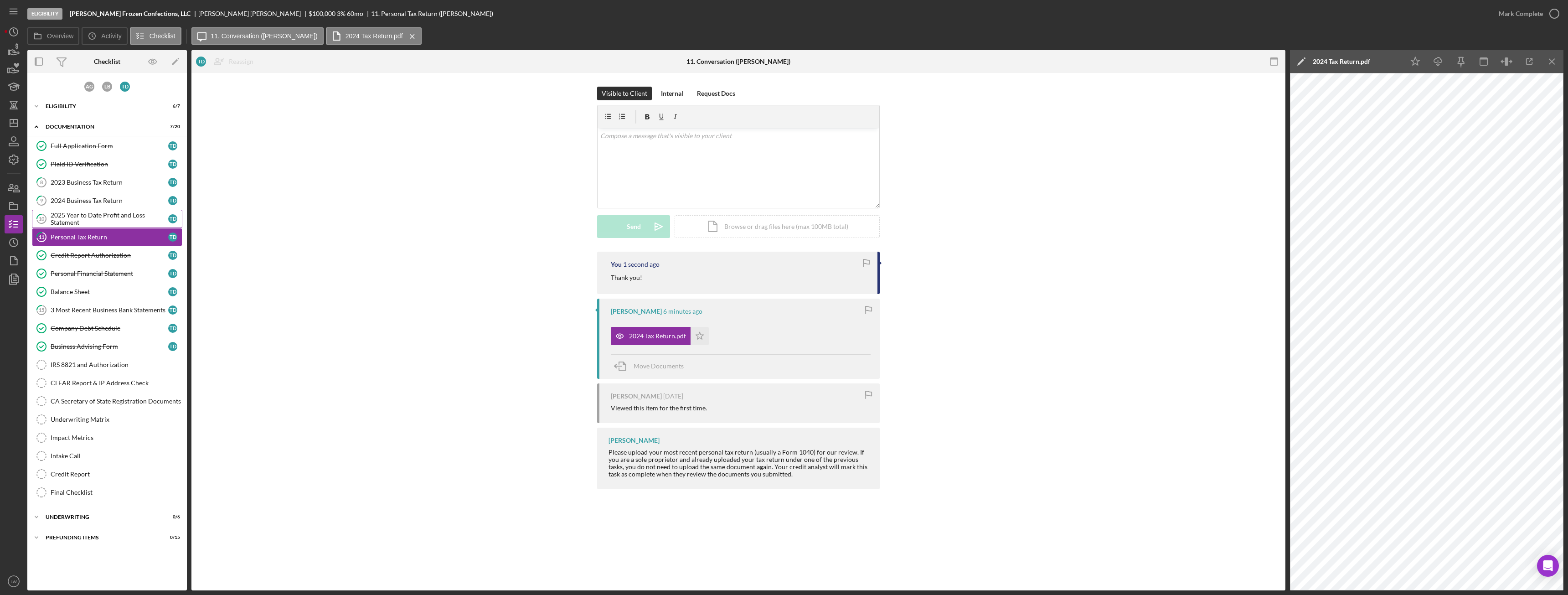
click at [109, 210] on link "10 2025 Year to Date Profit and Loss Statement T D" at bounding box center [107, 219] width 151 height 18
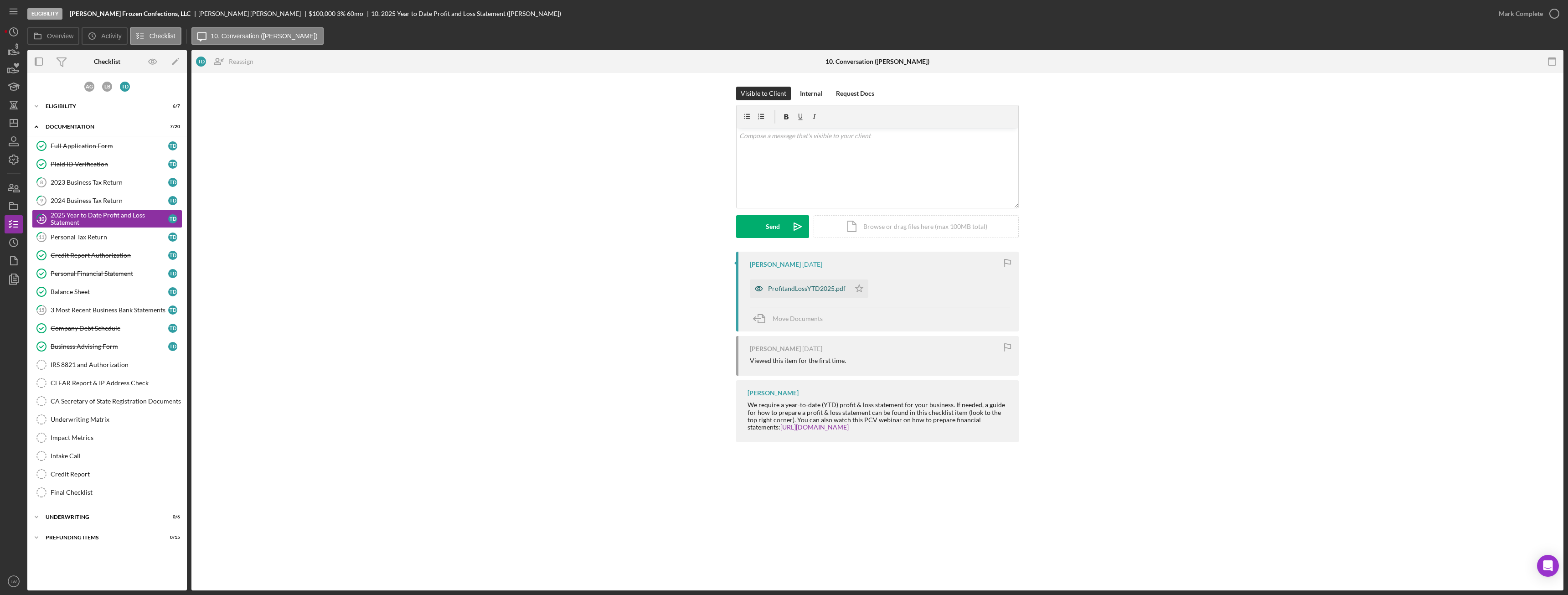
click at [700, 286] on div "ProfitandLossYTD2025.pdf" at bounding box center [807, 289] width 77 height 7
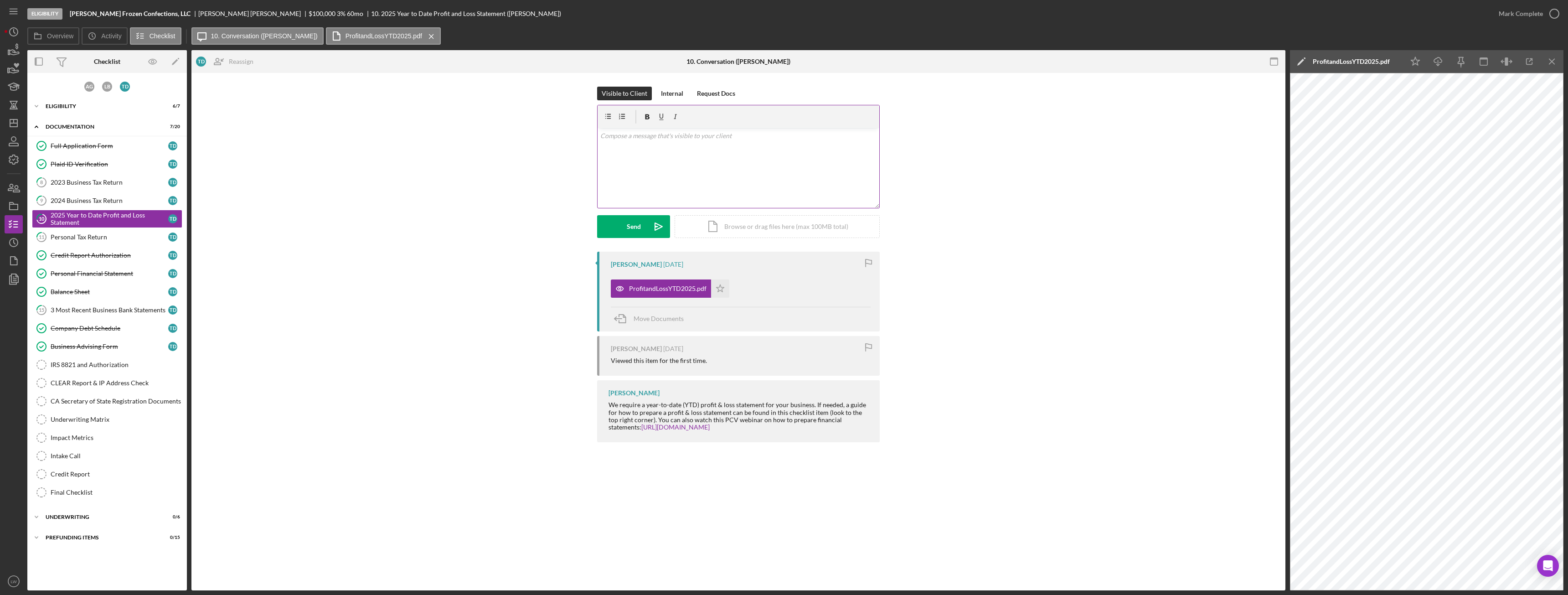
click at [700, 167] on div "v Color teal Color pink Remove color Add row above Add row below Add column bef…" at bounding box center [739, 168] width 281 height 80
click at [638, 228] on div "Send" at bounding box center [633, 226] width 14 height 23
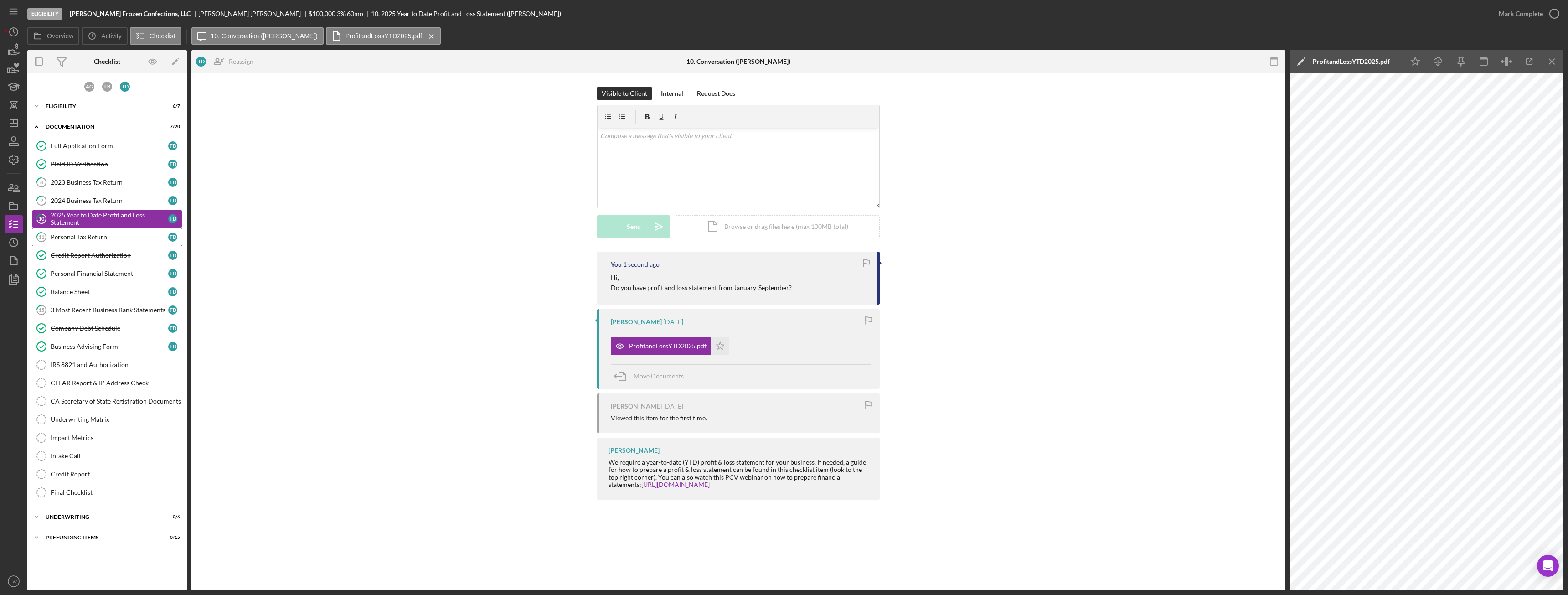
click at [123, 241] on link "11 Personal Tax Return T D" at bounding box center [107, 237] width 151 height 18
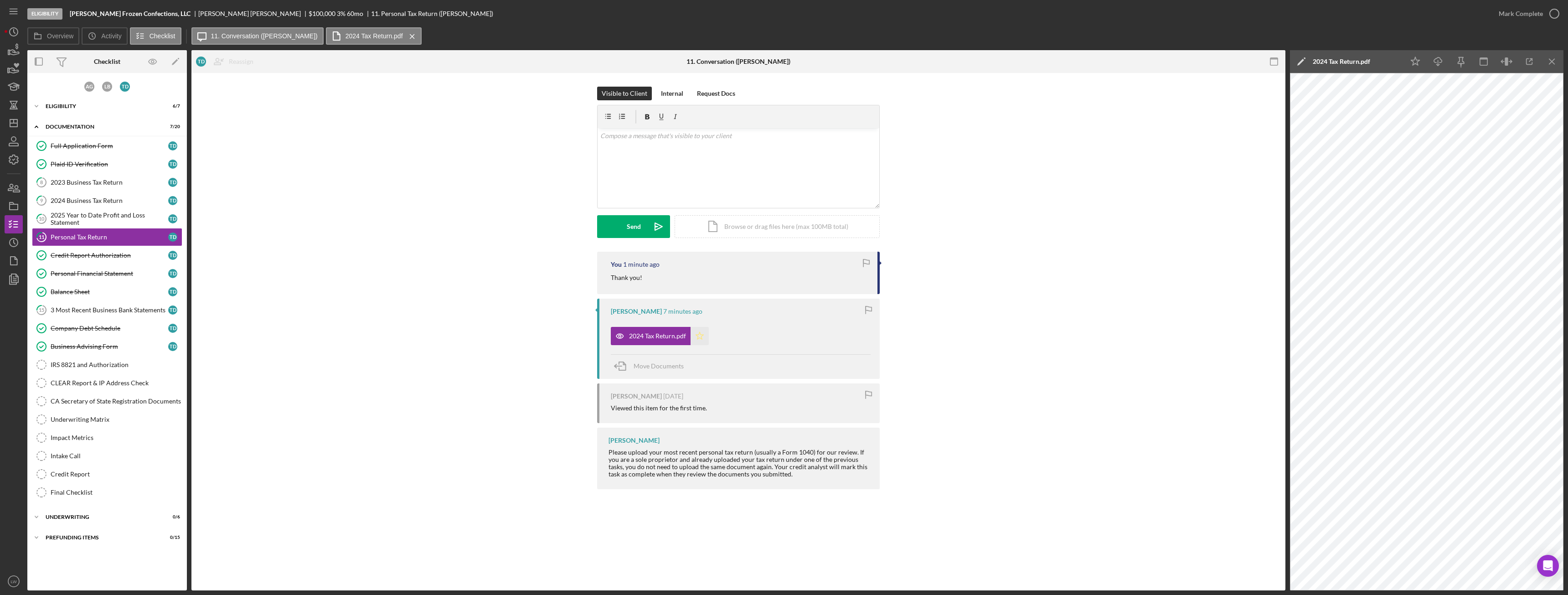
click at [700, 333] on icon "Icon/Star" at bounding box center [700, 336] width 18 height 18
click at [700, 6] on div "Mark Complete" at bounding box center [1521, 14] width 44 height 18
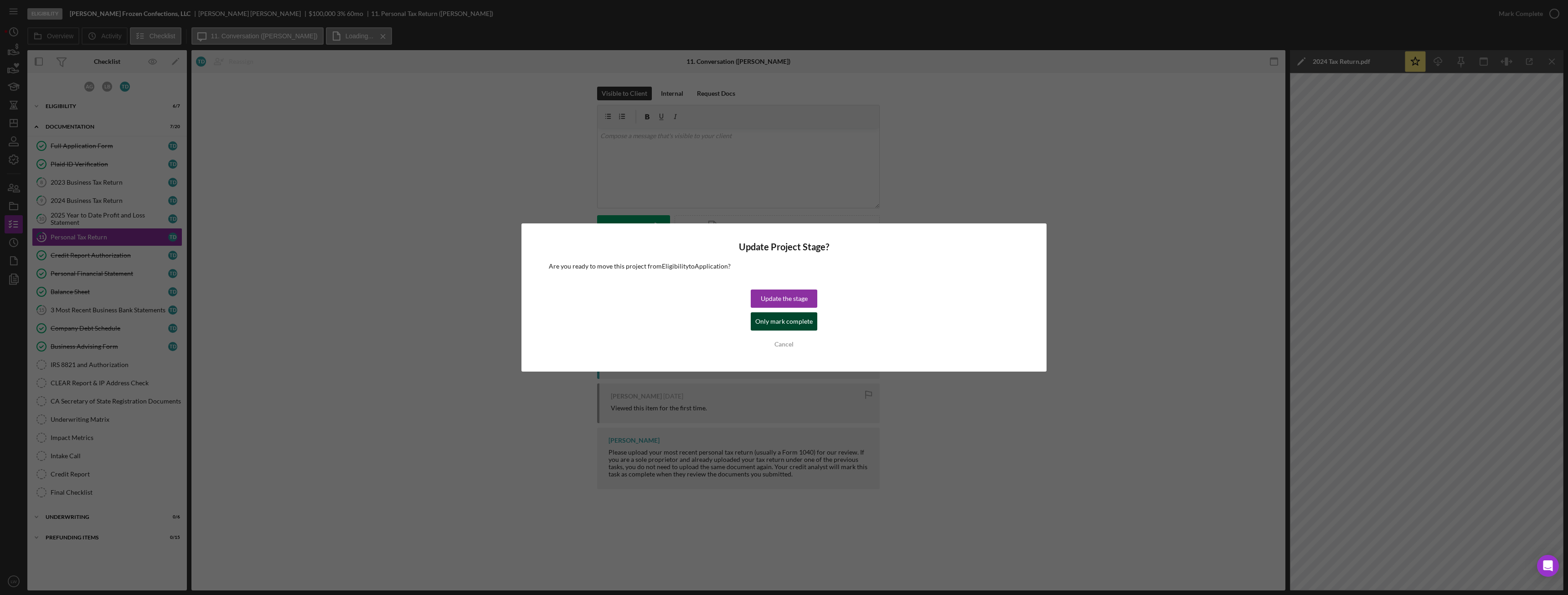
click at [700, 324] on div "Only mark complete" at bounding box center [783, 321] width 57 height 18
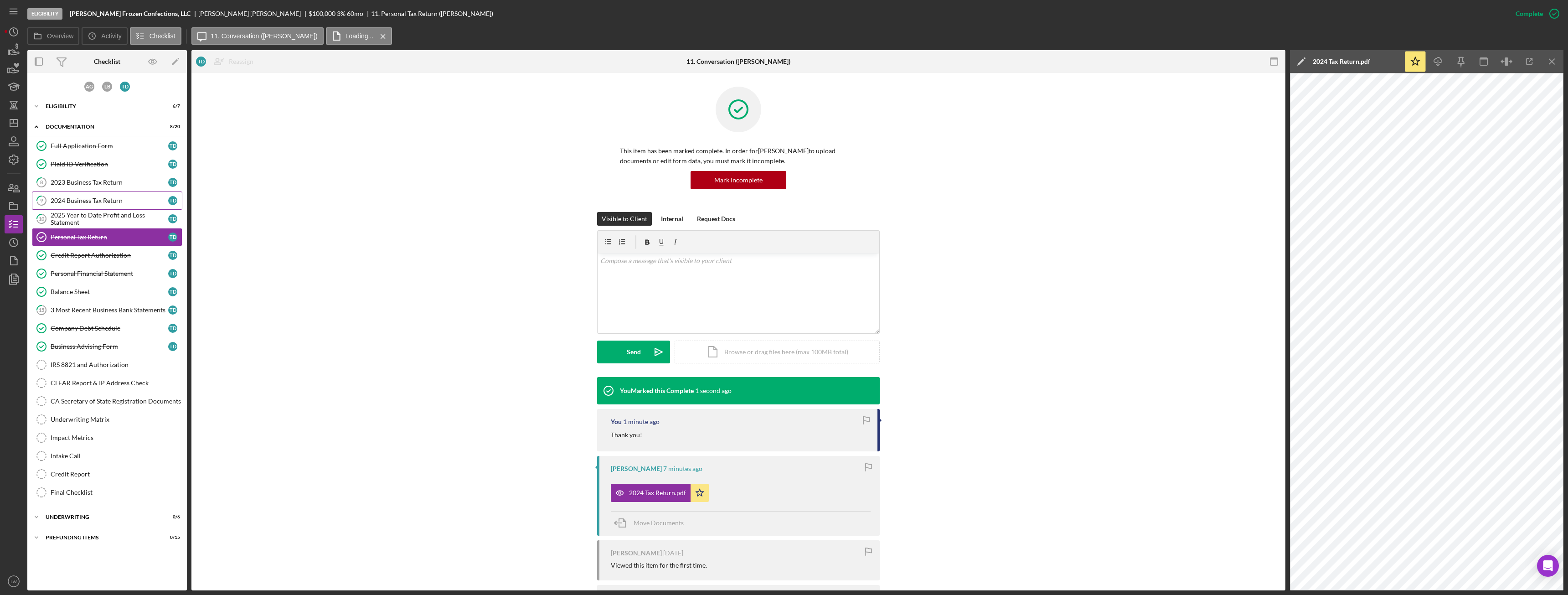
click at [80, 199] on div "2024 Business Tax Return" at bounding box center [109, 200] width 117 height 7
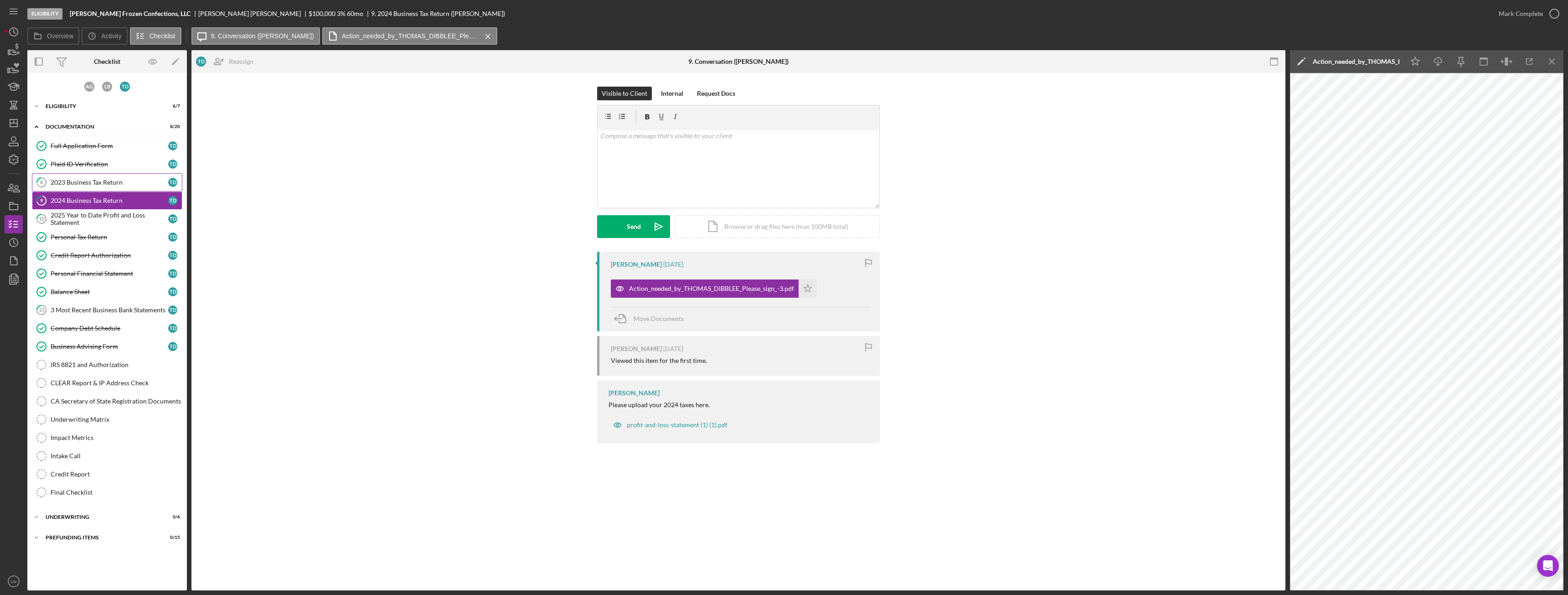
click at [89, 178] on link "8 2023 Business Tax Return T D" at bounding box center [107, 183] width 151 height 18
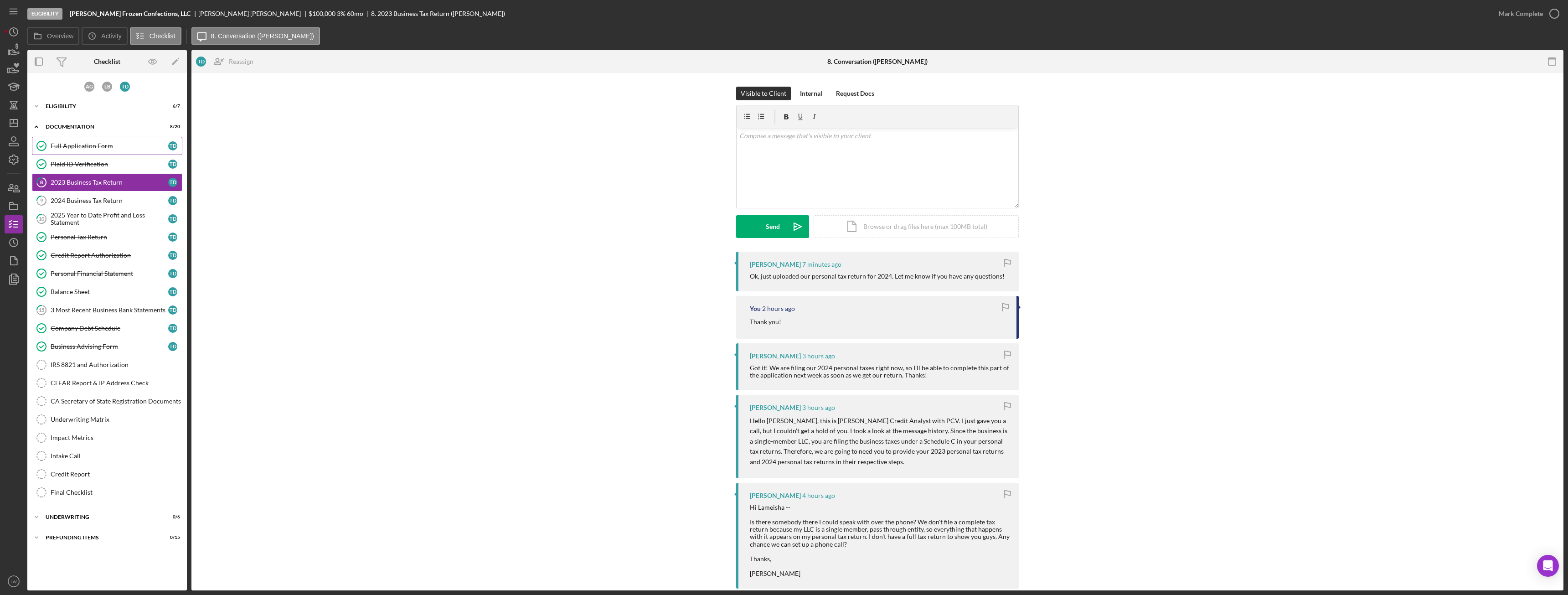
click at [79, 153] on link "Full Application Form Full Application Form T D" at bounding box center [107, 146] width 151 height 18
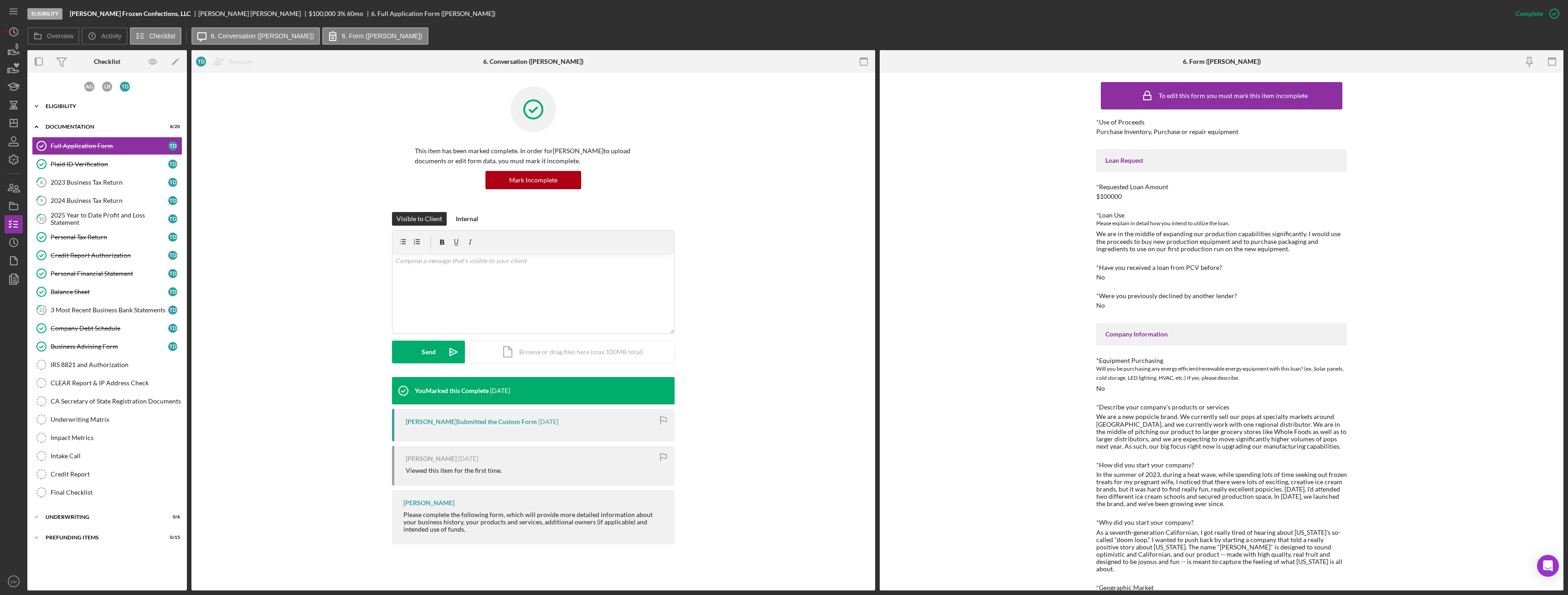
click at [85, 109] on div "Icon/Expander Eligibility 6 / 7" at bounding box center [108, 106] width 160 height 18
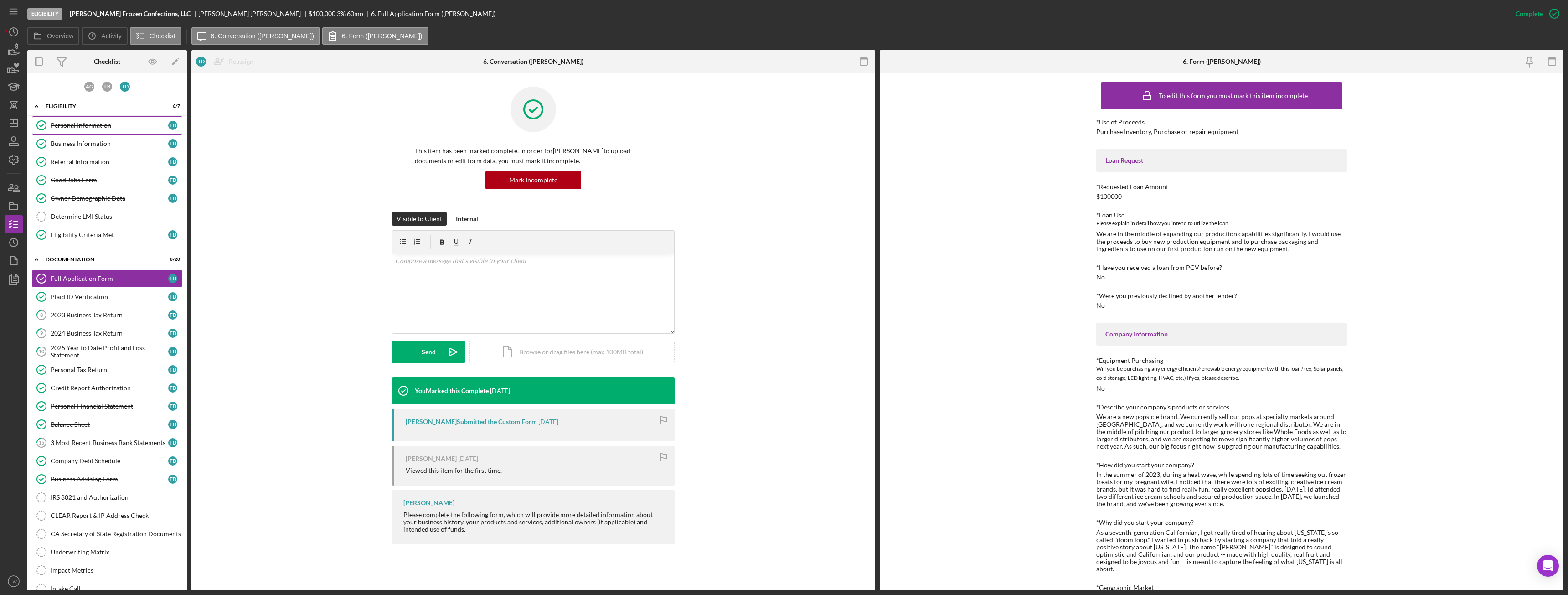
click at [75, 129] on div "Personal Information" at bounding box center [109, 125] width 117 height 7
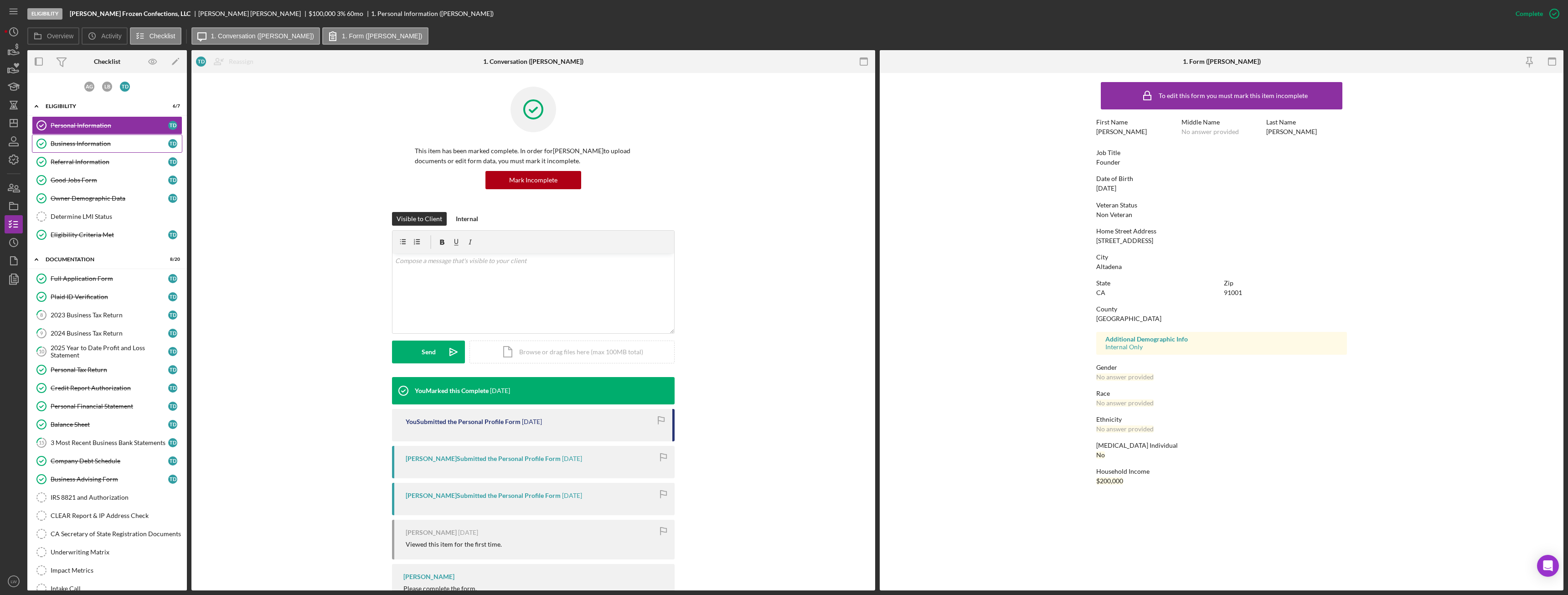
click at [85, 146] on div "Business Information" at bounding box center [109, 144] width 117 height 7
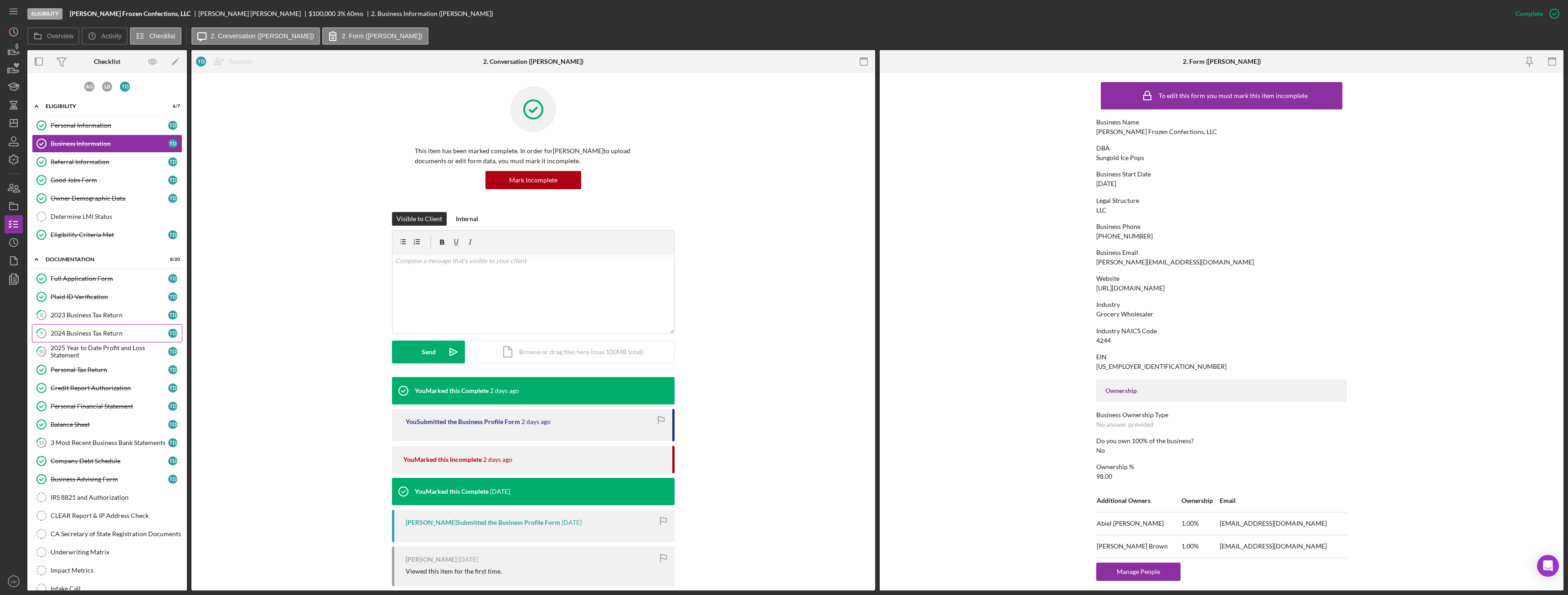
click at [103, 333] on div "2024 Business Tax Return" at bounding box center [109, 333] width 117 height 7
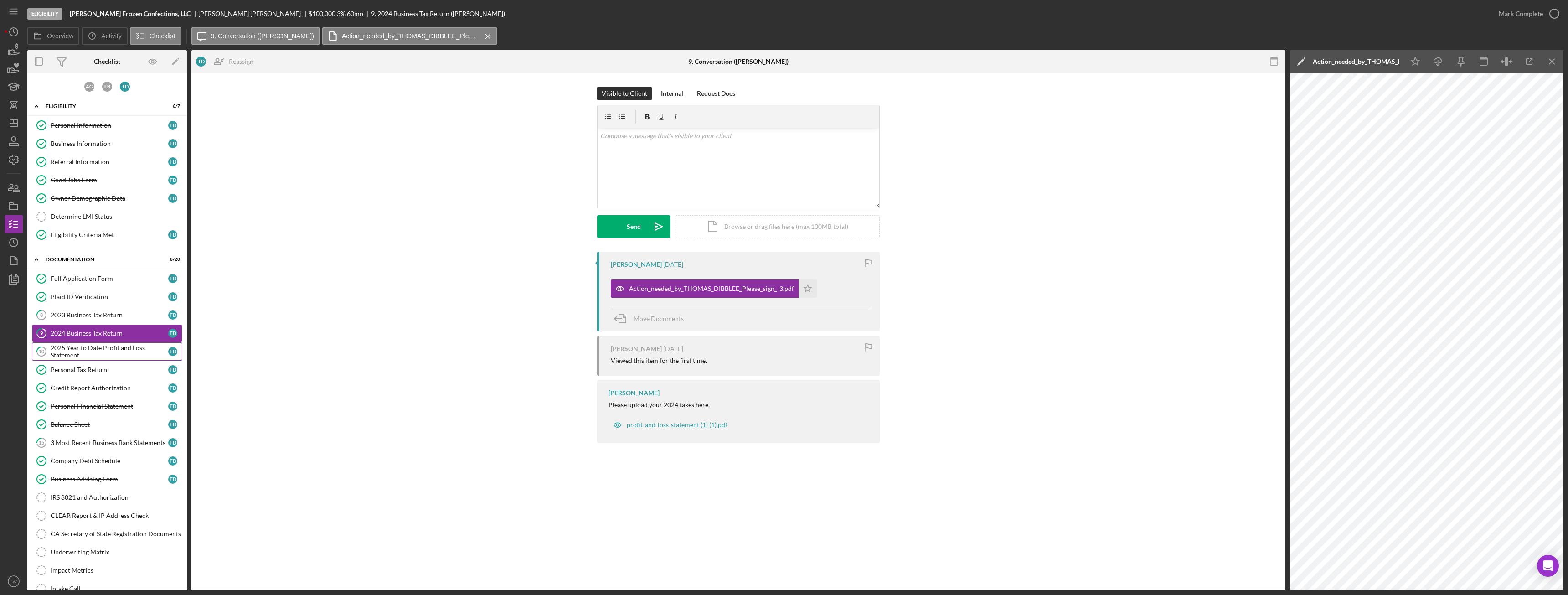
click at [102, 333] on div "2025 Year to Date Profit and Loss Statement" at bounding box center [109, 352] width 117 height 15
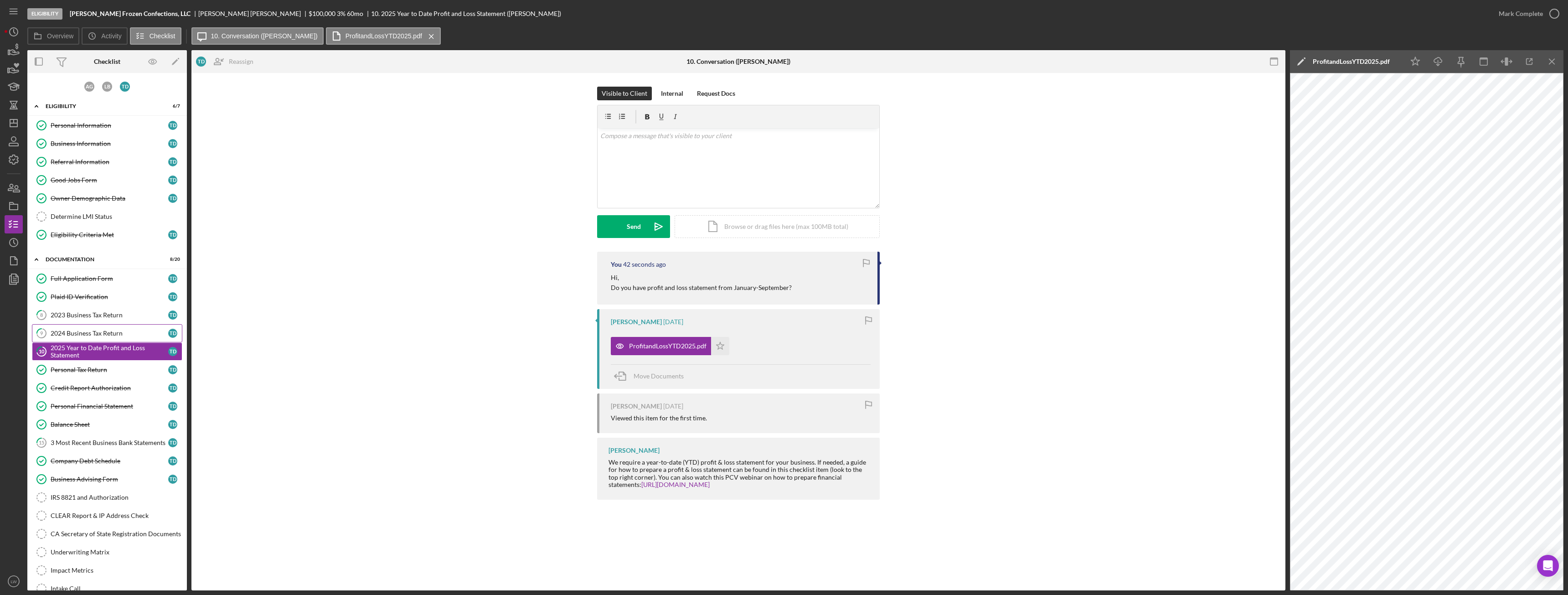
click at [103, 333] on div "2024 Business Tax Return" at bounding box center [109, 333] width 117 height 7
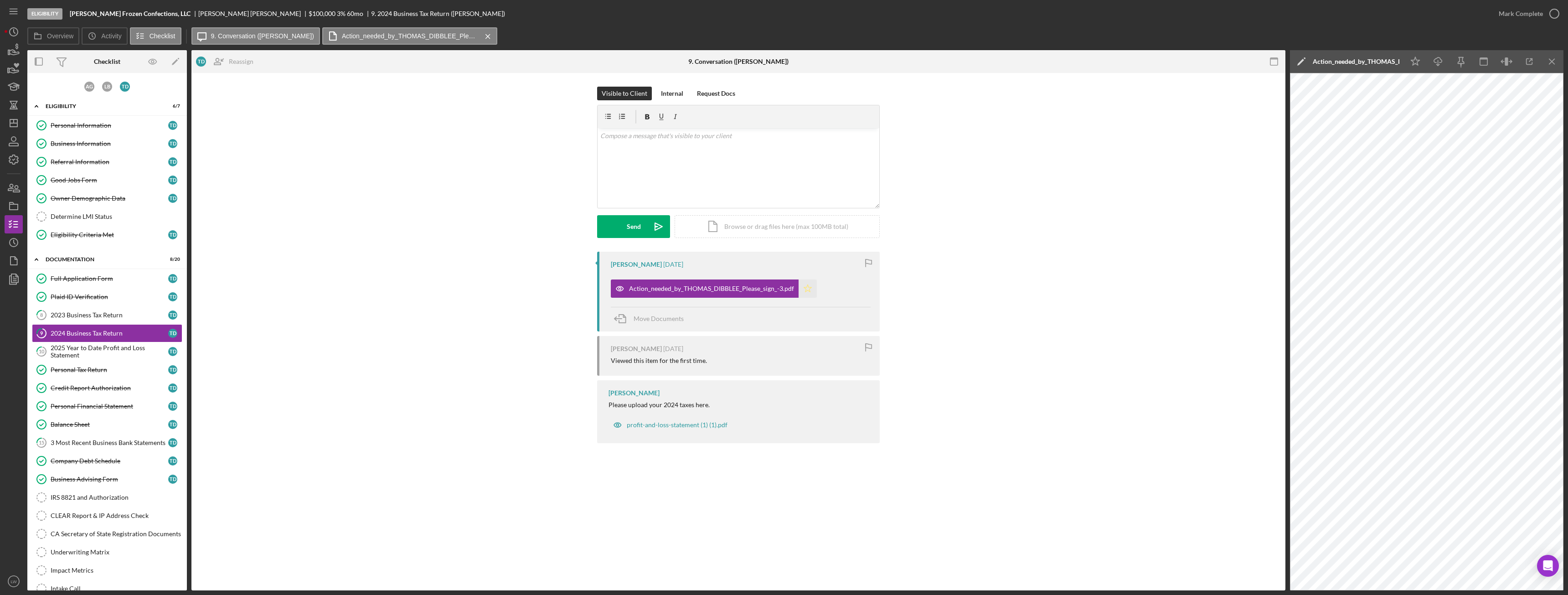
click at [700, 291] on icon "Icon/Star" at bounding box center [808, 289] width 18 height 18
click at [700, 18] on div "Mark Complete" at bounding box center [1521, 14] width 44 height 18
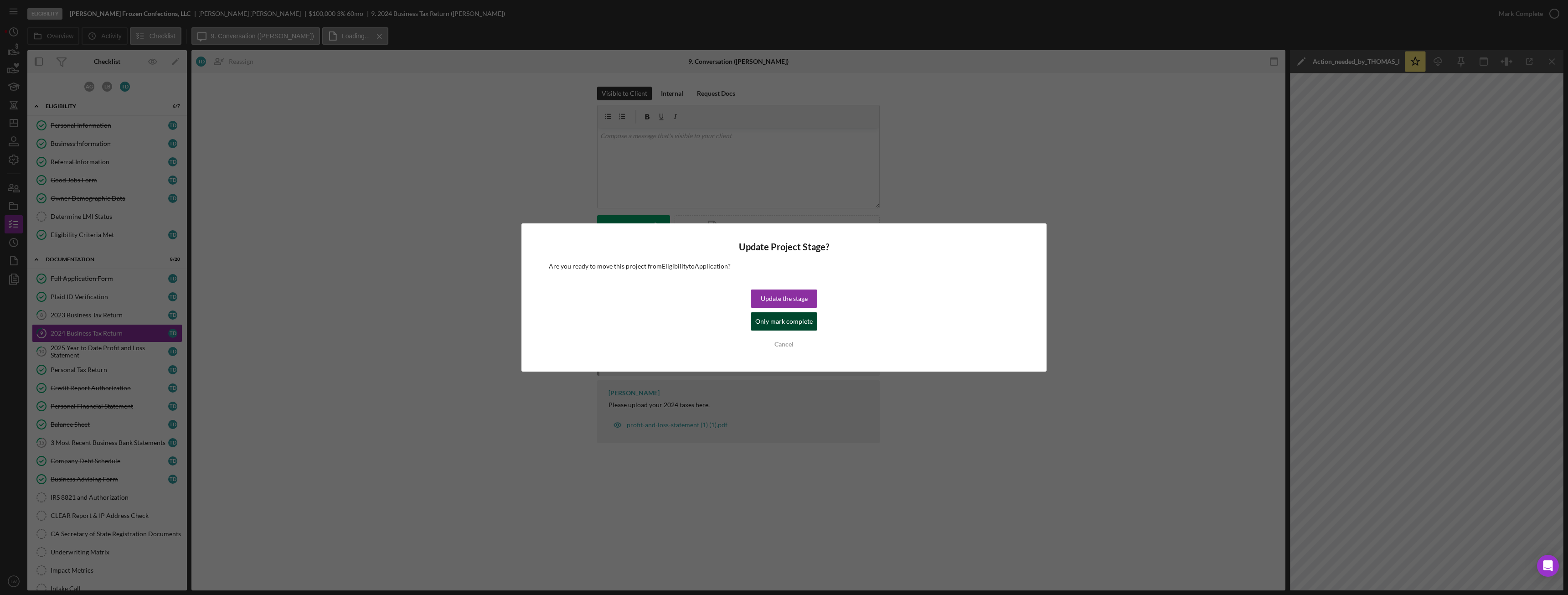
click at [700, 320] on div "Only mark complete" at bounding box center [783, 321] width 57 height 18
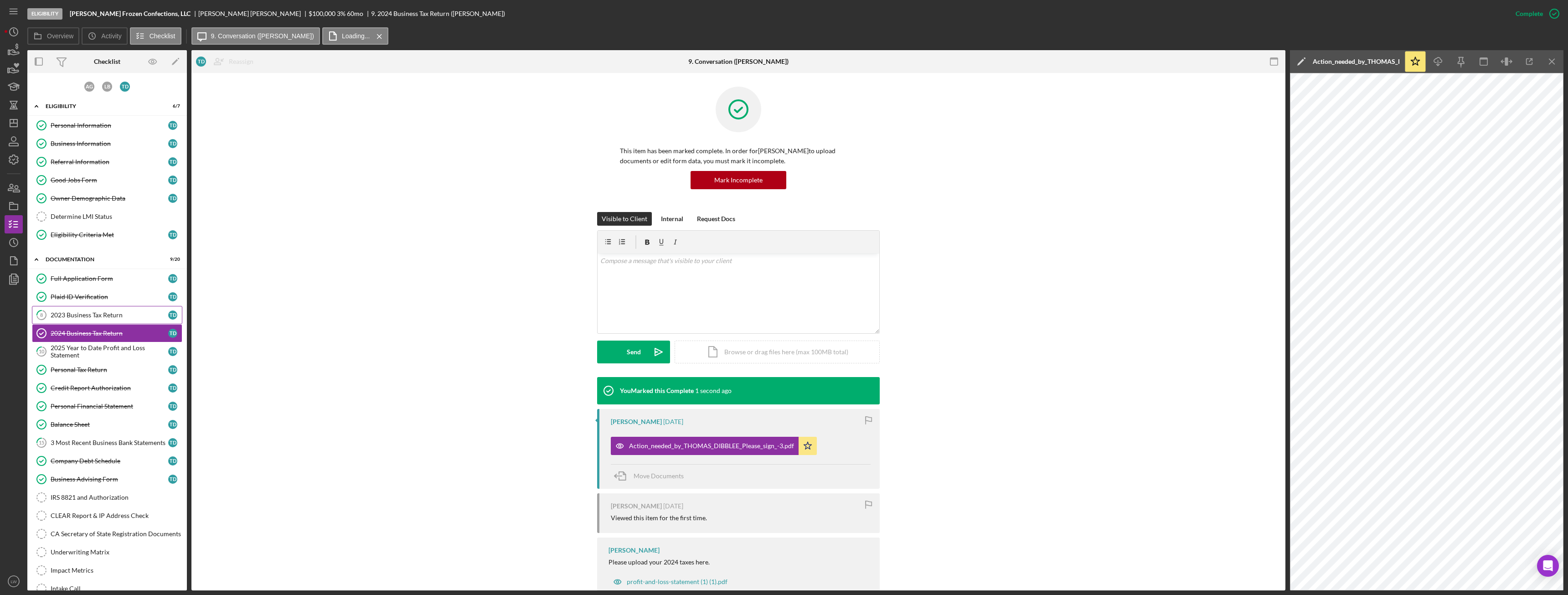
click at [79, 314] on div "2023 Business Tax Return" at bounding box center [109, 315] width 117 height 7
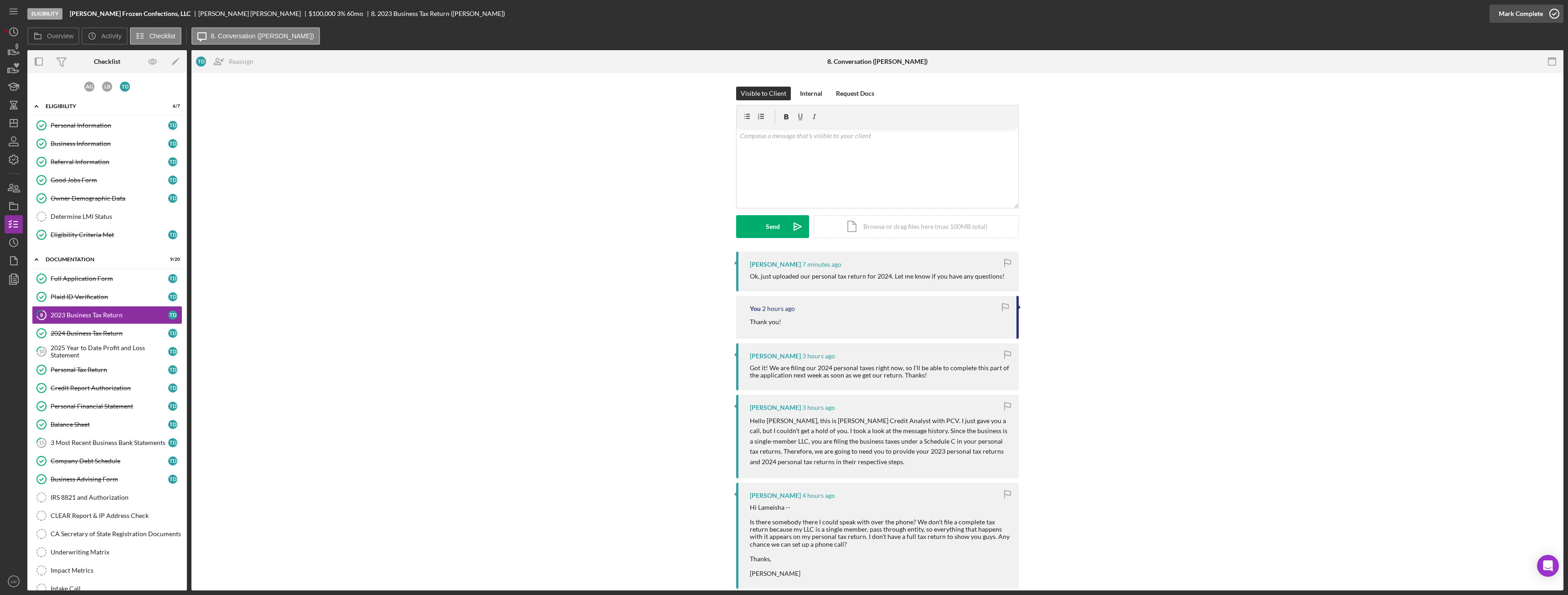
click at [700, 12] on div "Mark Complete" at bounding box center [1521, 14] width 44 height 18
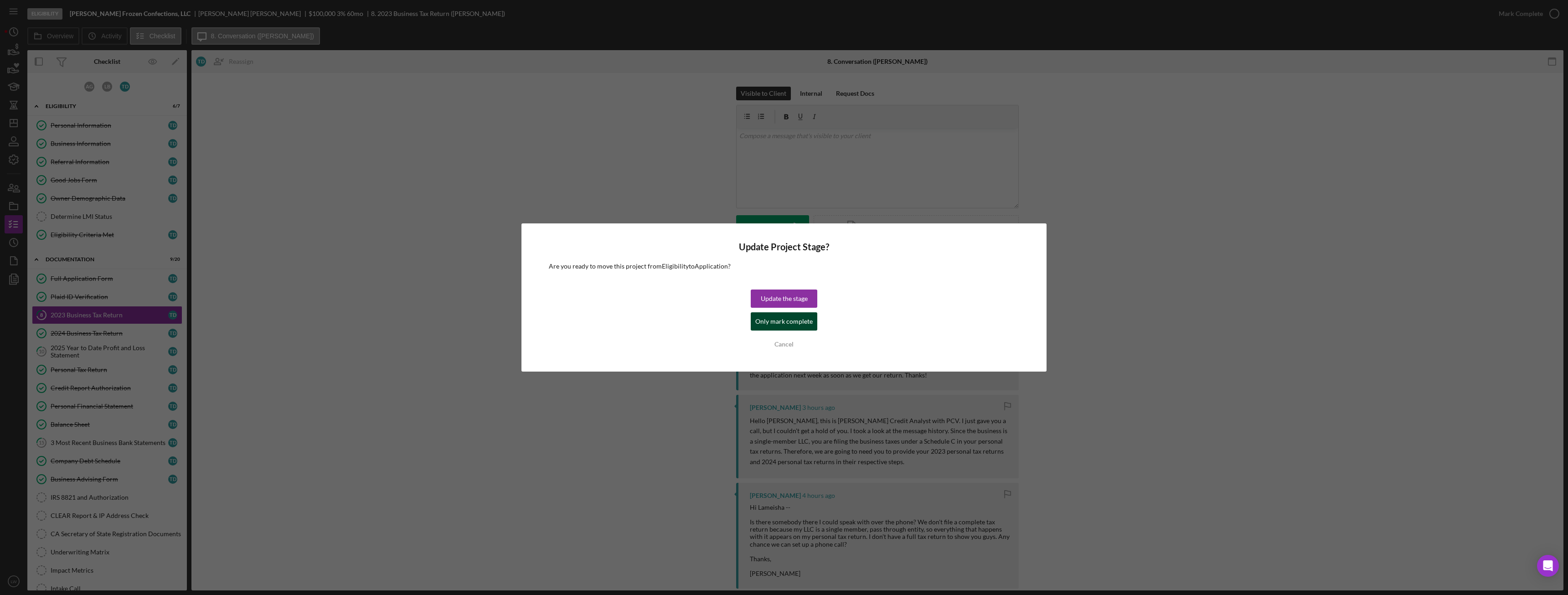
click at [700, 322] on div "Only mark complete" at bounding box center [783, 321] width 57 height 18
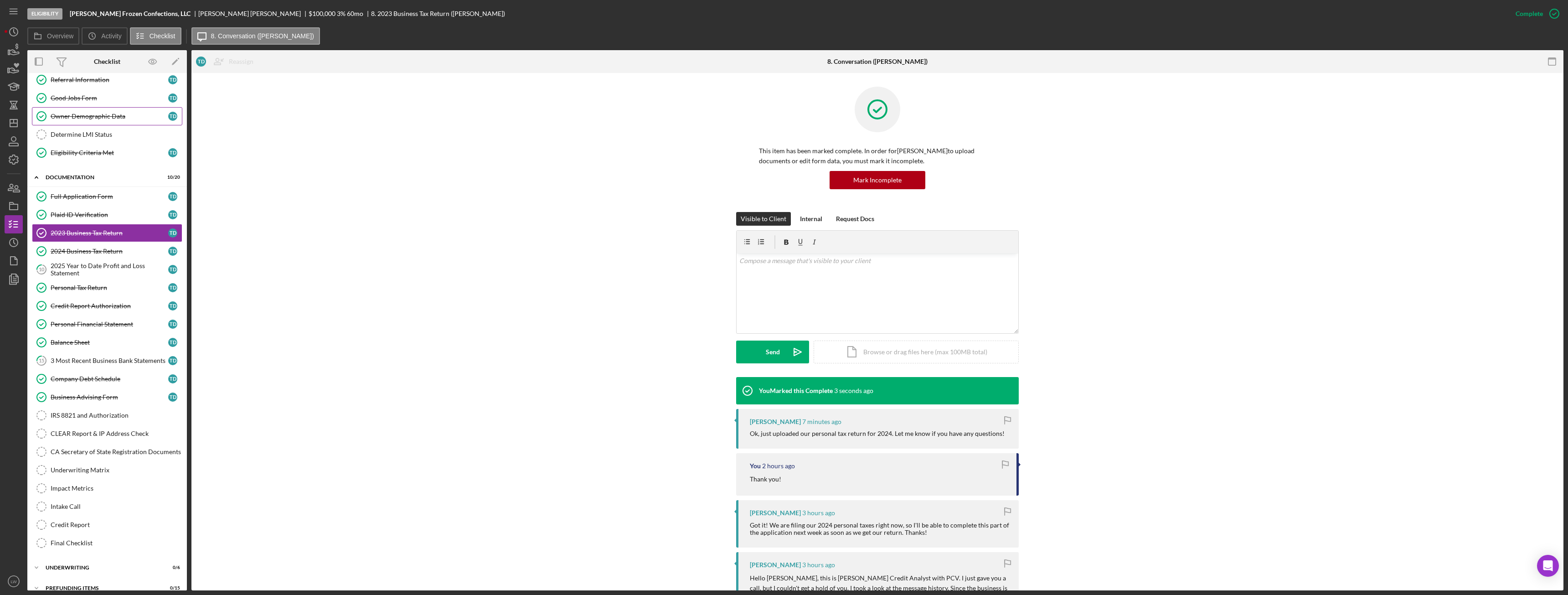
scroll to position [94, 0]
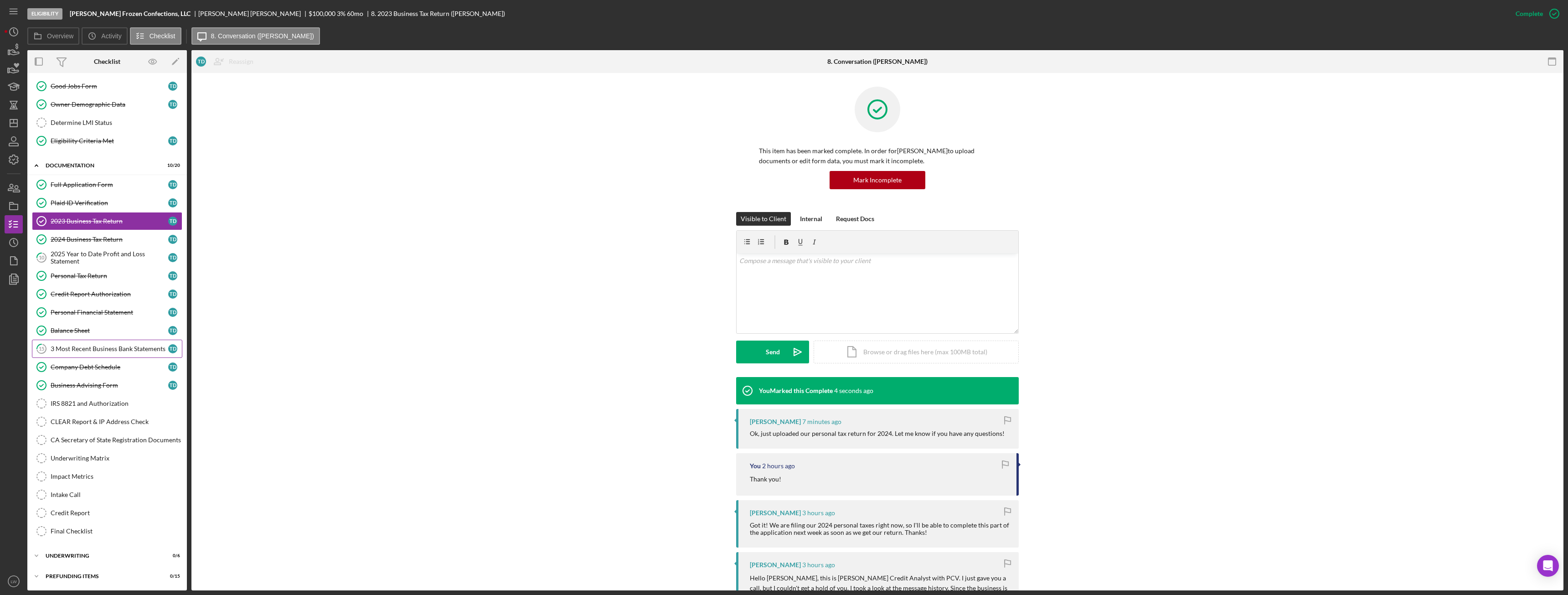
click at [63, 333] on div "3 Most Recent Business Bank Statements" at bounding box center [109, 349] width 117 height 7
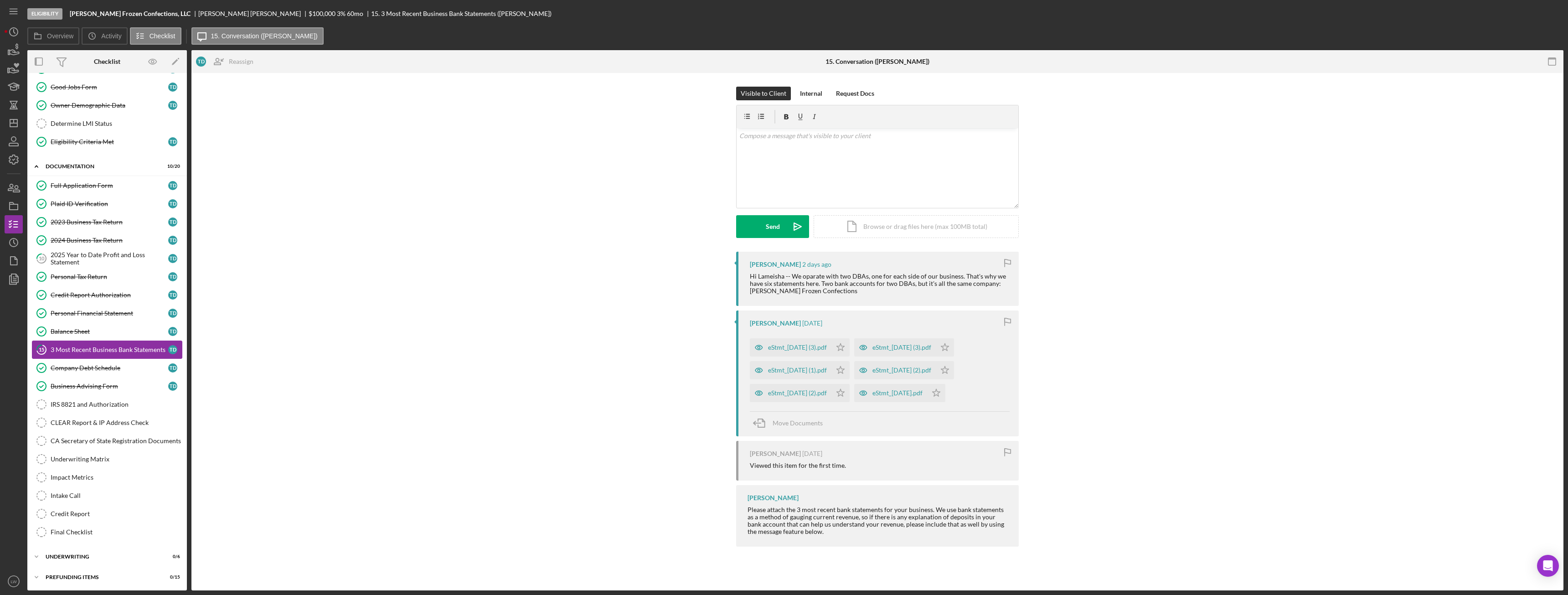
scroll to position [94, 0]
click at [700, 333] on div "eStmt_[DATE] (3).pdf" at bounding box center [798, 347] width 59 height 7
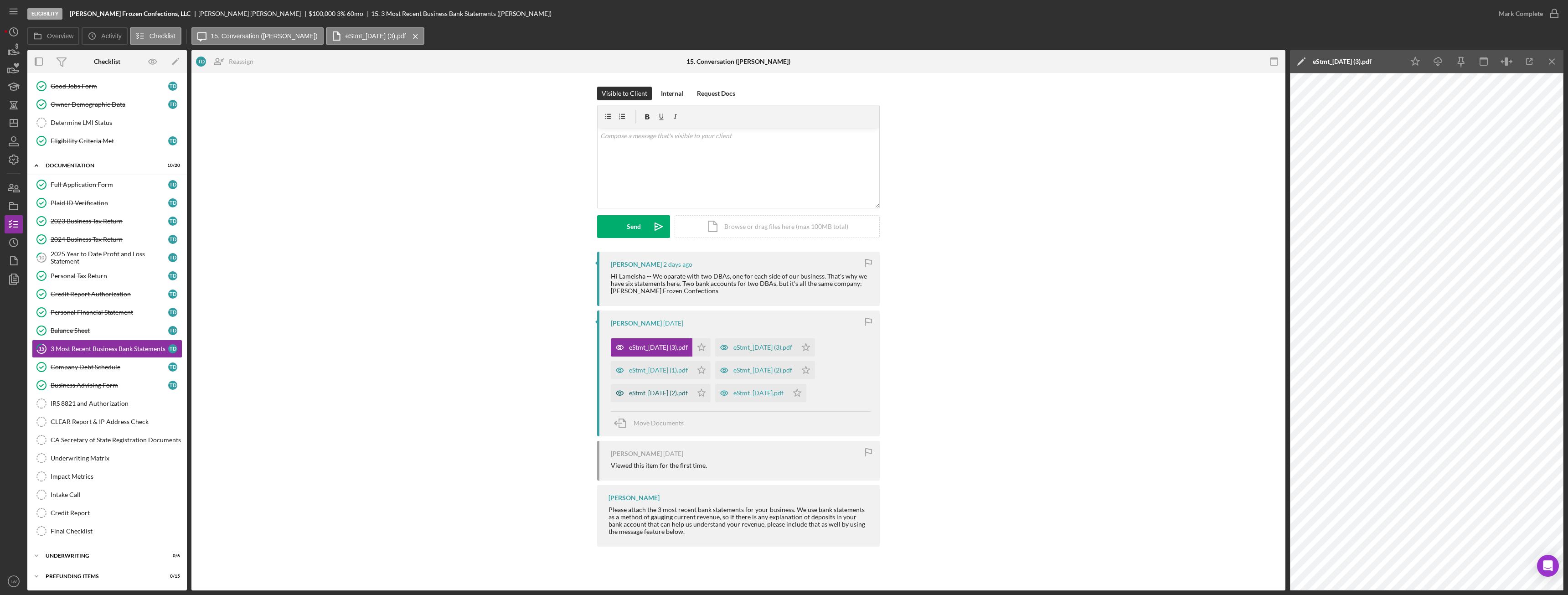
click at [659, 333] on div "eStmt_[DATE] (2).pdf" at bounding box center [659, 393] width 59 height 7
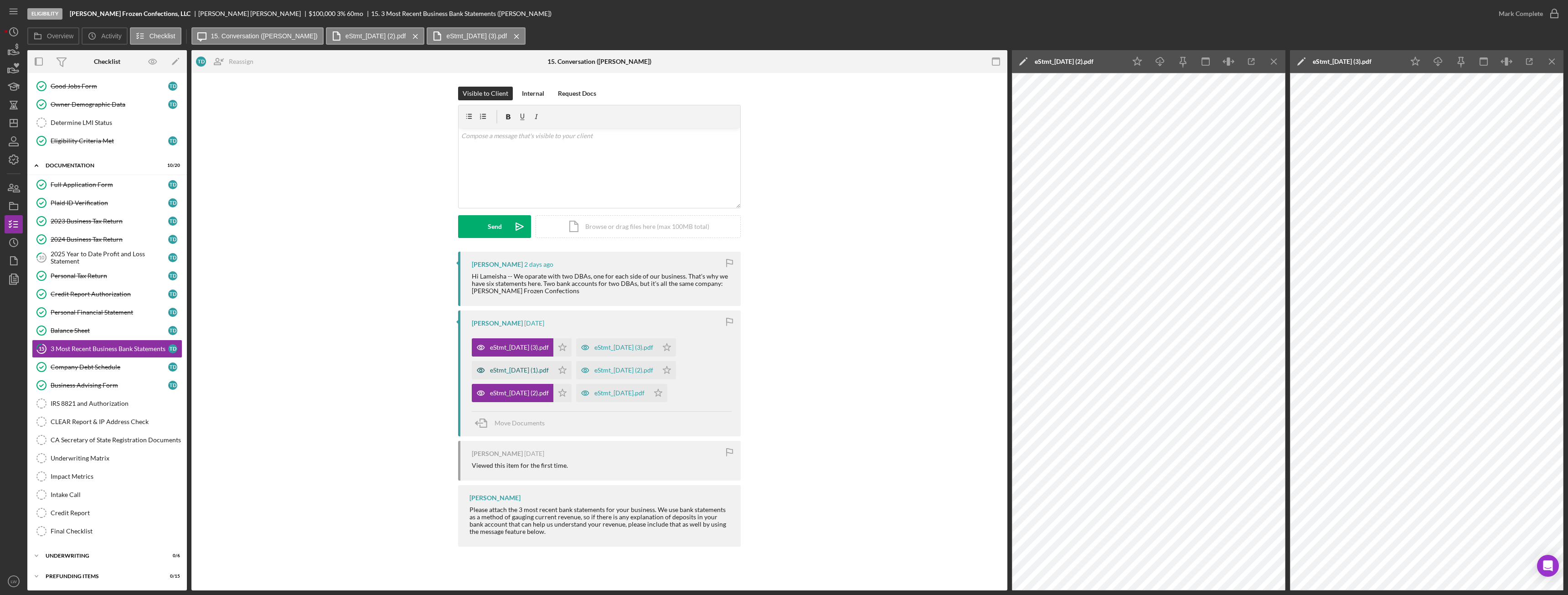
drag, startPoint x: 579, startPoint y: 363, endPoint x: 547, endPoint y: 363, distance: 32.0
click at [547, 333] on button "eStmt_2025-09-30 (1).pdf Icon/Star" at bounding box center [522, 371] width 100 height 18
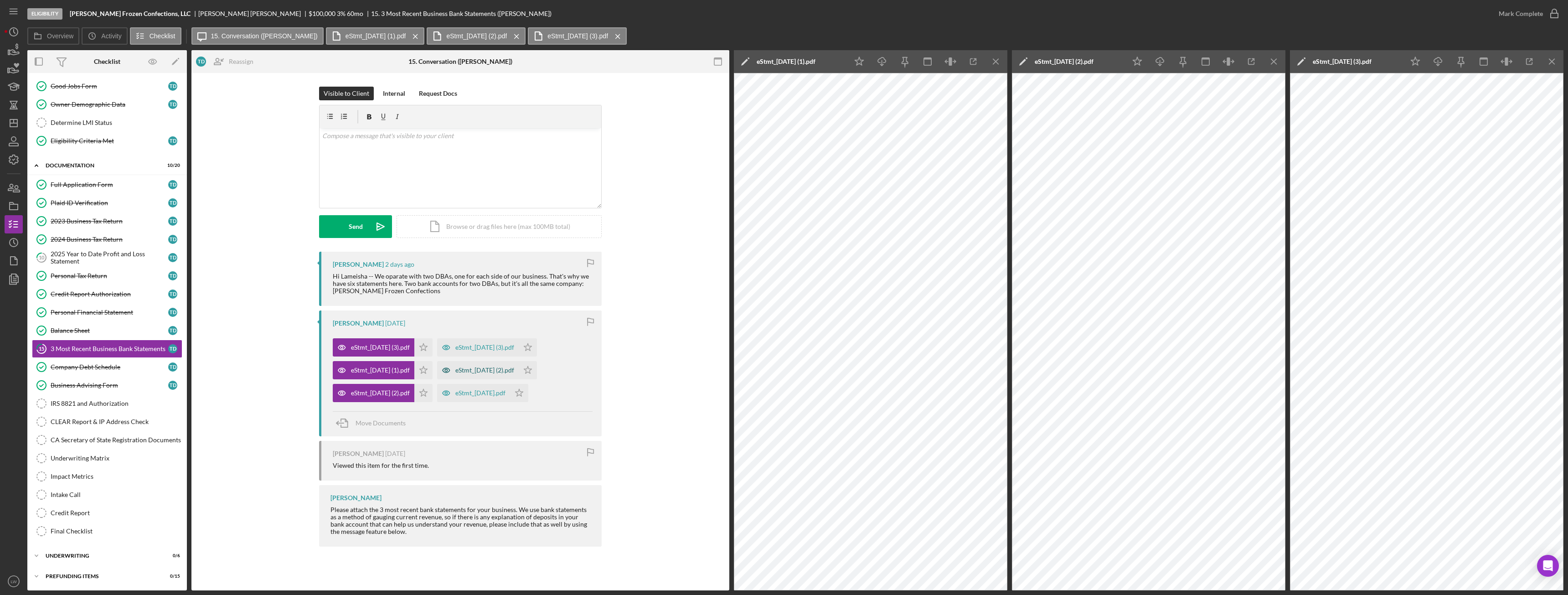
click at [511, 333] on div "eStmt_[DATE] (2).pdf" at bounding box center [485, 370] width 59 height 7
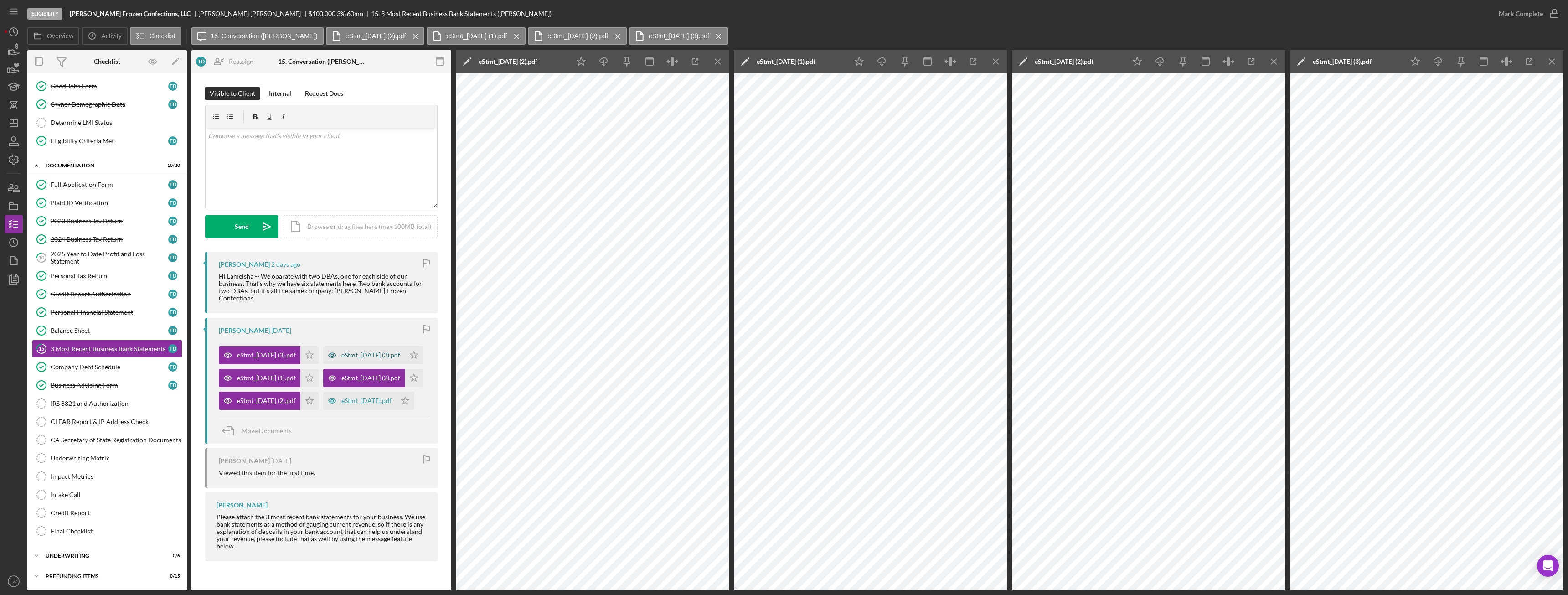
click at [342, 333] on div "eStmt_[DATE] (3).pdf" at bounding box center [371, 355] width 59 height 7
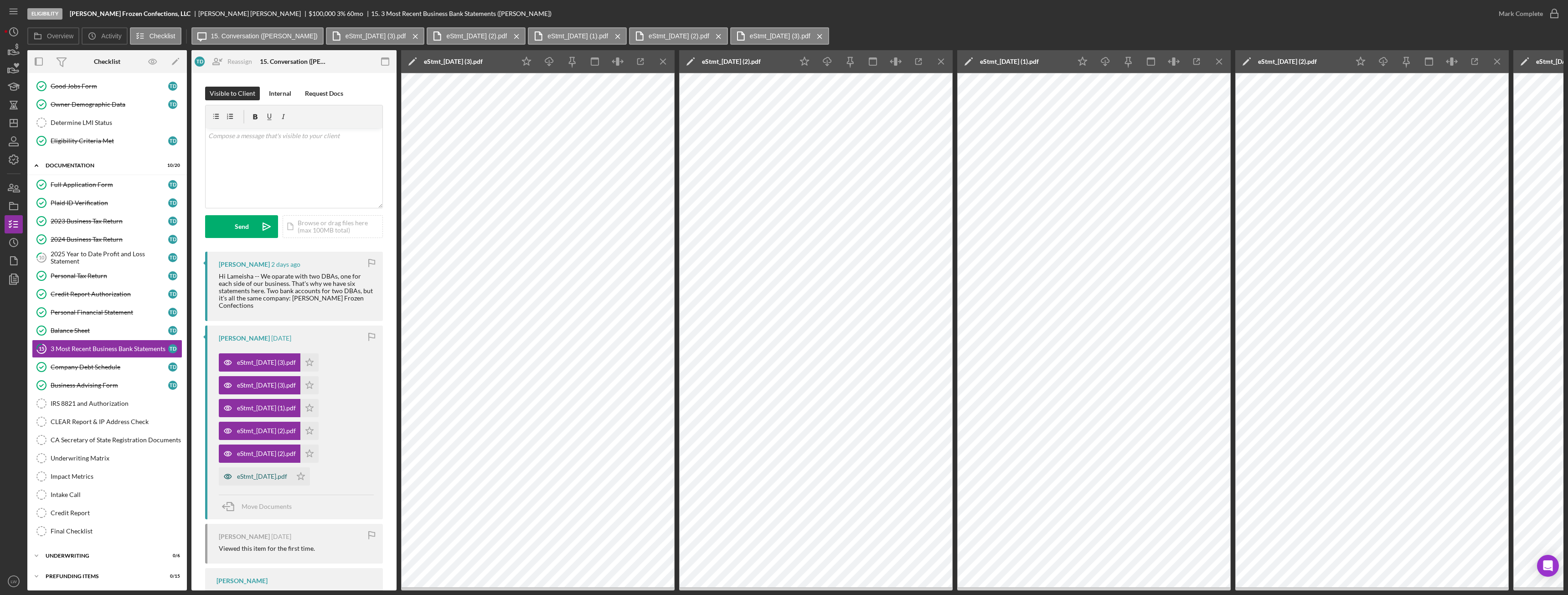
click at [236, 333] on icon "button" at bounding box center [228, 476] width 18 height 18
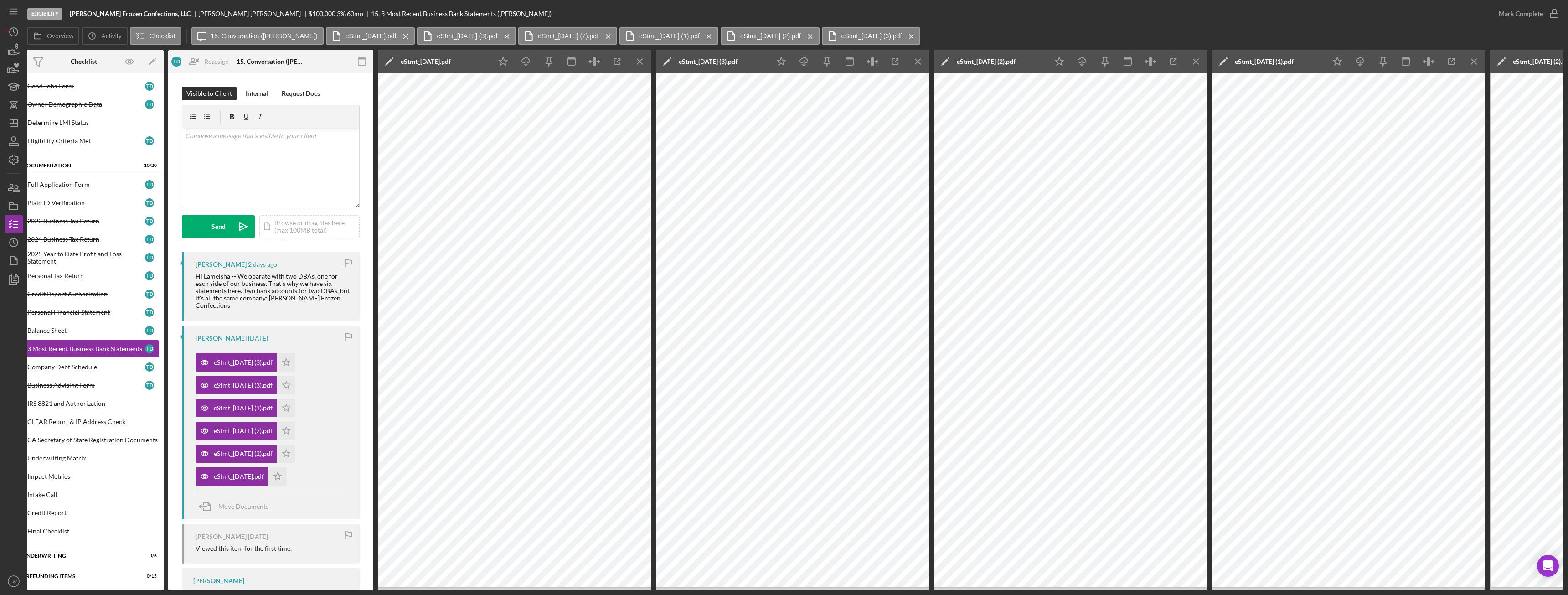
scroll to position [0, 0]
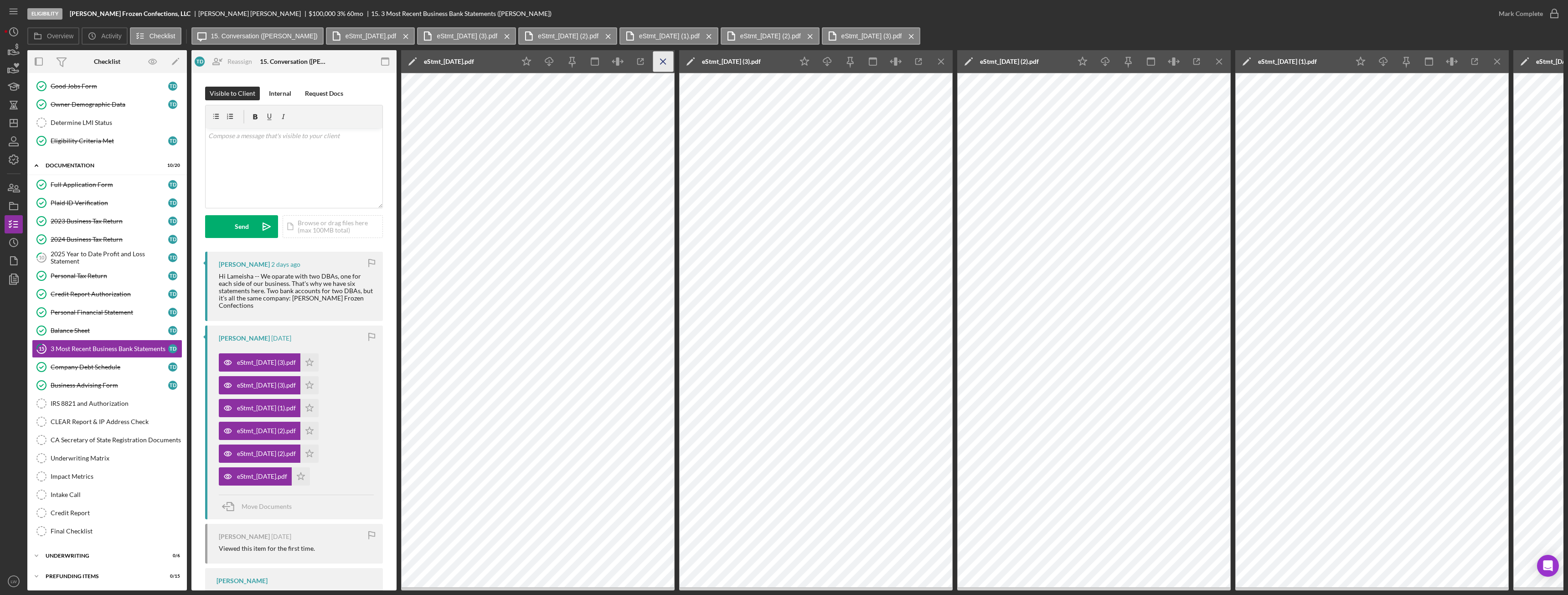
click at [664, 61] on icon "Icon/Menu Close" at bounding box center [663, 61] width 20 height 20
click at [663, 63] on icon "Icon/Menu Close" at bounding box center [663, 61] width 20 height 20
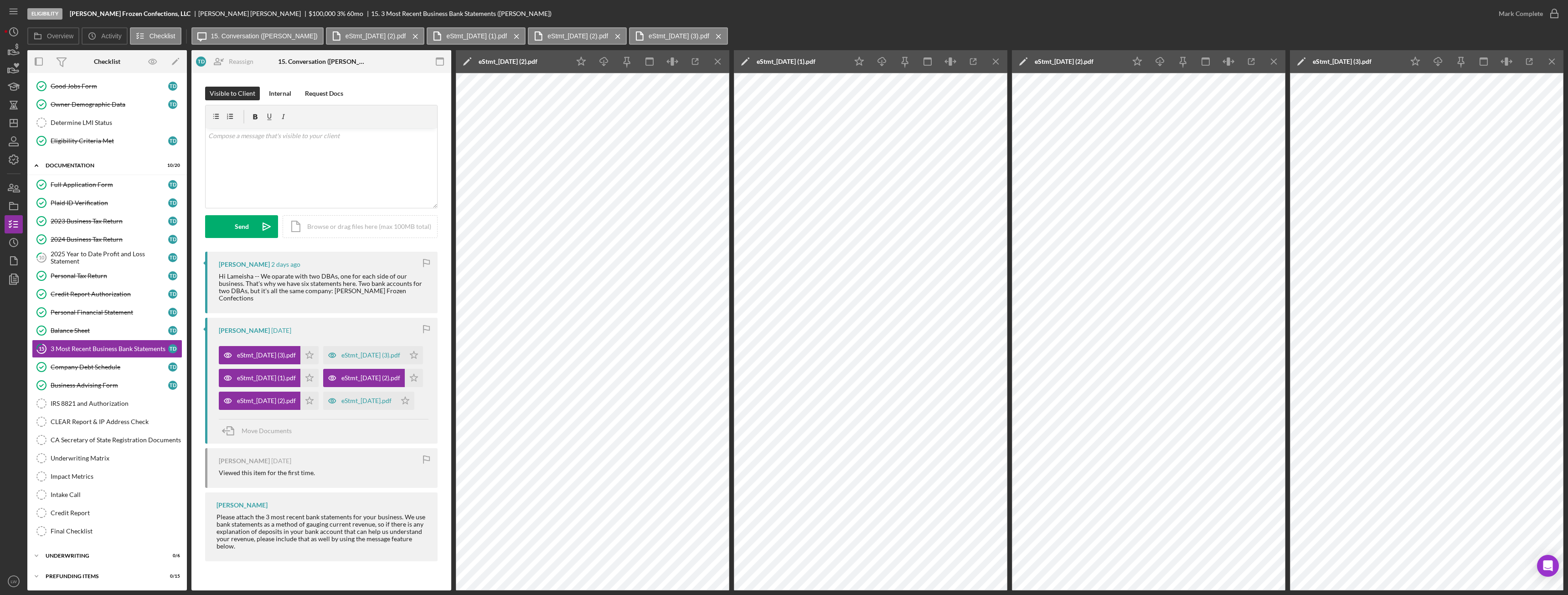
click at [700, 59] on div "Overview Internal Workflow Stage Eligibility Icon/Dropdown Arrow Archive (can u…" at bounding box center [796, 320] width 1536 height 540
click at [700, 60] on icon "Icon/Menu Close" at bounding box center [718, 61] width 20 height 20
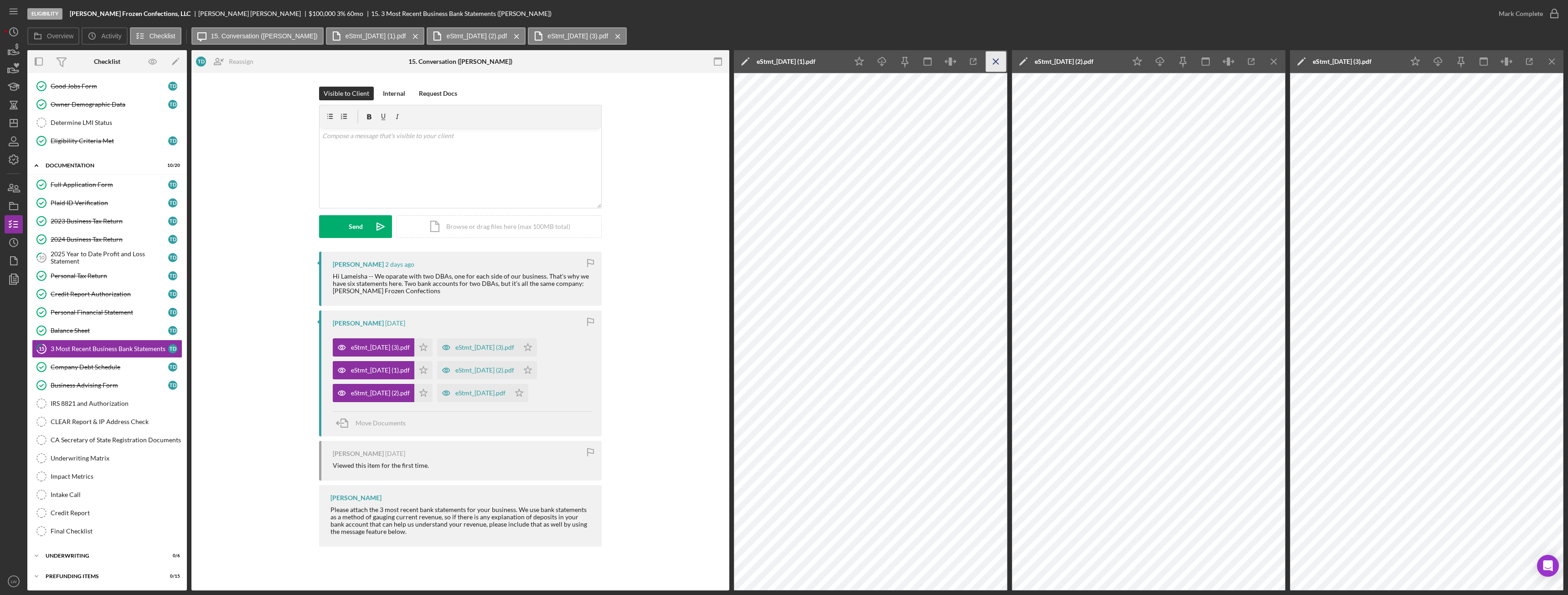
click at [700, 60] on icon "Icon/Menu Close" at bounding box center [996, 61] width 20 height 20
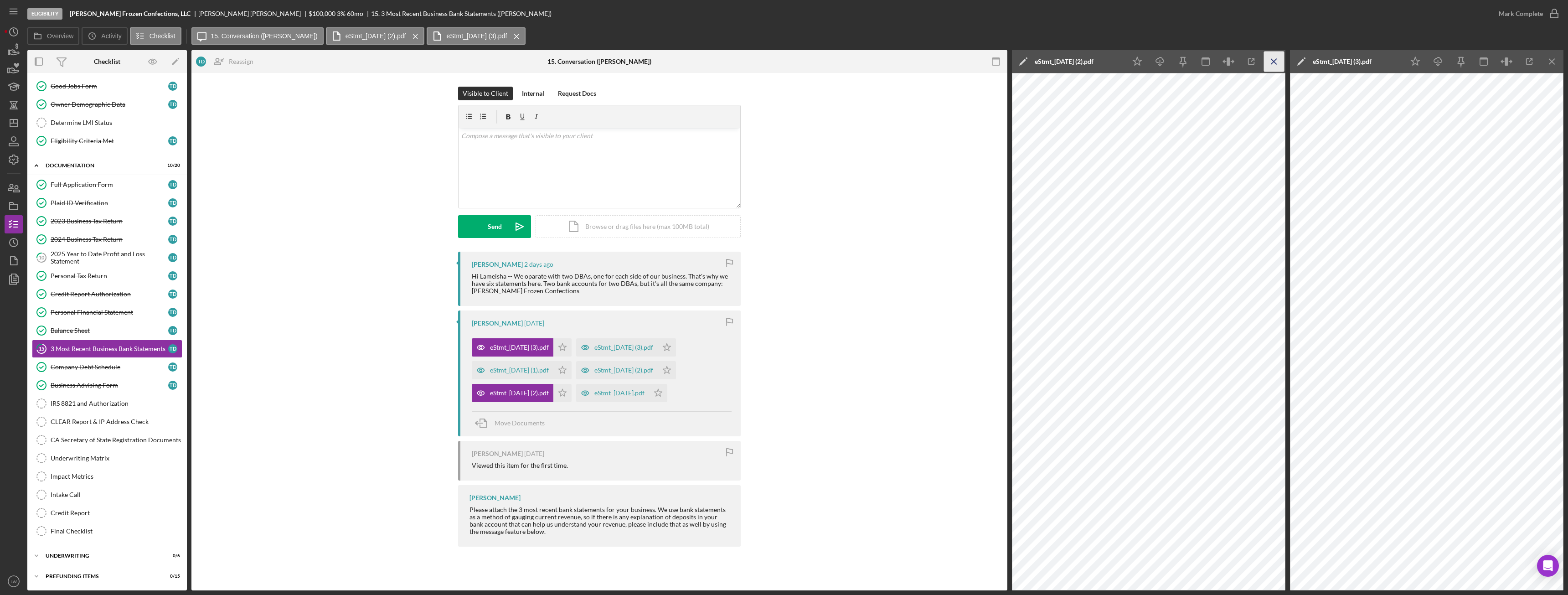
click at [700, 57] on icon "Icon/Menu Close" at bounding box center [1274, 61] width 20 height 20
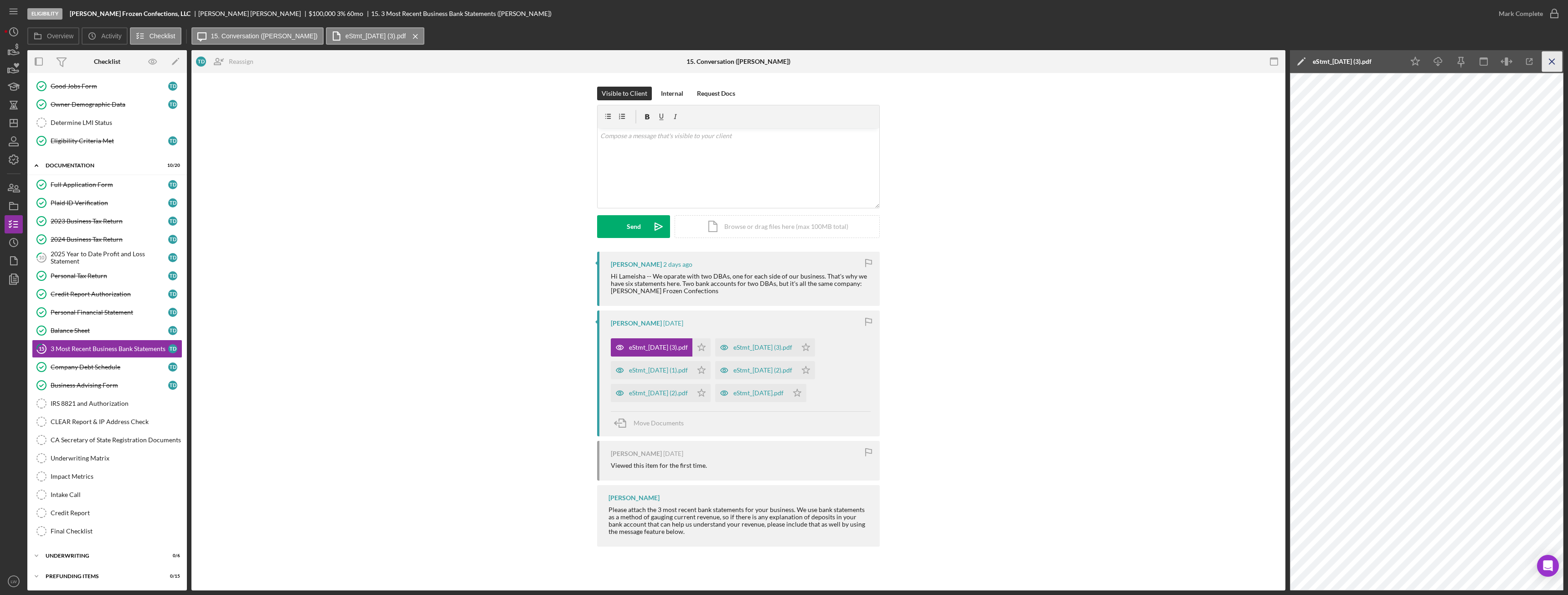
click at [700, 57] on icon "Icon/Menu Close" at bounding box center [1552, 61] width 20 height 20
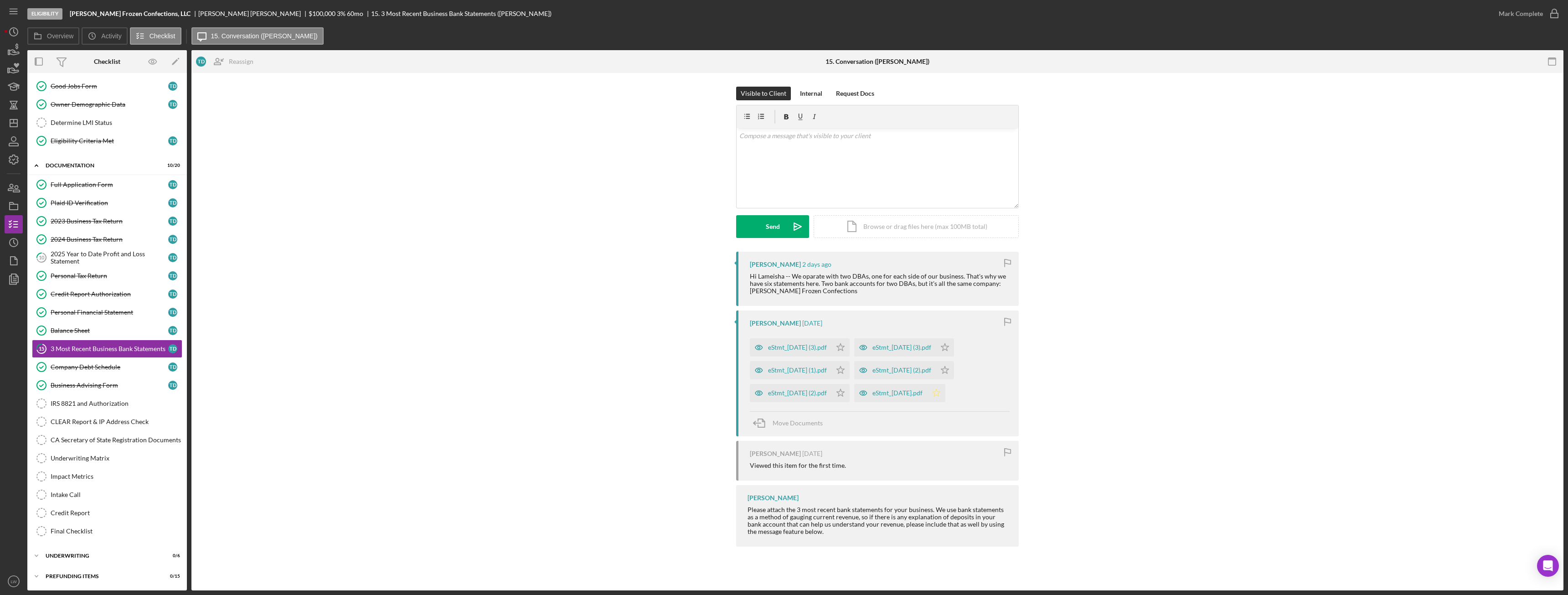
click at [700, 333] on icon "Icon/Star" at bounding box center [936, 393] width 18 height 18
click at [700, 333] on icon "Icon/Star" at bounding box center [945, 371] width 18 height 18
click at [700, 333] on polygon "button" at bounding box center [945, 347] width 8 height 7
click at [700, 333] on icon "Icon/Star" at bounding box center [841, 393] width 18 height 18
click at [700, 333] on polygon "button" at bounding box center [841, 370] width 8 height 7
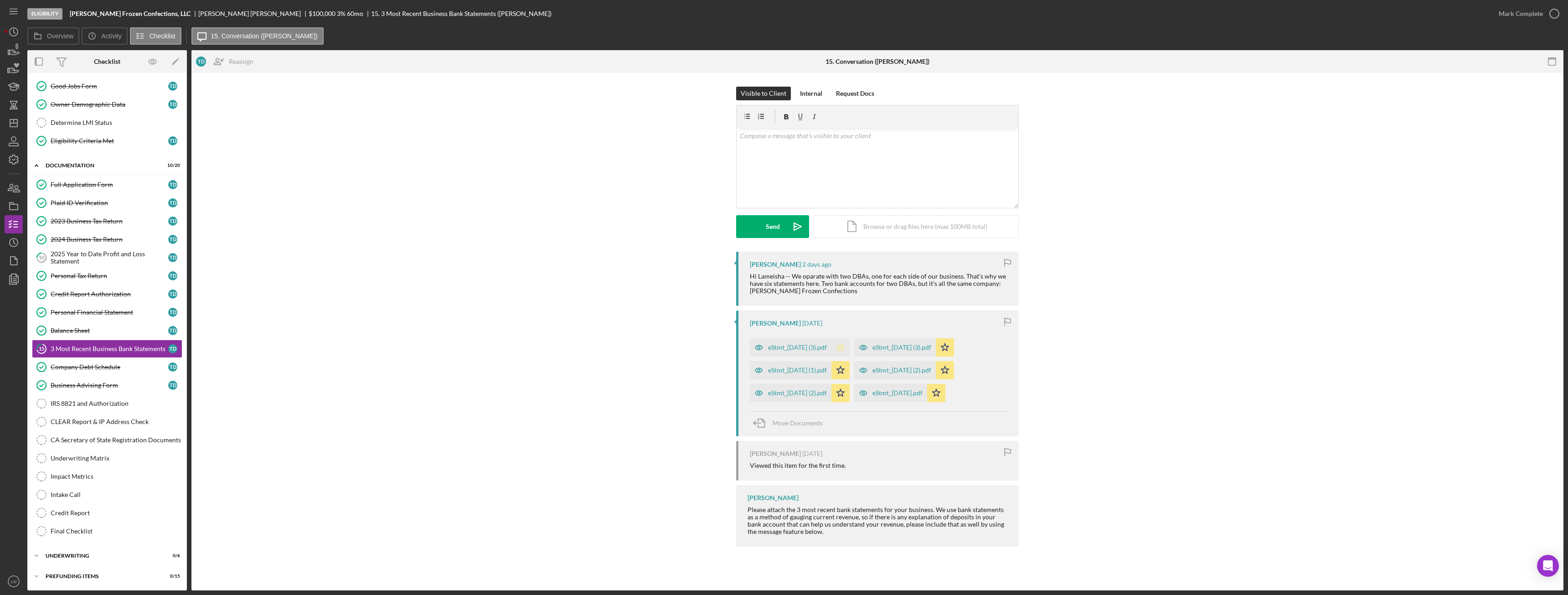
click at [700, 333] on icon "Icon/Star" at bounding box center [841, 347] width 18 height 18
click at [700, 15] on div "Mark Complete" at bounding box center [1521, 14] width 44 height 18
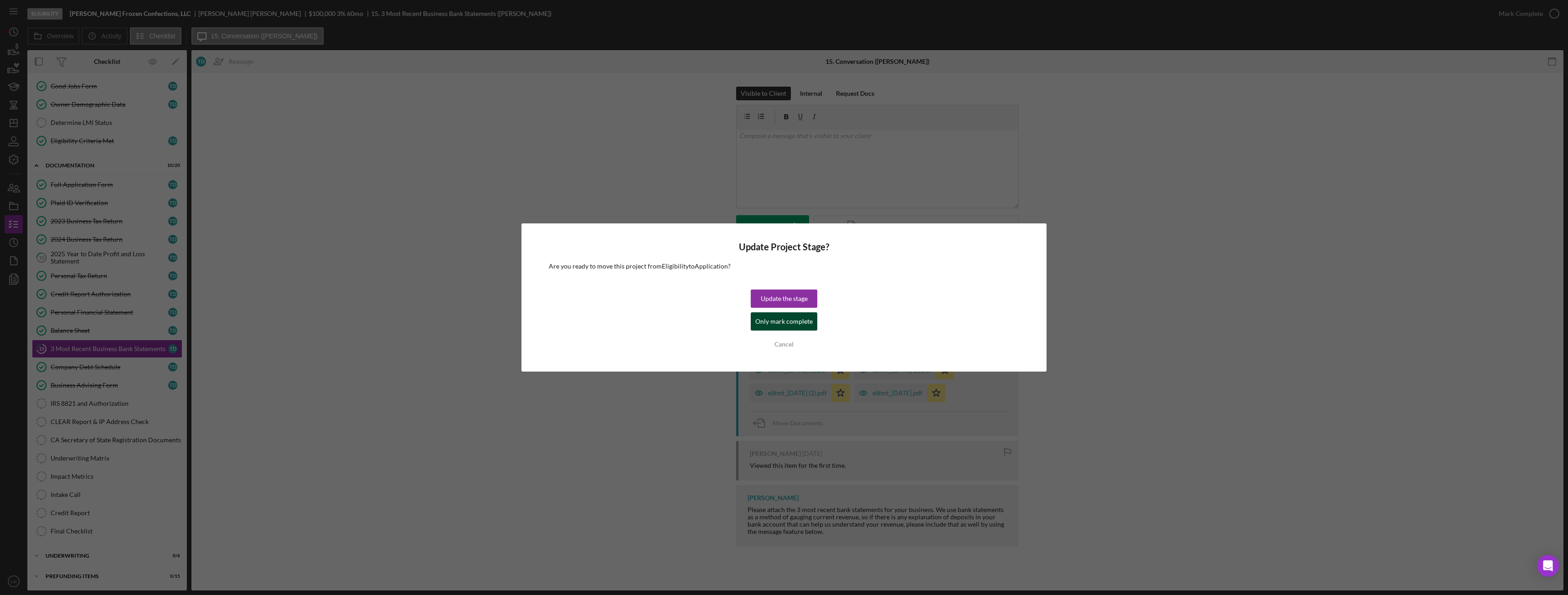
click at [700, 321] on div "Only mark complete" at bounding box center [783, 321] width 57 height 18
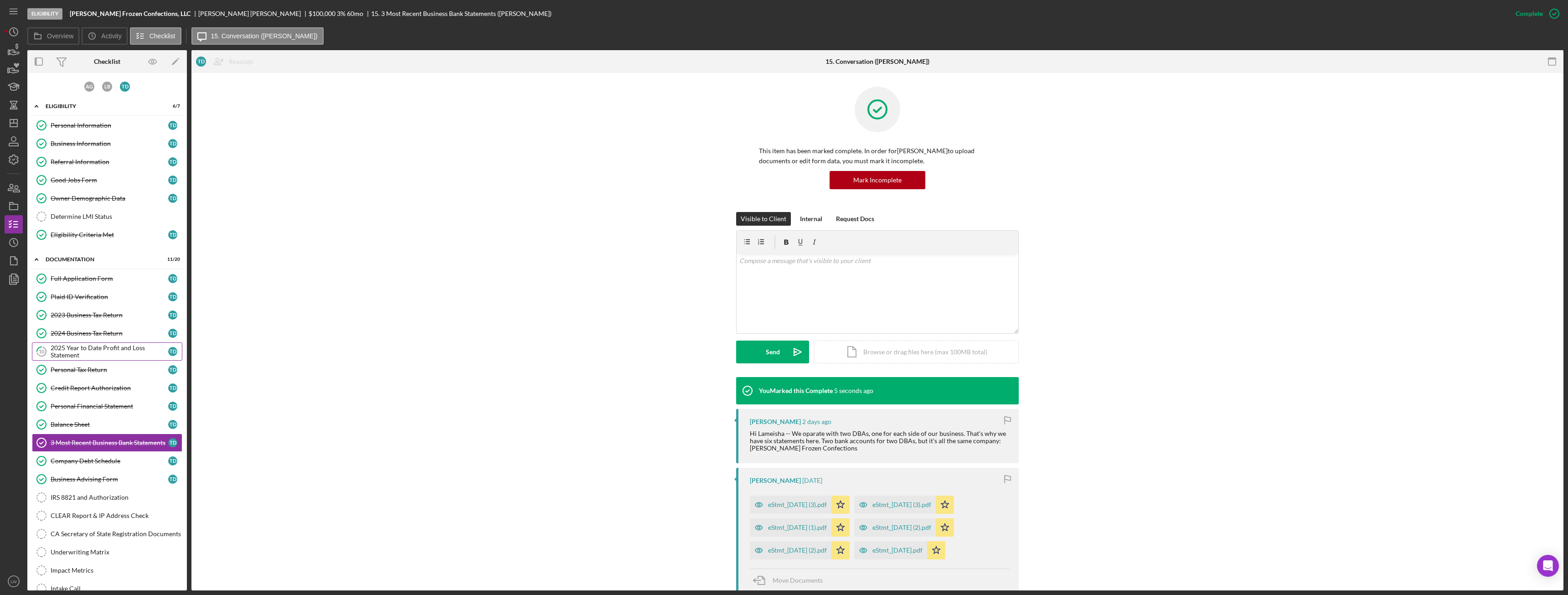
click at [85, 333] on div "2025 Year to Date Profit and Loss Statement" at bounding box center [109, 352] width 117 height 15
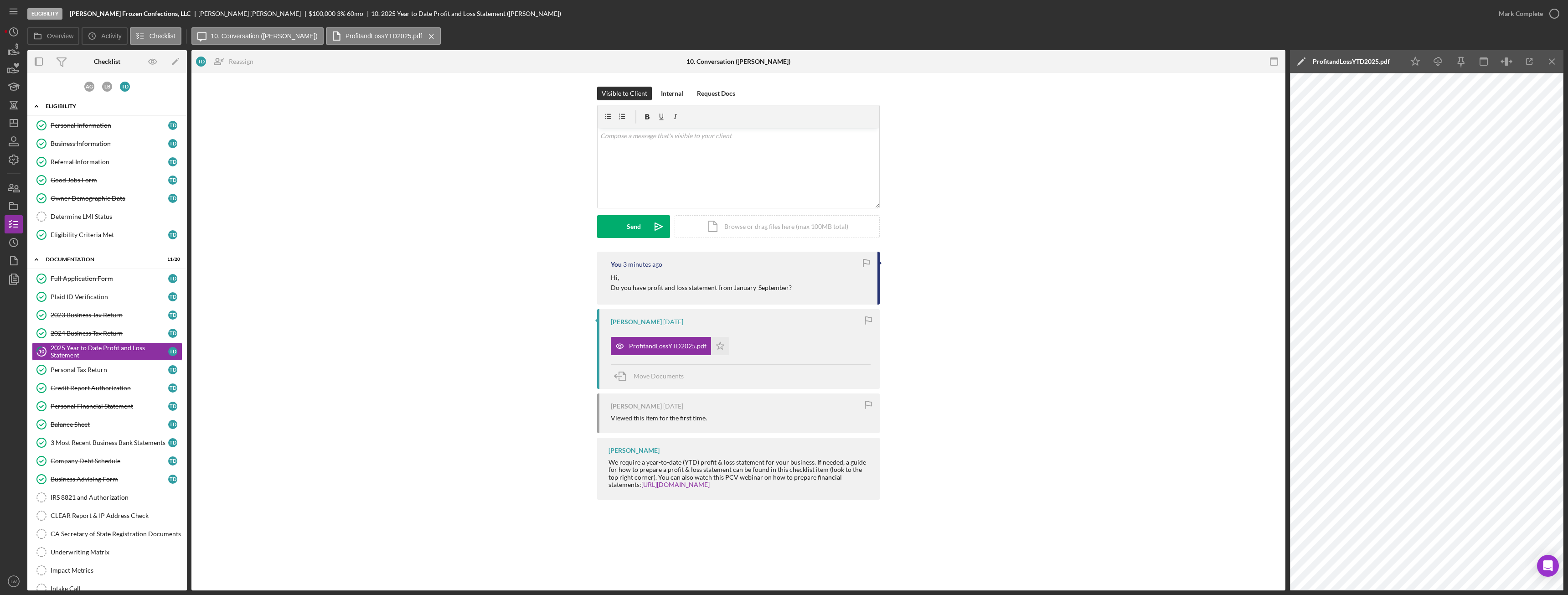
click at [76, 107] on div "Eligibility" at bounding box center [110, 106] width 130 height 6
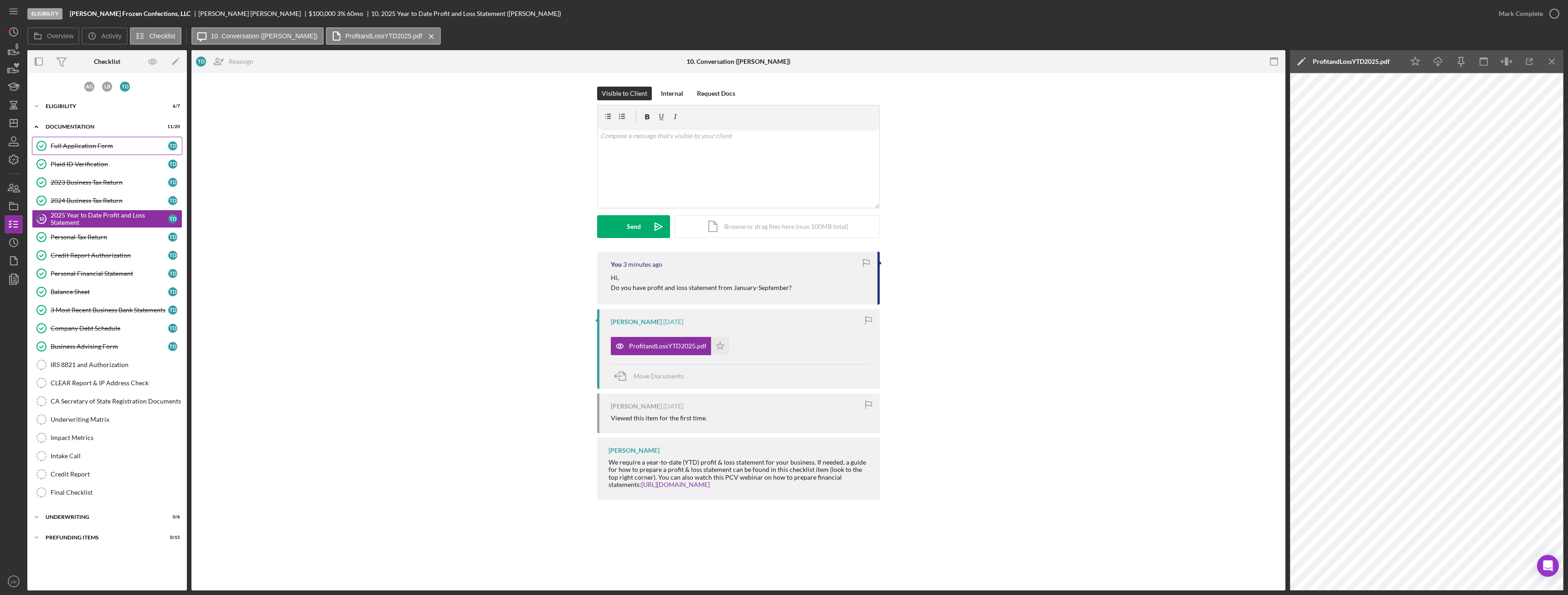
click at [82, 146] on div "Full Application Form" at bounding box center [109, 146] width 117 height 7
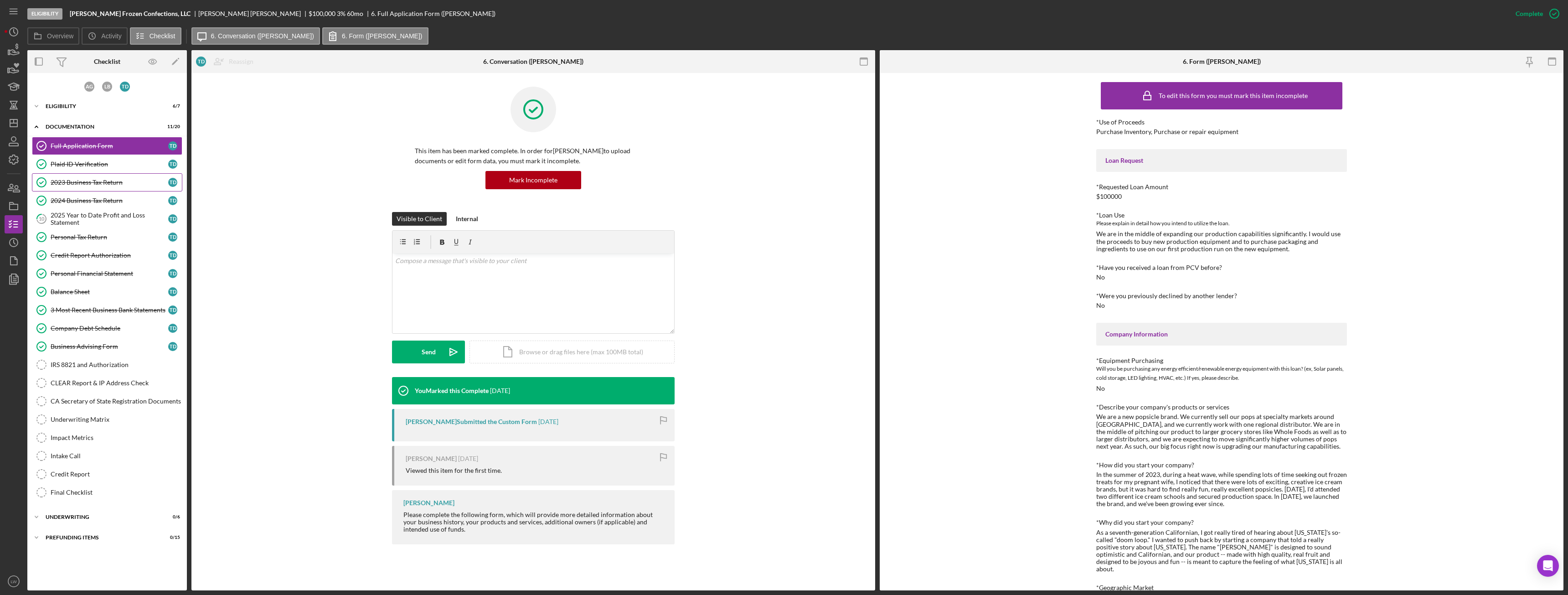
click at [100, 179] on div "2023 Business Tax Return" at bounding box center [109, 183] width 117 height 7
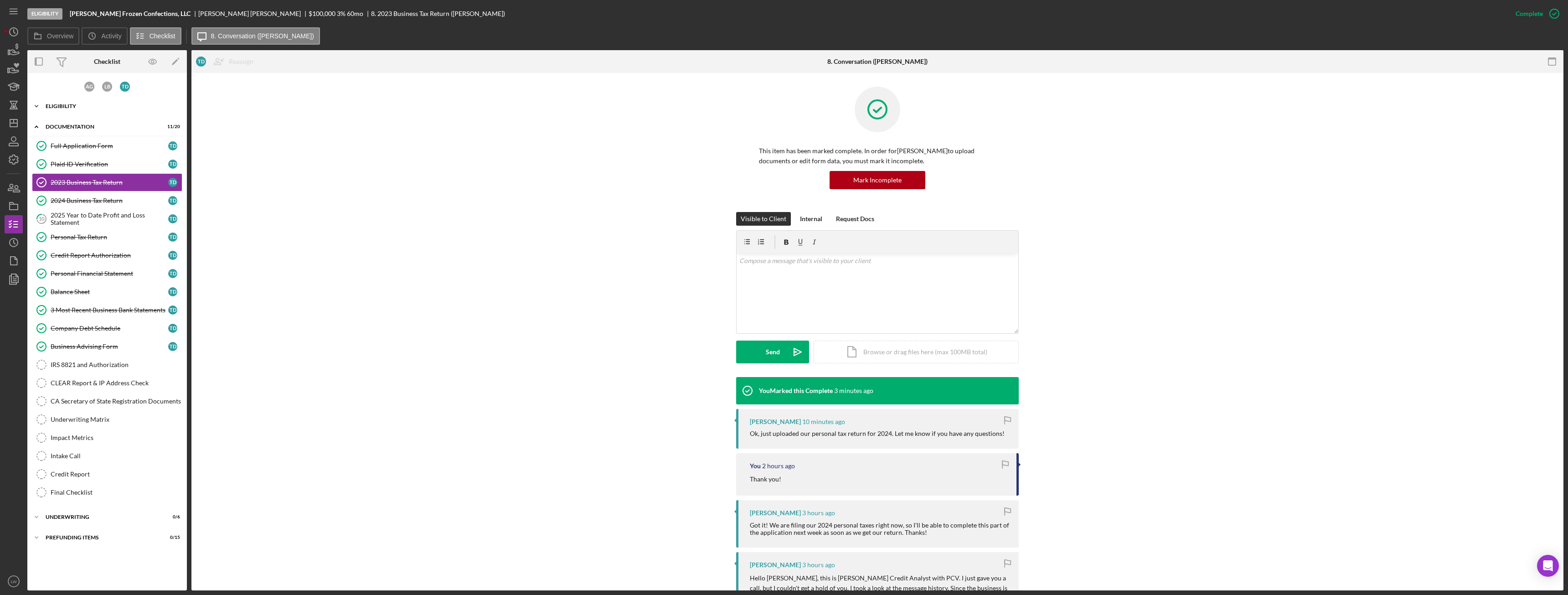
click at [73, 108] on div "Eligibility" at bounding box center [110, 106] width 130 height 6
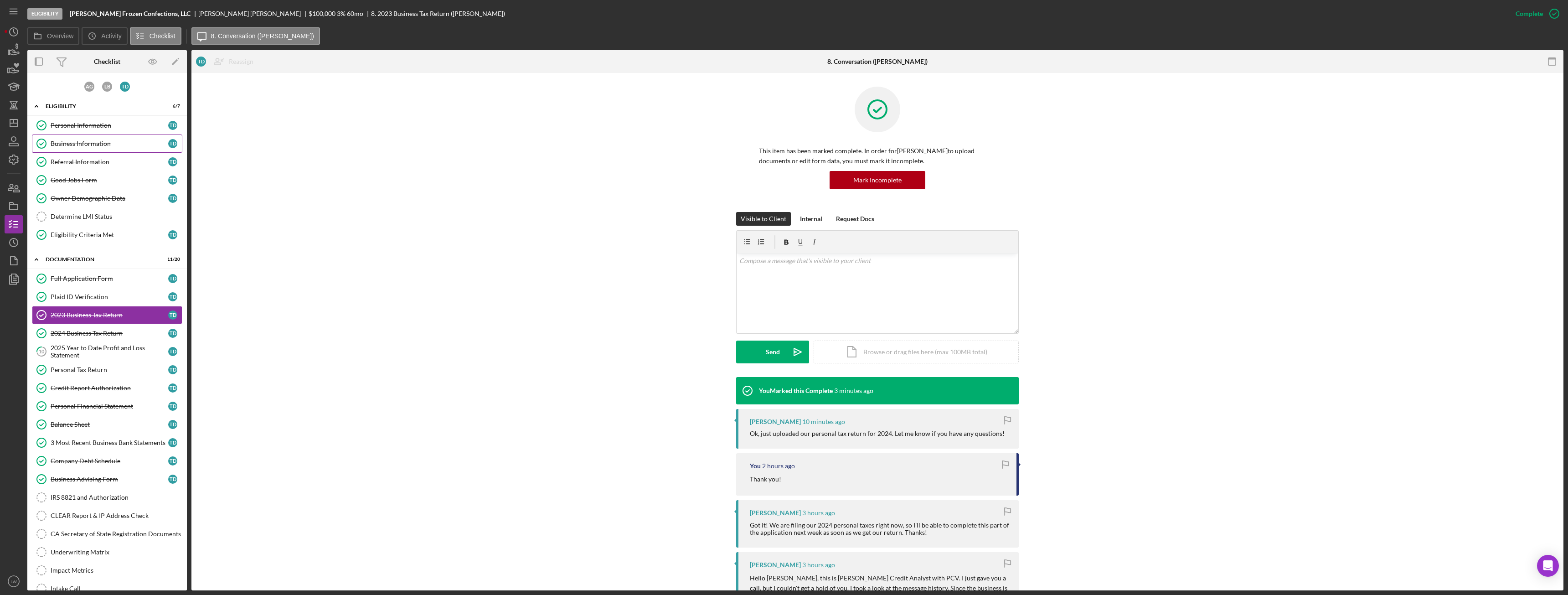
click at [89, 146] on div "Business Information" at bounding box center [109, 144] width 117 height 7
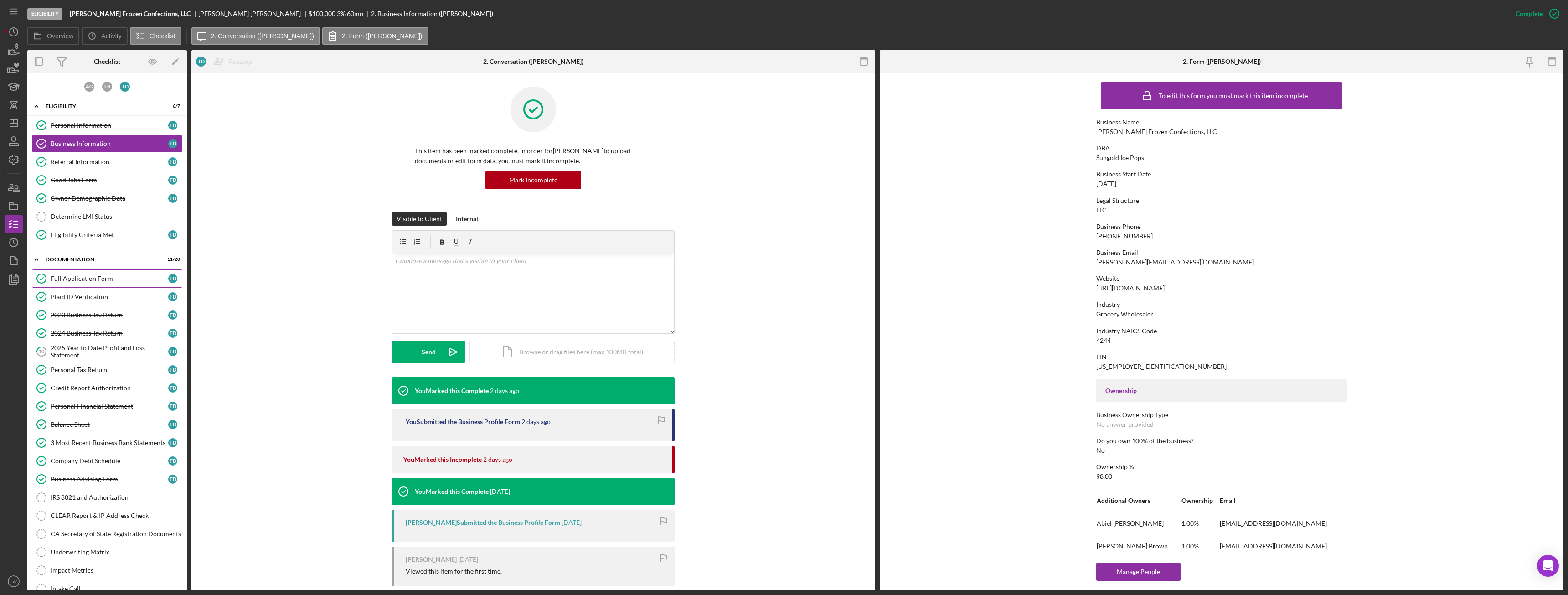
click at [65, 282] on div "Full Application Form" at bounding box center [109, 278] width 117 height 7
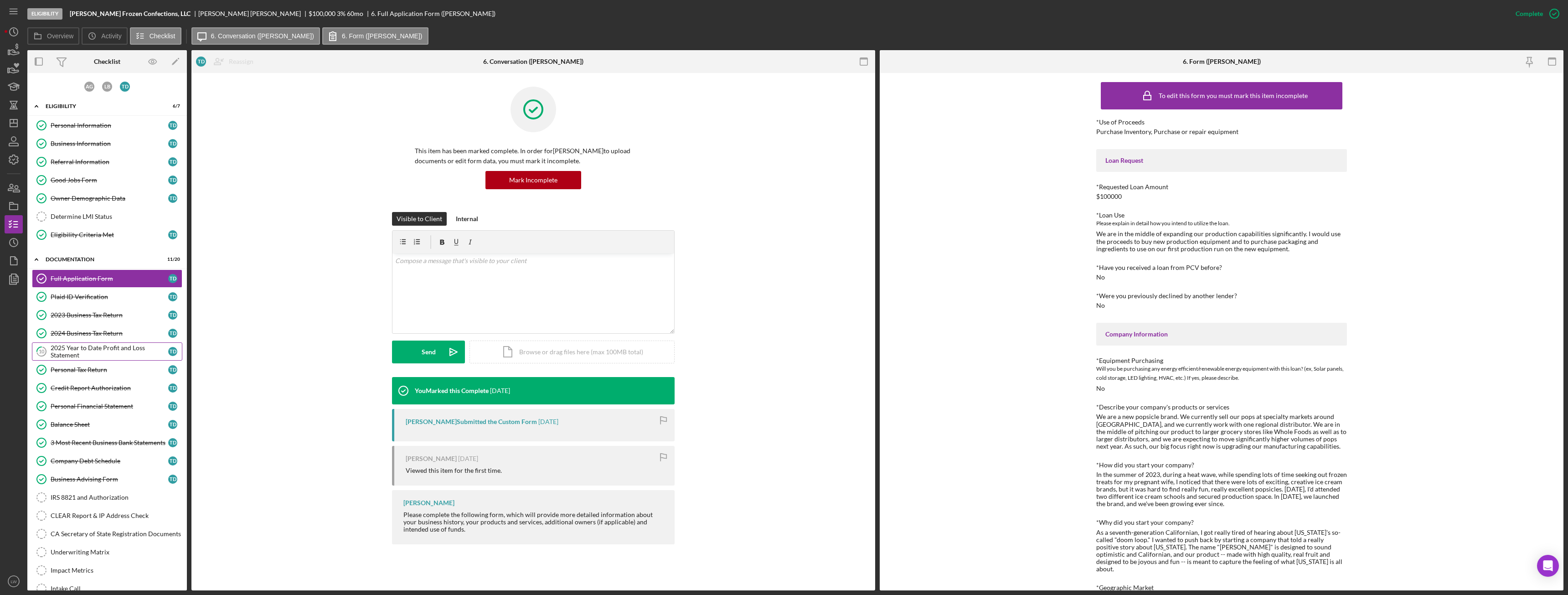
click at [77, 333] on div "2025 Year to Date Profit and Loss Statement" at bounding box center [109, 352] width 117 height 15
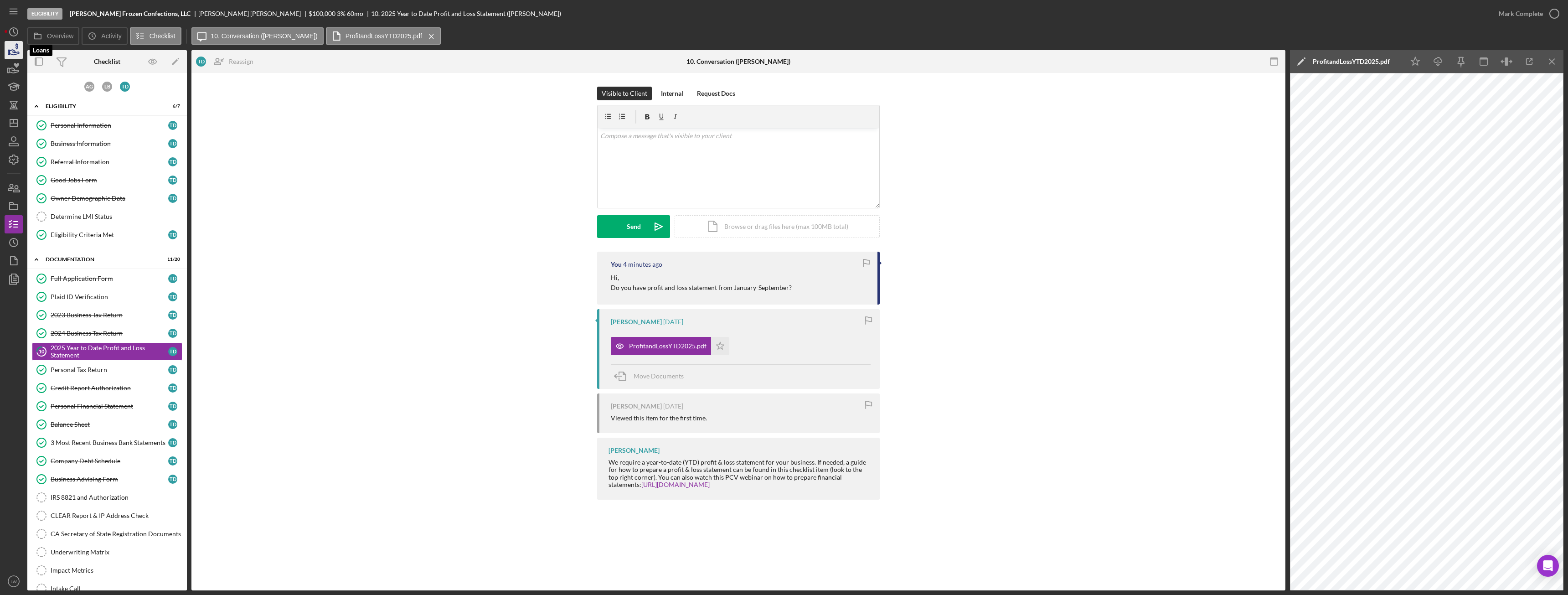
click at [10, 52] on polygon "button" at bounding box center [9, 52] width 1 height 4
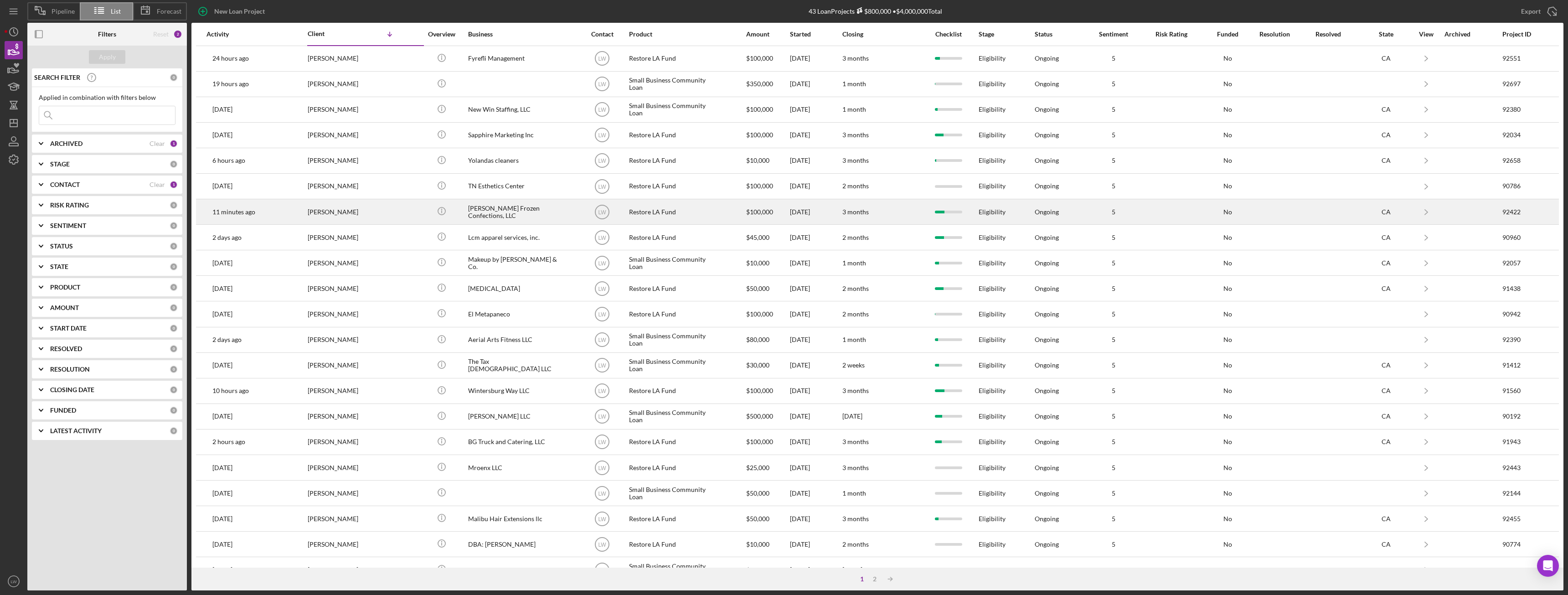
click at [511, 212] on div "Dibblee Frozen Confections, LLC" at bounding box center [514, 211] width 91 height 24
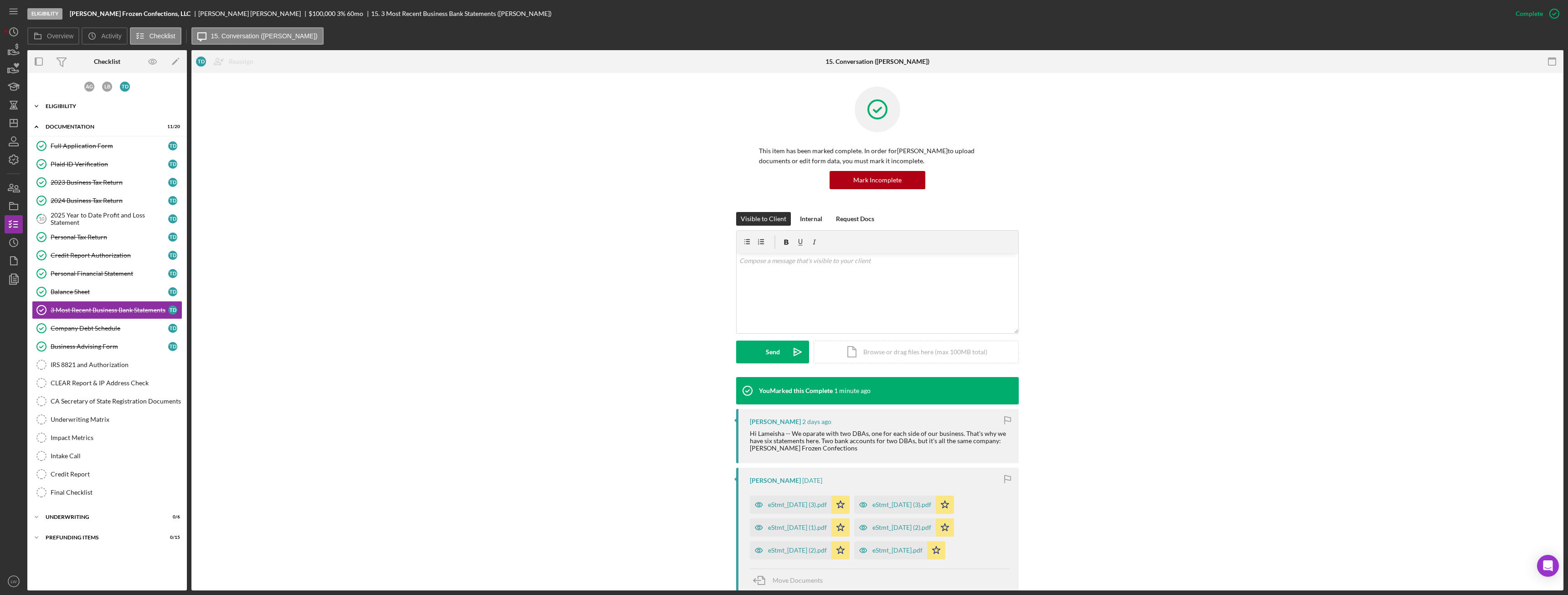
click at [69, 106] on div "Eligibility" at bounding box center [110, 106] width 130 height 6
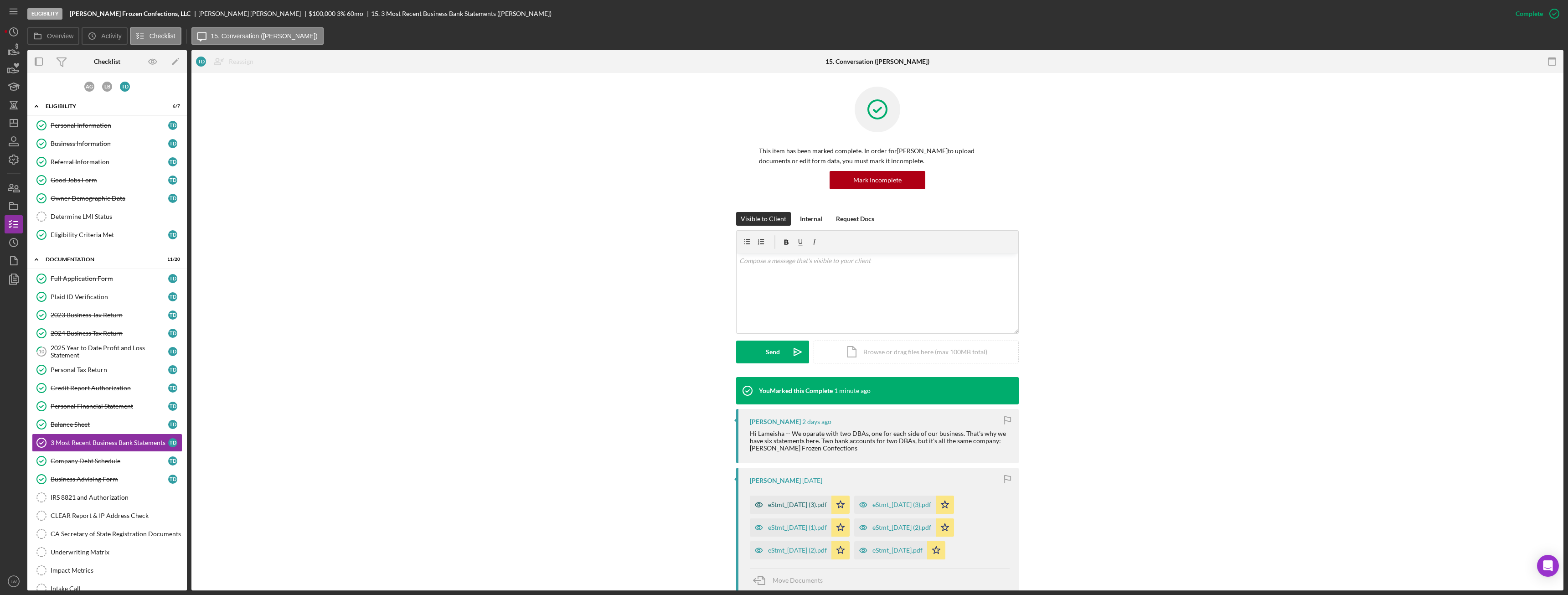
click at [700, 333] on div "eStmt_[DATE] (3).pdf" at bounding box center [798, 505] width 59 height 7
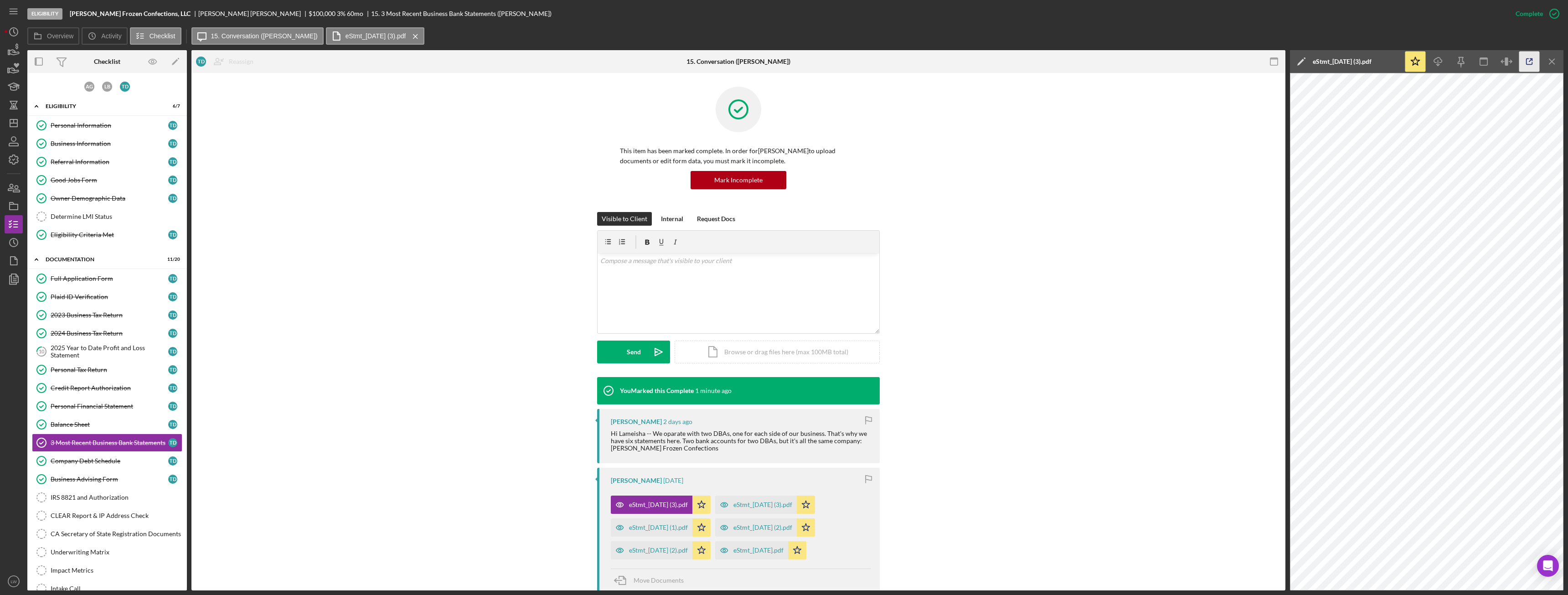
click at [700, 60] on icon "button" at bounding box center [1529, 61] width 20 height 20
click at [700, 333] on div "eStmt_[DATE] (2).pdf" at bounding box center [763, 527] width 59 height 7
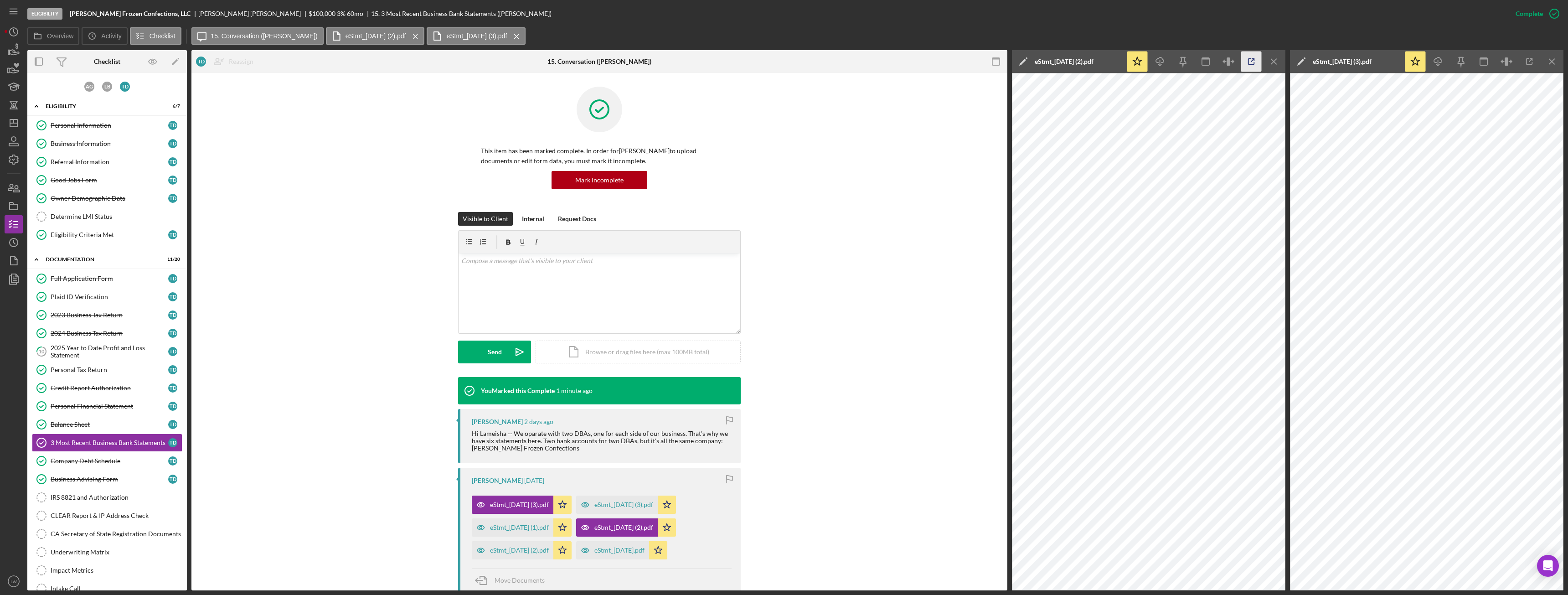
click at [700, 61] on icon "button" at bounding box center [1251, 61] width 20 height 20
click at [101, 333] on div "Company Debt Schedule" at bounding box center [109, 461] width 117 height 7
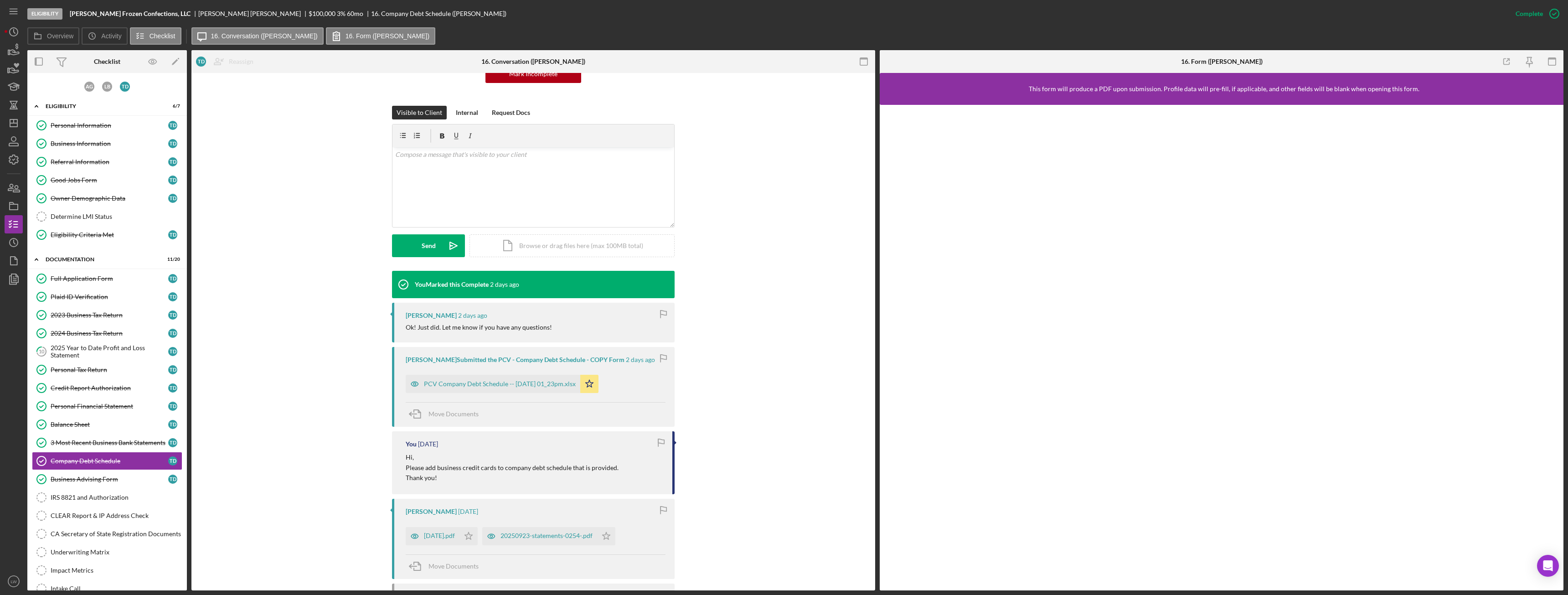
scroll to position [137, 0]
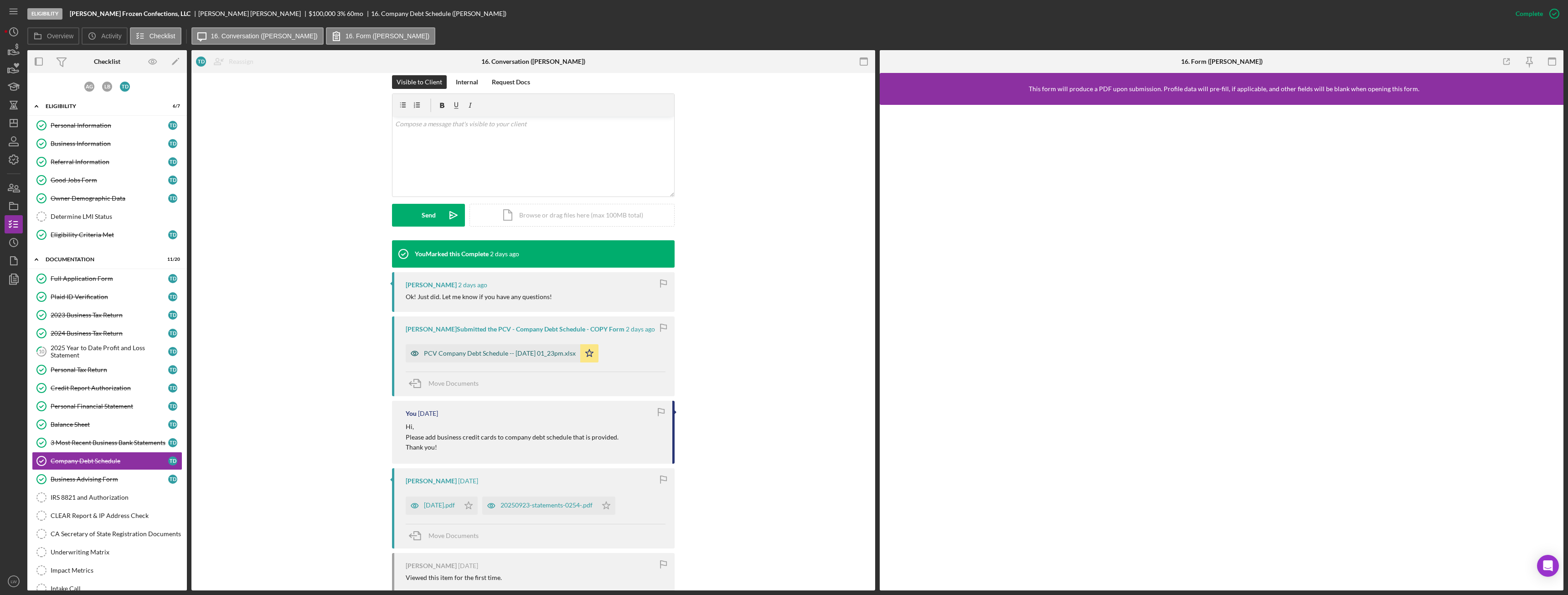
click at [522, 333] on div "PCV Company Debt Schedule -- 2025-10-07 01_23pm.xlsx" at bounding box center [500, 353] width 152 height 7
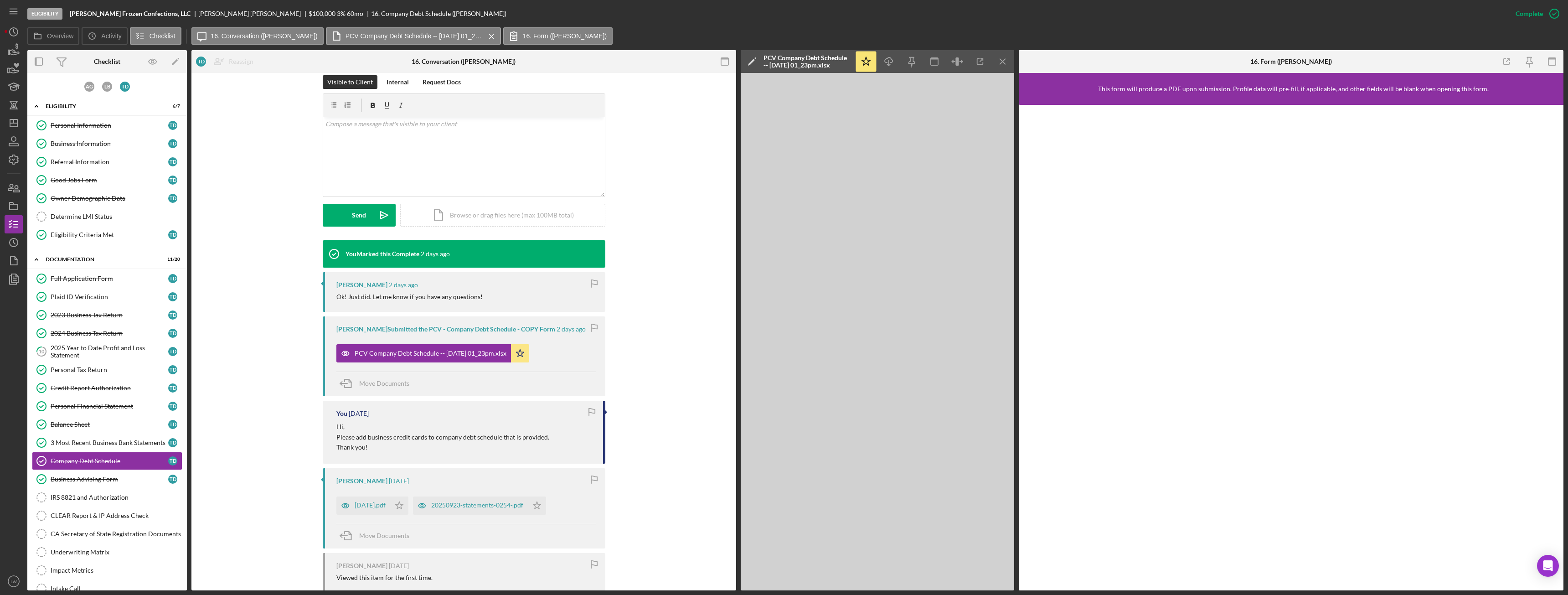
scroll to position [183, 0]
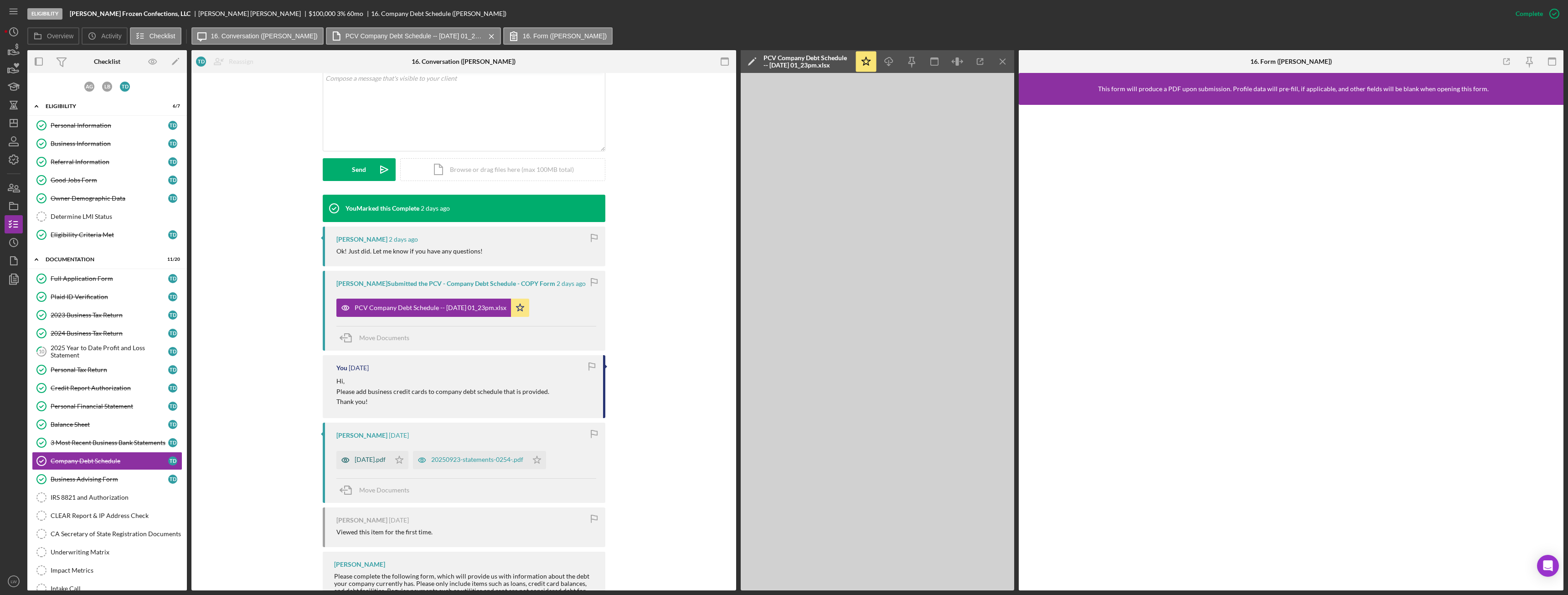
click at [386, 333] on div "2025-09-10.pdf" at bounding box center [370, 460] width 31 height 7
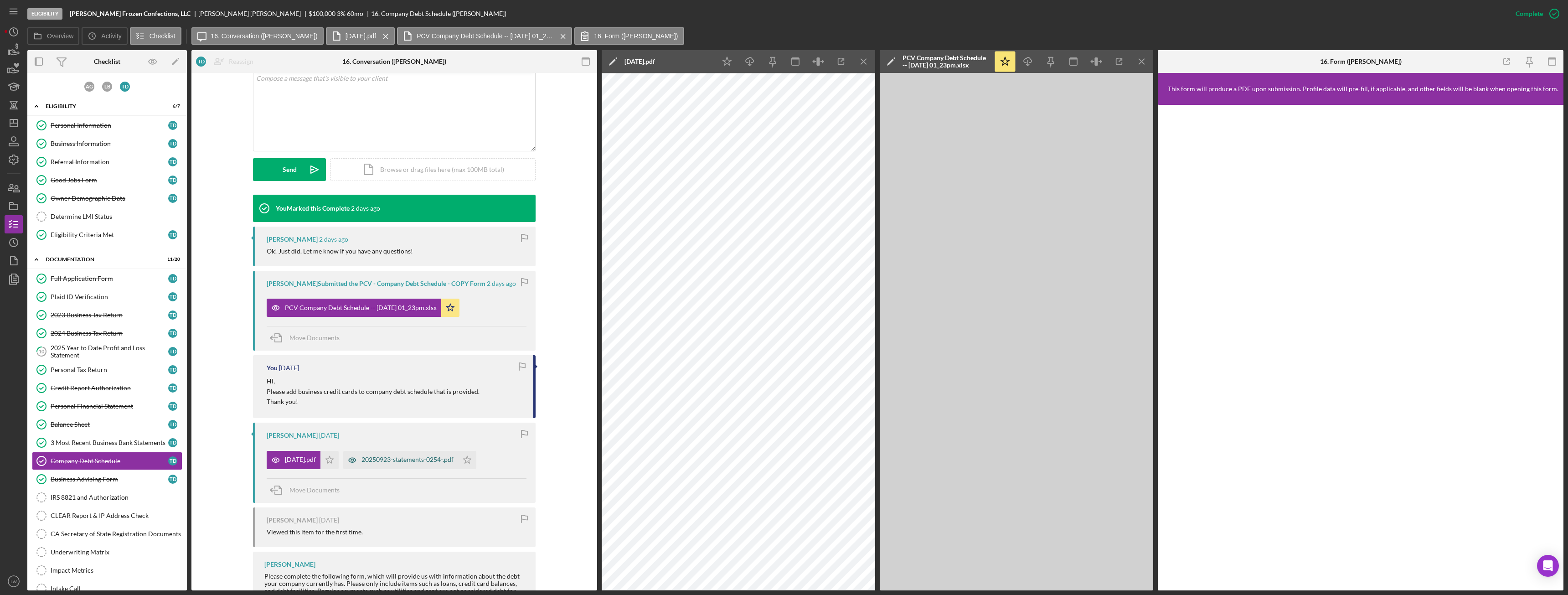
click at [404, 333] on div "20250923-statements-0254-.pdf" at bounding box center [401, 460] width 115 height 18
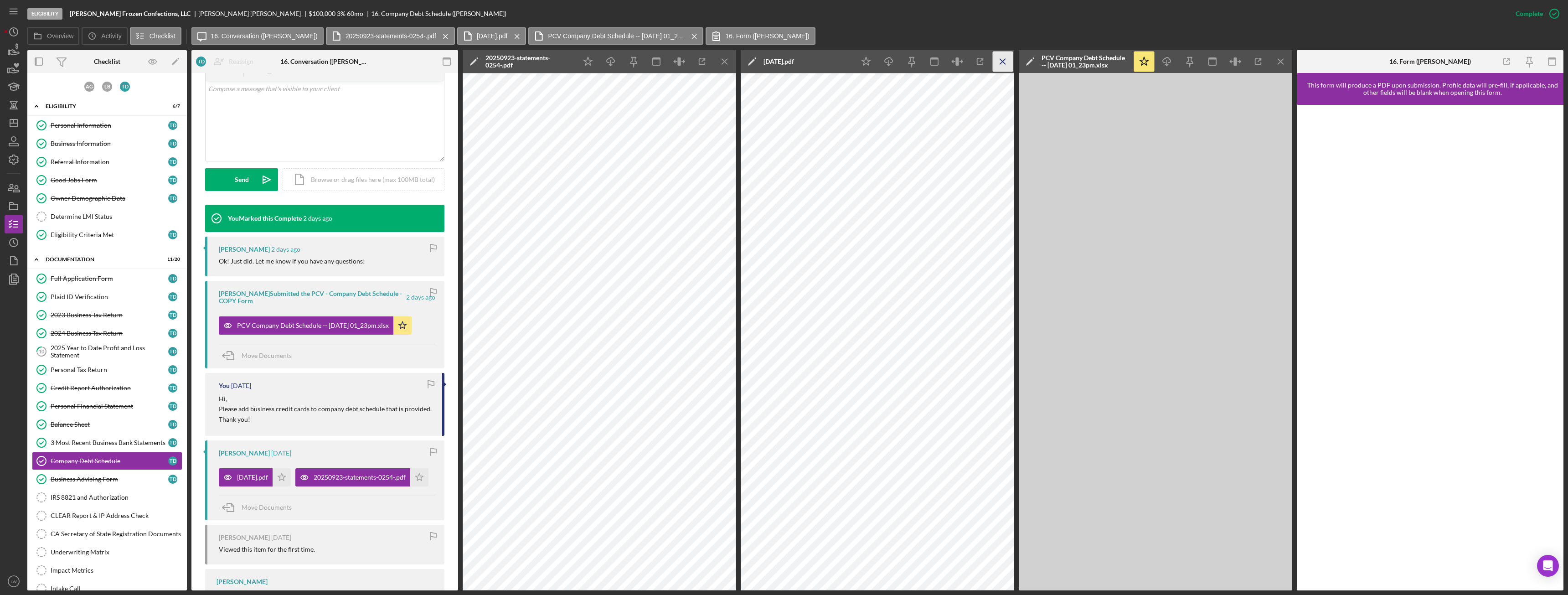
click at [700, 60] on line "button" at bounding box center [1003, 61] width 5 height 5
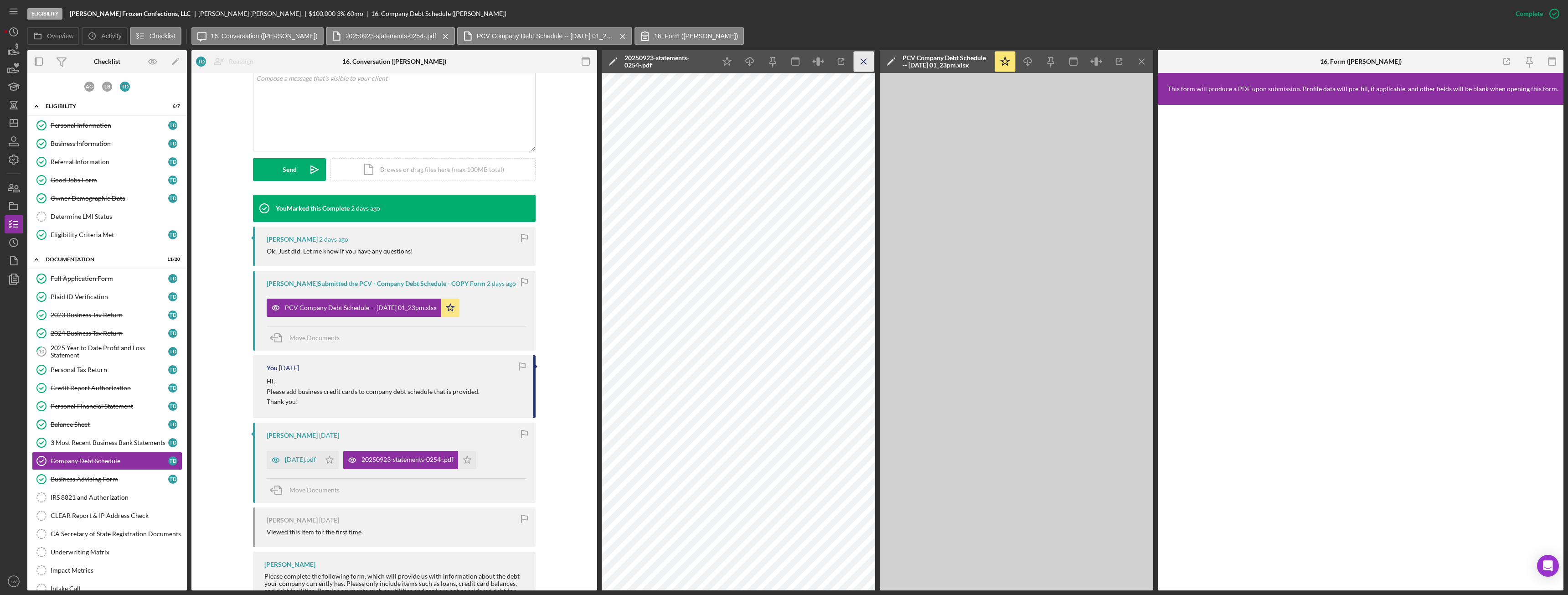
click at [700, 60] on icon "Icon/Menu Close" at bounding box center [863, 61] width 20 height 20
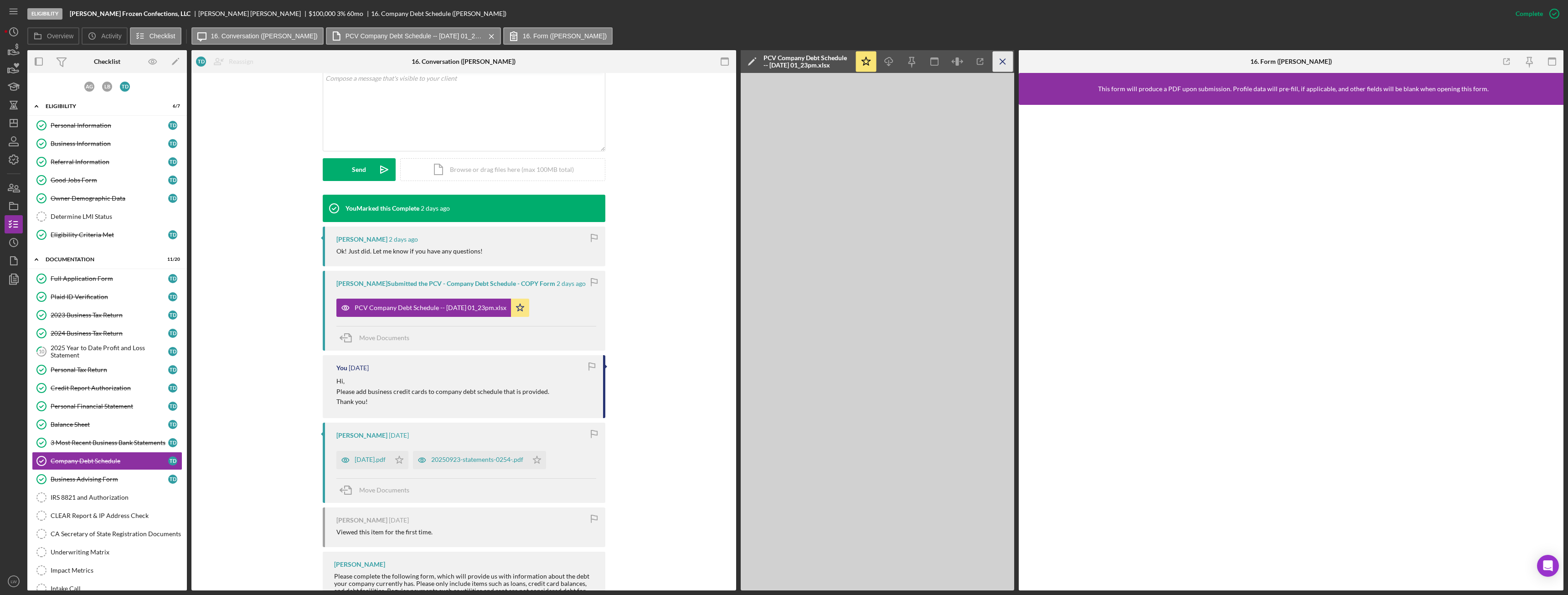
click at [700, 60] on icon "Icon/Menu Close" at bounding box center [1003, 61] width 20 height 20
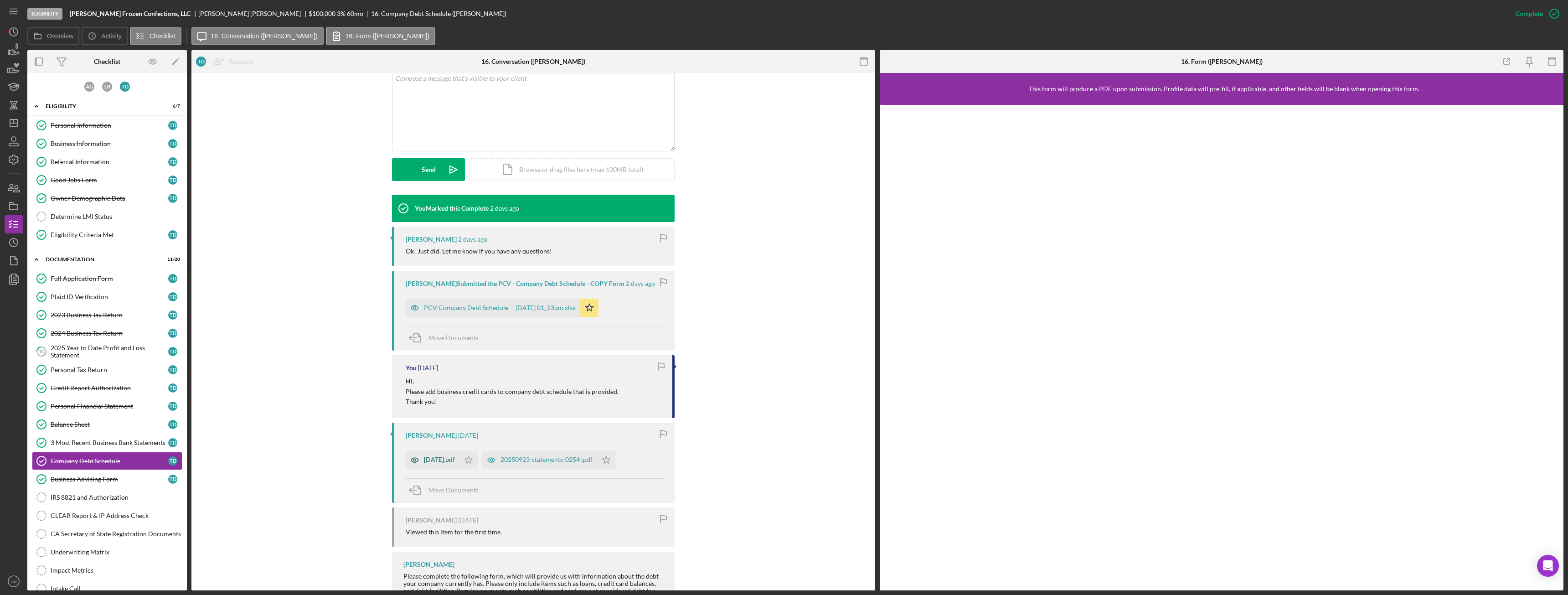
click at [449, 333] on div "2025-09-10.pdf" at bounding box center [433, 460] width 54 height 18
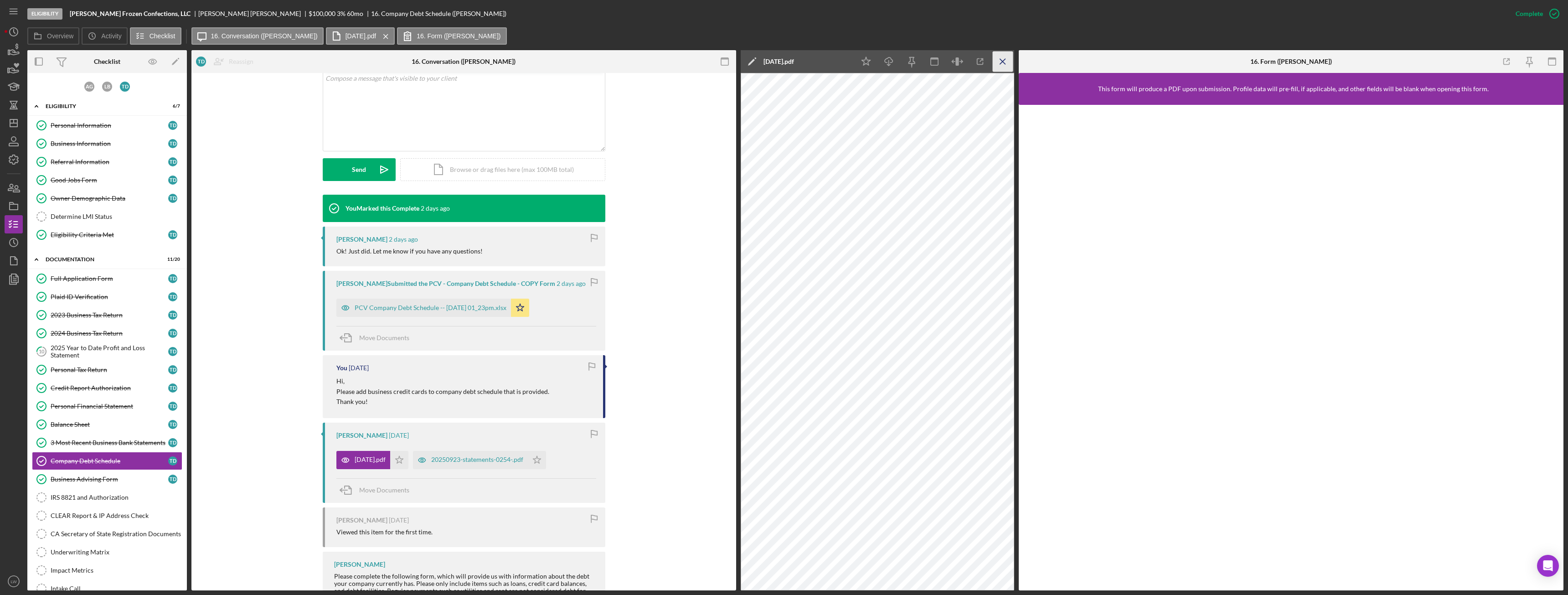
click at [700, 59] on icon "Icon/Menu Close" at bounding box center [1003, 61] width 20 height 20
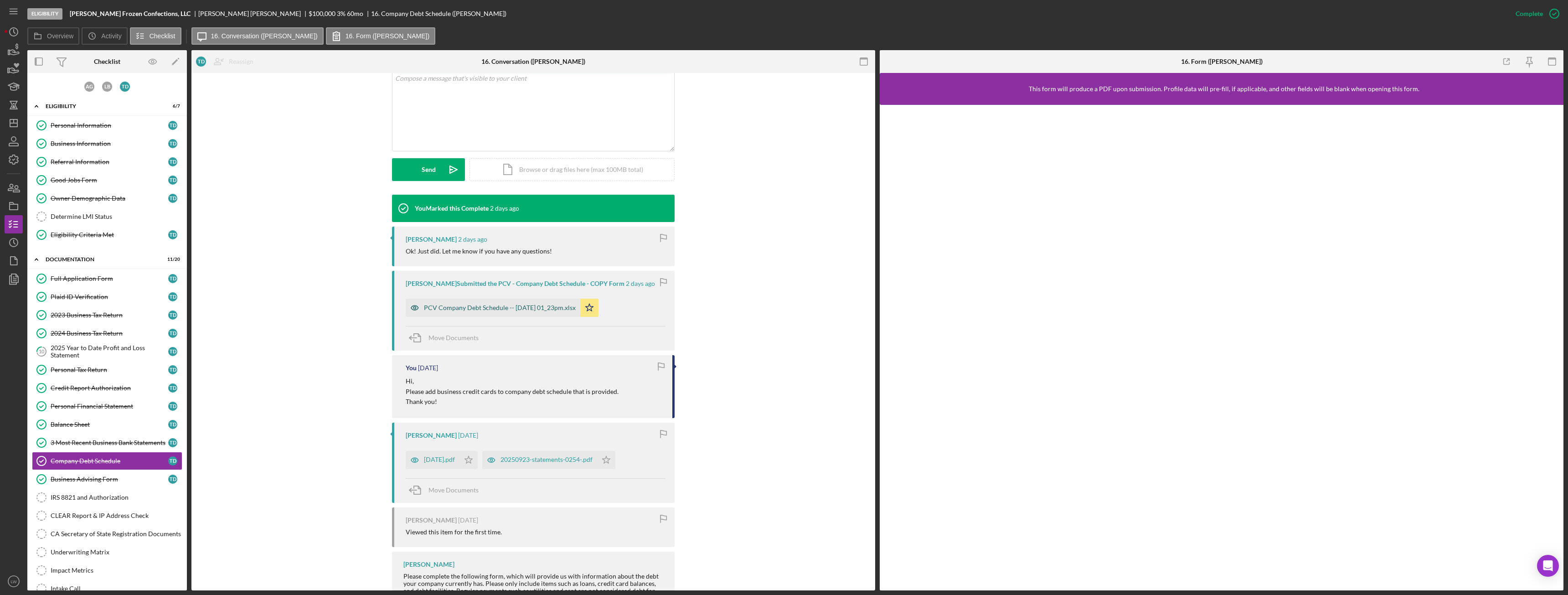
click at [474, 309] on div "PCV Company Debt Schedule -- 2025-10-07 01_23pm.xlsx" at bounding box center [500, 308] width 152 height 7
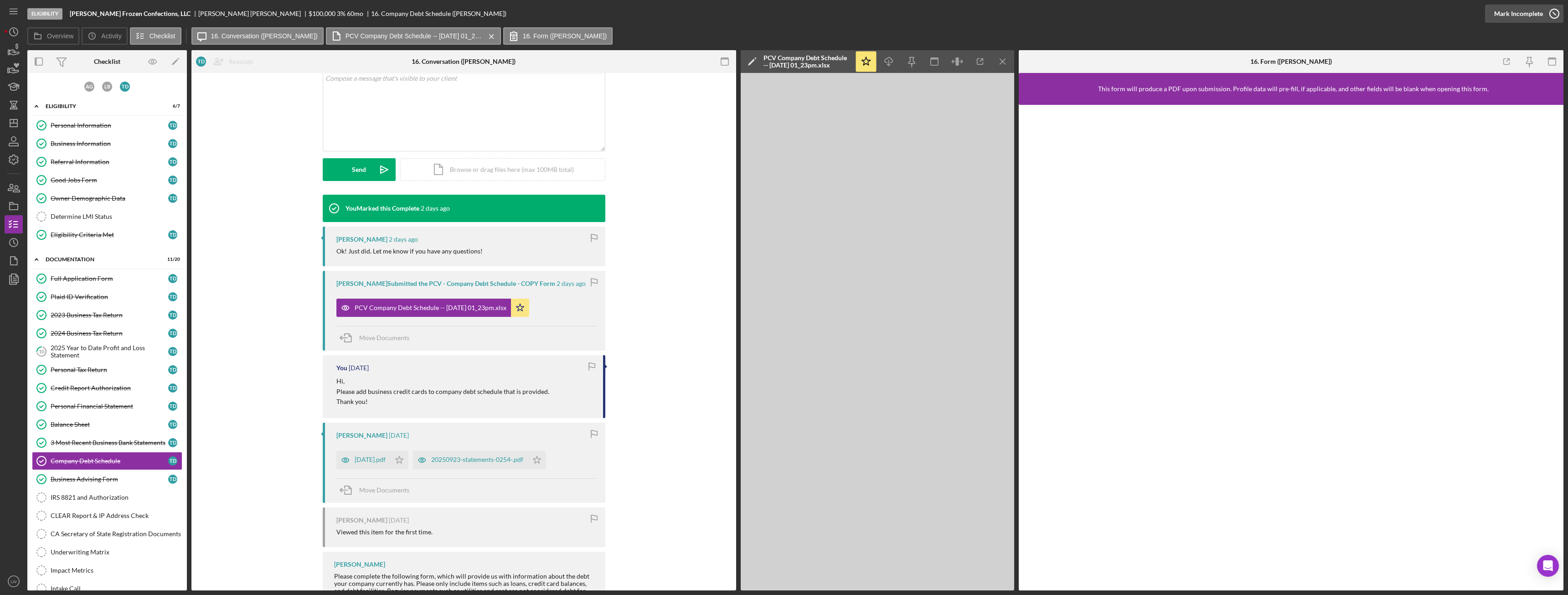
click at [700, 14] on icon "button" at bounding box center [1554, 14] width 23 height 23
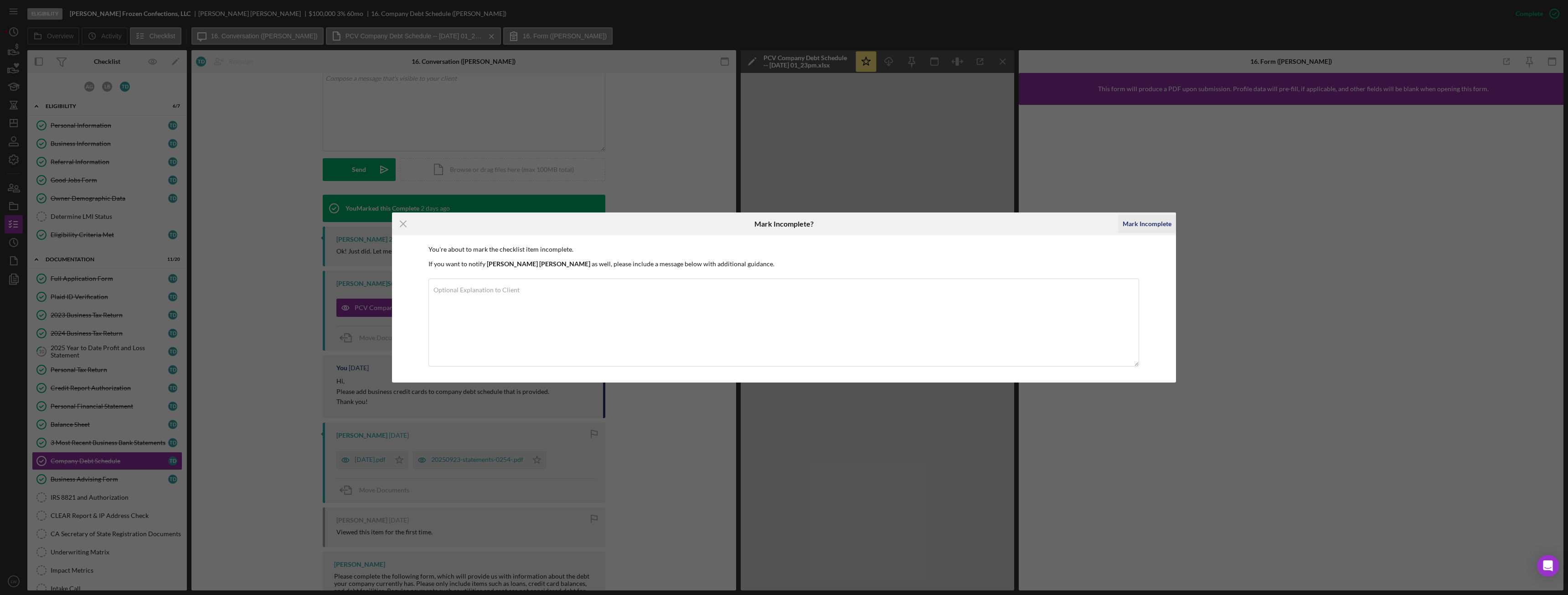
click at [700, 229] on div "Mark Incomplete" at bounding box center [1147, 224] width 49 height 18
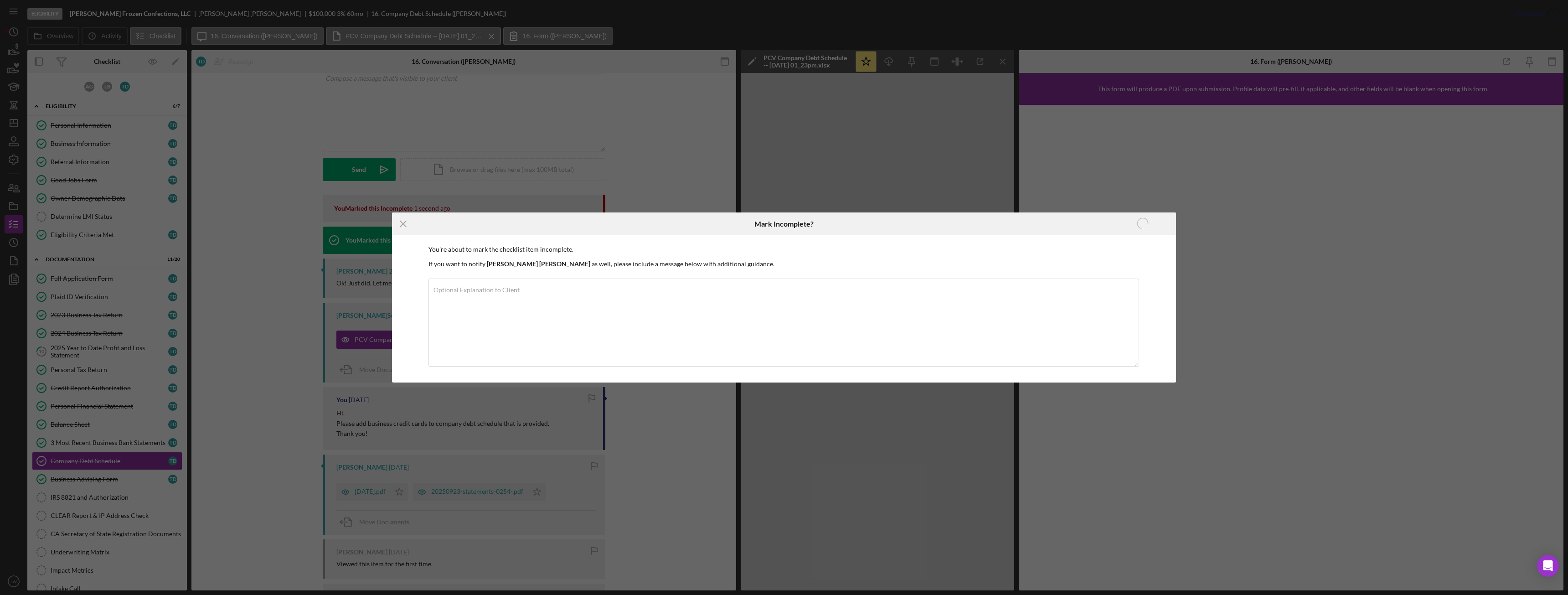
scroll to position [57, 0]
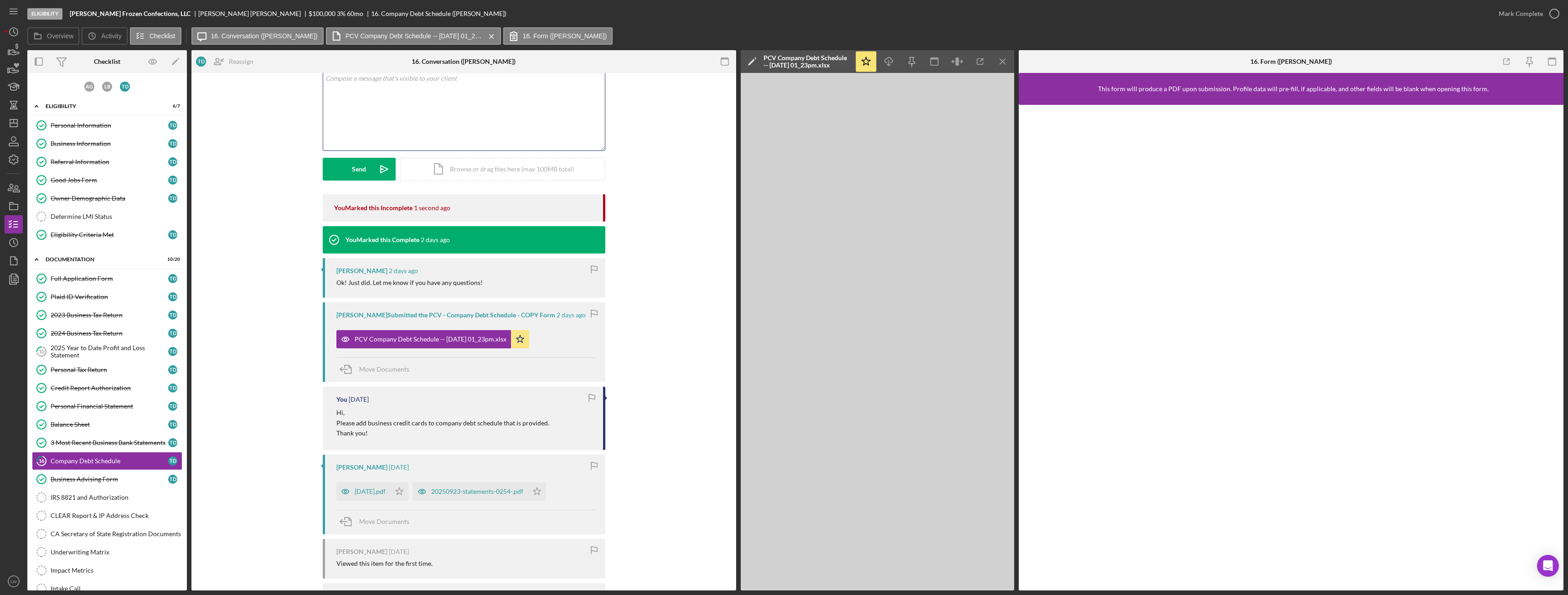
click at [549, 125] on div "v Color teal Color pink Remove color Add row above Add row below Add column bef…" at bounding box center [464, 111] width 281 height 80
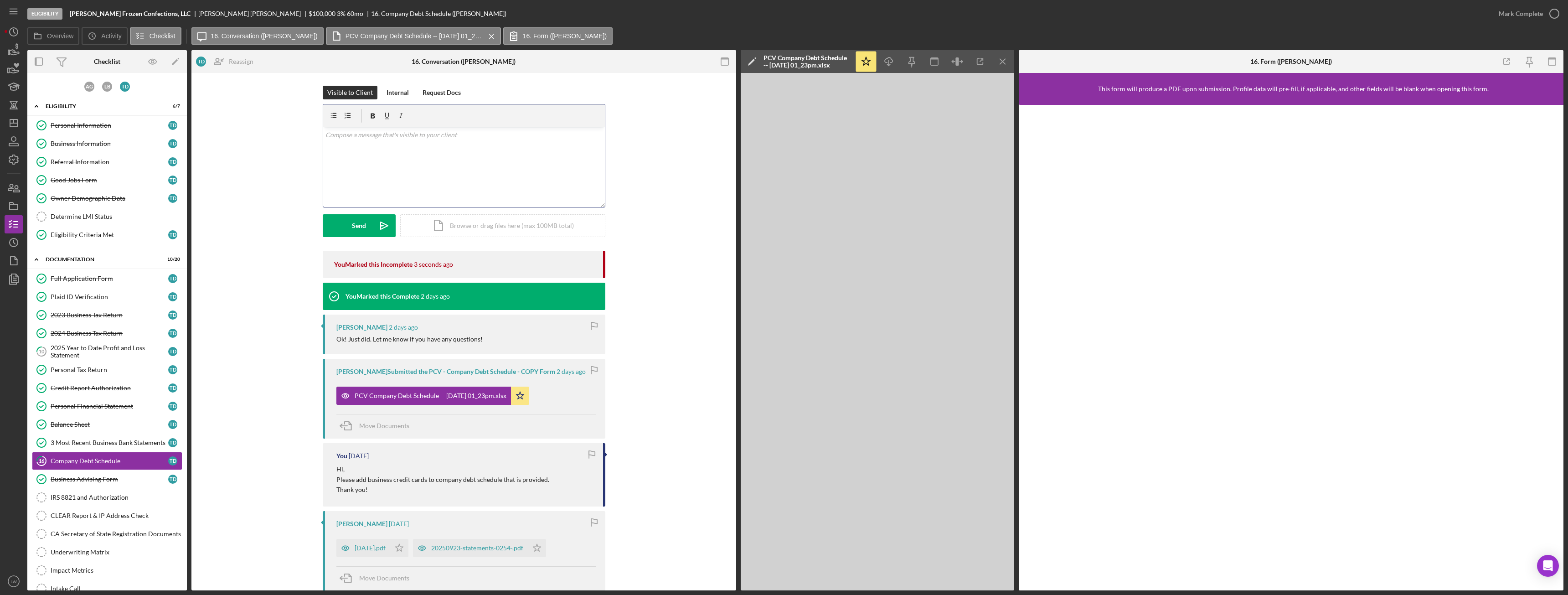
scroll to position [0, 0]
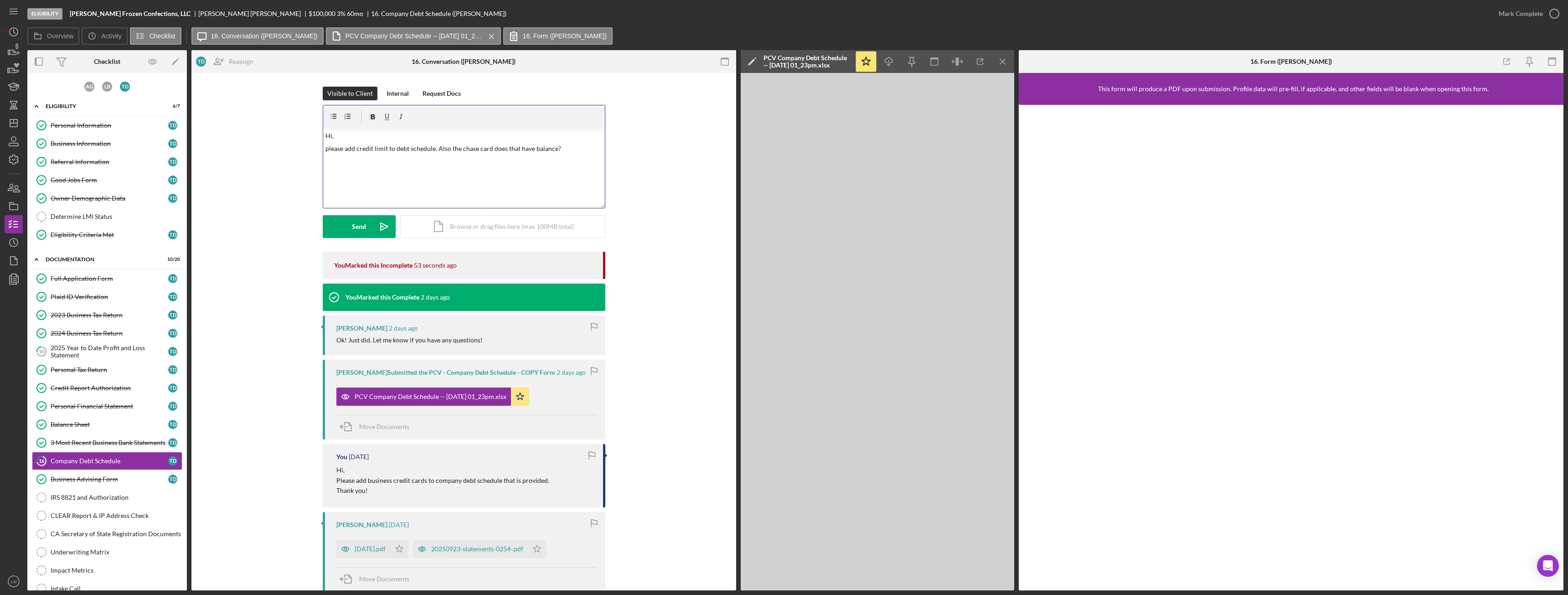
click at [327, 146] on p "please add credit limit to debt schedule. Also the chase card does that have ba…" at bounding box center [464, 149] width 276 height 10
click at [450, 149] on p "Please add credit limit to debt schedule. Also the chase card does that have ba…" at bounding box center [464, 149] width 276 height 10
click at [531, 146] on p "Please add credit limit to debt schedule. Also does the chase card does that ha…" at bounding box center [464, 149] width 276 height 10
click at [518, 146] on p "Please add credit limit to debt schedule. Also does the chase card have balance?" at bounding box center [464, 149] width 276 height 10
click at [380, 333] on div "2025-09-10.pdf" at bounding box center [370, 549] width 31 height 7
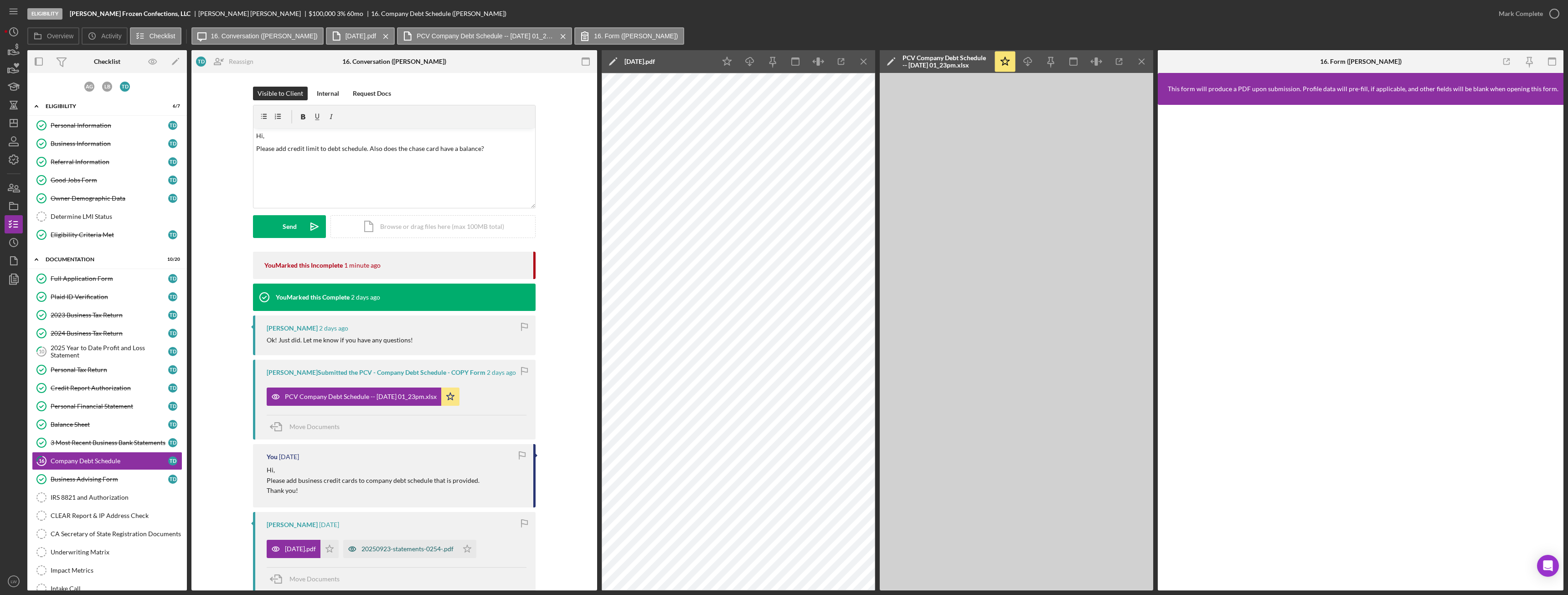
click at [386, 333] on div "20250923-statements-0254-.pdf" at bounding box center [401, 549] width 115 height 18
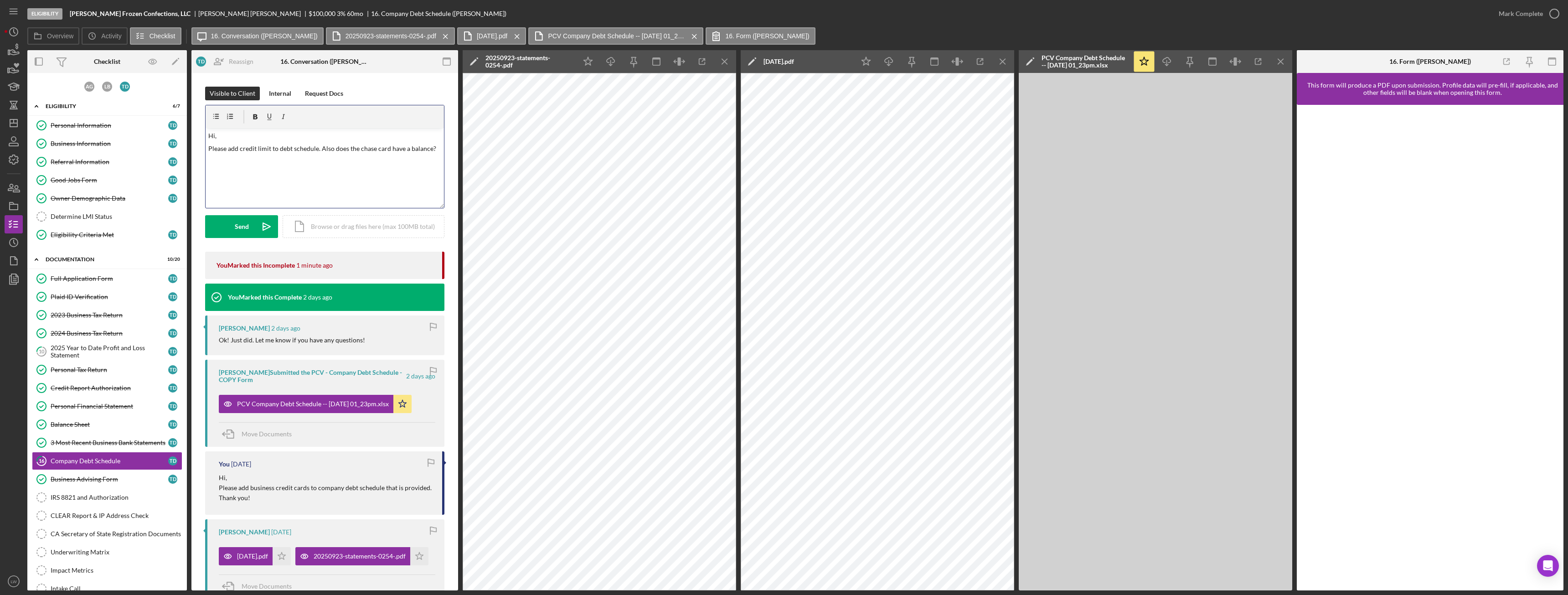
drag, startPoint x: 433, startPoint y: 148, endPoint x: 442, endPoint y: 154, distance: 10.8
click at [433, 149] on p "Please add credit limit to debt schedule. Also does the chase card have a balan…" at bounding box center [325, 149] width 233 height 10
click at [256, 227] on icon "Icon/icon-invite-send" at bounding box center [266, 226] width 23 height 23
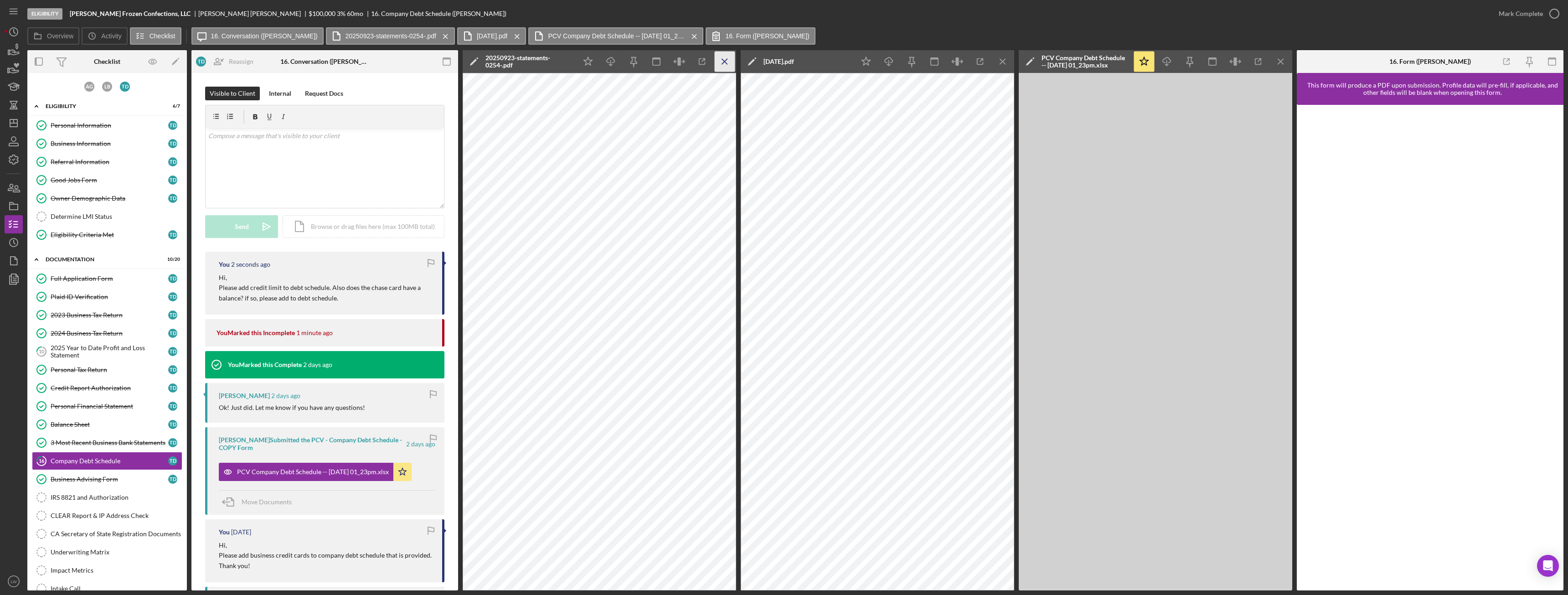
click at [700, 57] on icon "Icon/Menu Close" at bounding box center [724, 61] width 20 height 20
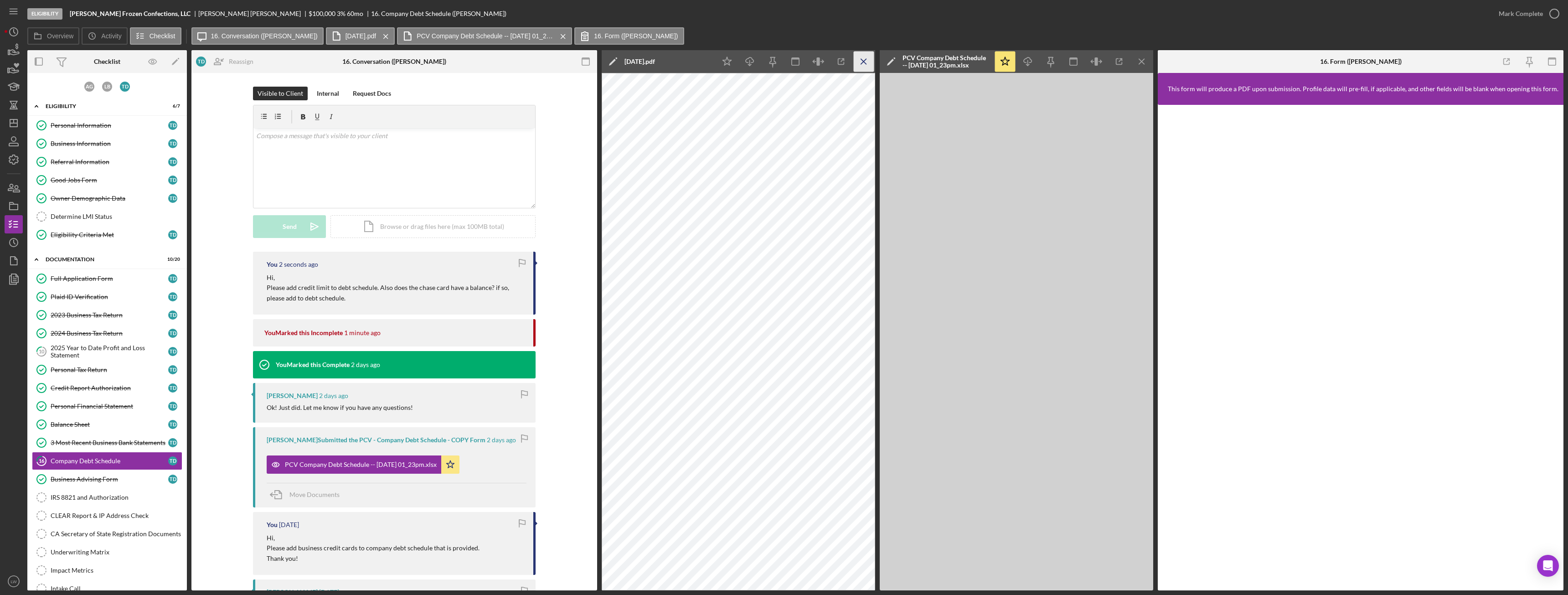
click at [700, 59] on icon "Icon/Menu Close" at bounding box center [863, 61] width 20 height 20
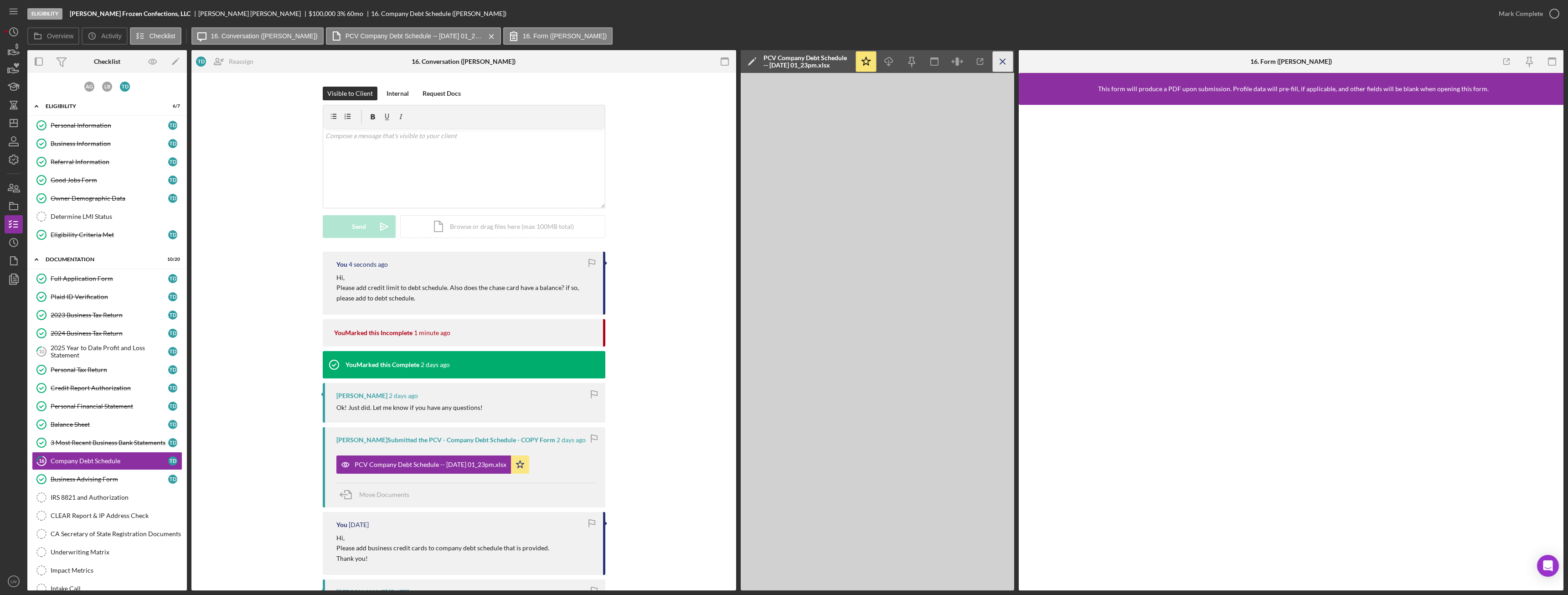
click at [700, 61] on icon "Icon/Menu Close" at bounding box center [1003, 61] width 20 height 20
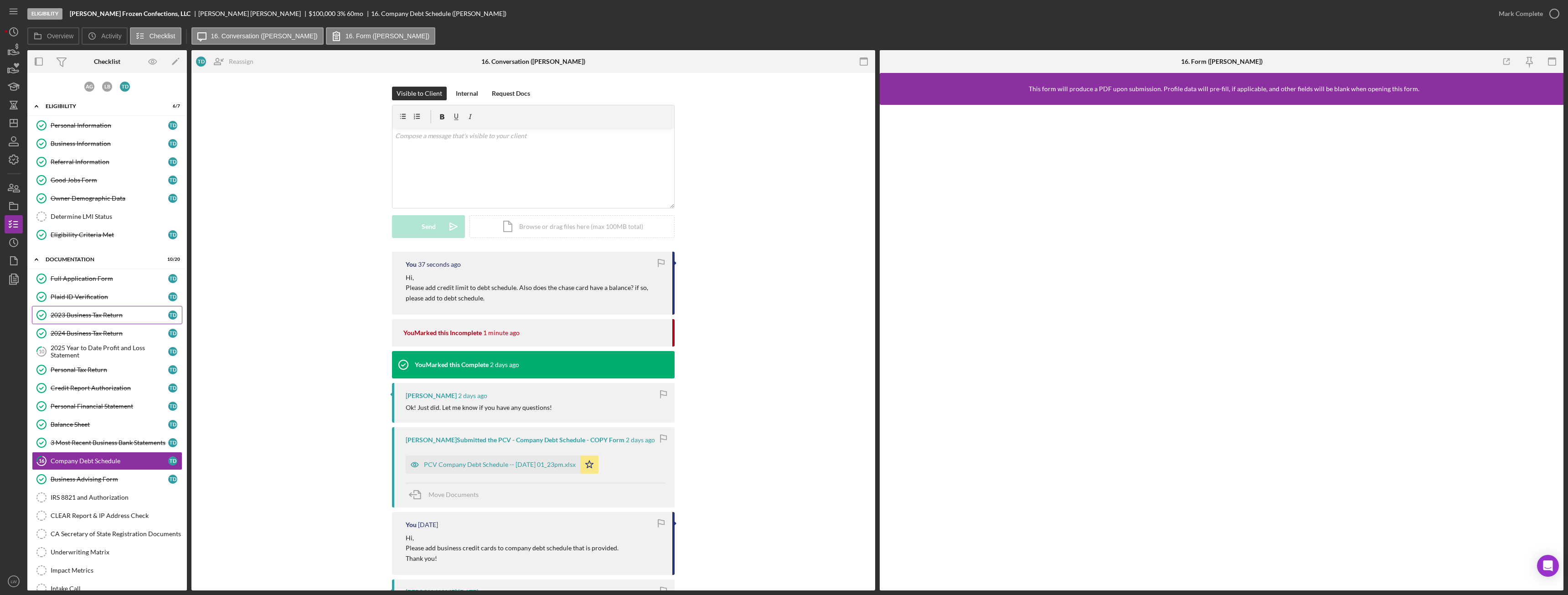
click at [85, 306] on link "2023 Business Tax Return 2023 Business Tax Return T D" at bounding box center [107, 315] width 151 height 18
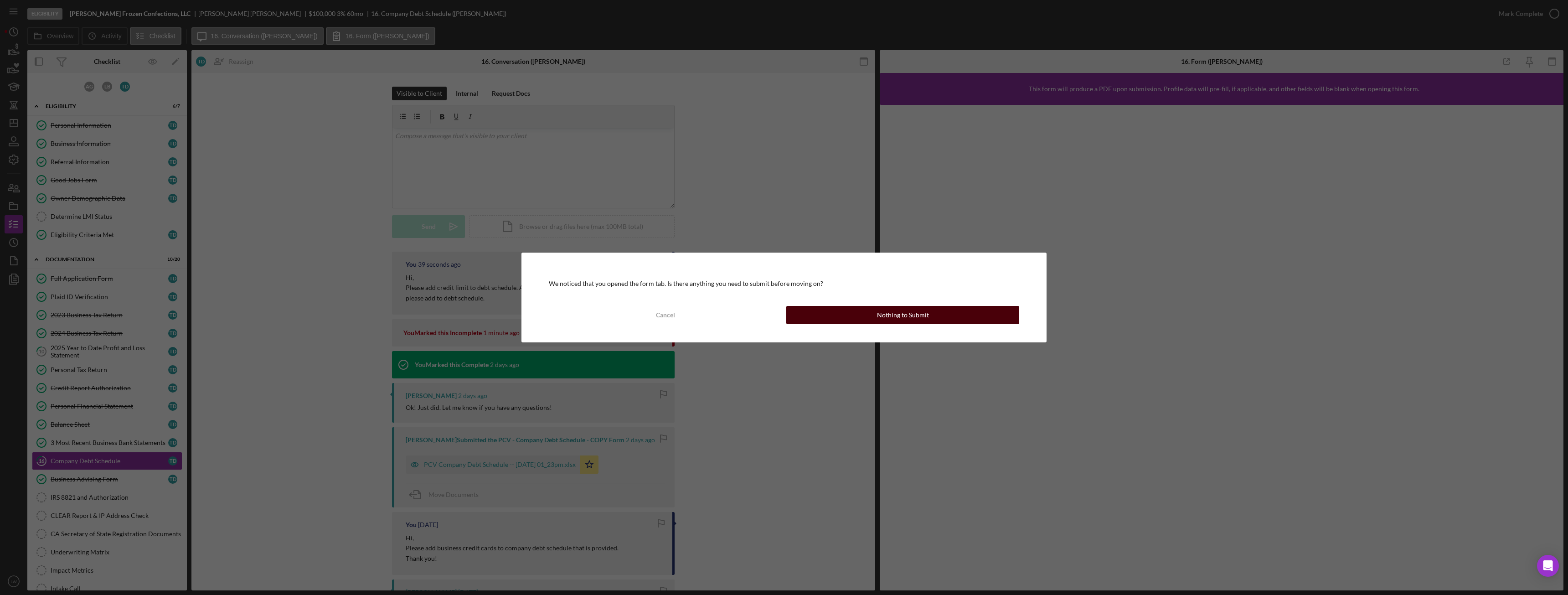
click at [700, 312] on div "Nothing to Submit" at bounding box center [903, 315] width 52 height 18
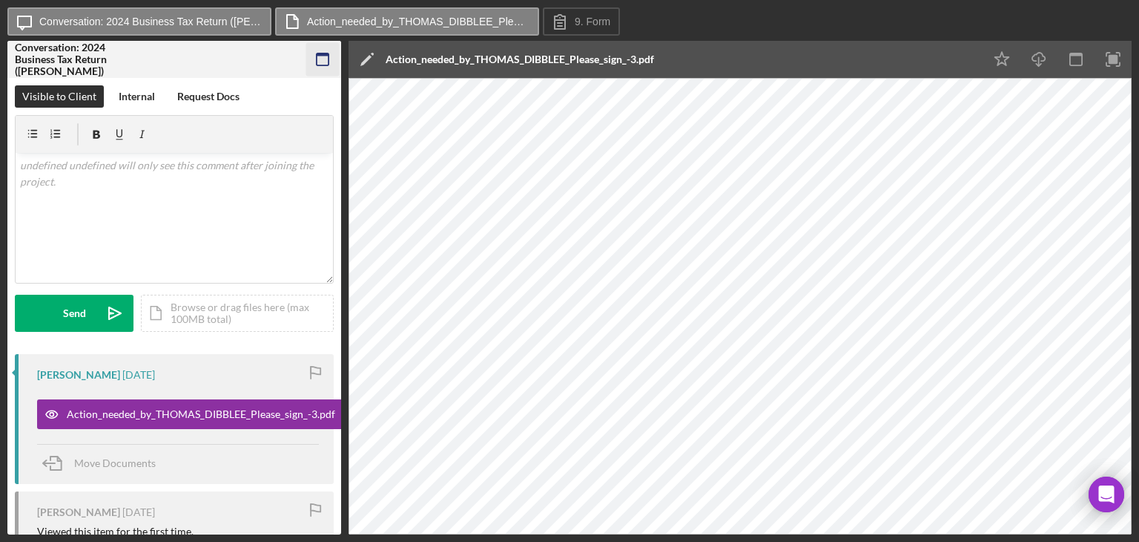
click at [324, 56] on icon "button" at bounding box center [322, 59] width 33 height 33
